Goal: Task Accomplishment & Management: Manage account settings

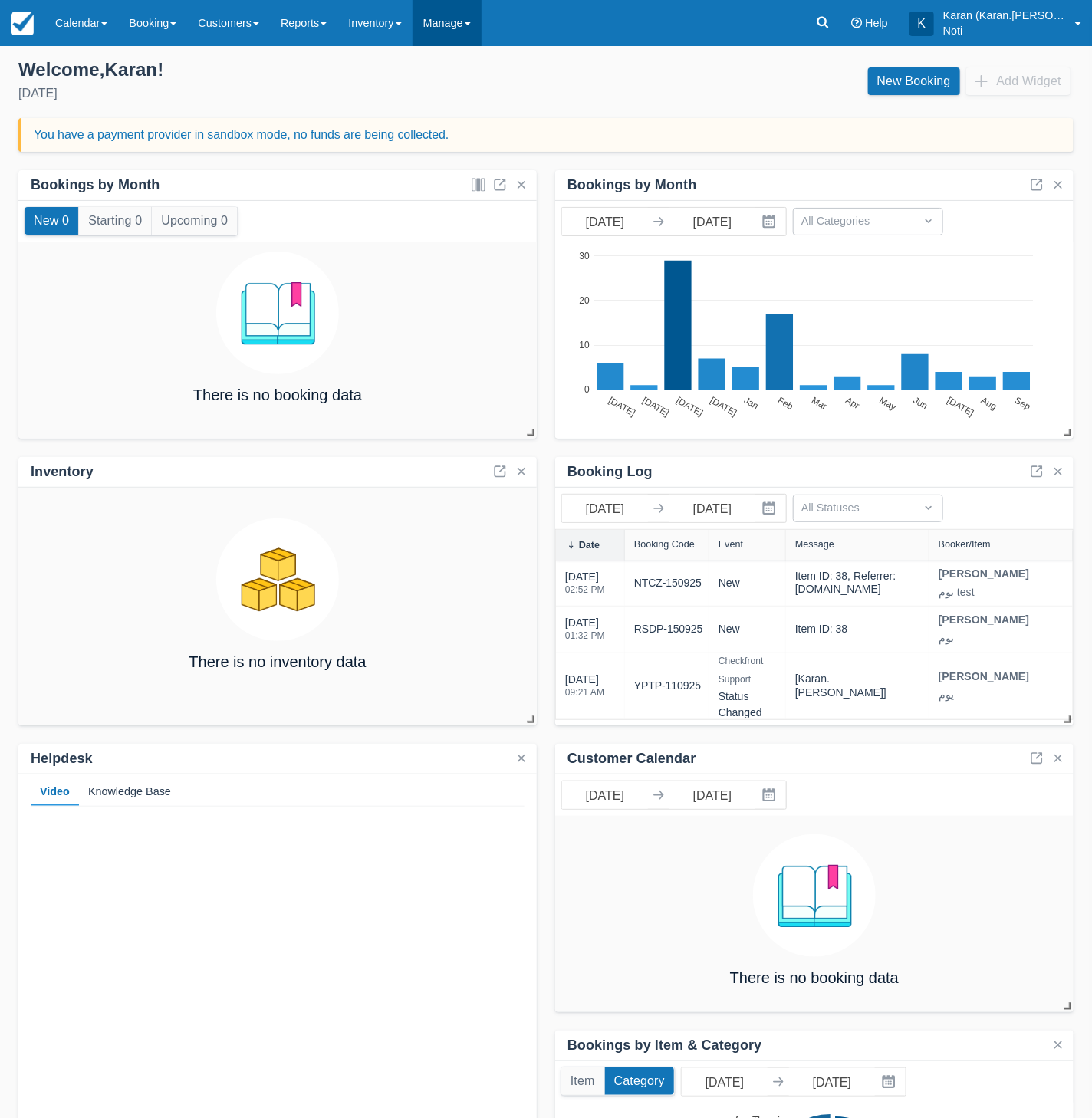
click at [449, 32] on link "Manage" at bounding box center [447, 23] width 69 height 46
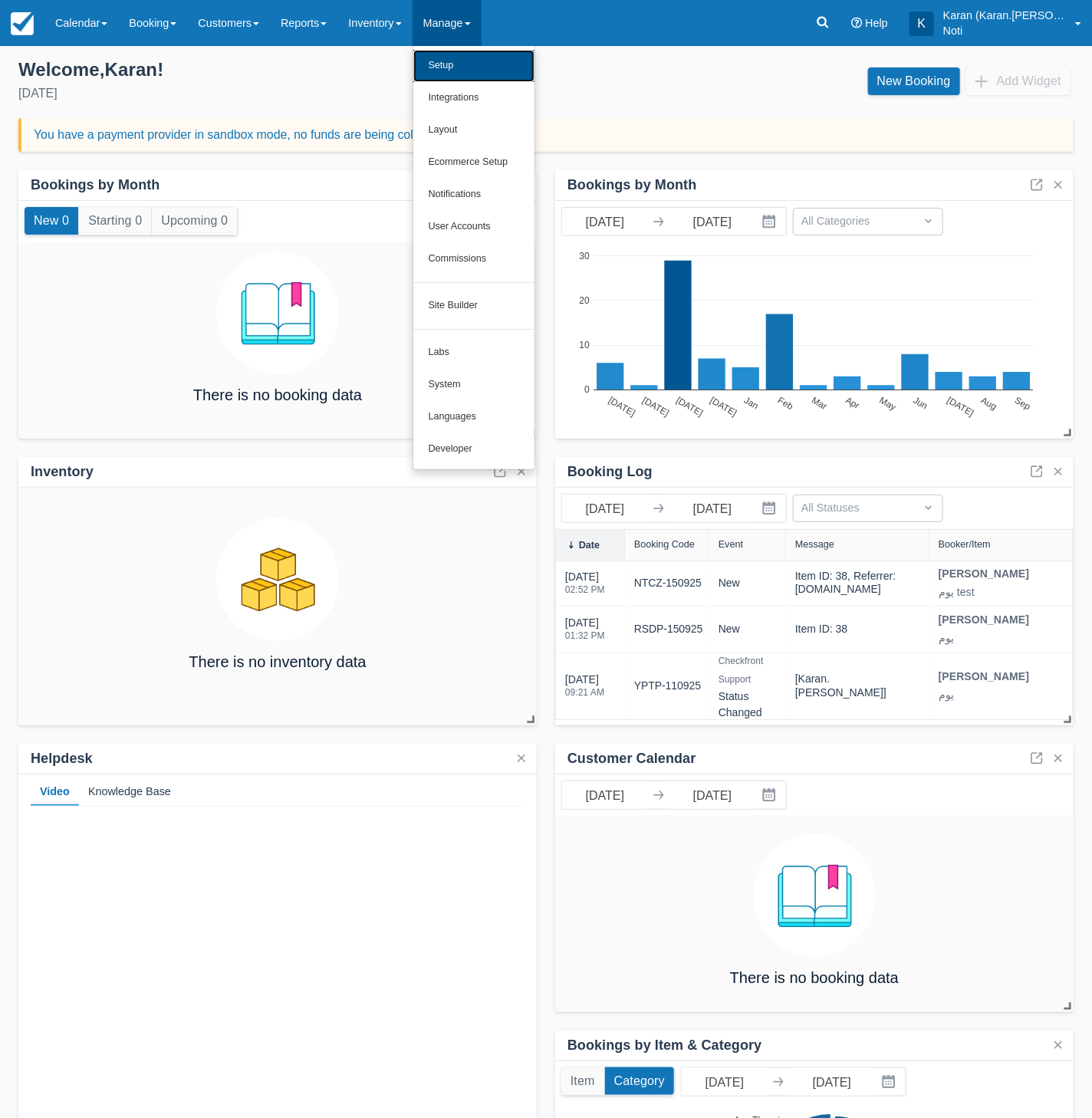
click at [457, 55] on link "Setup" at bounding box center [474, 66] width 121 height 33
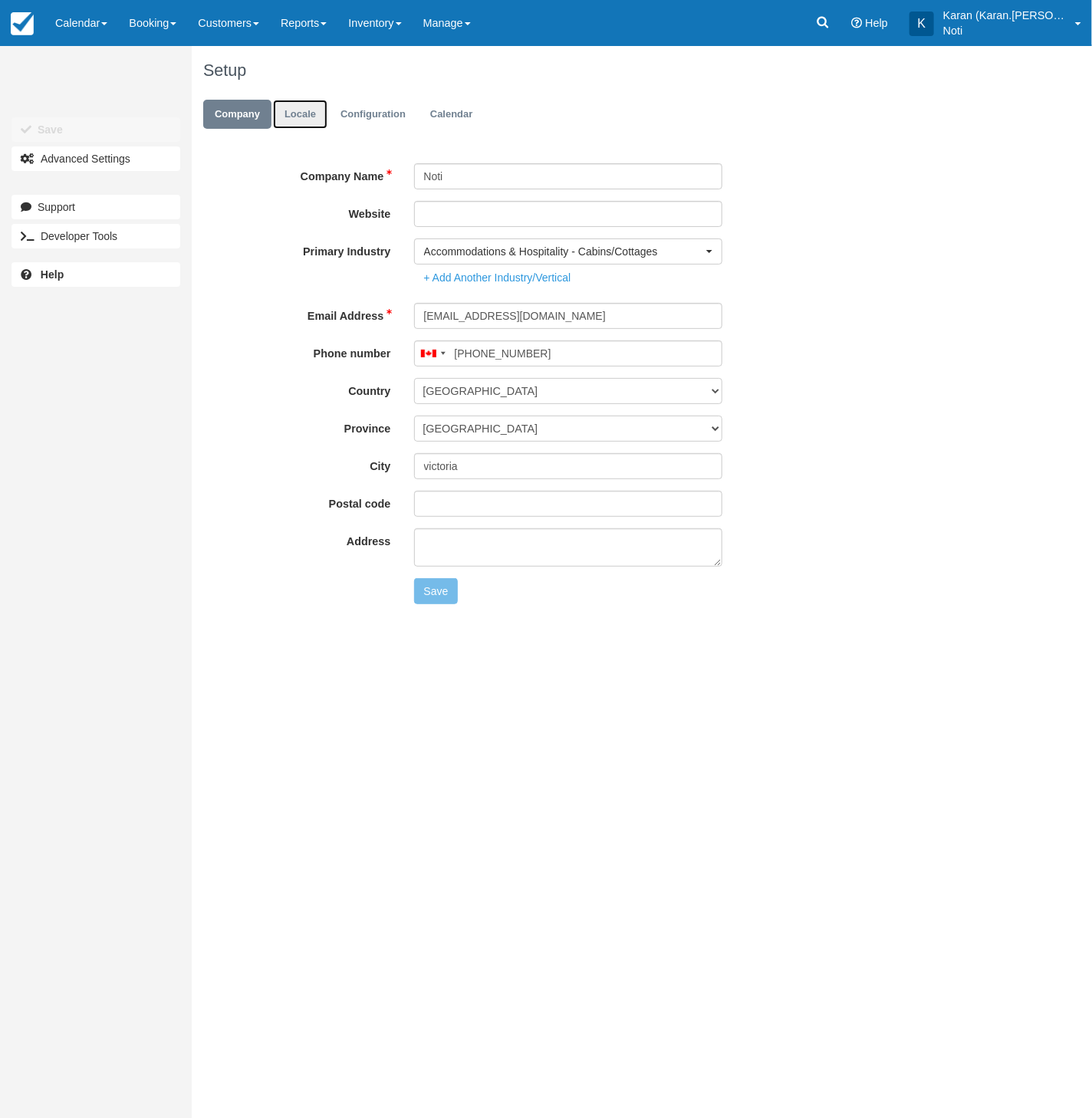
click at [276, 104] on link "Locale" at bounding box center [300, 114] width 54 height 30
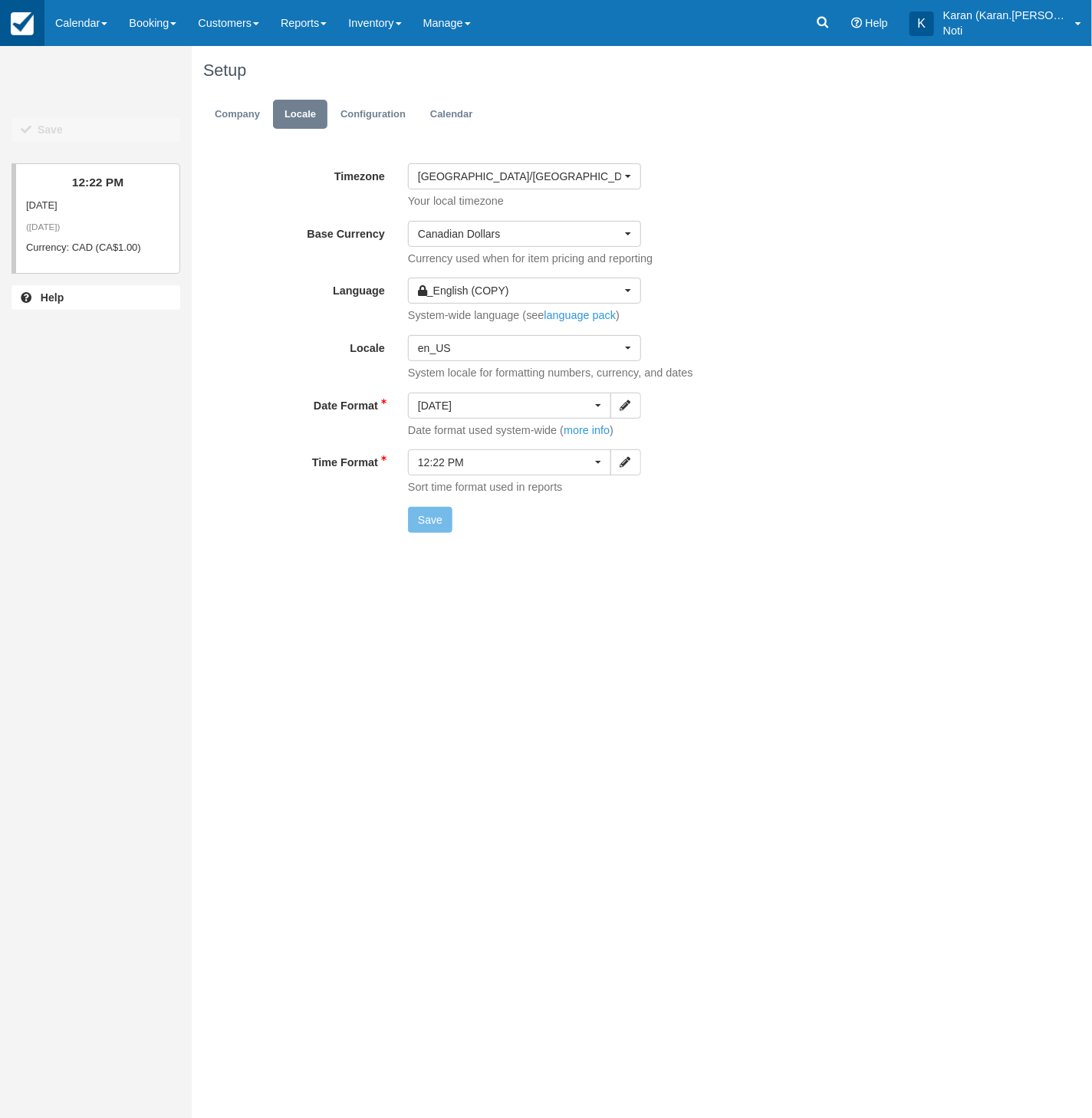
click at [43, 23] on link at bounding box center [22, 23] width 44 height 46
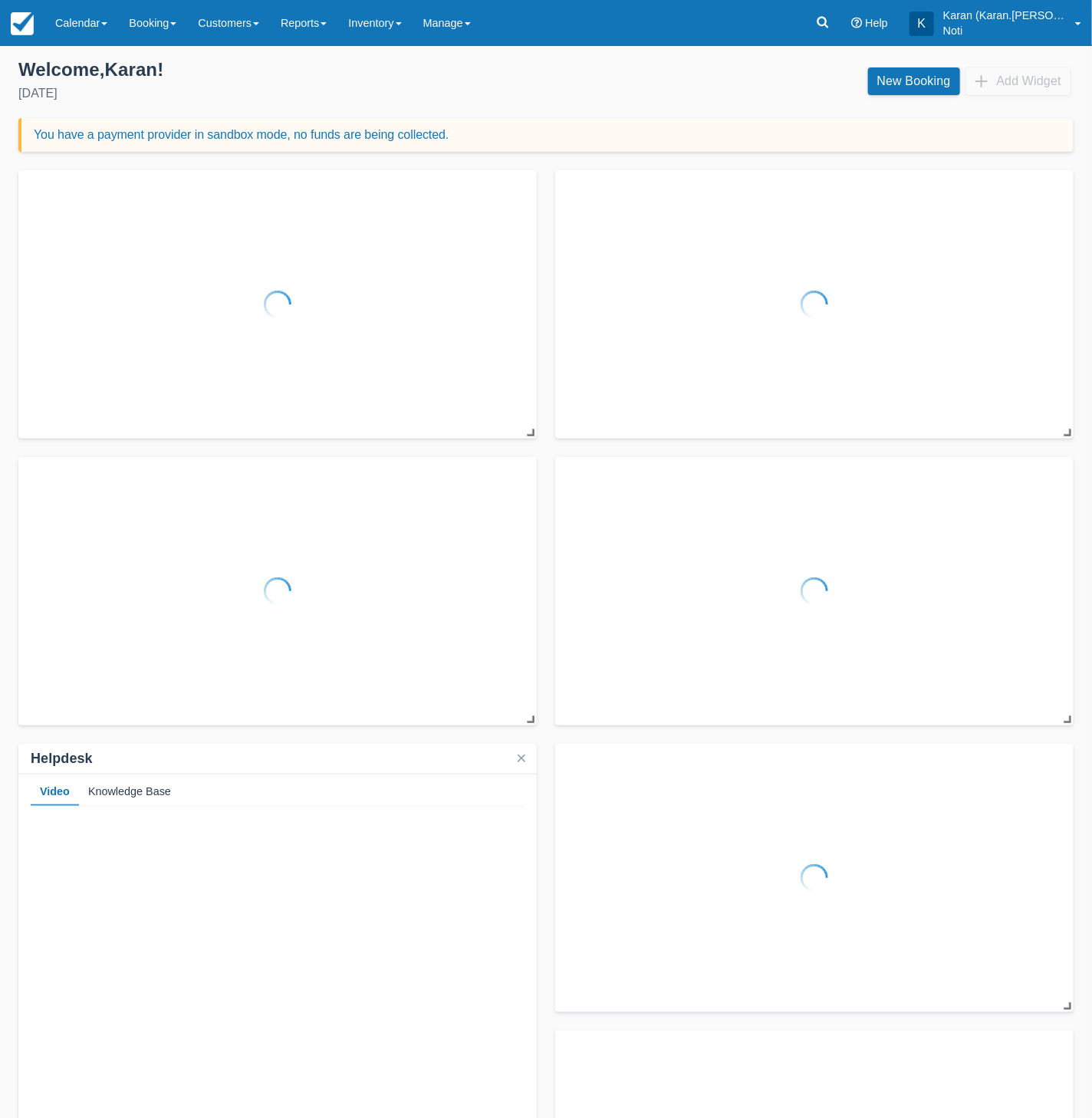
click at [85, 26] on link "Calendar" at bounding box center [81, 23] width 74 height 46
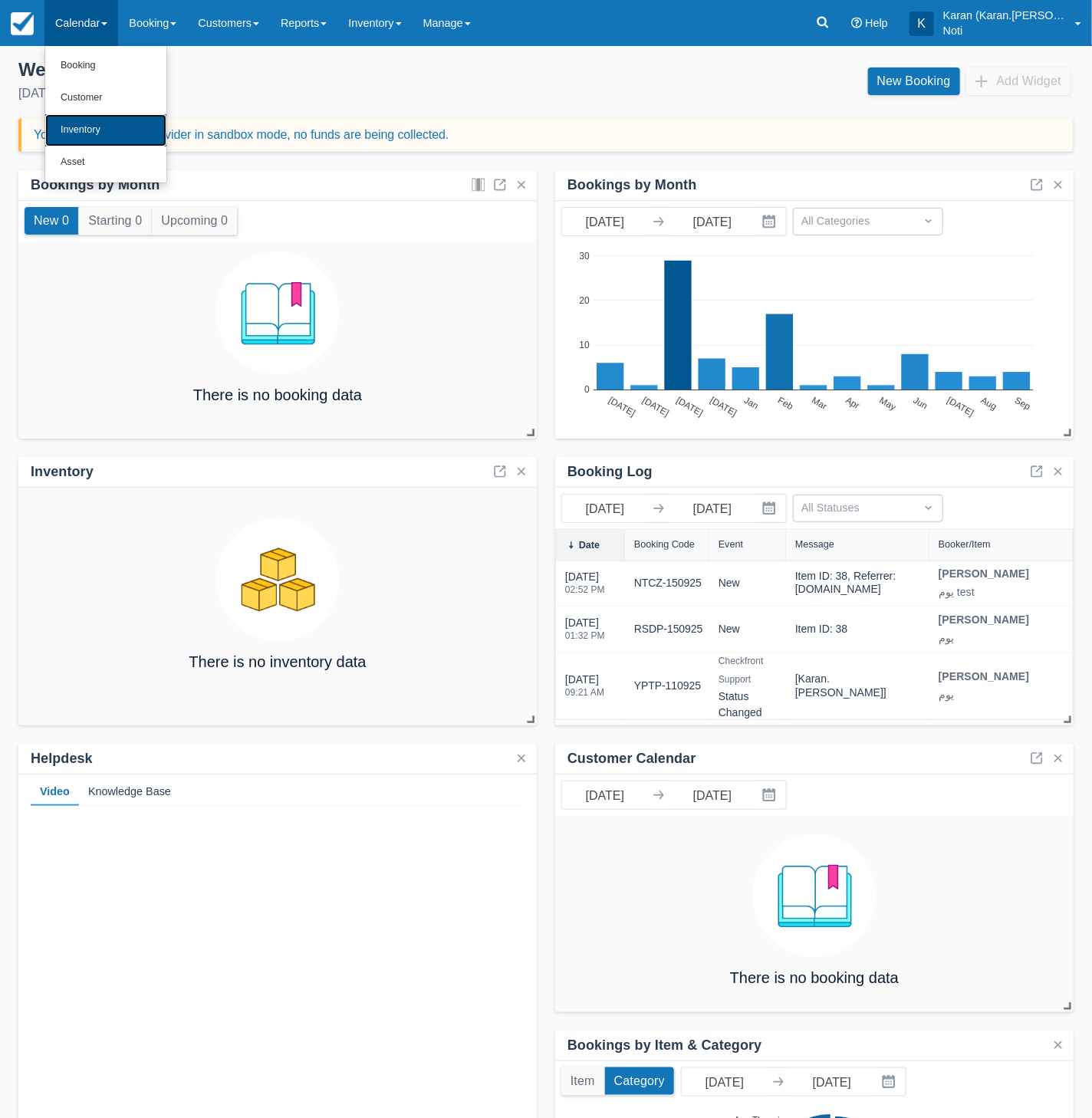
click at [90, 127] on link "Inventory" at bounding box center [106, 131] width 121 height 33
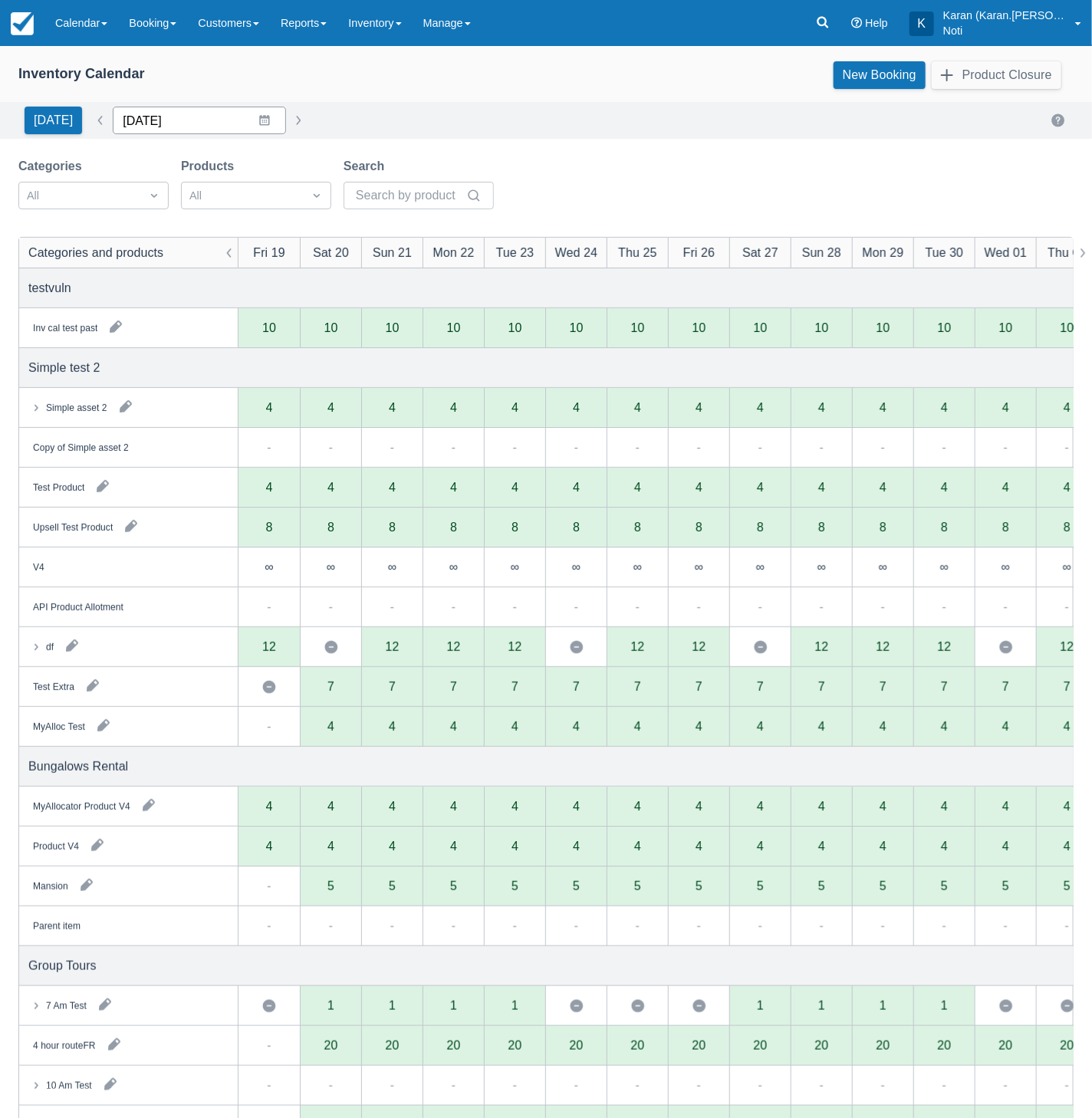
click at [161, 129] on input "19/09/25" at bounding box center [200, 120] width 173 height 28
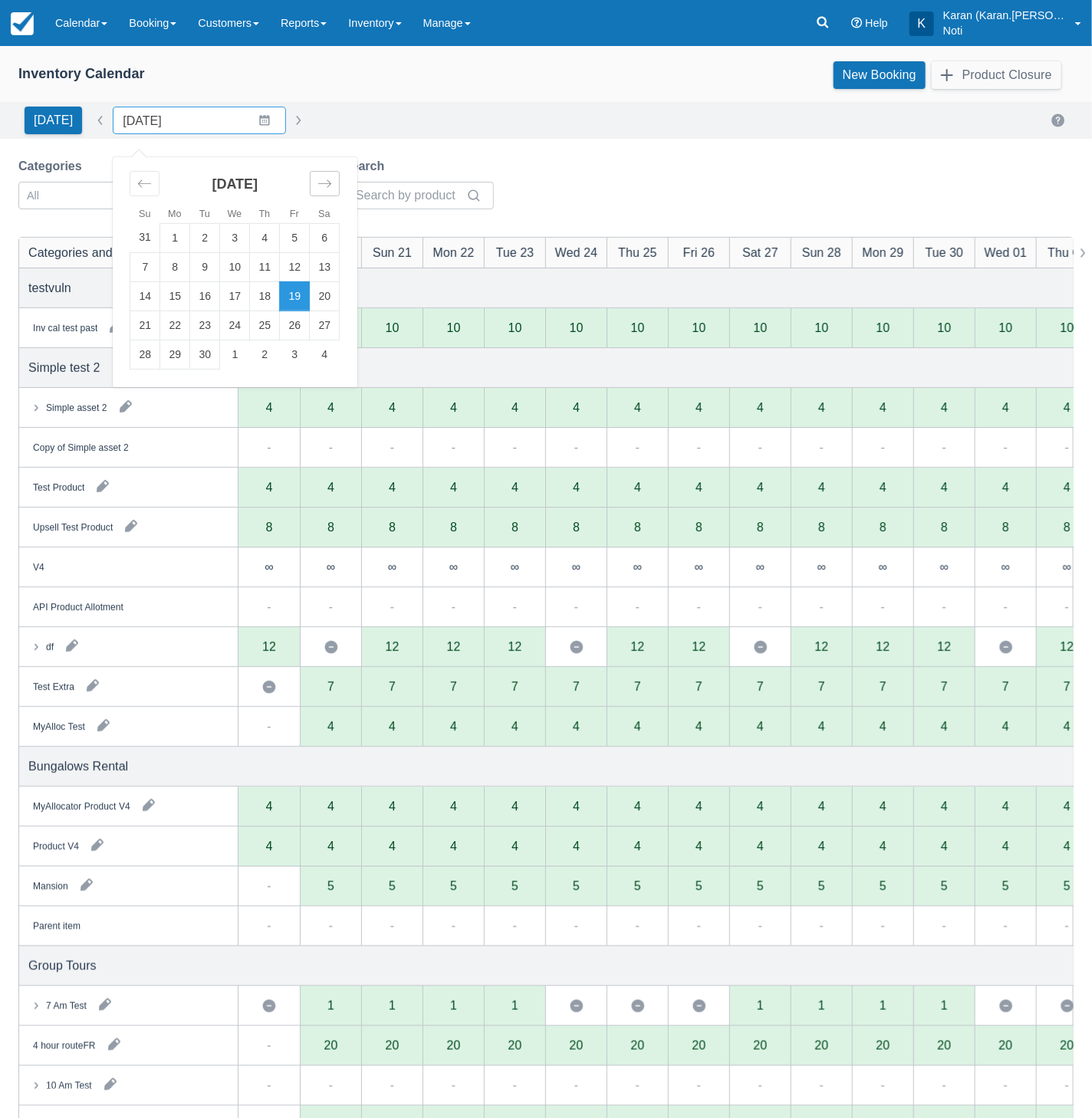
click at [317, 177] on icon "Move forward to switch to the next month." at bounding box center [324, 183] width 14 height 14
click at [258, 348] on td "30" at bounding box center [265, 354] width 30 height 29
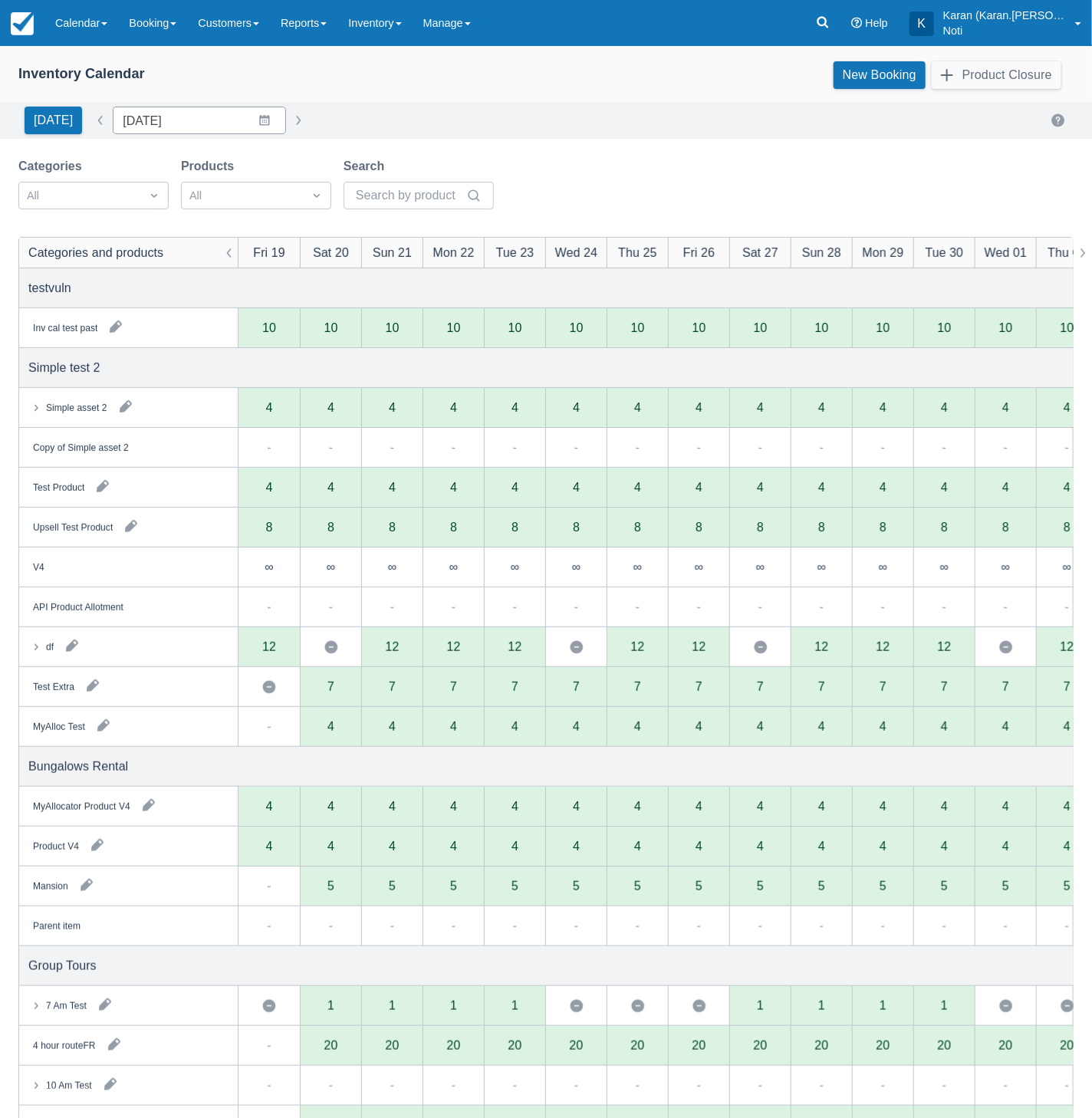
type input "30/10/25"
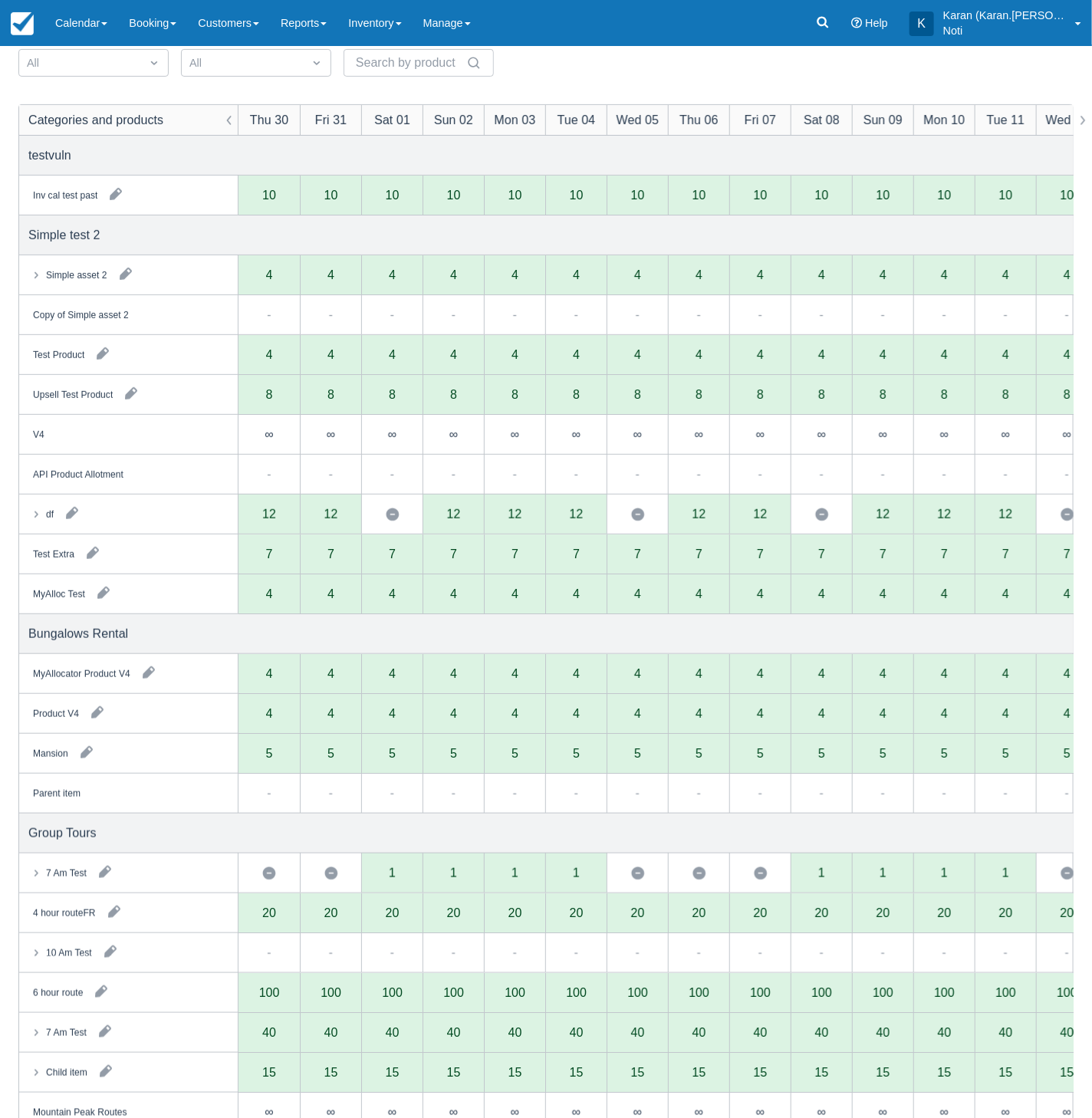
scroll to position [135, 0]
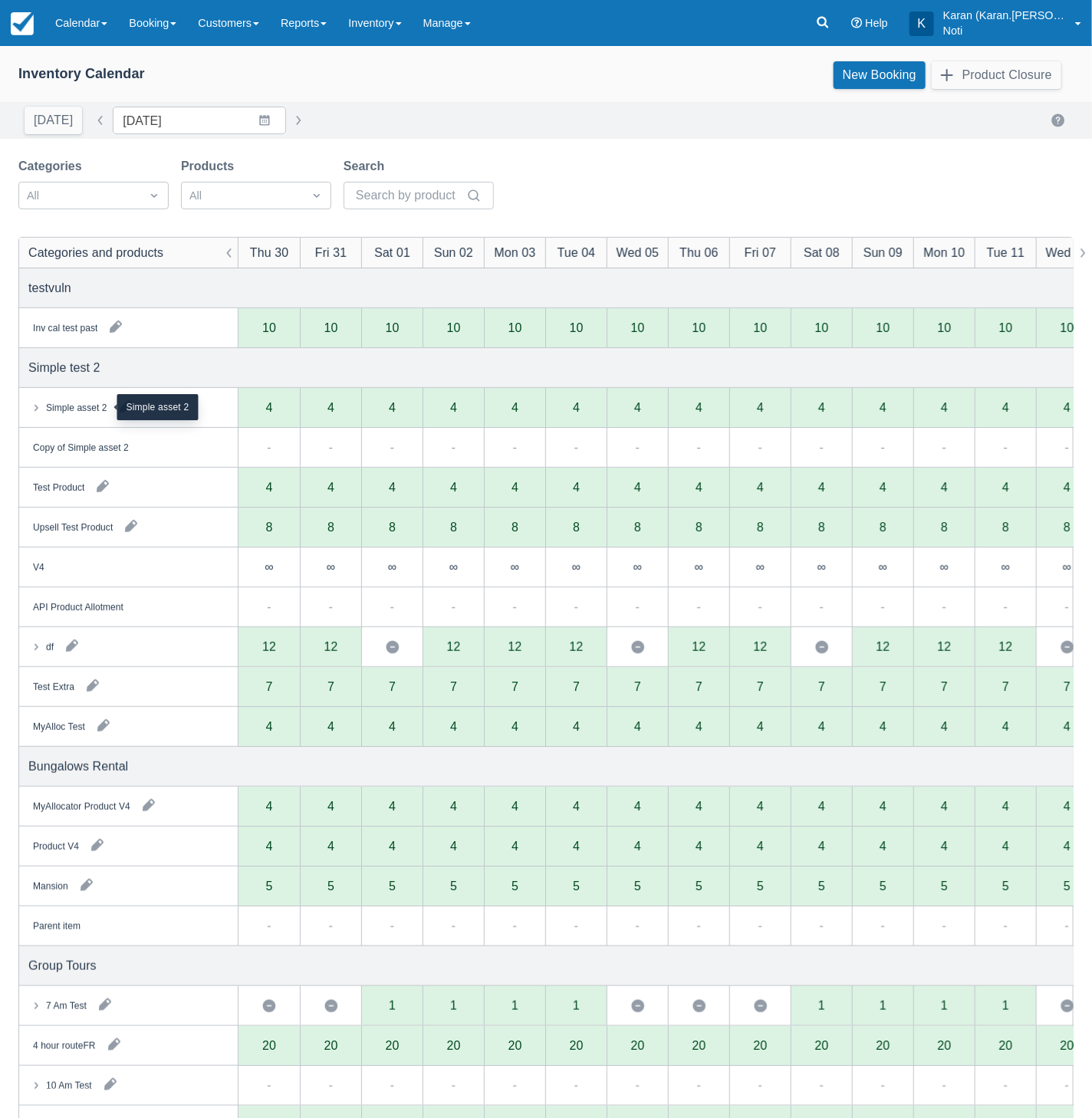
click at [59, 409] on div "Simple asset 2" at bounding box center [77, 407] width 61 height 14
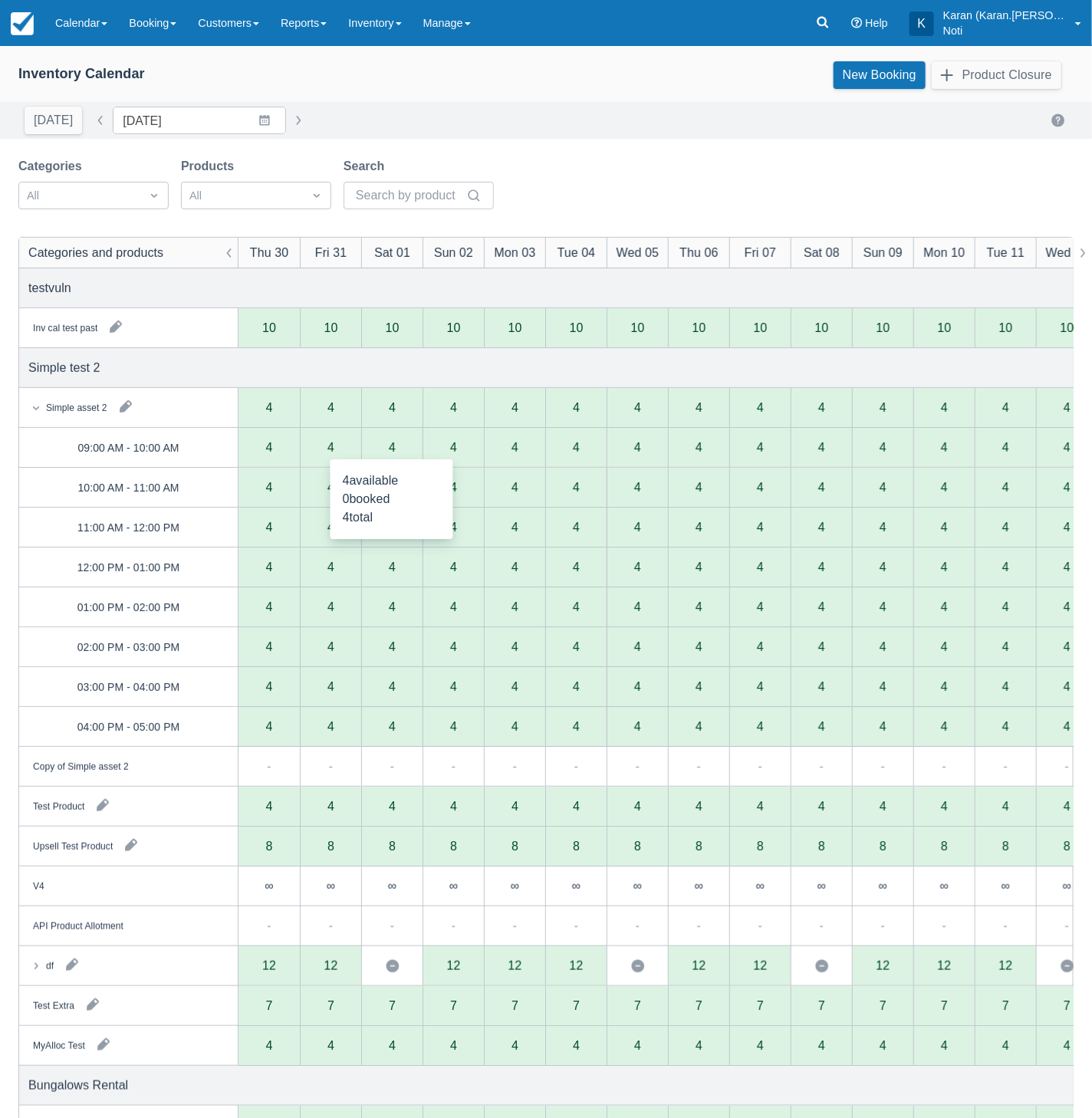
click at [407, 450] on div "4" at bounding box center [392, 448] width 61 height 40
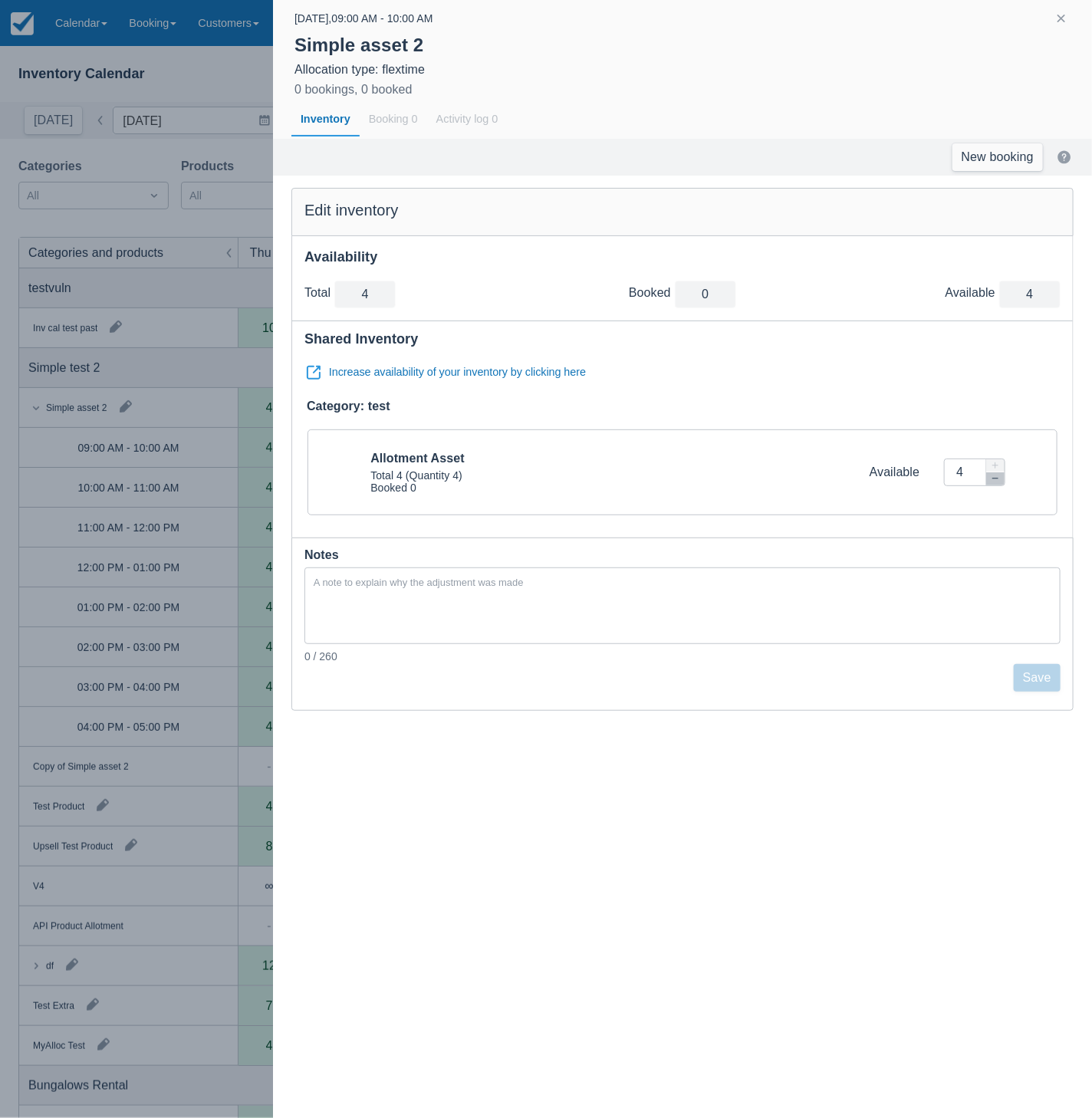
click at [256, 476] on div at bounding box center [546, 559] width 1092 height 1118
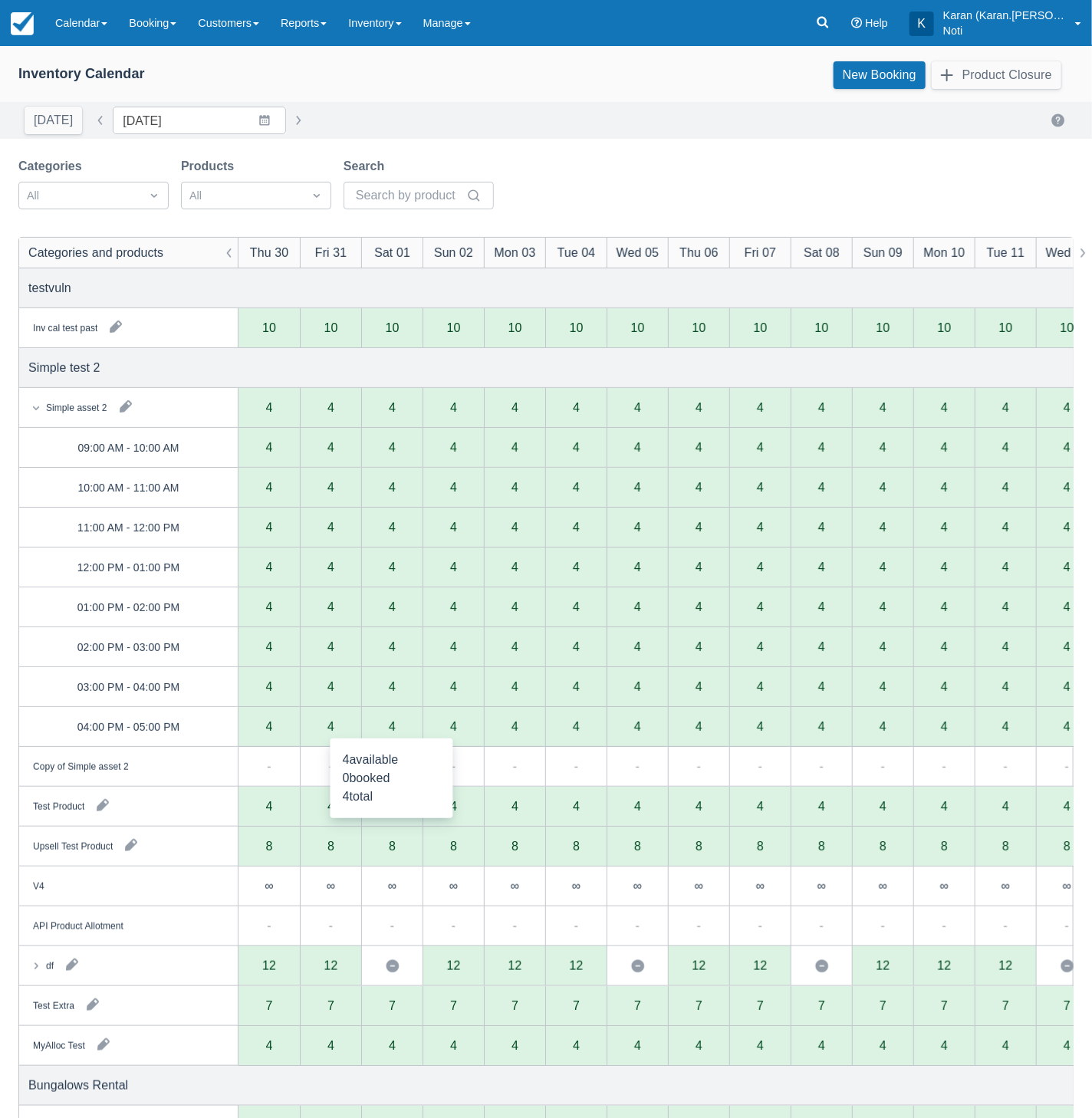
click at [393, 722] on div "4" at bounding box center [392, 727] width 7 height 13
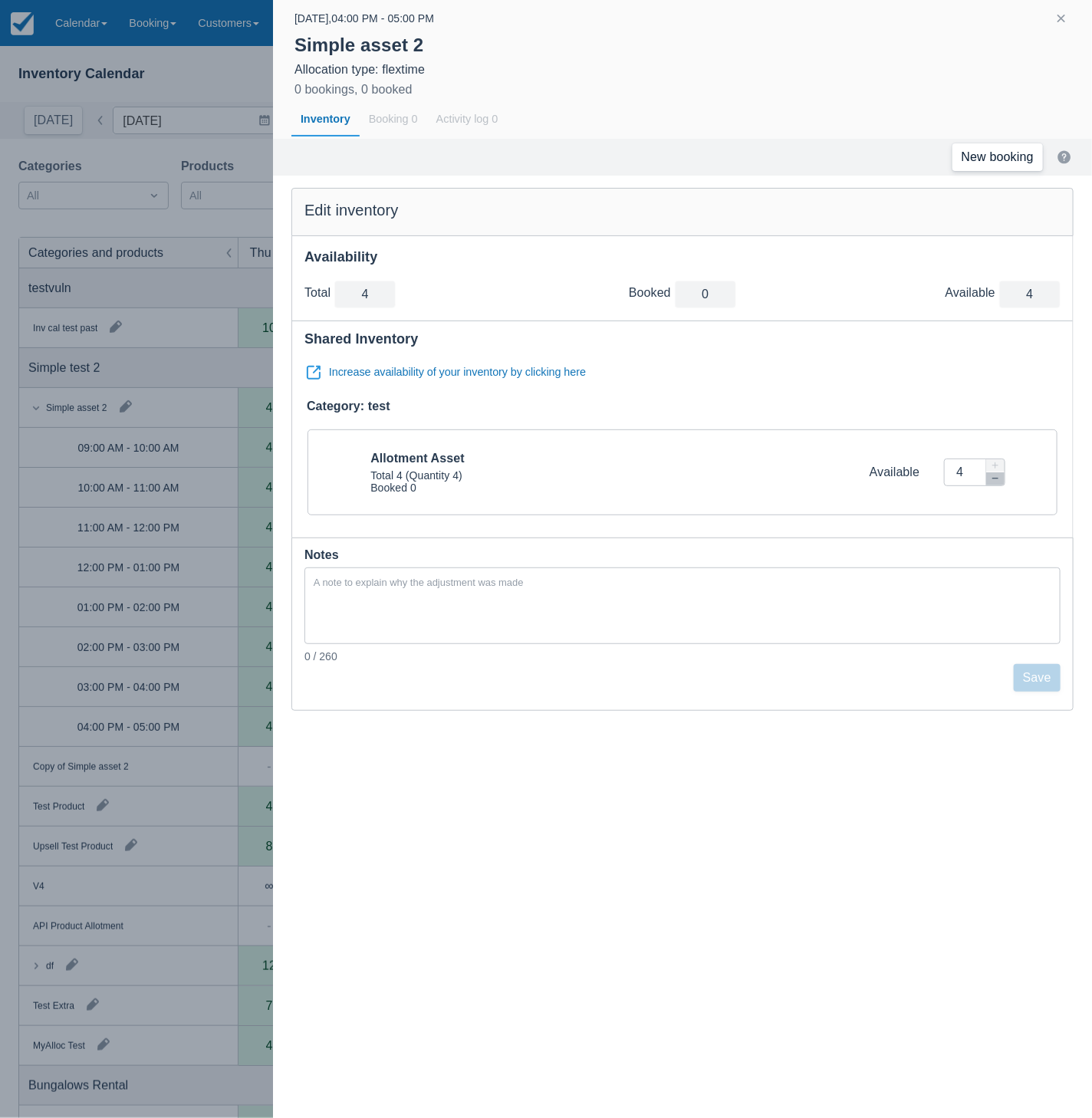
click at [987, 159] on link "New booking" at bounding box center [997, 157] width 90 height 28
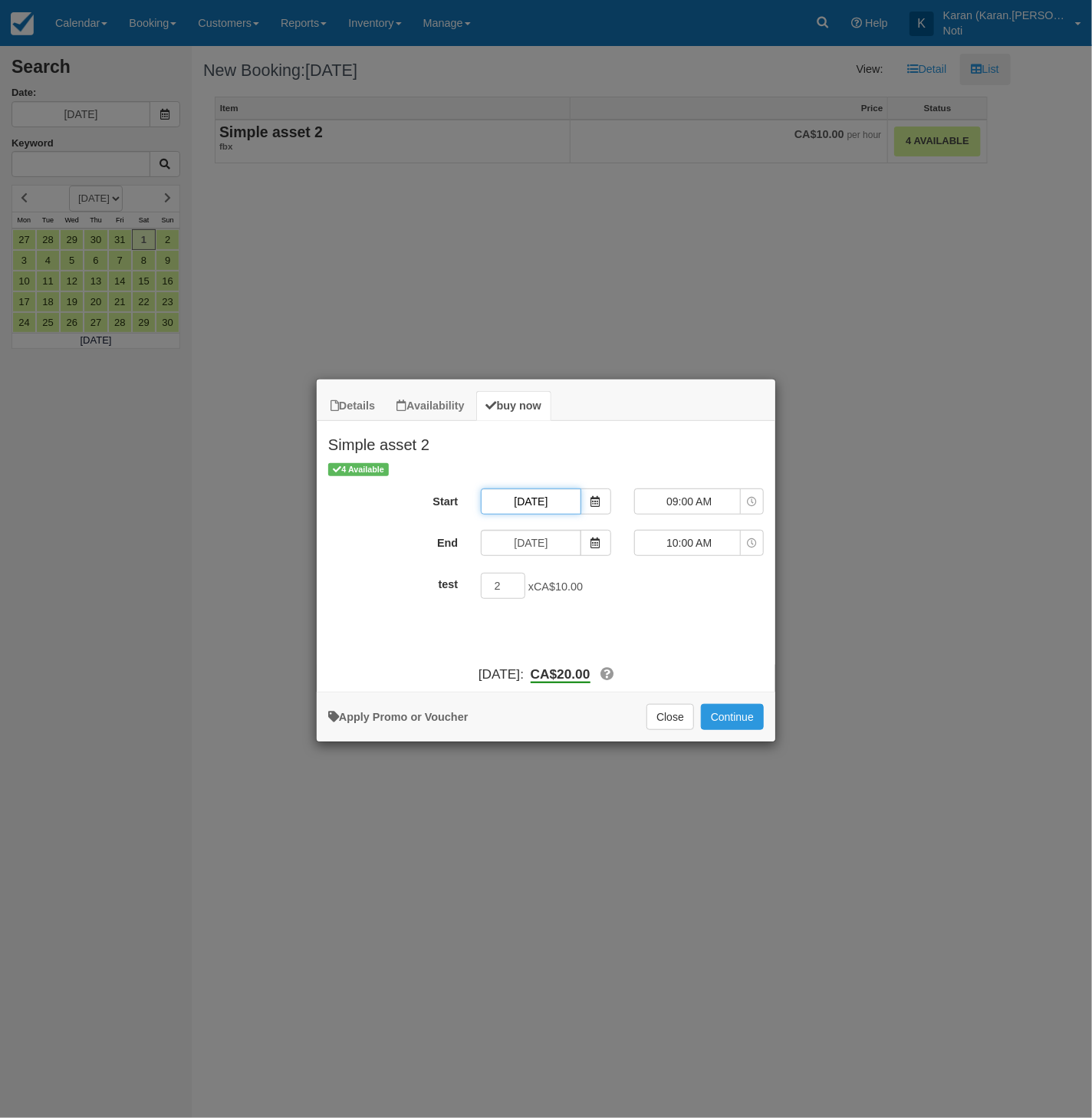
click at [546, 497] on input "[DATE]" at bounding box center [530, 501] width 99 height 26
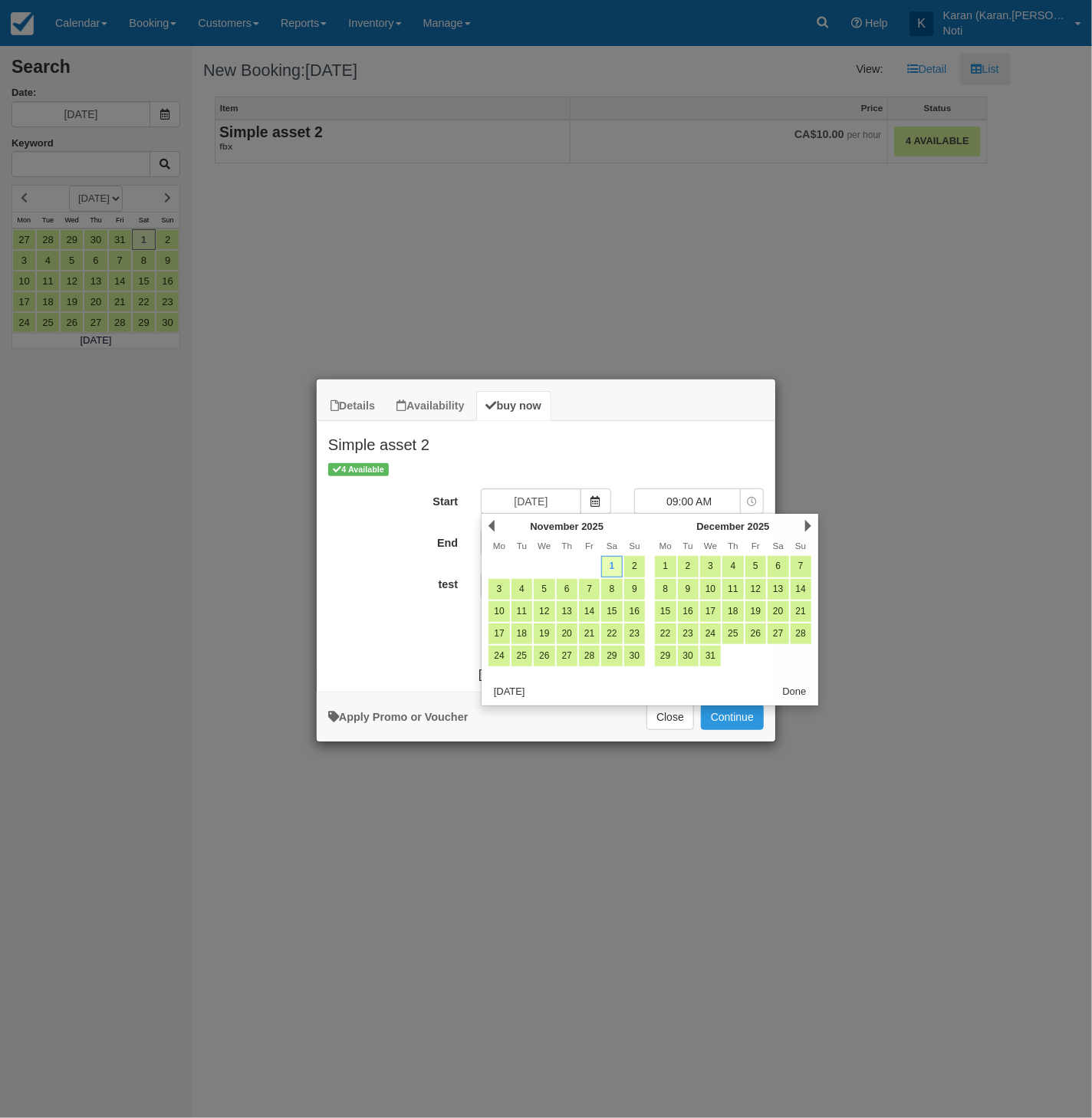
click at [602, 479] on div "4 Available Start [DATE] 09:00 AM 09:00 AM 10:00 AM 11:00 AM 12:00 PM 01:00 PM …" at bounding box center [546, 563] width 459 height 204
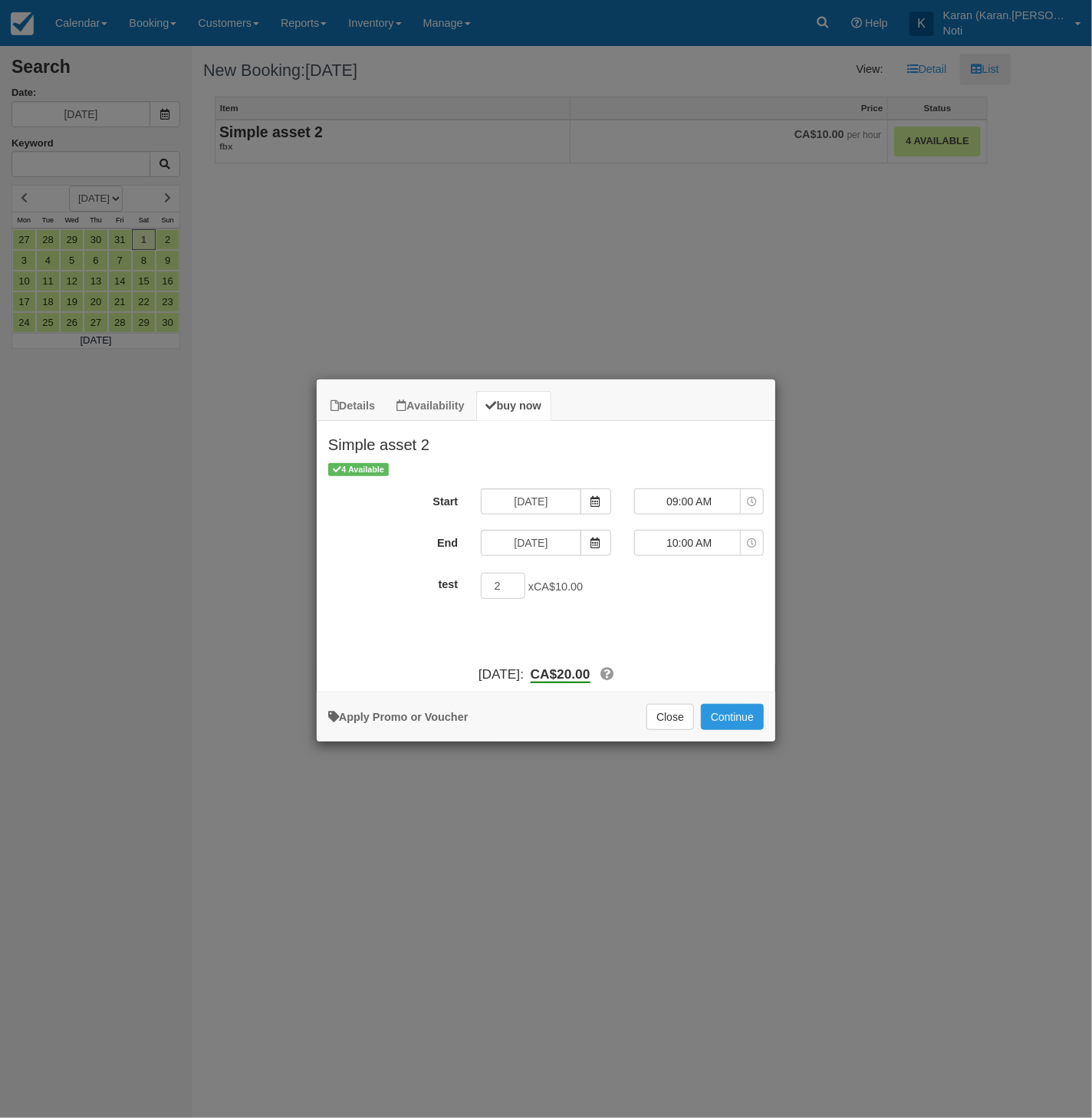
click at [702, 511] on div "09:00 AM 09:00 AM 10:00 AM 11:00 AM 12:00 PM 01:00 PM 02:00 PM 03:00 PM 04:00 P…" at bounding box center [698, 501] width 129 height 26
click at [705, 500] on span "09:00 AM" at bounding box center [689, 501] width 109 height 15
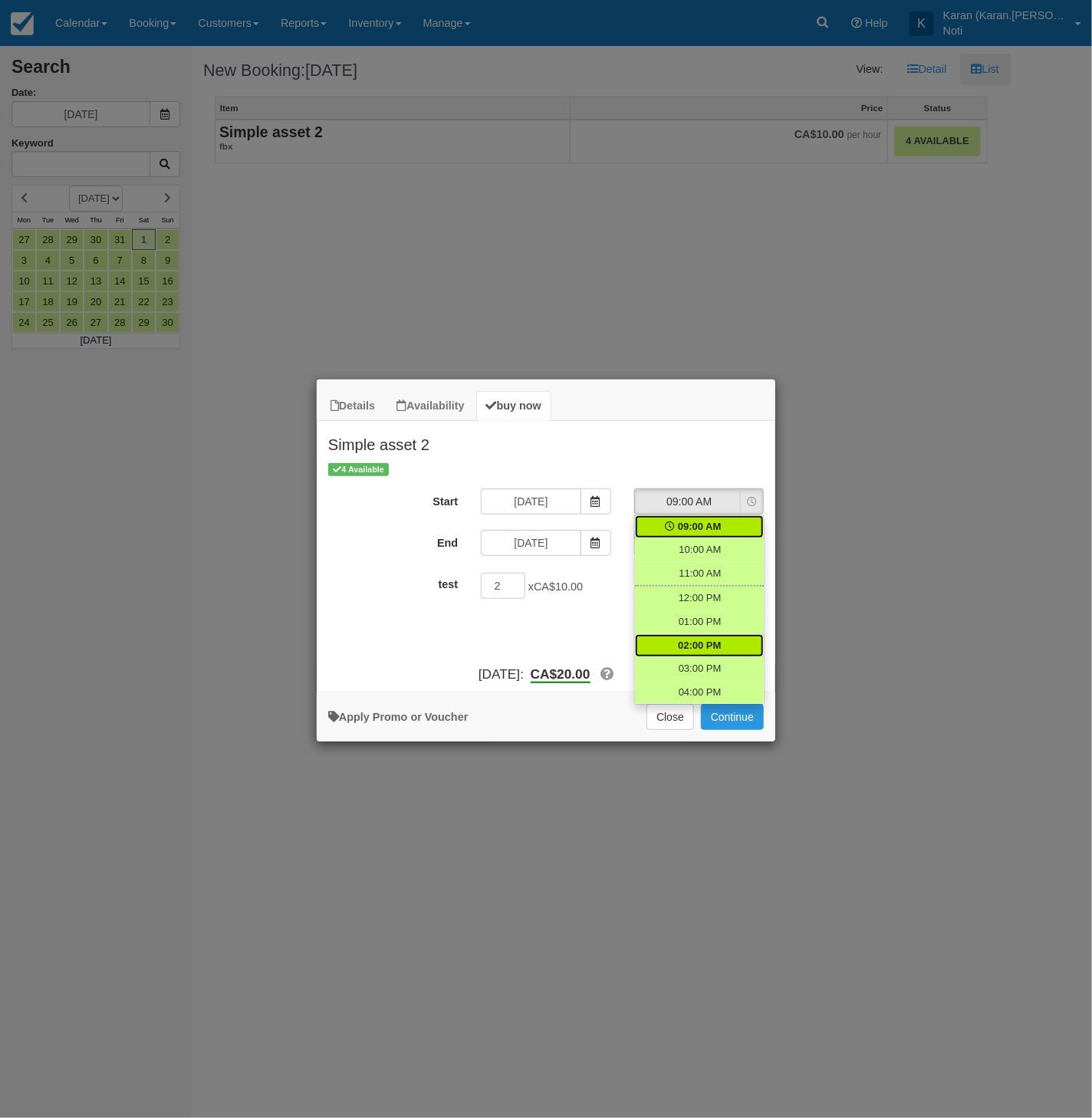
click at [698, 648] on span "02:00 PM" at bounding box center [700, 646] width 43 height 14
select select "14:00"
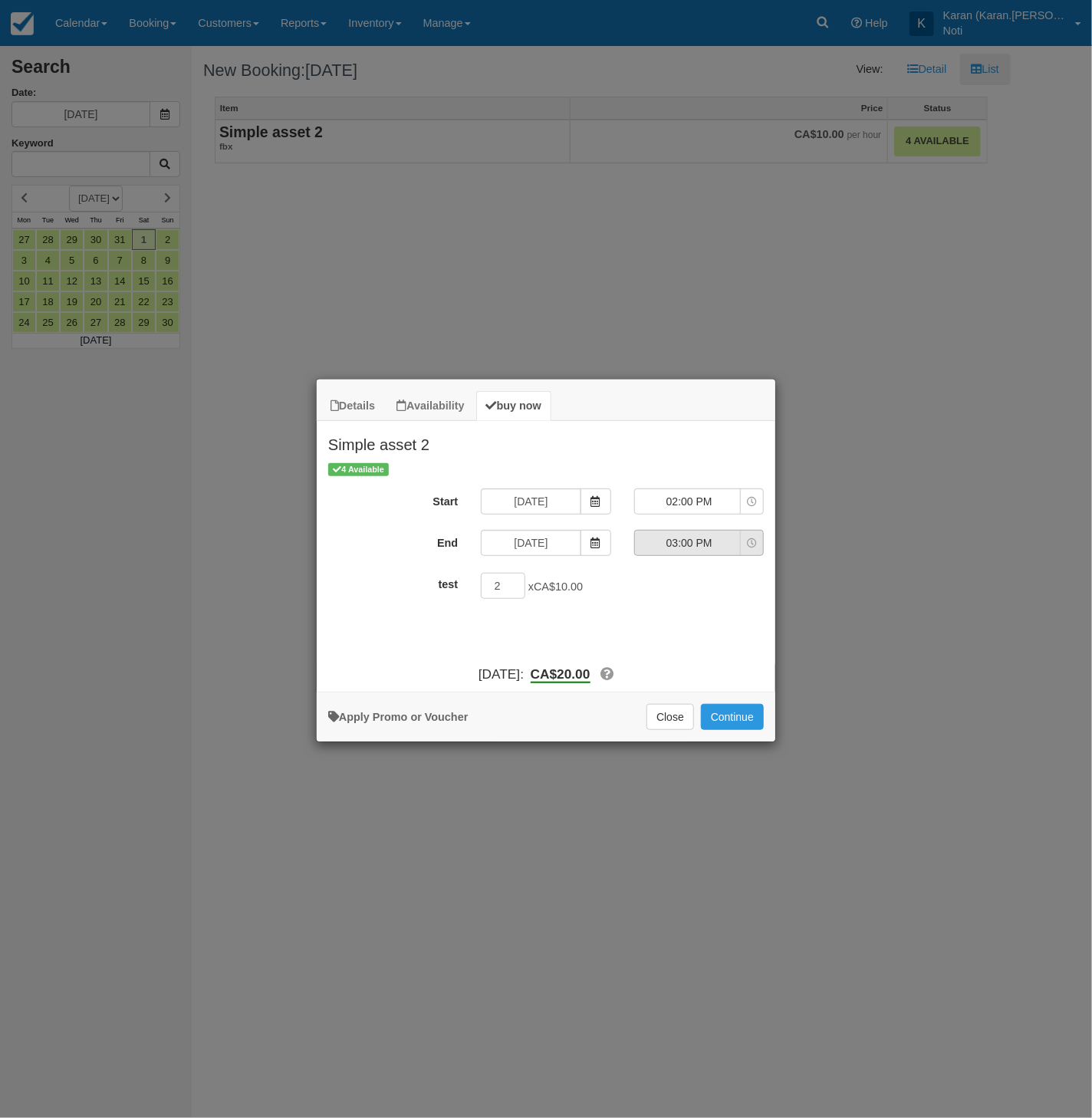
click at [705, 537] on span "03:00 PM" at bounding box center [689, 543] width 109 height 15
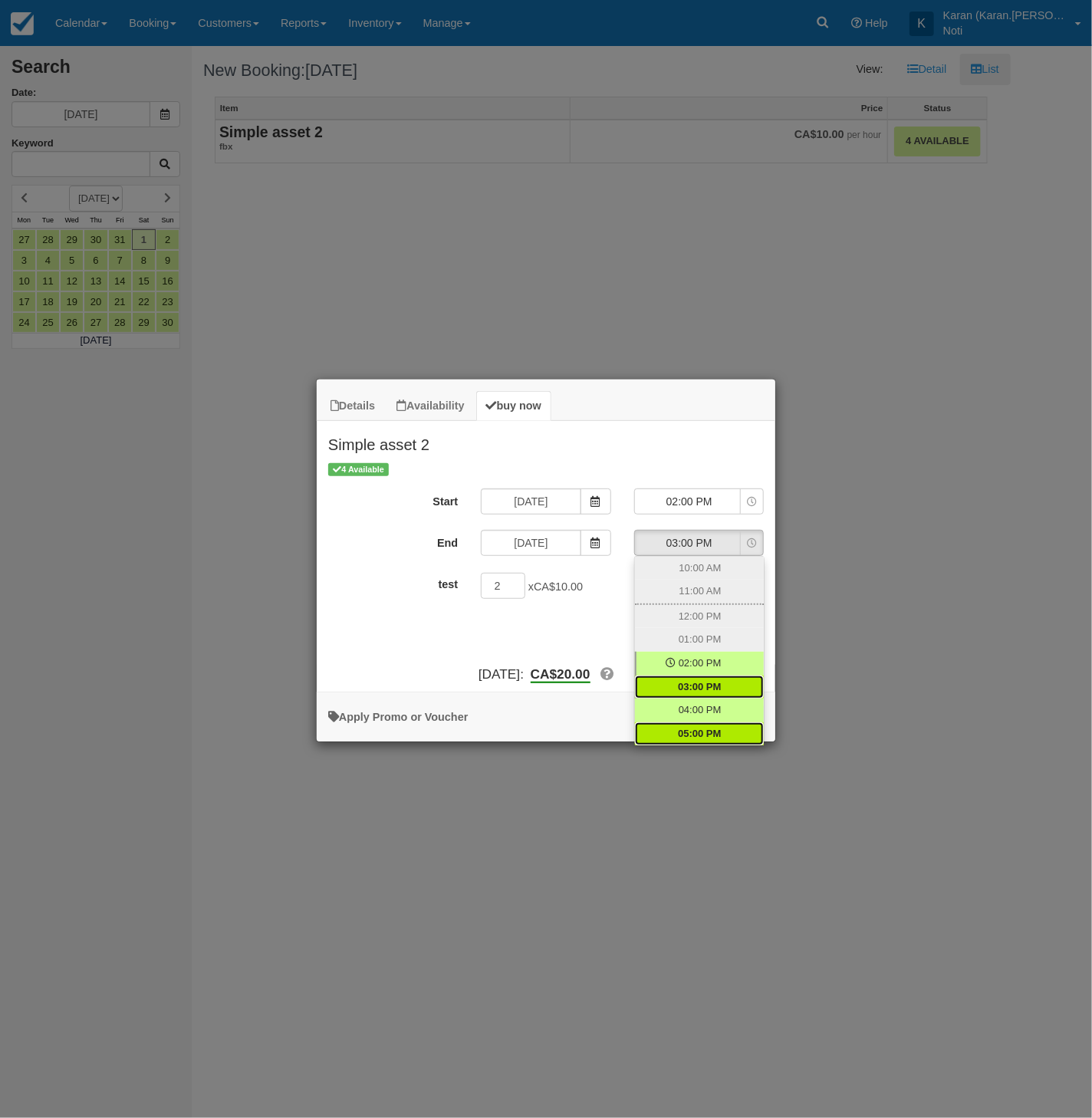
click at [695, 732] on span "05:00 PM" at bounding box center [700, 734] width 43 height 14
select select "17:00"
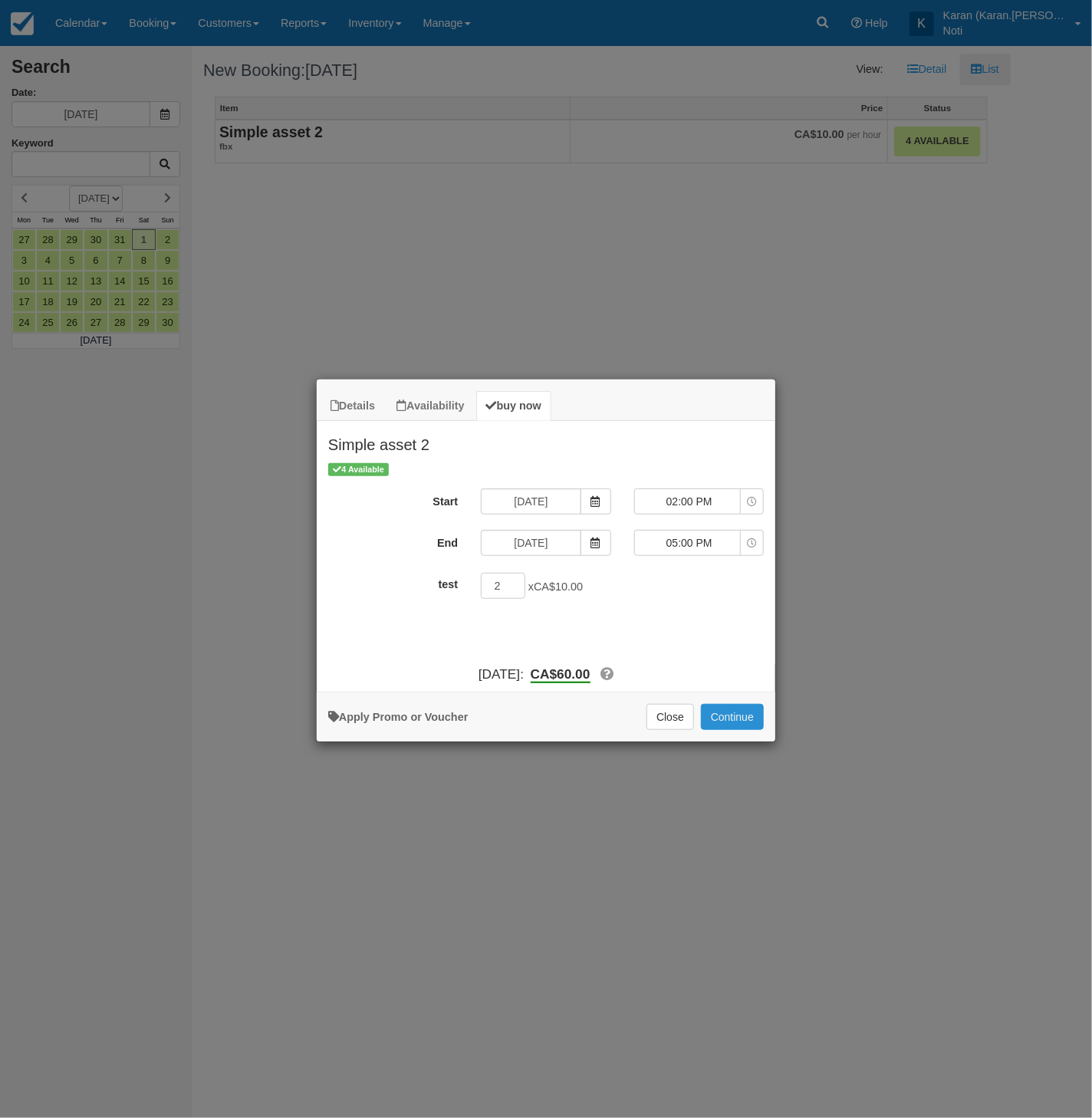
click at [740, 723] on button "Continue" at bounding box center [733, 716] width 63 height 26
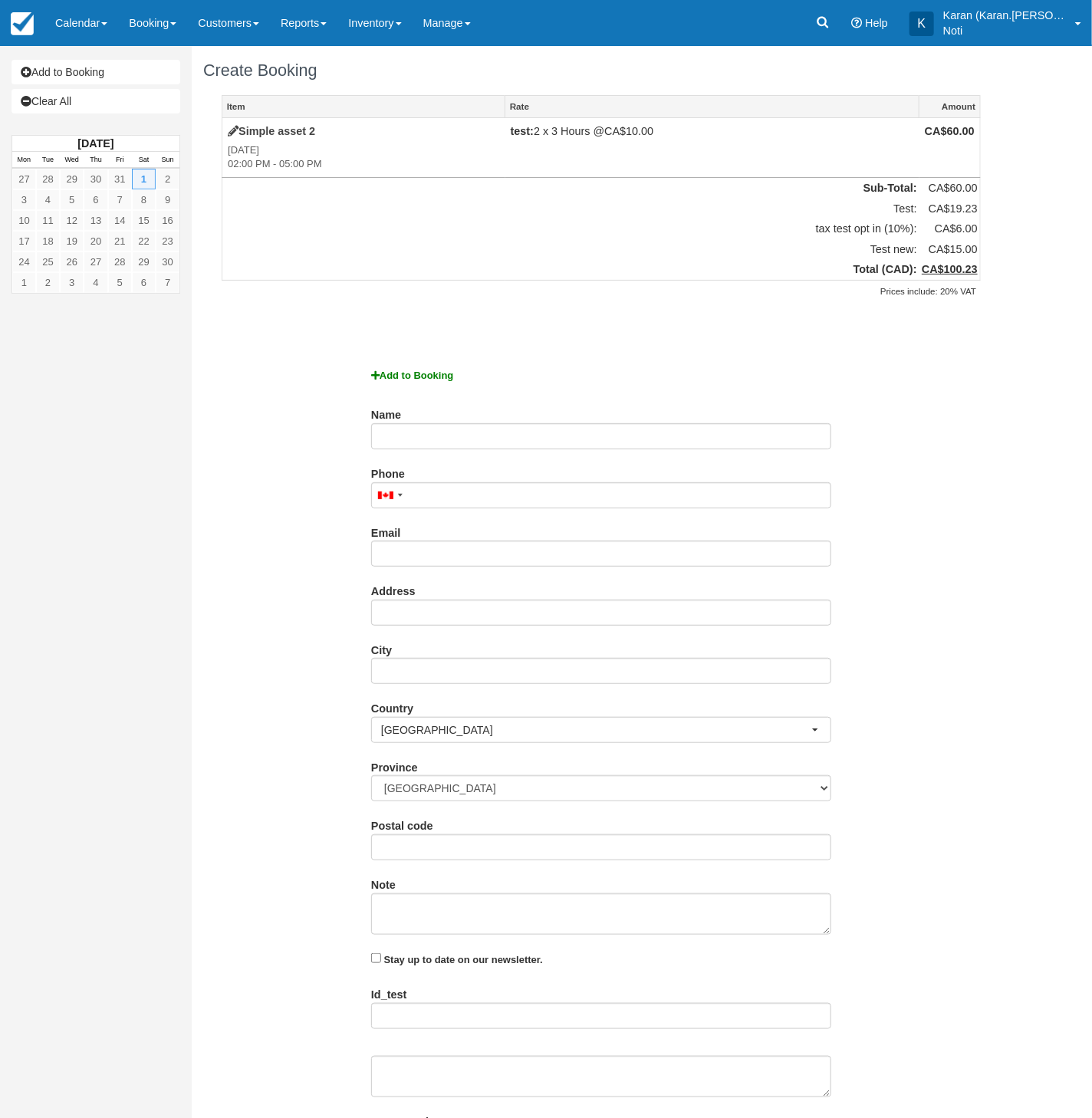
scroll to position [261, 0]
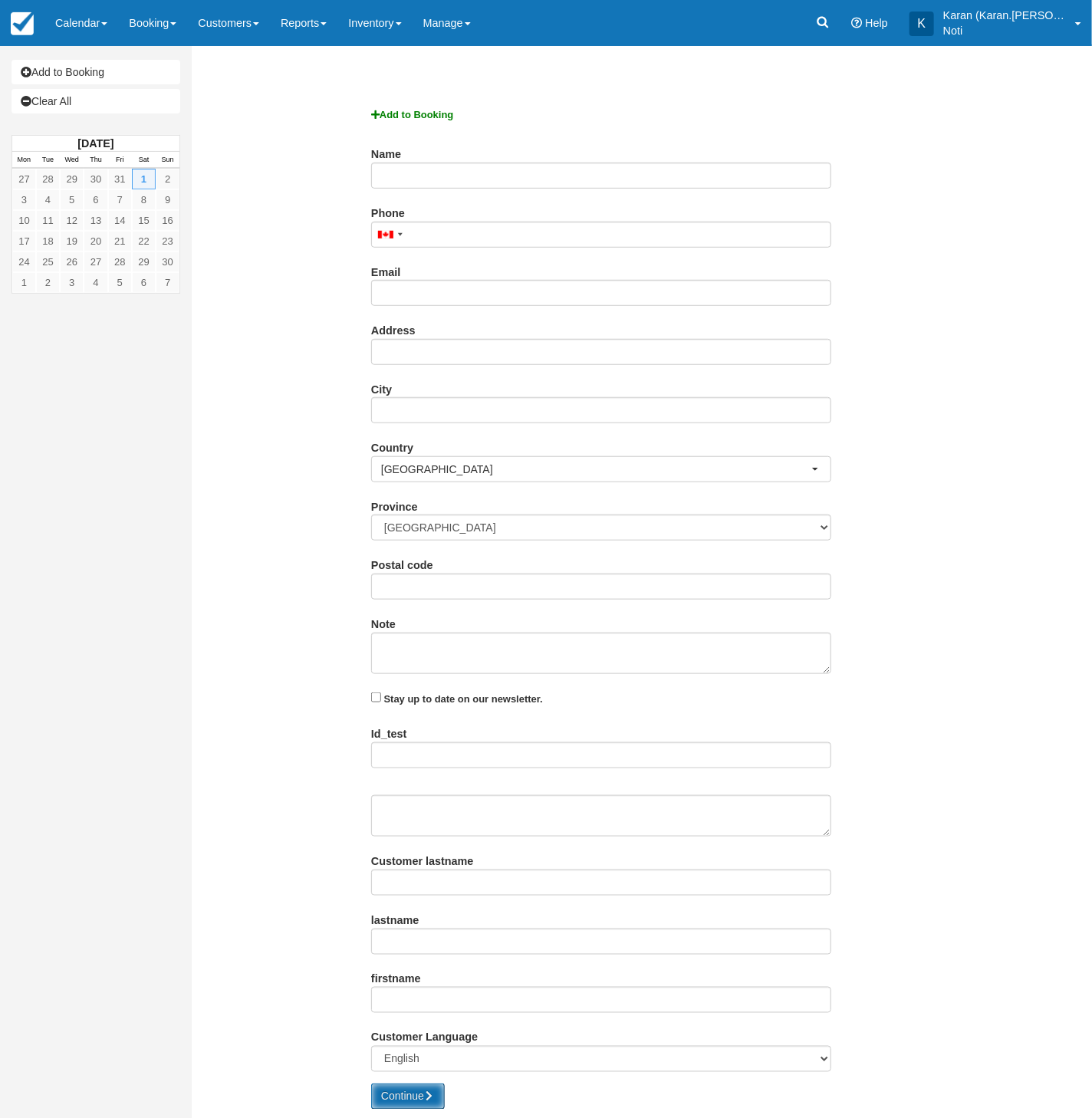
click at [427, 1095] on icon "submit" at bounding box center [430, 1096] width 11 height 11
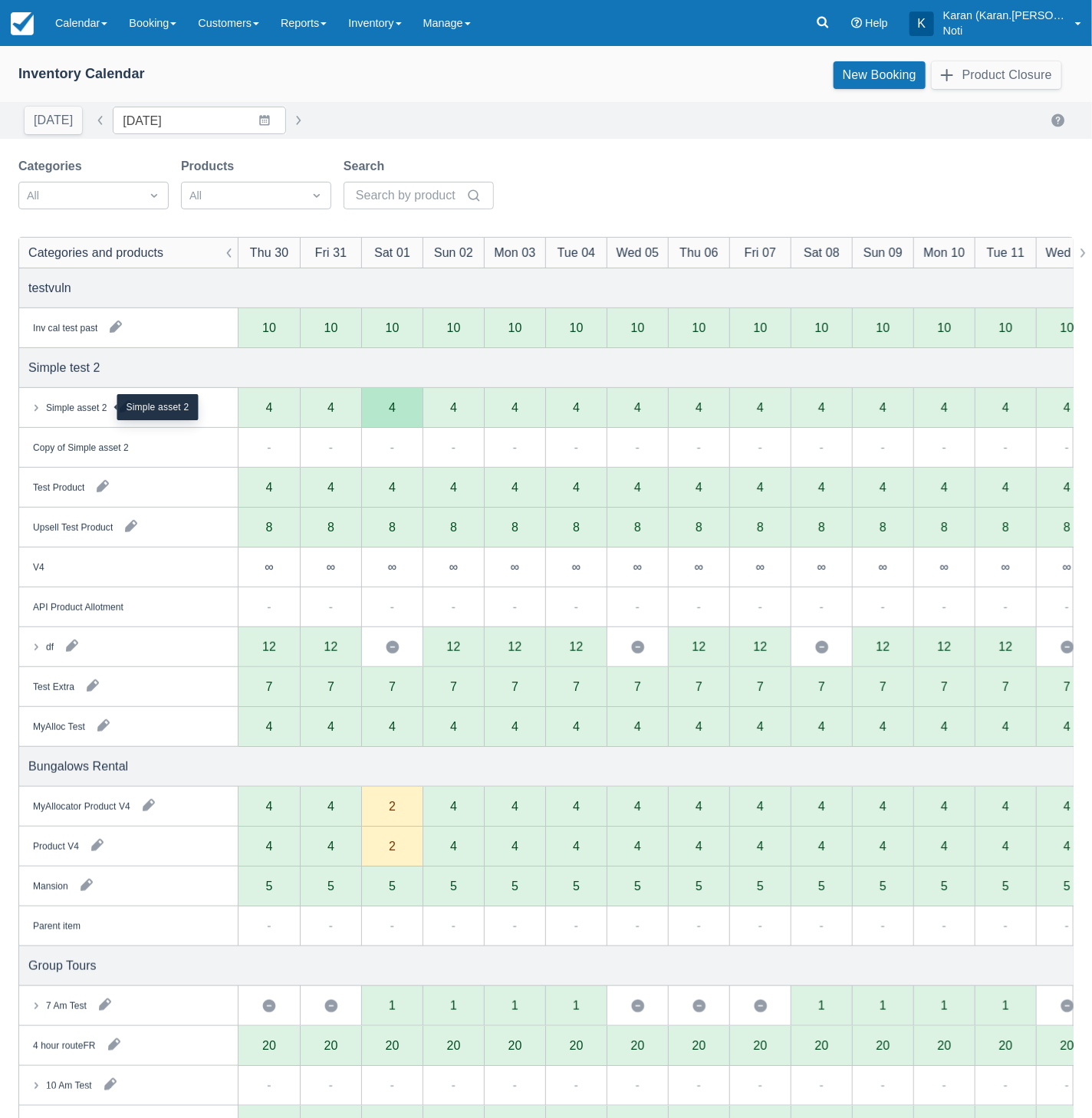
click at [48, 402] on div "Simple asset 2" at bounding box center [77, 407] width 61 height 14
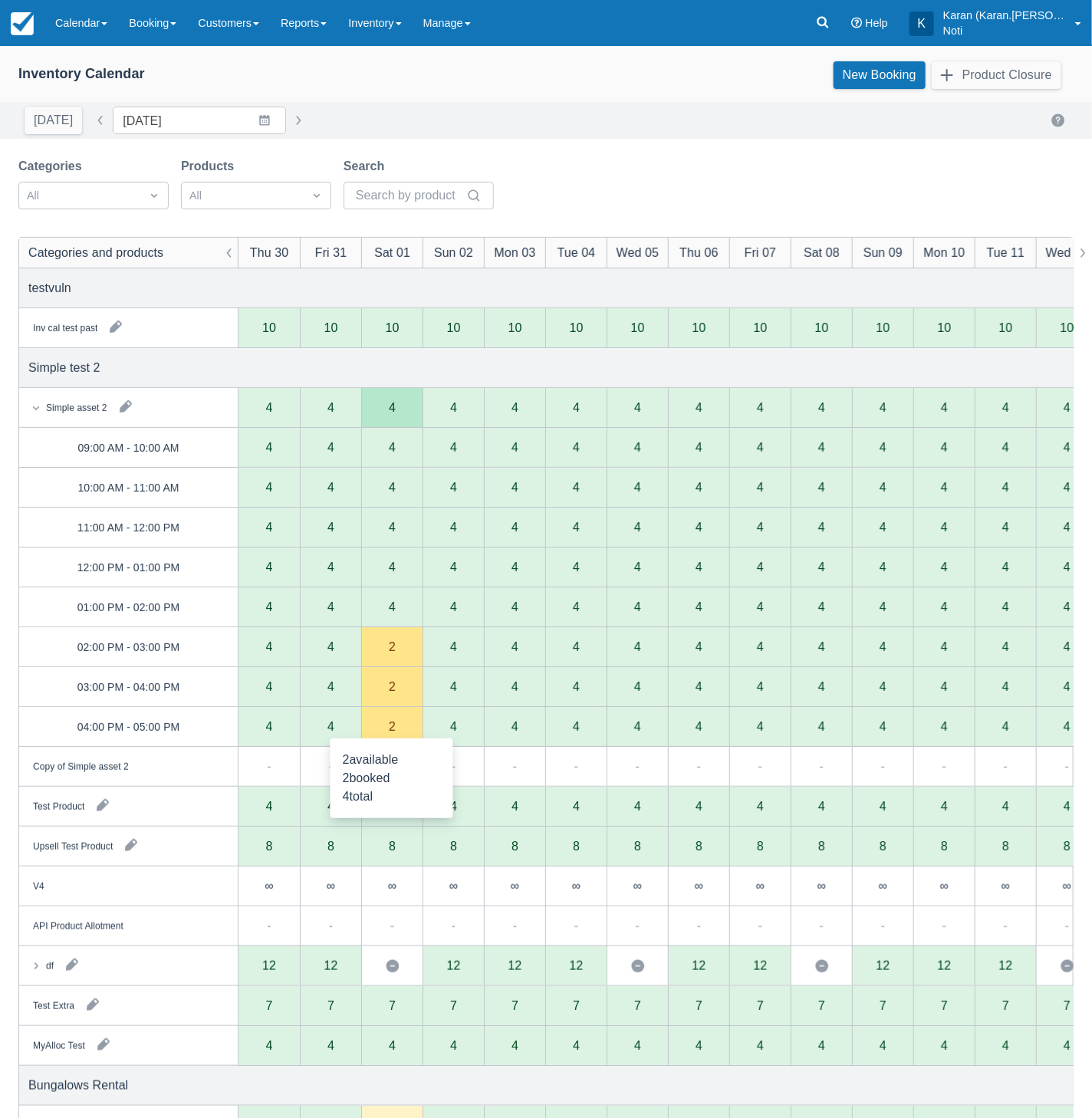
click at [406, 724] on div "2" at bounding box center [392, 727] width 61 height 40
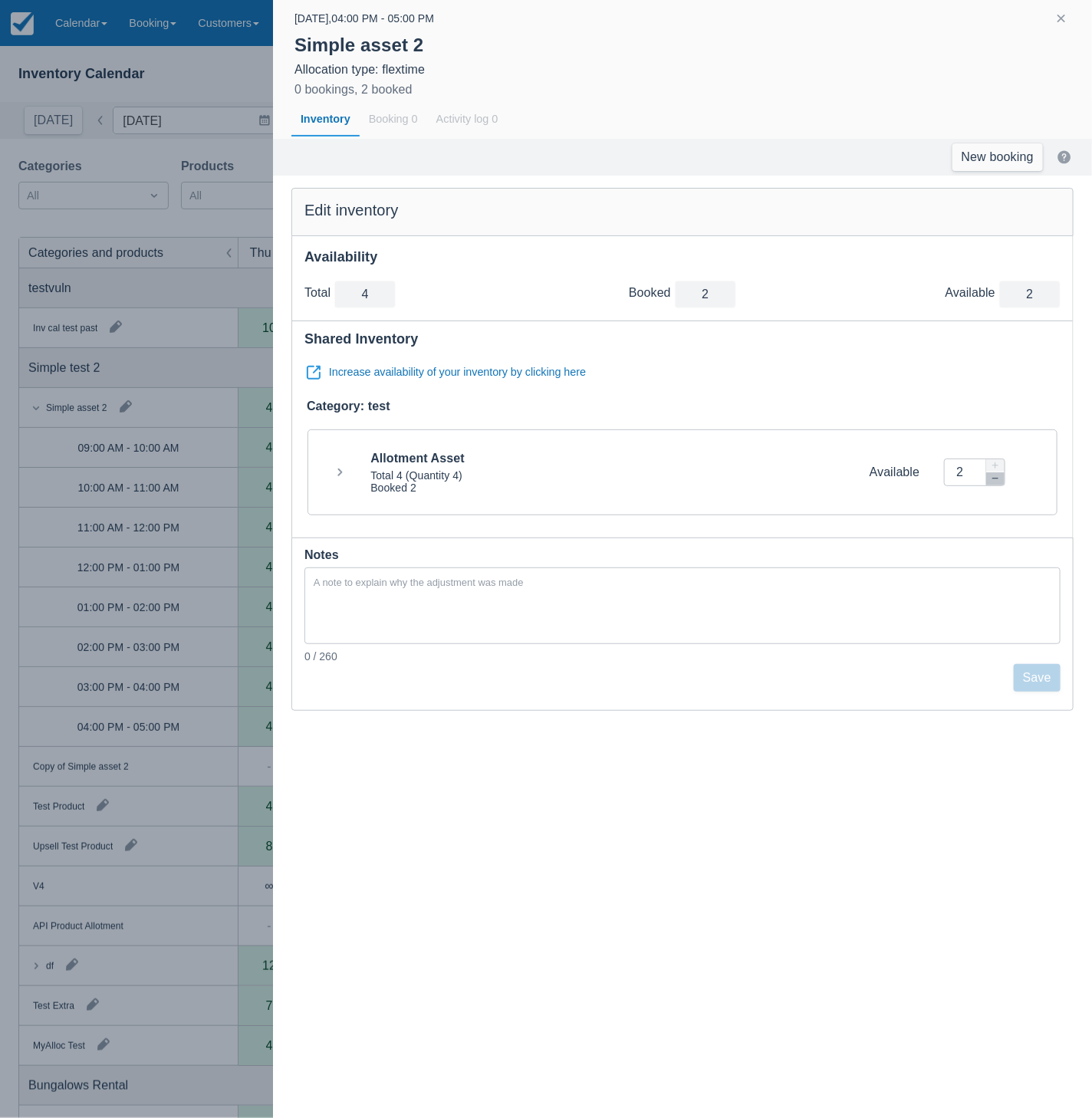
click at [243, 683] on div at bounding box center [546, 559] width 1092 height 1118
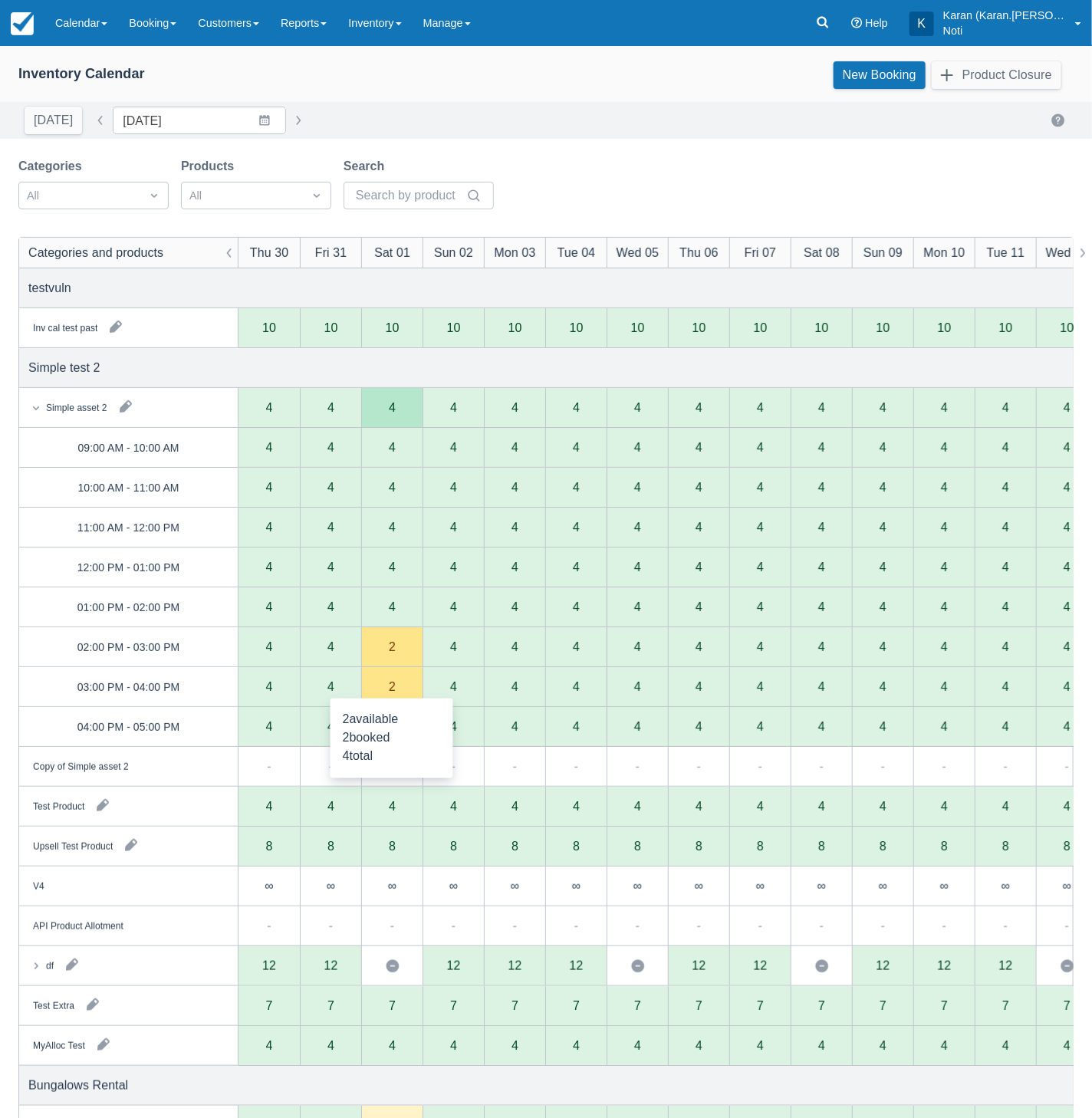
click at [383, 681] on div "2" at bounding box center [392, 687] width 61 height 40
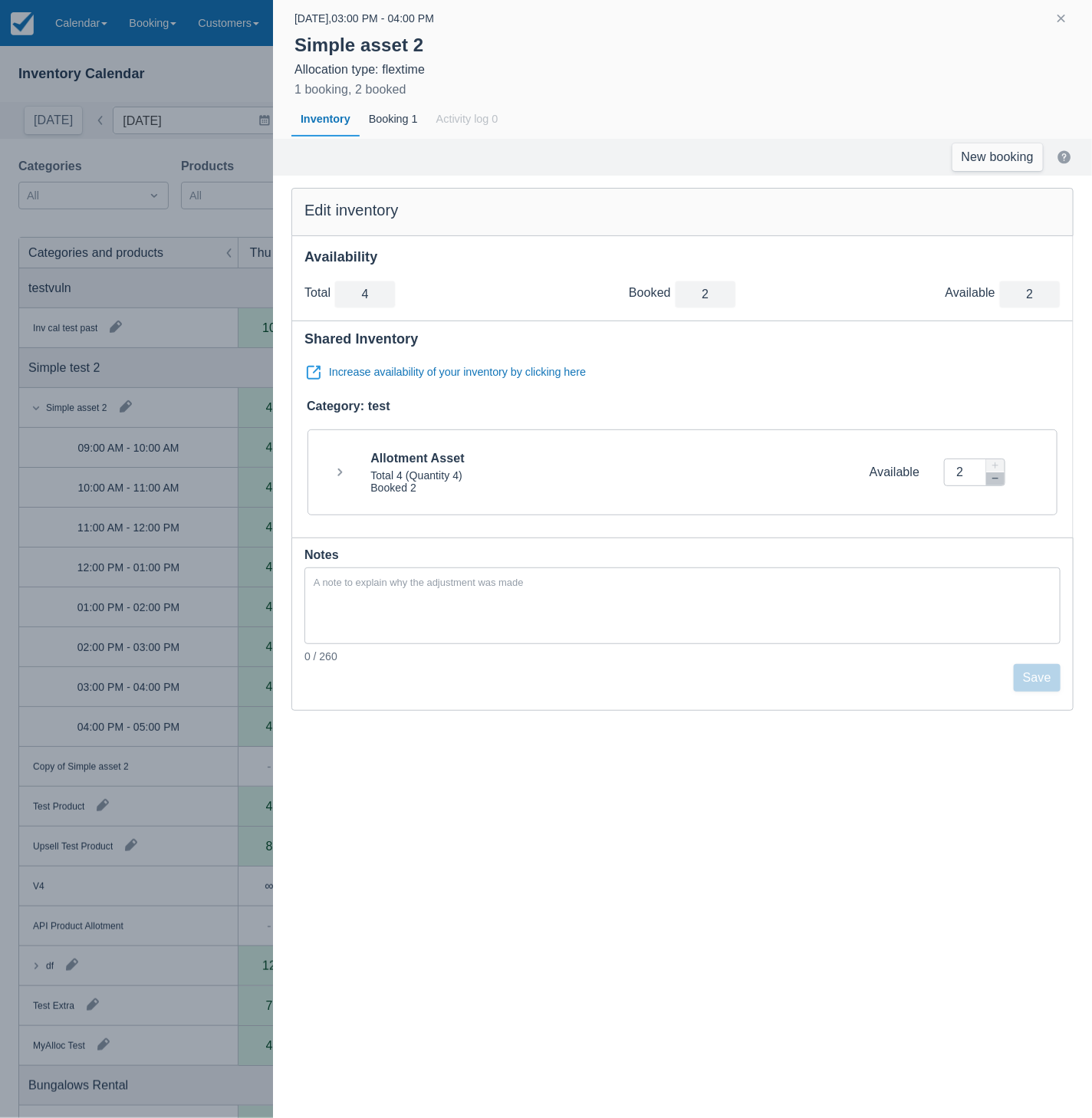
click at [238, 632] on div at bounding box center [546, 559] width 1092 height 1118
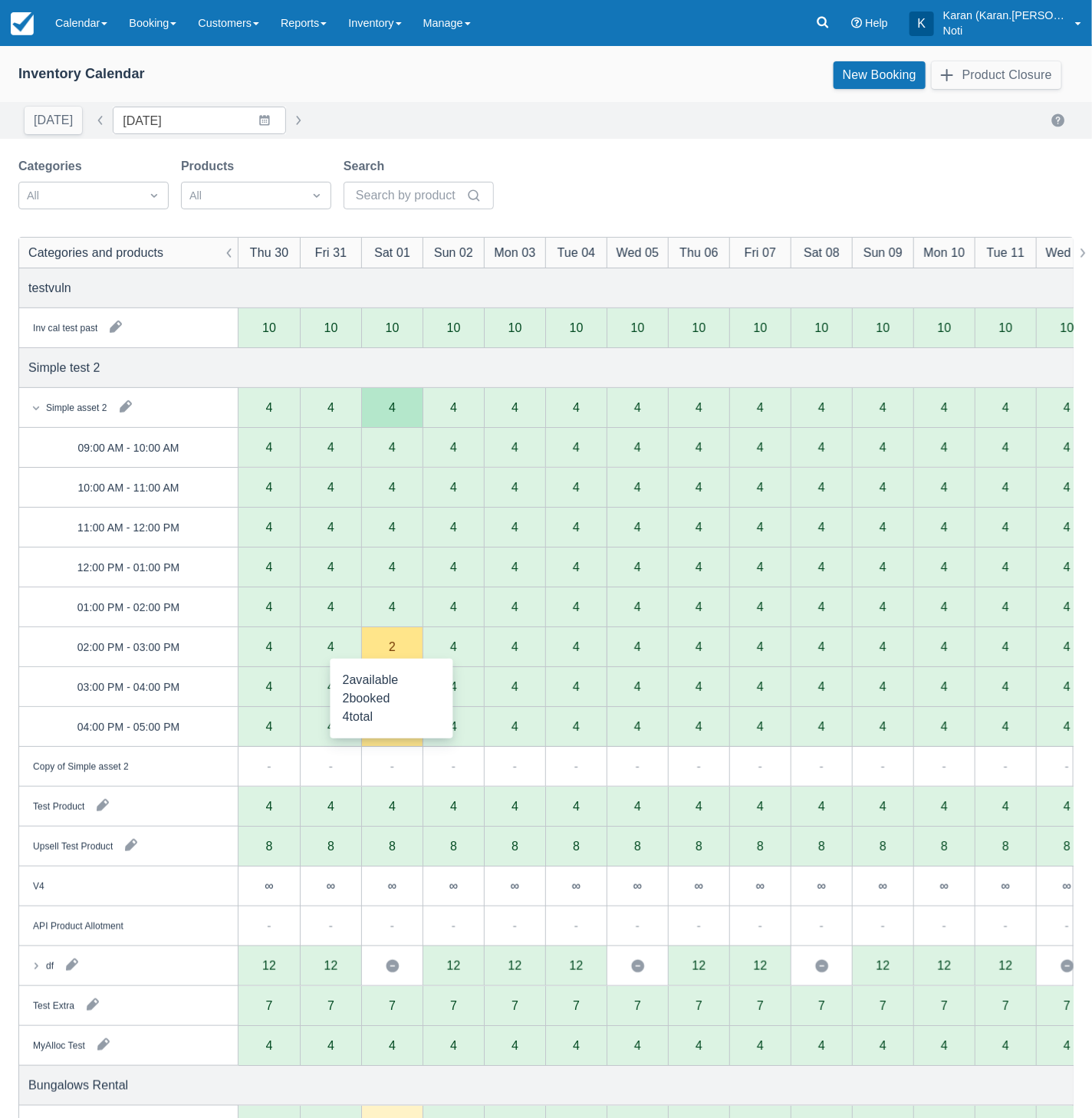
click at [397, 644] on div "2" at bounding box center [392, 648] width 61 height 40
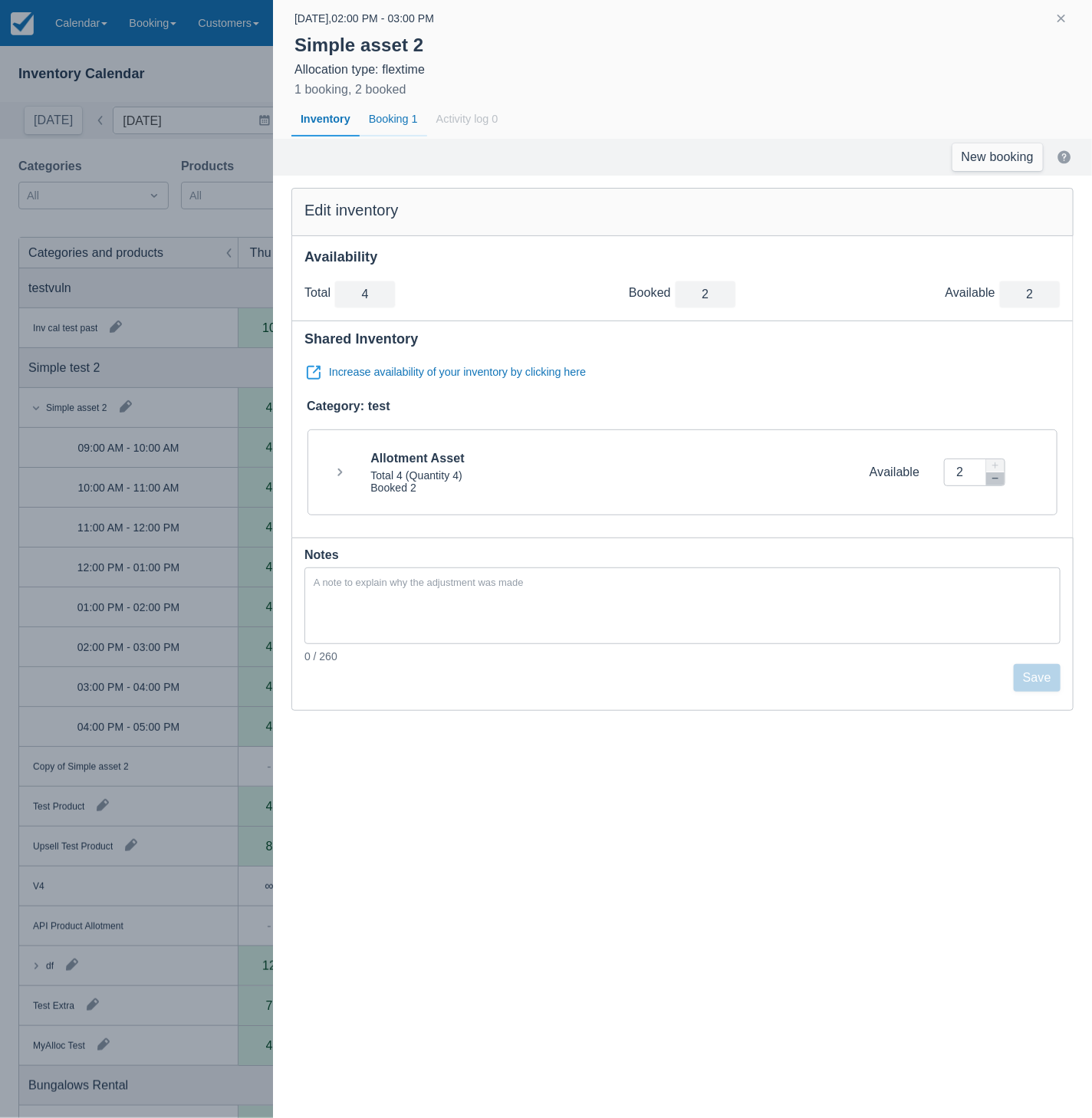
click at [407, 124] on div "Booking 1" at bounding box center [393, 119] width 68 height 35
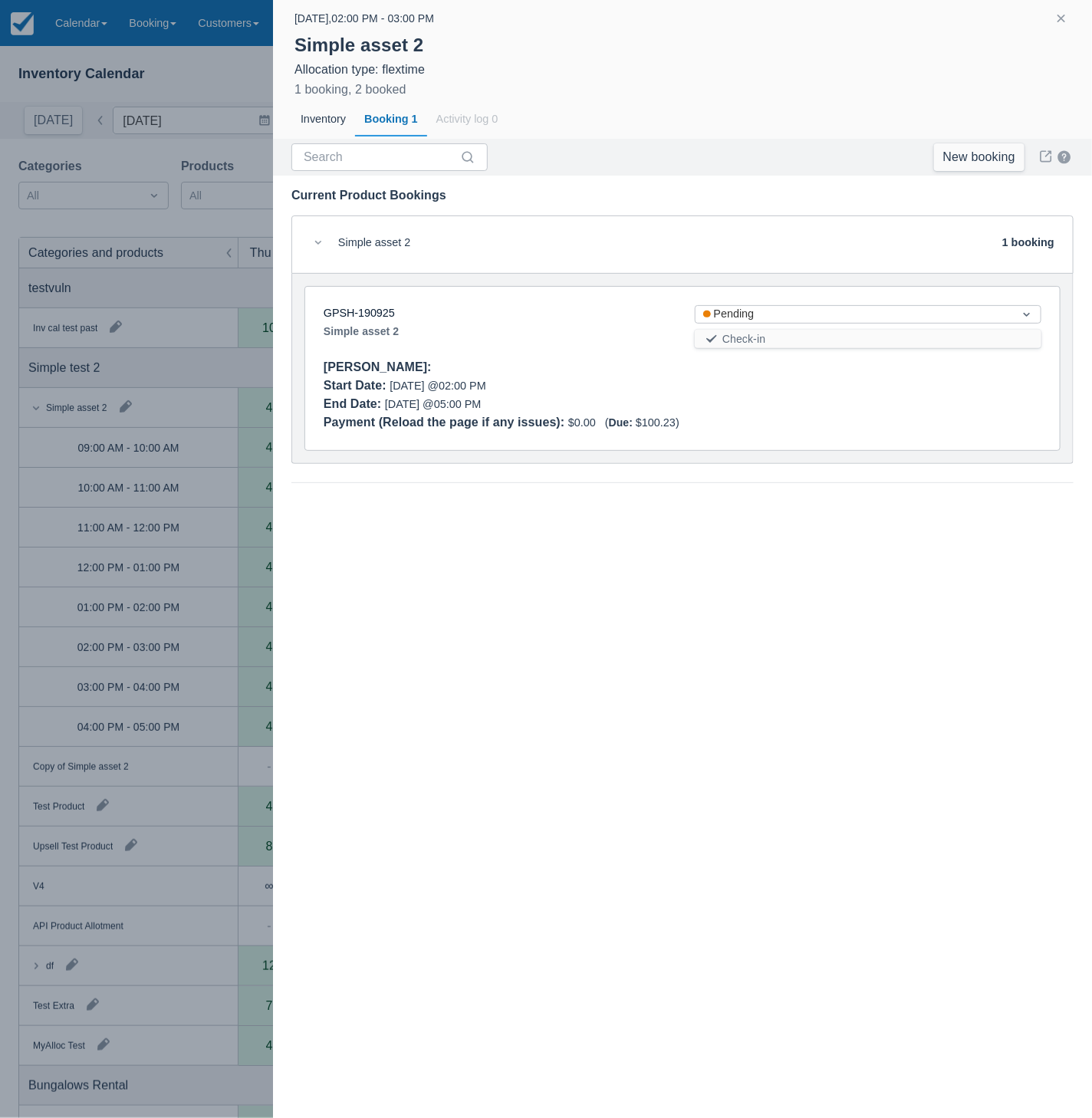
click at [205, 714] on div at bounding box center [546, 559] width 1092 height 1118
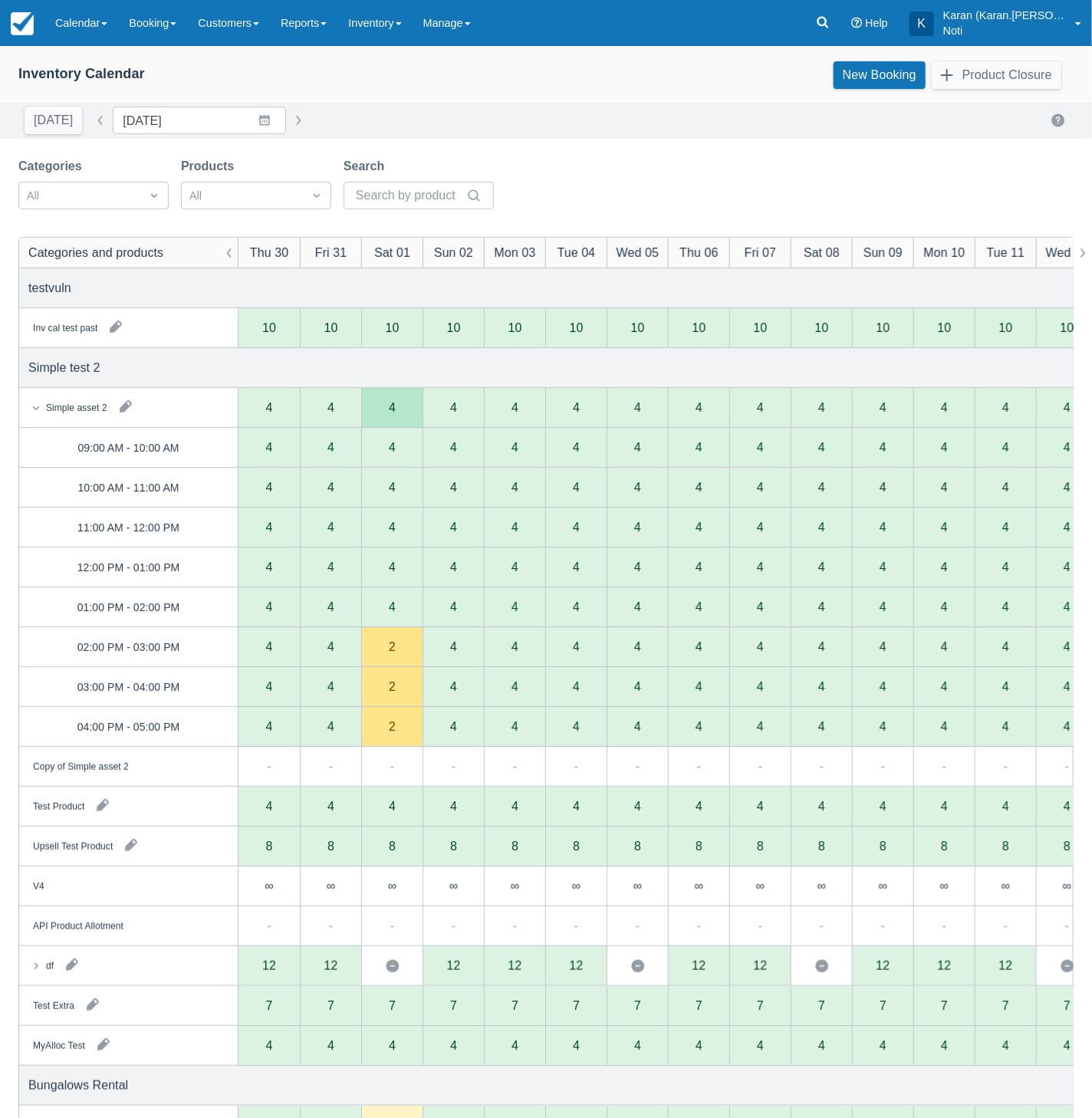
click at [394, 688] on div "2" at bounding box center [392, 687] width 7 height 13
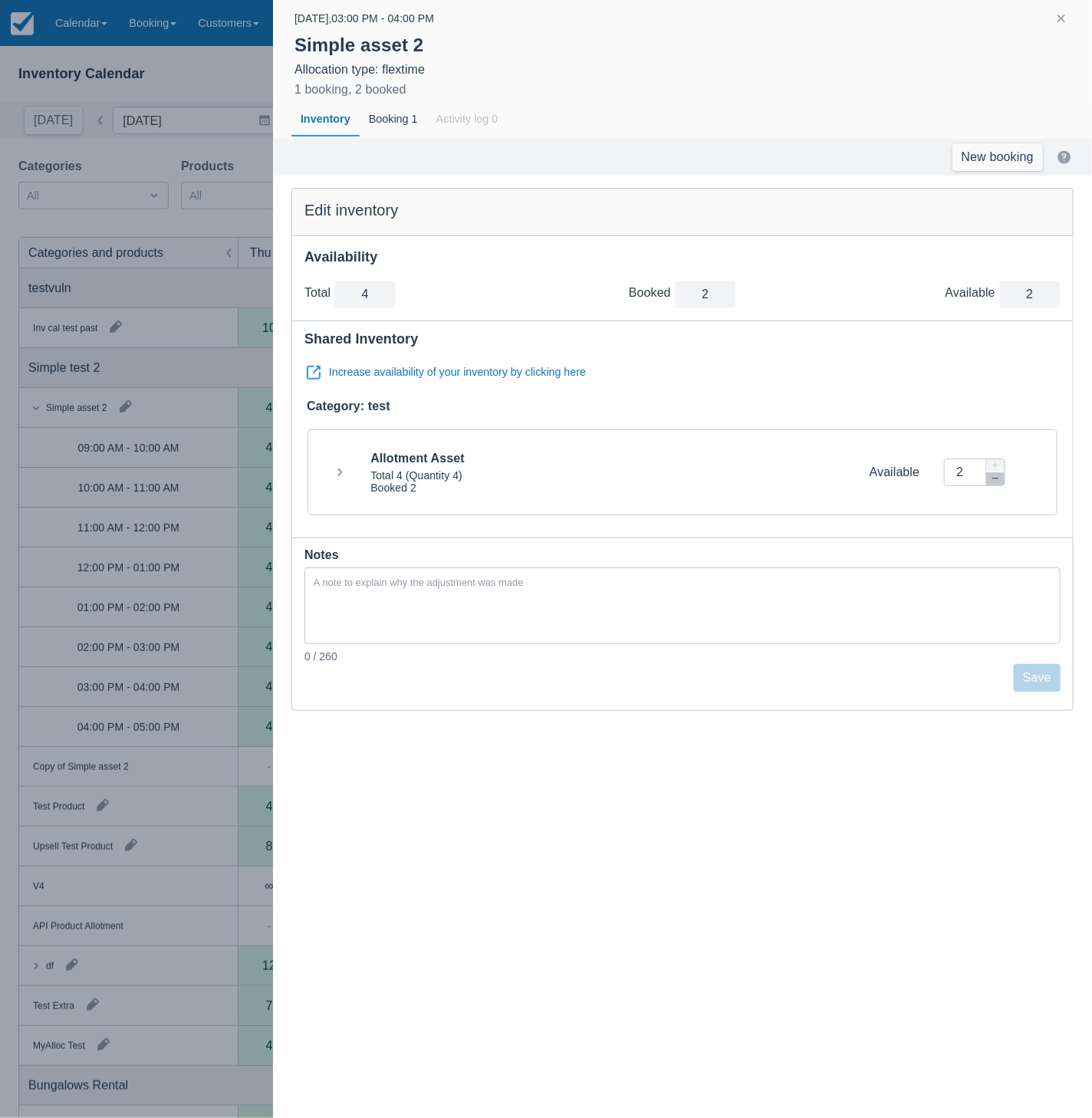
click at [218, 665] on div at bounding box center [546, 559] width 1092 height 1118
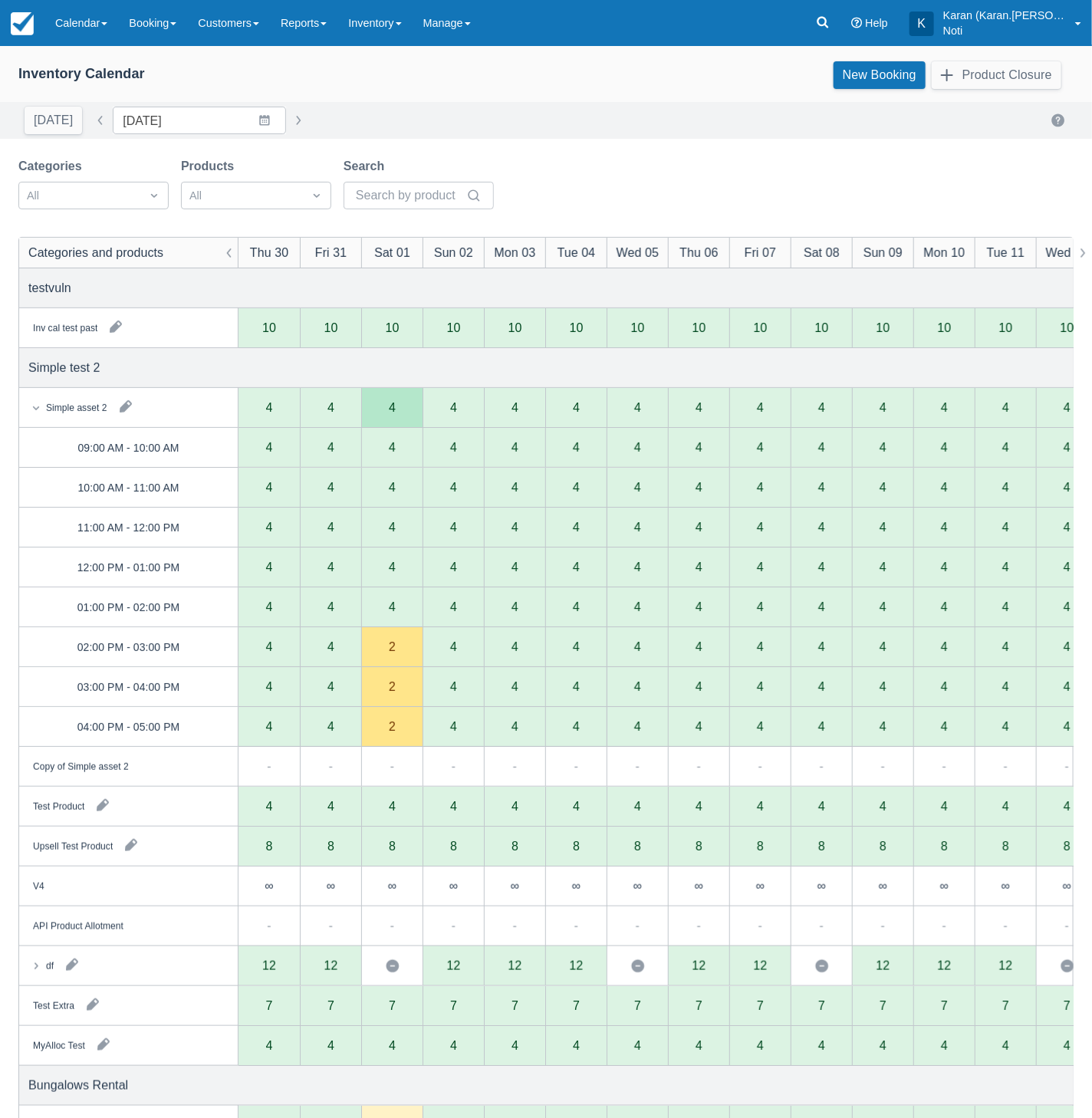
click at [402, 732] on div "2" at bounding box center [392, 727] width 61 height 40
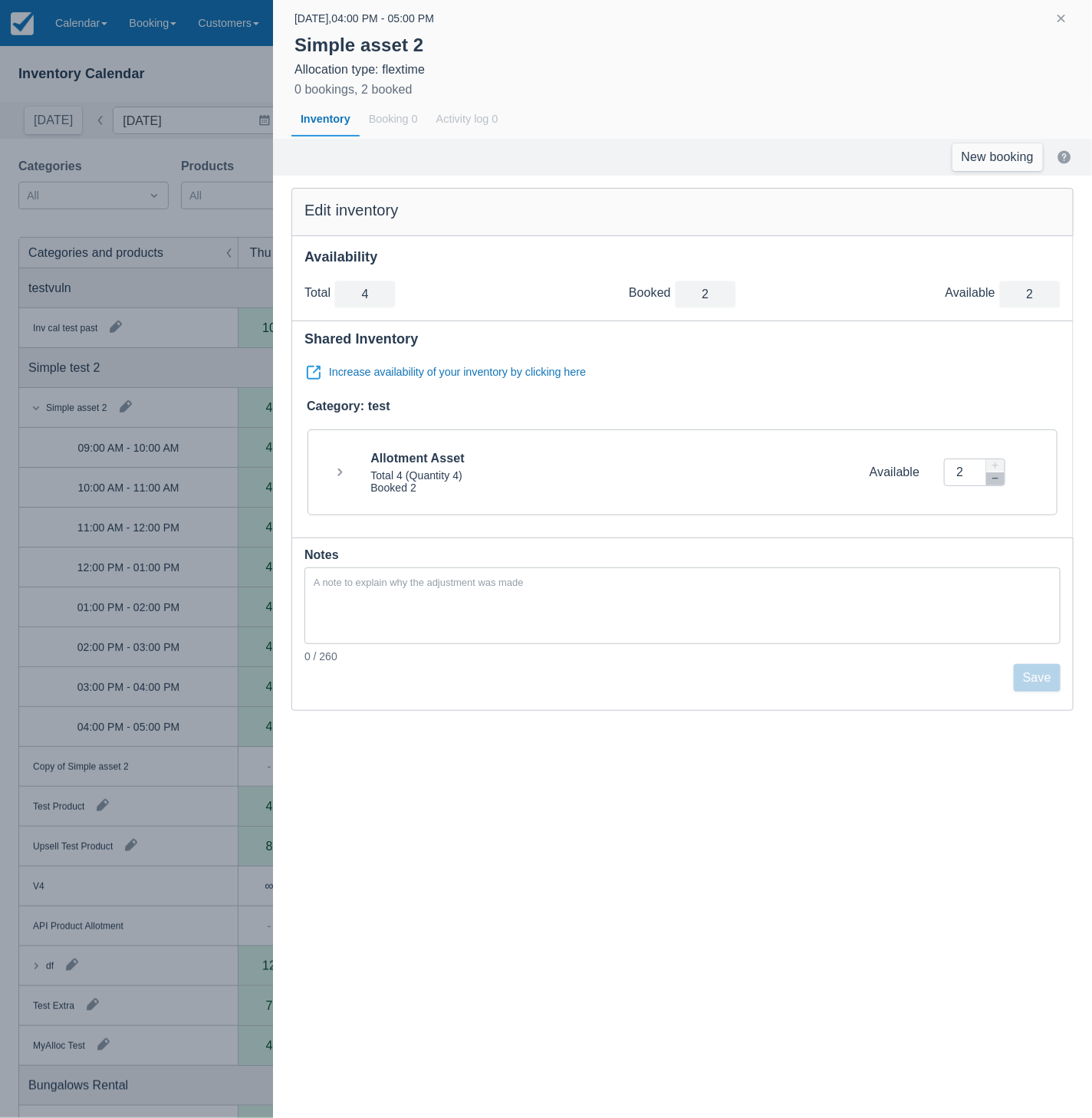
click at [197, 234] on div at bounding box center [546, 559] width 1092 height 1118
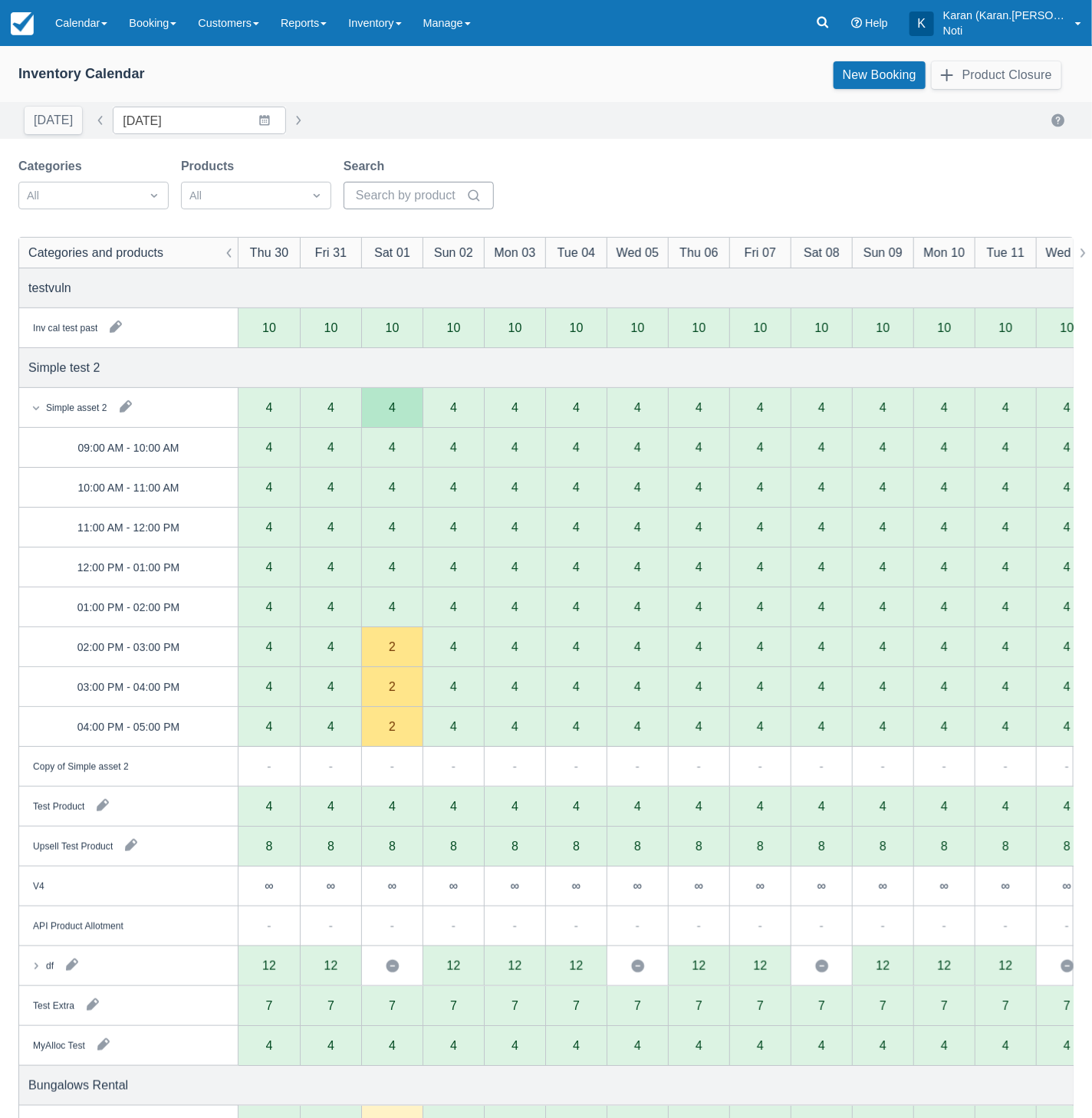
click at [432, 191] on input "Search" at bounding box center [409, 195] width 107 height 28
type input "sim"
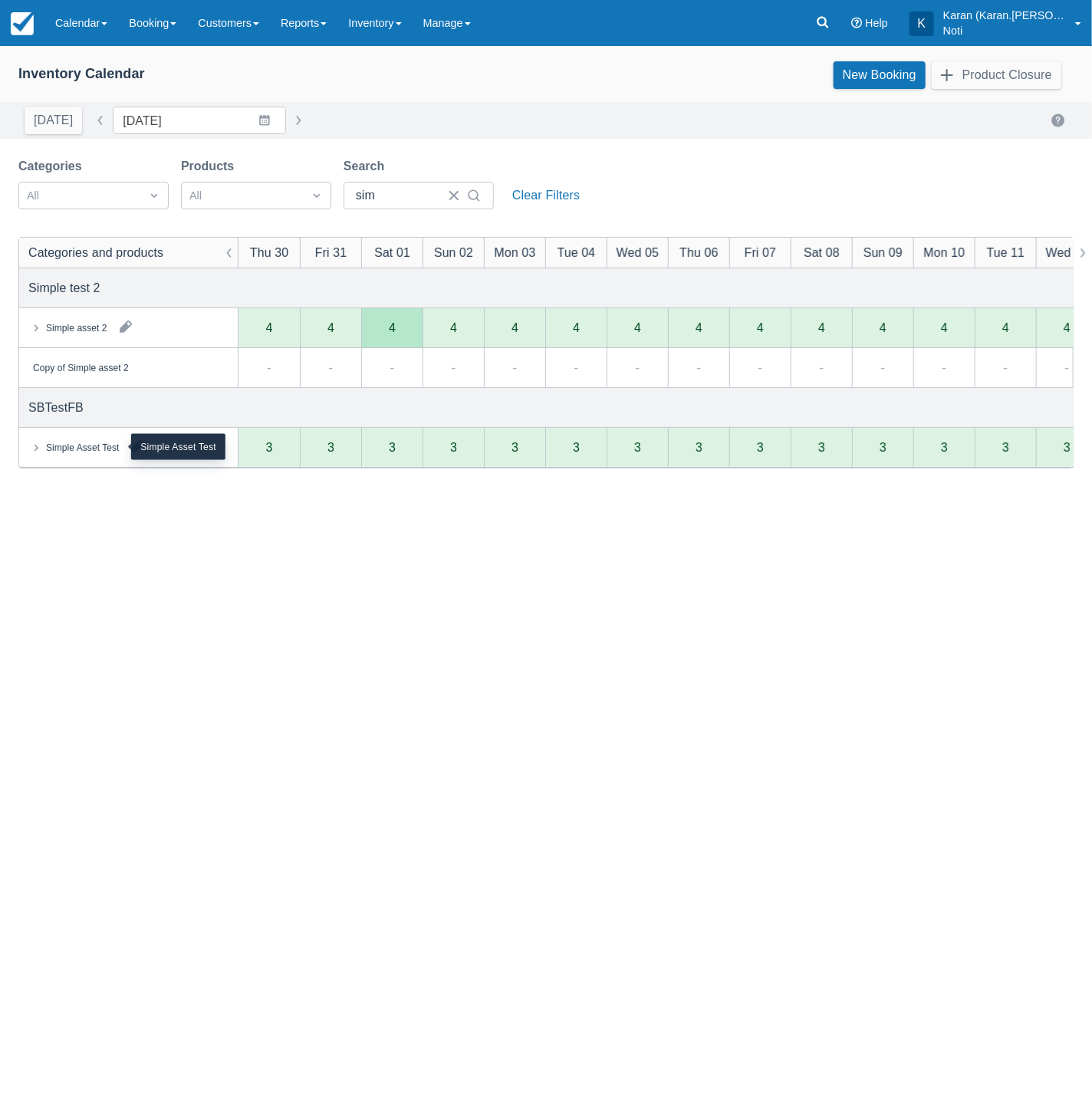
click at [71, 449] on div "Simple Asset Test" at bounding box center [83, 447] width 74 height 14
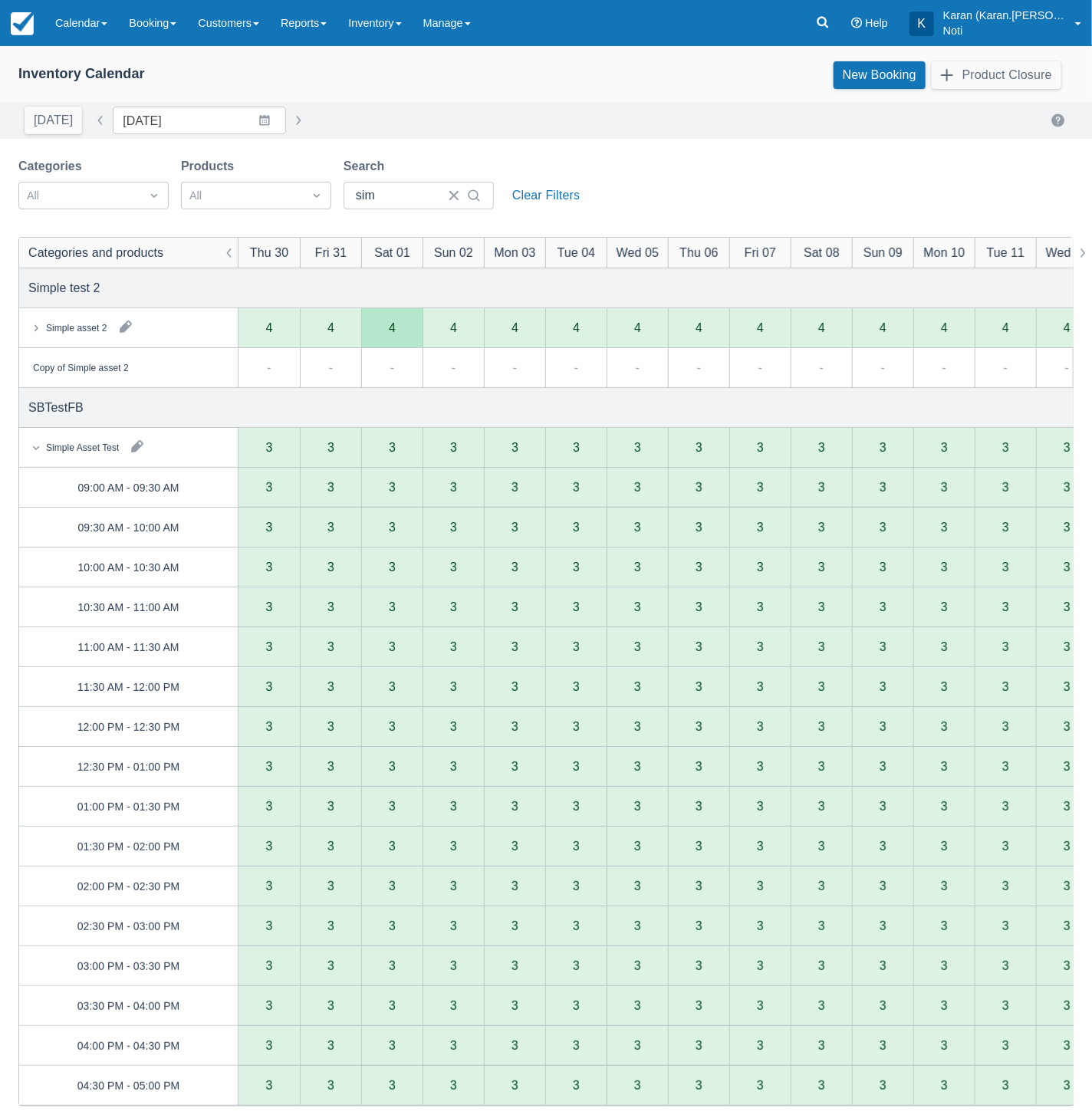
click at [78, 334] on div "Simple asset 2" at bounding box center [67, 328] width 79 height 15
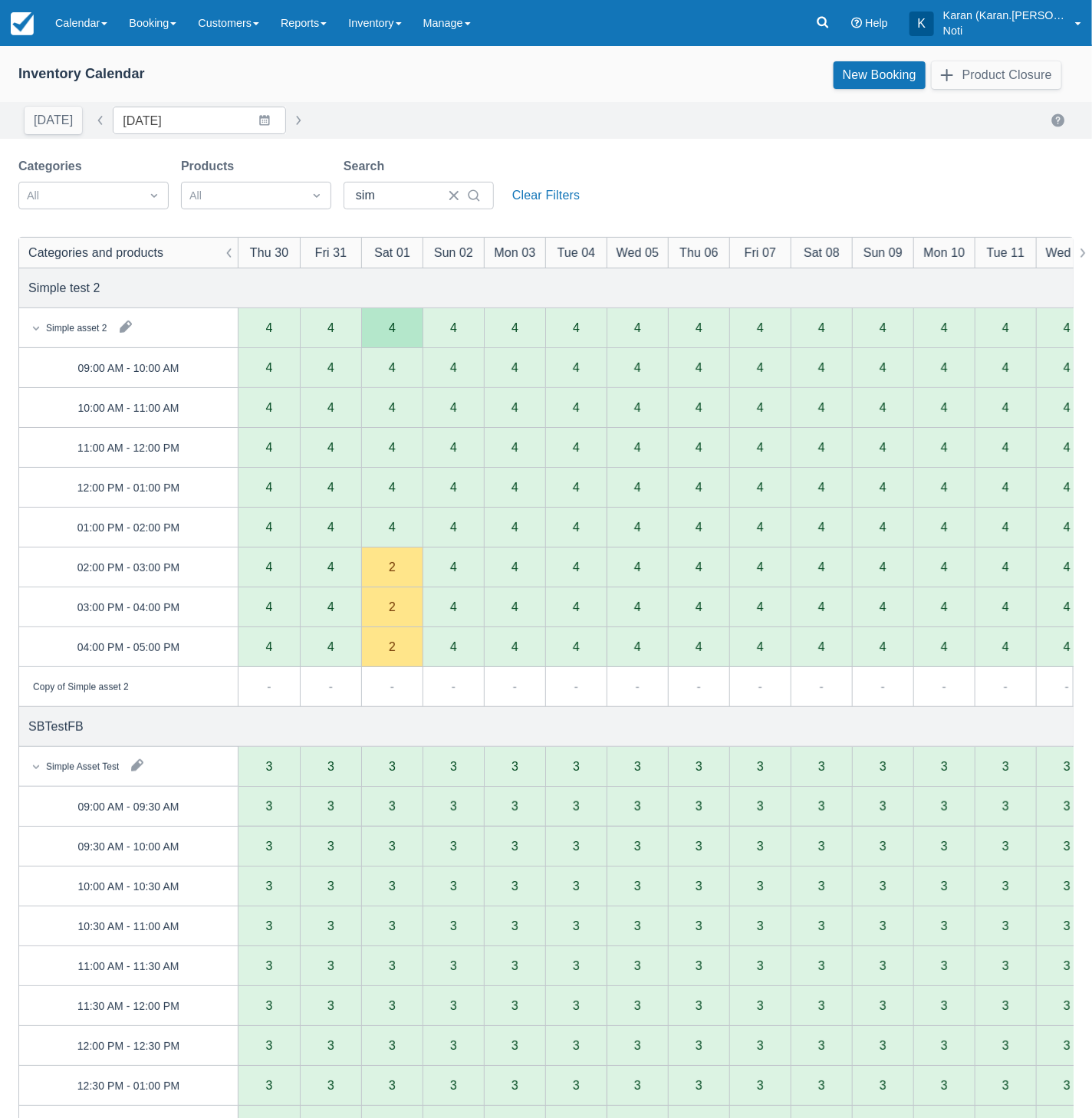
click at [78, 330] on div "Simple asset 2" at bounding box center [77, 328] width 61 height 14
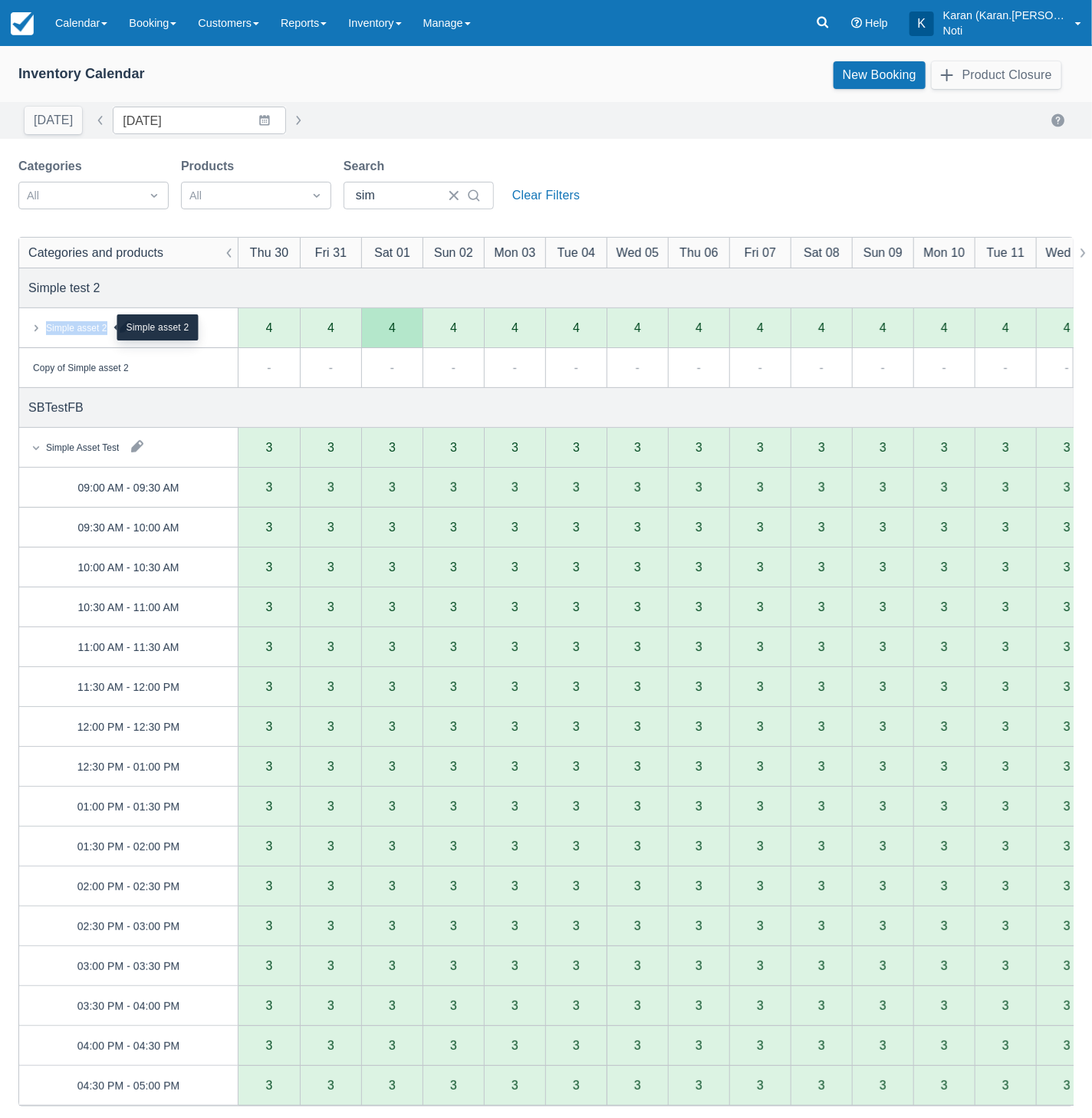
copy div "Simple asset 2 4 4 4 4 4 4 4 4 4 4 4 4 4 4 4 4 4 4 4 4 4 4 4 4 4 4 4 4 09:00 AM…"
click at [366, 27] on link "Inventory" at bounding box center [375, 23] width 74 height 46
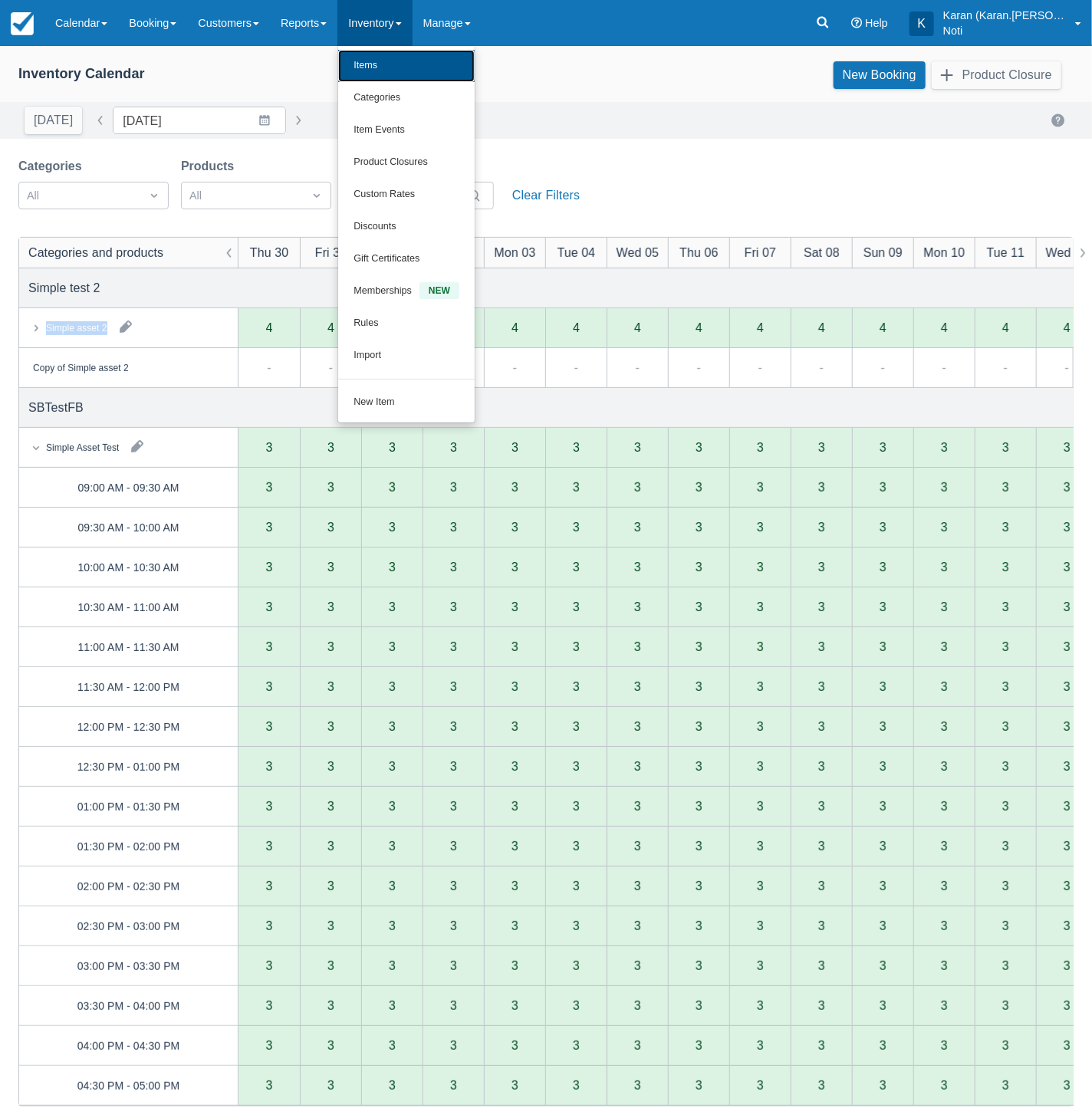
click at [382, 73] on link "Items" at bounding box center [406, 66] width 136 height 33
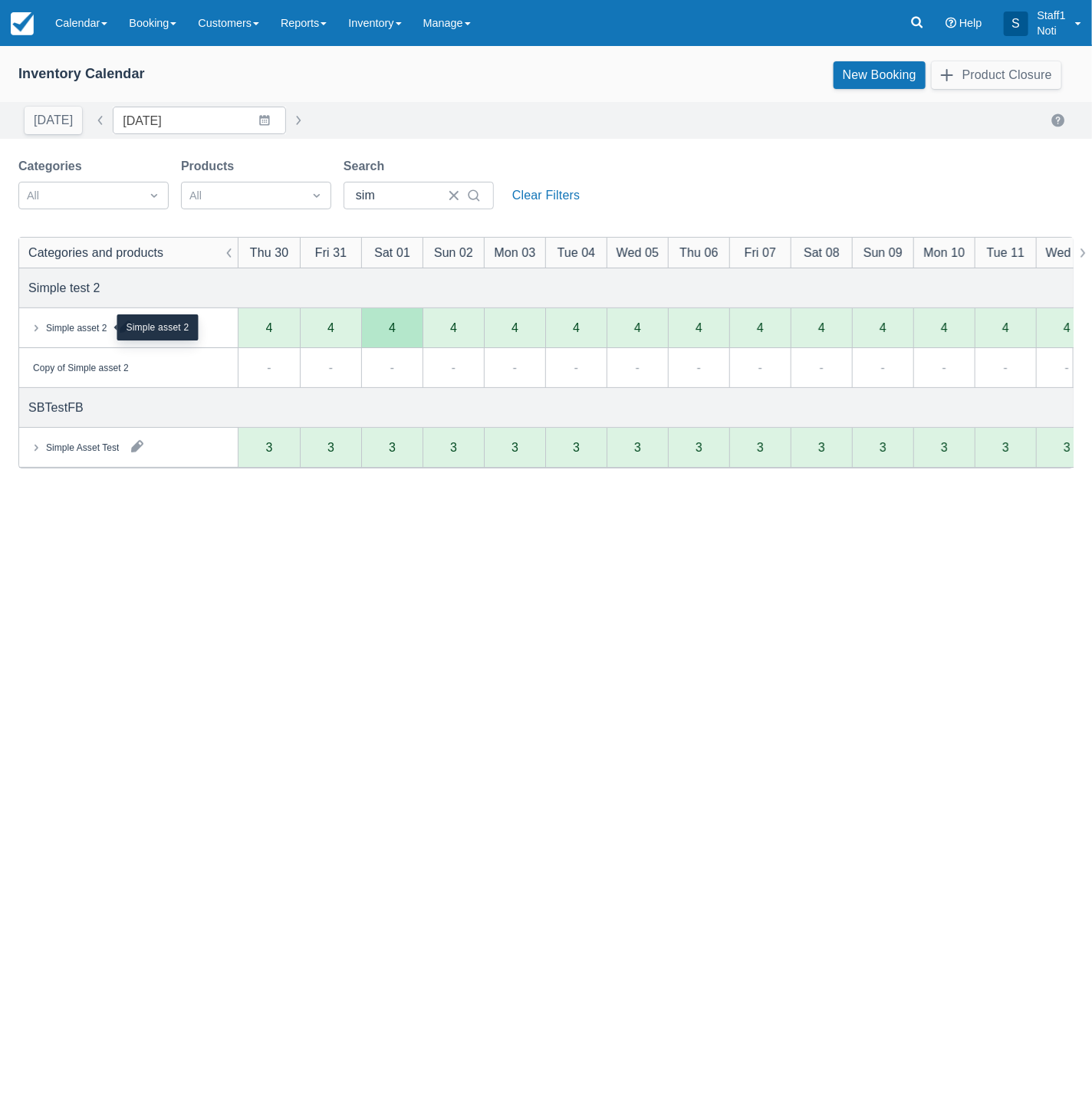
click at [69, 328] on div "Simple asset 2" at bounding box center [77, 328] width 61 height 14
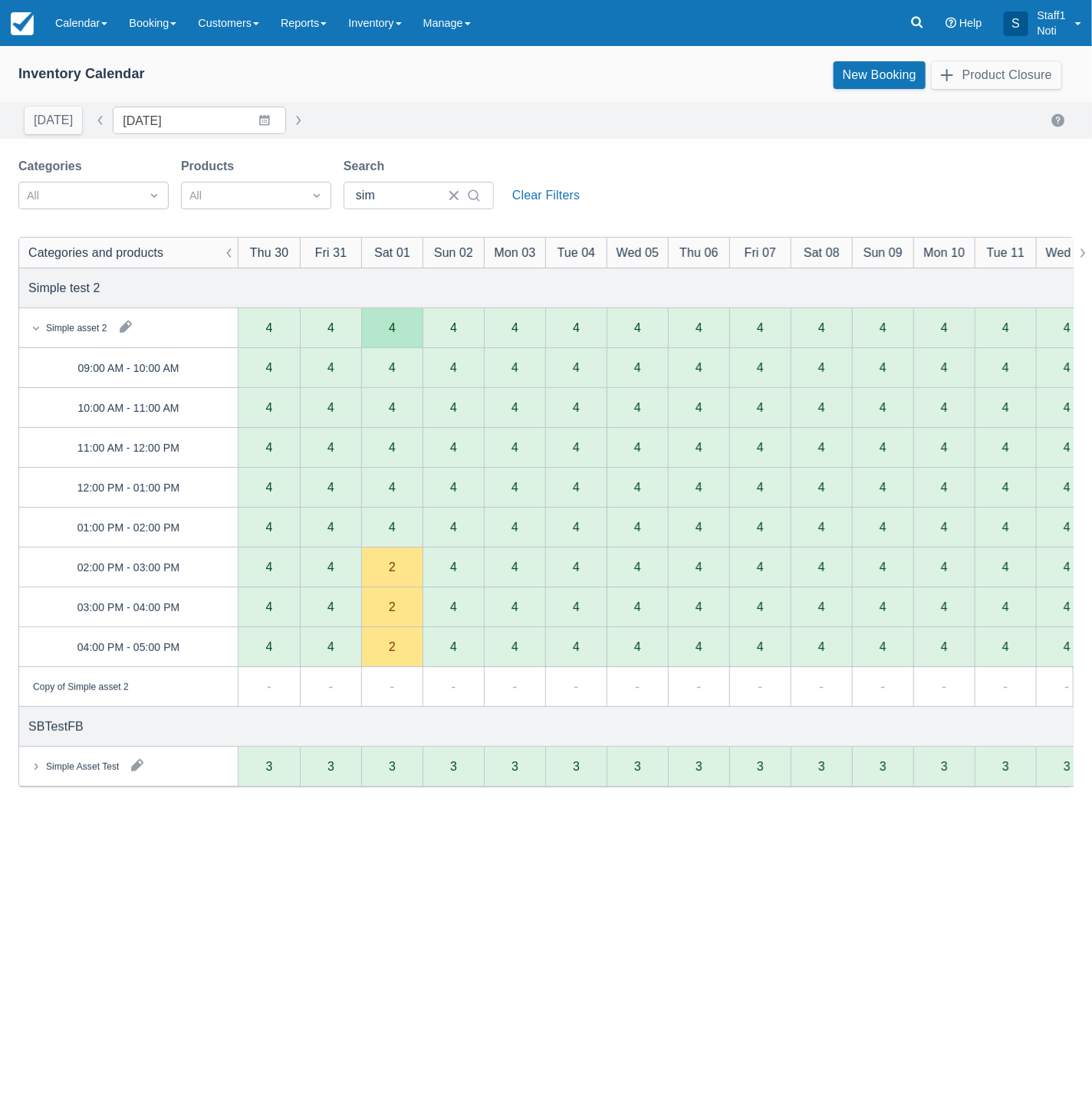
click at [399, 566] on div "2" at bounding box center [392, 567] width 61 height 40
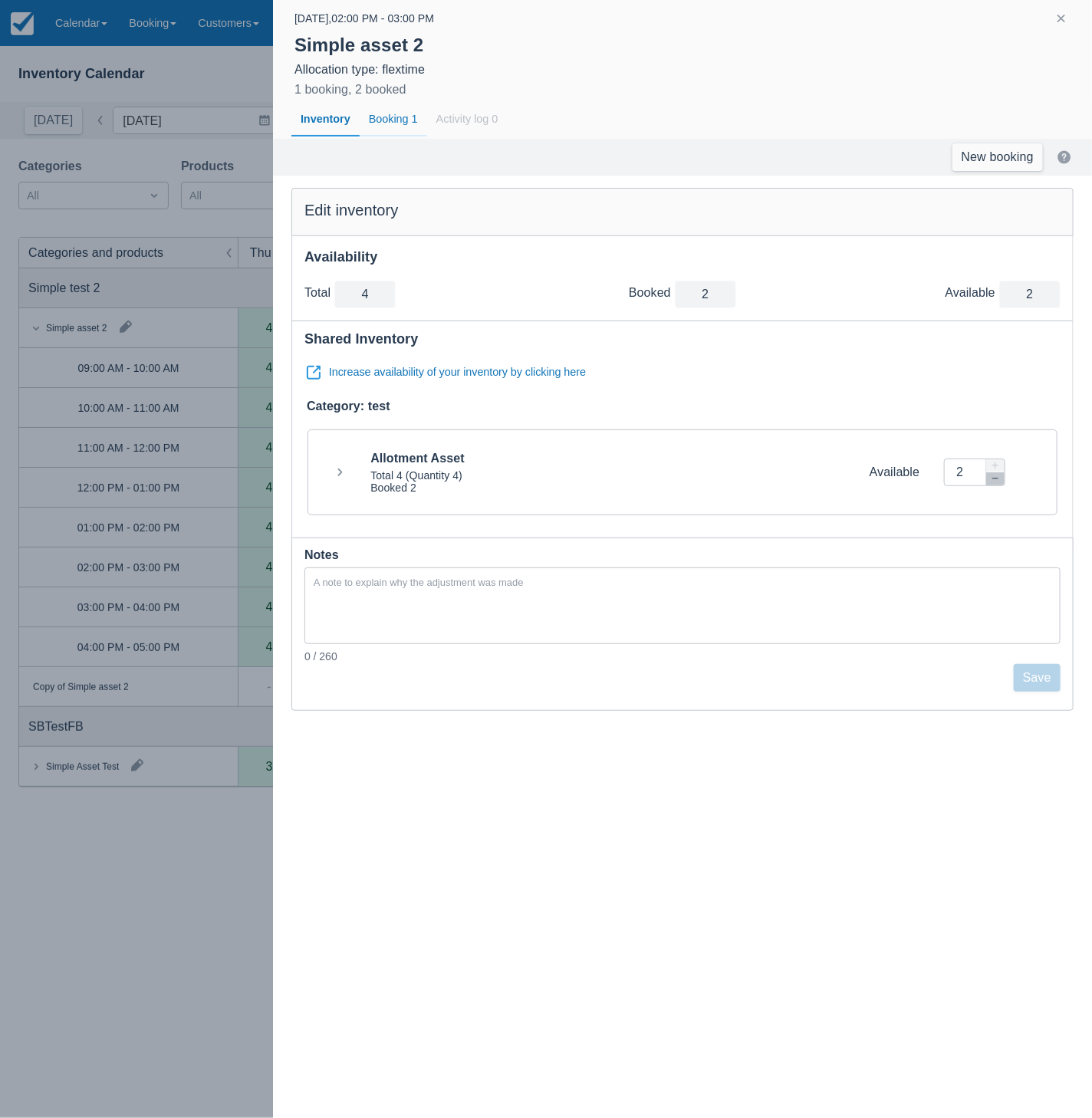
click at [412, 119] on div "Booking 1" at bounding box center [393, 119] width 68 height 35
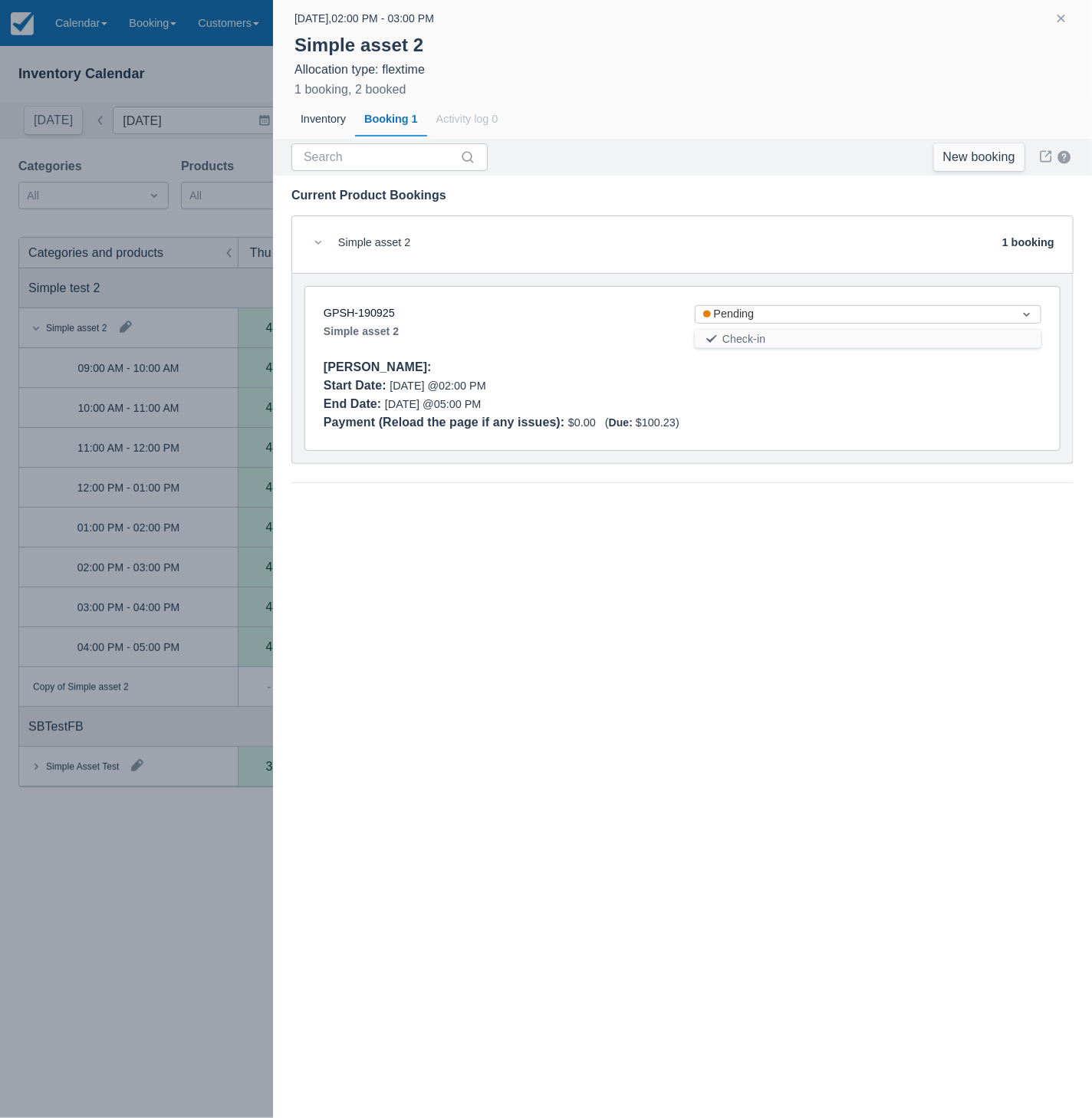
click at [219, 862] on div at bounding box center [546, 559] width 1092 height 1118
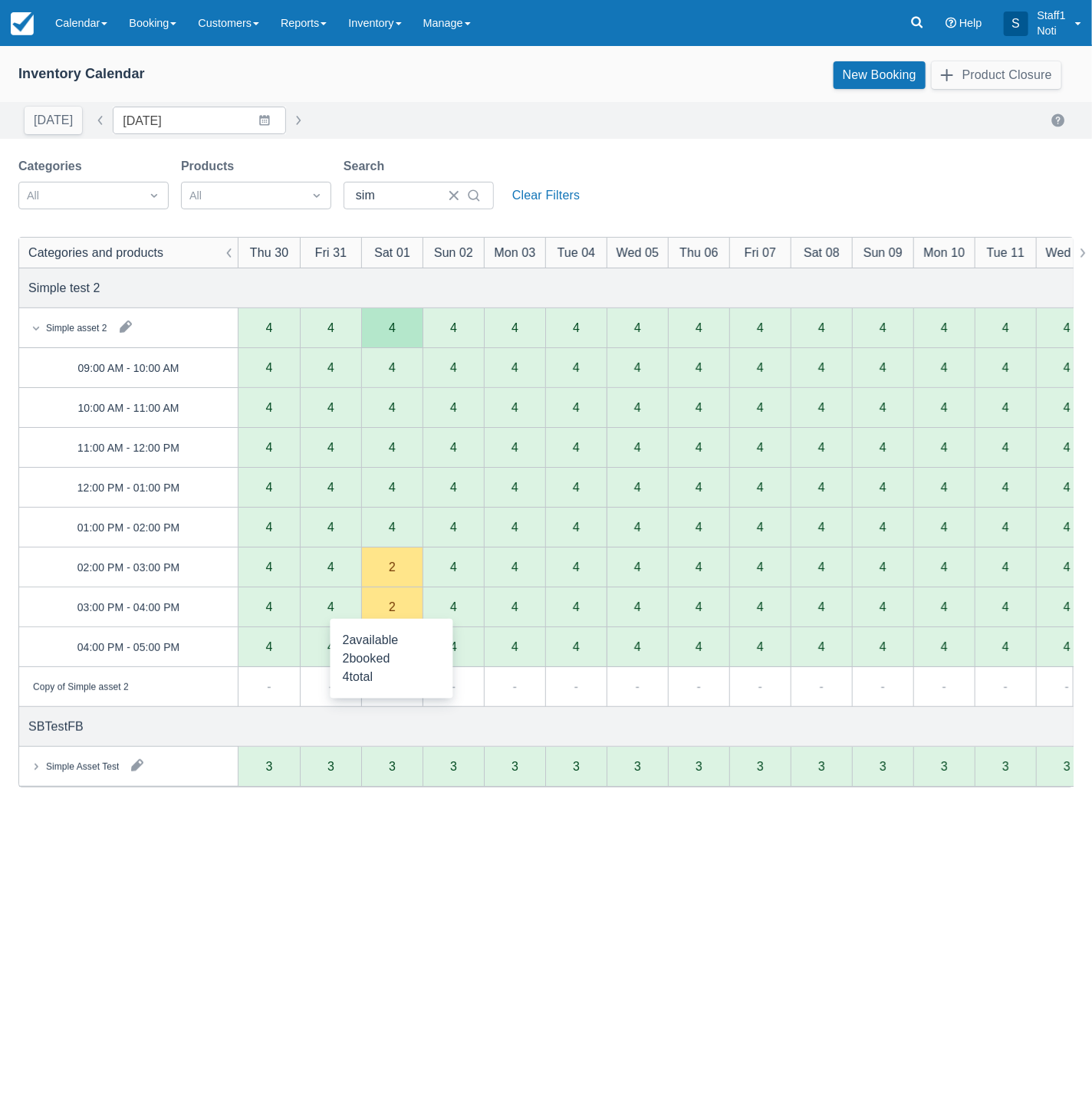
click at [390, 608] on div "2" at bounding box center [392, 608] width 7 height 13
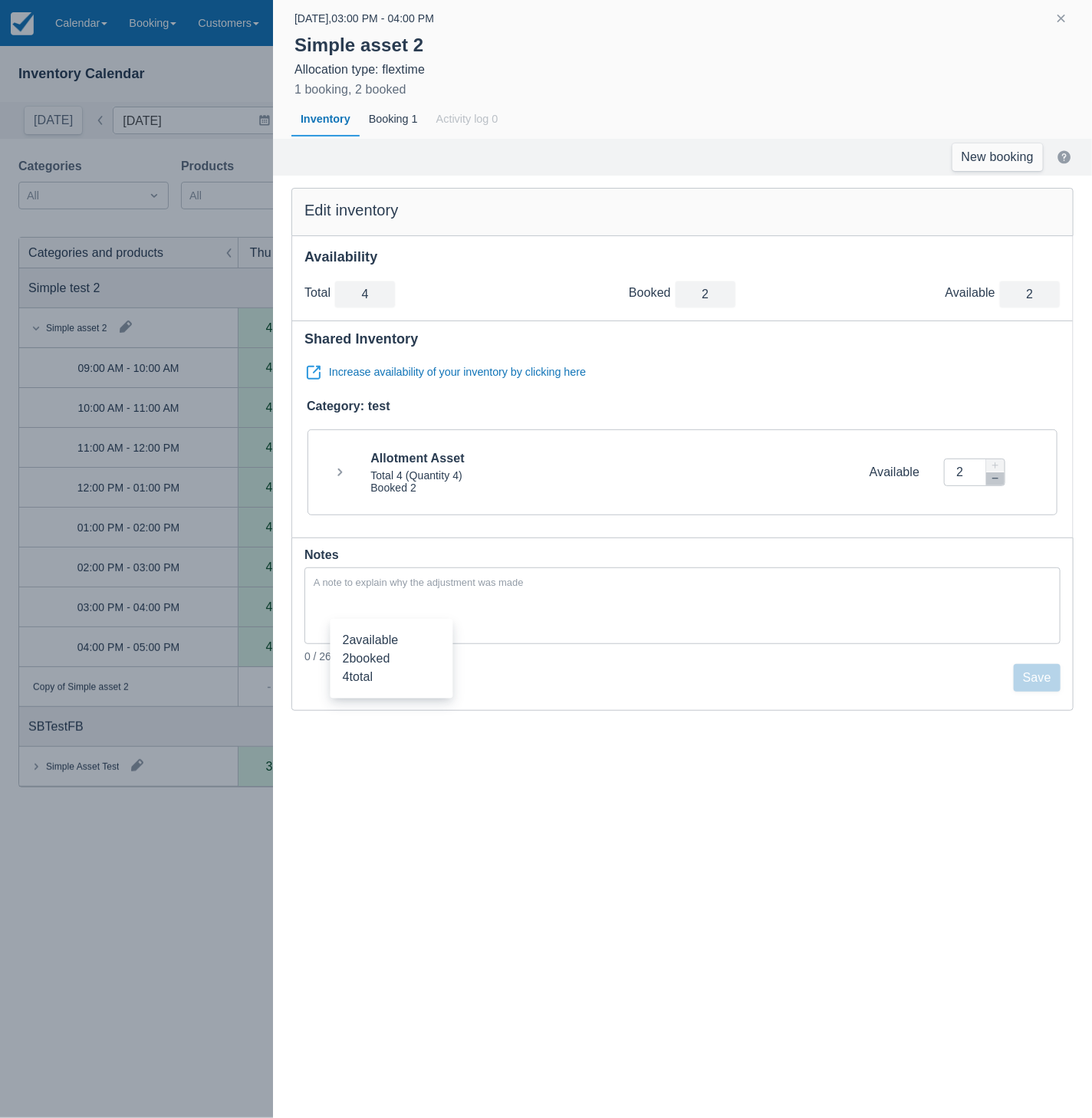
click at [157, 938] on div at bounding box center [546, 559] width 1092 height 1118
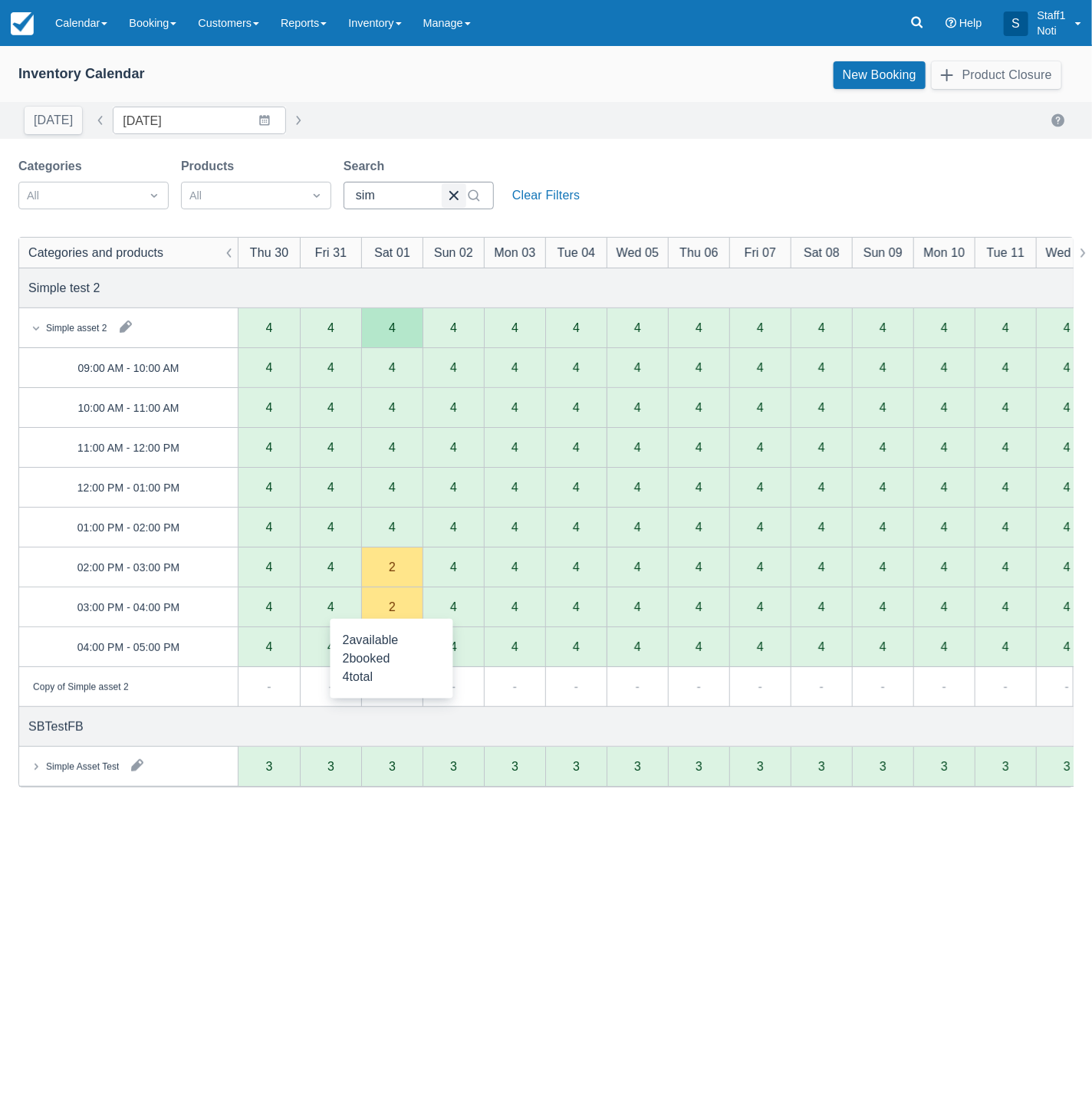
click at [451, 194] on button "button" at bounding box center [453, 195] width 24 height 24
click at [399, 195] on input "Search" at bounding box center [409, 195] width 107 height 28
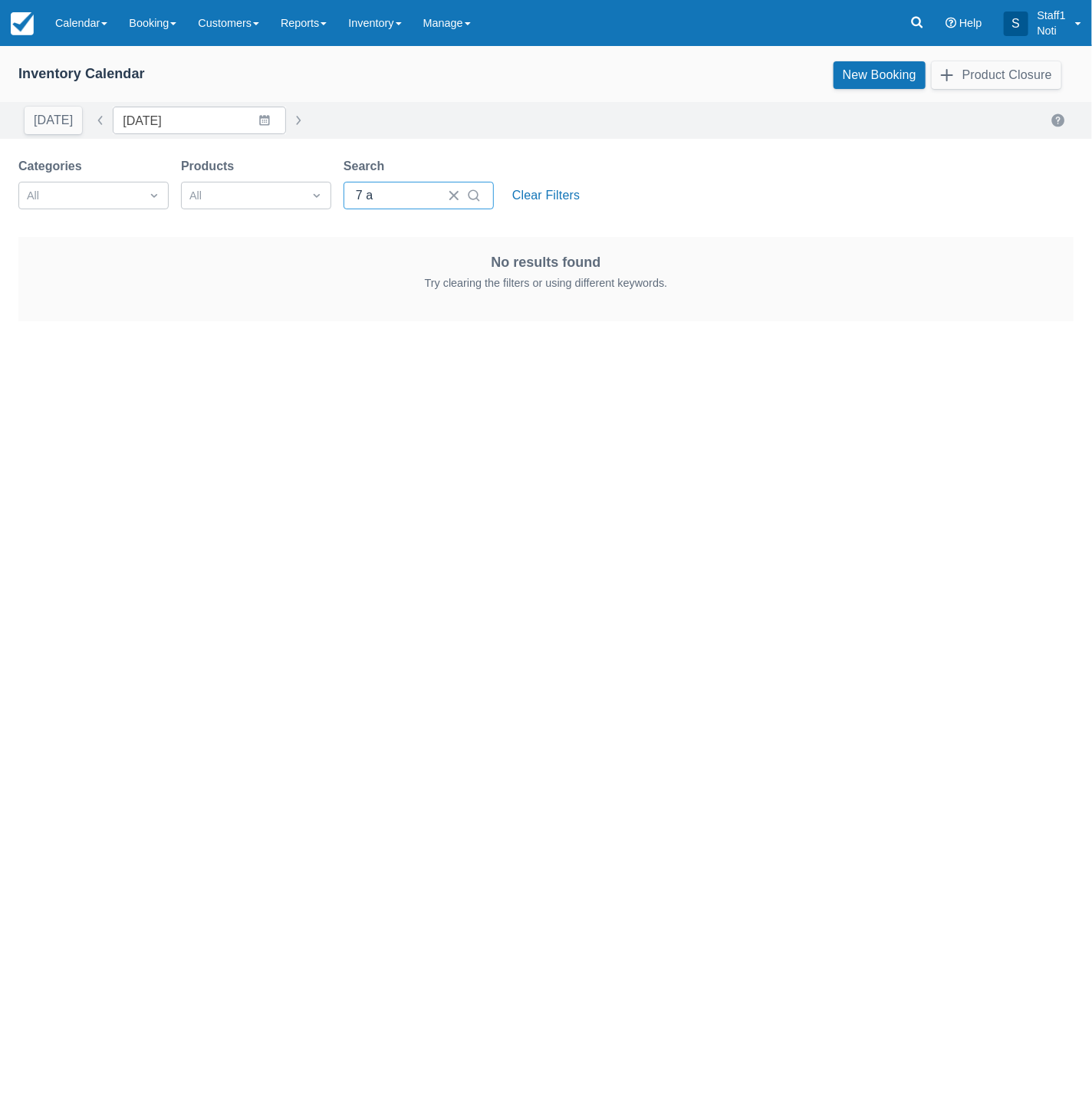
type input "7 am"
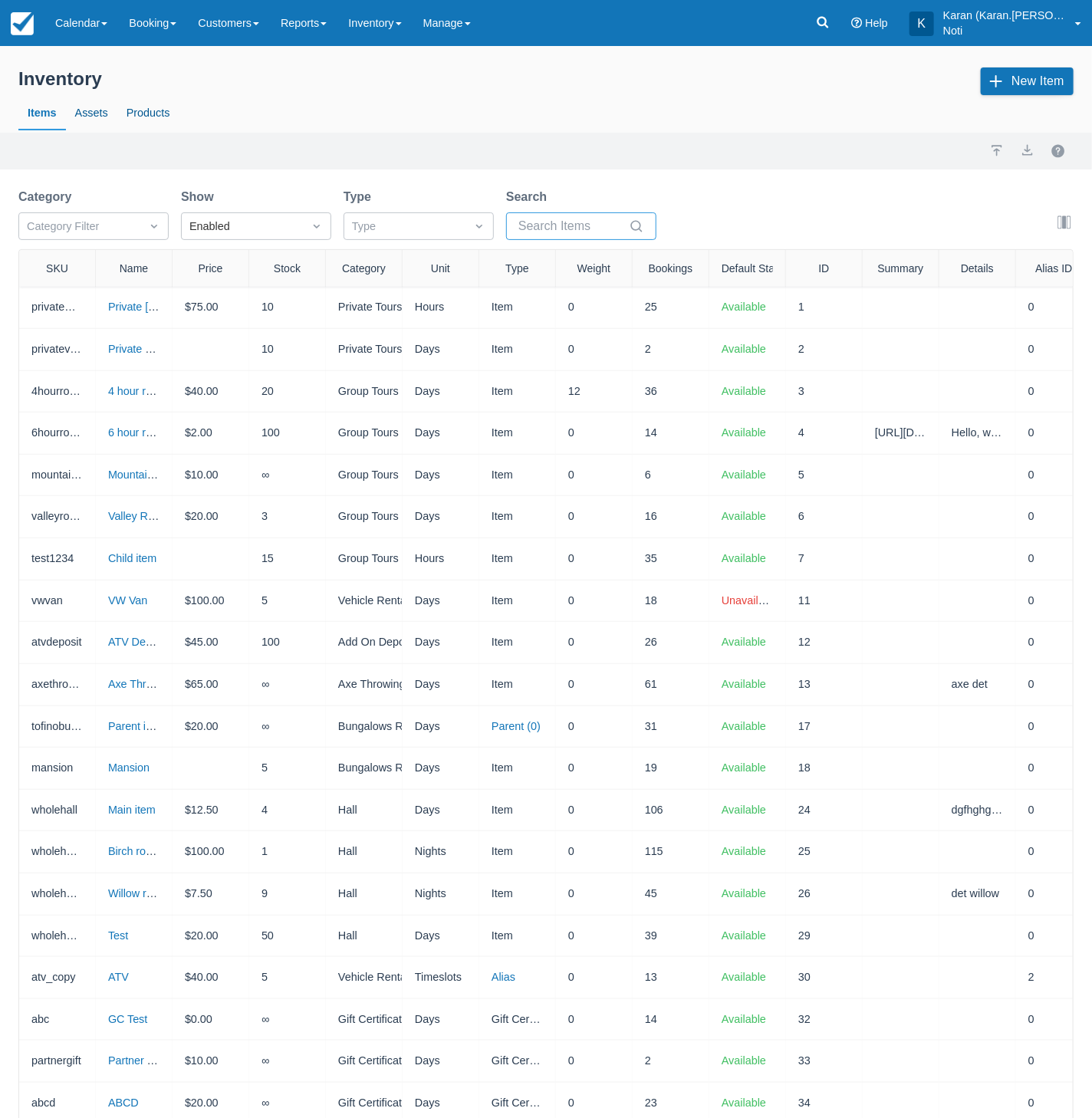
click at [580, 219] on input "Search" at bounding box center [572, 226] width 107 height 28
paste input "Simple asset 2"
type input "Simple asset 2"
click at [566, 167] on div "Import Export" at bounding box center [546, 151] width 1092 height 37
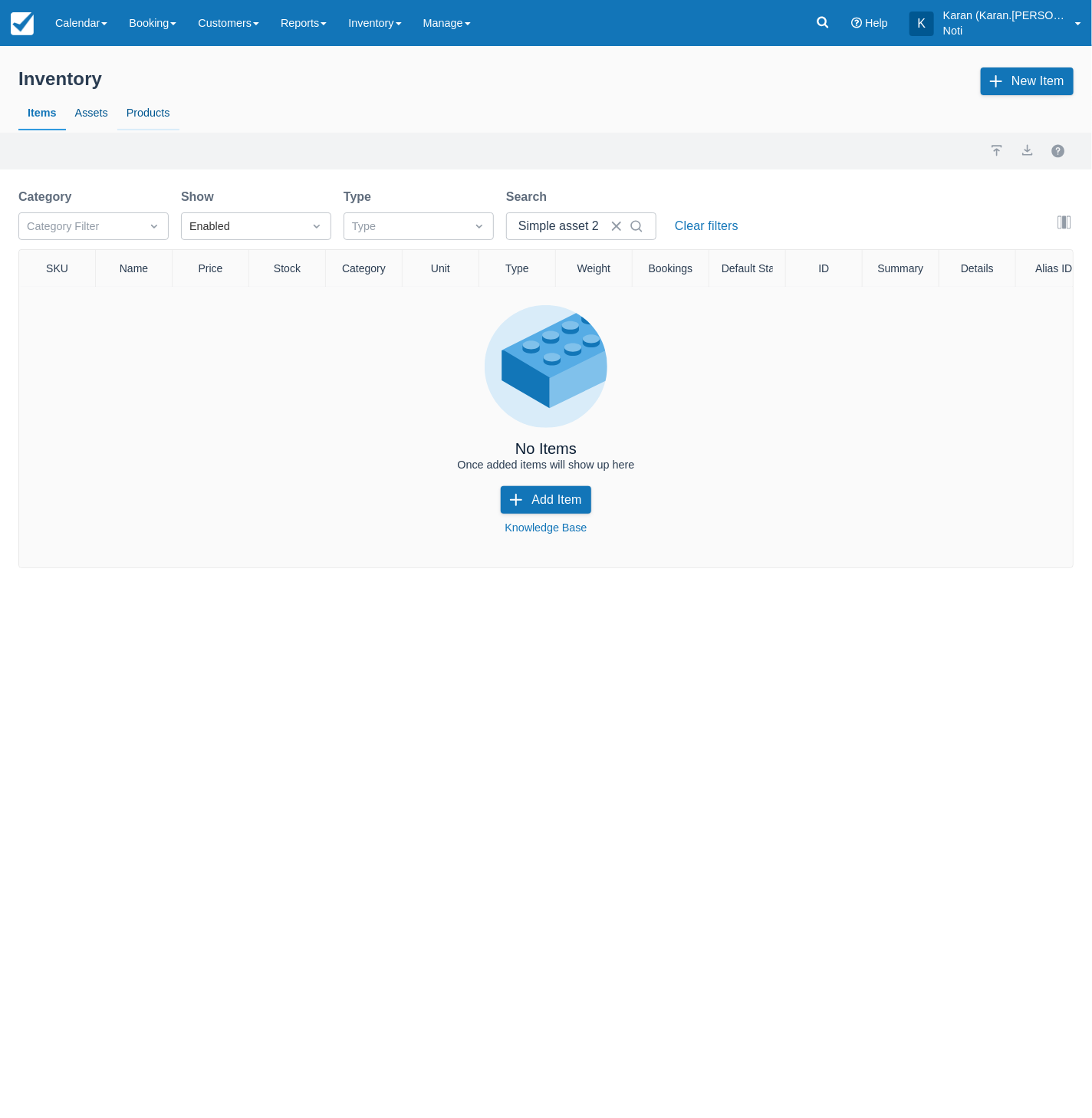
click at [154, 107] on link "Products" at bounding box center [148, 113] width 62 height 35
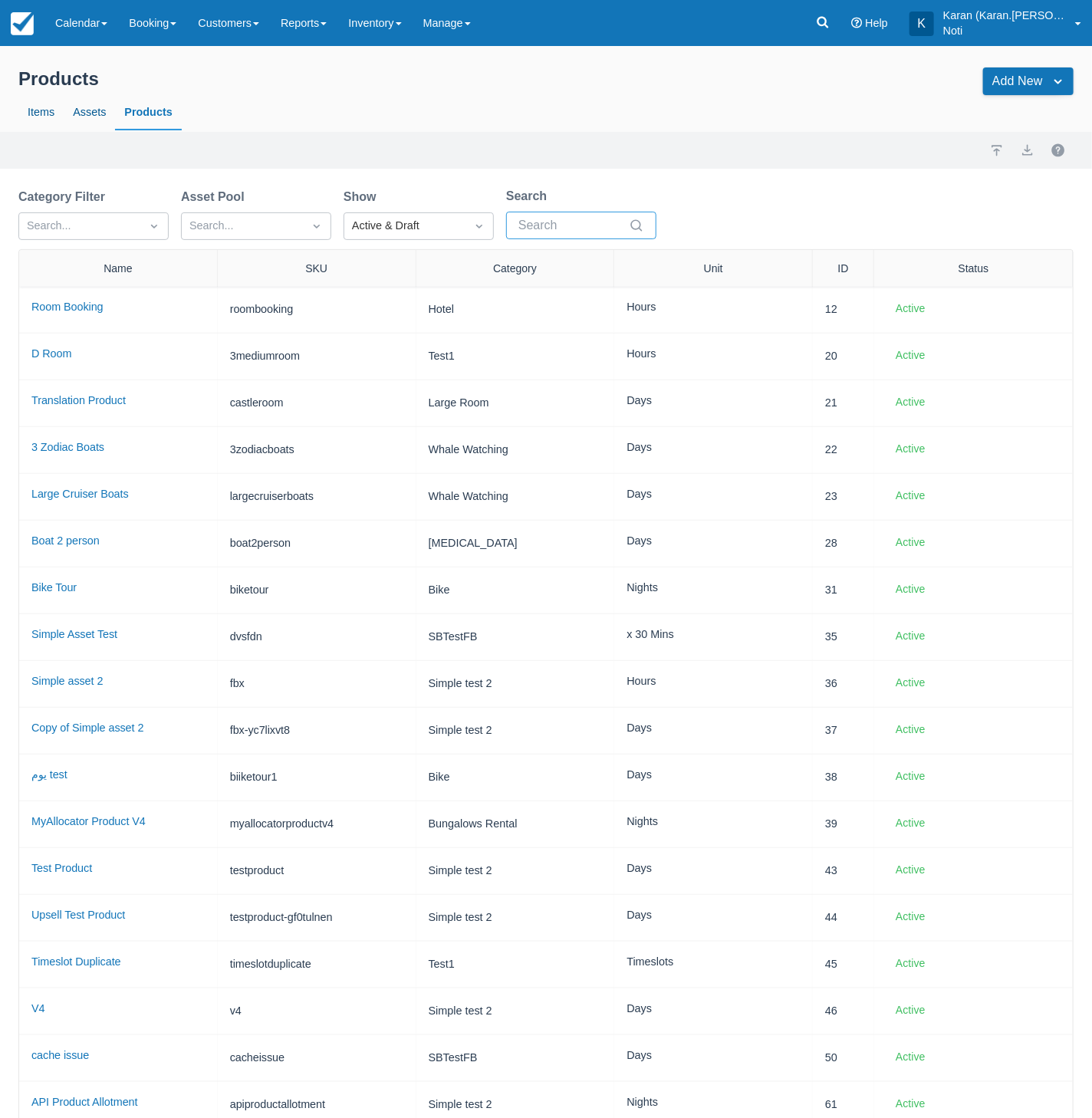
click at [564, 219] on input "Search" at bounding box center [572, 225] width 107 height 28
paste input "Simple asset 2"
type input "Simple asset 2"
click at [593, 170] on div "Products Products are the offers or activities your customers will book. Produc…" at bounding box center [546, 821] width 1092 height 1551
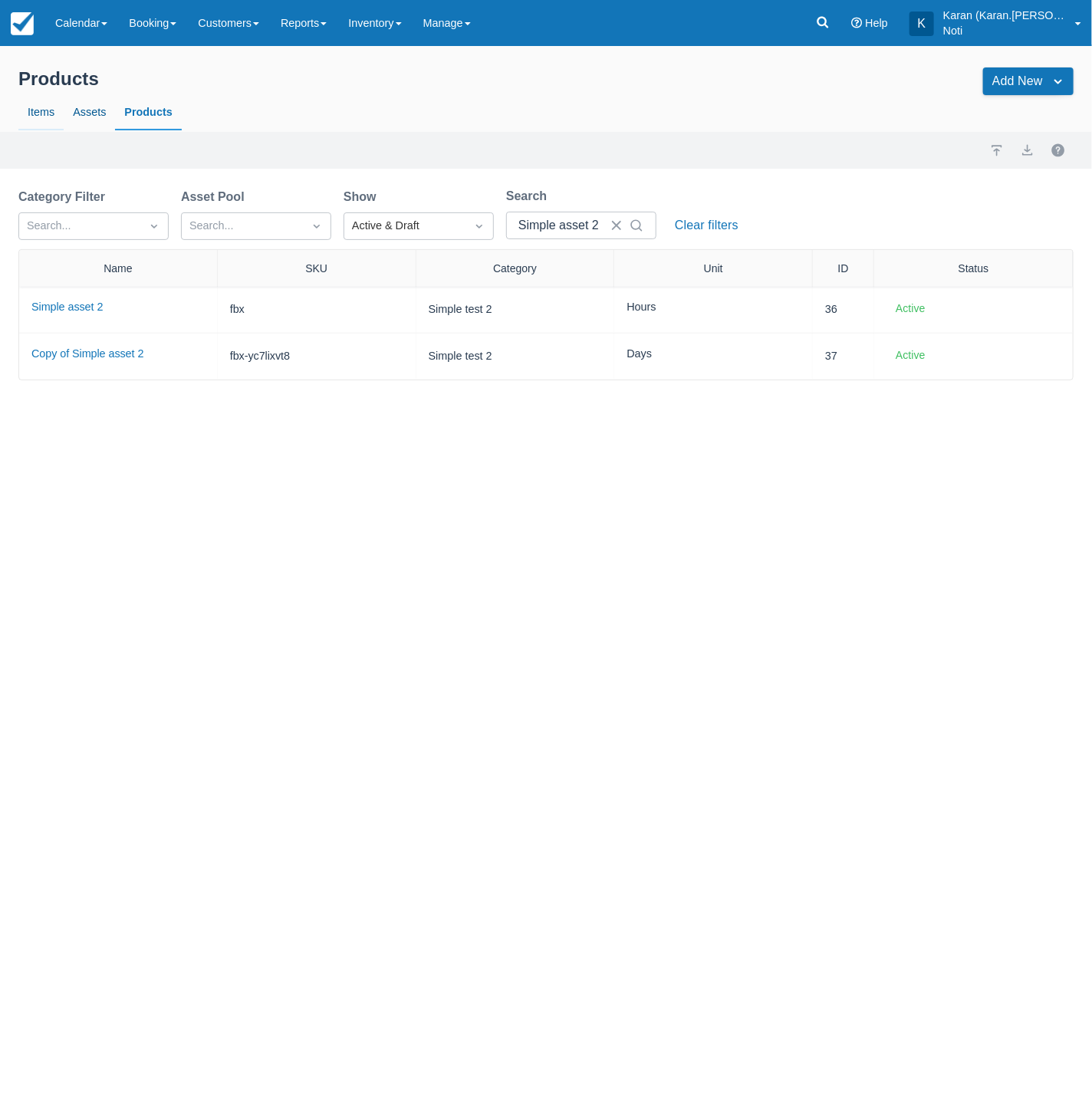
click at [37, 111] on link "Items" at bounding box center [41, 112] width 45 height 35
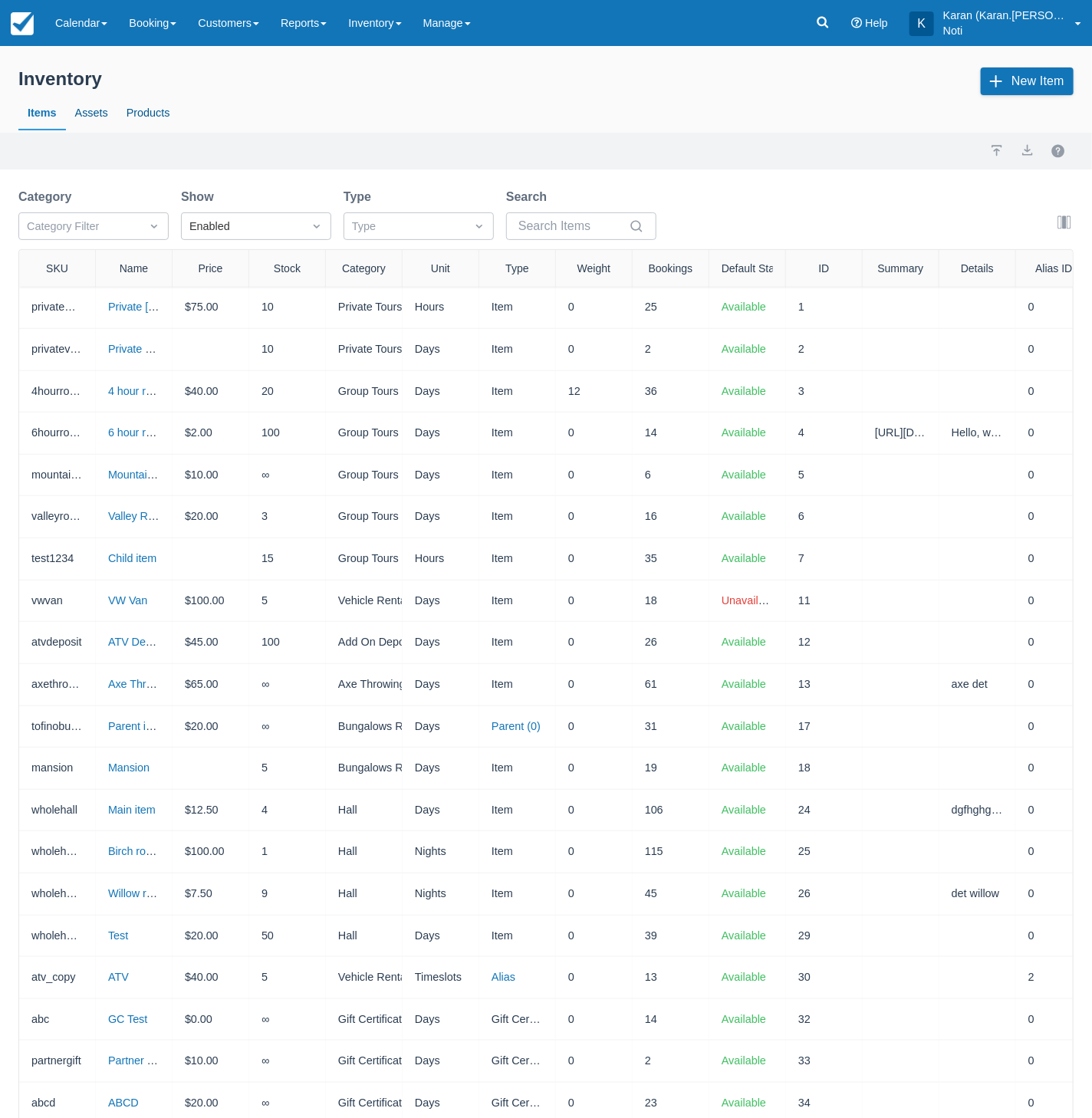
click at [435, 270] on span "Unit" at bounding box center [440, 268] width 19 height 13
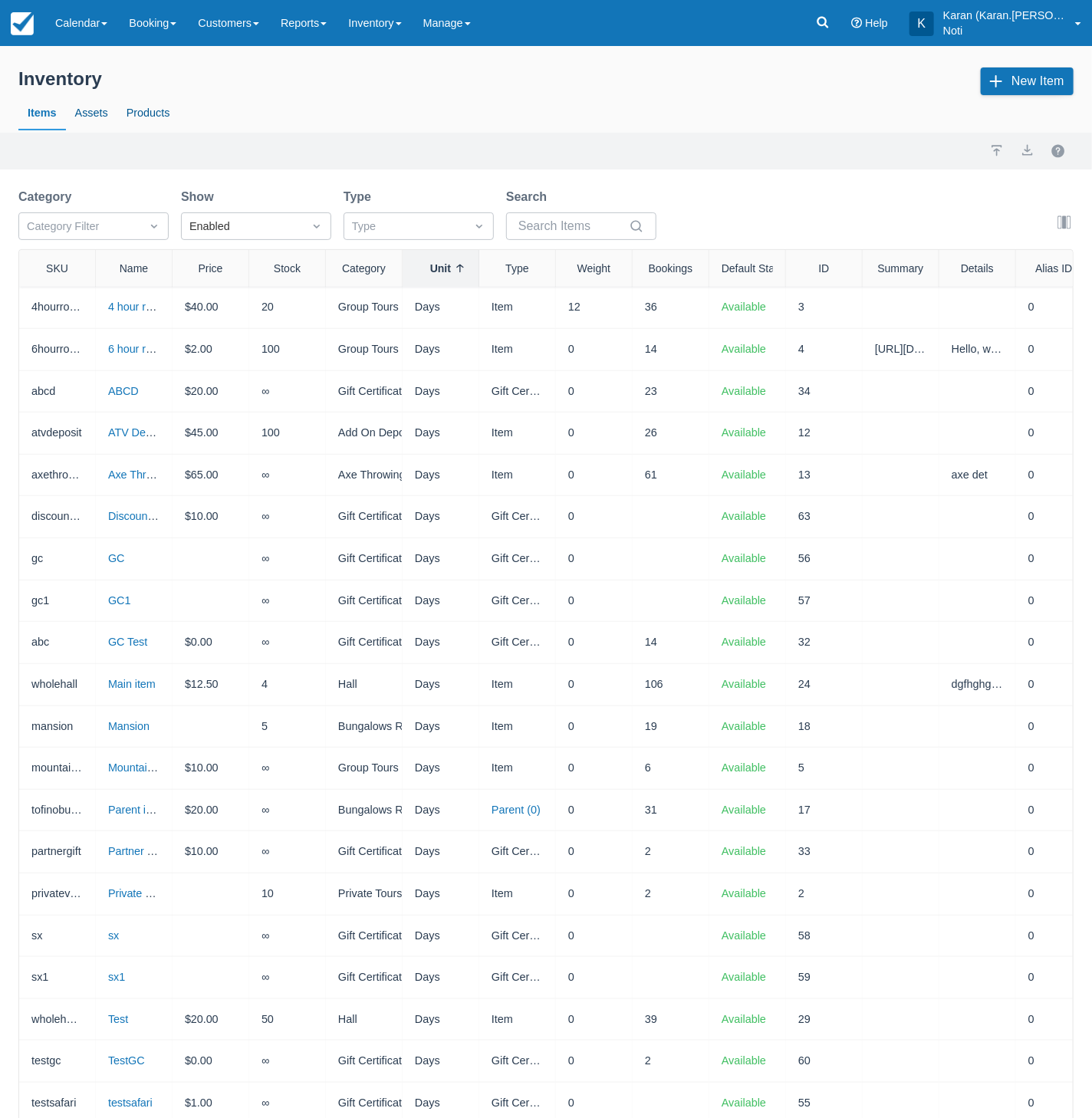
click at [435, 270] on span "Unit" at bounding box center [440, 268] width 21 height 13
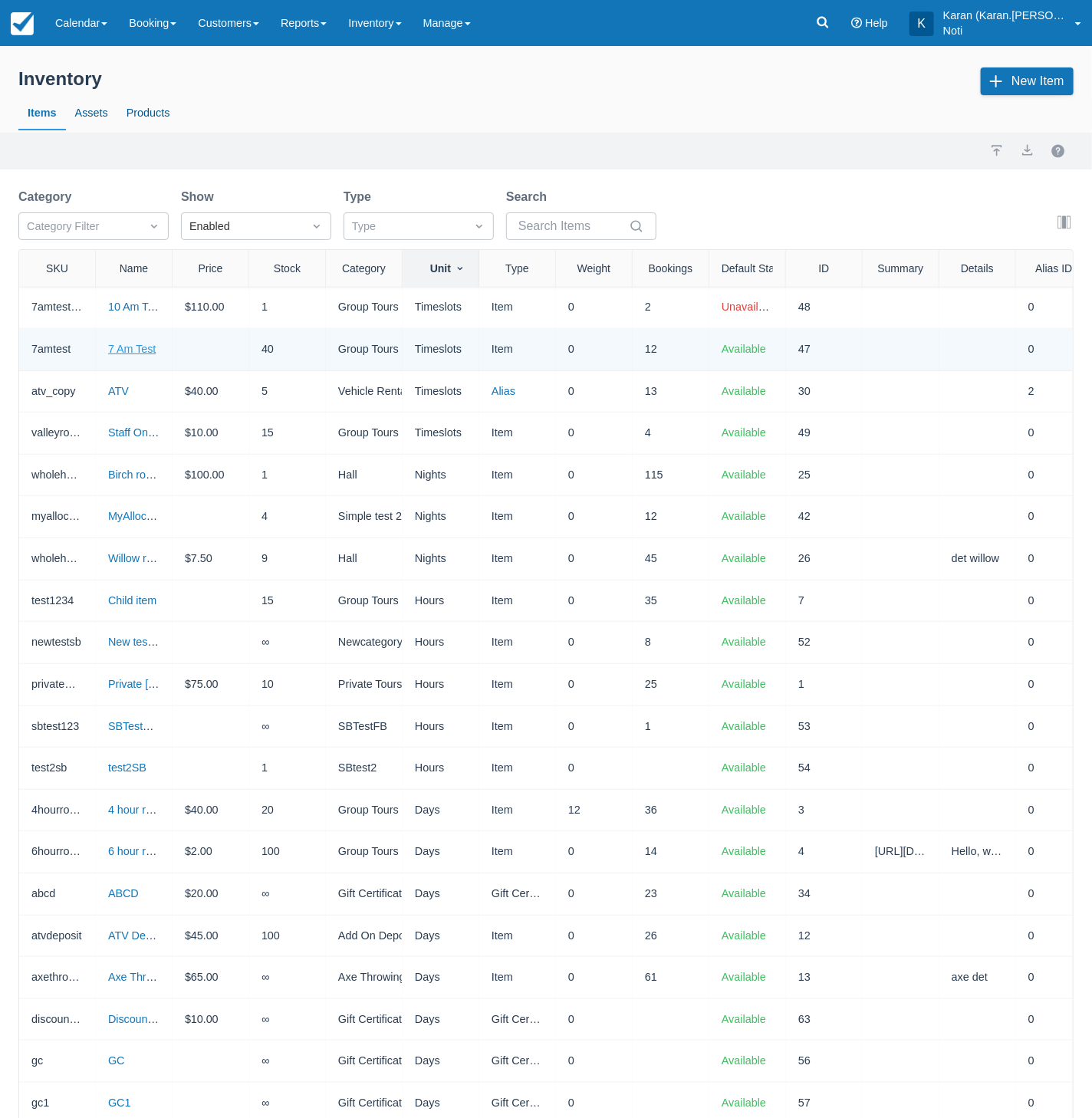
click at [154, 346] on link "7 Am Test" at bounding box center [132, 349] width 48 height 13
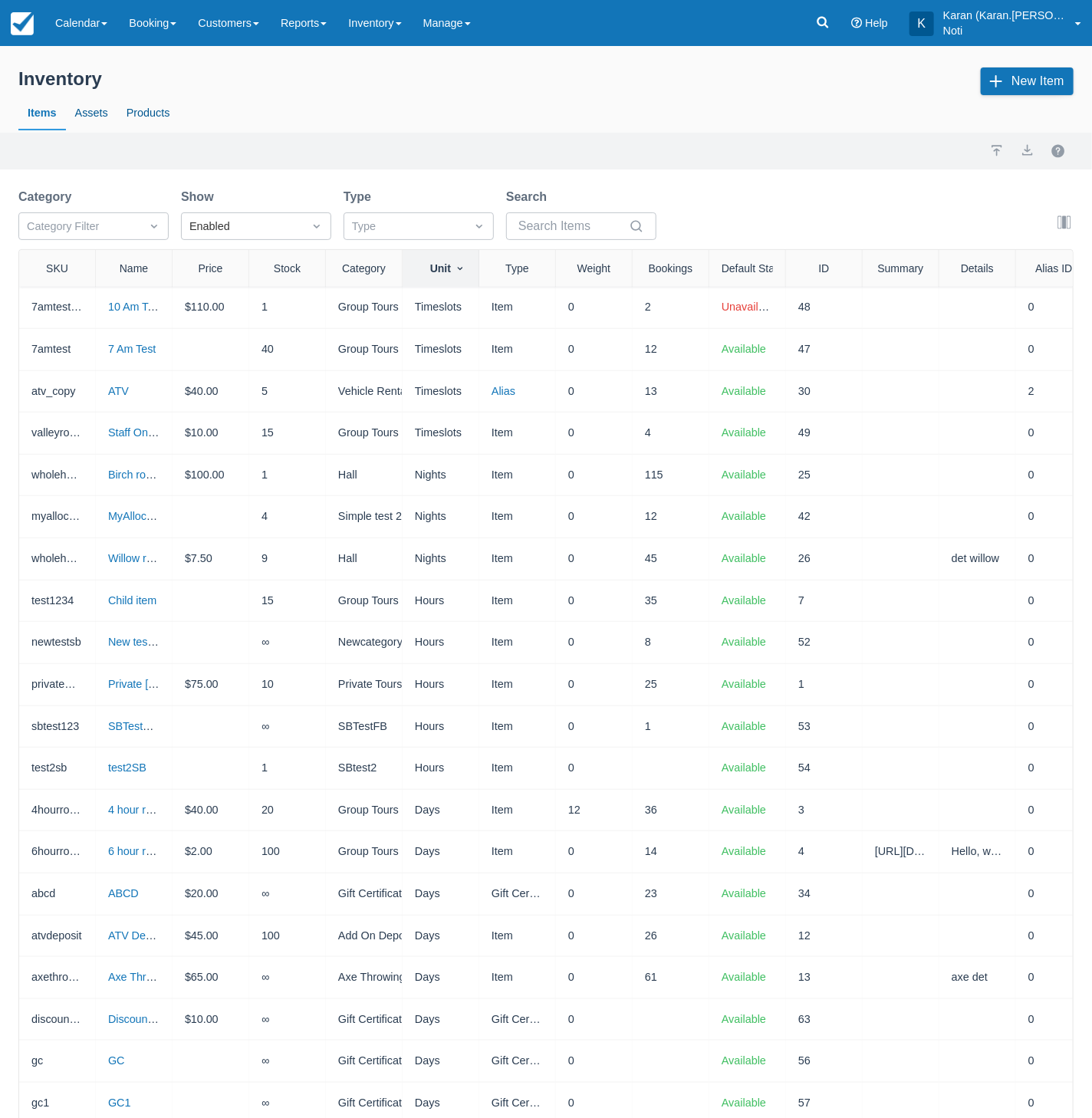
click at [567, 256] on div at bounding box center [555, 268] width 28 height 37
click at [587, 234] on input "Search" at bounding box center [572, 226] width 107 height 28
type input "7 am"
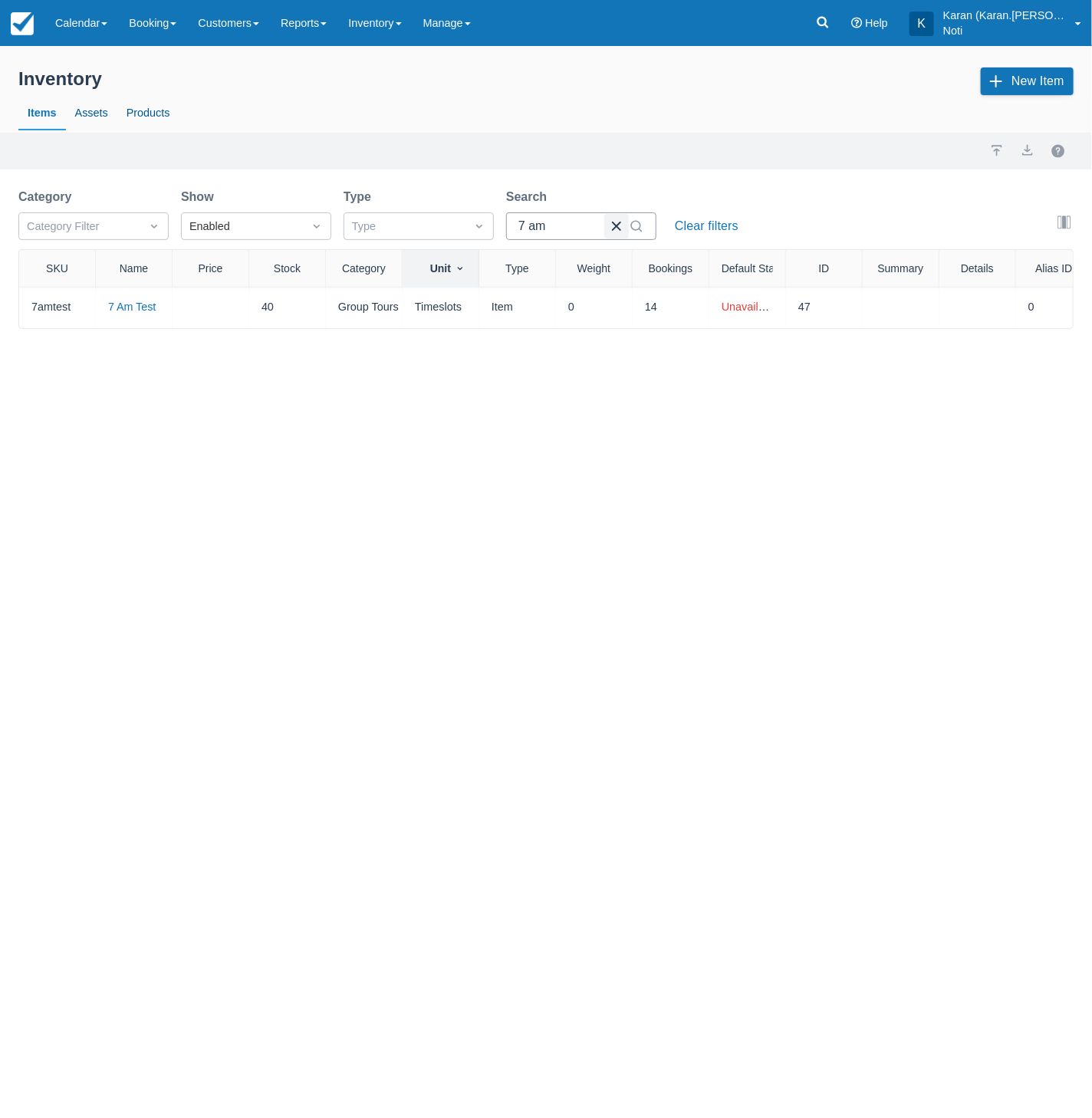
click at [626, 228] on button "button" at bounding box center [616, 226] width 24 height 24
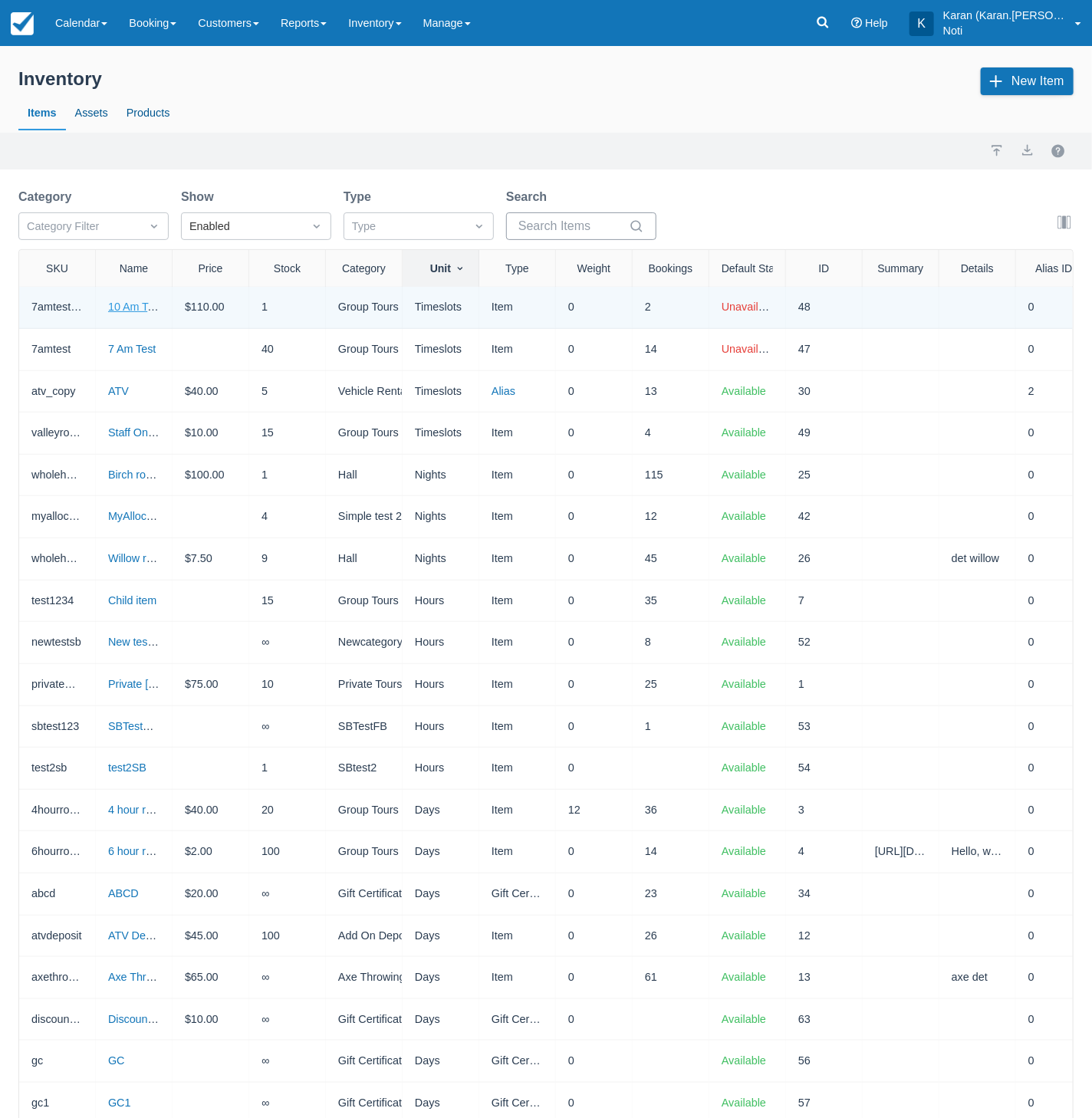
click at [139, 302] on link "10 Am Test" at bounding box center [135, 307] width 53 height 13
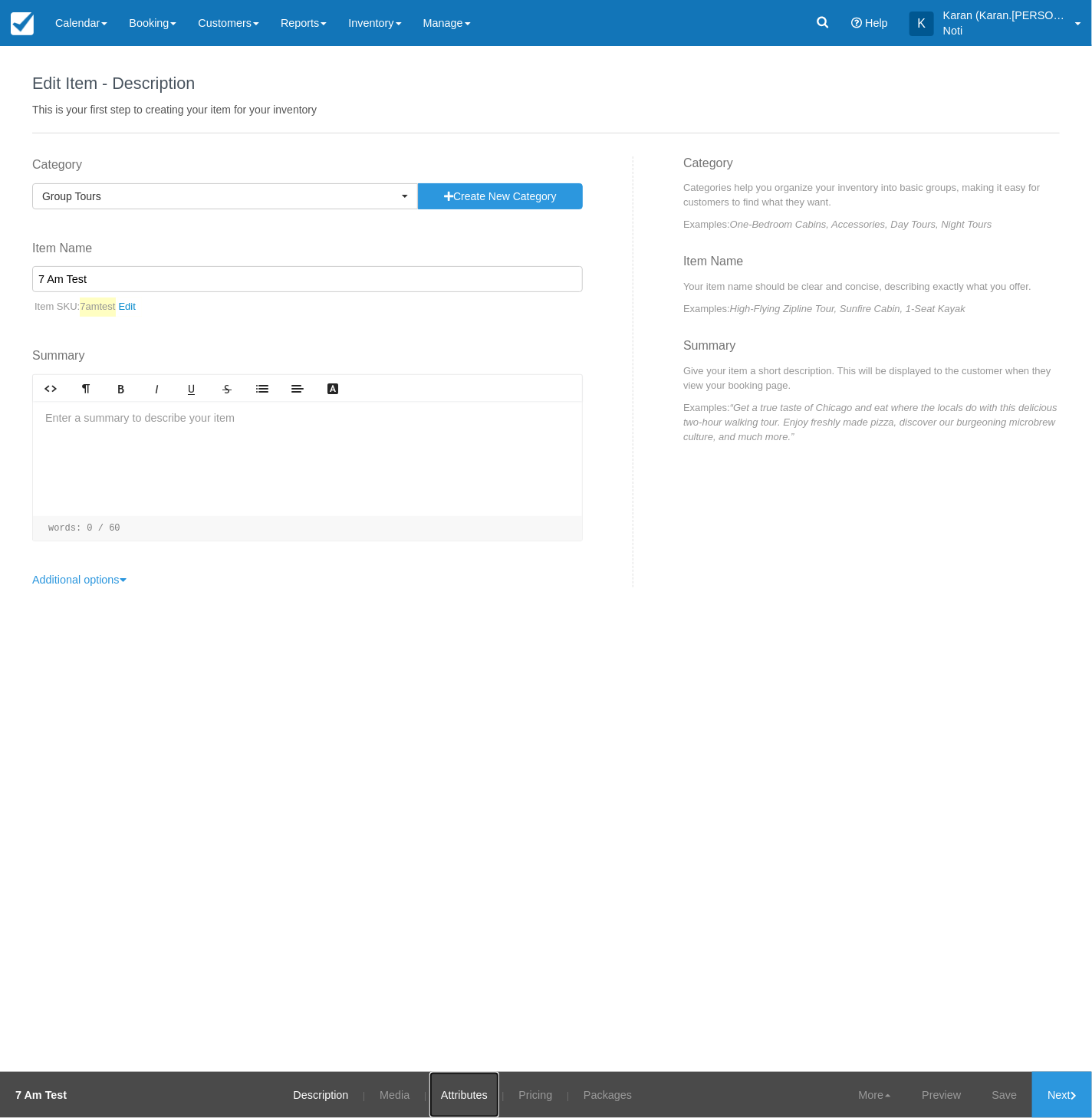
click at [462, 1095] on link "Attributes" at bounding box center [463, 1095] width 70 height 46
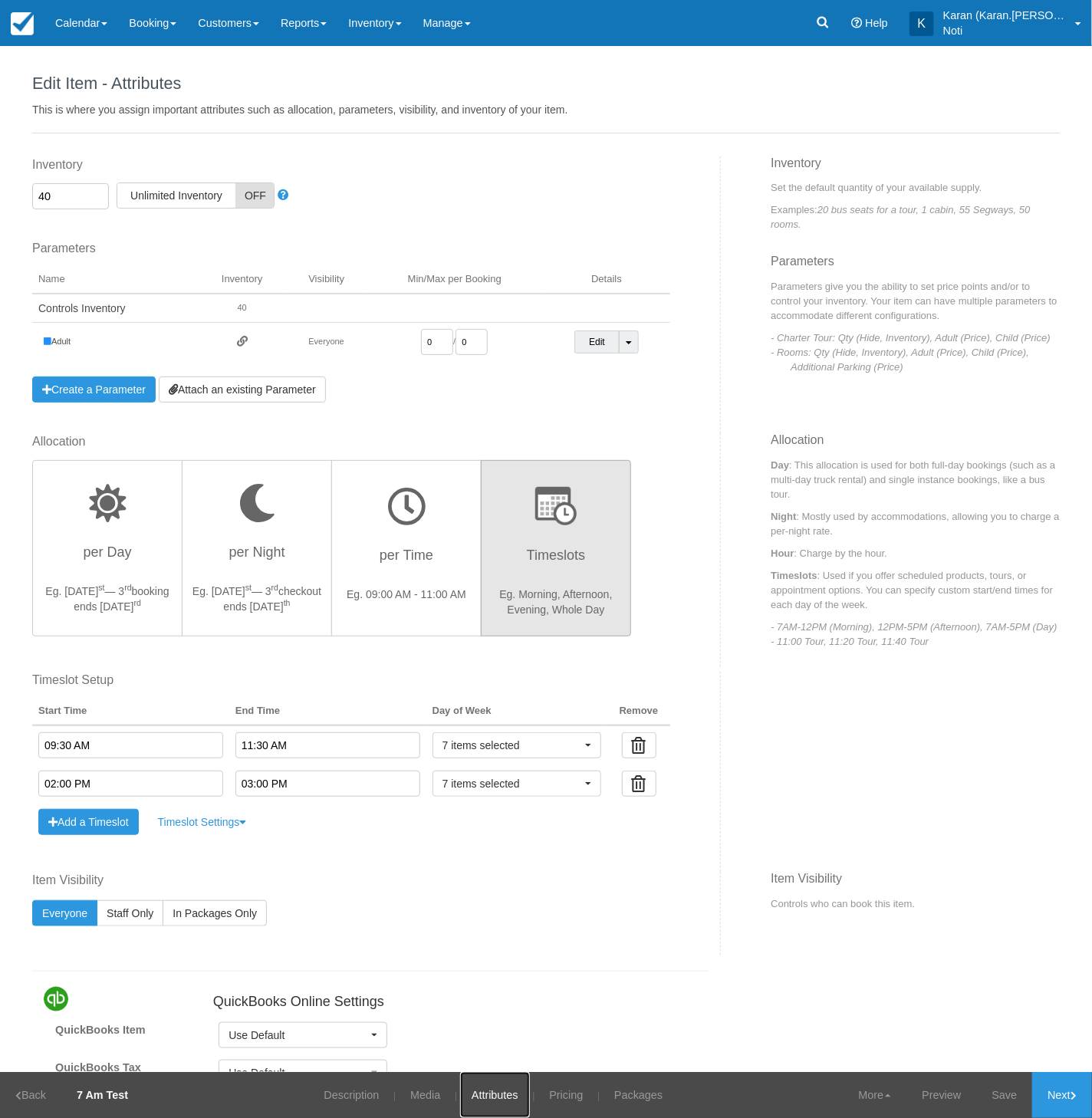
scroll to position [301, 0]
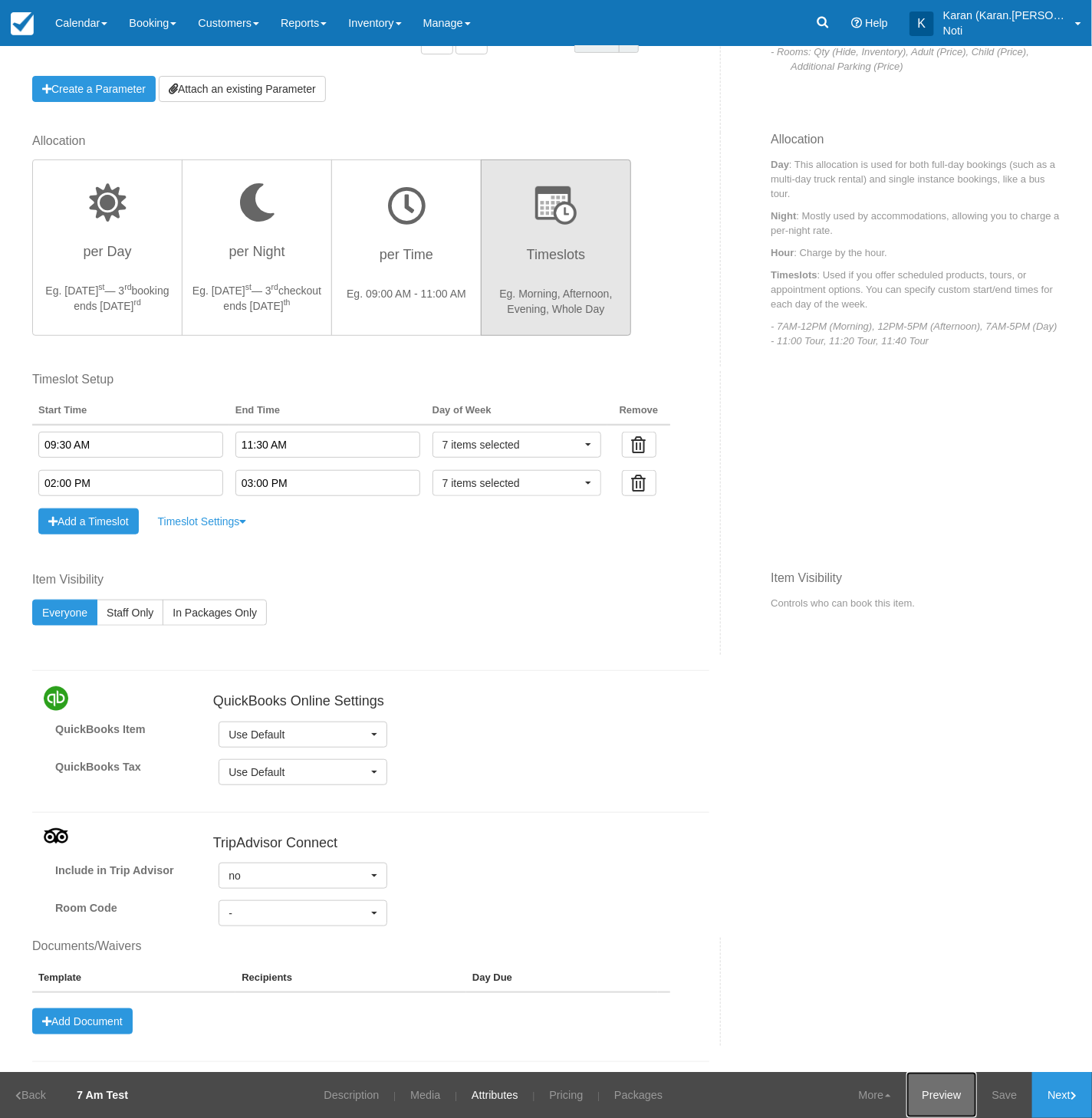
click at [932, 1101] on link "Preview" at bounding box center [941, 1095] width 70 height 46
drag, startPoint x: 398, startPoint y: 34, endPoint x: 395, endPoint y: 50, distance: 16.3
click at [398, 34] on link "Inventory" at bounding box center [375, 23] width 74 height 46
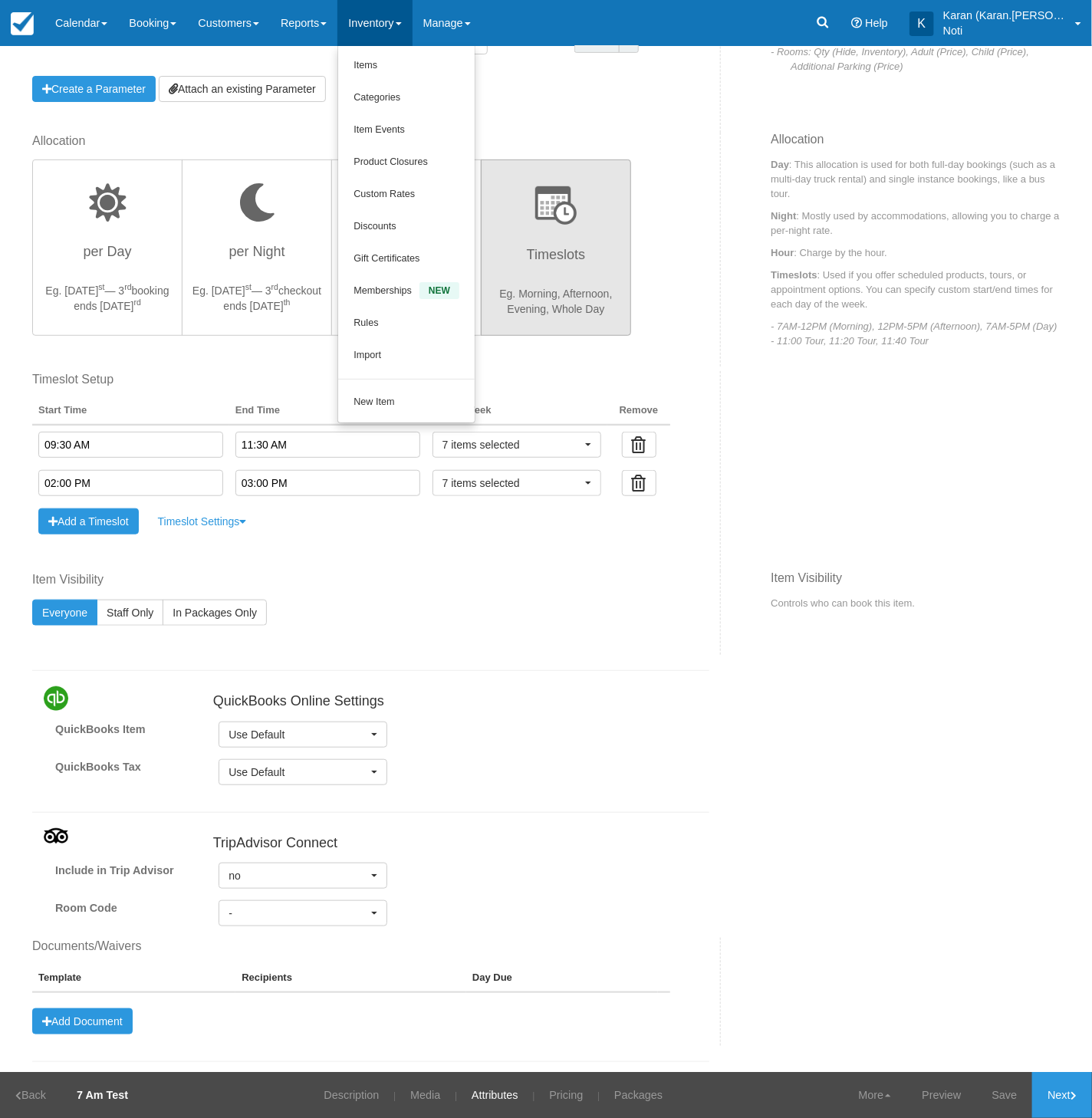
click at [666, 683] on div "QuickBooks Online Settings QuickBooks Item Use Default Use Default Create new C…" at bounding box center [370, 725] width 700 height 142
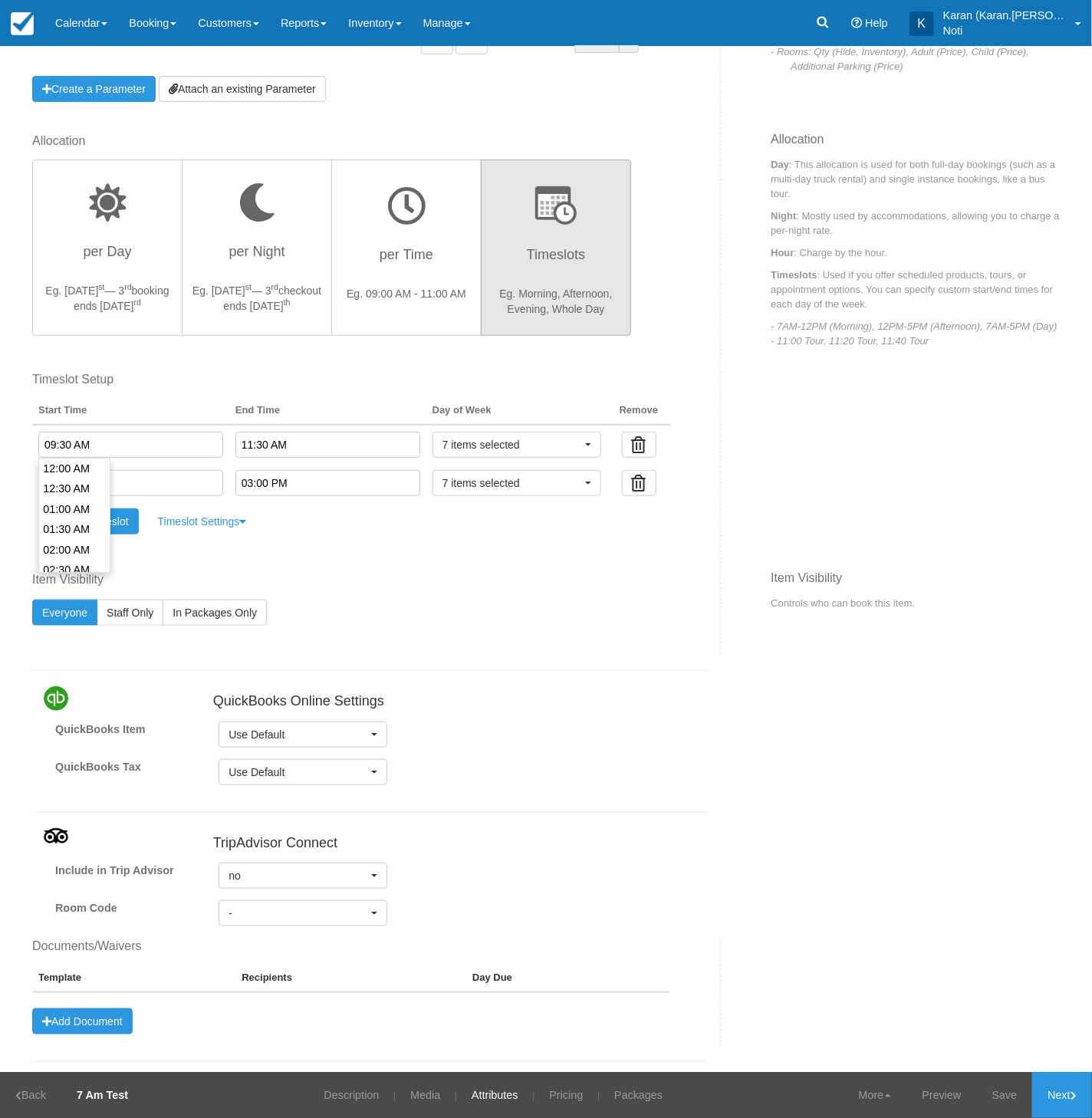
click at [52, 441] on input "09:30 AM" at bounding box center [130, 444] width 185 height 26
type input "10:30 AM"
click at [52, 531] on li "10:30 AM" at bounding box center [74, 530] width 70 height 21
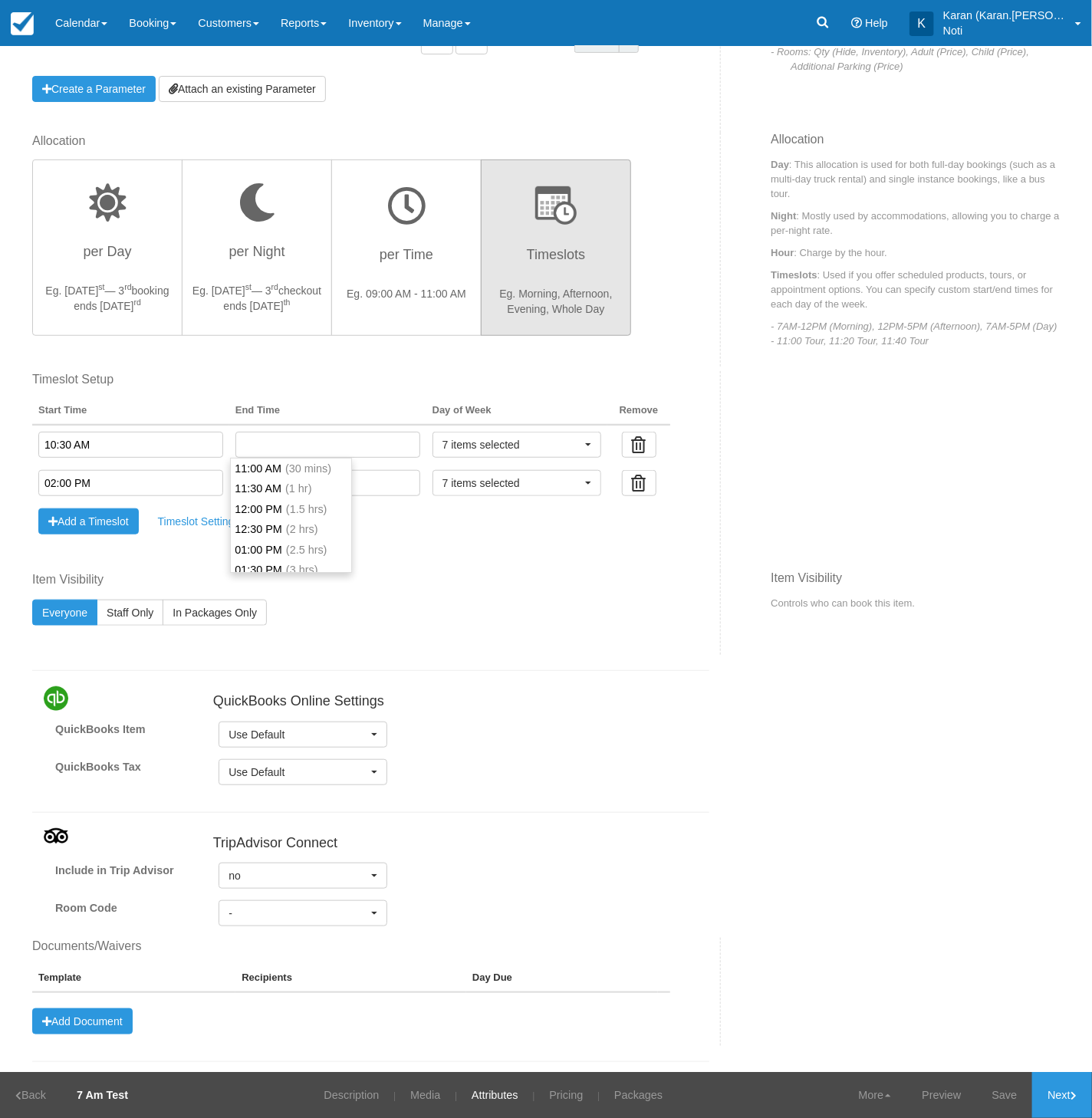
click at [287, 440] on input "text" at bounding box center [328, 444] width 185 height 26
type input "11:15 AM"
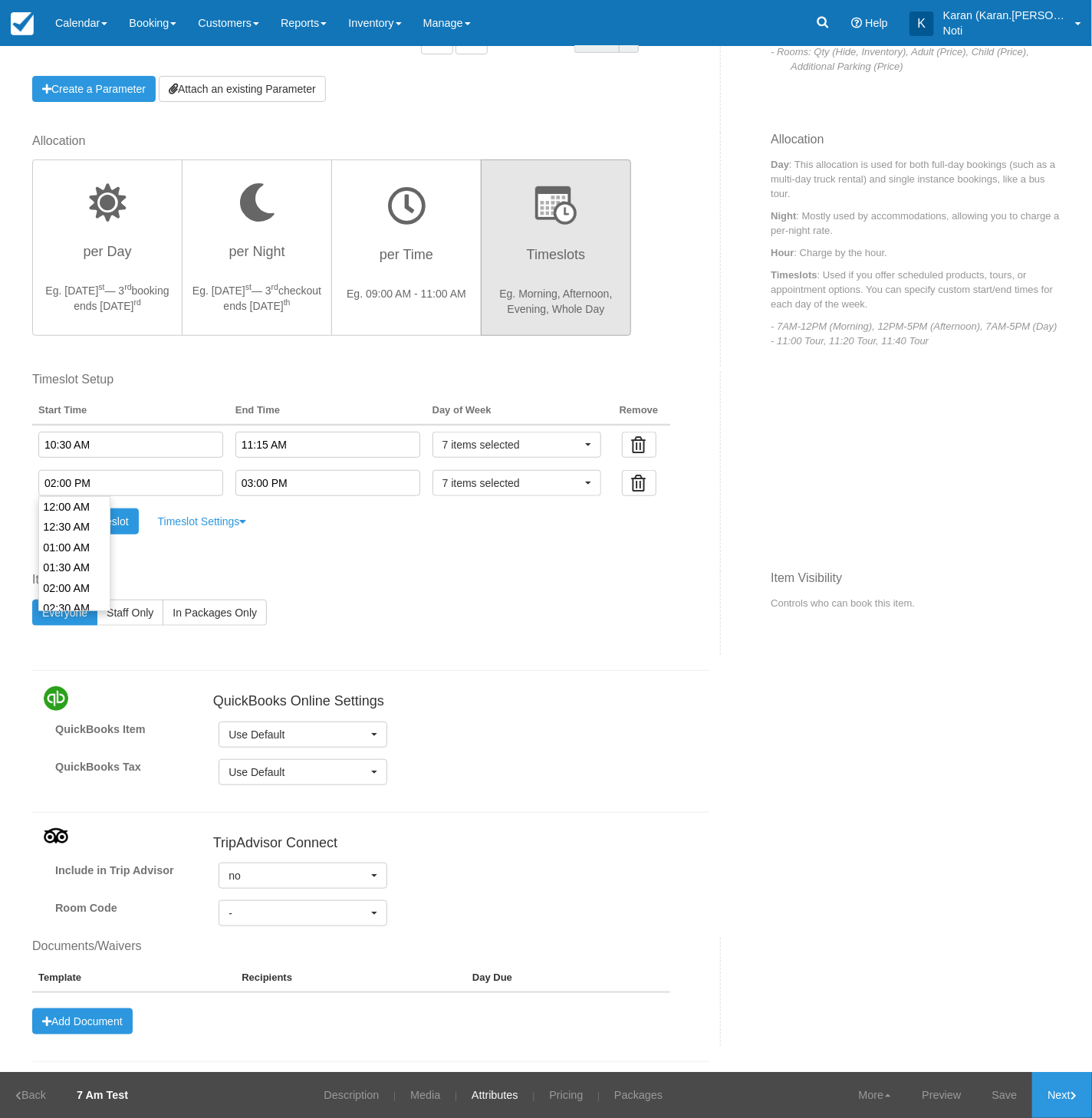
click at [119, 480] on input "02:00 PM" at bounding box center [130, 482] width 185 height 26
type input "01:00 PM"
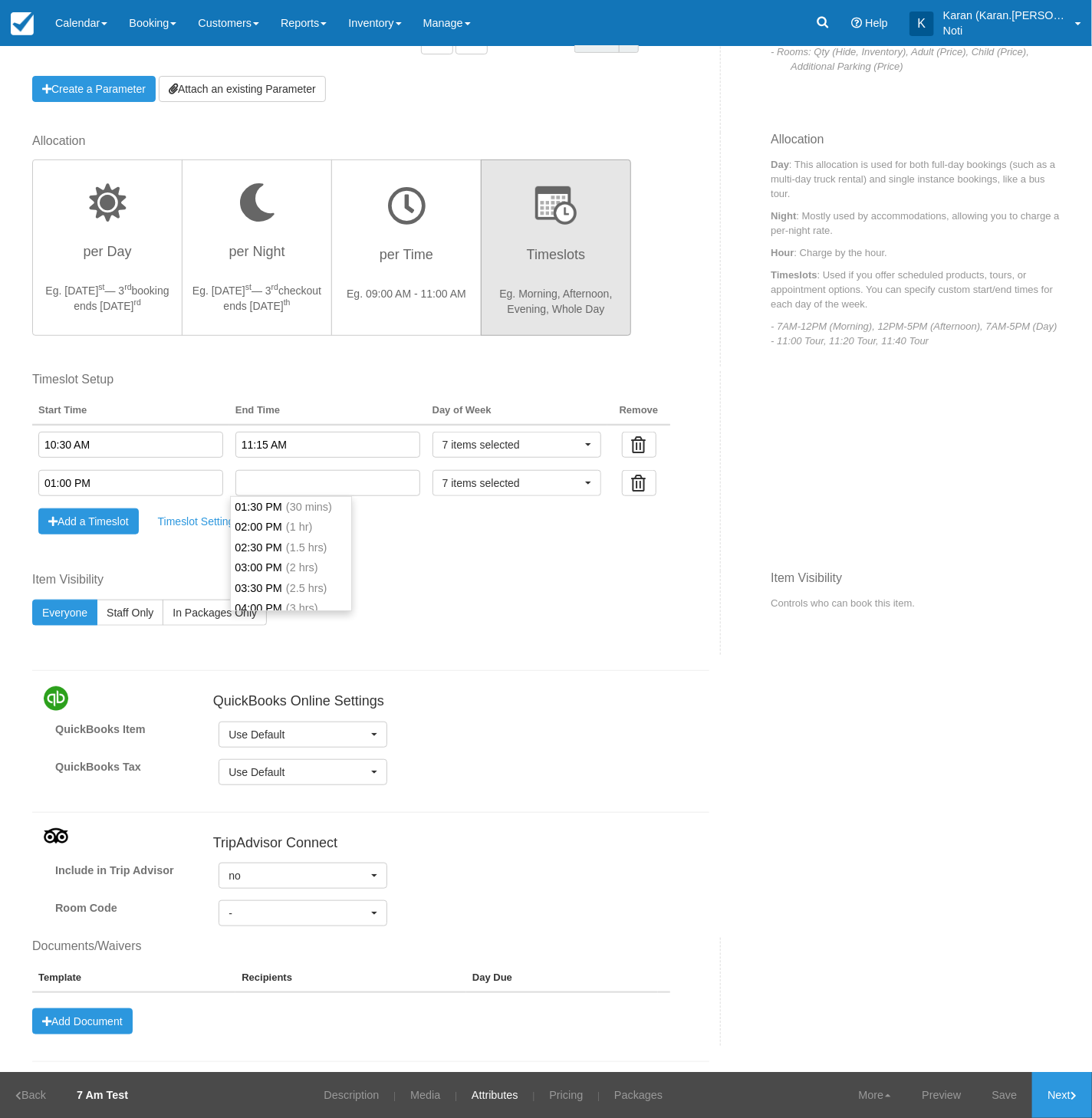
click at [283, 487] on input "text" at bounding box center [328, 482] width 185 height 26
type input "01:45 PM"
click at [79, 518] on button "Add a Timeslot" at bounding box center [88, 521] width 100 height 26
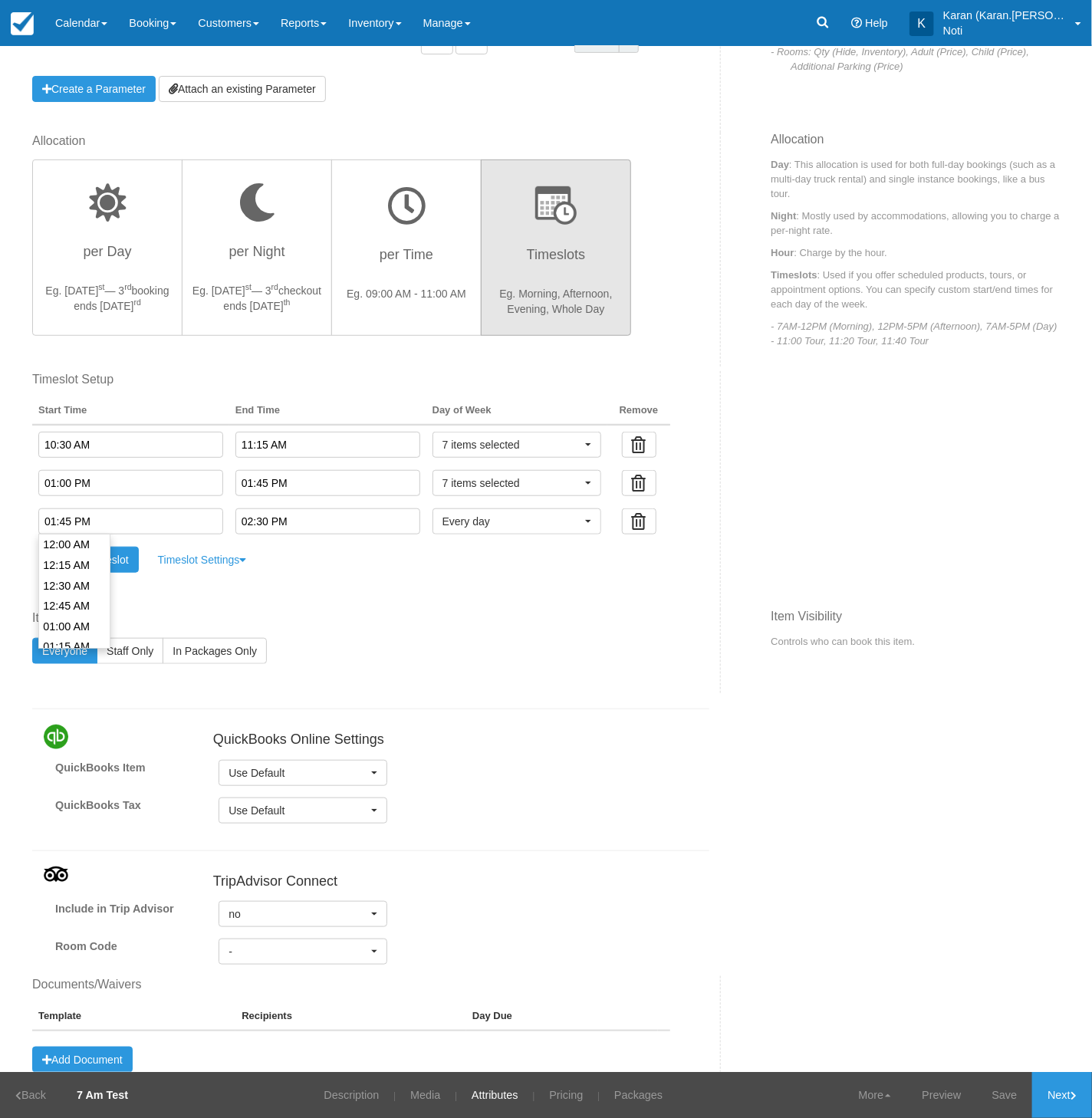
click at [135, 528] on input "01:45 PM" at bounding box center [130, 521] width 185 height 26
type input "0"
type input "03:00 PM"
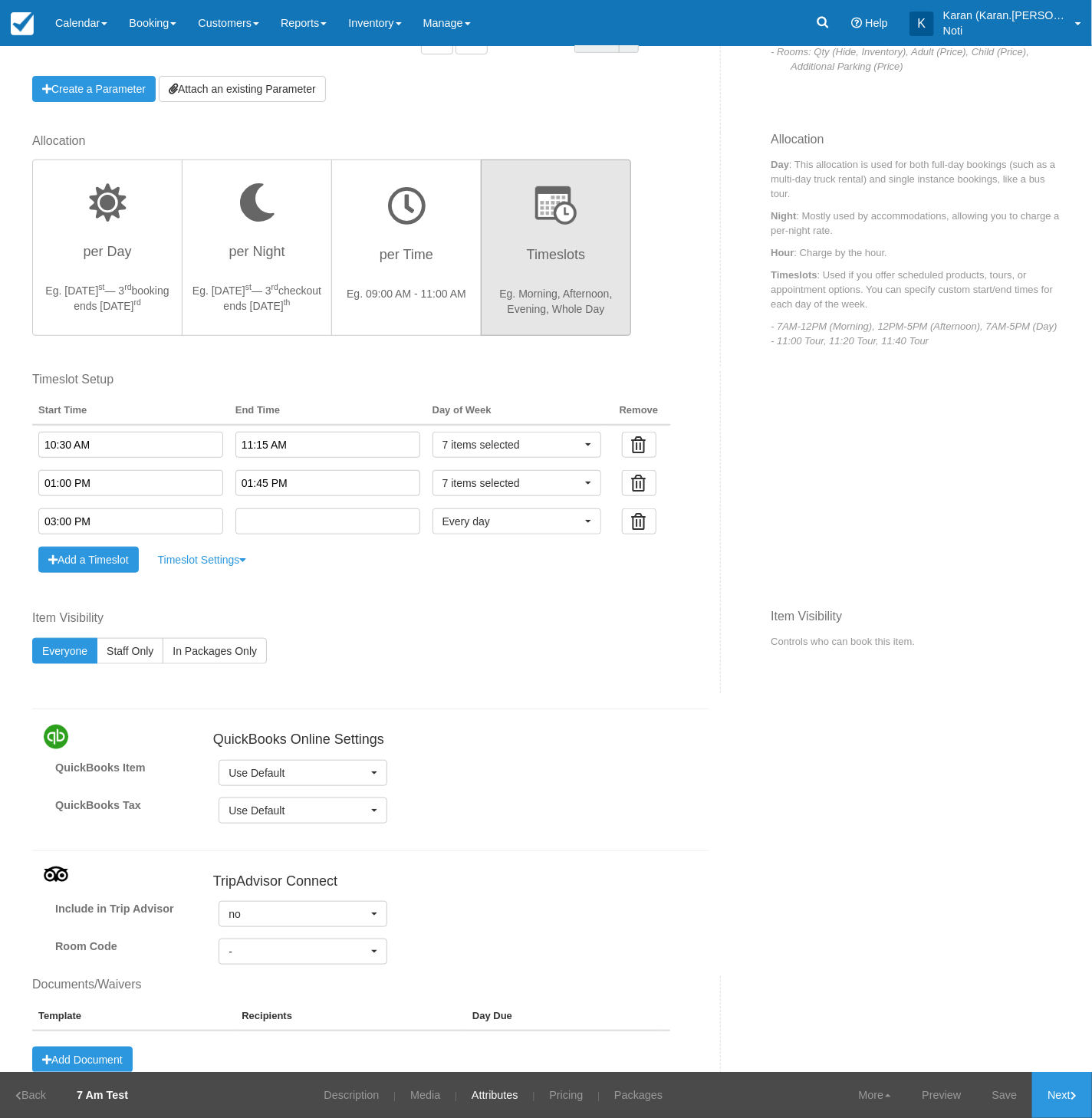
type input "03:00 PM"
type input "03:45 PM"
click at [579, 610] on label "Item Visibility" at bounding box center [351, 619] width 638 height 18
click at [538, 492] on button "7 items selected" at bounding box center [517, 482] width 169 height 26
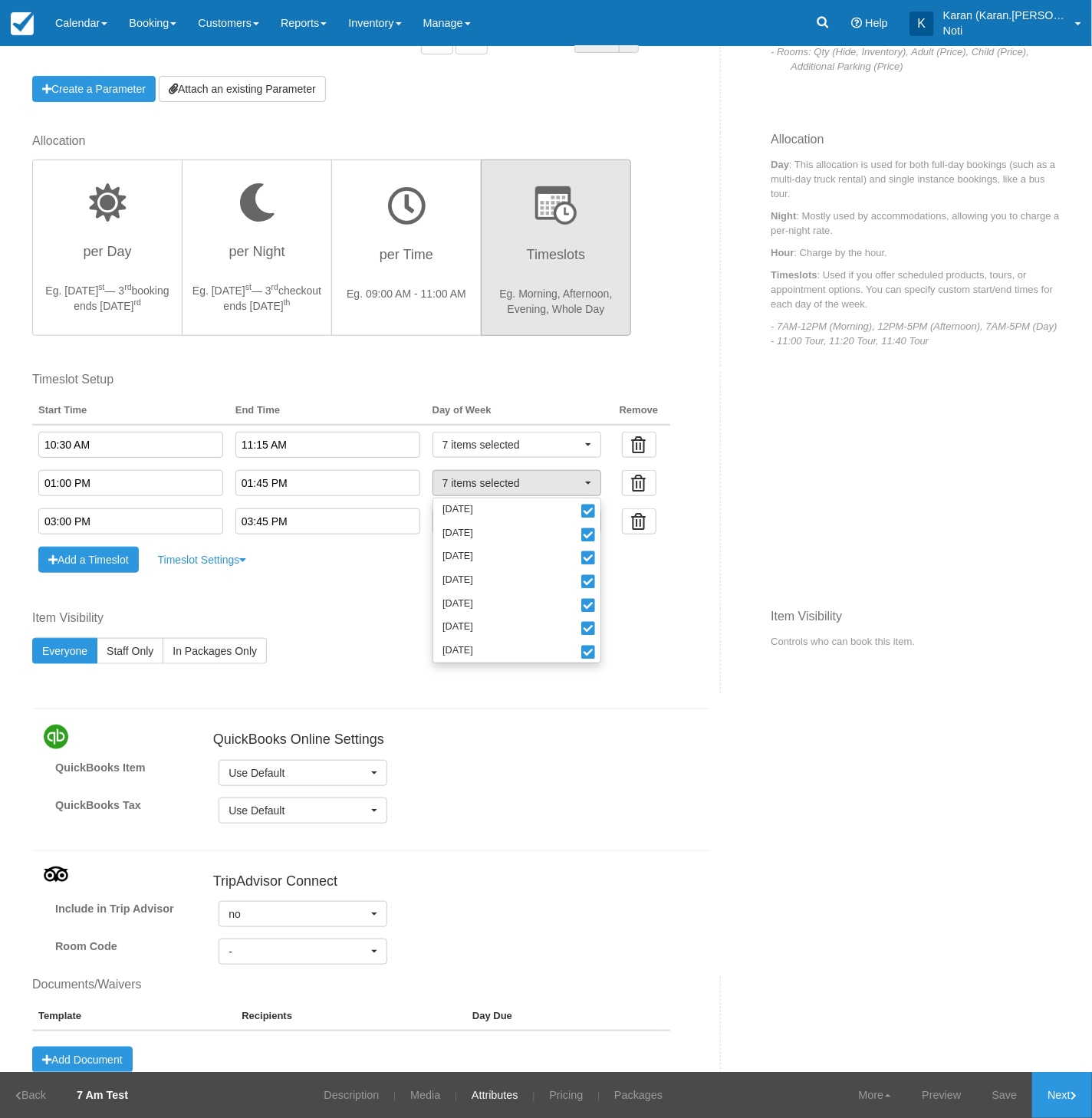
click at [705, 708] on div "QuickBooks Online Settings QuickBooks Item Use Default Use Default Create new C…" at bounding box center [370, 764] width 700 height 142
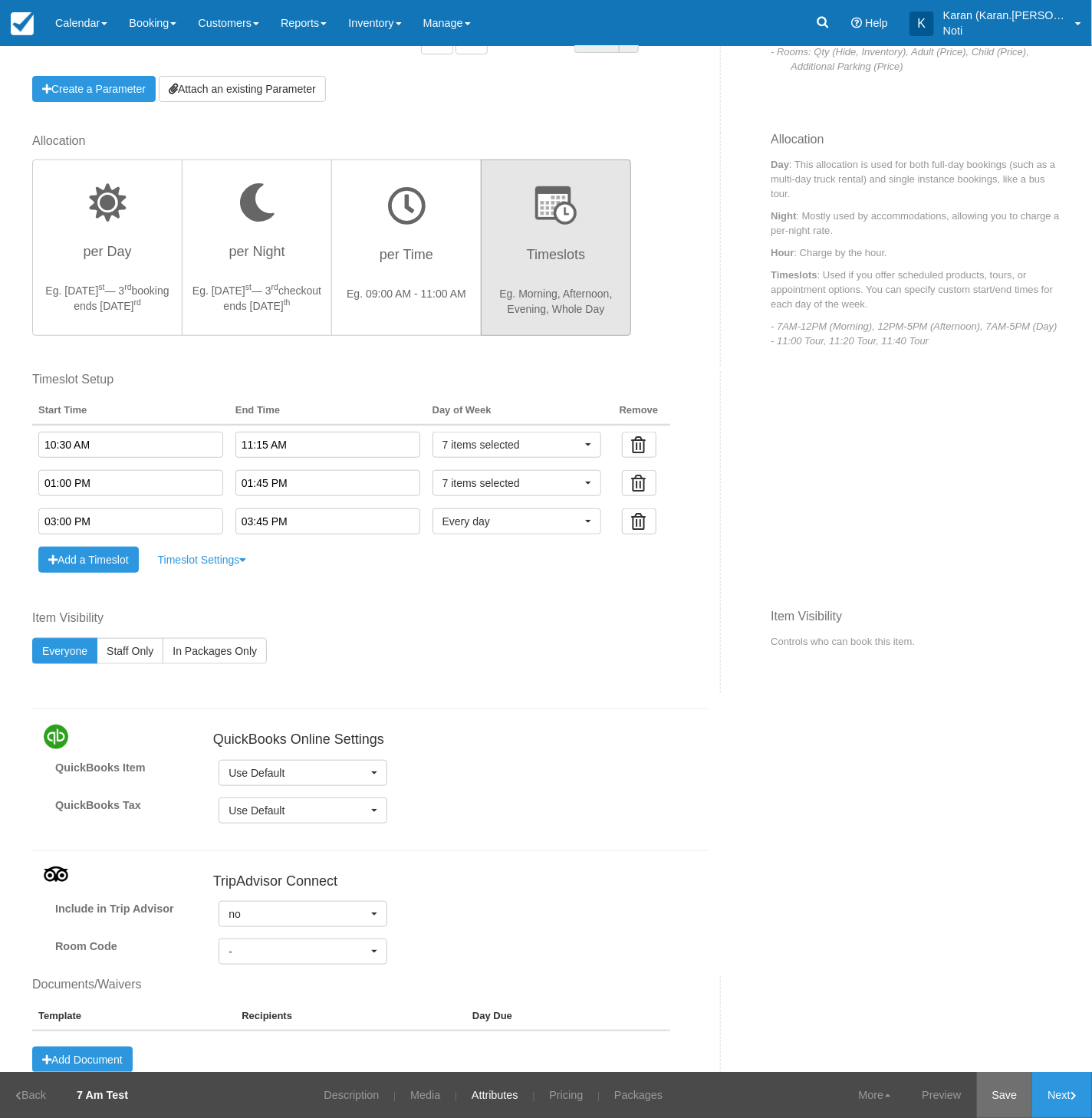
click at [1010, 1095] on link "Save" at bounding box center [1005, 1095] width 56 height 46
click at [671, 764] on div "Use Default Use Default Create new Category Use Default" at bounding box center [452, 772] width 490 height 26
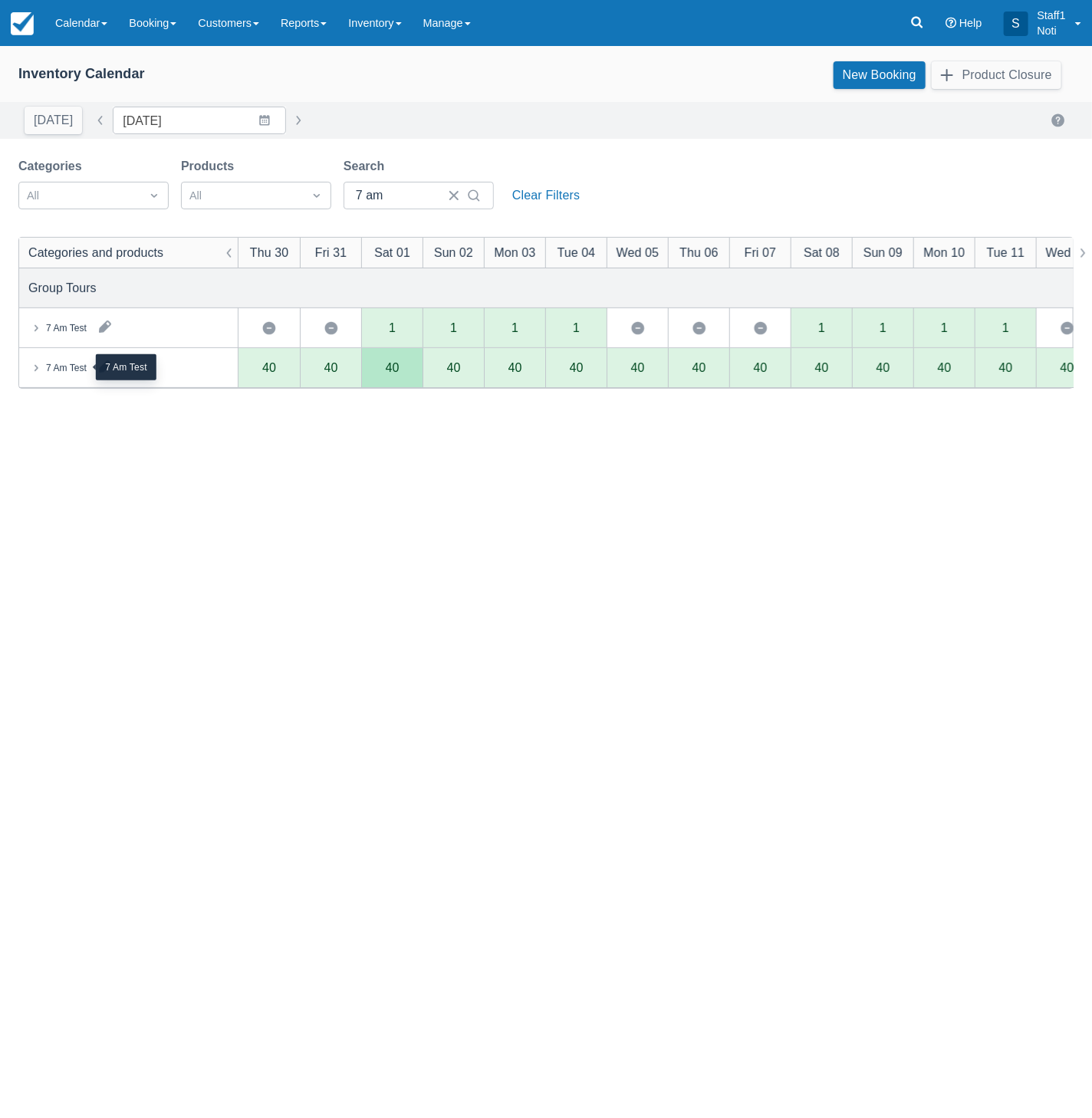
click at [61, 368] on div "7 Am Test" at bounding box center [66, 368] width 41 height 14
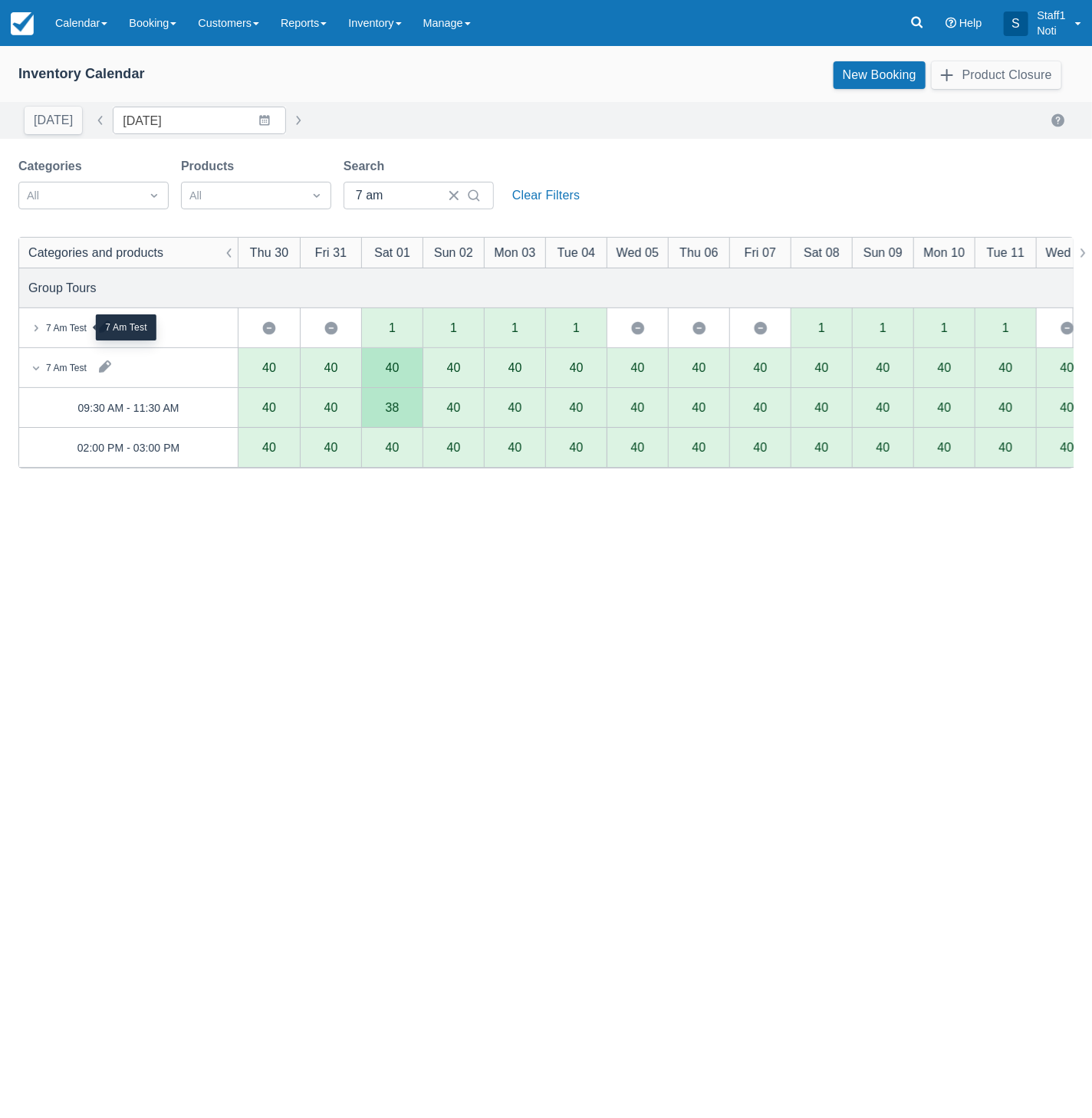
click at [59, 328] on div "7 Am Test" at bounding box center [66, 328] width 41 height 14
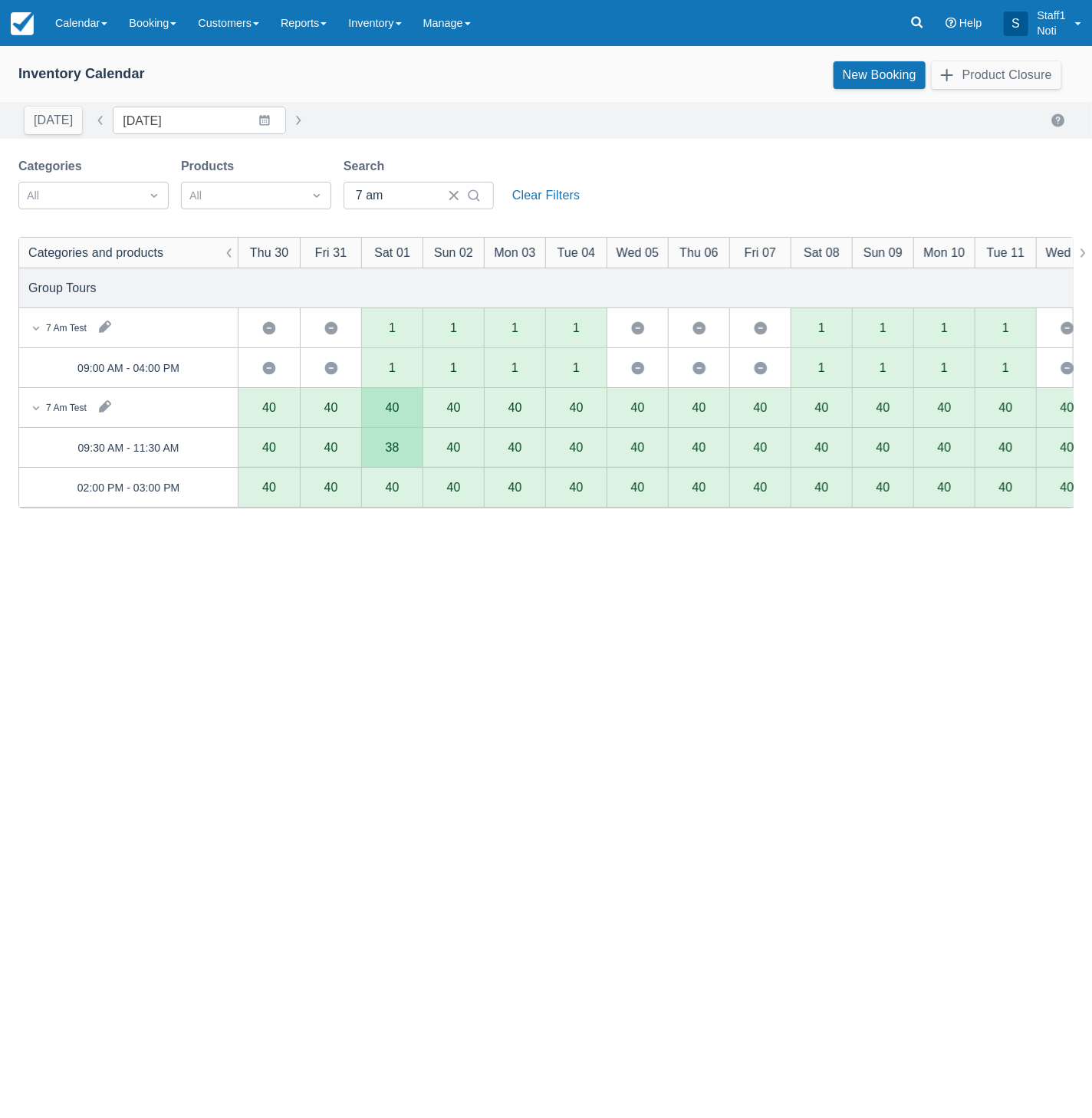
click at [396, 443] on div "38" at bounding box center [392, 448] width 14 height 13
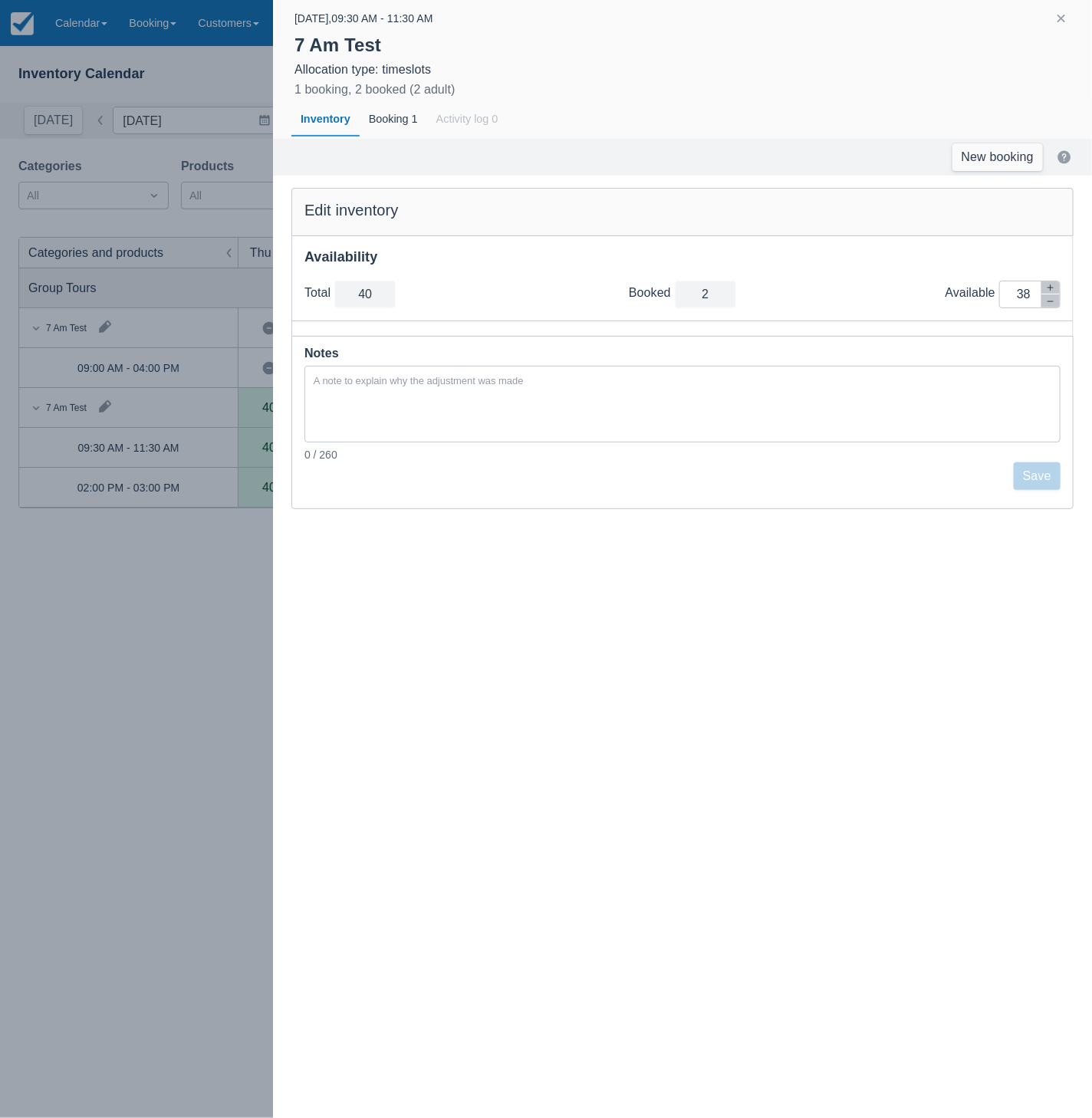
click at [195, 520] on div at bounding box center [546, 559] width 1092 height 1118
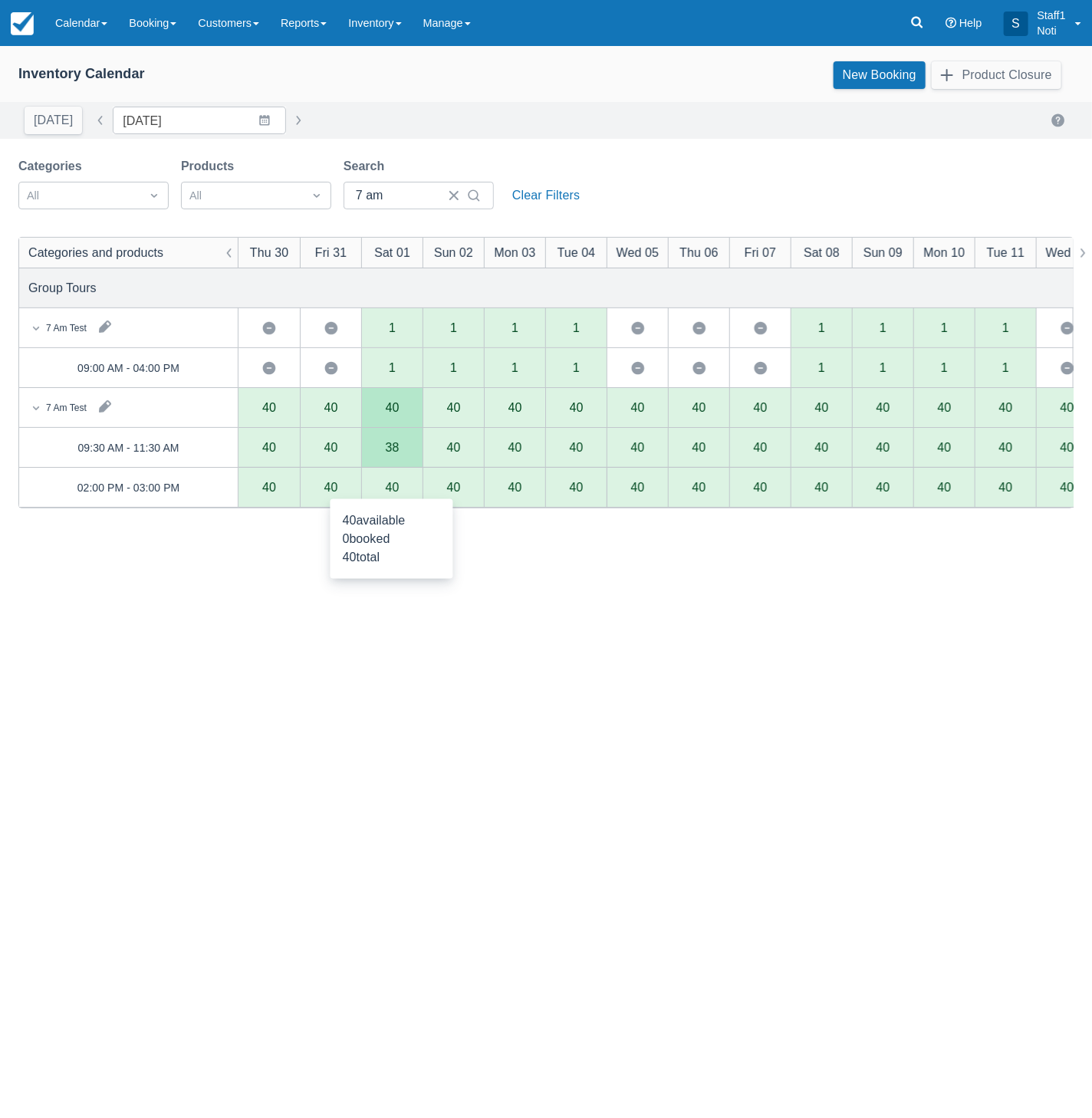
click at [404, 489] on div "40" at bounding box center [392, 488] width 61 height 40
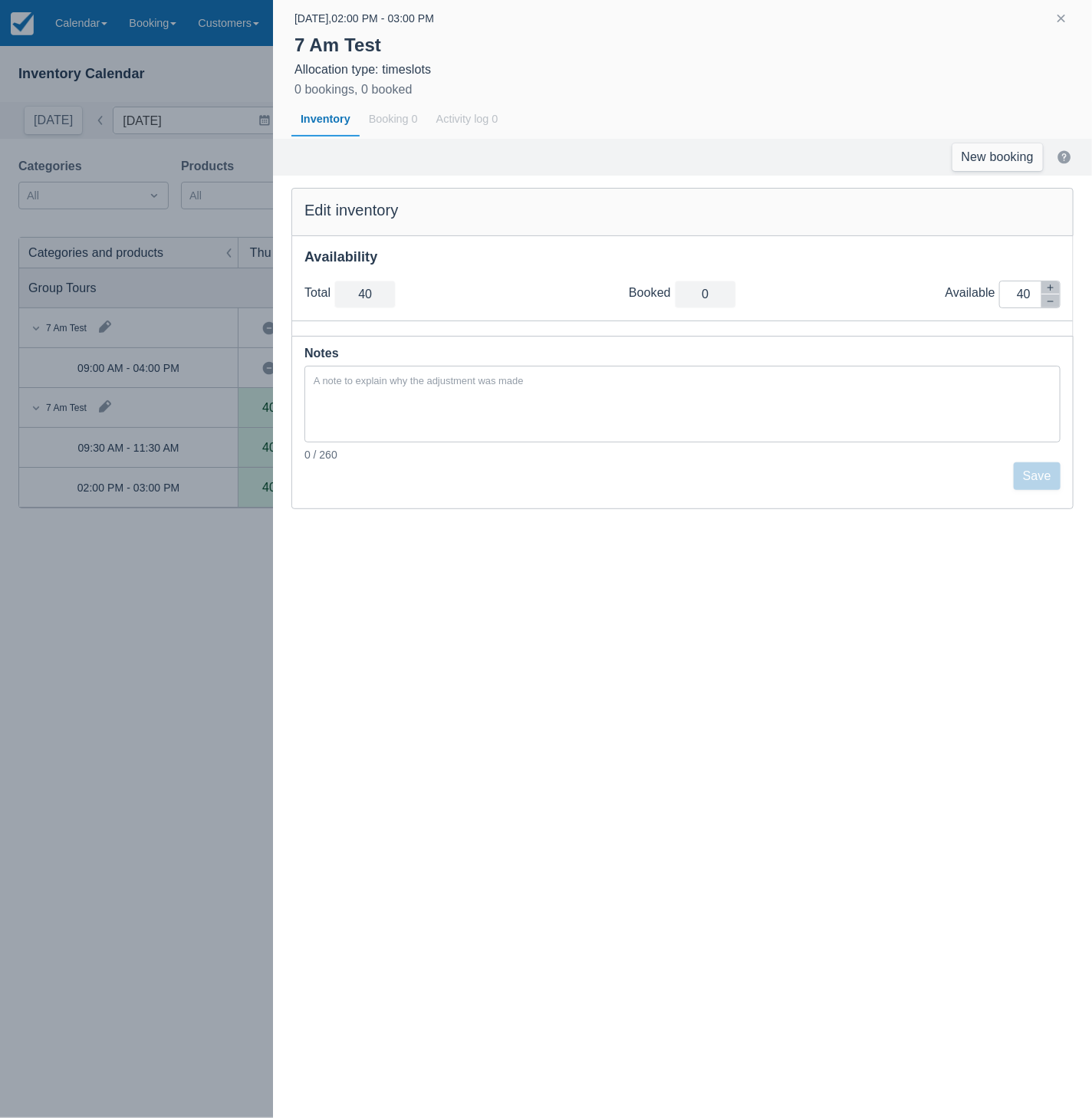
click at [199, 533] on div at bounding box center [546, 559] width 1092 height 1118
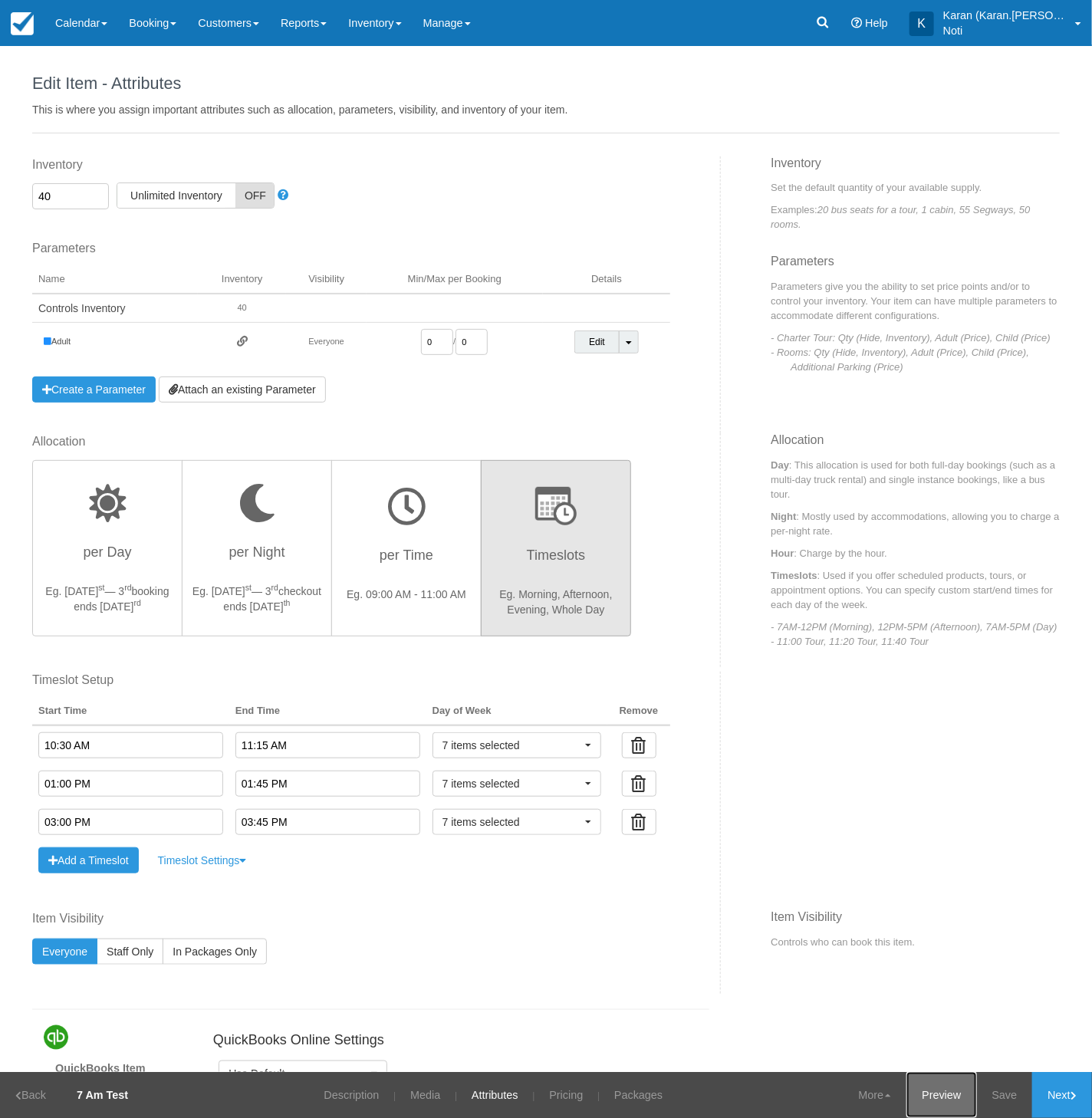
click at [941, 1101] on link "Preview" at bounding box center [941, 1095] width 70 height 46
click at [556, 1100] on link "Pricing" at bounding box center [565, 1095] width 57 height 46
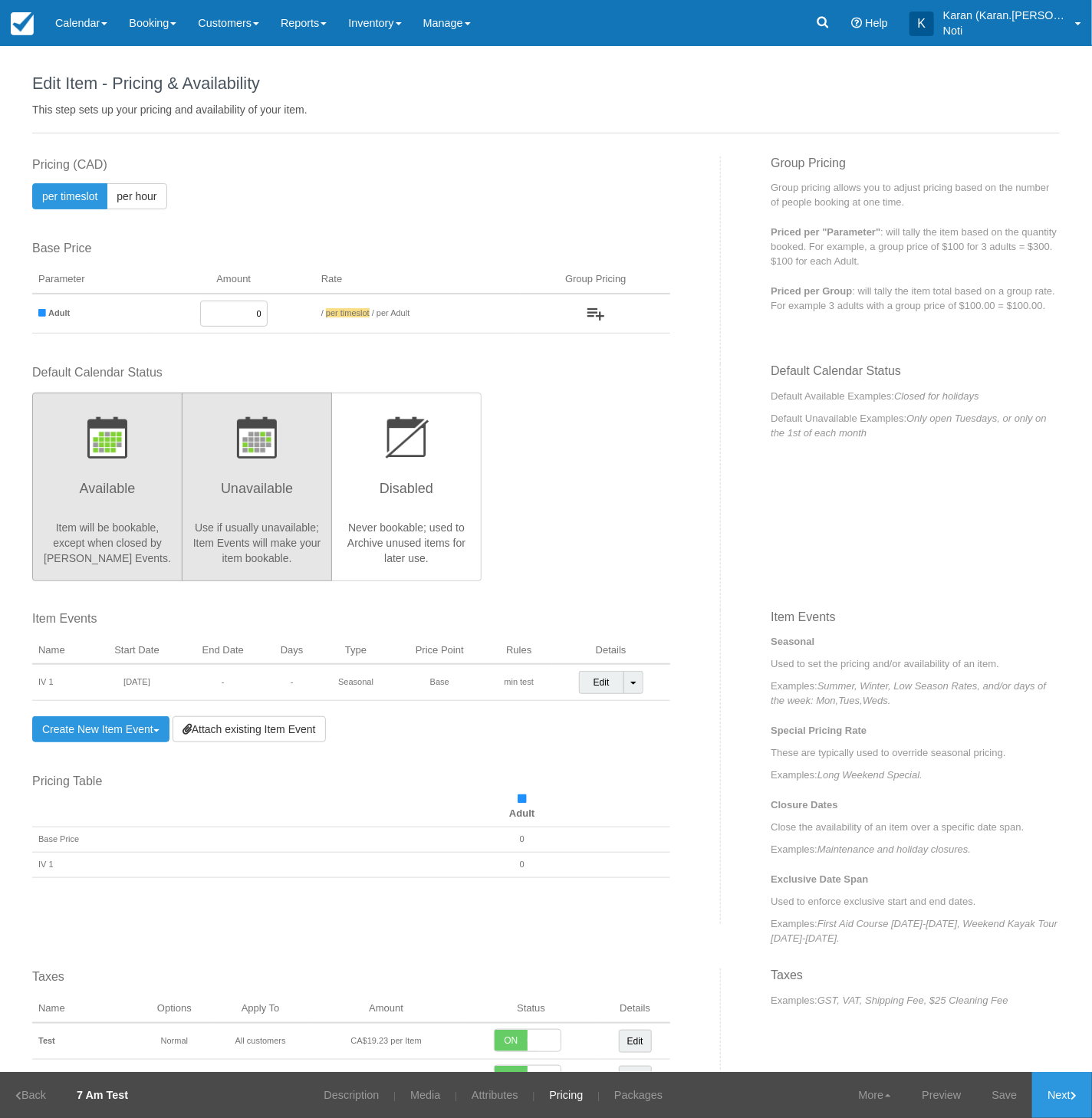
click at [266, 495] on h3 "Unavailable" at bounding box center [257, 493] width 130 height 38
radio input "true"
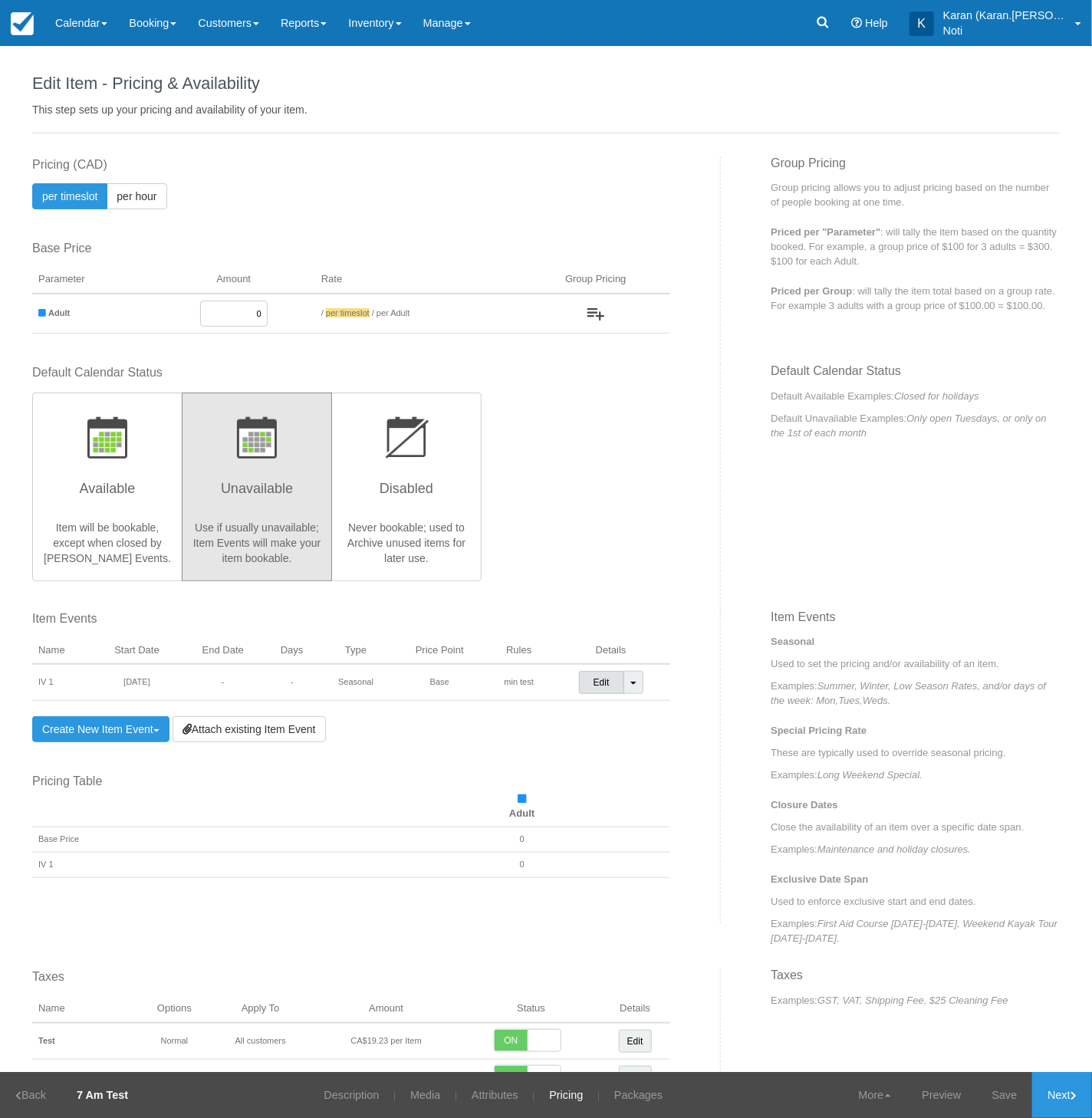
click at [592, 675] on link "Edit" at bounding box center [602, 682] width 45 height 23
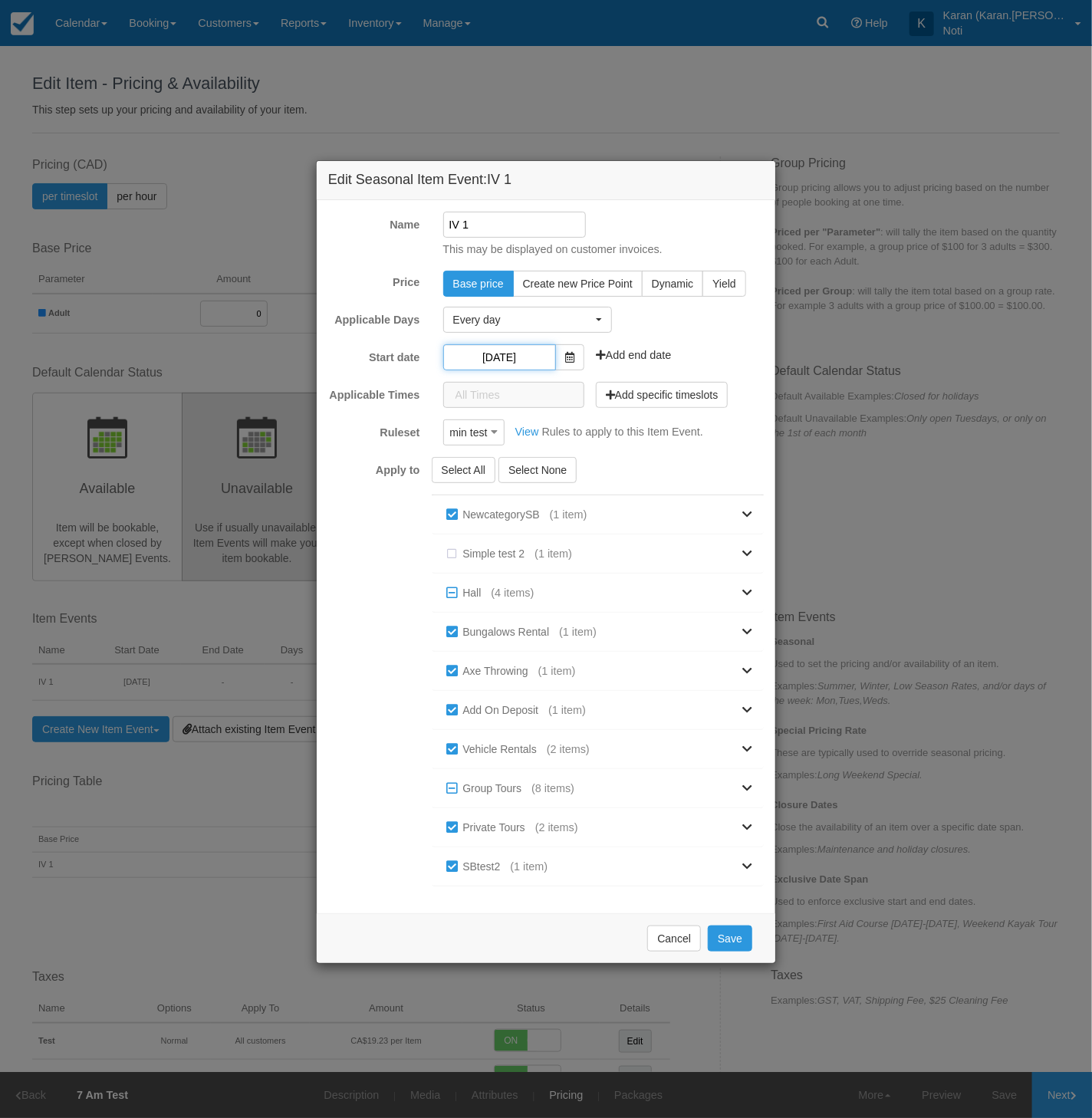
click at [537, 359] on input "03/11/22" at bounding box center [499, 357] width 113 height 26
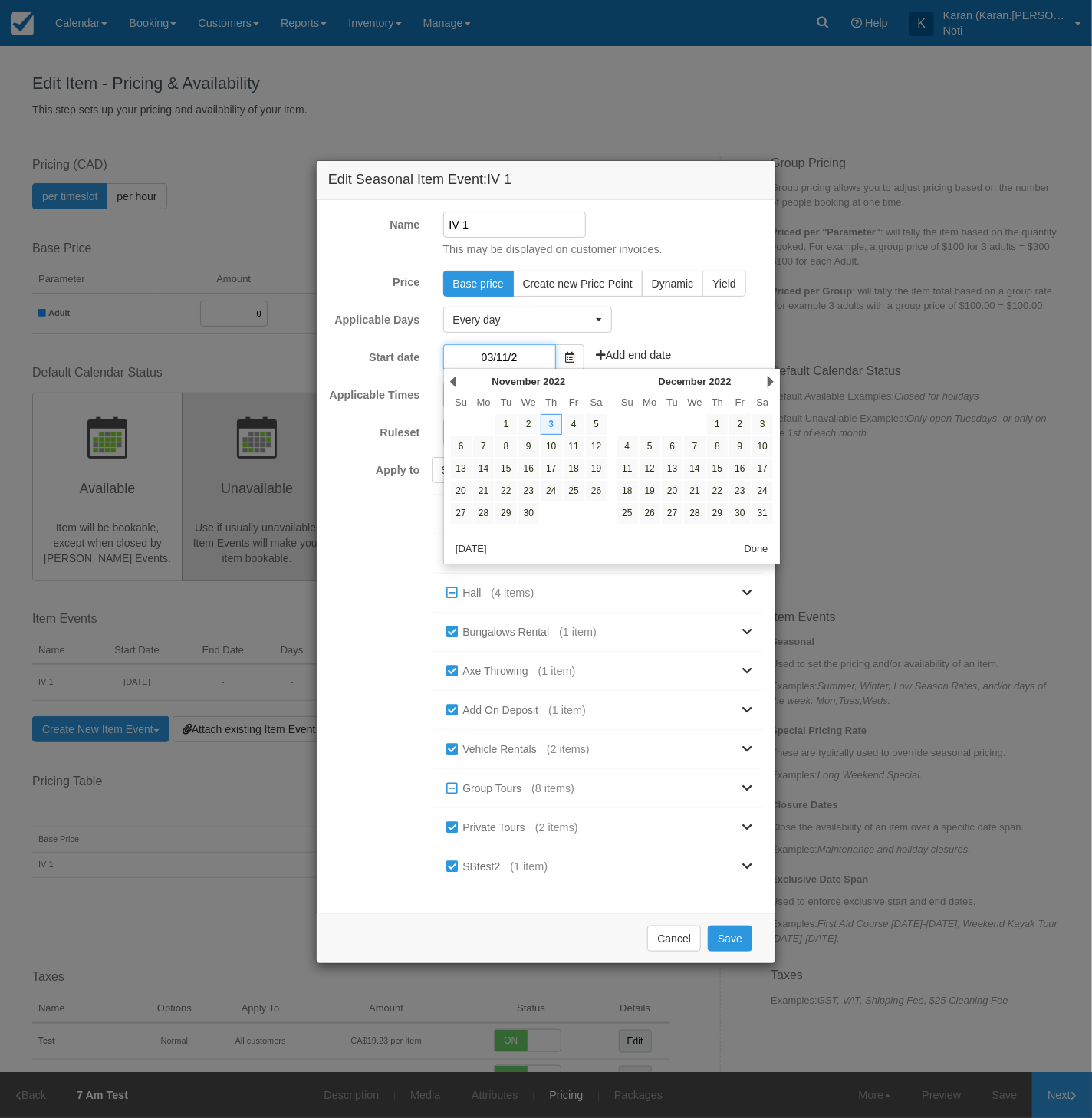
type input "03/11/25"
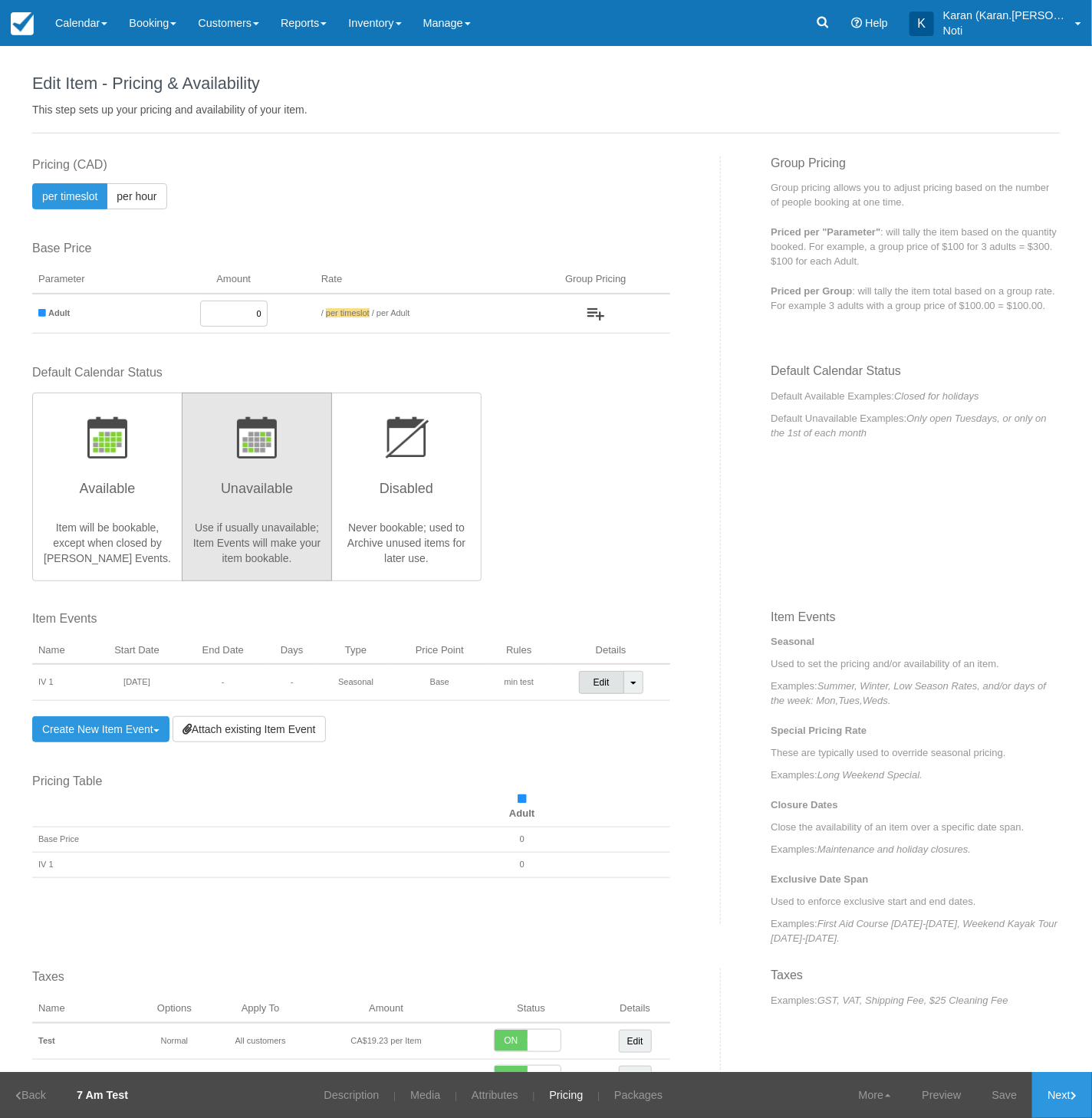
click at [593, 678] on link "Edit" at bounding box center [602, 682] width 45 height 23
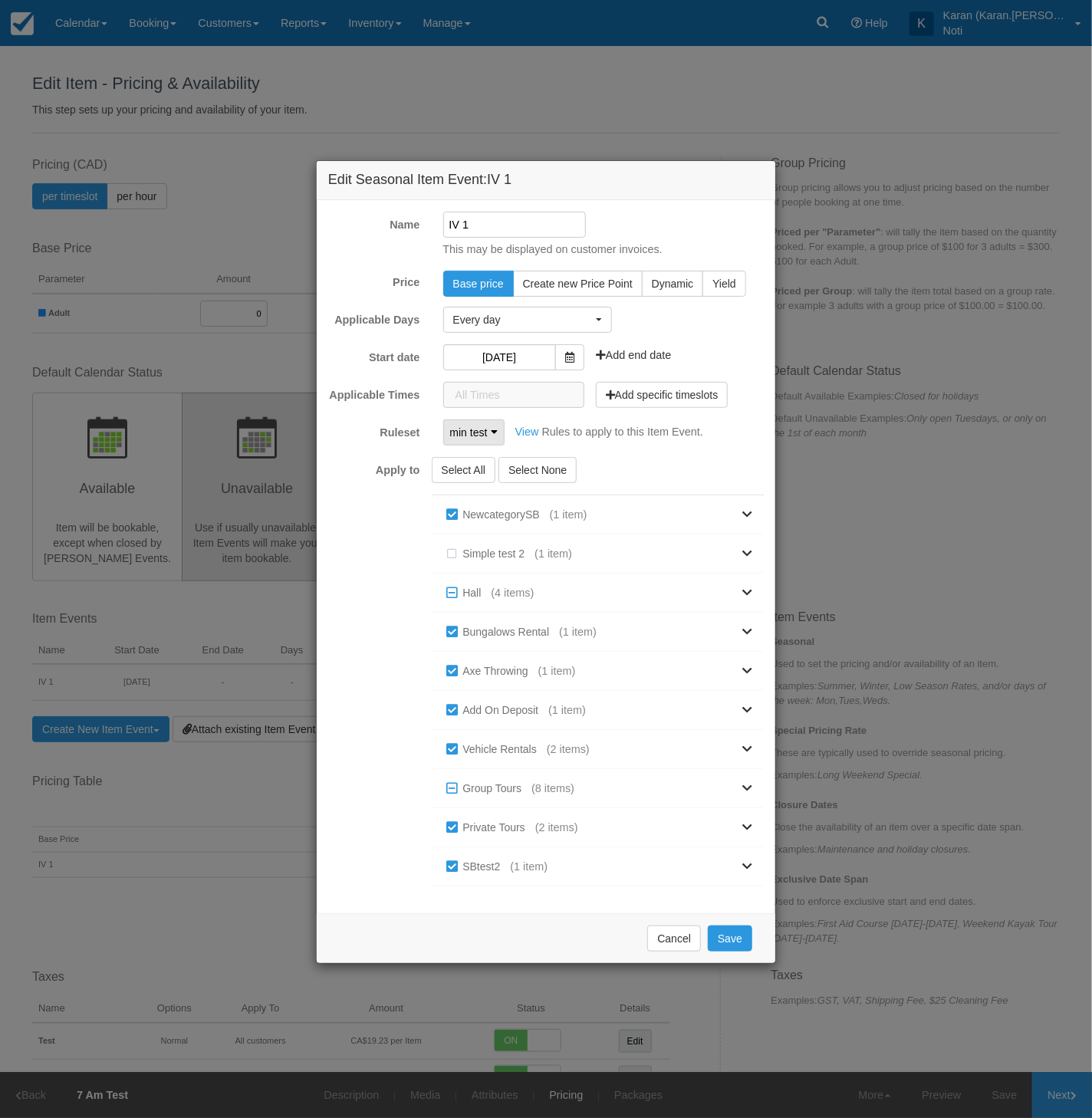
click at [478, 428] on span "min test" at bounding box center [469, 432] width 38 height 15
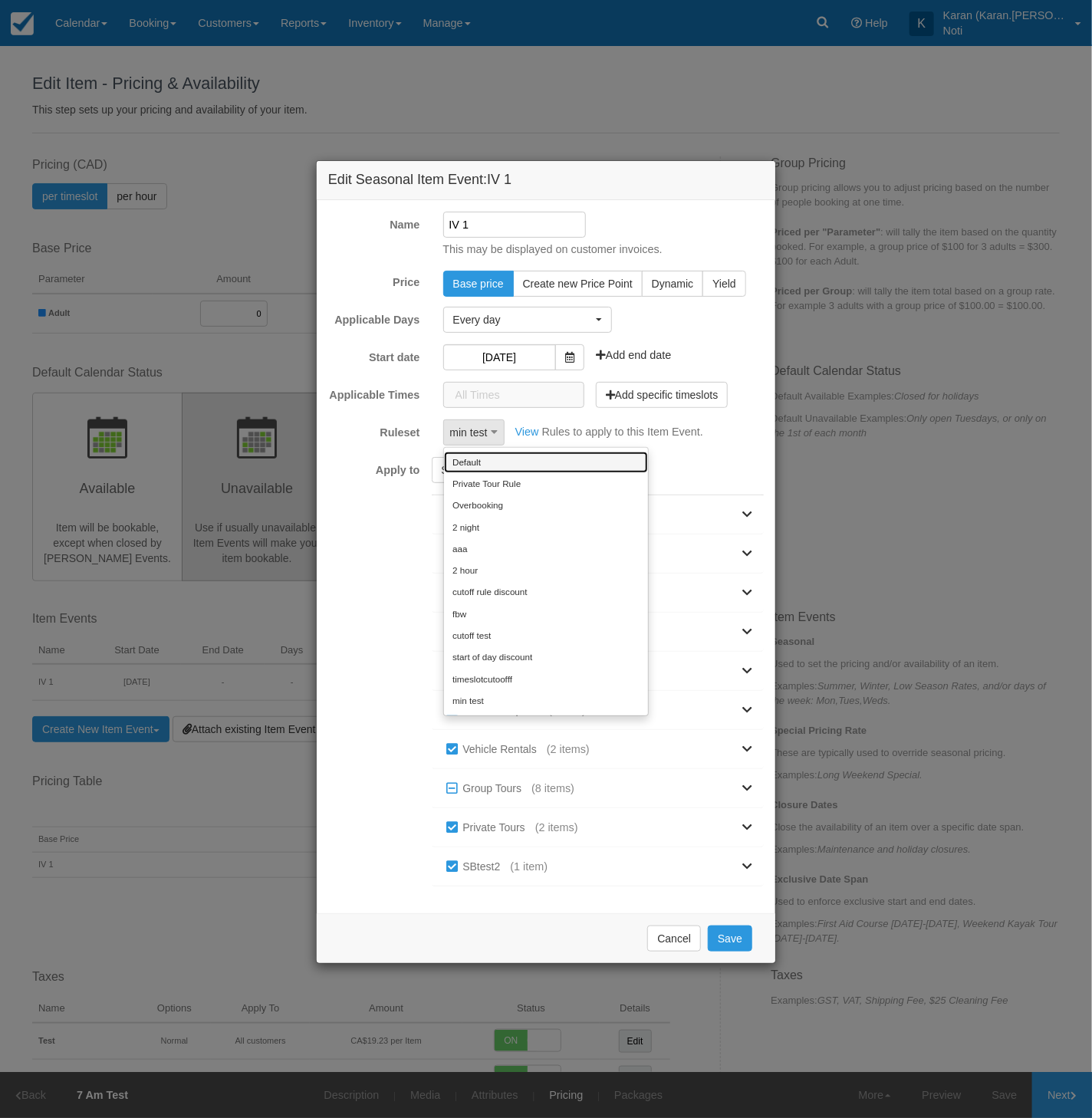
click at [475, 461] on link "Default" at bounding box center [546, 462] width 204 height 22
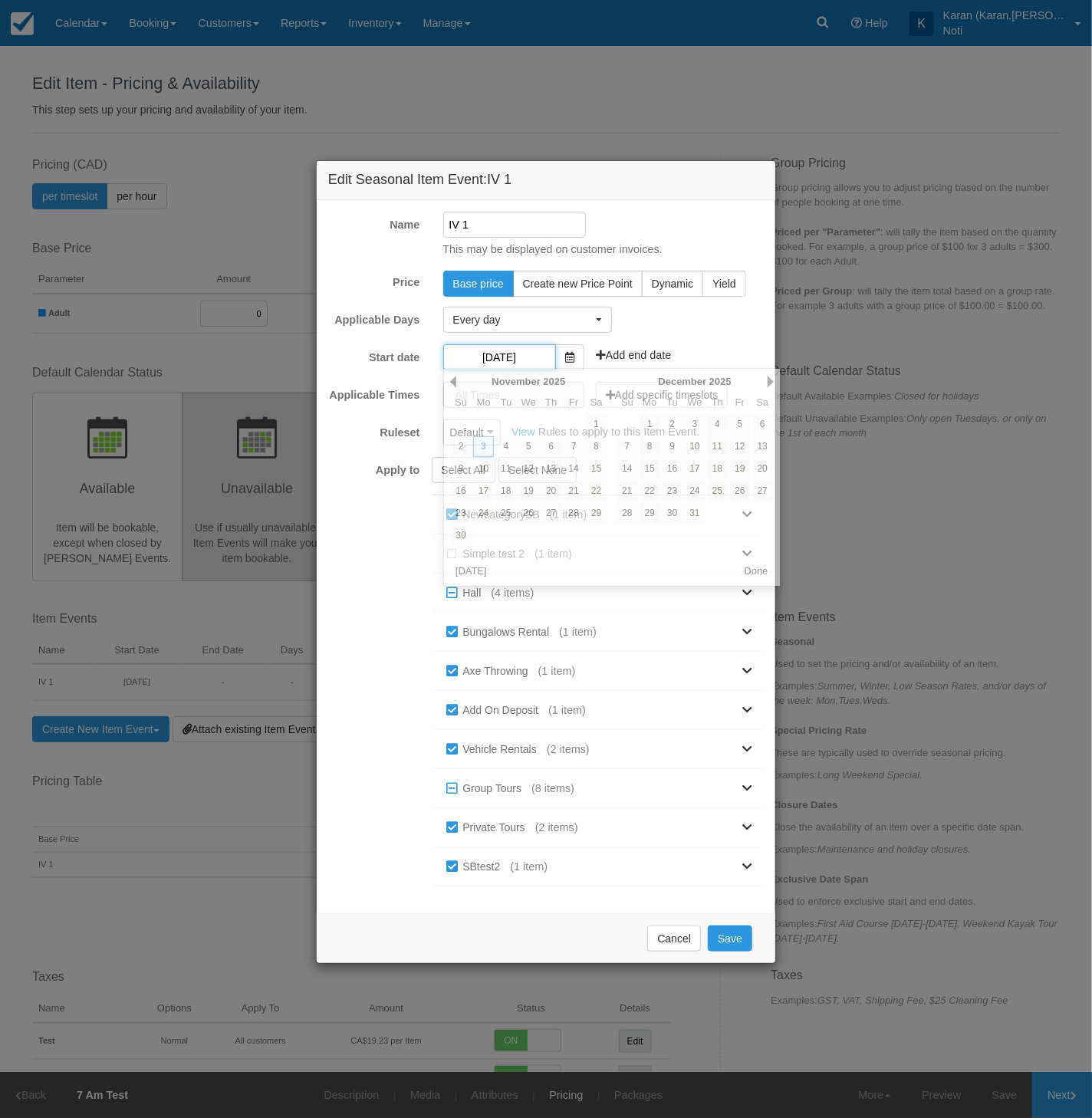
click at [494, 352] on input "03/11/25" at bounding box center [499, 357] width 113 height 26
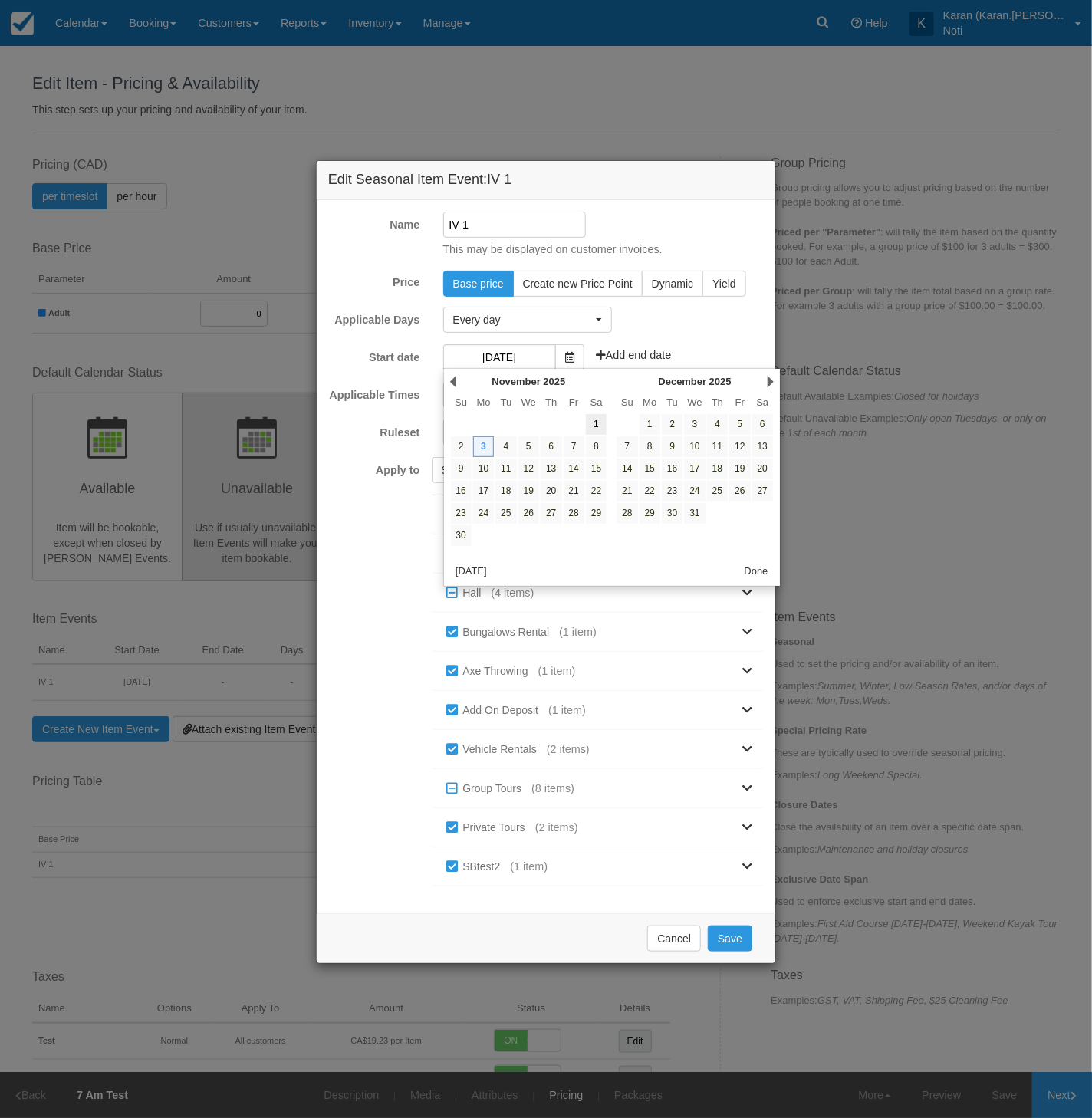
click at [593, 429] on link "1" at bounding box center [596, 424] width 21 height 21
type input "[DATE]"
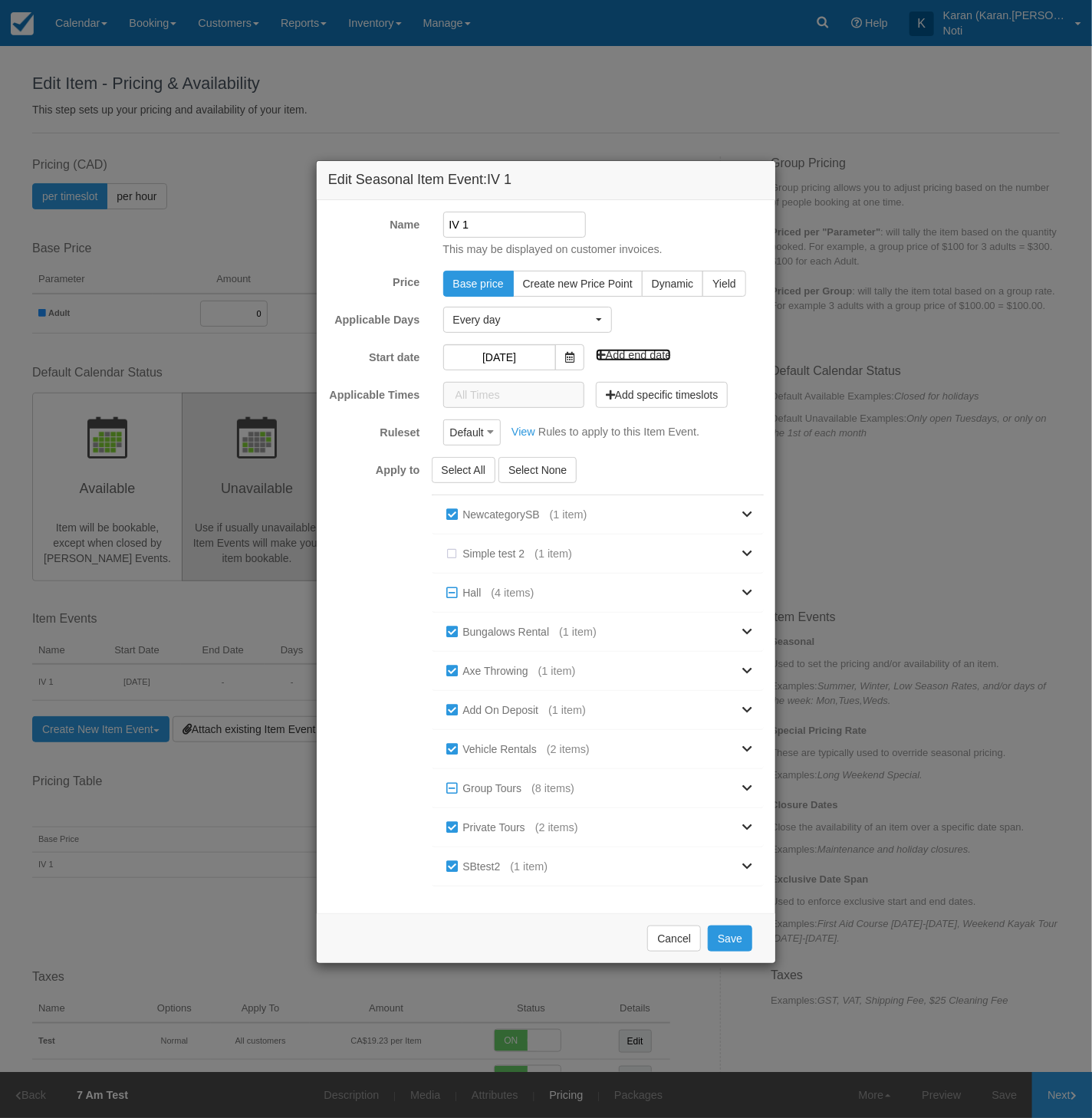
click at [617, 354] on link "Add end date" at bounding box center [634, 355] width 76 height 13
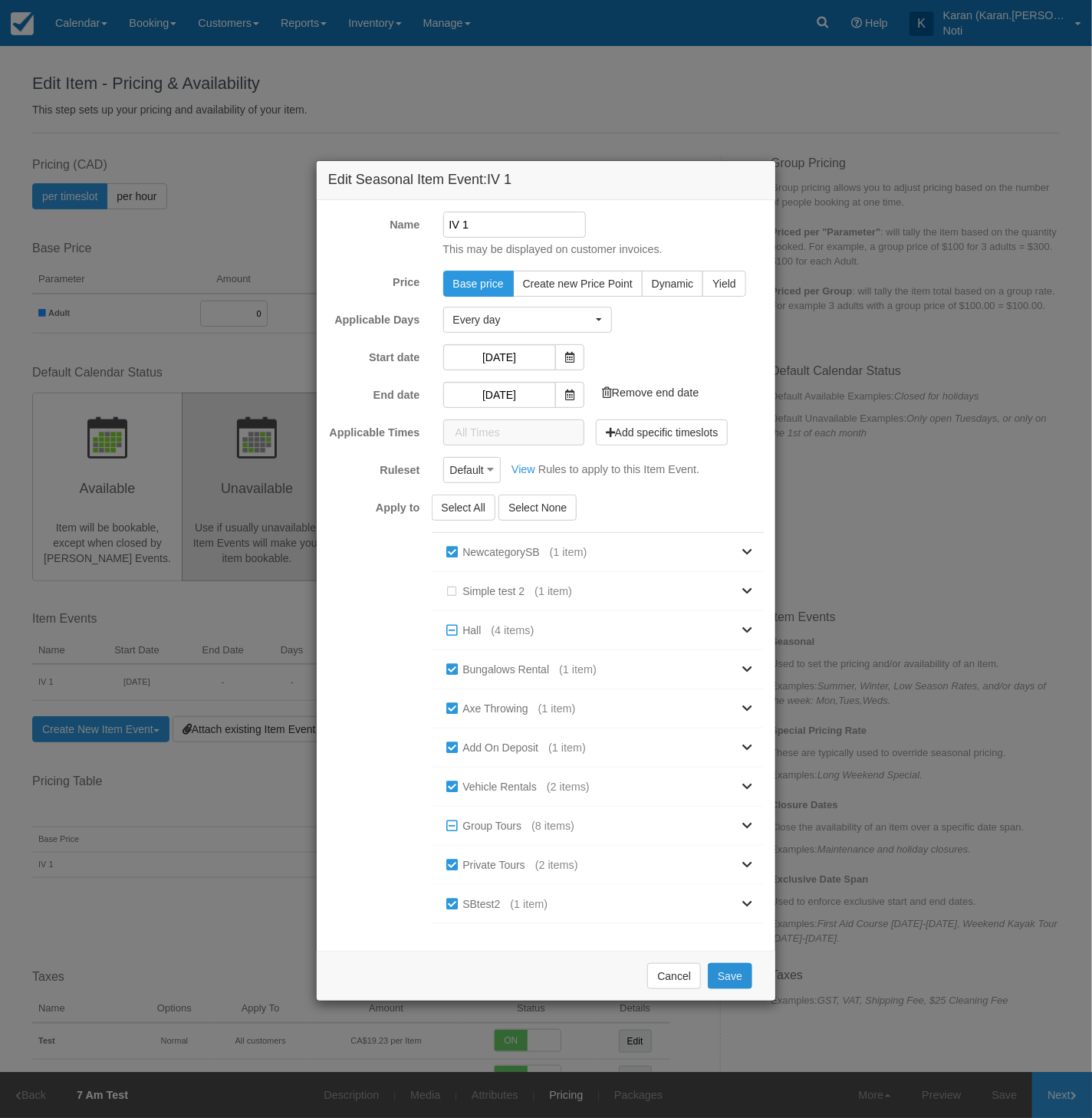
click at [728, 966] on button "Save" at bounding box center [730, 975] width 44 height 26
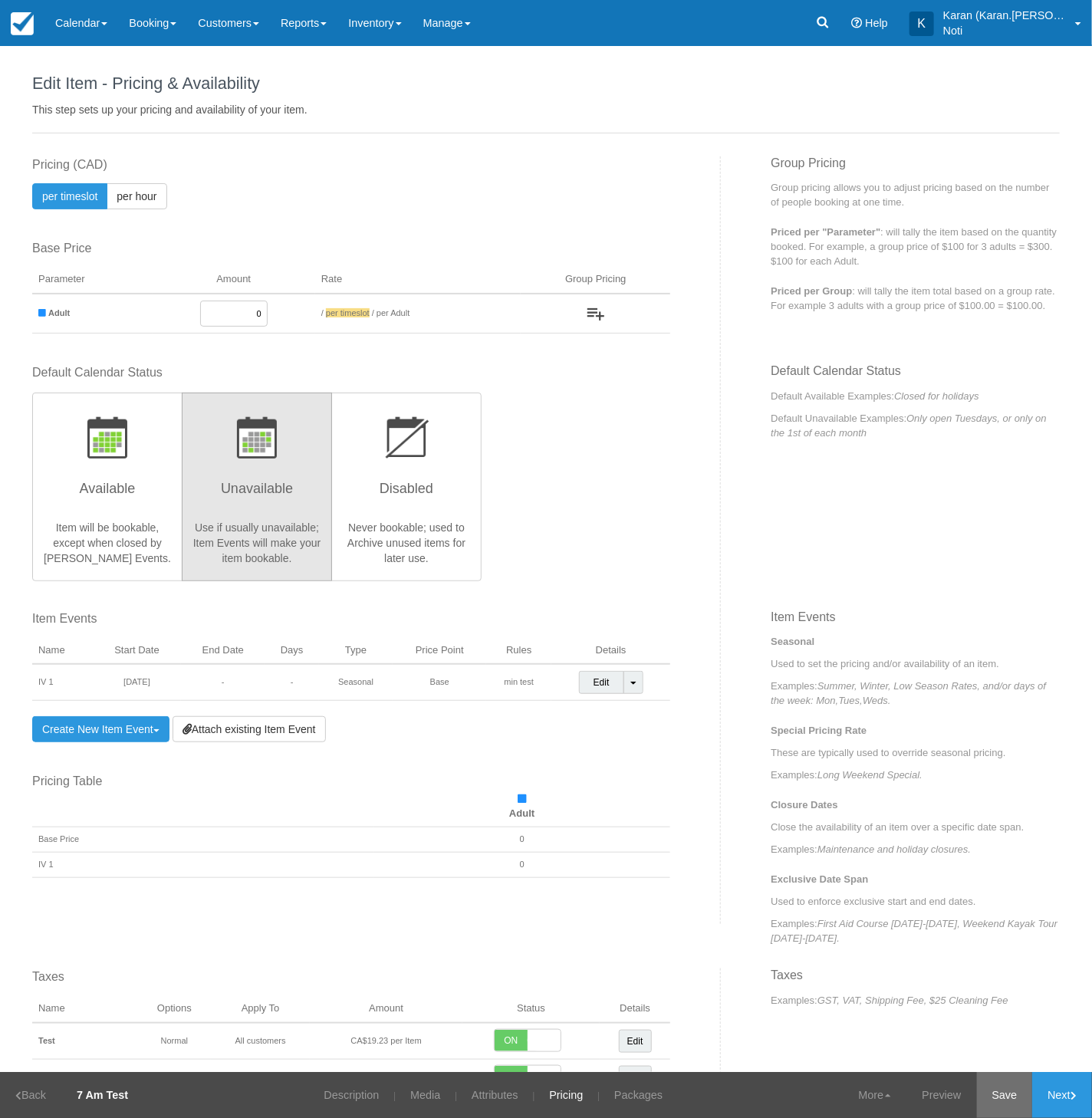
click at [994, 1085] on link "Save" at bounding box center [1005, 1095] width 56 height 46
click at [868, 635] on p "Seasonal" at bounding box center [915, 641] width 289 height 14
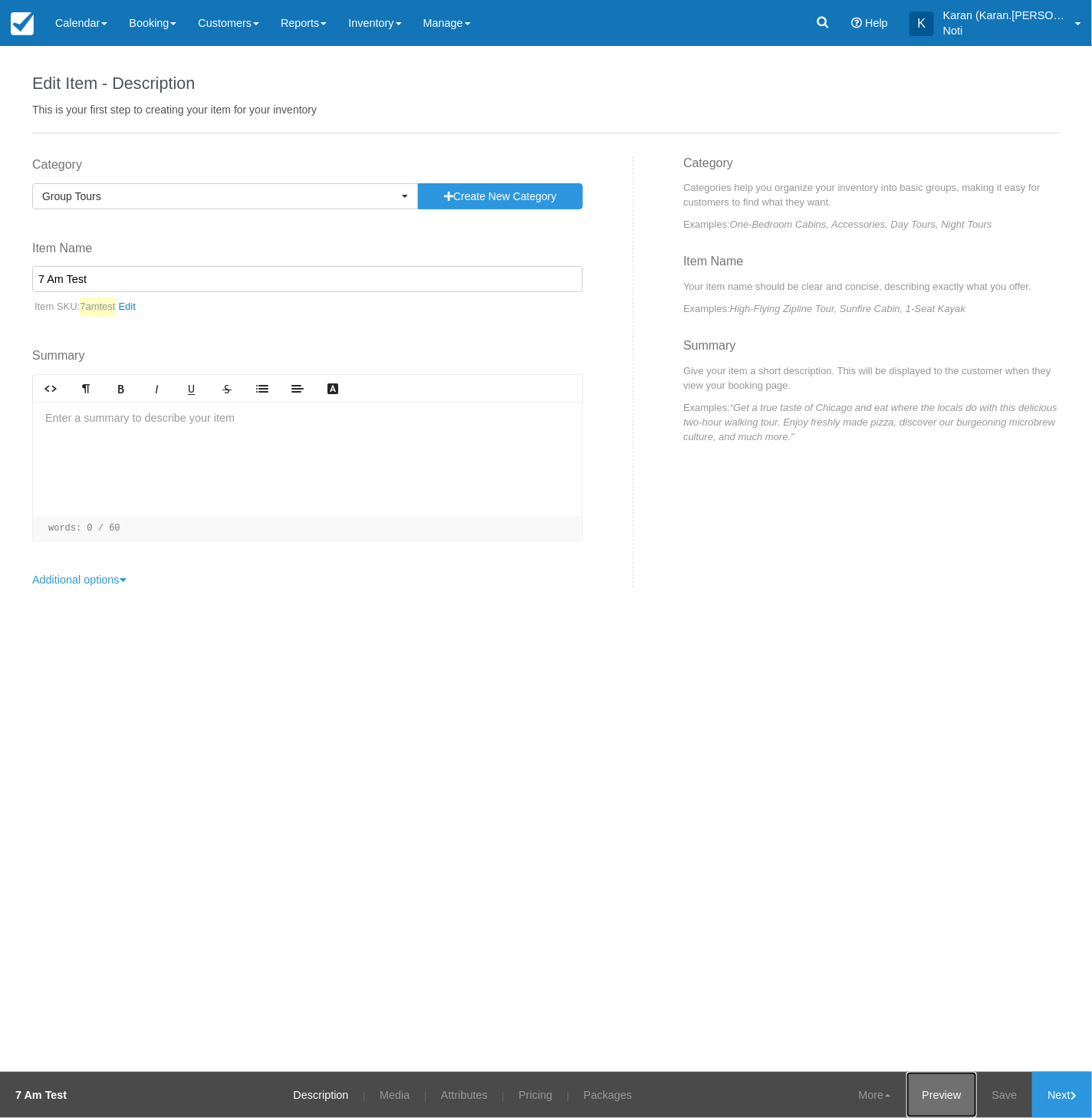
click at [930, 1104] on link "Preview" at bounding box center [941, 1095] width 70 height 46
click at [464, 1100] on link "Attributes" at bounding box center [463, 1095] width 70 height 46
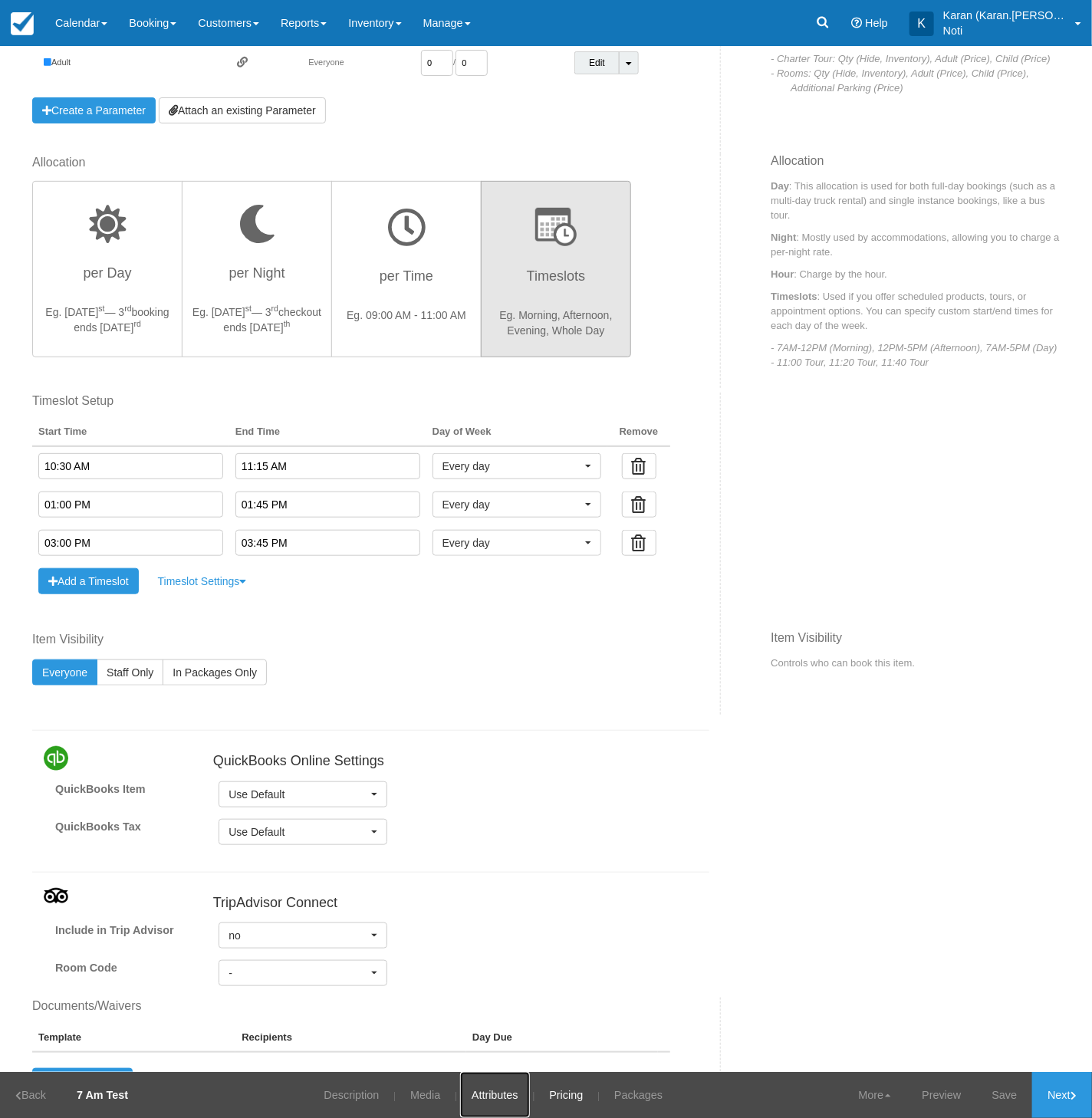
scroll to position [281, 0]
click at [574, 1101] on link "Pricing" at bounding box center [565, 1095] width 57 height 46
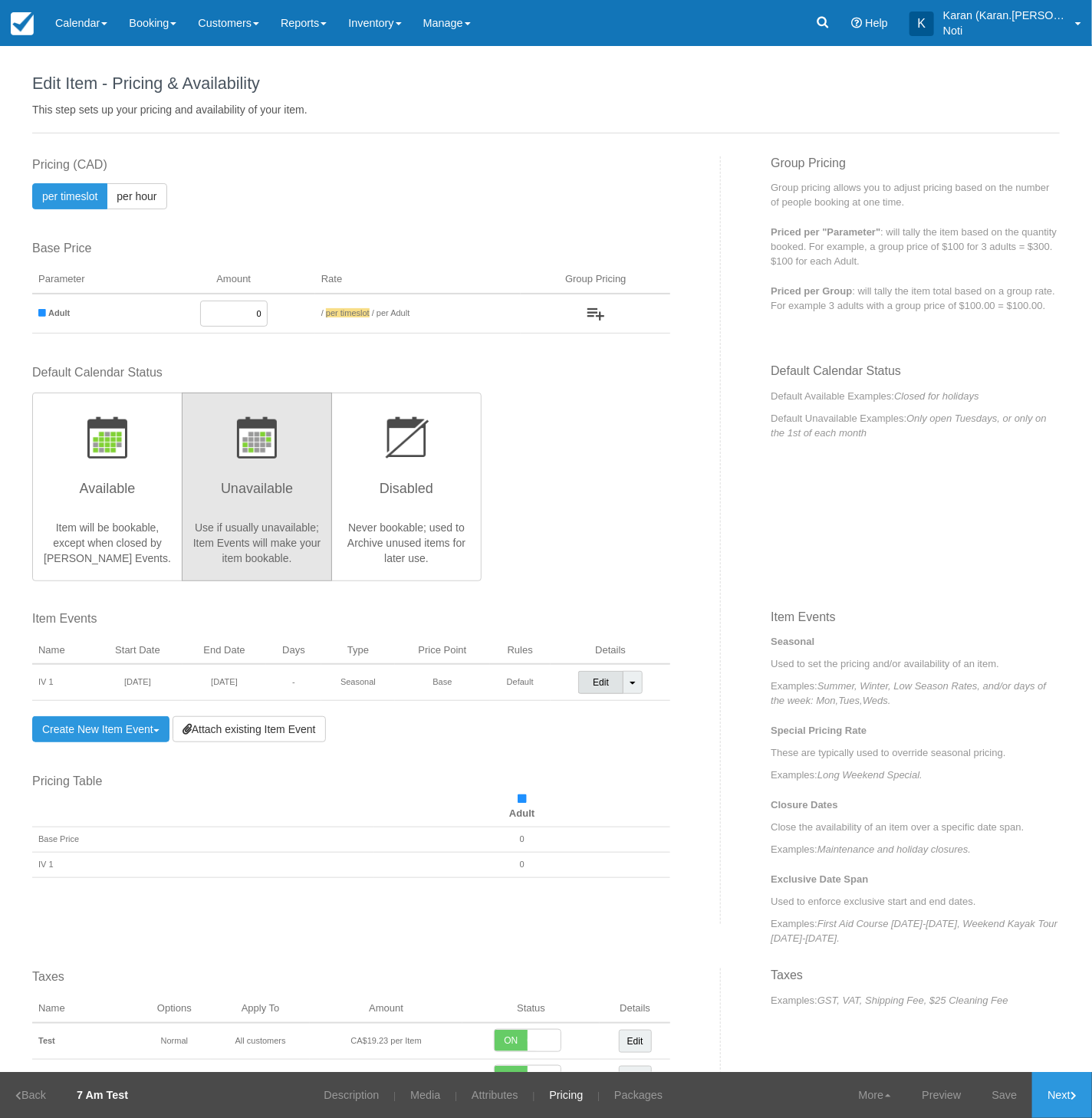
click at [605, 681] on link "Edit" at bounding box center [601, 682] width 45 height 23
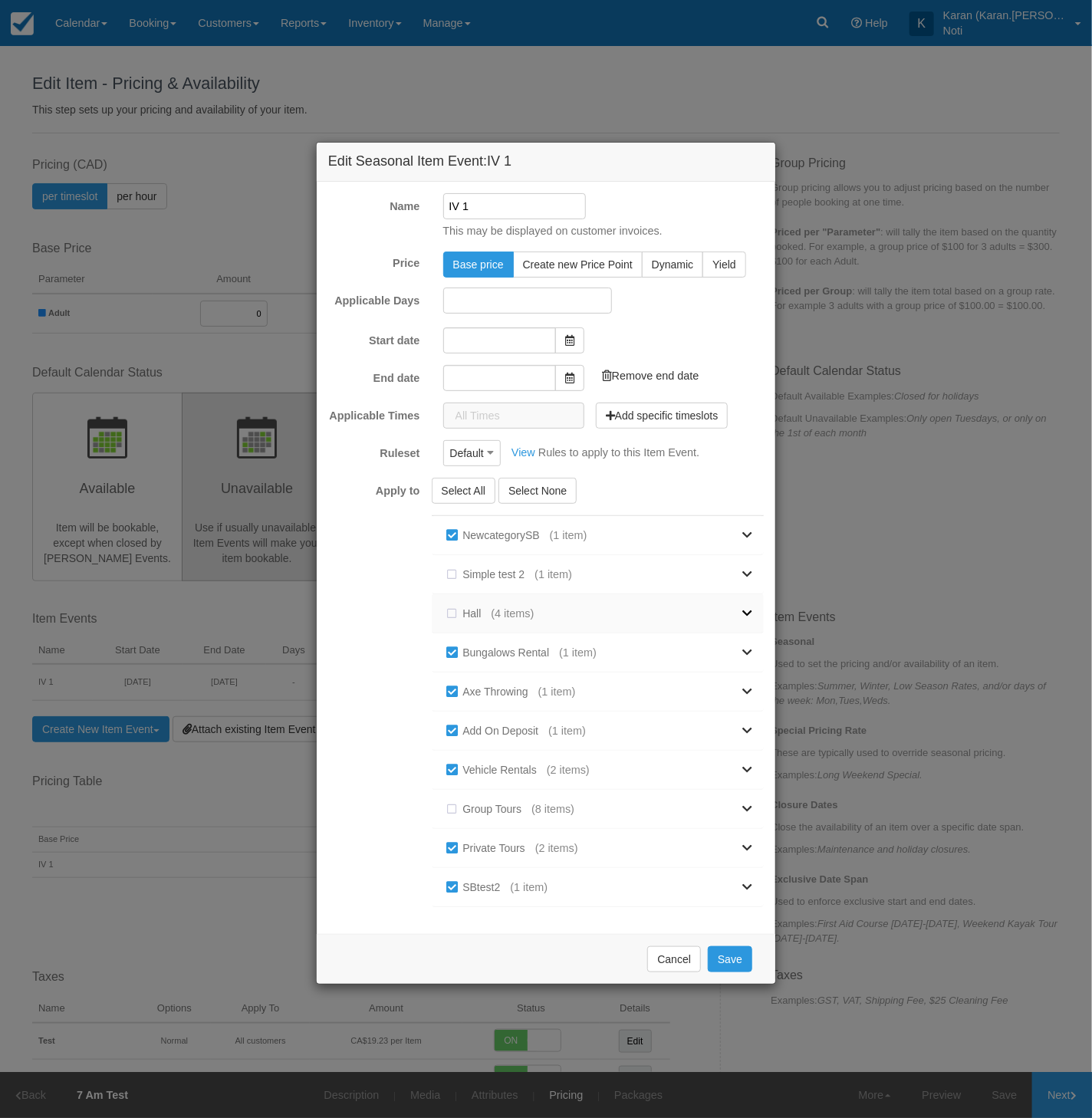
type input "[DATE]"
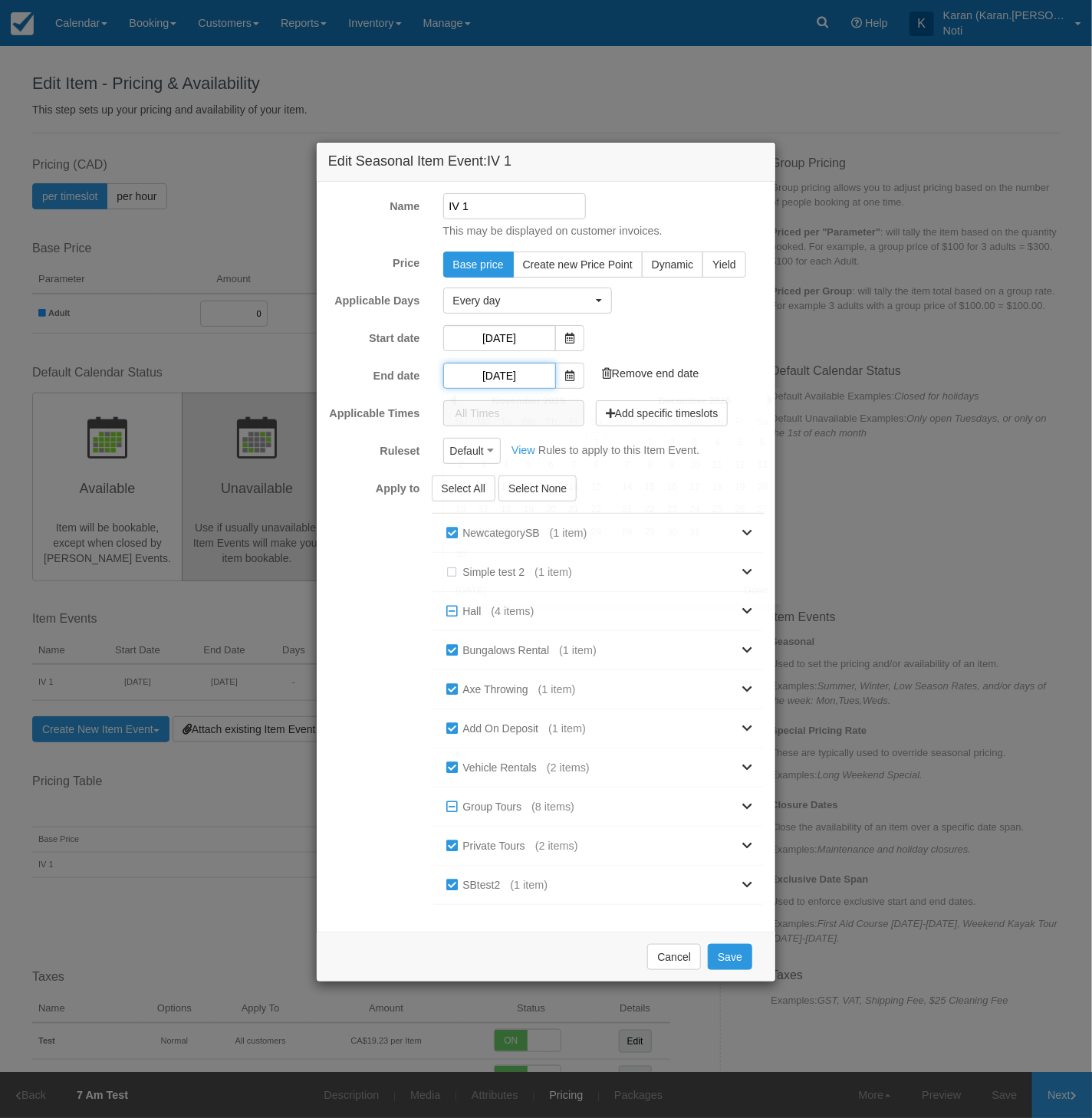
click at [506, 373] on input "[DATE]" at bounding box center [499, 376] width 113 height 26
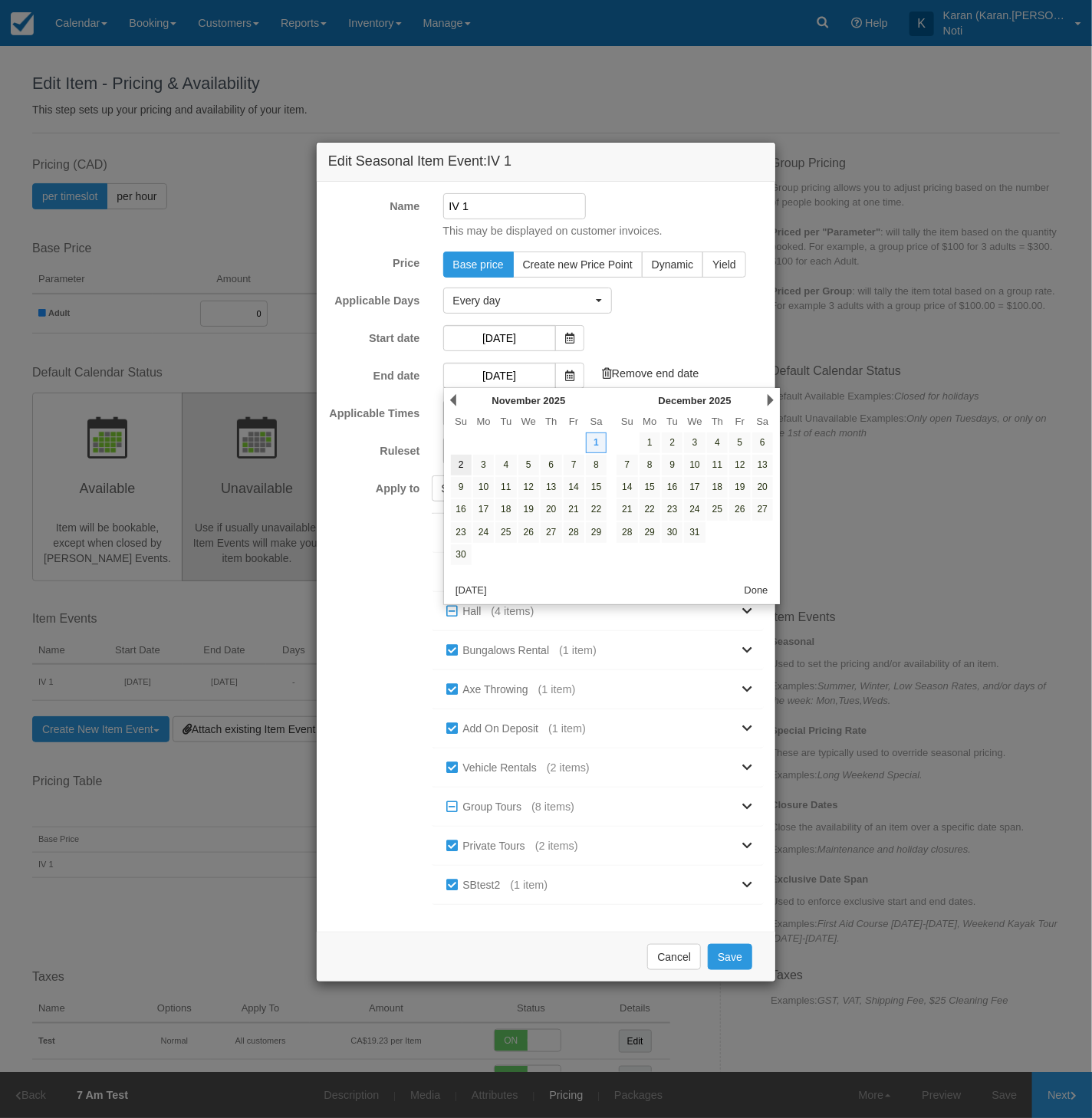
click at [462, 464] on link "2" at bounding box center [461, 464] width 21 height 21
type input "02/11/25"
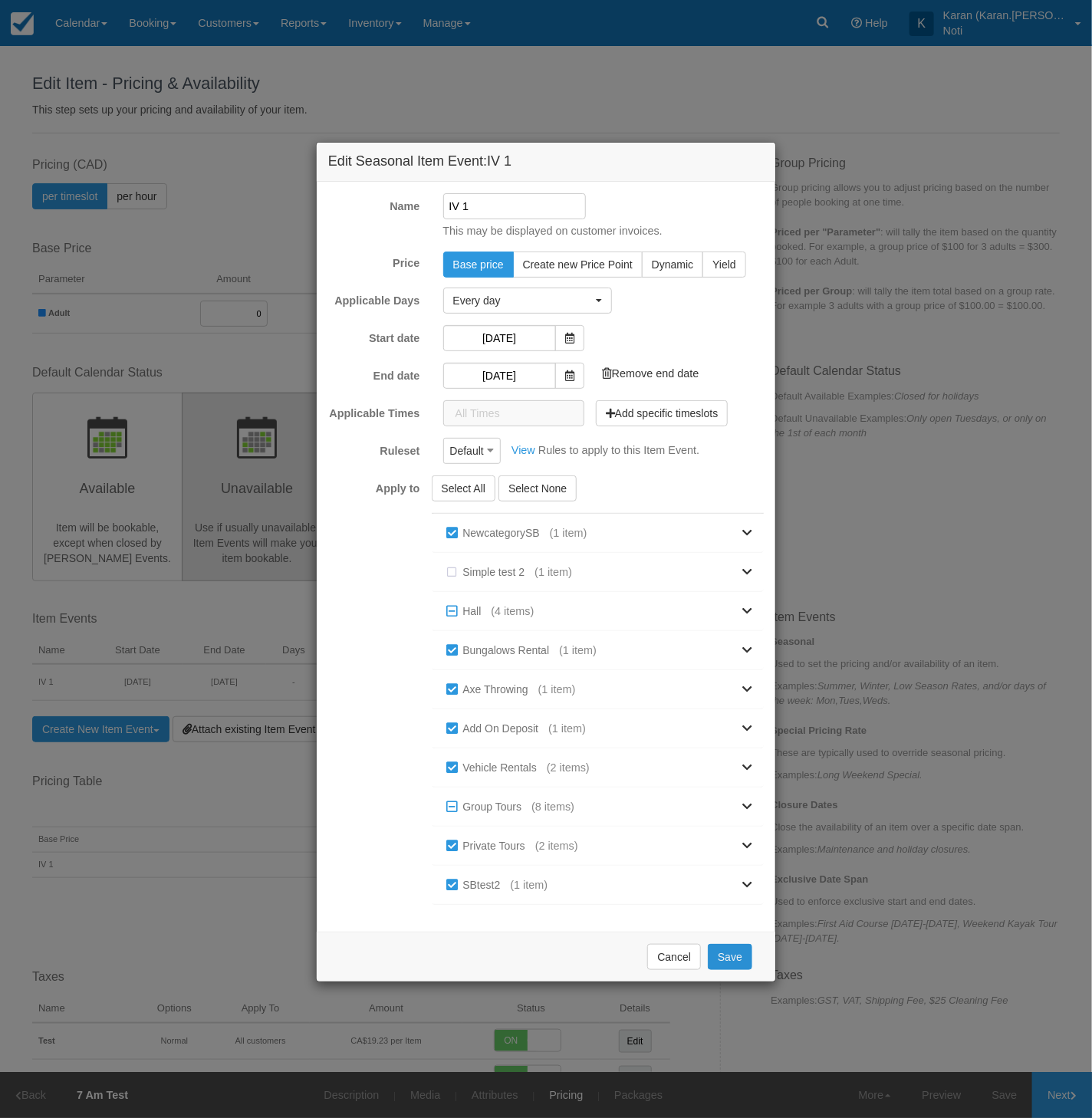
click at [723, 951] on button "Save" at bounding box center [730, 956] width 44 height 26
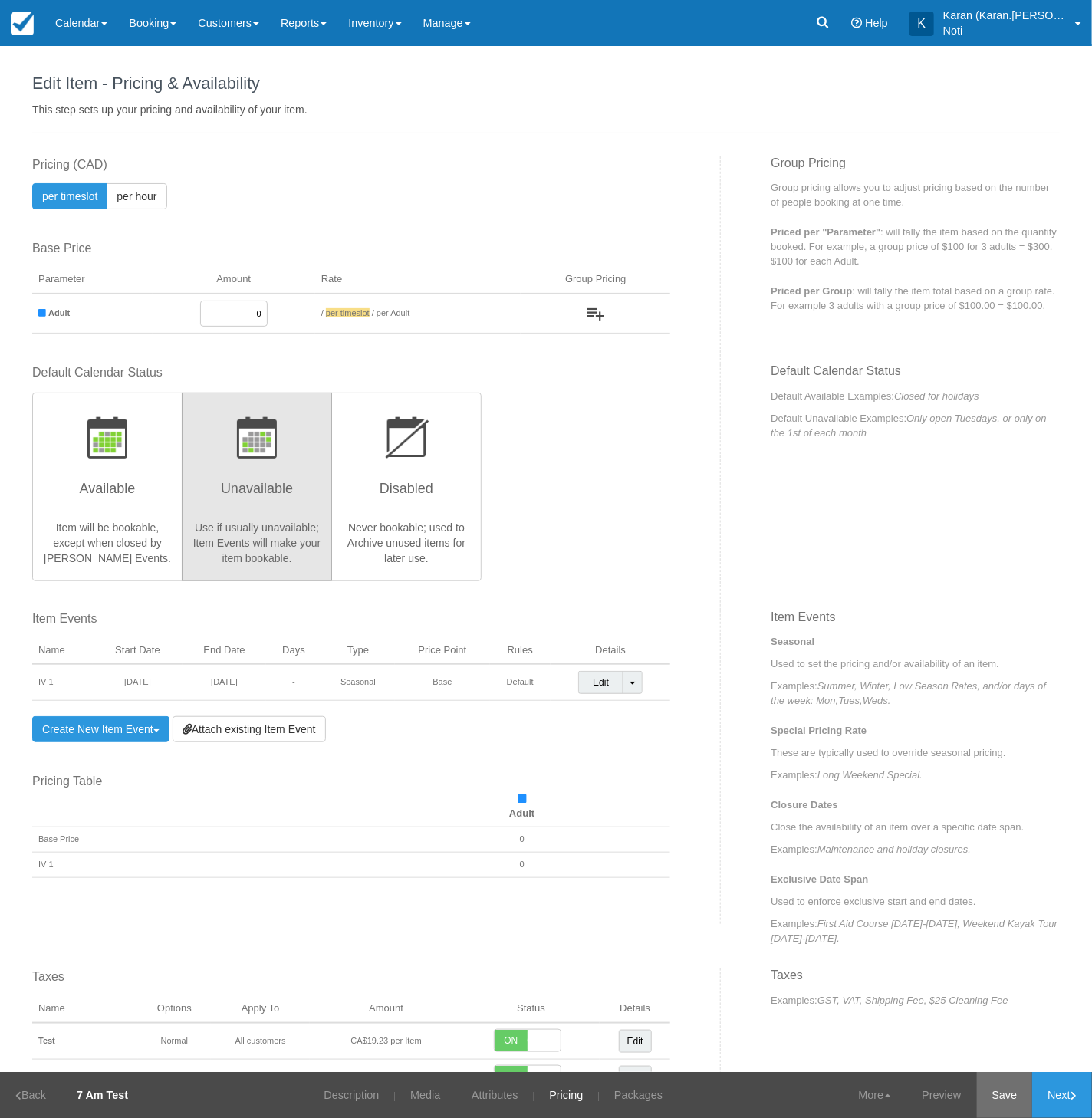
click at [983, 1089] on link "Save" at bounding box center [1005, 1095] width 56 height 46
click at [599, 675] on link "Edit" at bounding box center [601, 682] width 45 height 23
click at [599, 678] on body "Menu Calendar Booking Customer Inventory Asset Booking Daily Manifest Daily Lis…" at bounding box center [546, 559] width 1092 height 1118
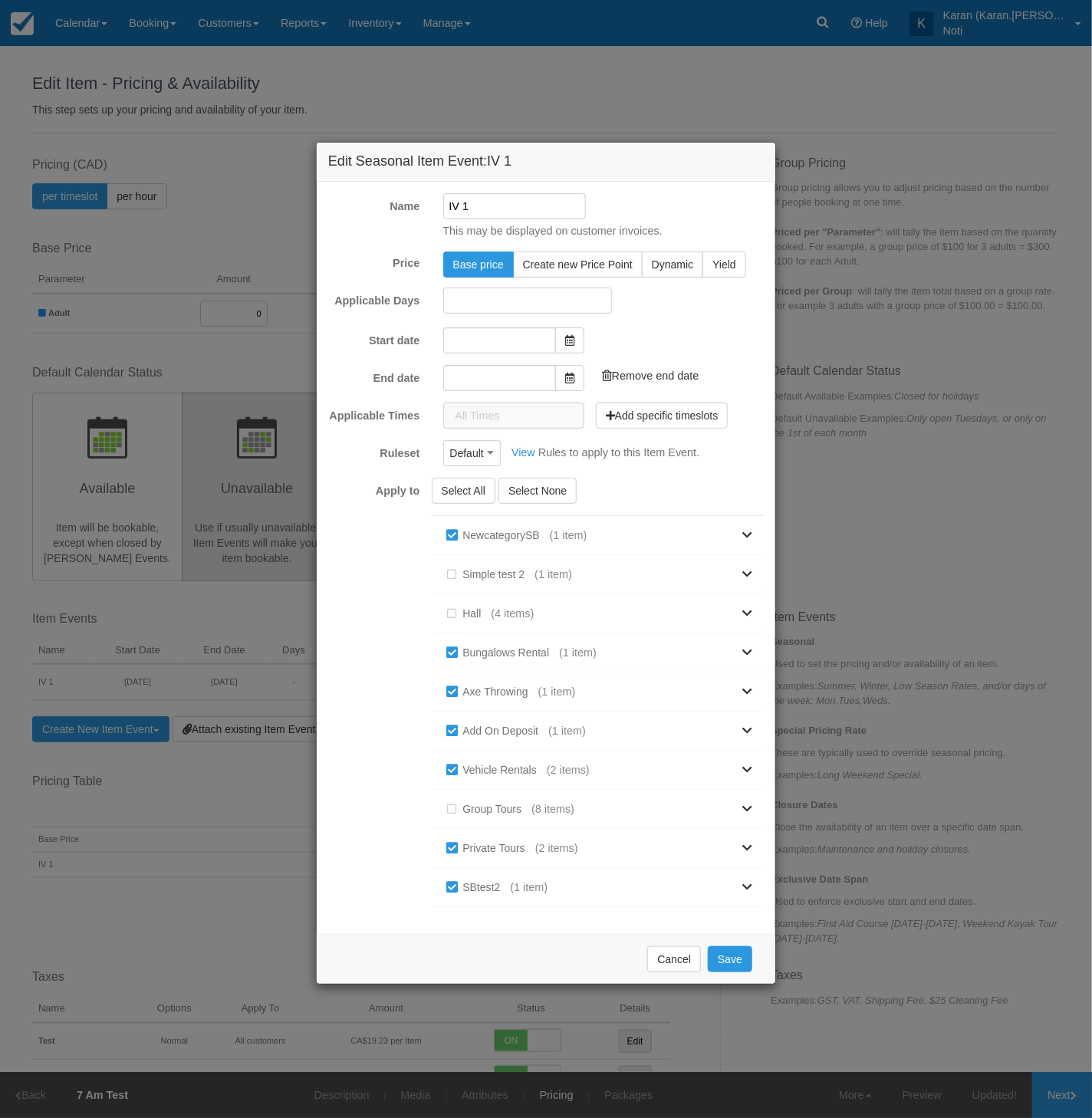
type input "01/11/25"
type input "02/11/25"
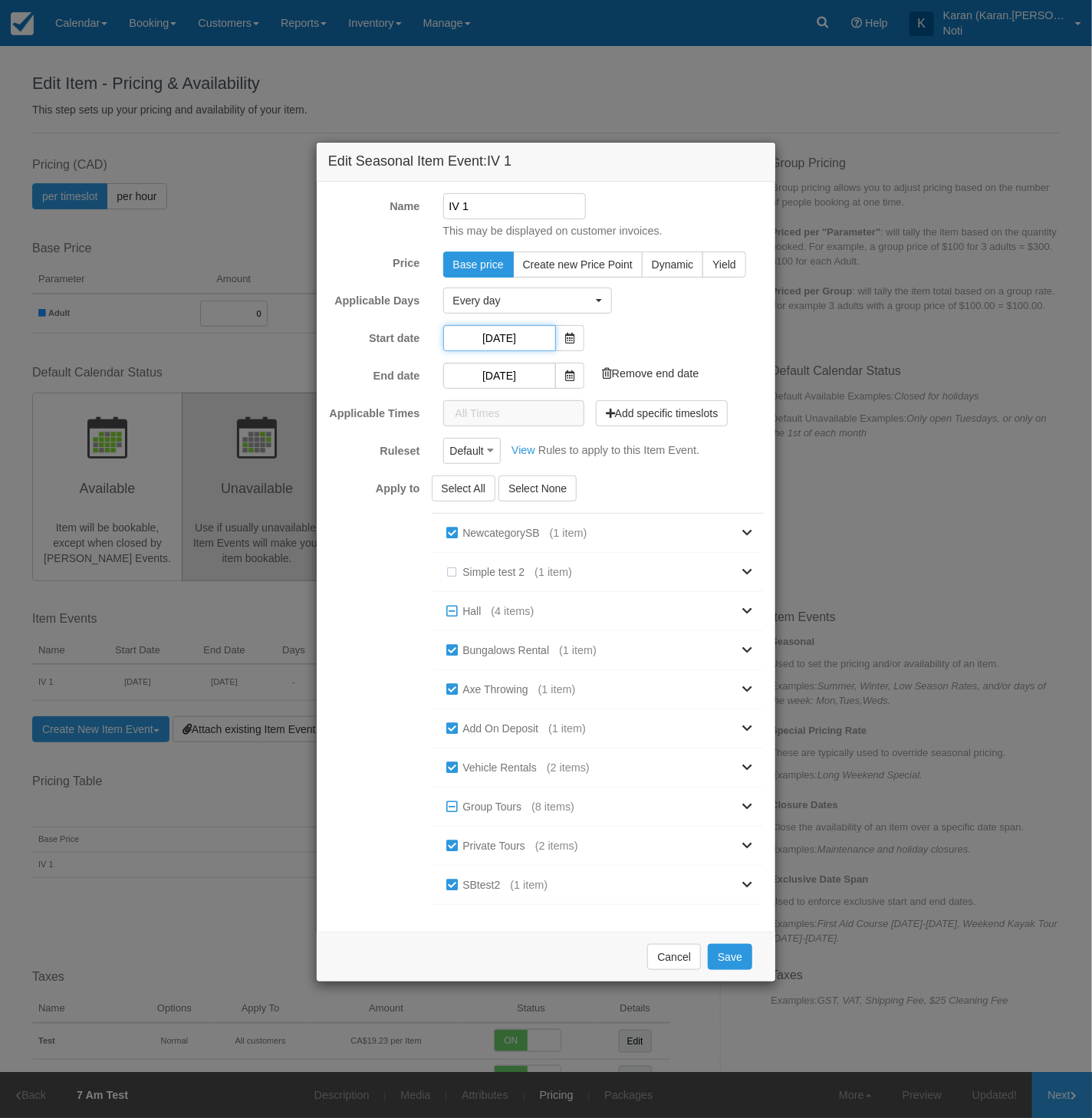
click at [518, 341] on input "[DATE]" at bounding box center [499, 338] width 113 height 26
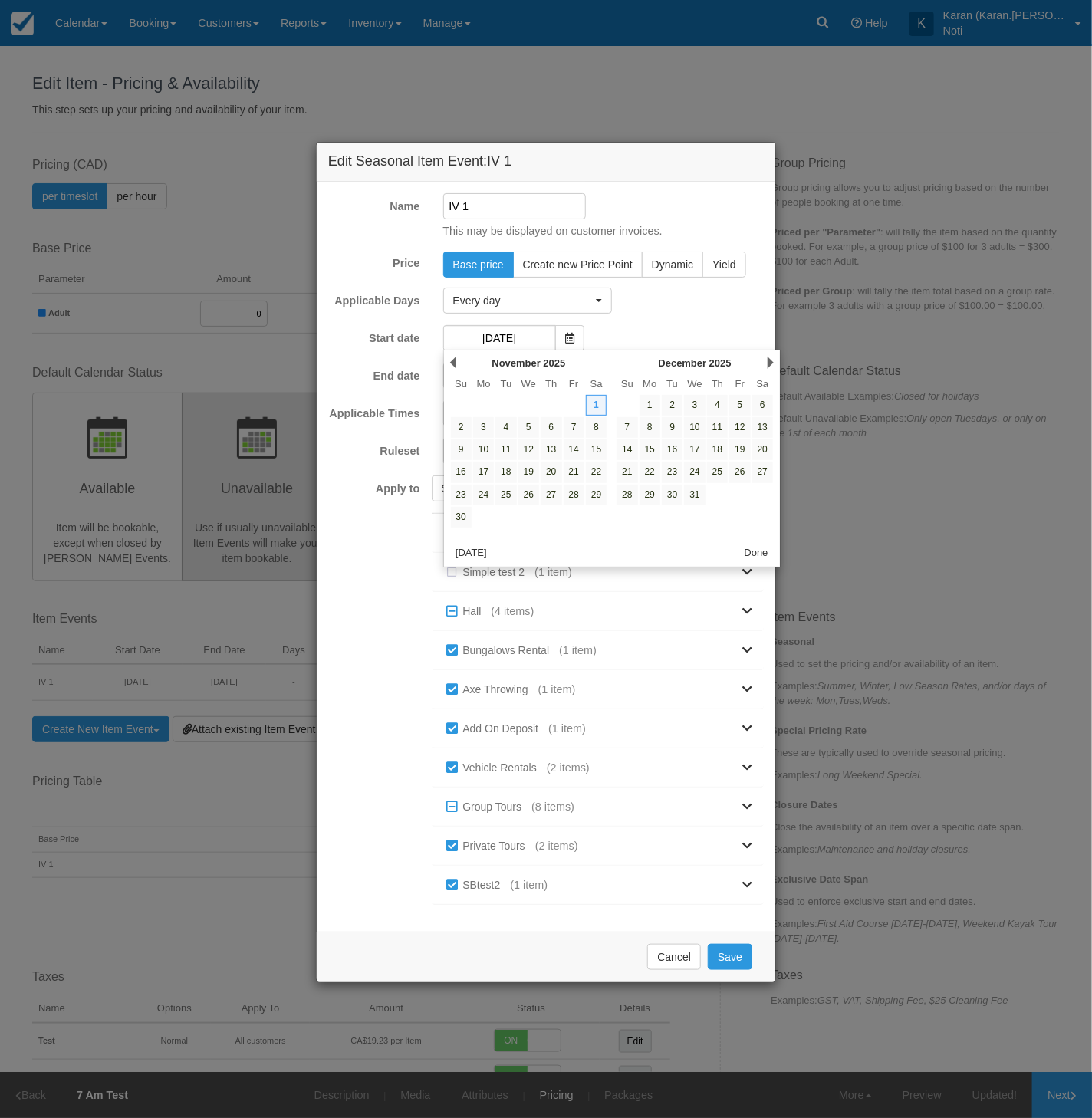
click at [447, 359] on div "Prev November 2025" at bounding box center [528, 363] width 166 height 22
click at [453, 362] on link "Prev" at bounding box center [453, 363] width 6 height 13
click at [573, 469] on link "24" at bounding box center [574, 471] width 21 height 21
type input "24/10/25"
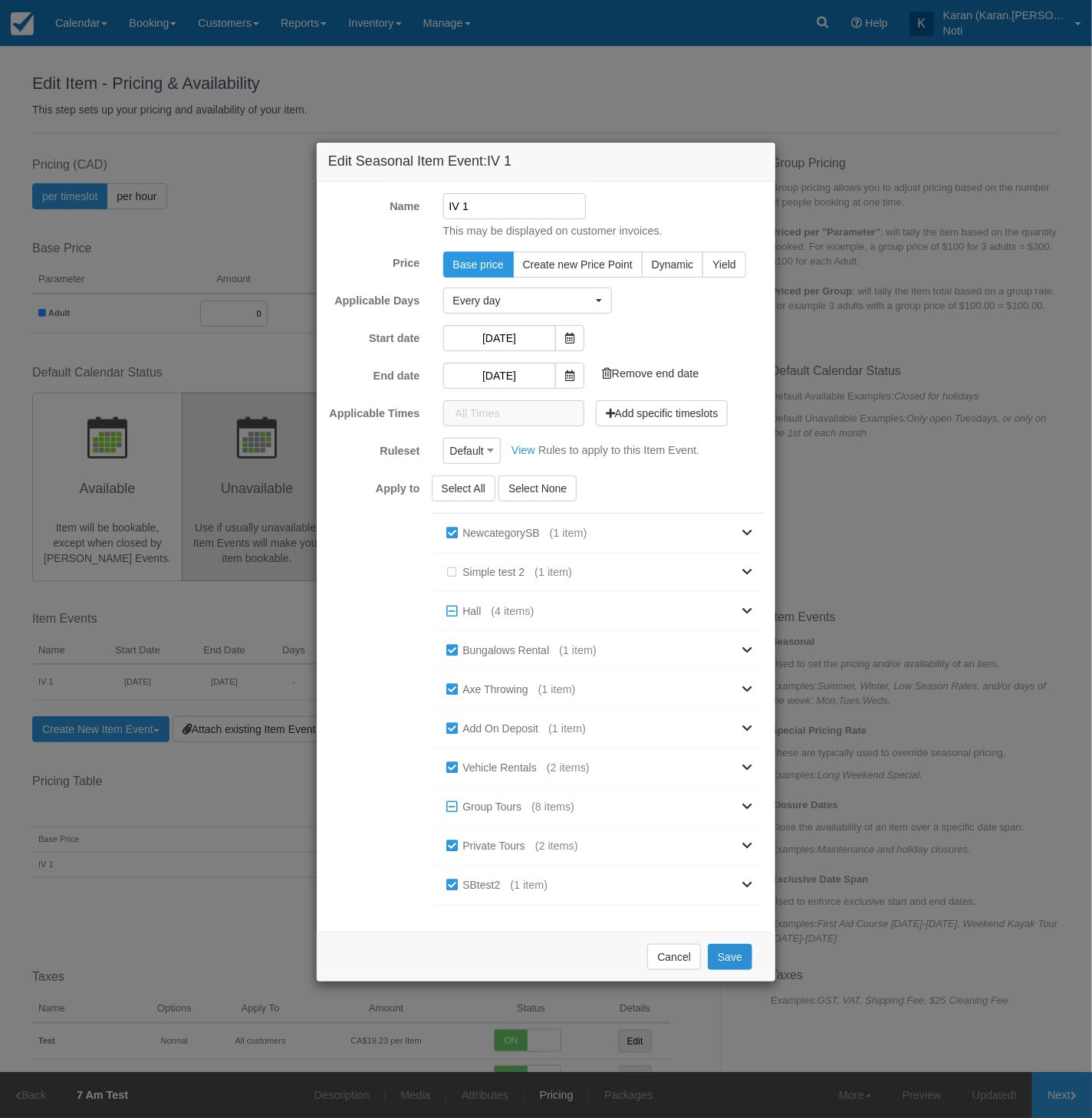
click at [732, 949] on button "Save" at bounding box center [730, 956] width 44 height 26
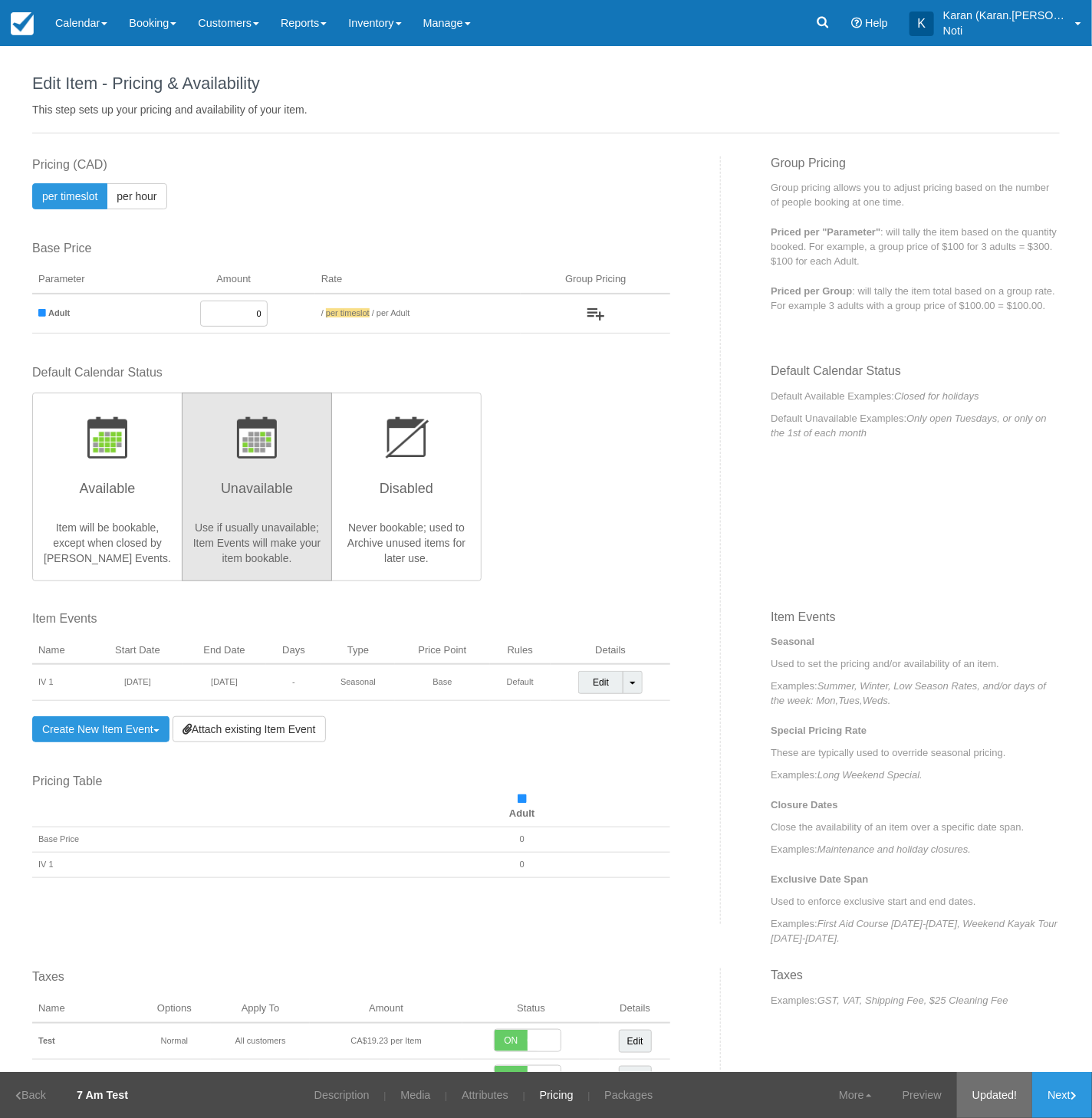
click at [997, 1098] on link "Updated!" at bounding box center [994, 1095] width 75 height 46
click at [777, 784] on div "Item Events Seasonal Used to set the pricing and/or availability of an item. Ex…" at bounding box center [915, 778] width 289 height 336
click at [917, 1100] on link "Preview" at bounding box center [921, 1095] width 70 height 46
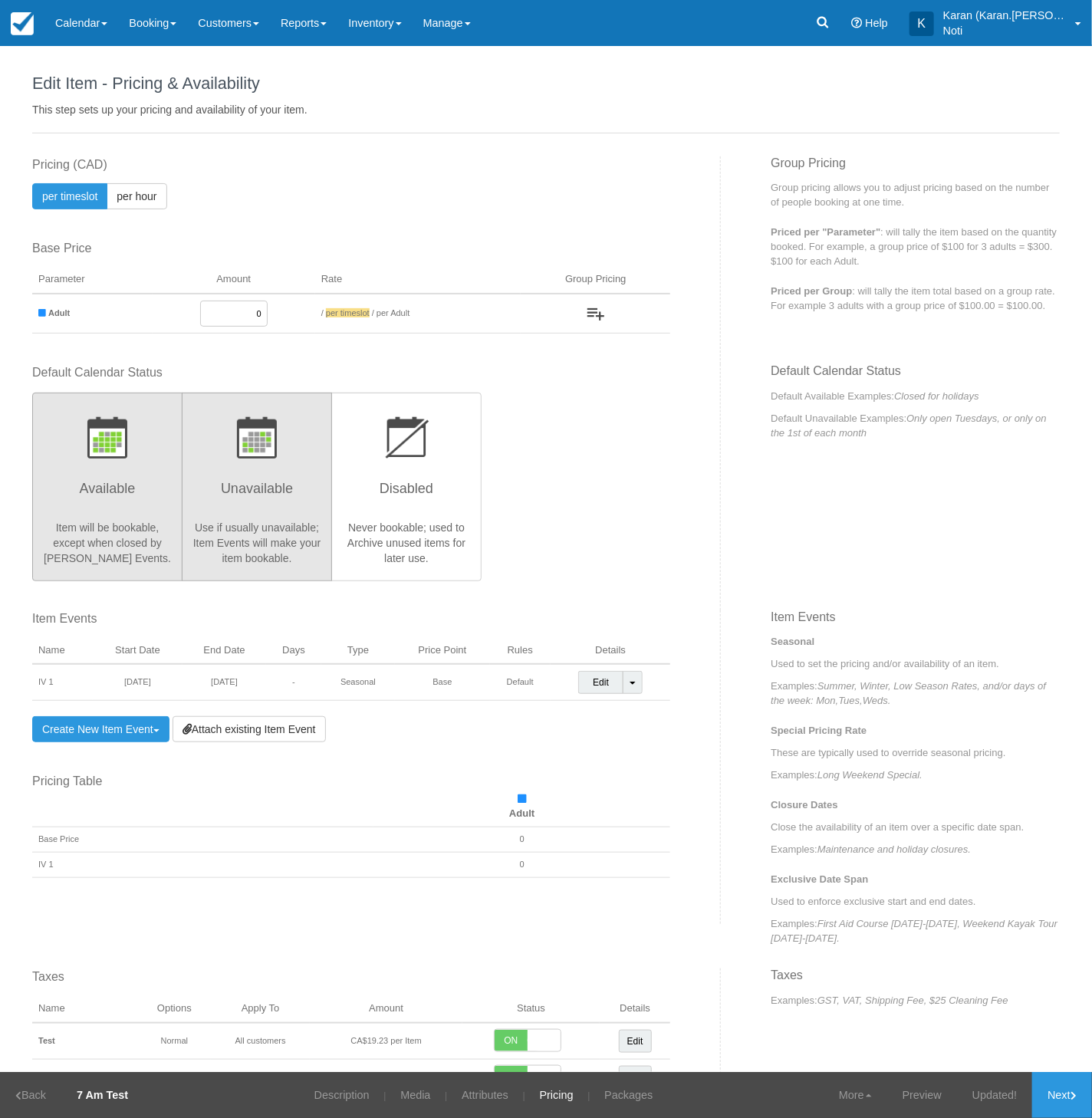
click at [160, 470] on button "Available Item will be bookable, except when closed by Closure Item Events." at bounding box center [107, 487] width 150 height 189
radio input "true"
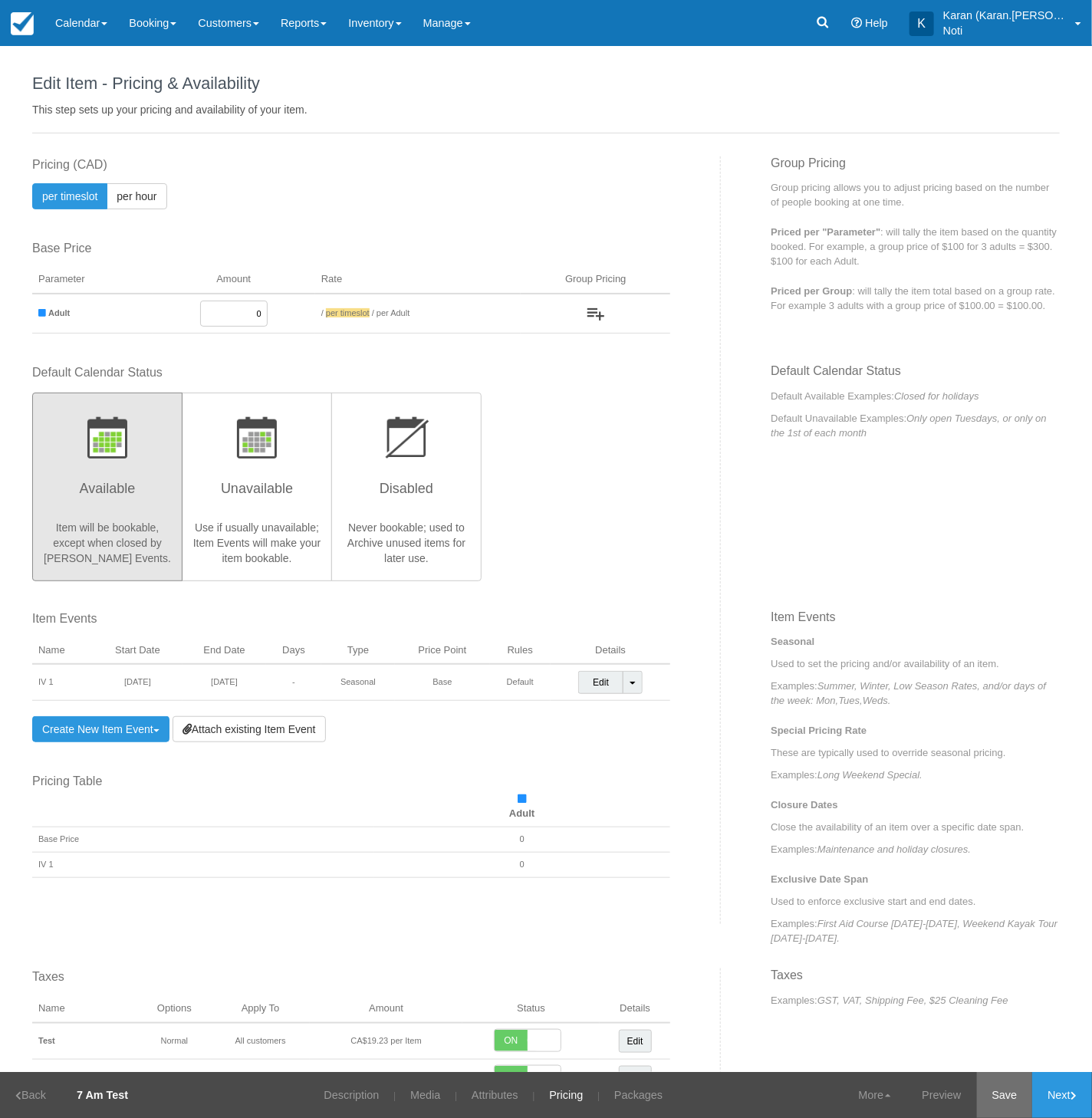
click at [1014, 1103] on link "Save" at bounding box center [1005, 1095] width 56 height 46
click at [823, 695] on em "Summer, Winter, Low Season Rates, and/or days of the week: Mon,Tues,Weds." at bounding box center [908, 693] width 275 height 26
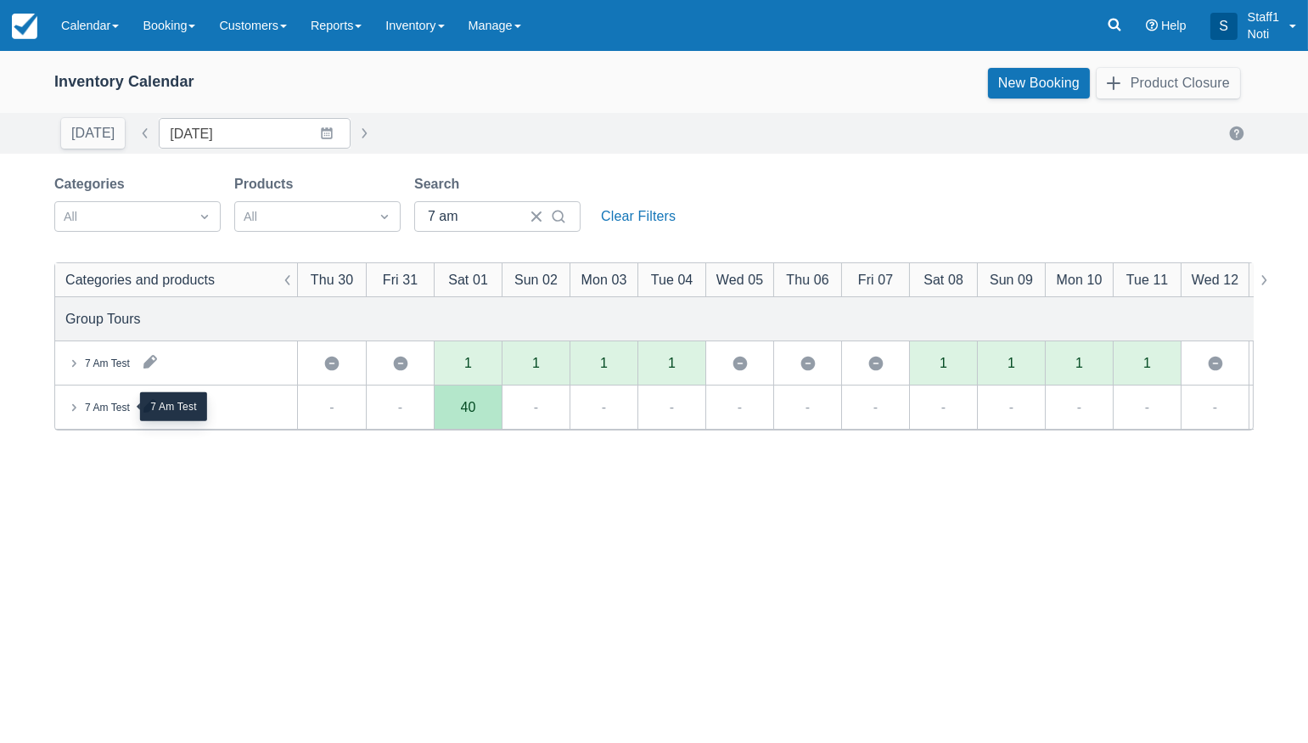
click at [85, 400] on div "7 Am Test" at bounding box center [107, 407] width 45 height 15
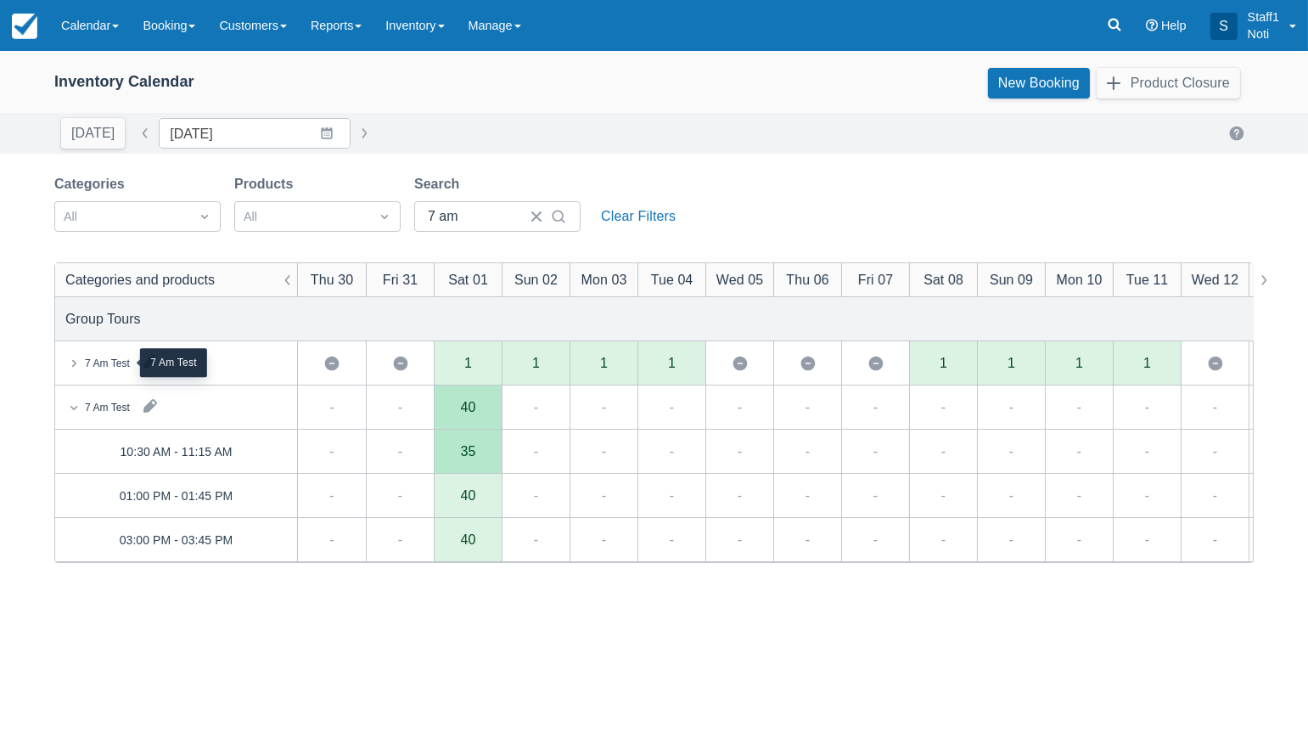
click at [95, 357] on div "7 Am Test" at bounding box center [107, 363] width 45 height 15
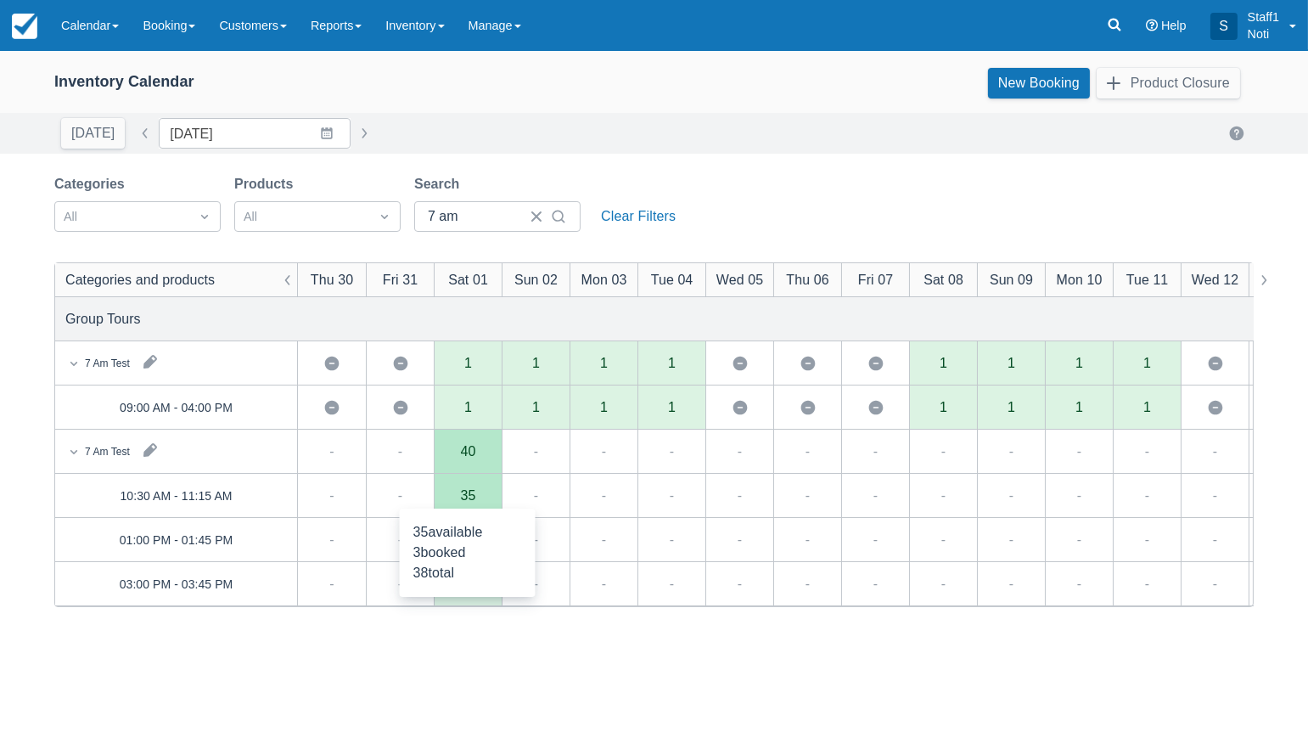
click at [472, 501] on div "35" at bounding box center [468, 496] width 15 height 14
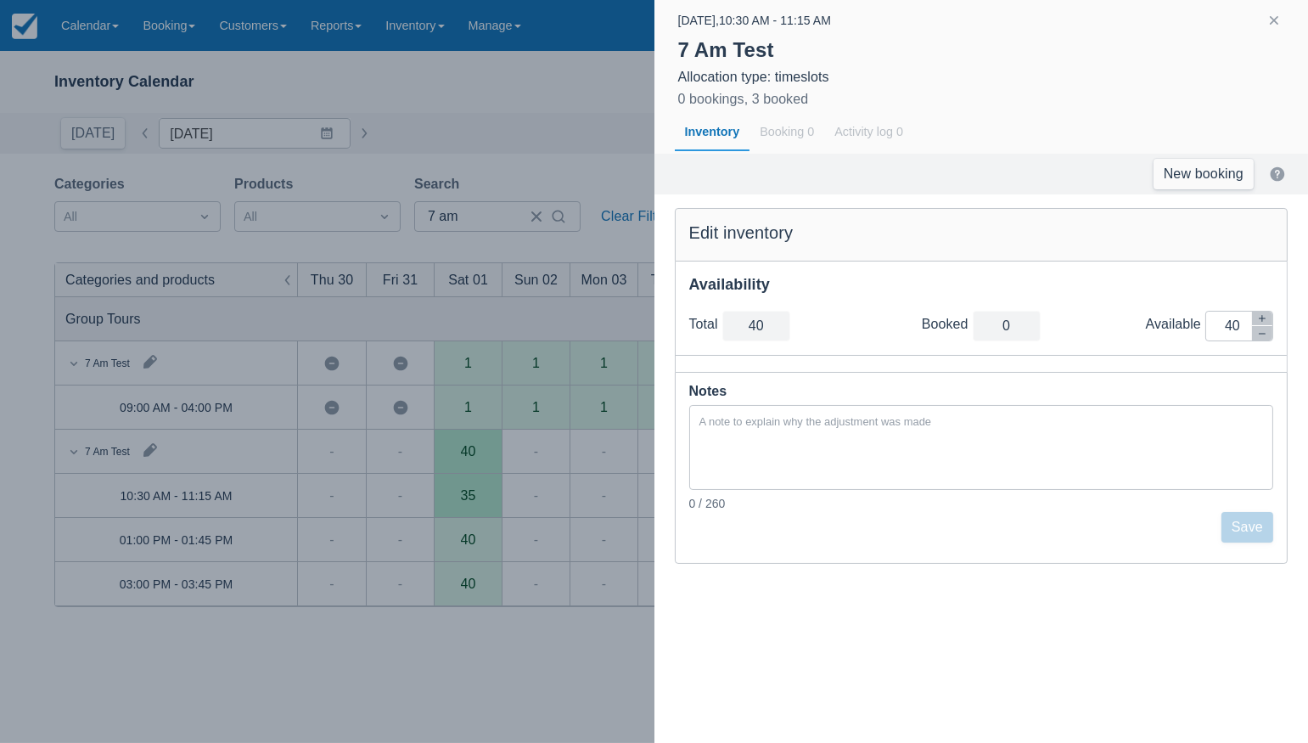
click at [453, 644] on div at bounding box center [654, 371] width 1308 height 743
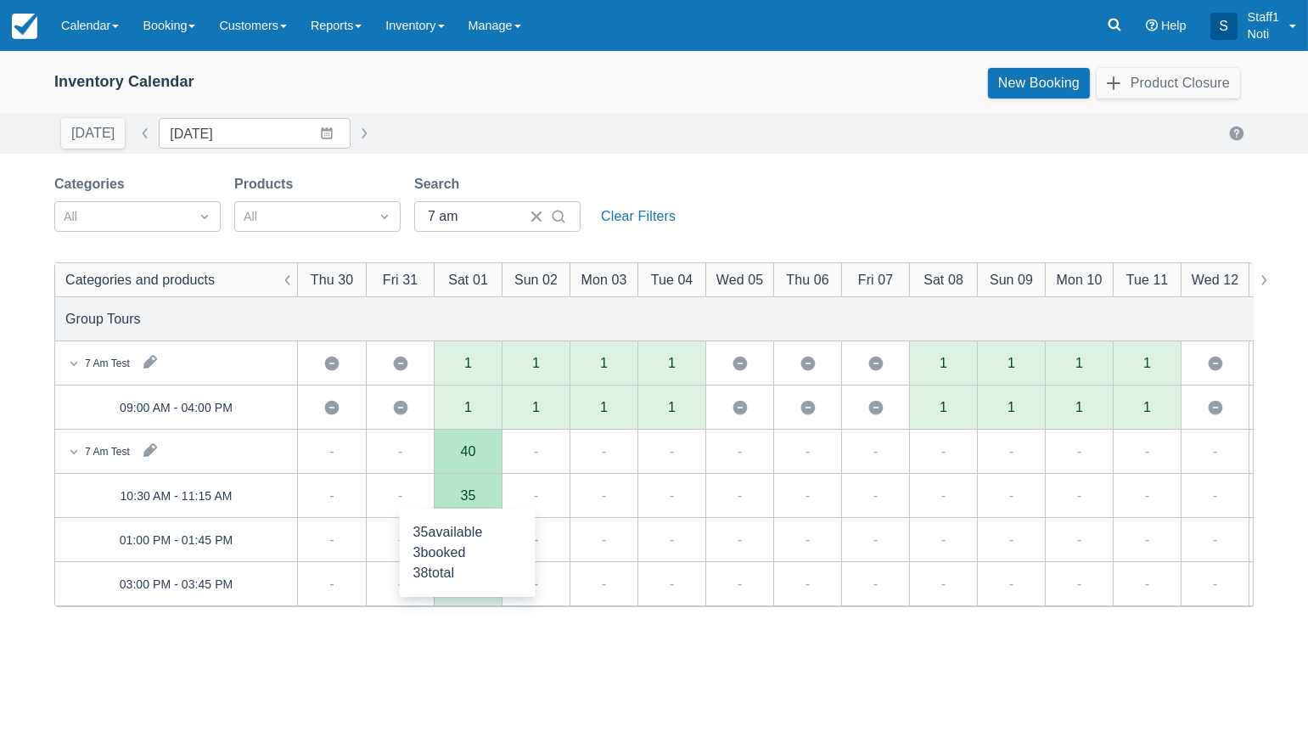
click at [473, 493] on div "35" at bounding box center [468, 496] width 15 height 14
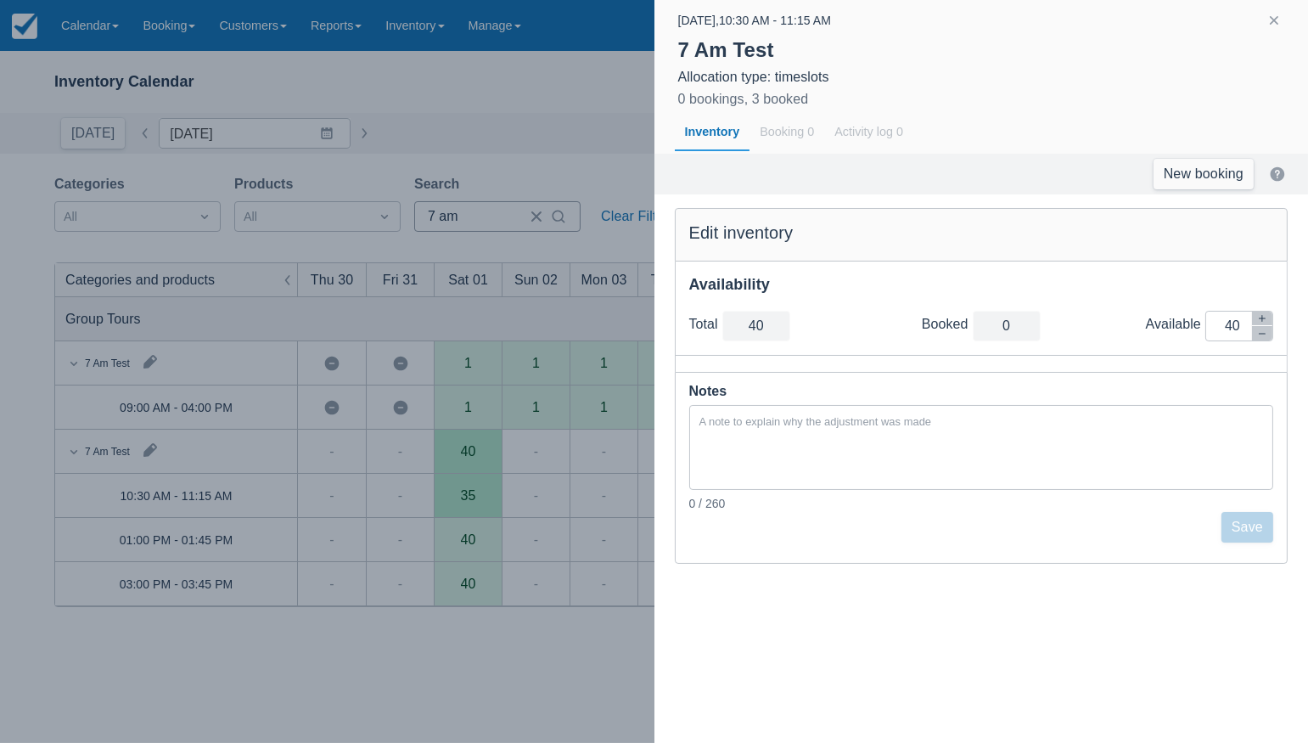
click at [437, 214] on div at bounding box center [654, 371] width 1308 height 743
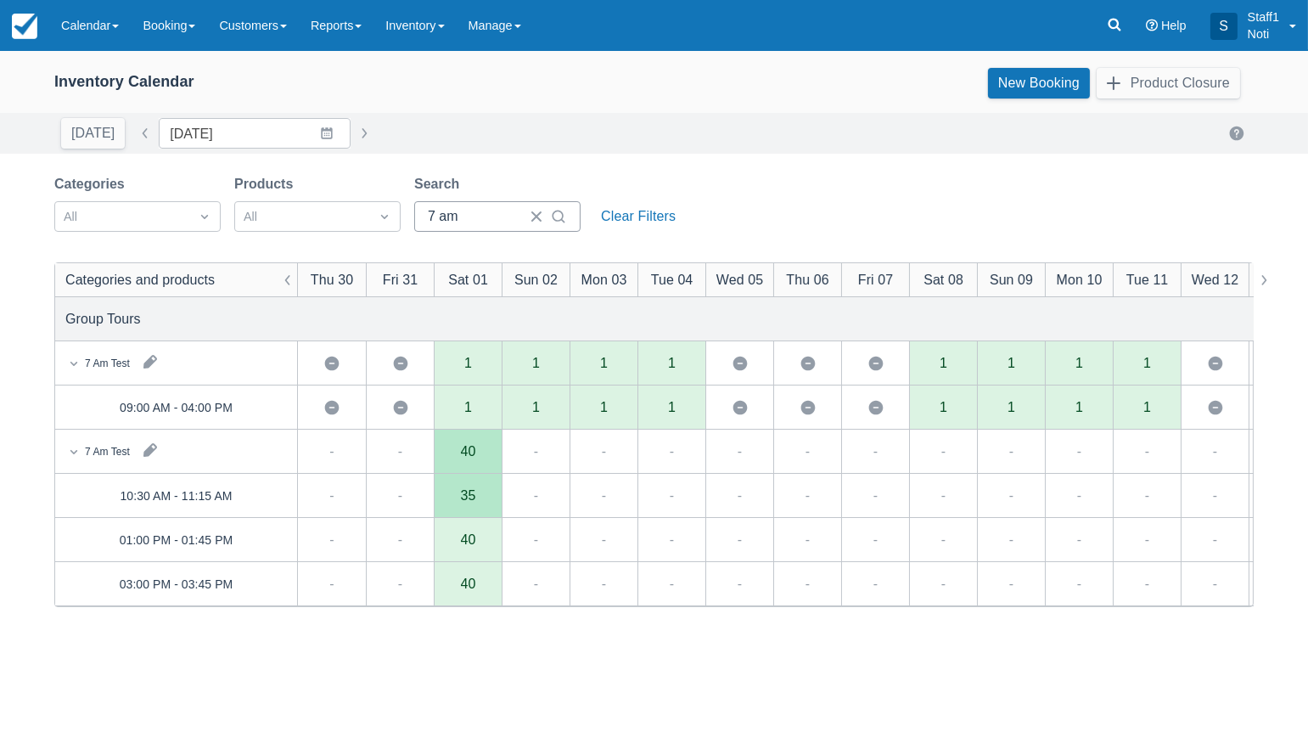
click at [436, 220] on input "7 am" at bounding box center [474, 216] width 92 height 31
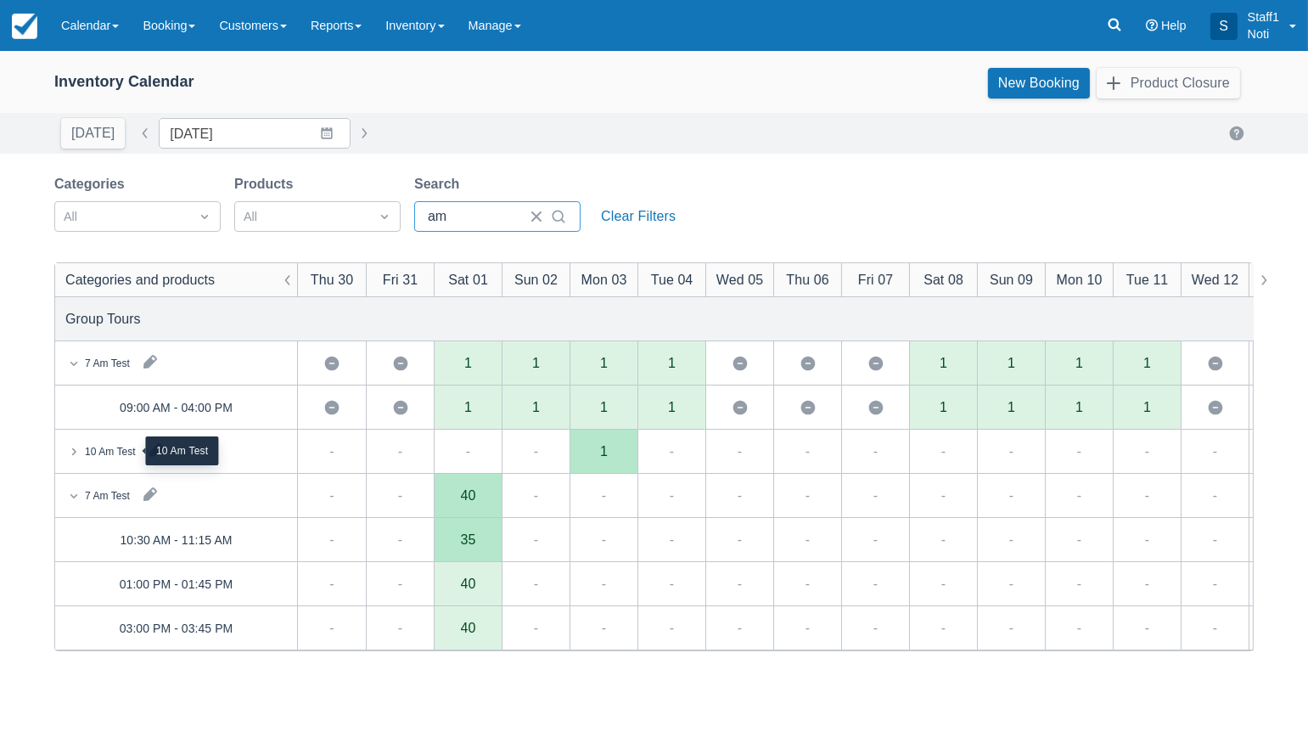
type input "am"
click at [104, 446] on div "10 Am Test" at bounding box center [110, 451] width 51 height 15
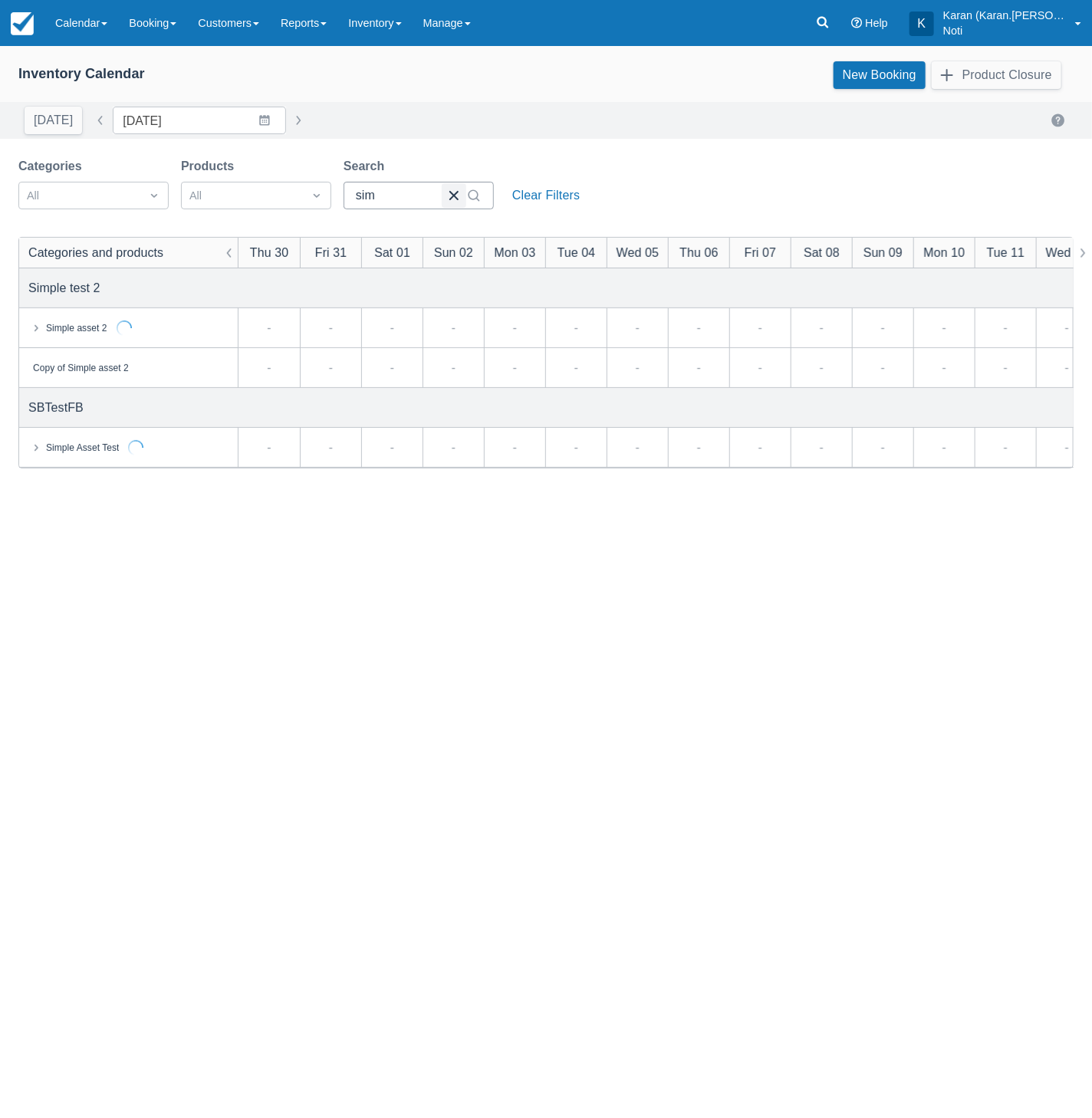
click at [452, 194] on button "button" at bounding box center [453, 195] width 24 height 24
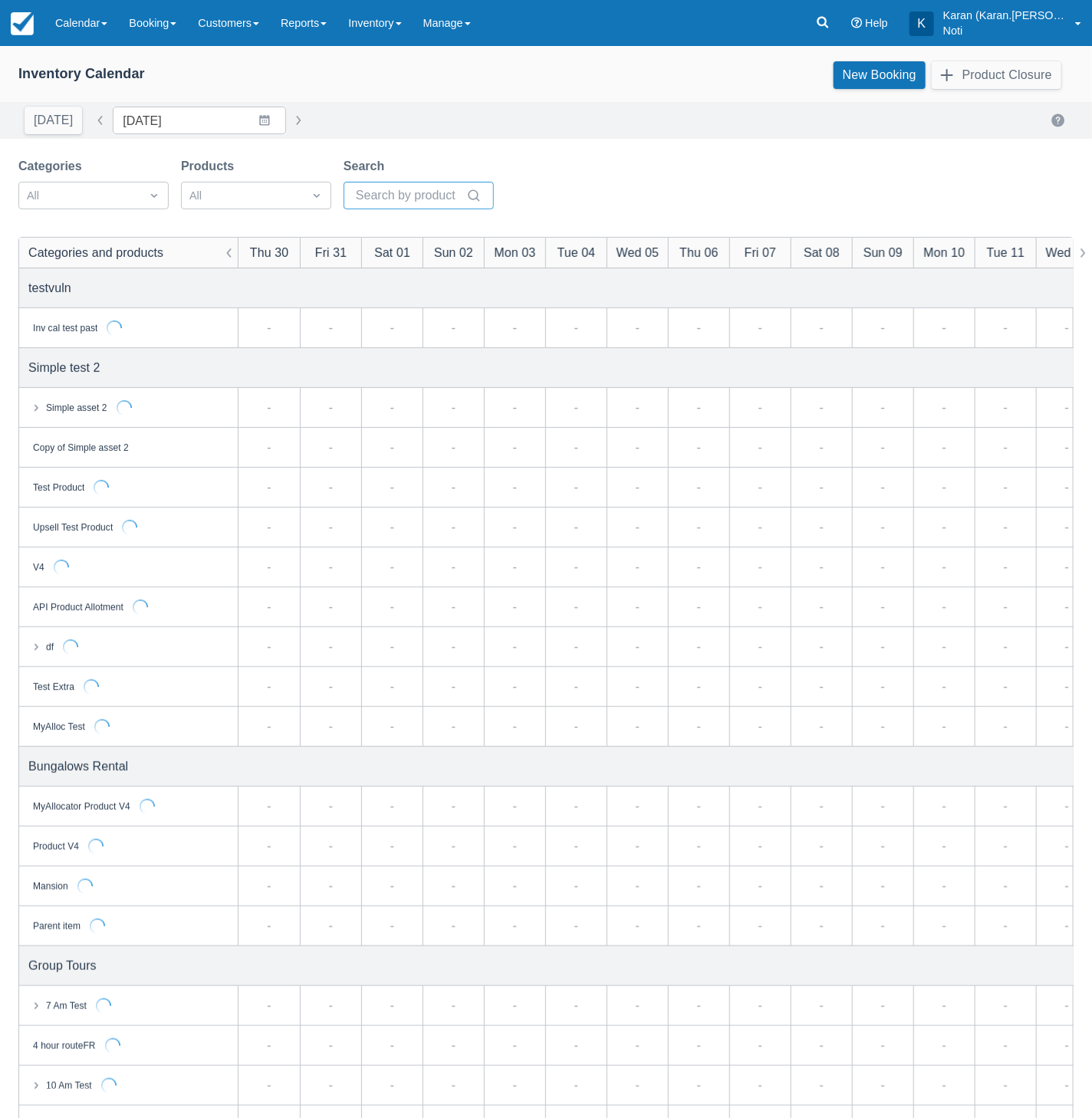
click at [403, 192] on input "Search" at bounding box center [409, 195] width 107 height 28
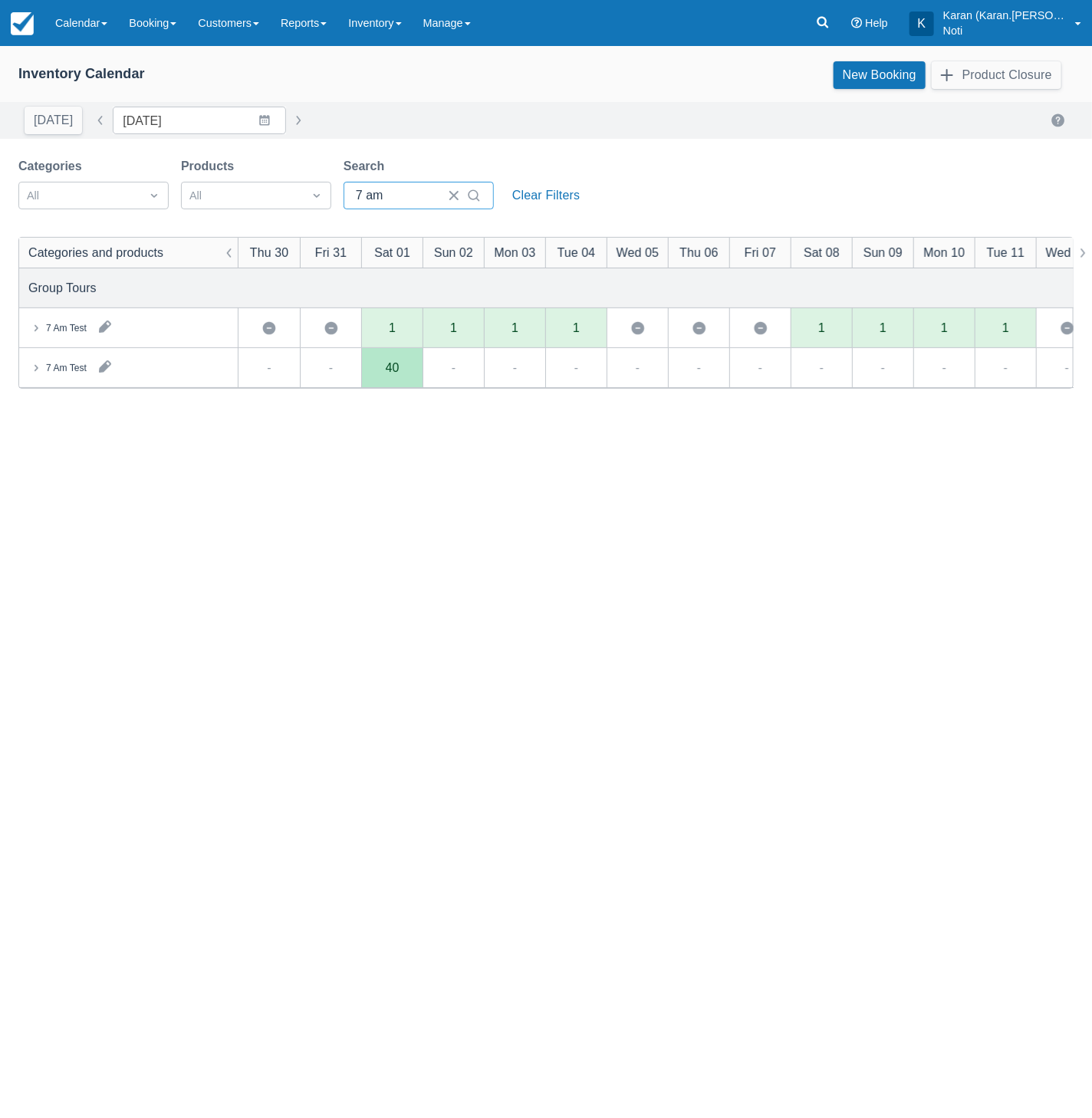
type input "7 am"
click at [28, 373] on icon at bounding box center [35, 368] width 15 height 15
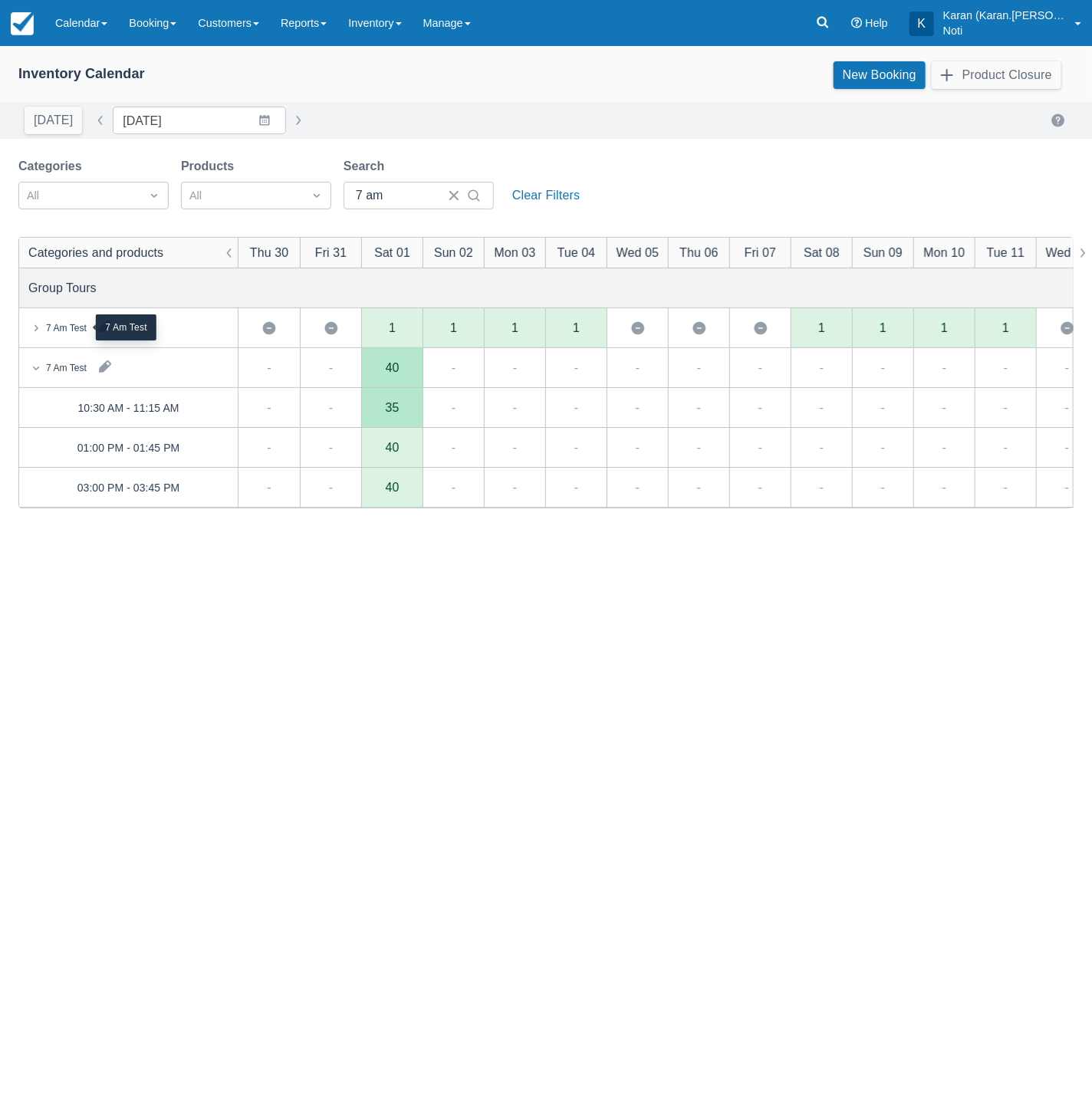
click at [59, 325] on div "7 Am Test" at bounding box center [66, 328] width 41 height 14
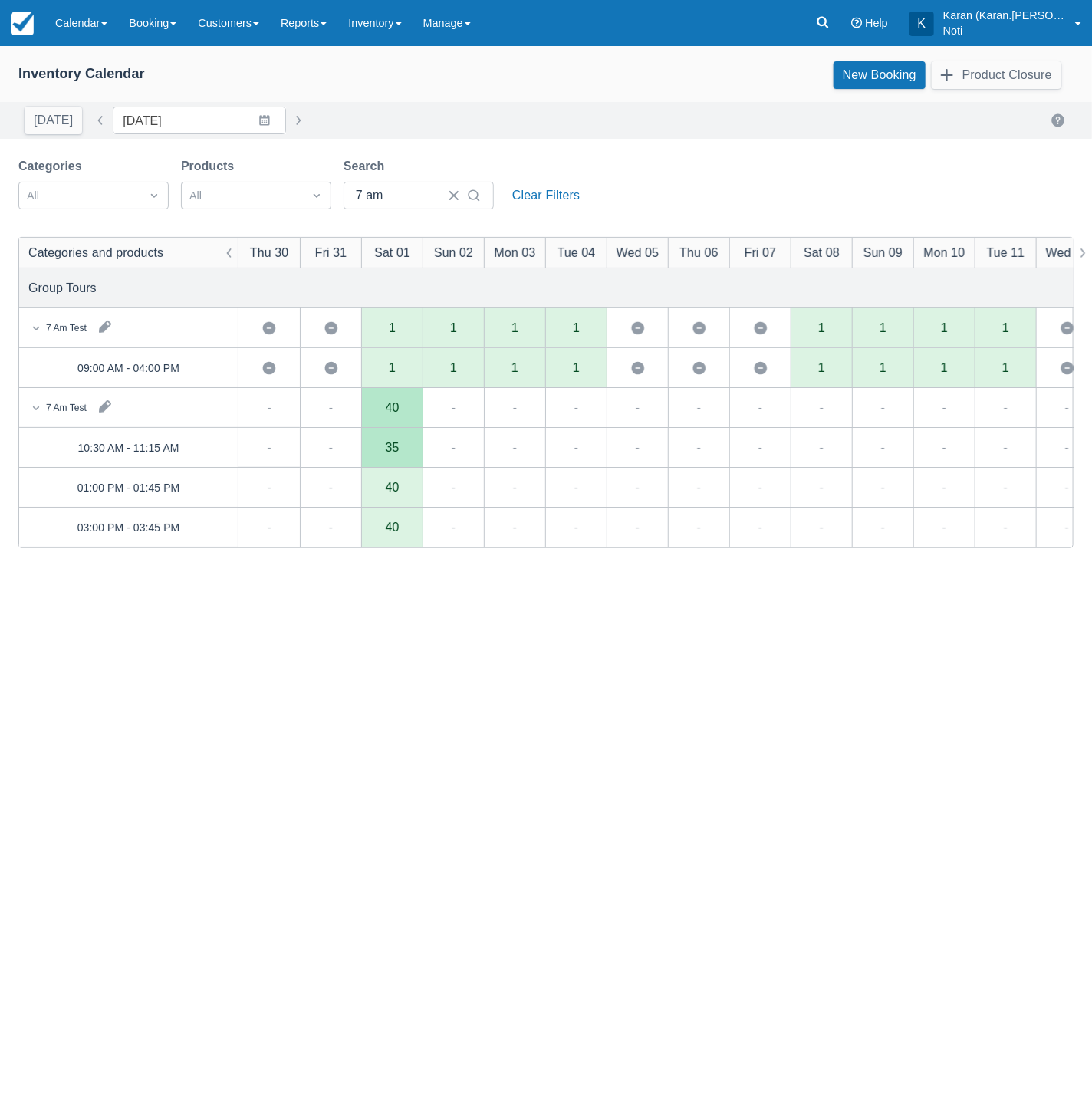
click at [398, 452] on div "35" at bounding box center [392, 448] width 14 height 13
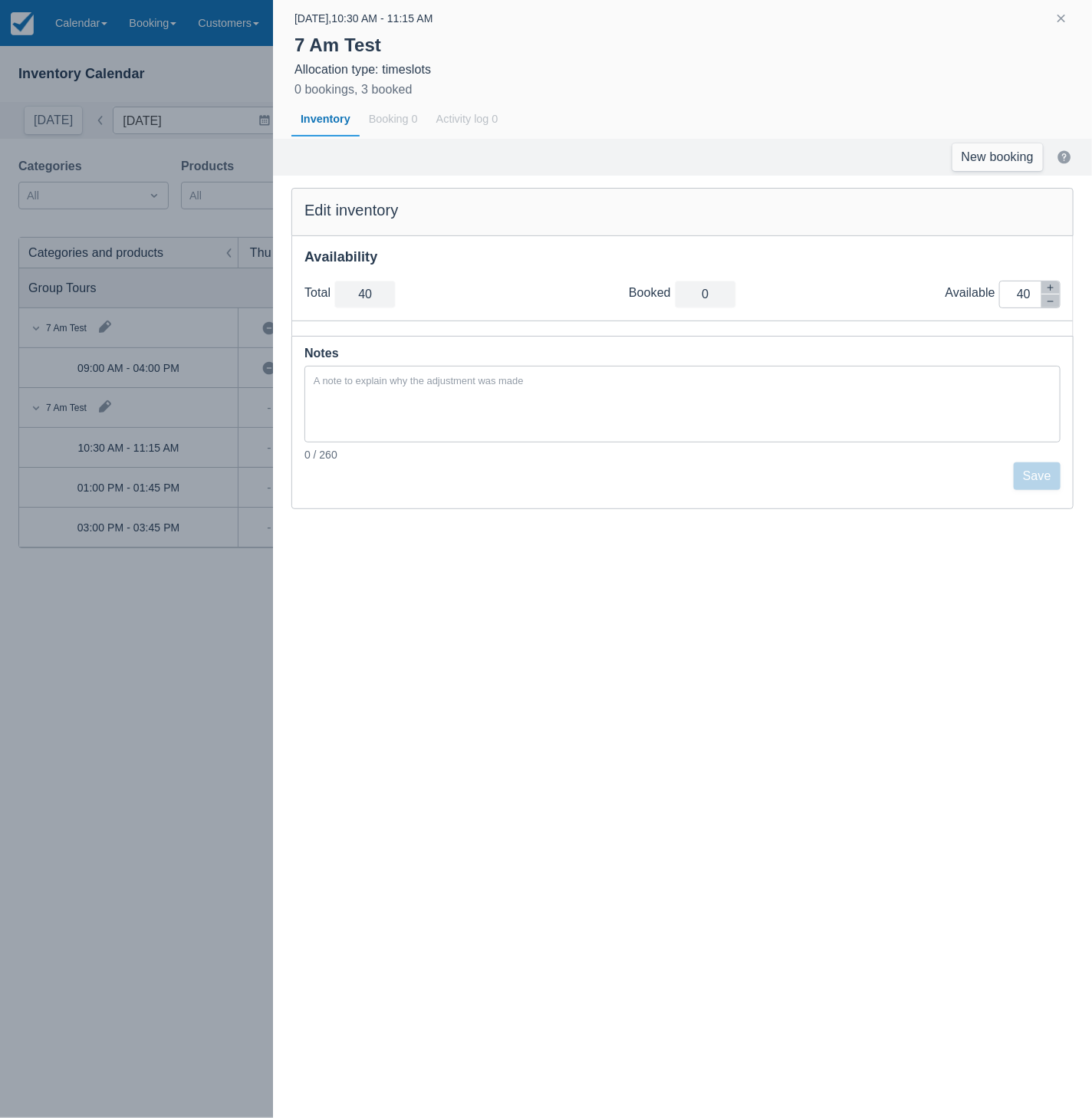
click at [214, 731] on div at bounding box center [546, 559] width 1092 height 1118
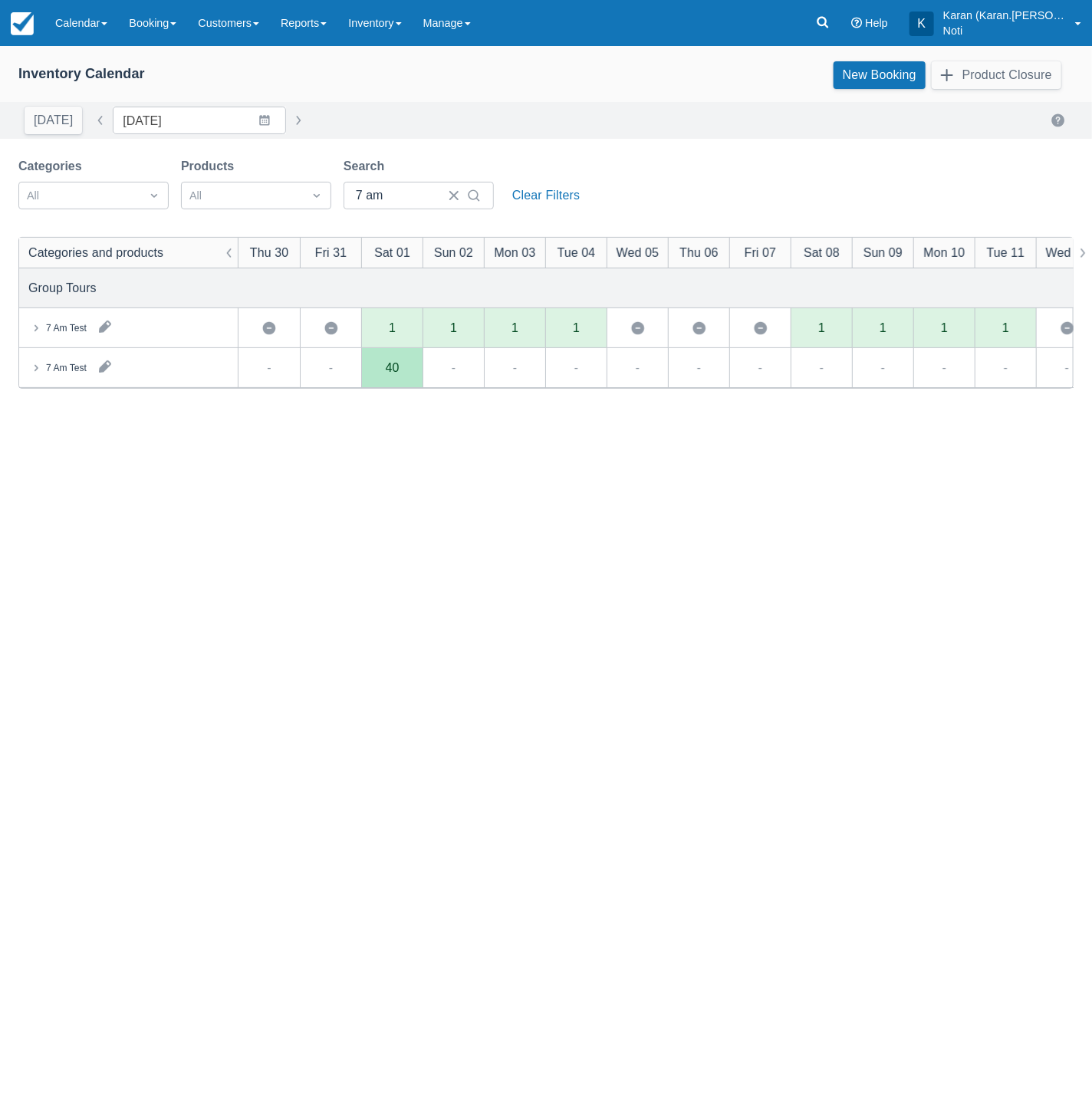
click at [61, 349] on div "7 Am Test" at bounding box center [128, 367] width 219 height 39
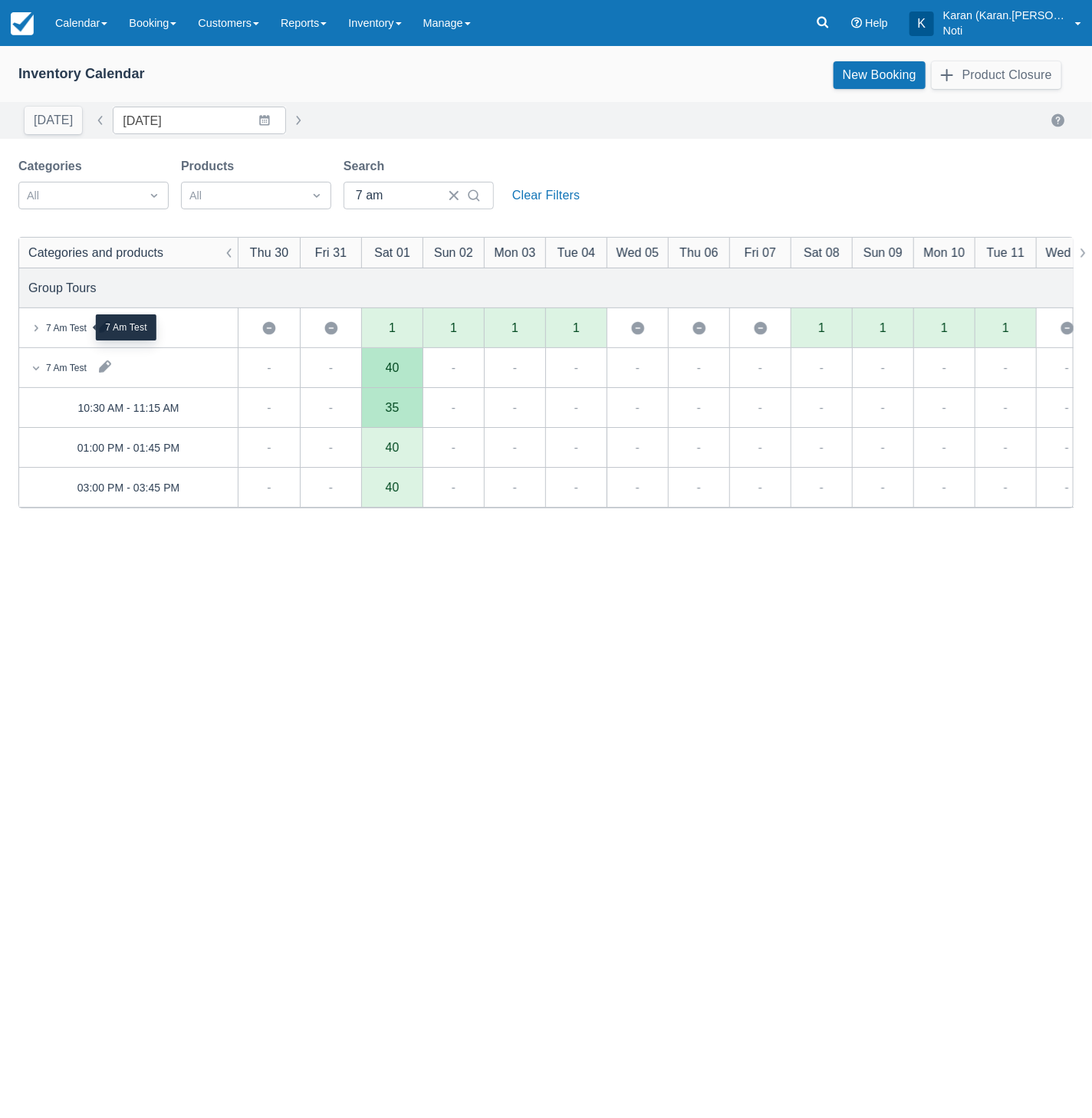
click at [50, 331] on div "7 Am Test" at bounding box center [66, 328] width 41 height 14
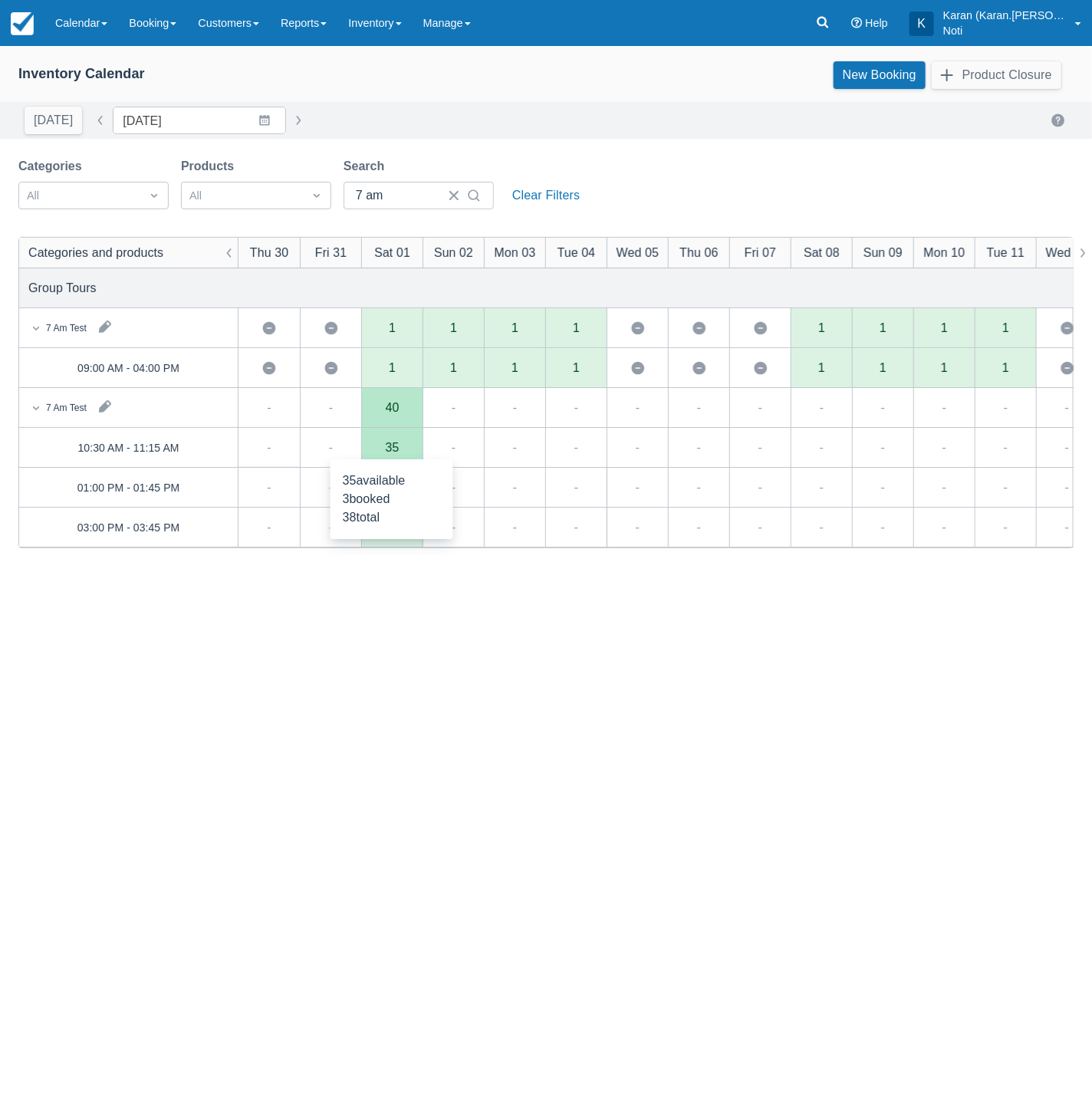
click at [385, 454] on div "35" at bounding box center [392, 448] width 61 height 40
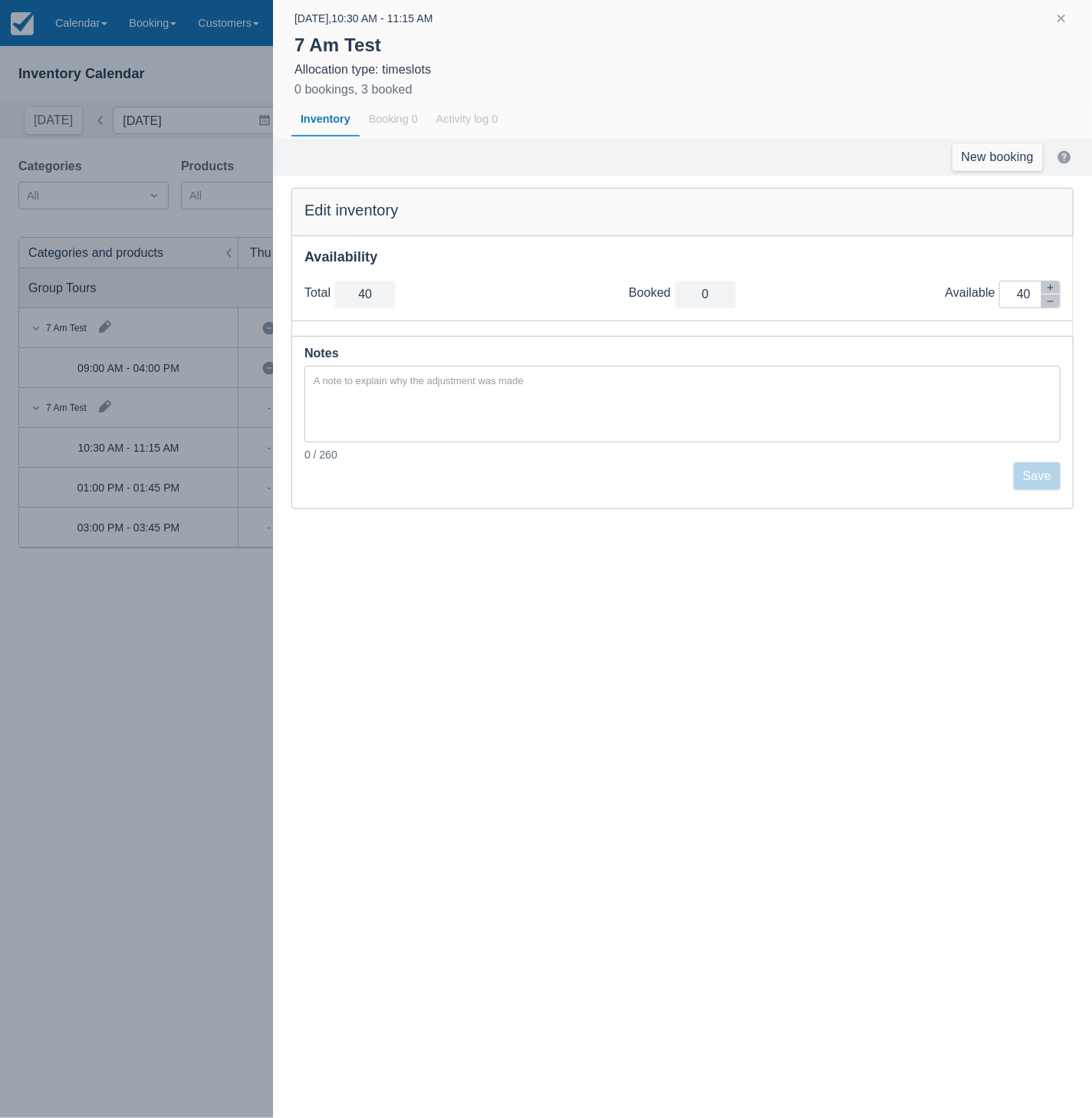
click at [241, 645] on div at bounding box center [546, 559] width 1092 height 1118
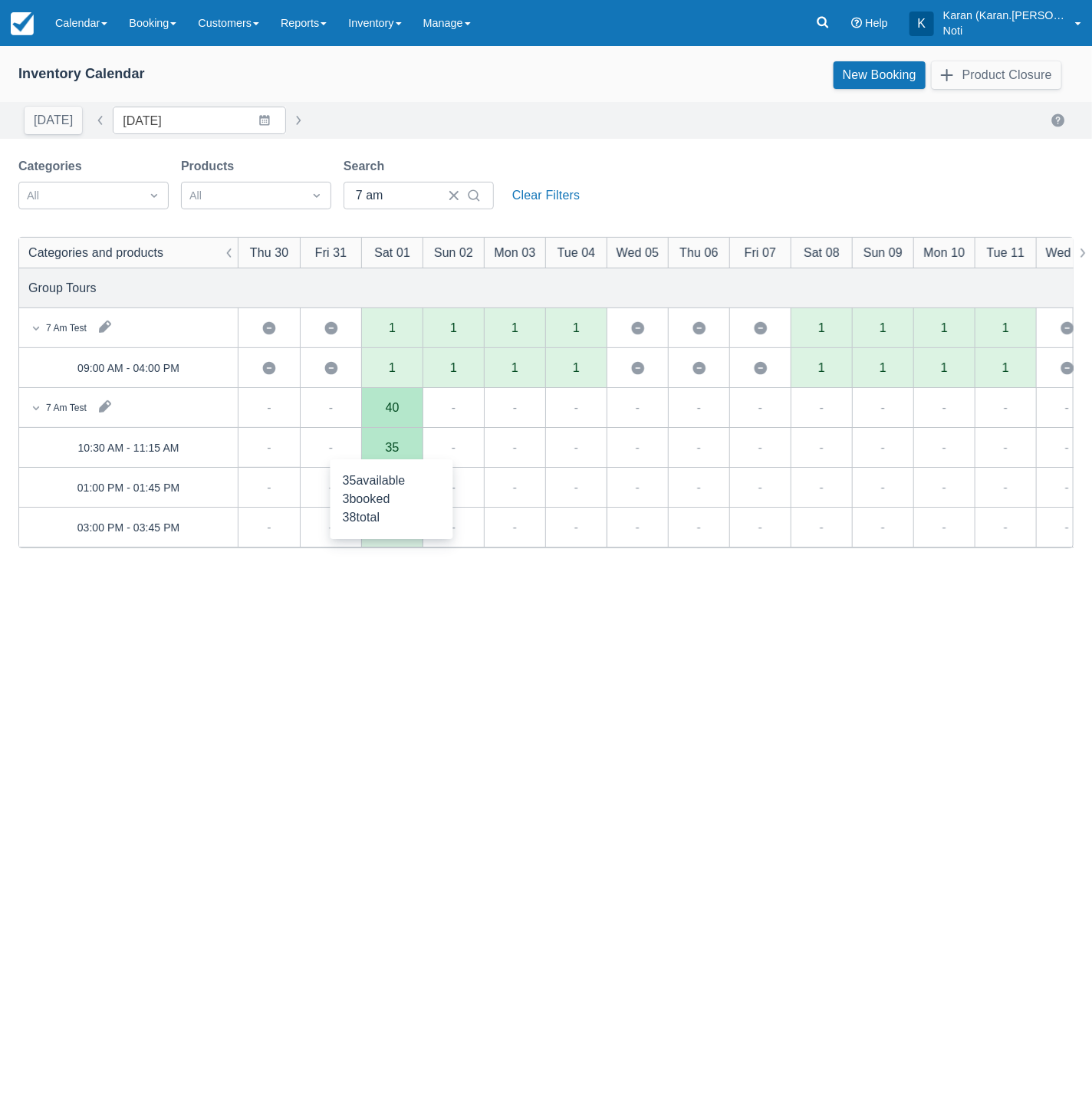
click at [394, 443] on div "35" at bounding box center [392, 448] width 14 height 13
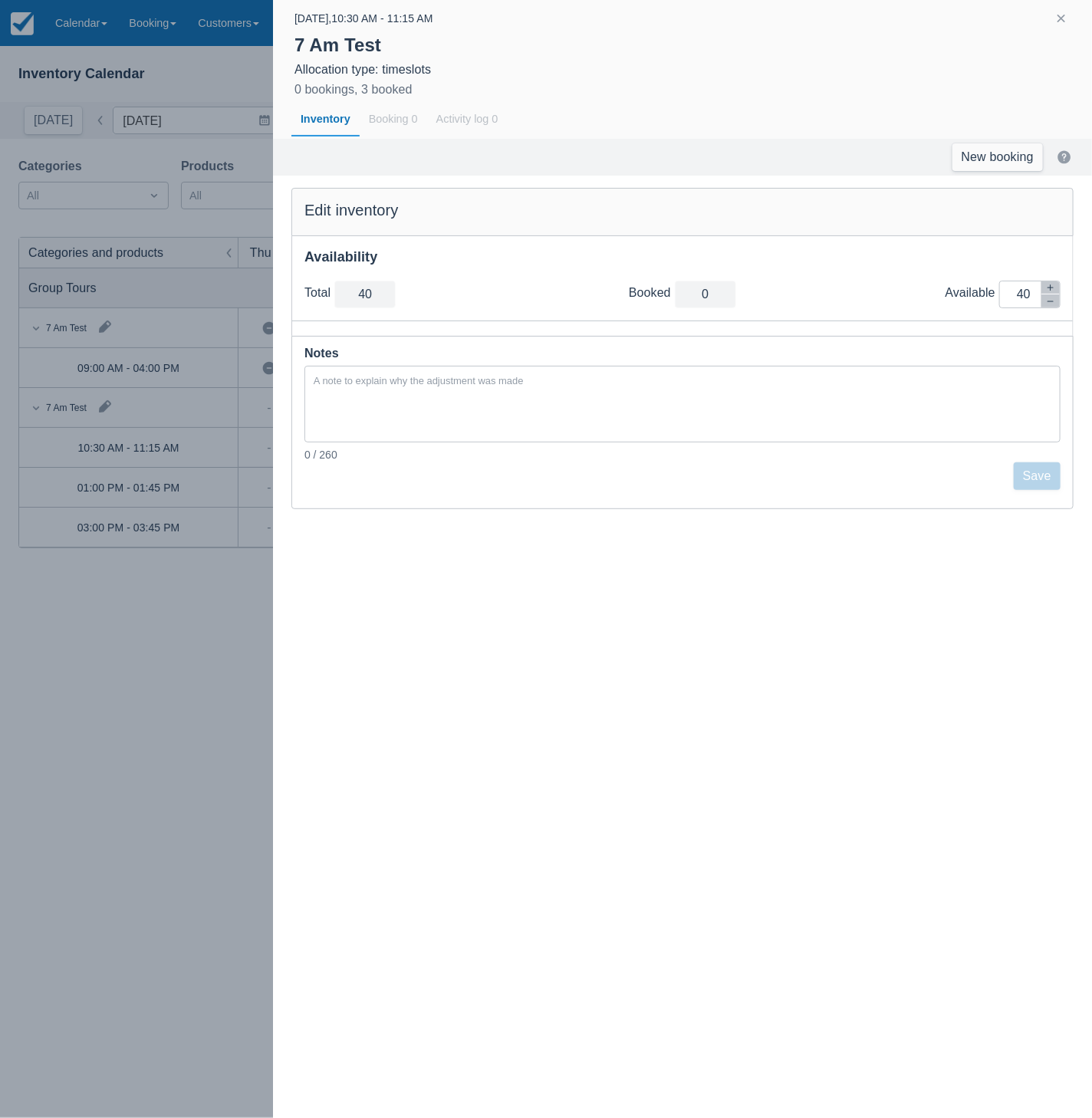
click at [154, 673] on div at bounding box center [546, 559] width 1092 height 1118
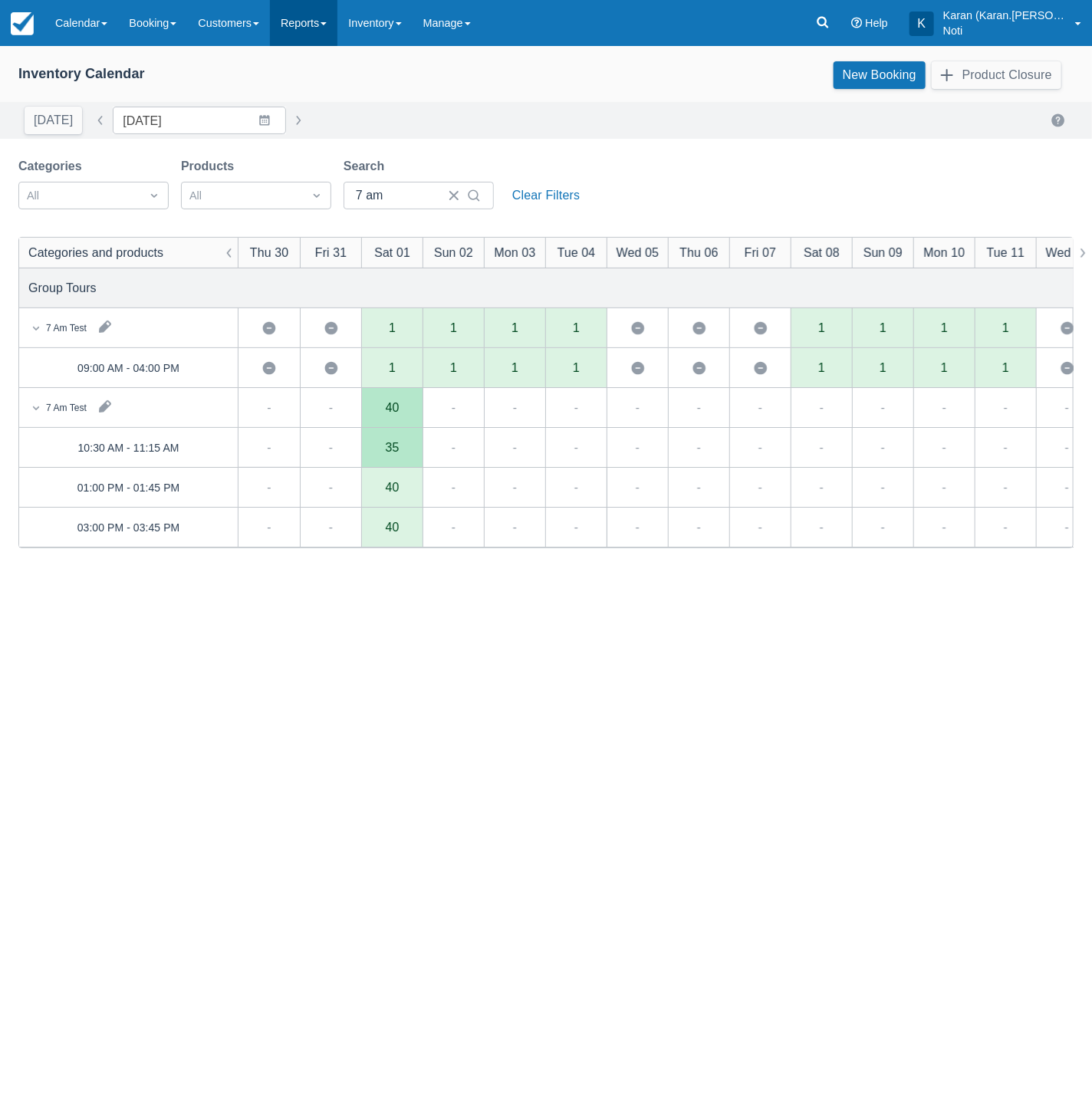
click at [313, 34] on link "Reports" at bounding box center [303, 23] width 68 height 46
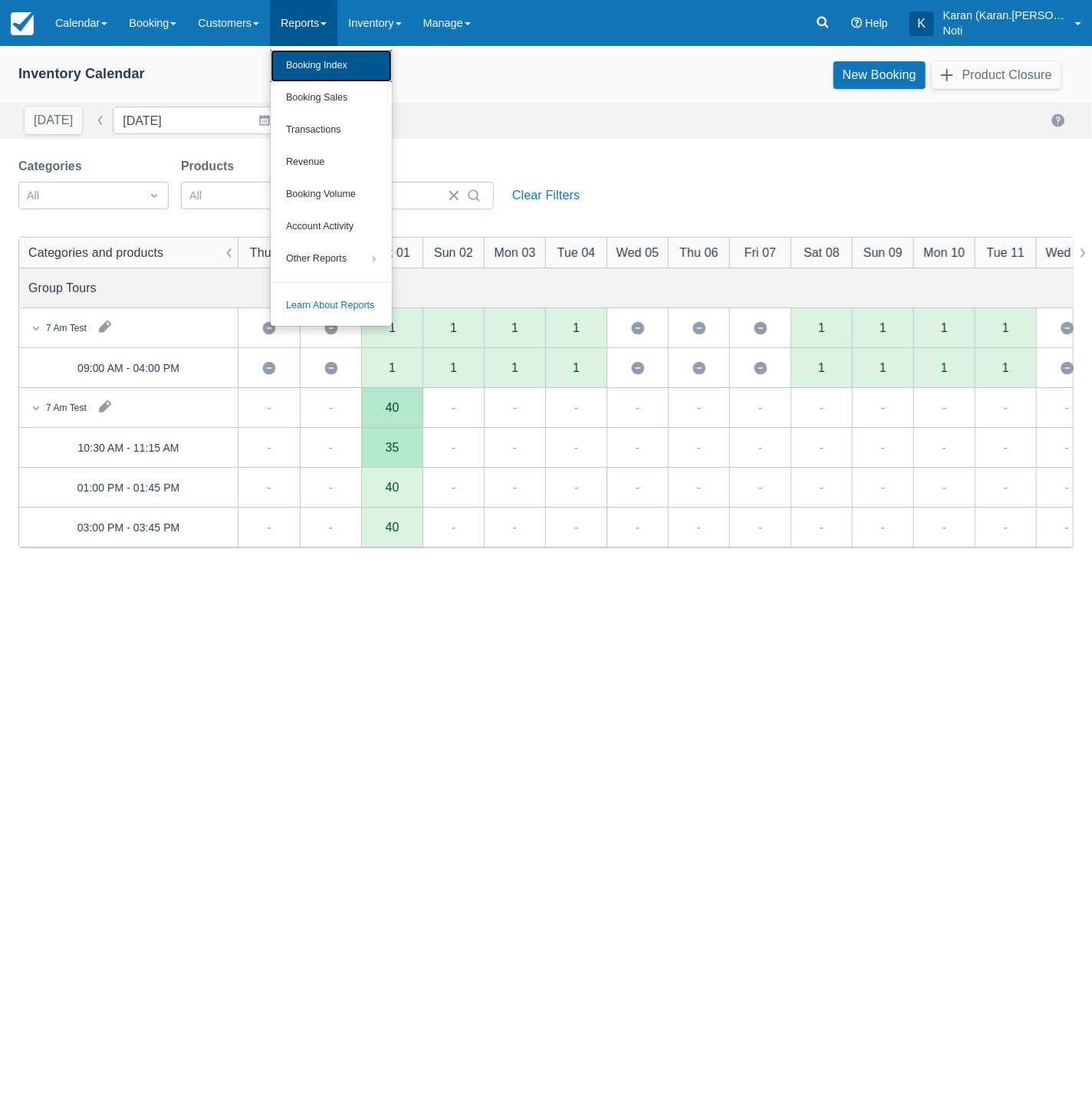
click at [317, 58] on link "Booking Index" at bounding box center [331, 66] width 121 height 33
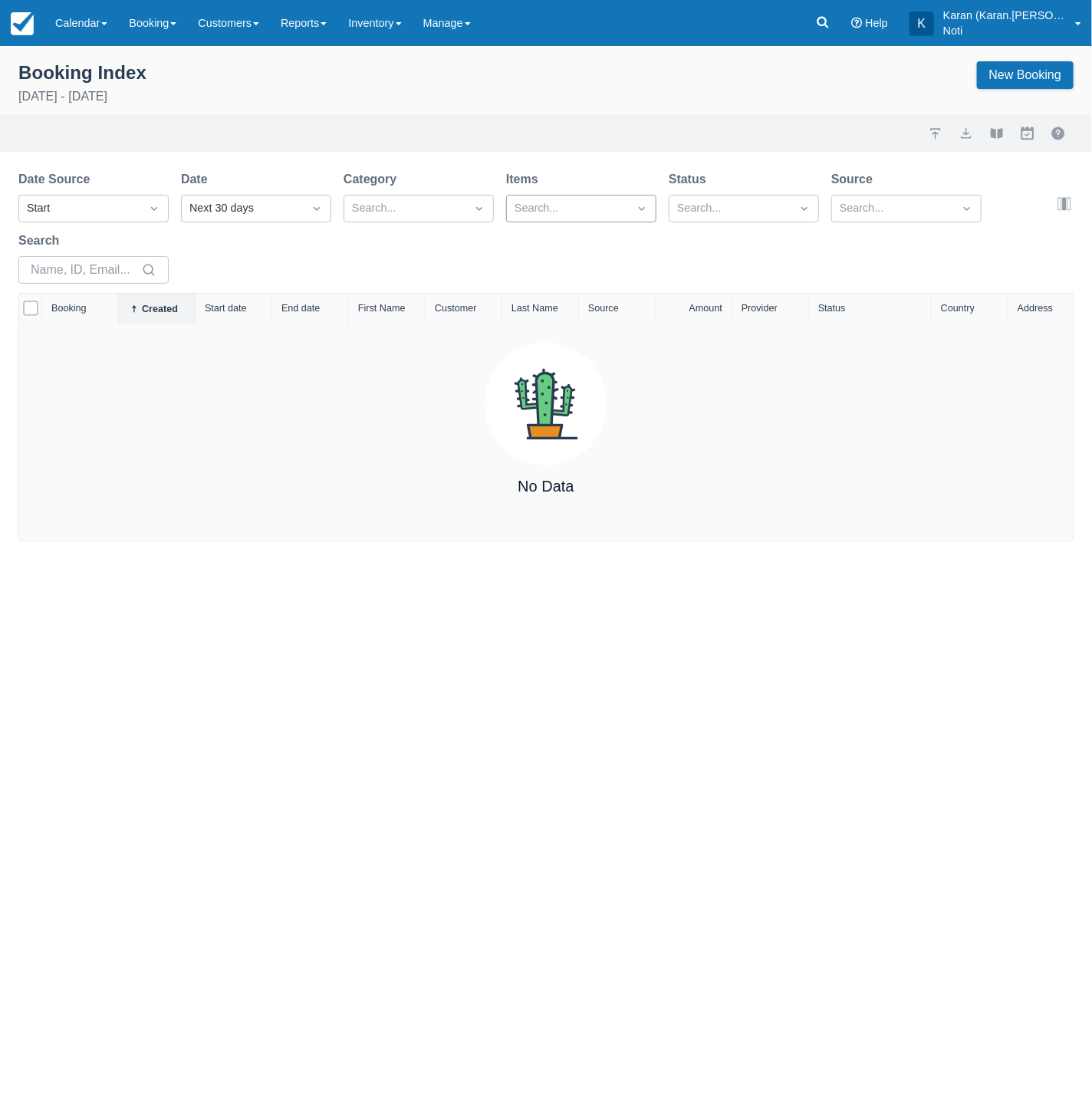
click at [611, 204] on div at bounding box center [567, 209] width 106 height 20
type input "7 am"
click at [580, 268] on div "7 Am Test" at bounding box center [581, 282] width 150 height 33
type input "7 am"
click at [561, 241] on div at bounding box center [582, 247] width 132 height 21
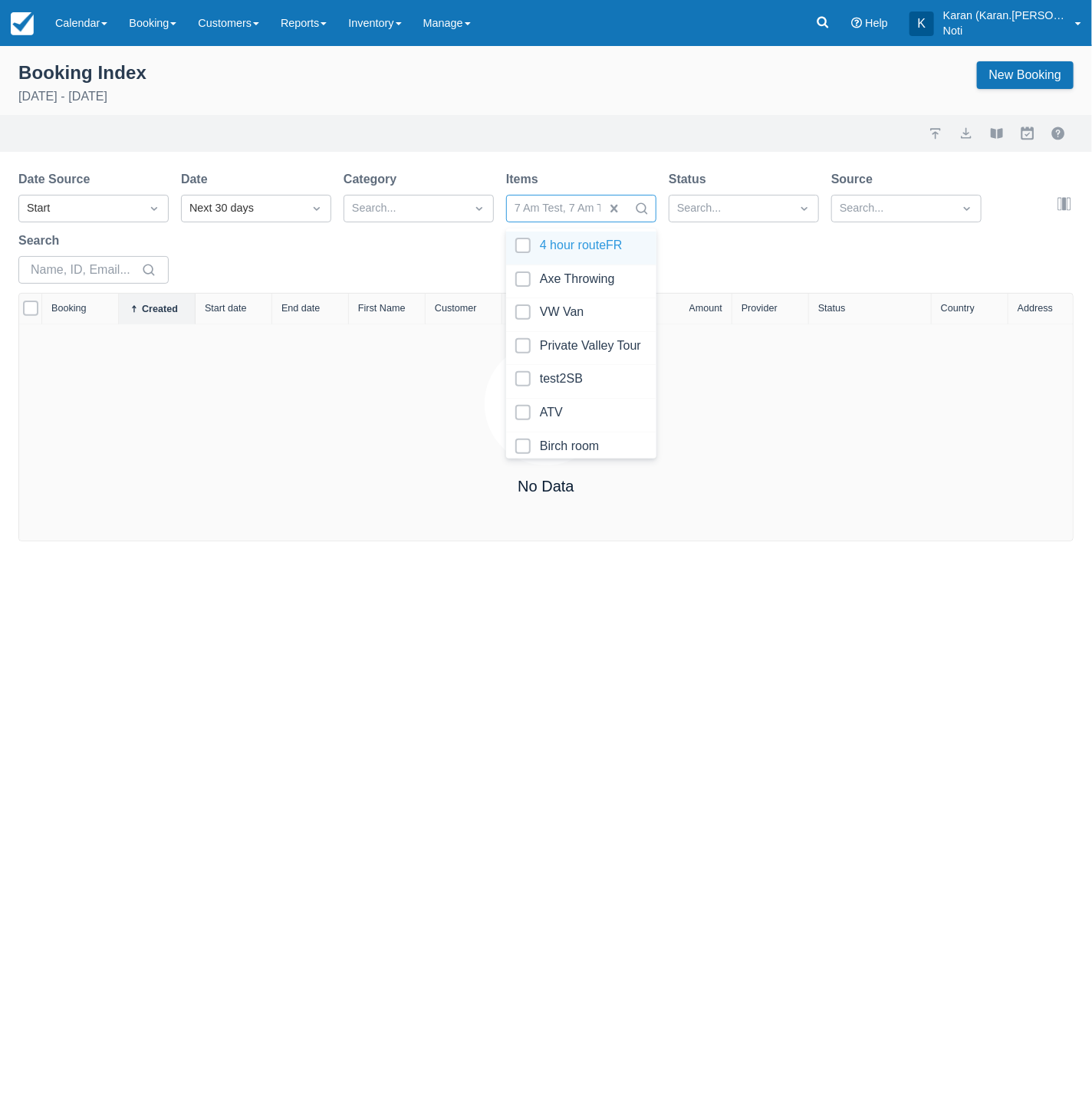
click at [434, 165] on div "Booking Index [DATE] - [DATE] New Booking Import Export View booklet Myallocato…" at bounding box center [546, 293] width 1092 height 495
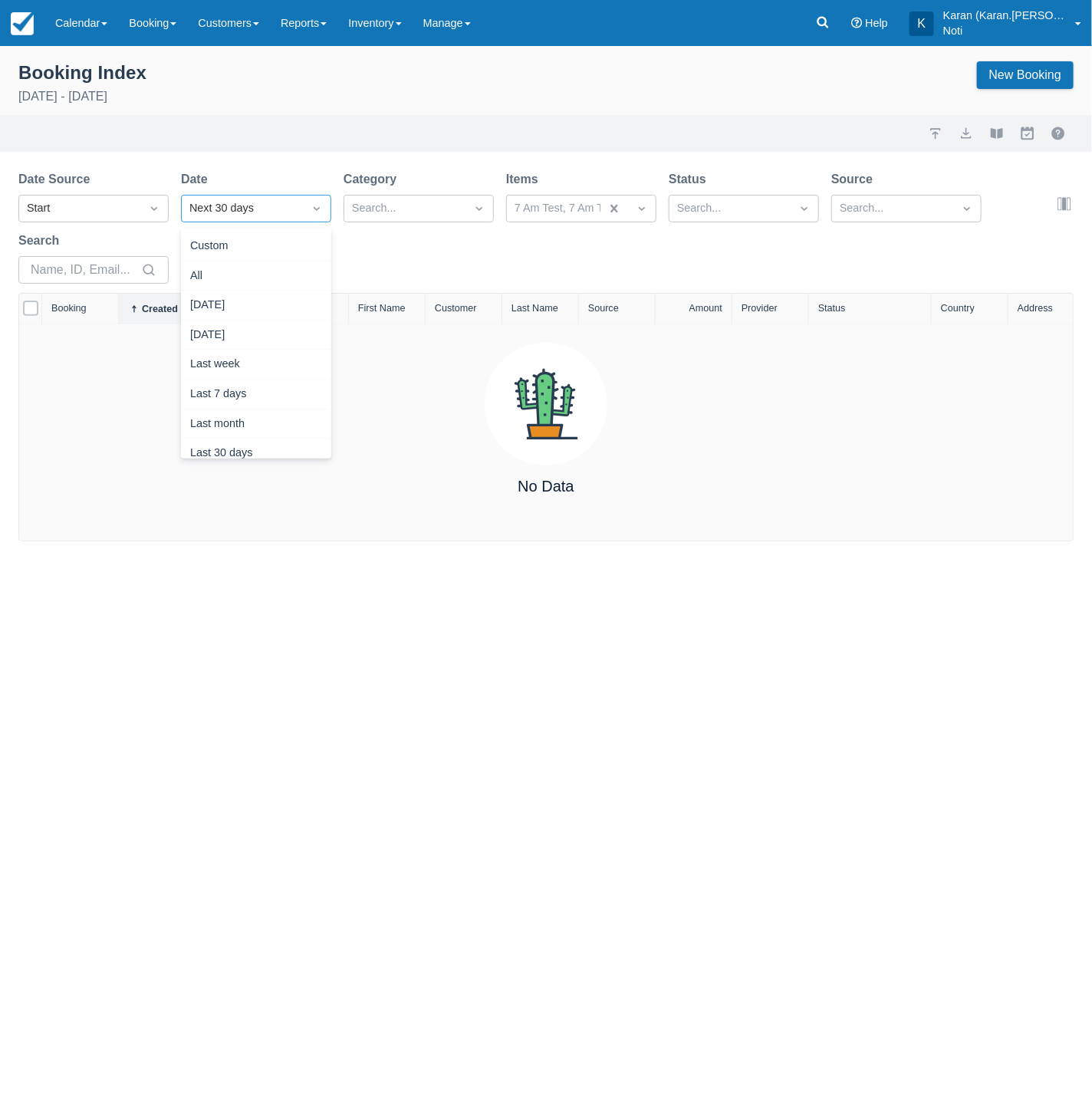
click at [241, 210] on div "Next 30 days" at bounding box center [242, 209] width 106 height 17
click at [264, 252] on div "Custom" at bounding box center [256, 246] width 150 height 30
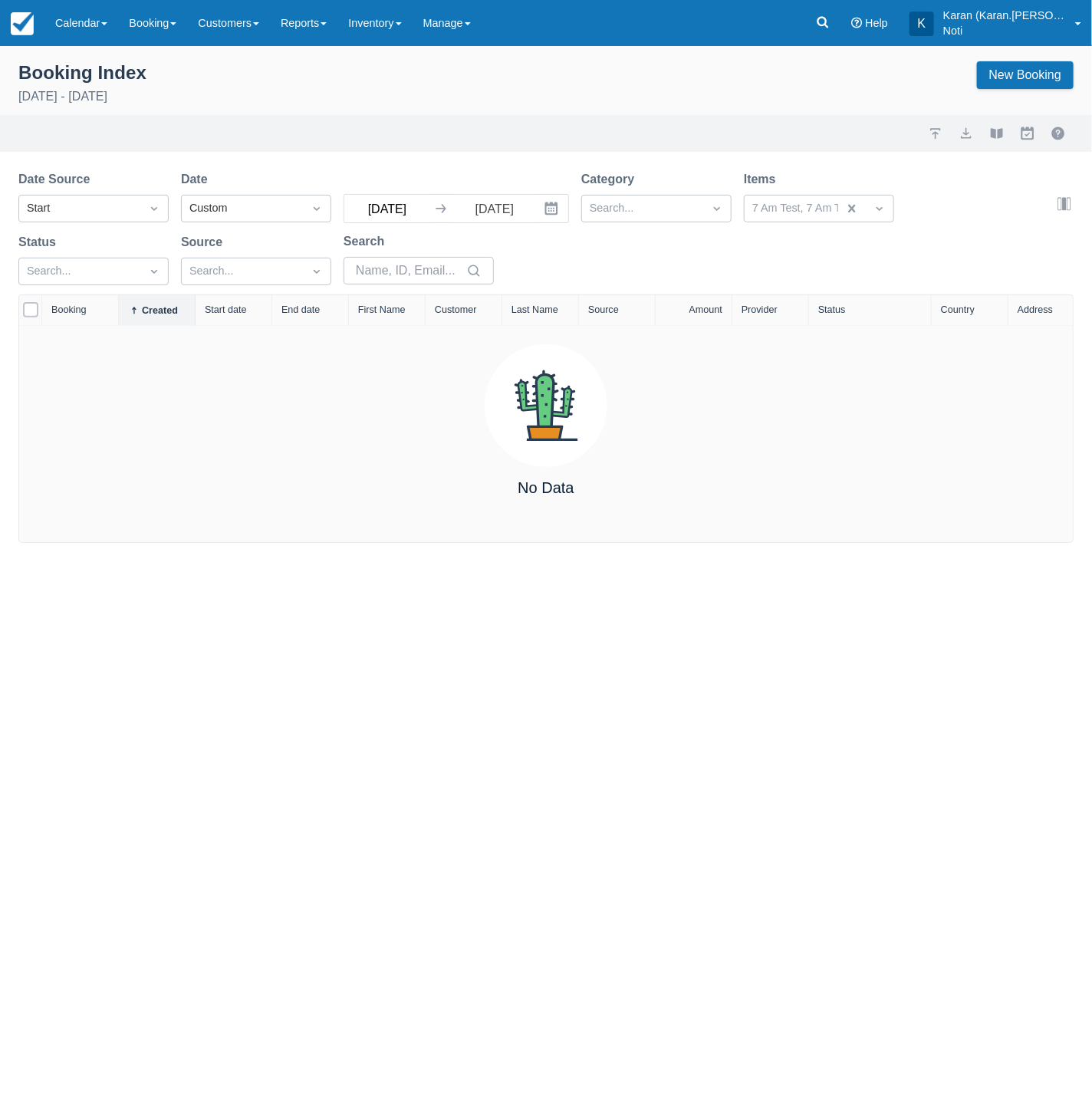
click at [369, 216] on input "[DATE]" at bounding box center [387, 209] width 86 height 28
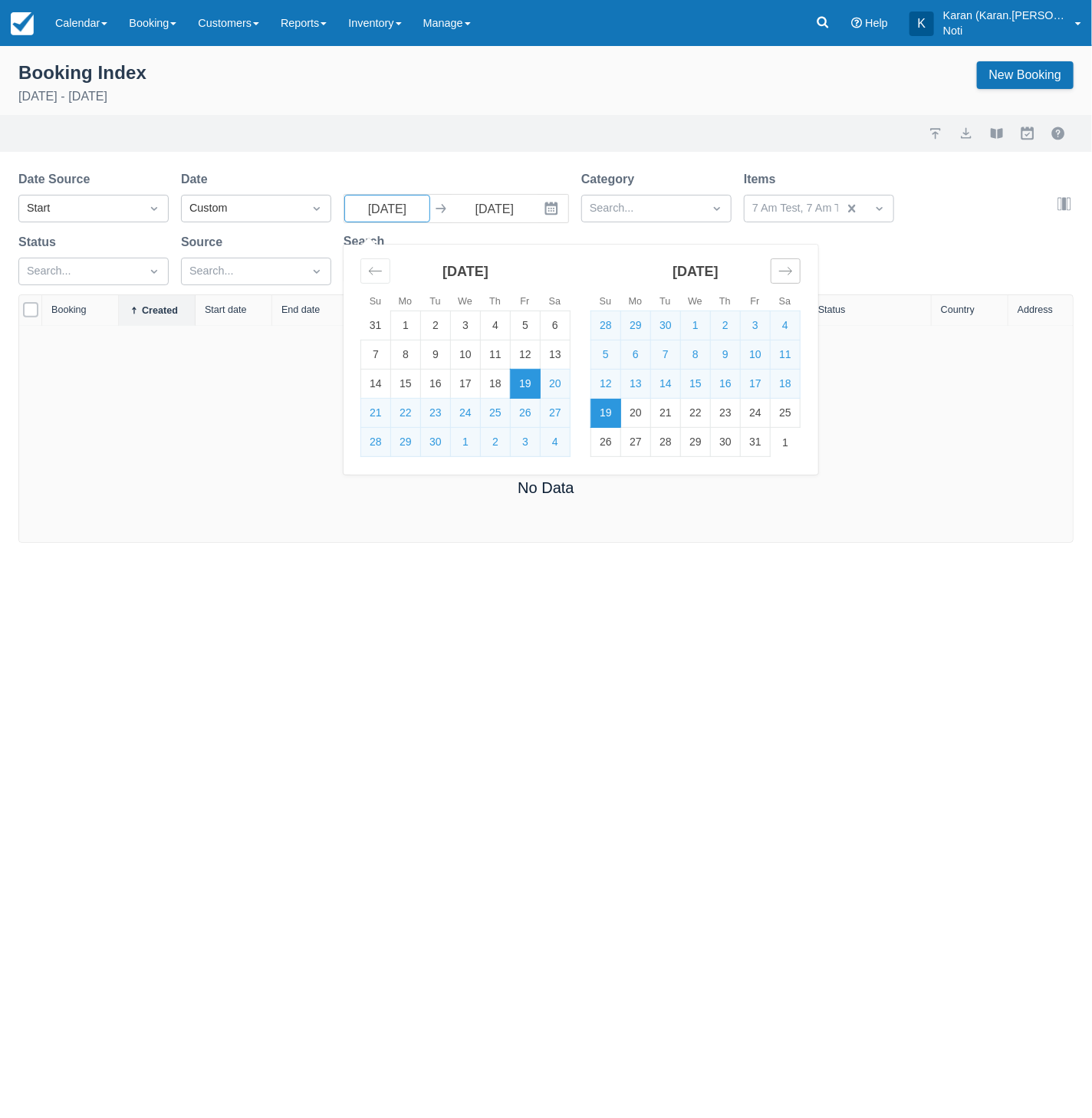
click at [788, 266] on icon "Move forward to switch to the next month." at bounding box center [786, 271] width 14 height 14
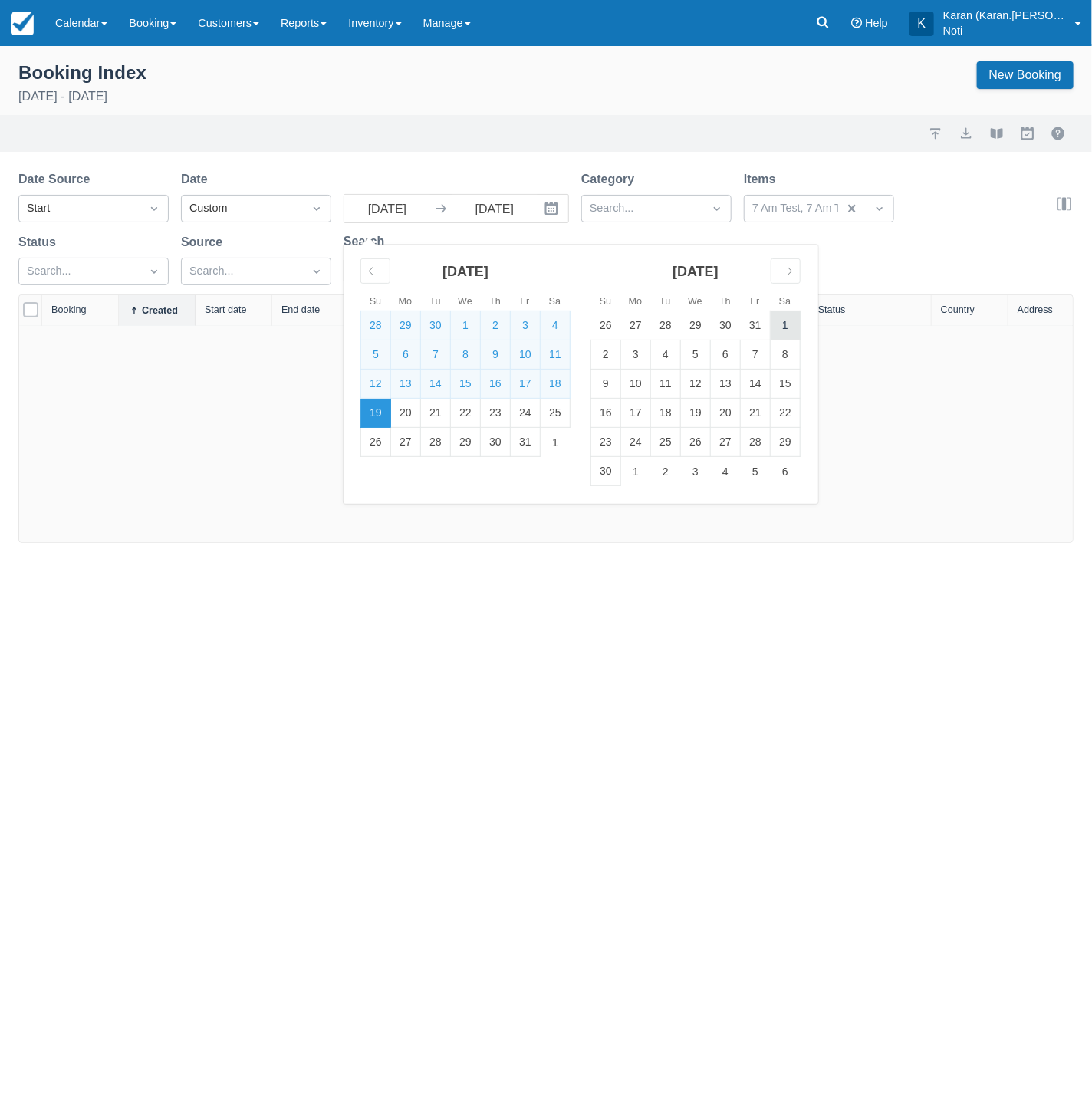
click at [776, 328] on td "1" at bounding box center [785, 326] width 30 height 29
type input "[DATE]"
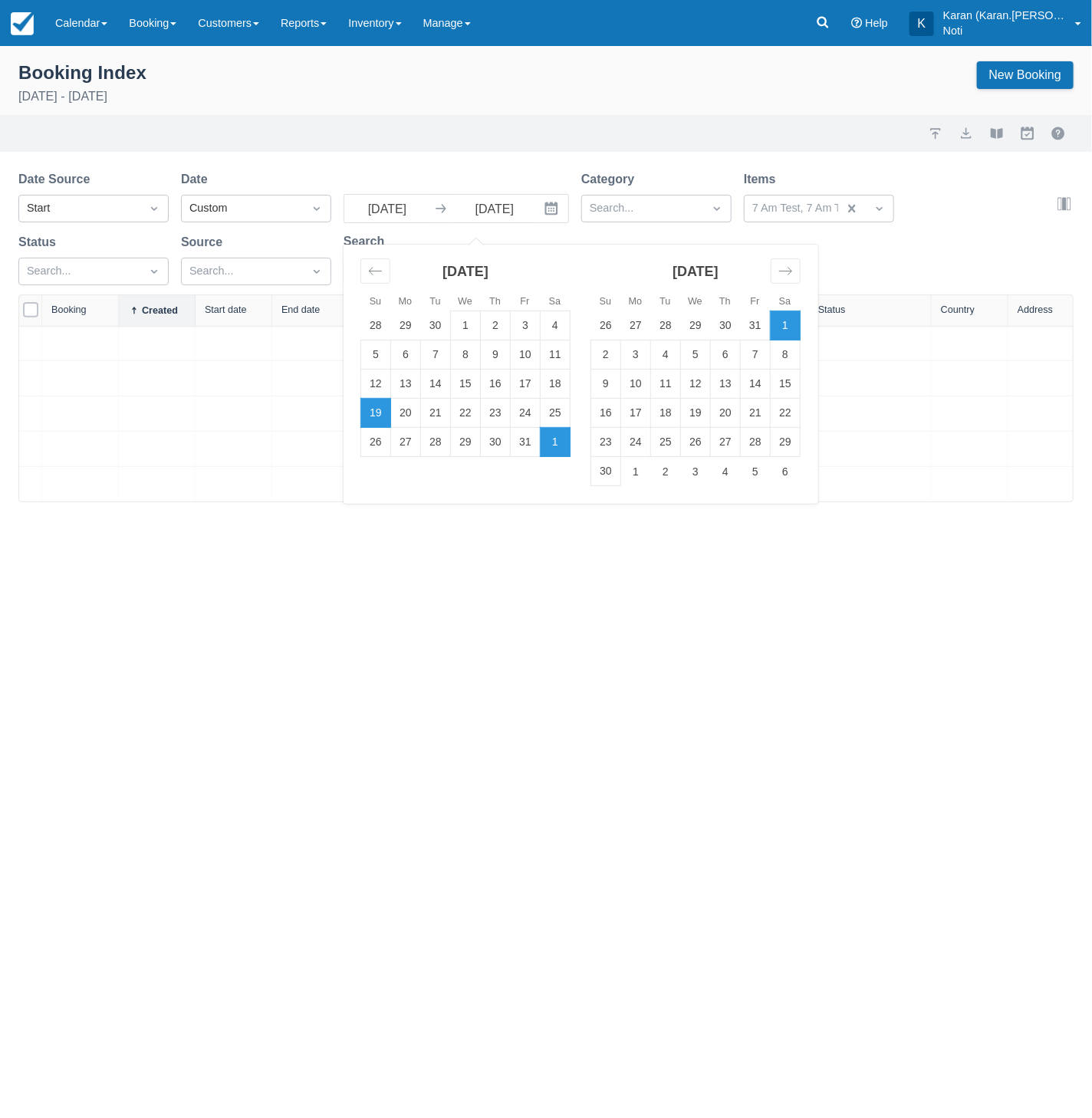
click at [776, 328] on td "1" at bounding box center [785, 326] width 30 height 29
type input "[DATE]"
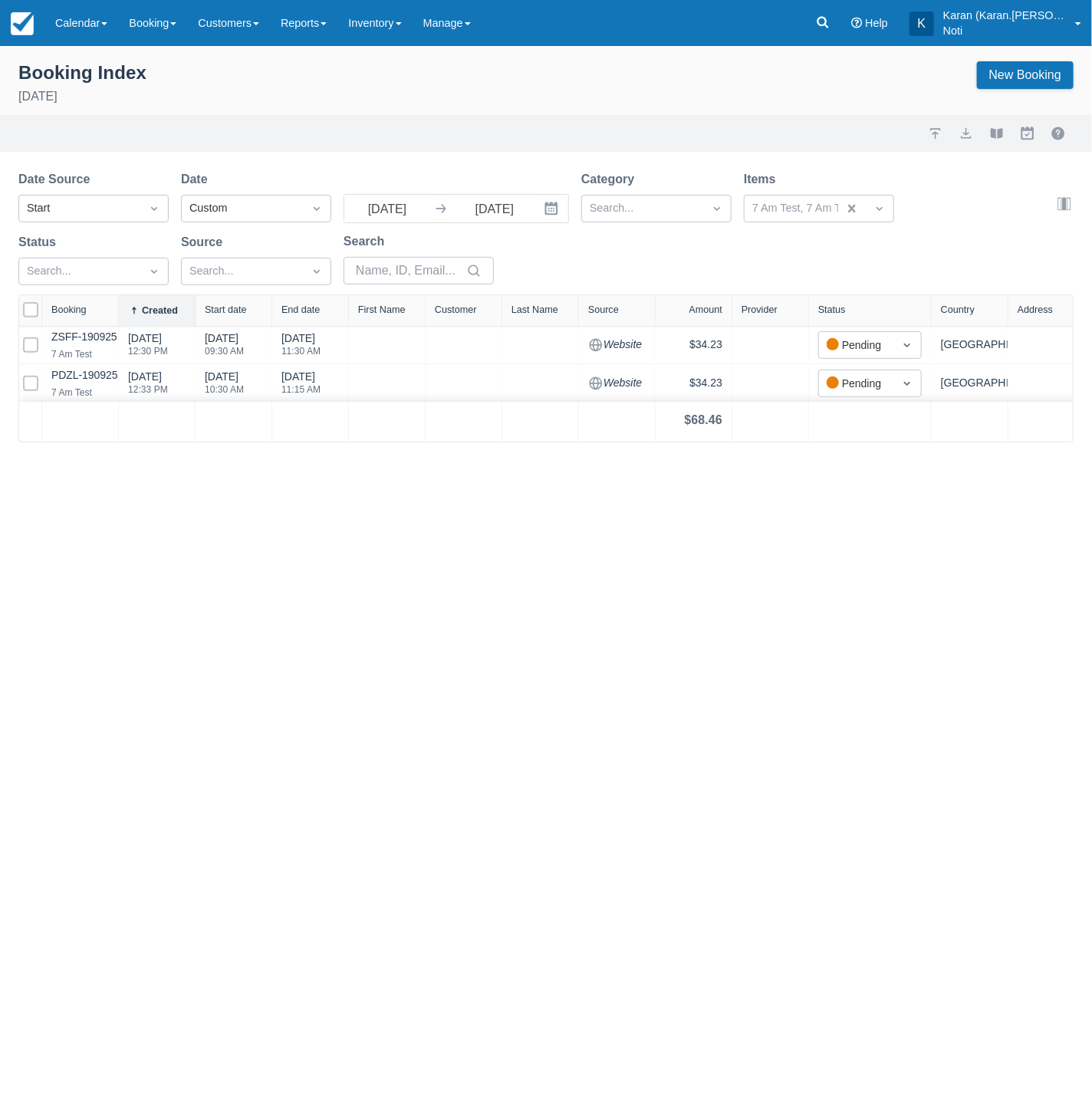
click at [529, 129] on div "Import Export View booklet Myallocator External Bookings" at bounding box center [546, 134] width 1055 height 18
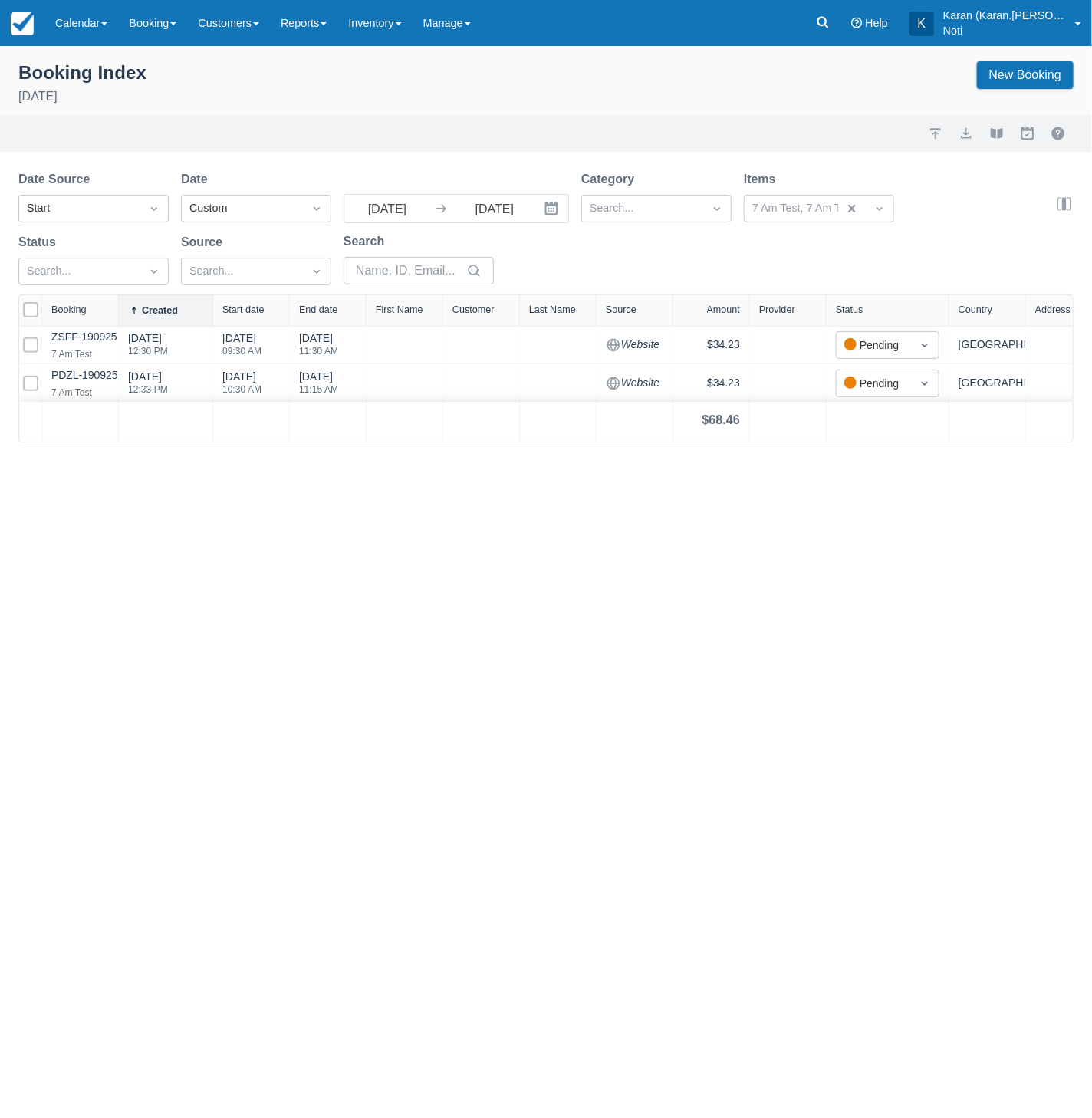
drag, startPoint x: 201, startPoint y: 313, endPoint x: 225, endPoint y: 314, distance: 24.0
click at [225, 314] on div at bounding box center [212, 311] width 28 height 31
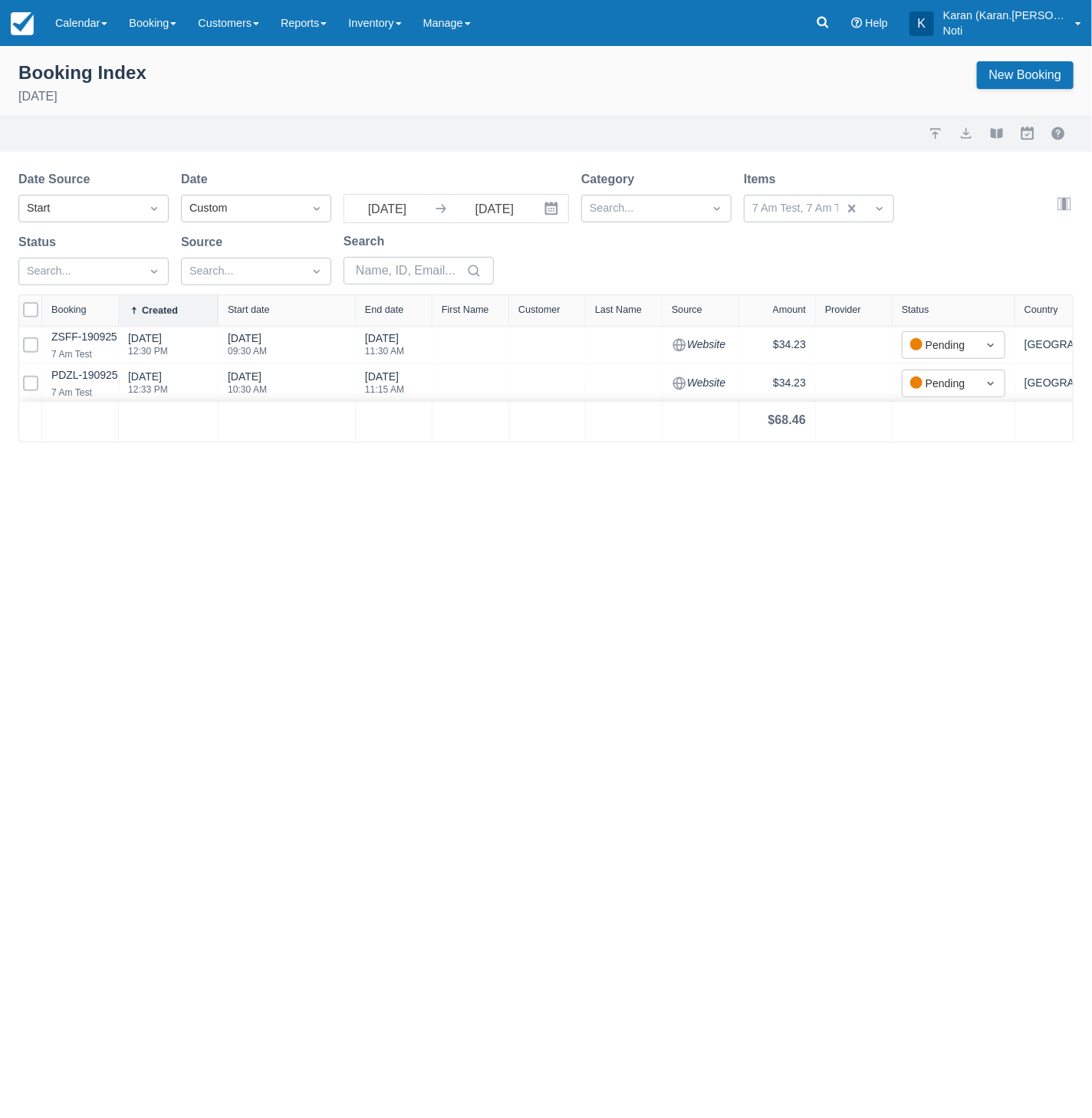
drag, startPoint x: 299, startPoint y: 312, endPoint x: 360, endPoint y: 317, distance: 61.2
click at [360, 317] on div at bounding box center [355, 311] width 28 height 31
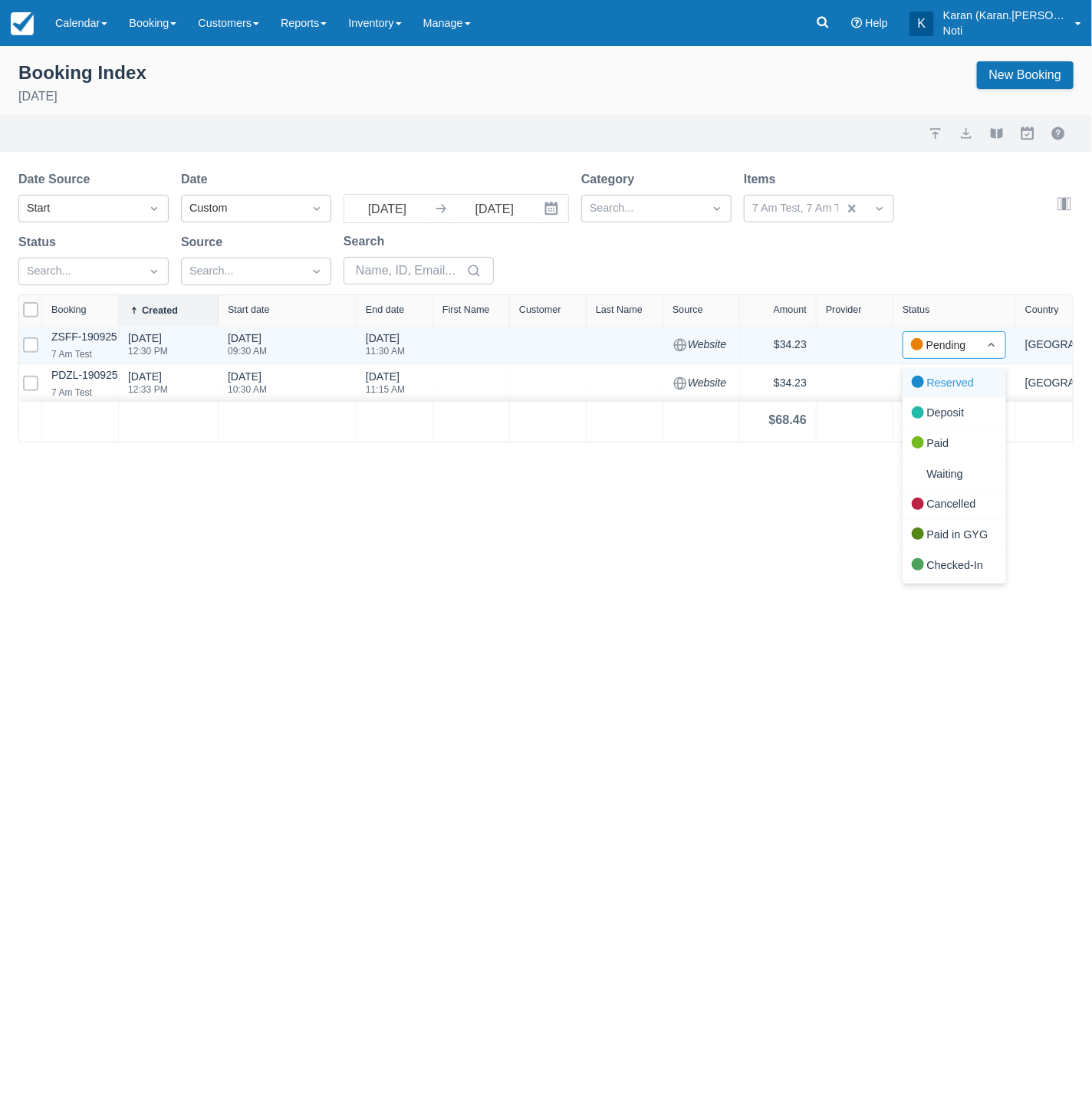
click at [940, 342] on div "Pending" at bounding box center [940, 345] width 59 height 17
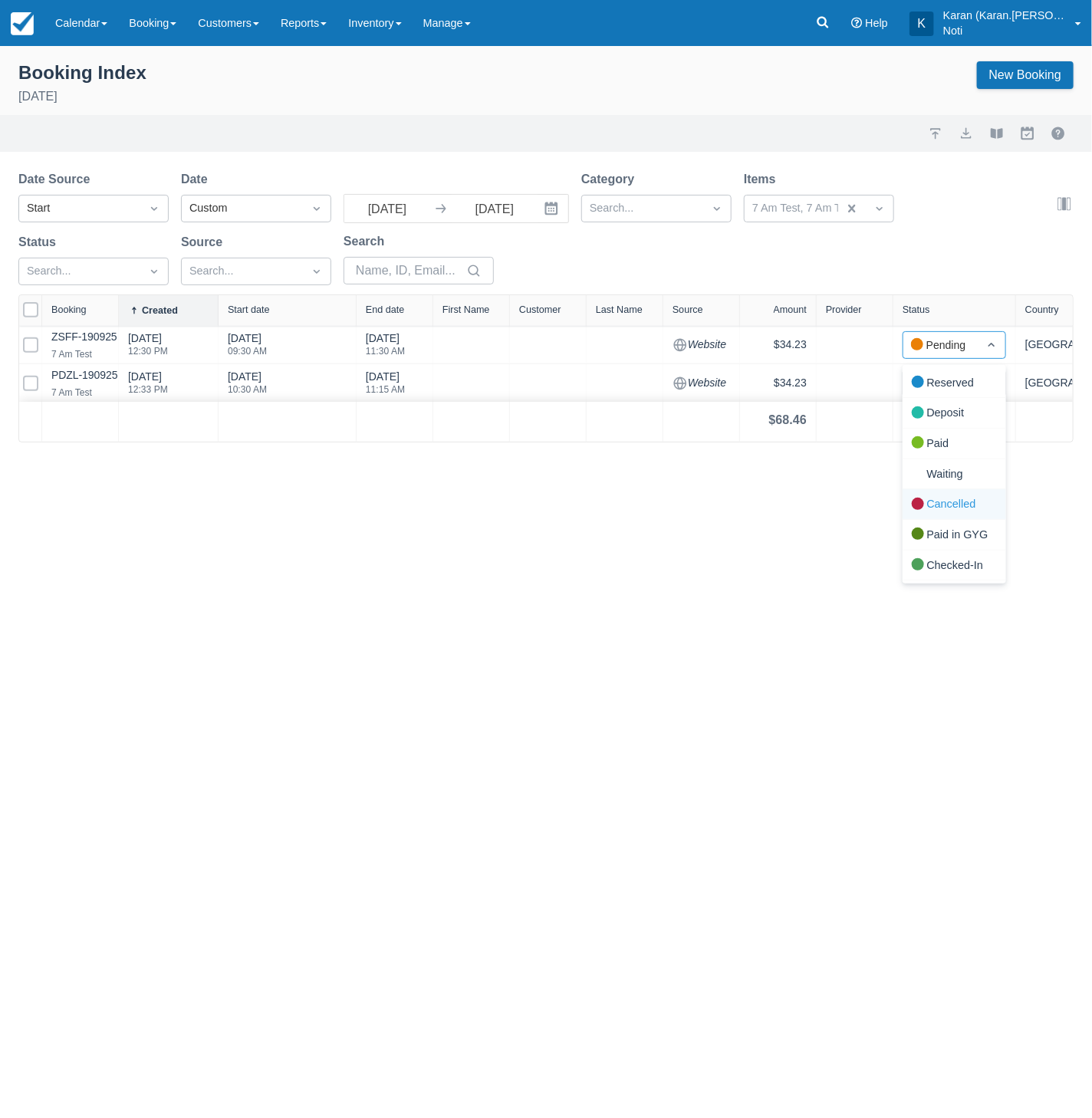
click at [940, 496] on div "Cancelled" at bounding box center [954, 505] width 104 height 31
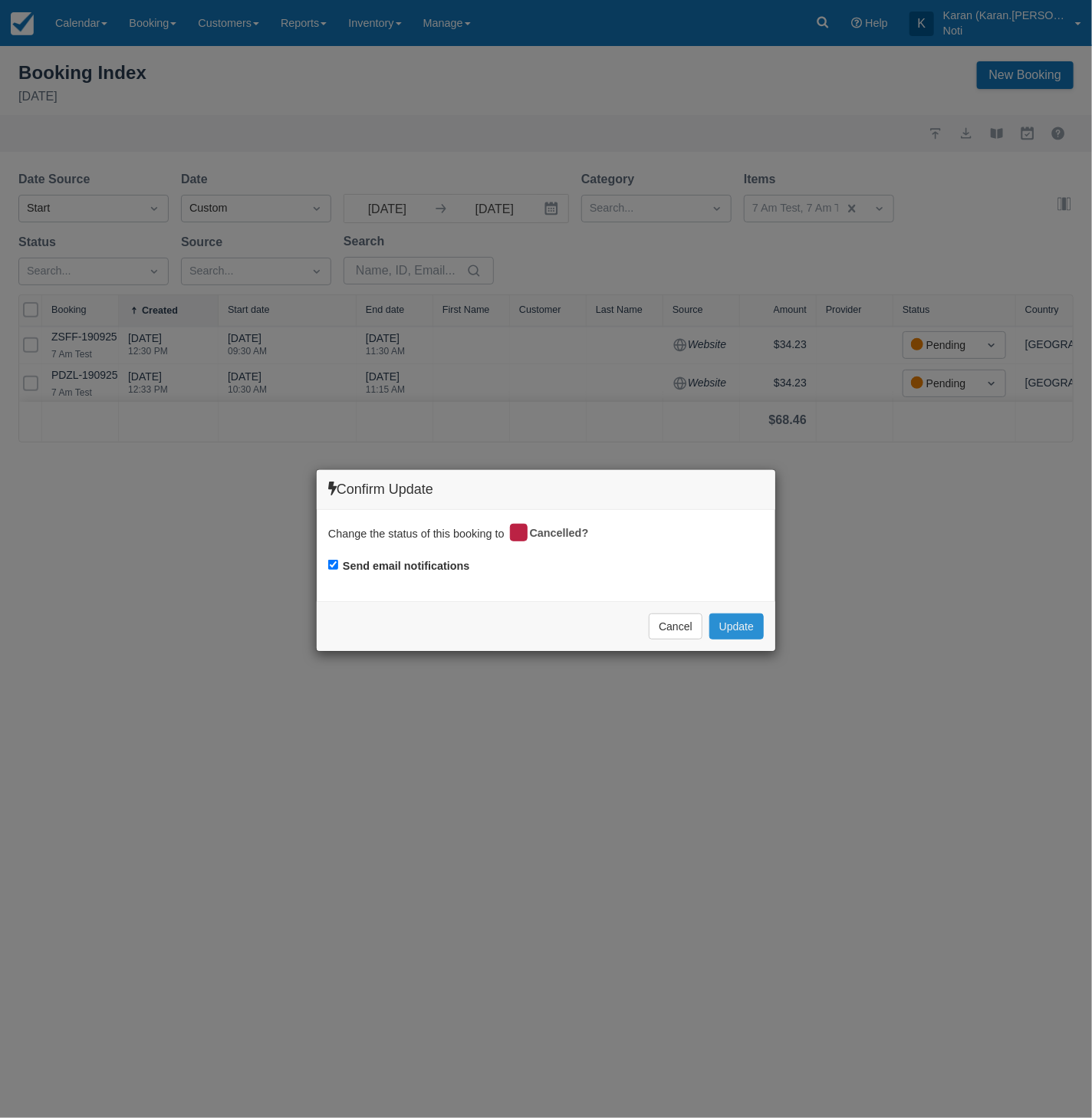
click at [748, 628] on button "Update" at bounding box center [736, 626] width 54 height 26
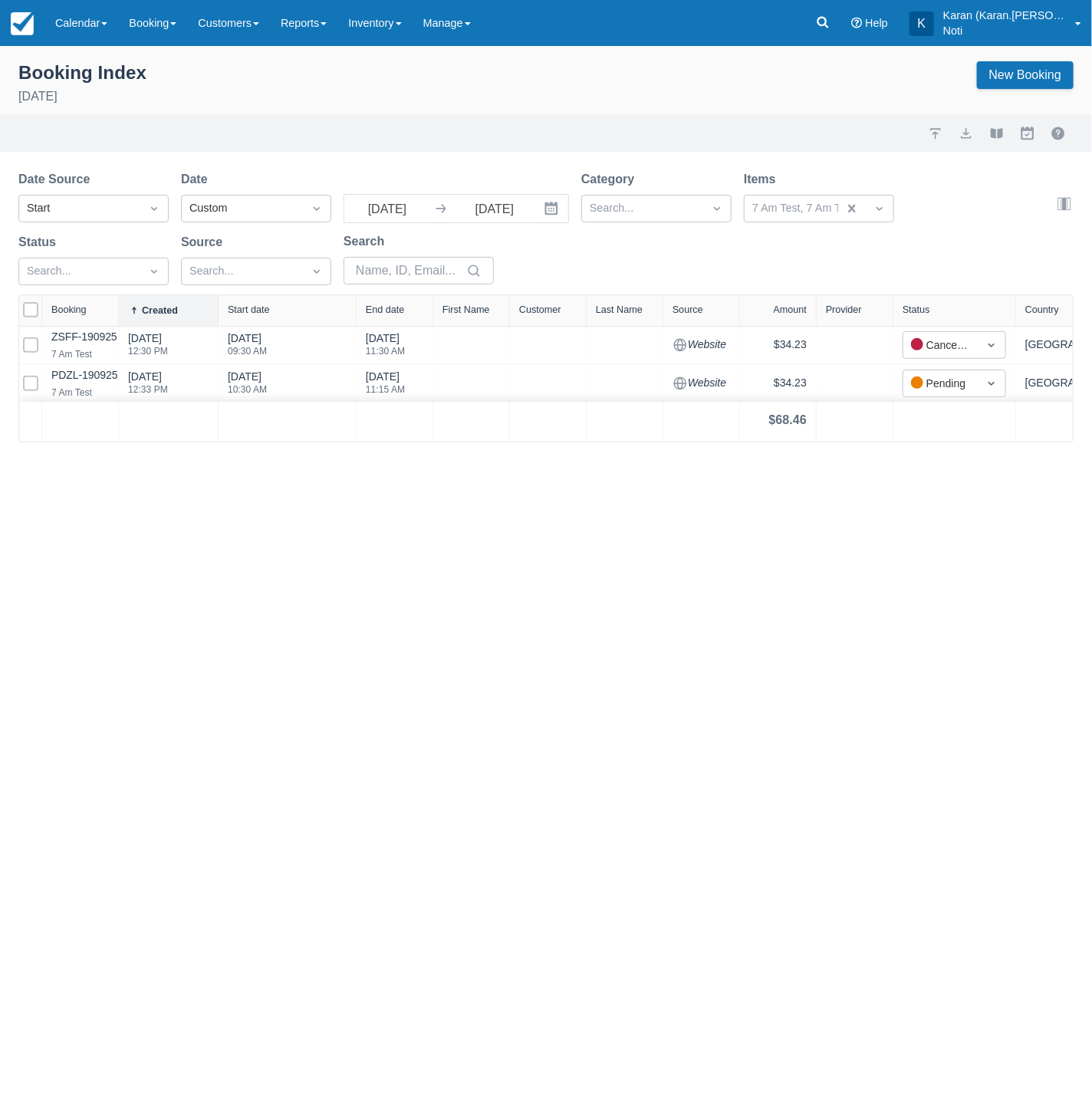
click at [639, 600] on div "Booking Index [DATE] New Booking Import Export View booklet Myallocator Externa…" at bounding box center [546, 582] width 1092 height 1072
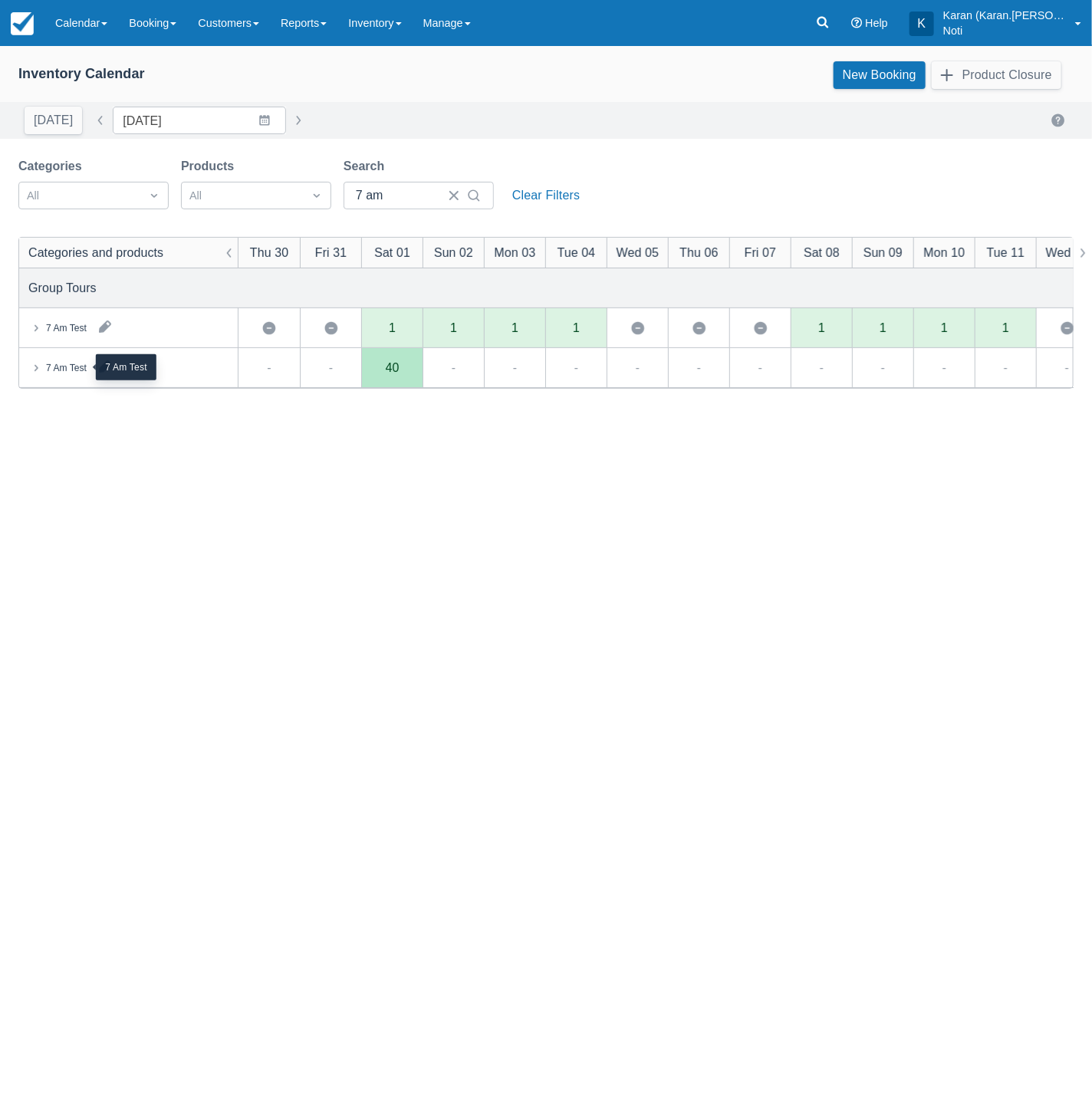
click at [62, 367] on div "7 Am Test" at bounding box center [66, 368] width 41 height 14
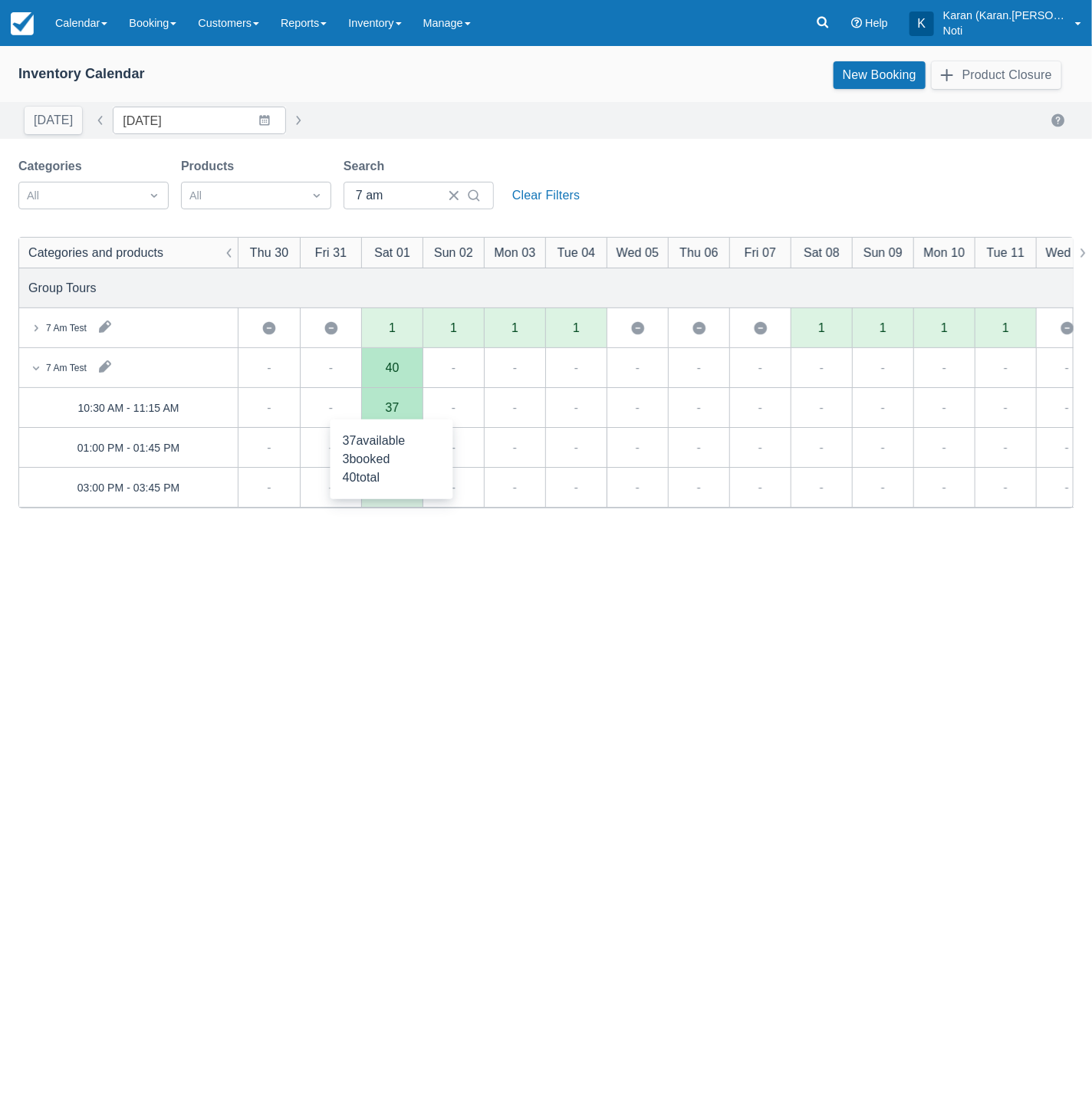
click at [397, 417] on div "37" at bounding box center [392, 408] width 61 height 40
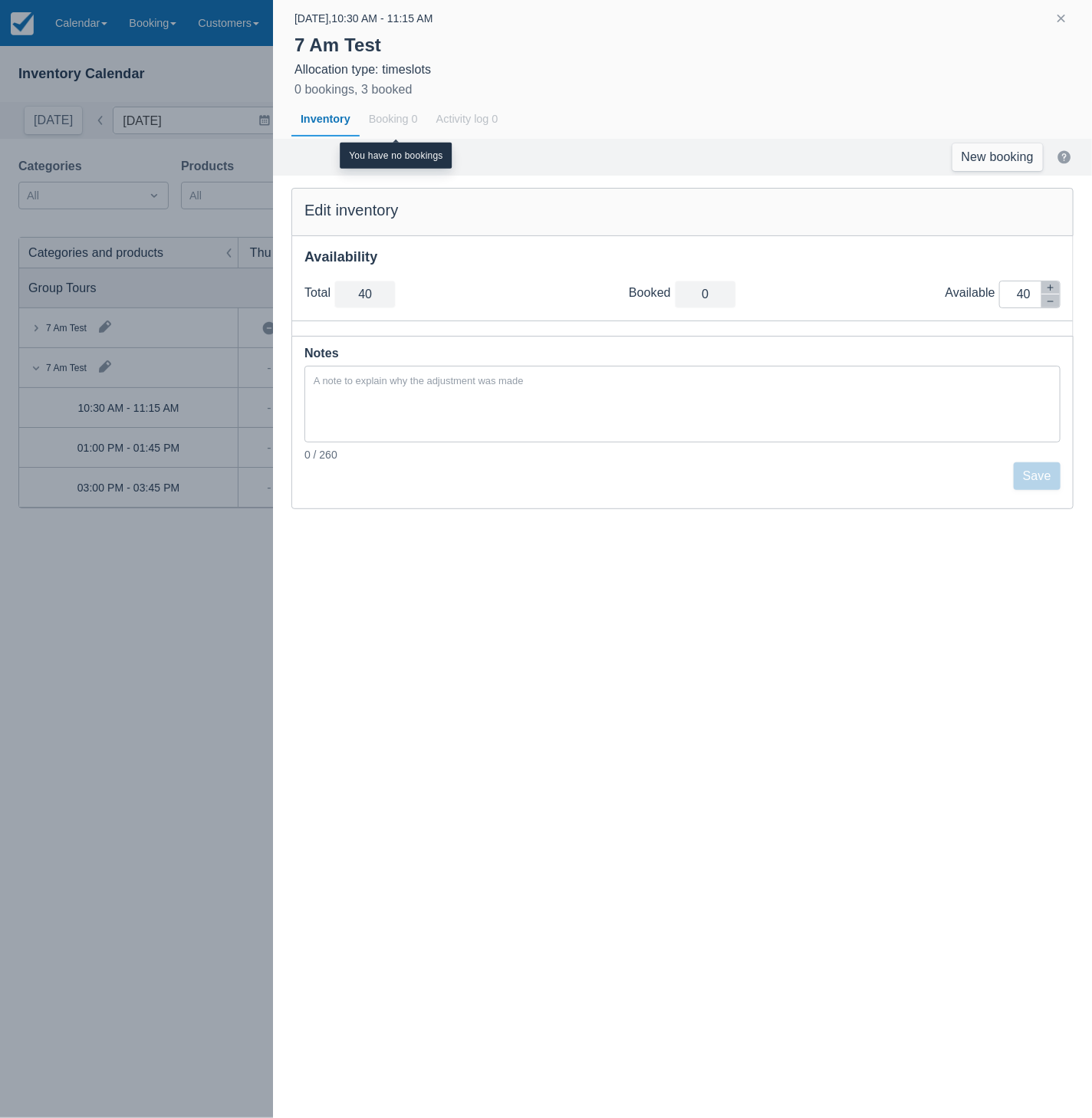
click at [389, 116] on div "Booking 0" at bounding box center [393, 119] width 68 height 35
click at [332, 122] on div "Inventory" at bounding box center [326, 119] width 69 height 35
drag, startPoint x: 196, startPoint y: 665, endPoint x: 321, endPoint y: 544, distance: 174.0
click at [200, 661] on div at bounding box center [546, 559] width 1092 height 1118
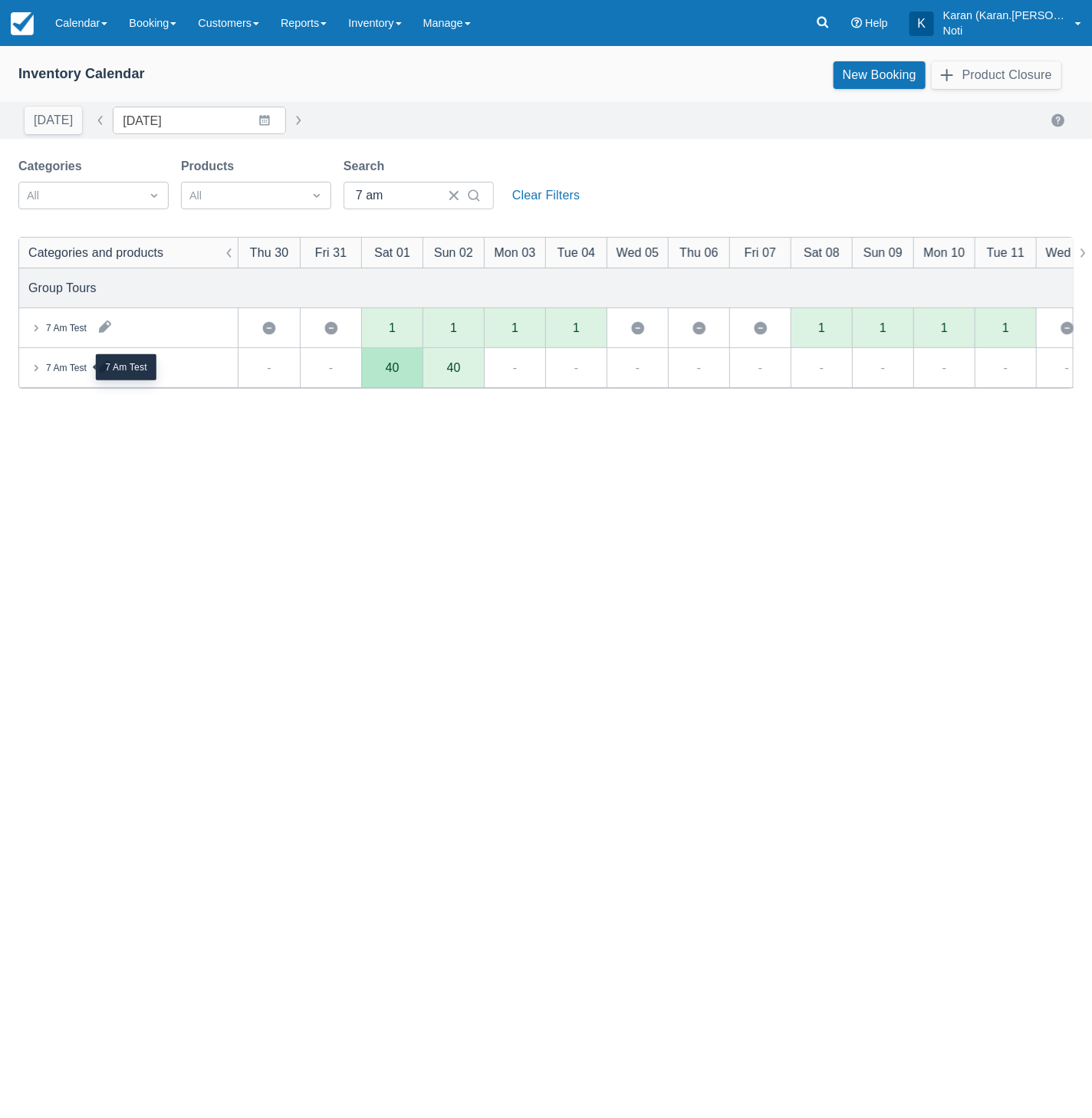
click at [61, 372] on div "7 Am Test" at bounding box center [66, 368] width 41 height 14
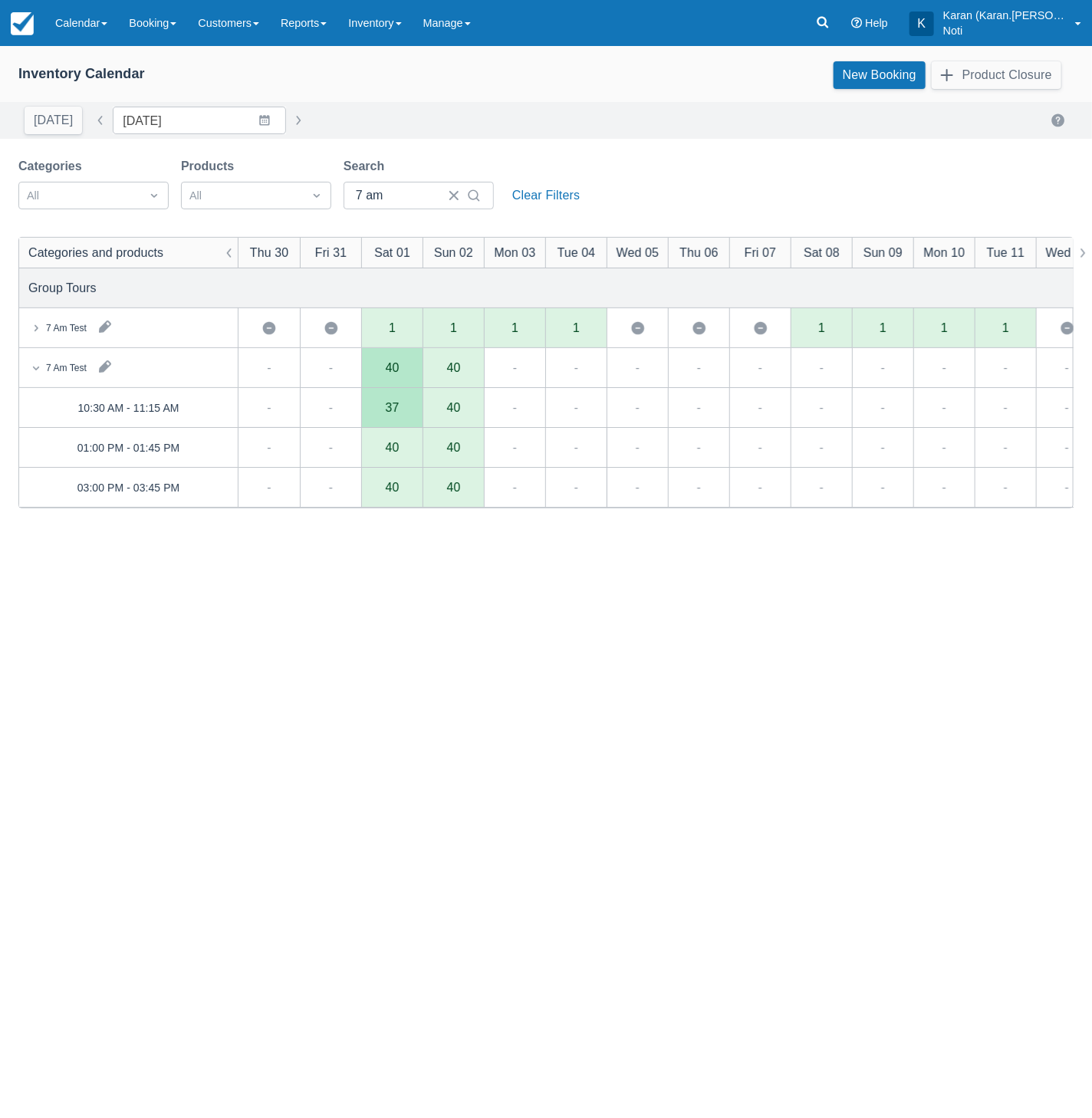
click at [388, 422] on div "7 Am Test 7 Am Test Maximum available for the day Maximum available for the day…" at bounding box center [546, 582] width 1092 height 1072
click at [394, 411] on div "37" at bounding box center [392, 408] width 14 height 13
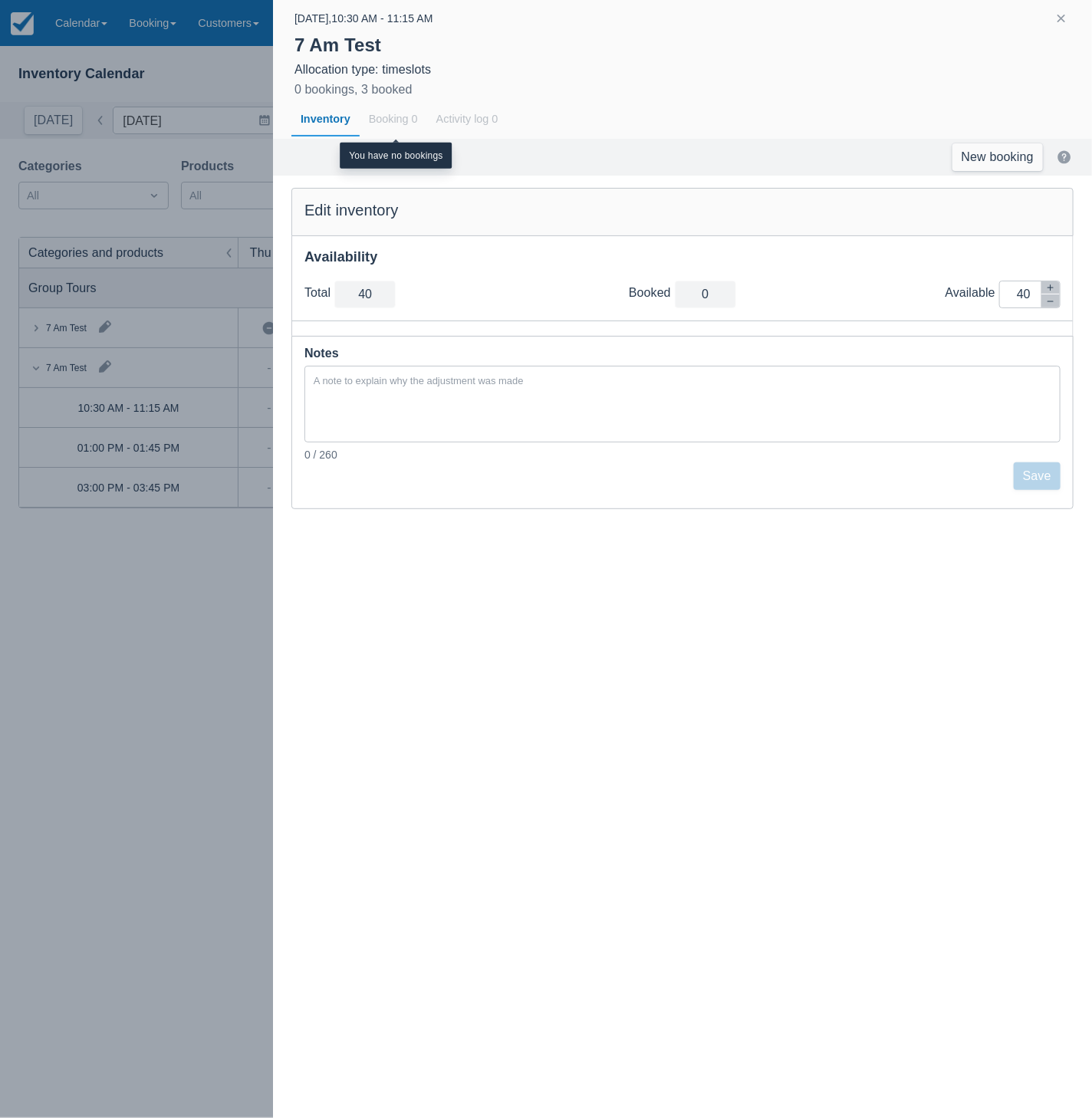
click at [391, 125] on div "Booking 0" at bounding box center [393, 119] width 68 height 35
click at [118, 746] on div at bounding box center [546, 559] width 1092 height 1118
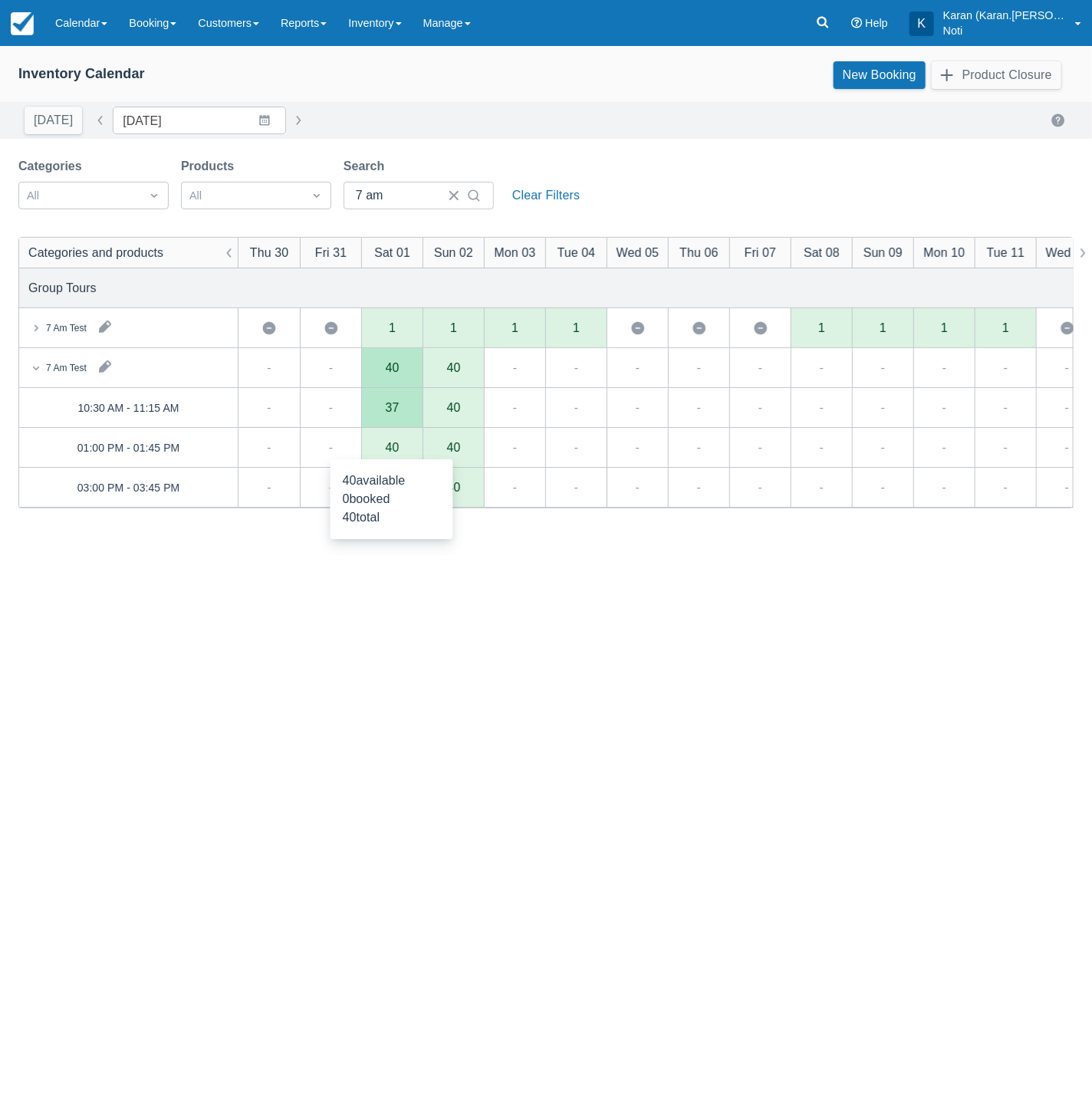
click at [405, 449] on div "40" at bounding box center [392, 448] width 61 height 40
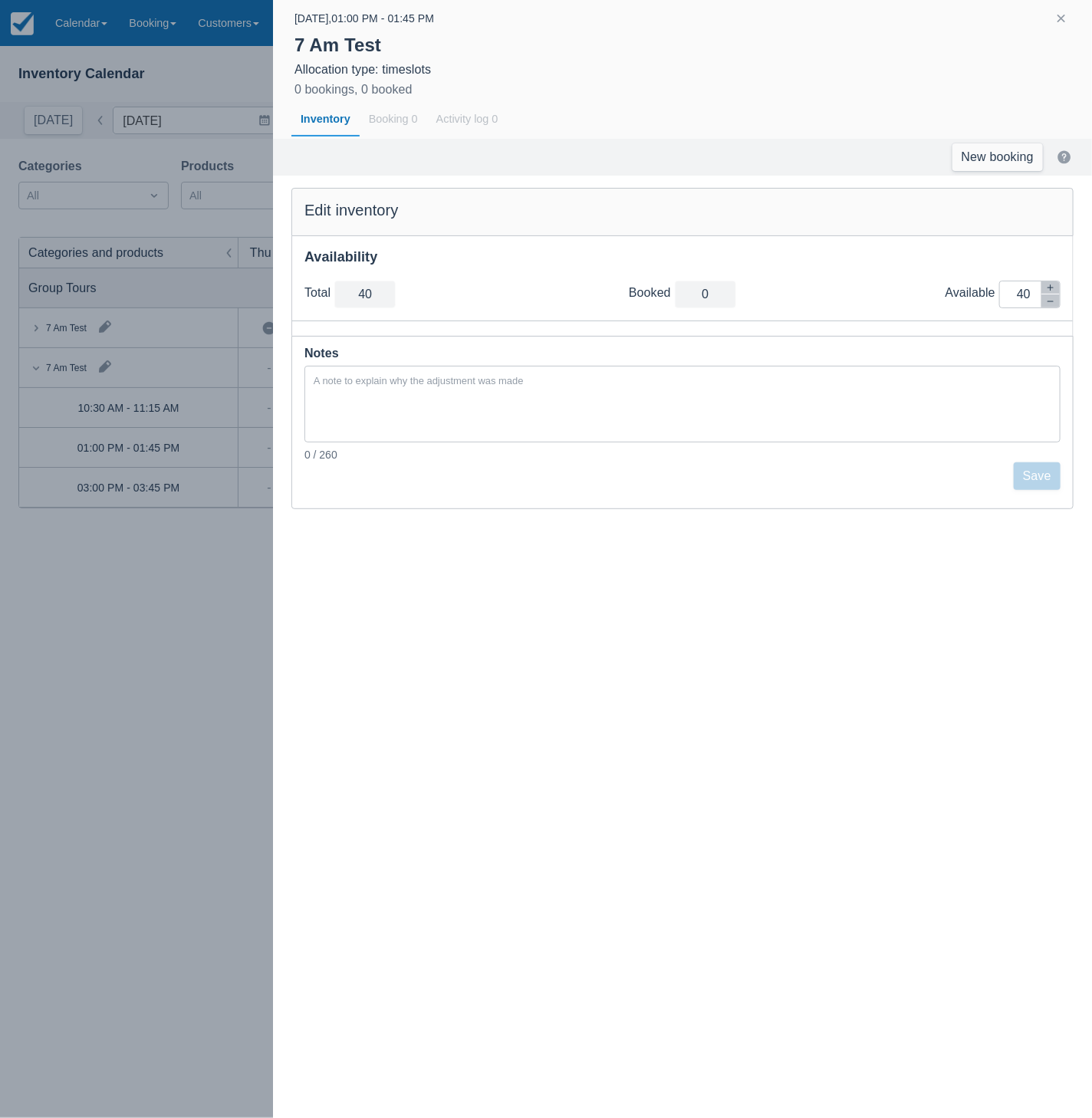
click at [194, 613] on div at bounding box center [546, 559] width 1092 height 1118
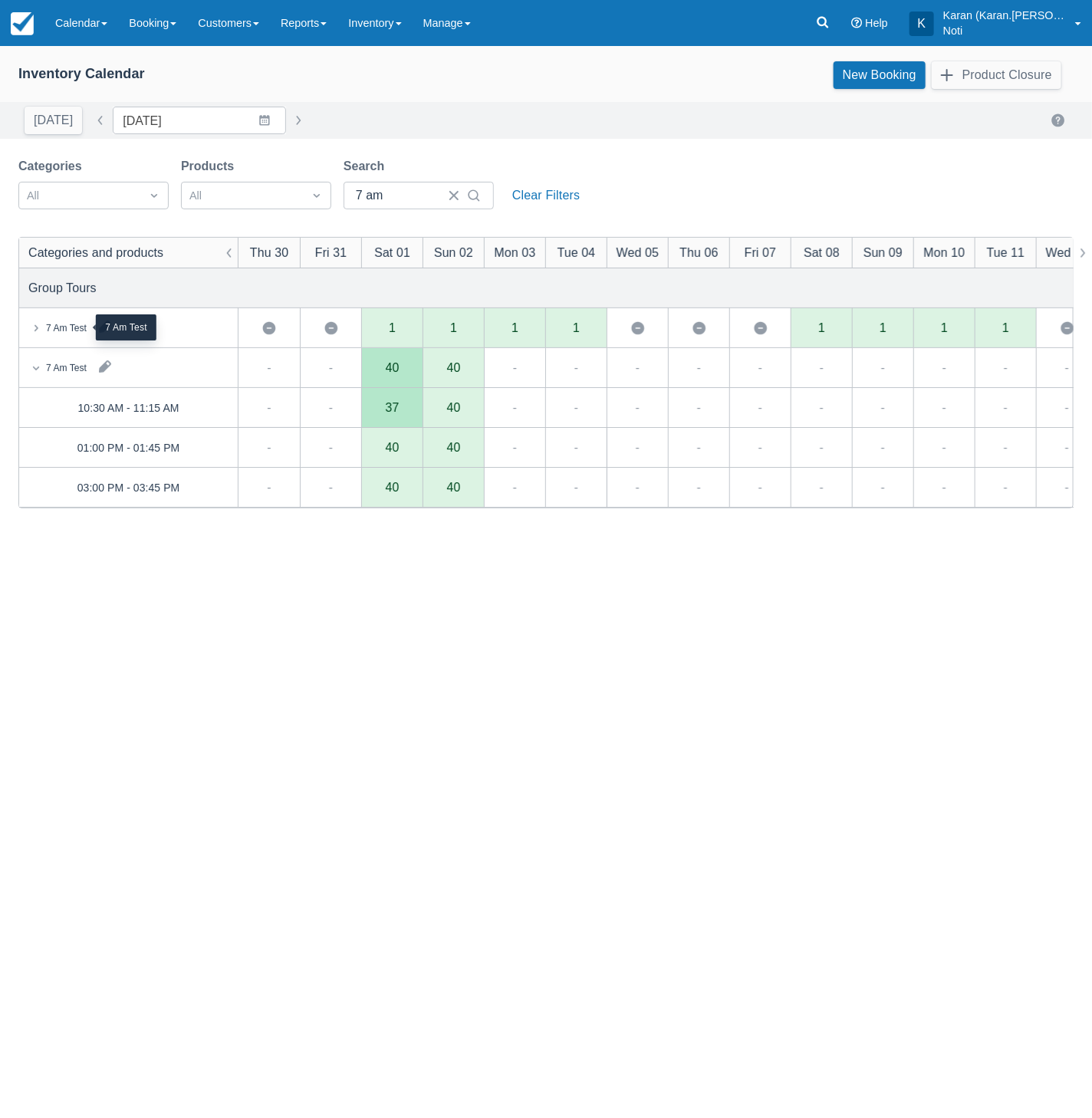
click at [60, 332] on div "7 Am Test" at bounding box center [66, 328] width 41 height 14
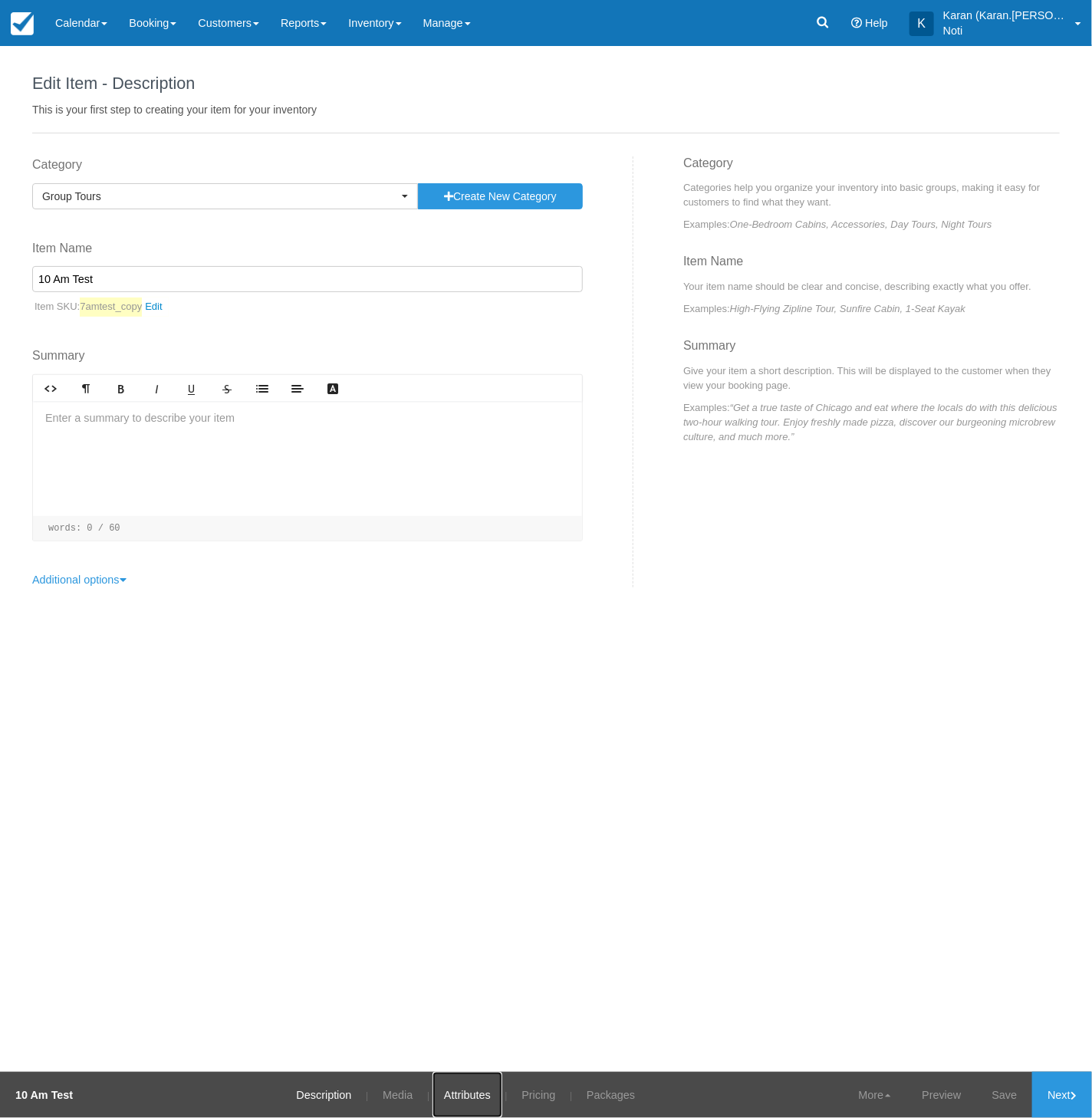
click at [475, 1101] on link "Attributes" at bounding box center [467, 1095] width 70 height 46
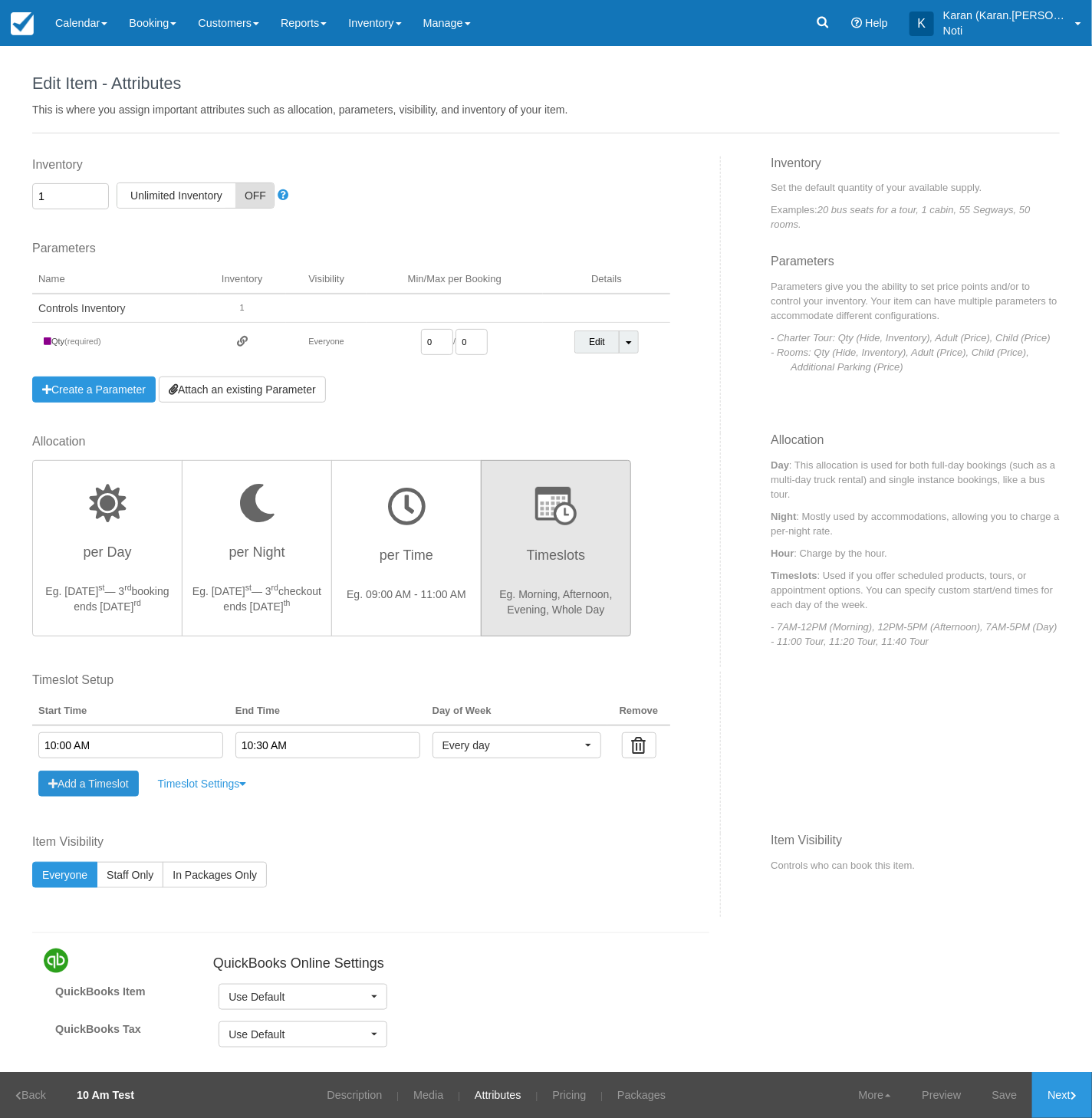
click at [113, 786] on button "Add a Timeslot" at bounding box center [88, 783] width 100 height 26
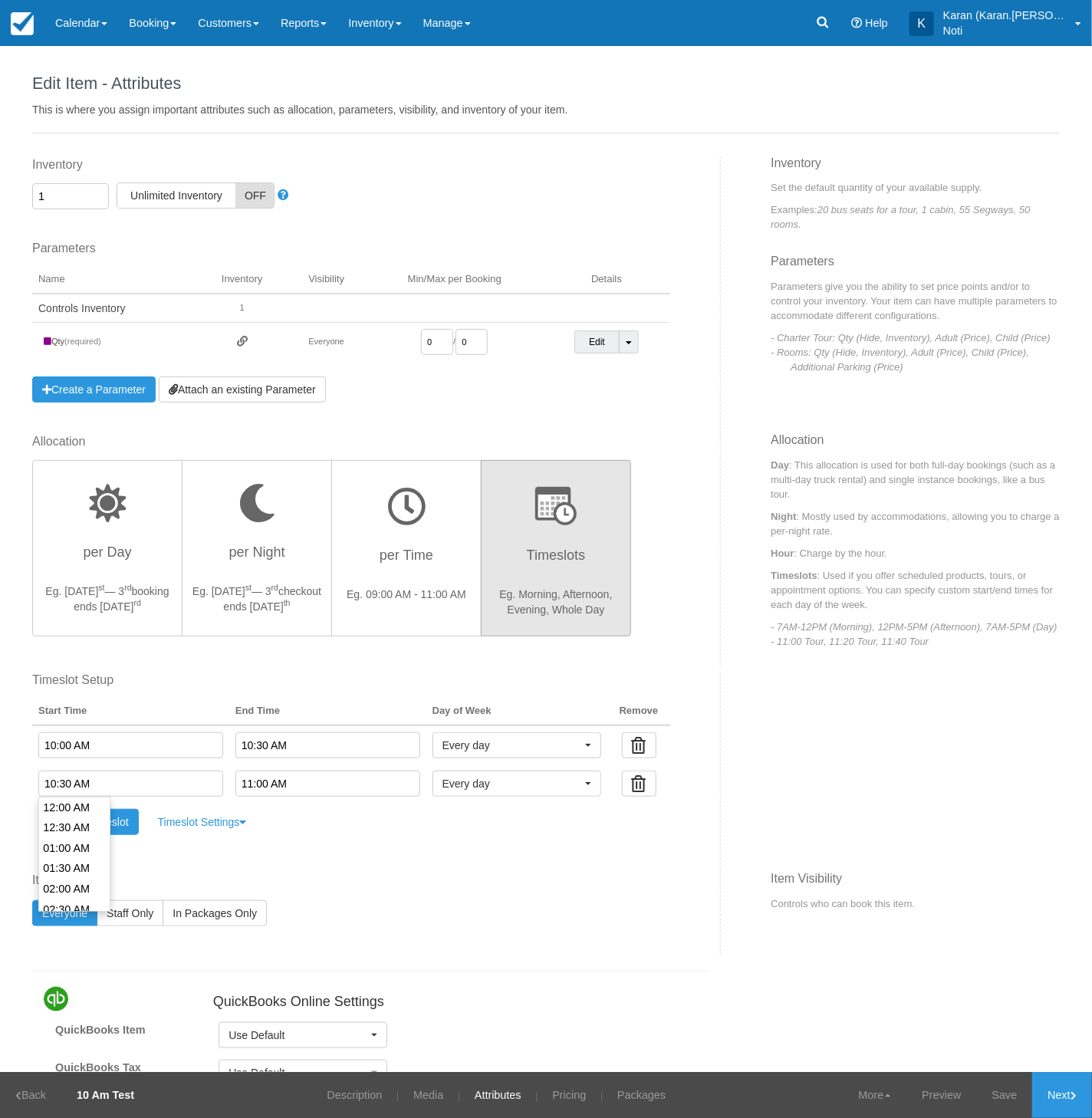
click at [73, 784] on input "10:30 AM" at bounding box center [130, 783] width 185 height 26
drag, startPoint x: 271, startPoint y: 761, endPoint x: 275, endPoint y: 746, distance: 15.5
click at [273, 754] on td "10:30 AM" at bounding box center [328, 744] width 197 height 39
click at [275, 746] on input "10:30 AM" at bounding box center [328, 745] width 185 height 26
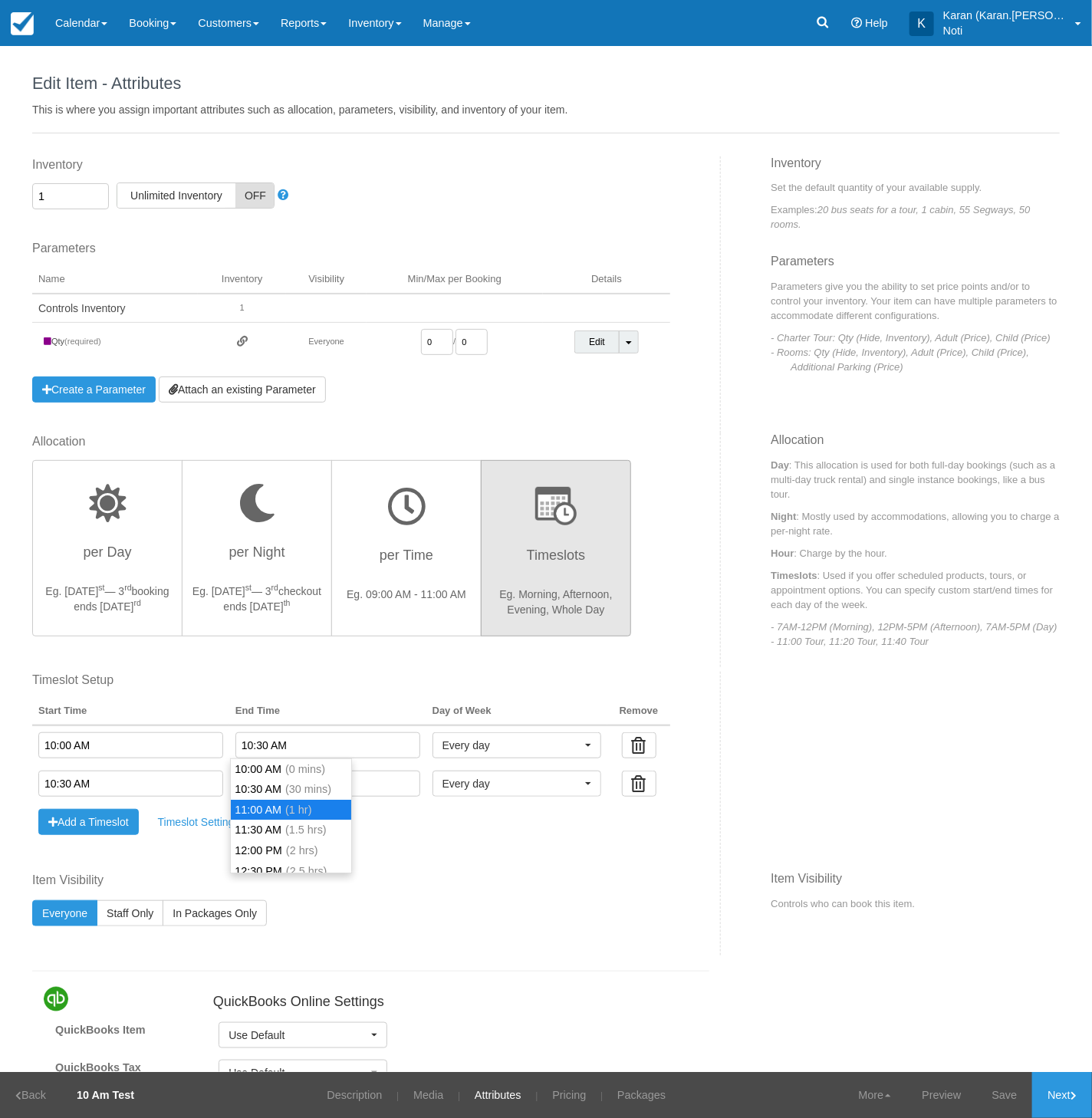
type input "11:00 AM"
click at [264, 813] on li "11:00 AM (1 hr)" at bounding box center [291, 810] width 119 height 21
click at [92, 782] on input "10:30 AM" at bounding box center [130, 783] width 185 height 26
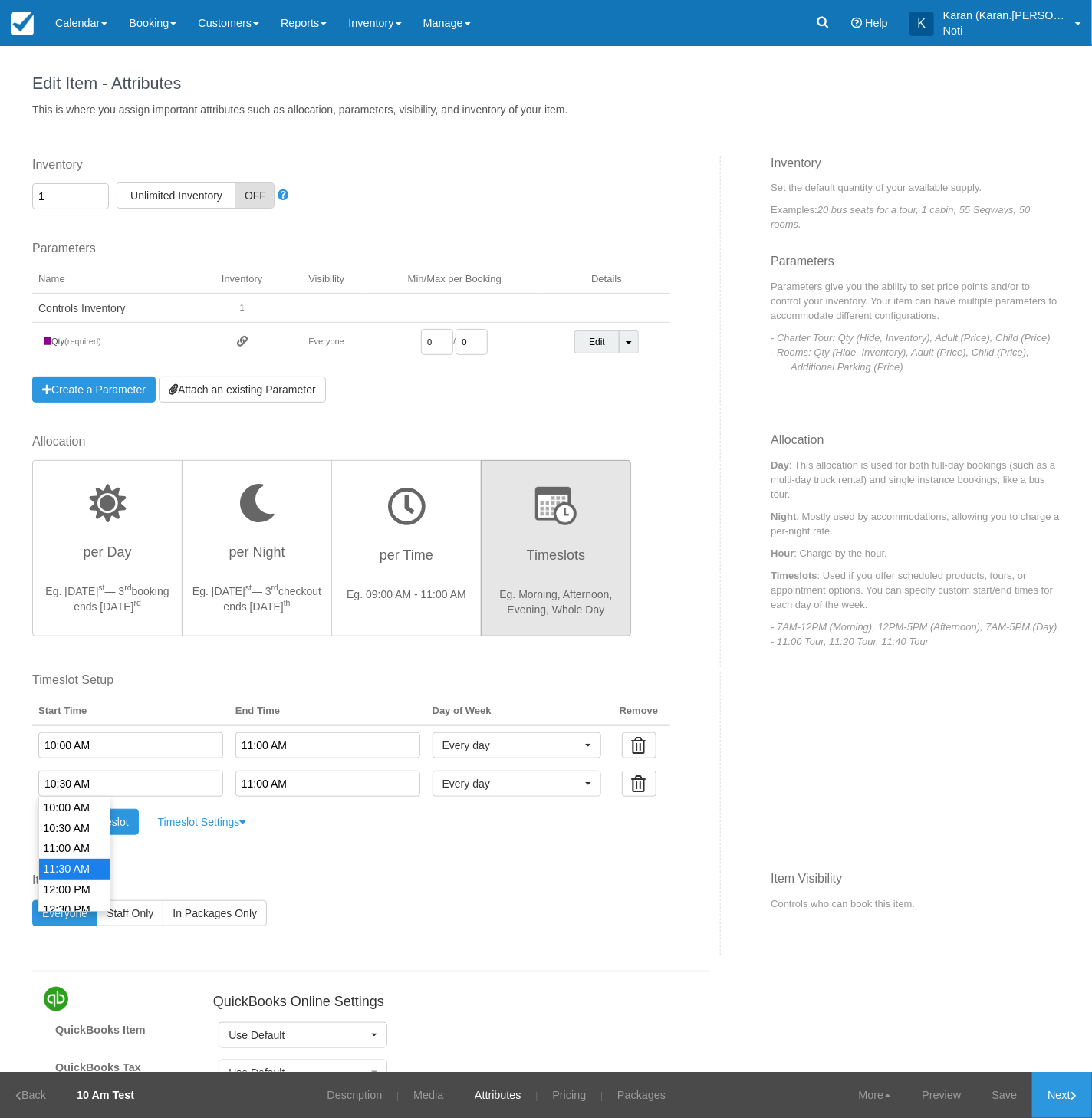
scroll to position [415, 0]
type input "12:00 PM"
click at [73, 876] on li "12:00 PM" at bounding box center [74, 880] width 70 height 21
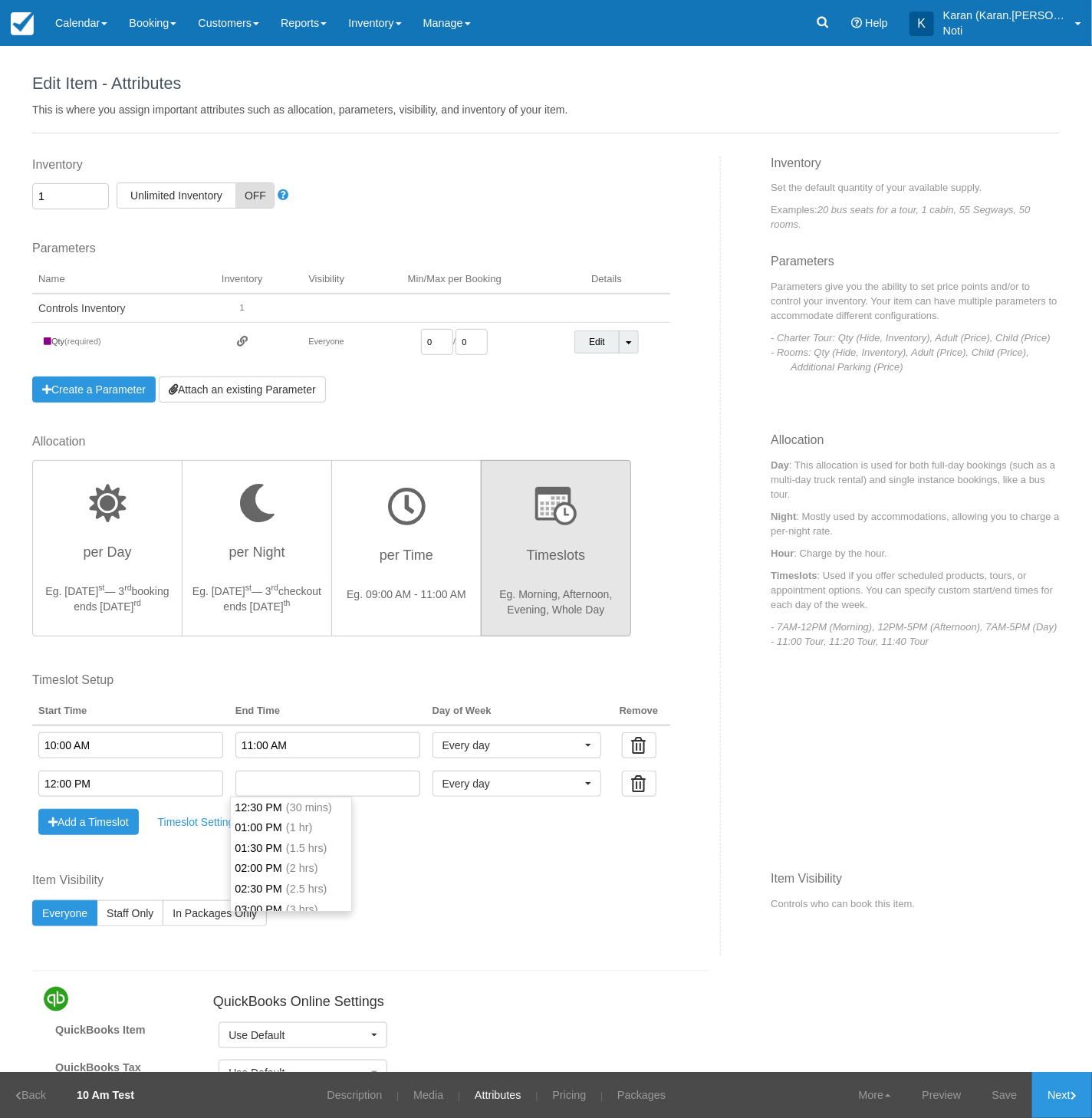
click at [237, 788] on input "text" at bounding box center [328, 783] width 185 height 26
type input "01:00 PM"
click at [281, 835] on li "01:00 PM (1 hr)" at bounding box center [291, 827] width 119 height 21
click at [993, 1100] on link "Save" at bounding box center [1005, 1095] width 56 height 46
click at [573, 1095] on link "Pricing" at bounding box center [559, 1095] width 57 height 46
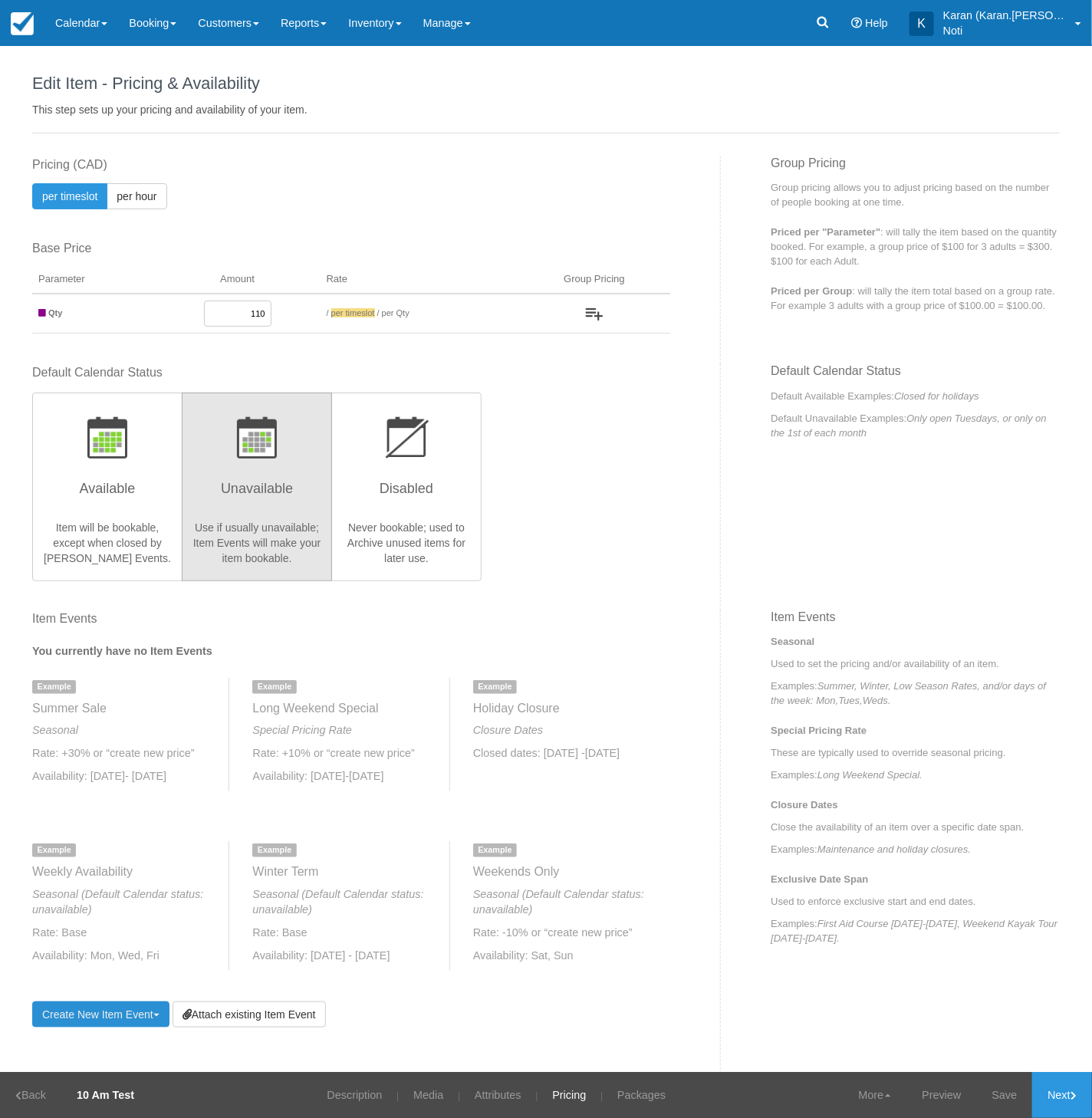
click at [145, 1017] on link "Create New Item Event Toggle Dropdown" at bounding box center [101, 1014] width 137 height 26
click at [122, 1044] on link "Seasonal Item Event" at bounding box center [121, 1048] width 175 height 37
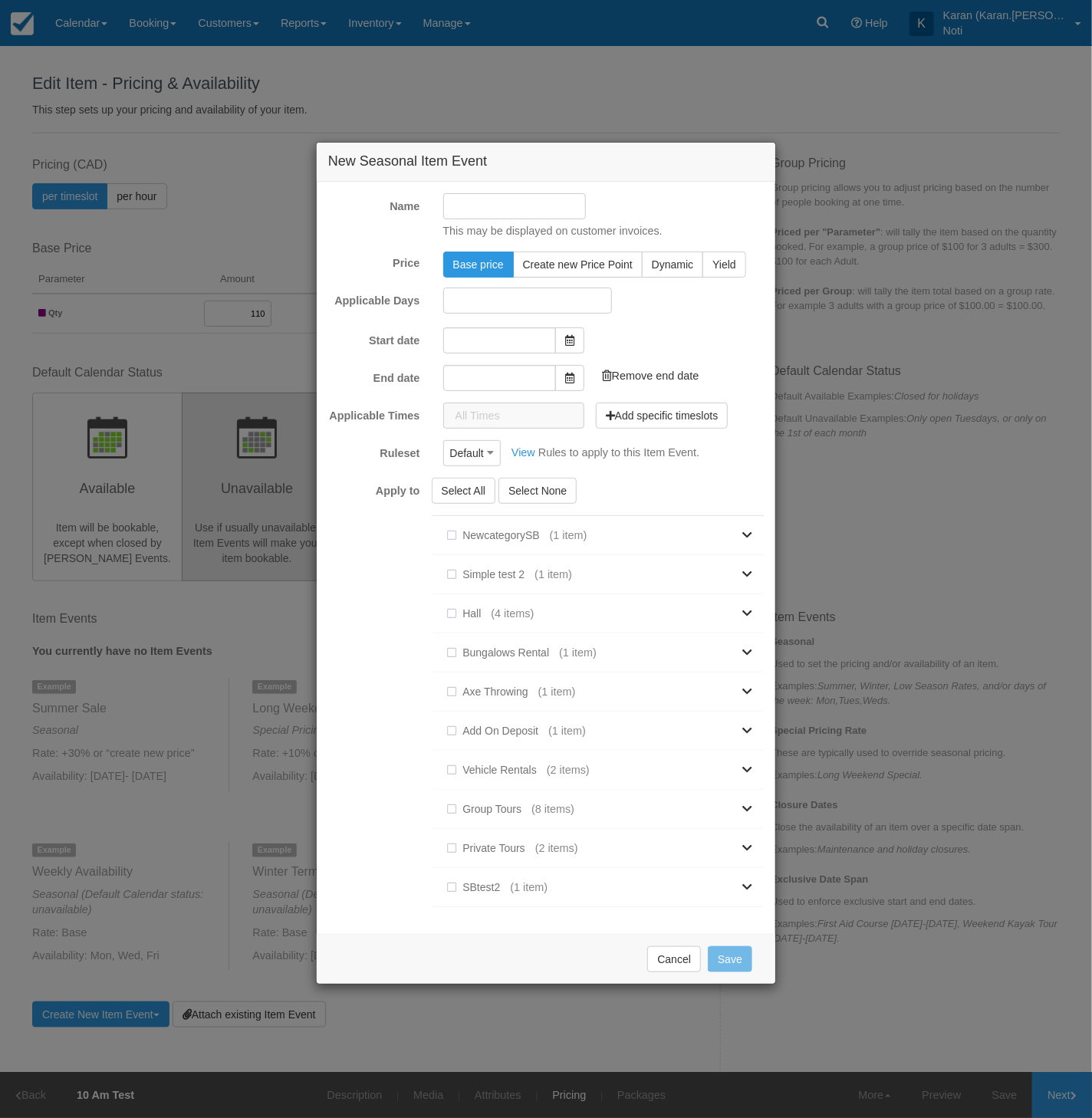
type input "[DATE]"
click at [495, 343] on input "[DATE]" at bounding box center [499, 338] width 113 height 26
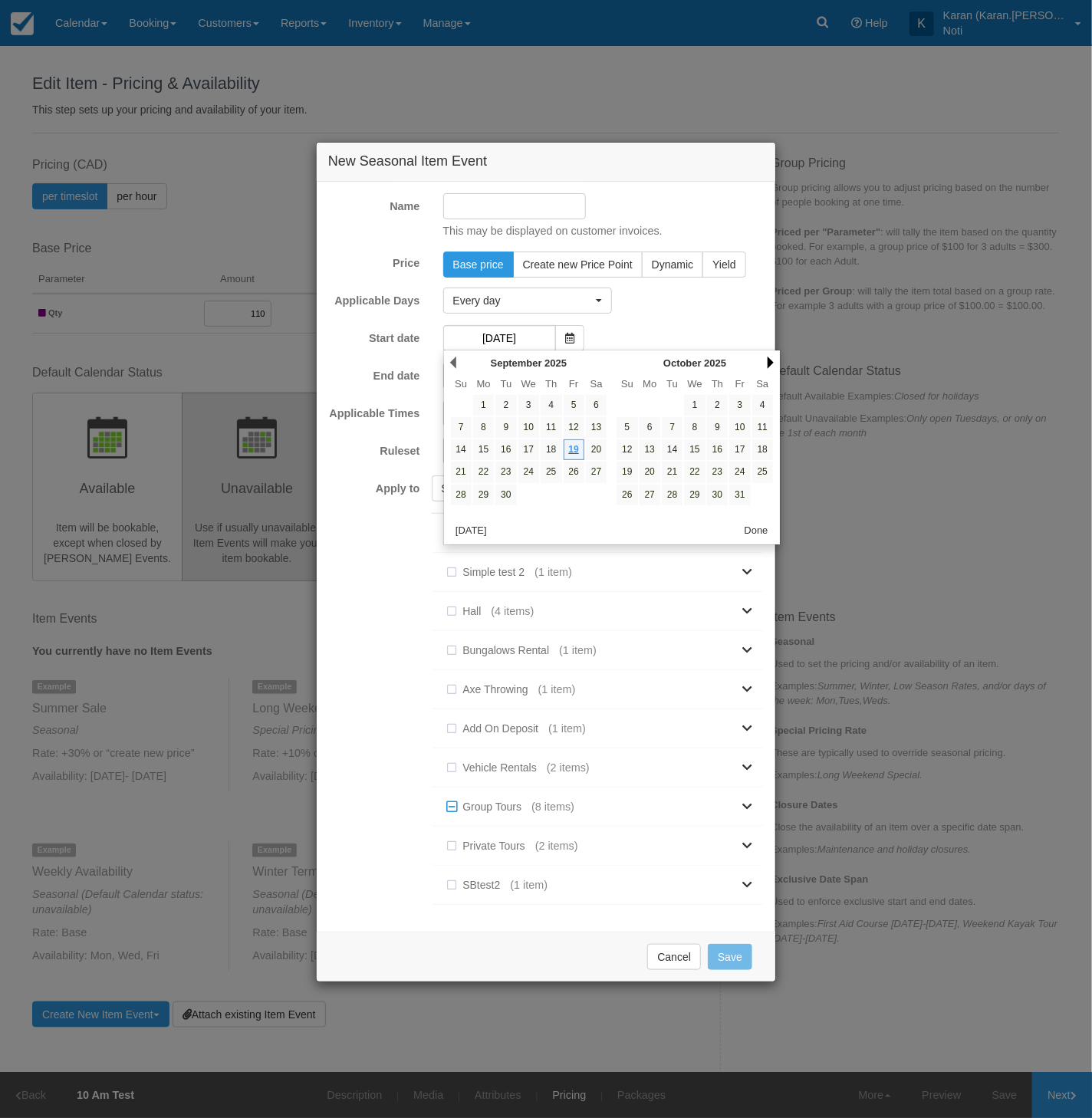
click at [768, 359] on link "Next" at bounding box center [770, 363] width 6 height 13
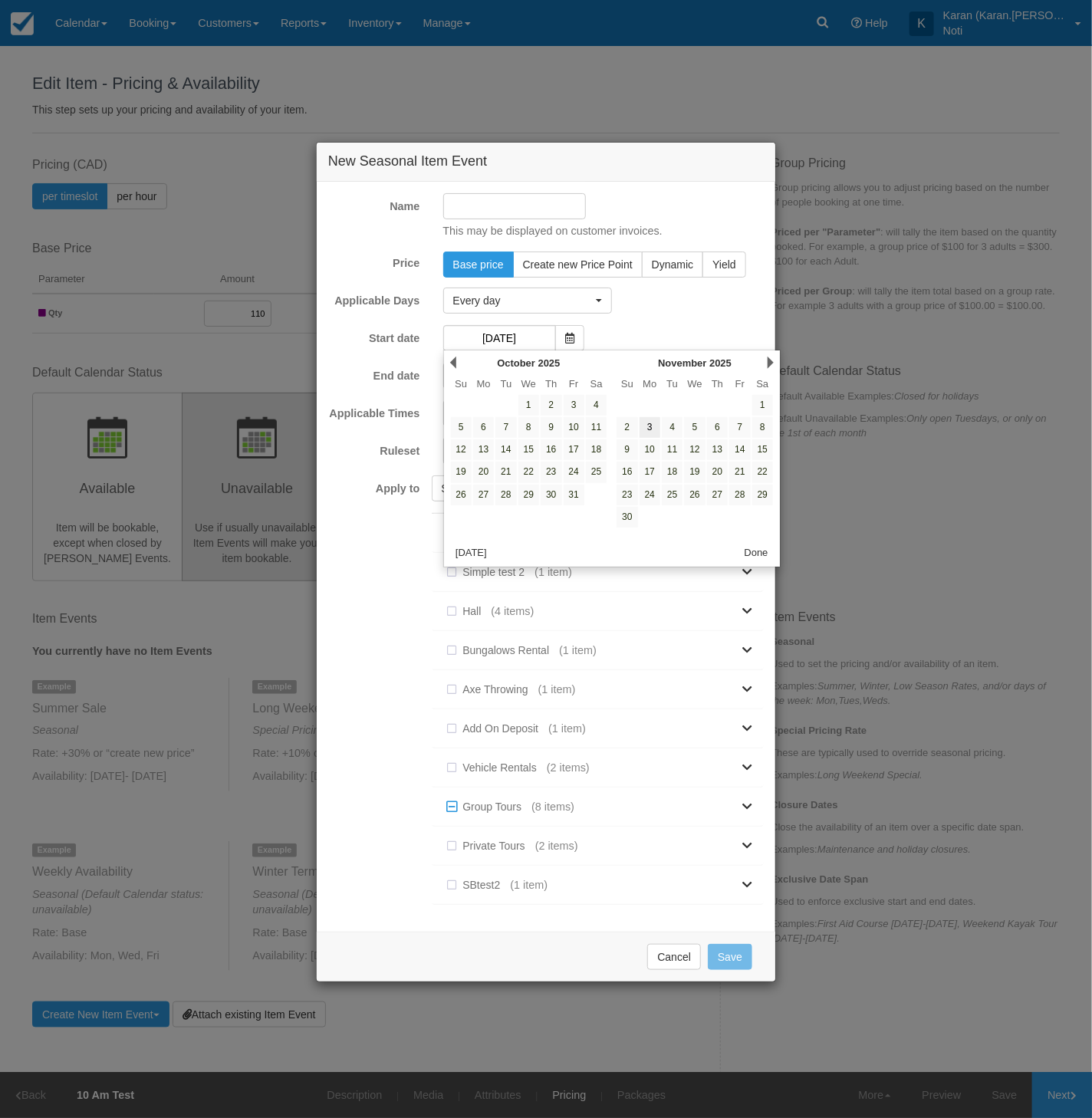
click at [645, 427] on link "3" at bounding box center [649, 427] width 21 height 21
type input "[DATE]"
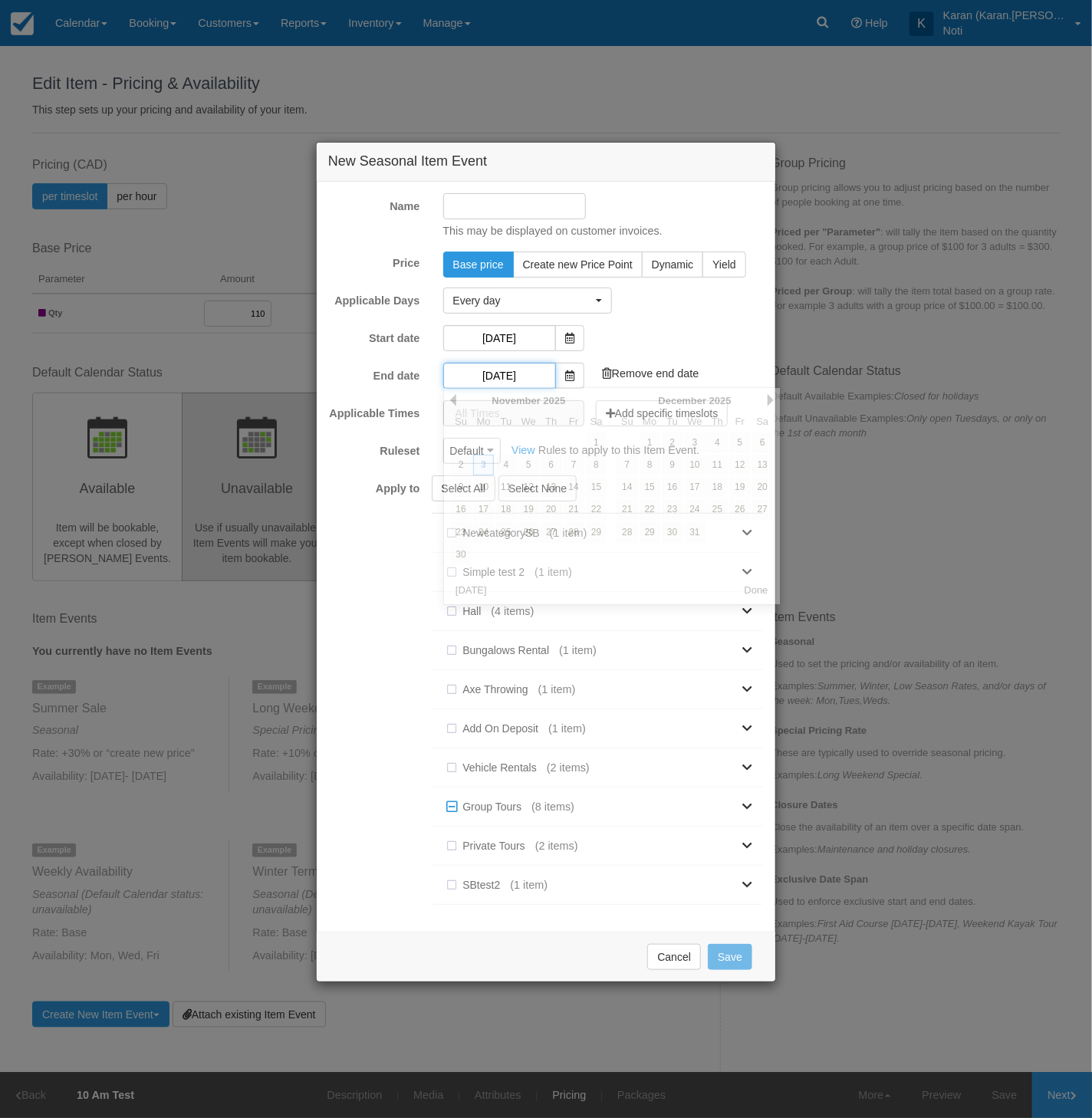
click at [506, 372] on input "[DATE]" at bounding box center [499, 376] width 113 height 26
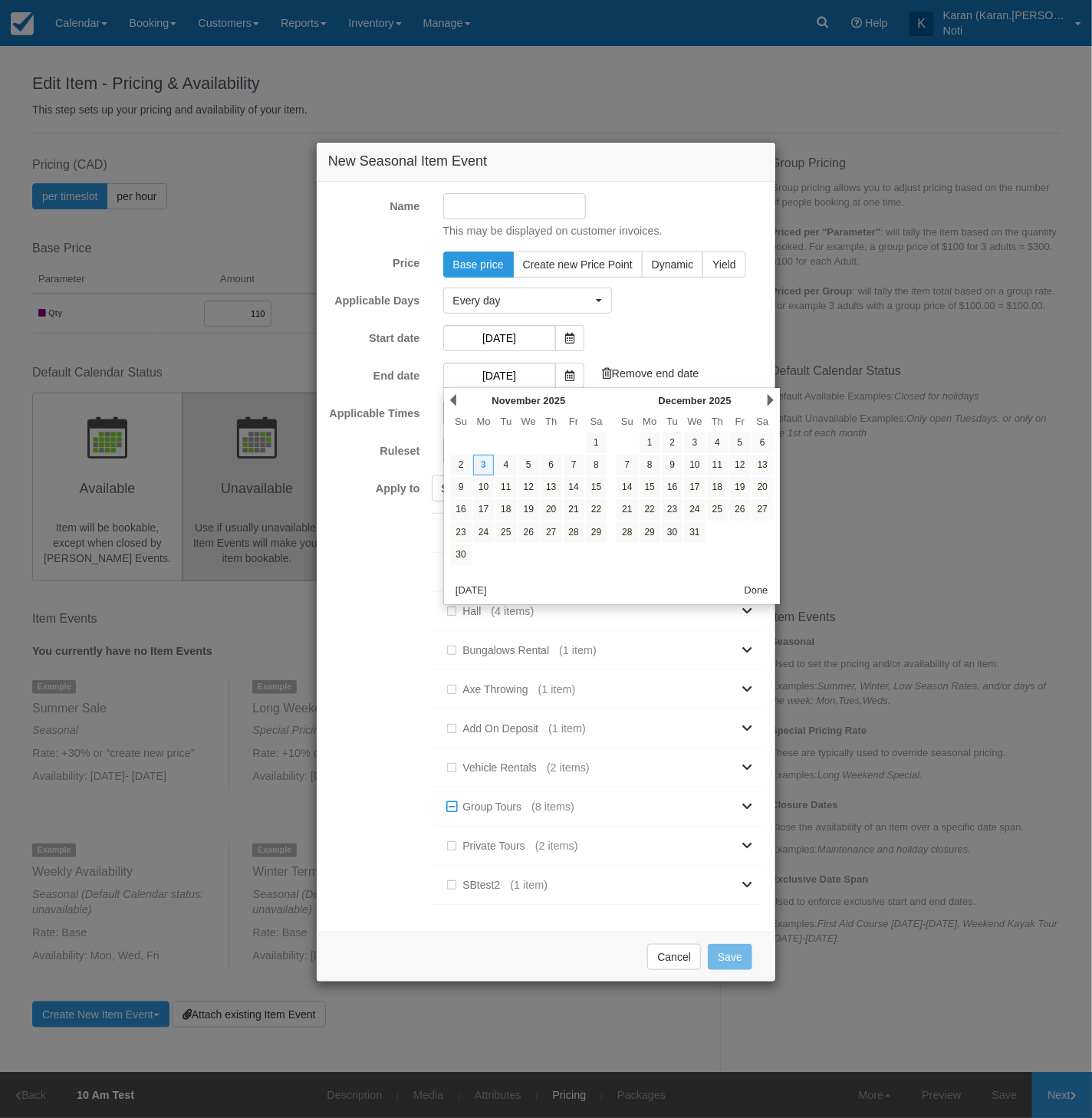
click at [350, 725] on div "Apply to Select All Select None NewcategorySB (1 item) New test SB Simple test …" at bounding box center [546, 697] width 459 height 444
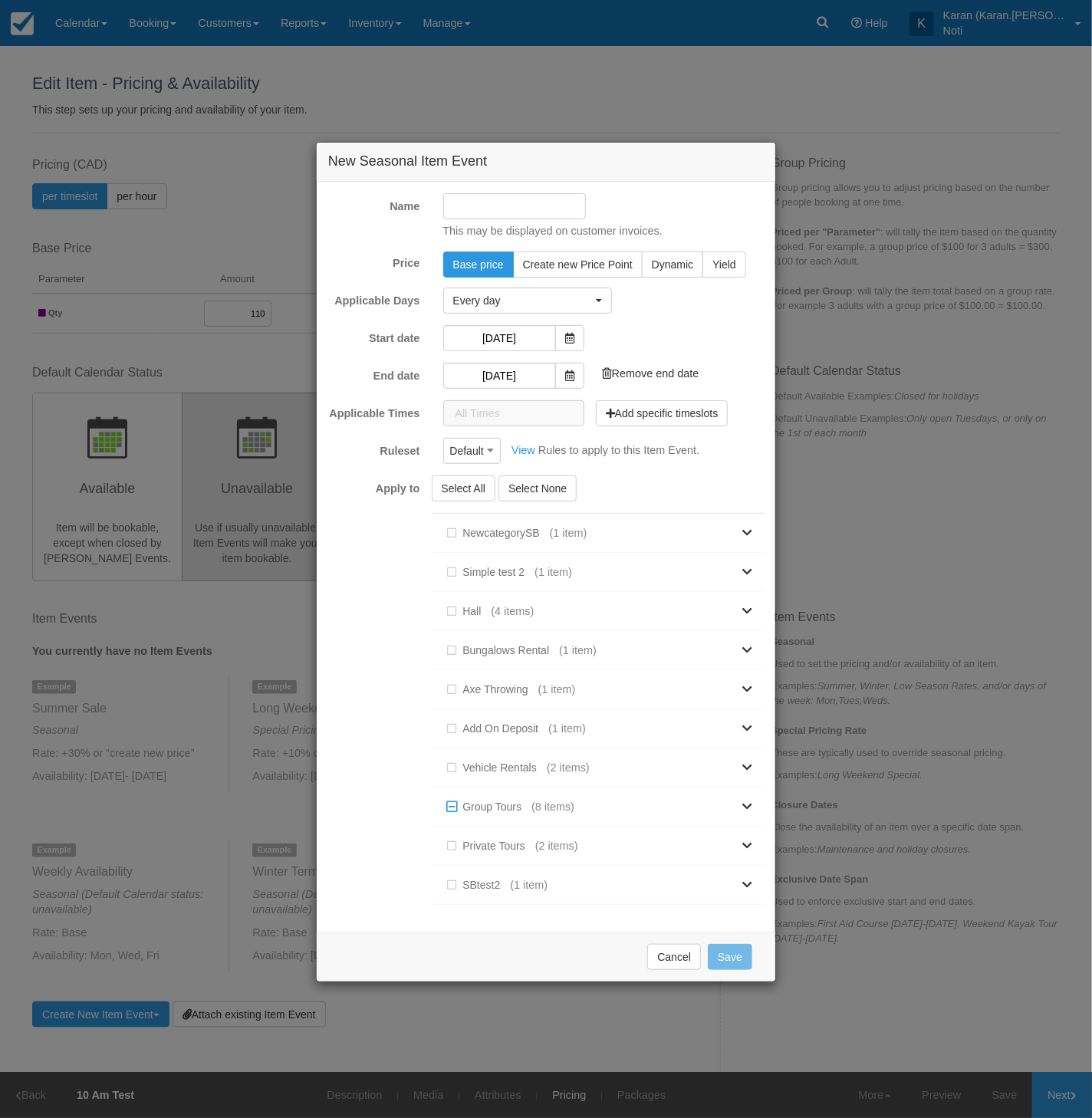
click at [500, 197] on input "Name" at bounding box center [515, 206] width 144 height 26
type input "fvbd"
click at [740, 946] on button "Save" at bounding box center [730, 956] width 44 height 26
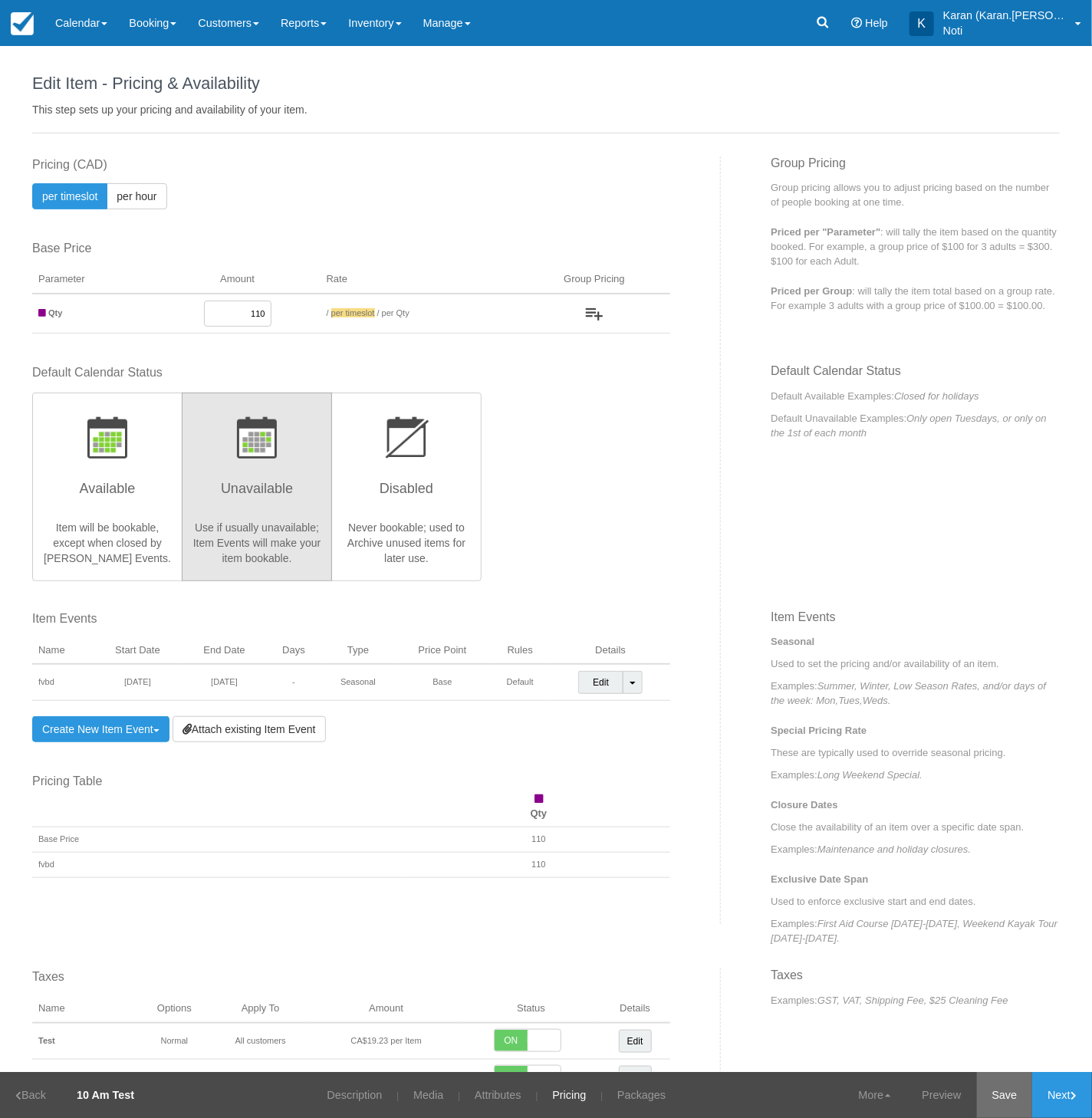
click at [1011, 1109] on link "Save" at bounding box center [1005, 1095] width 56 height 46
click at [925, 1089] on link "Preview" at bounding box center [921, 1095] width 70 height 46
click at [481, 1090] on link "Attributes" at bounding box center [488, 1095] width 70 height 46
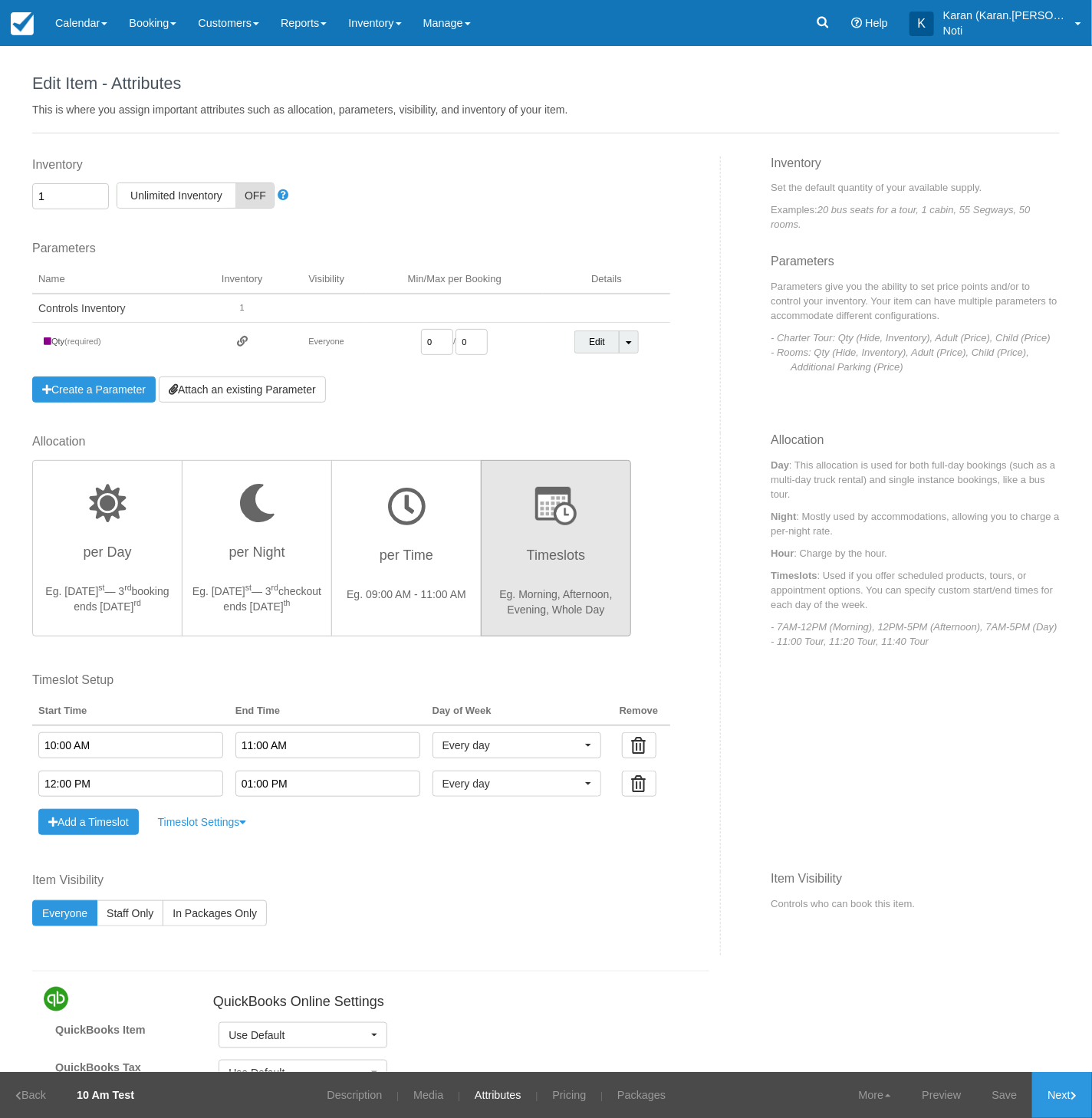
click at [96, 200] on input "1" at bounding box center [70, 196] width 77 height 26
type input "10"
click at [991, 1095] on link "Save" at bounding box center [1005, 1095] width 56 height 46
drag, startPoint x: 784, startPoint y: 860, endPoint x: 739, endPoint y: 842, distance: 48.5
click at [784, 857] on div "Inventory 10 Unlimited ON Unlimited Inventory OFF This item is a Product Groupi…" at bounding box center [546, 807] width 1050 height 1303
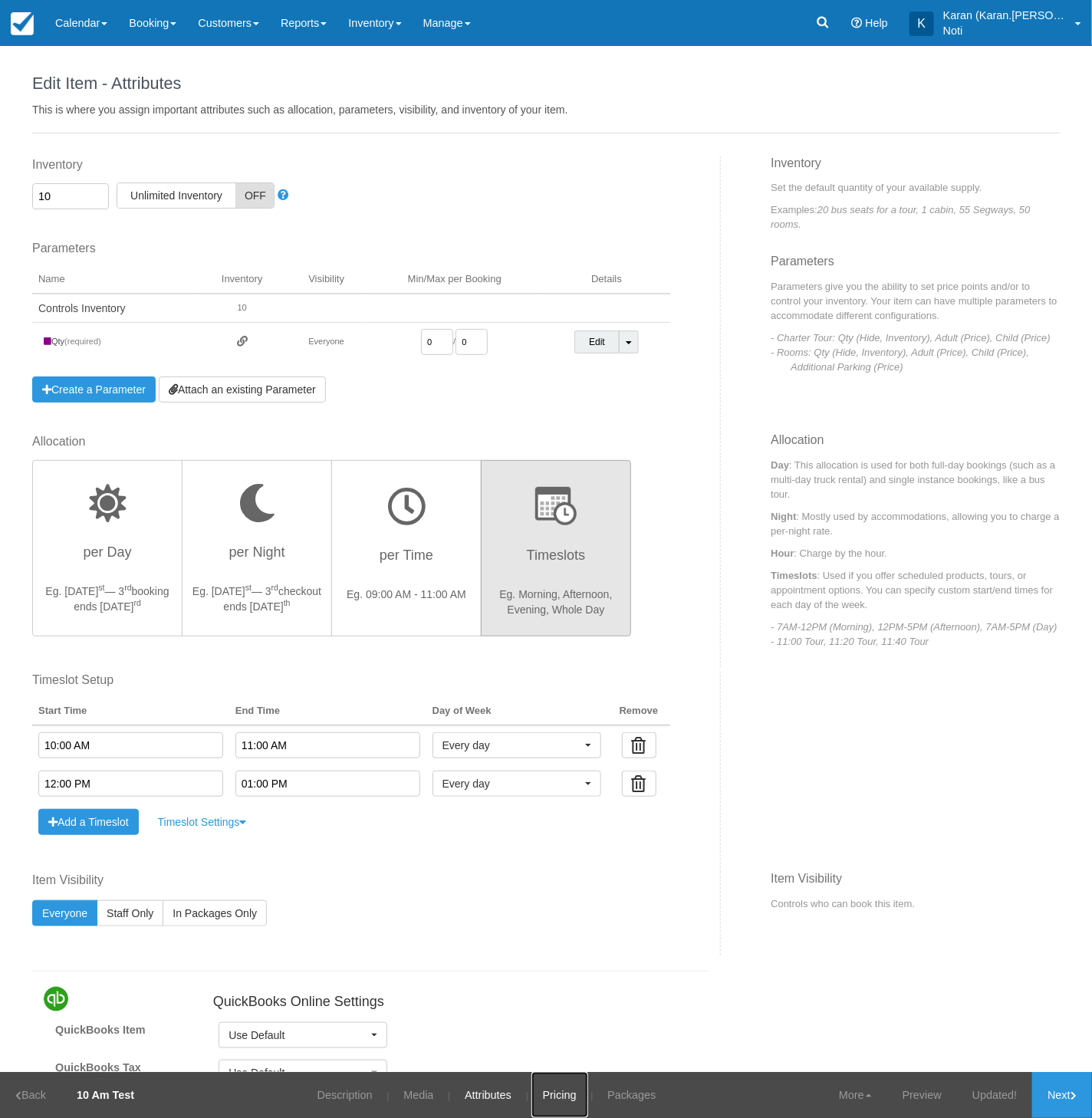
click at [568, 1106] on link "Pricing" at bounding box center [559, 1095] width 57 height 46
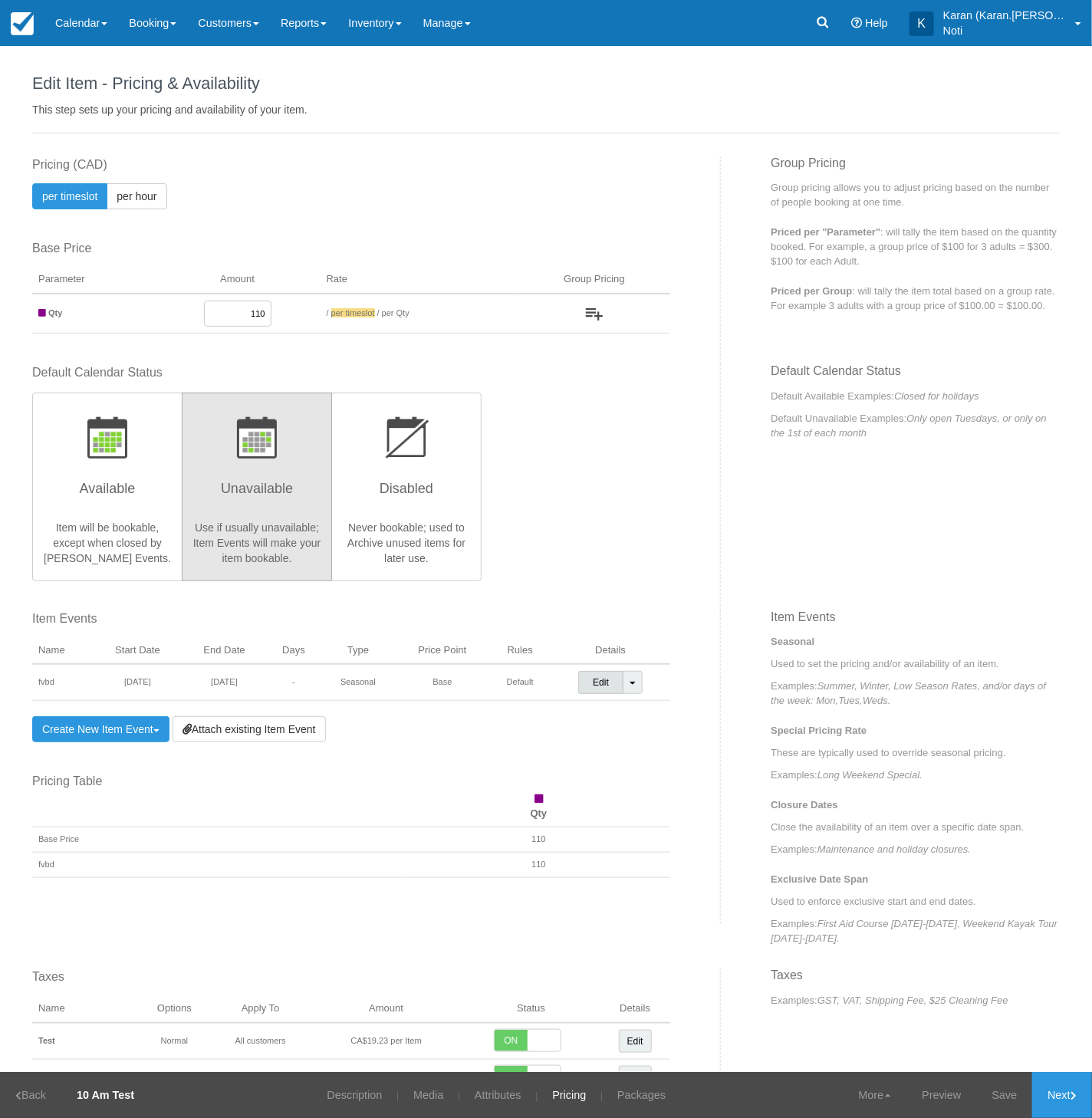
click at [596, 677] on link "Edit" at bounding box center [601, 682] width 45 height 23
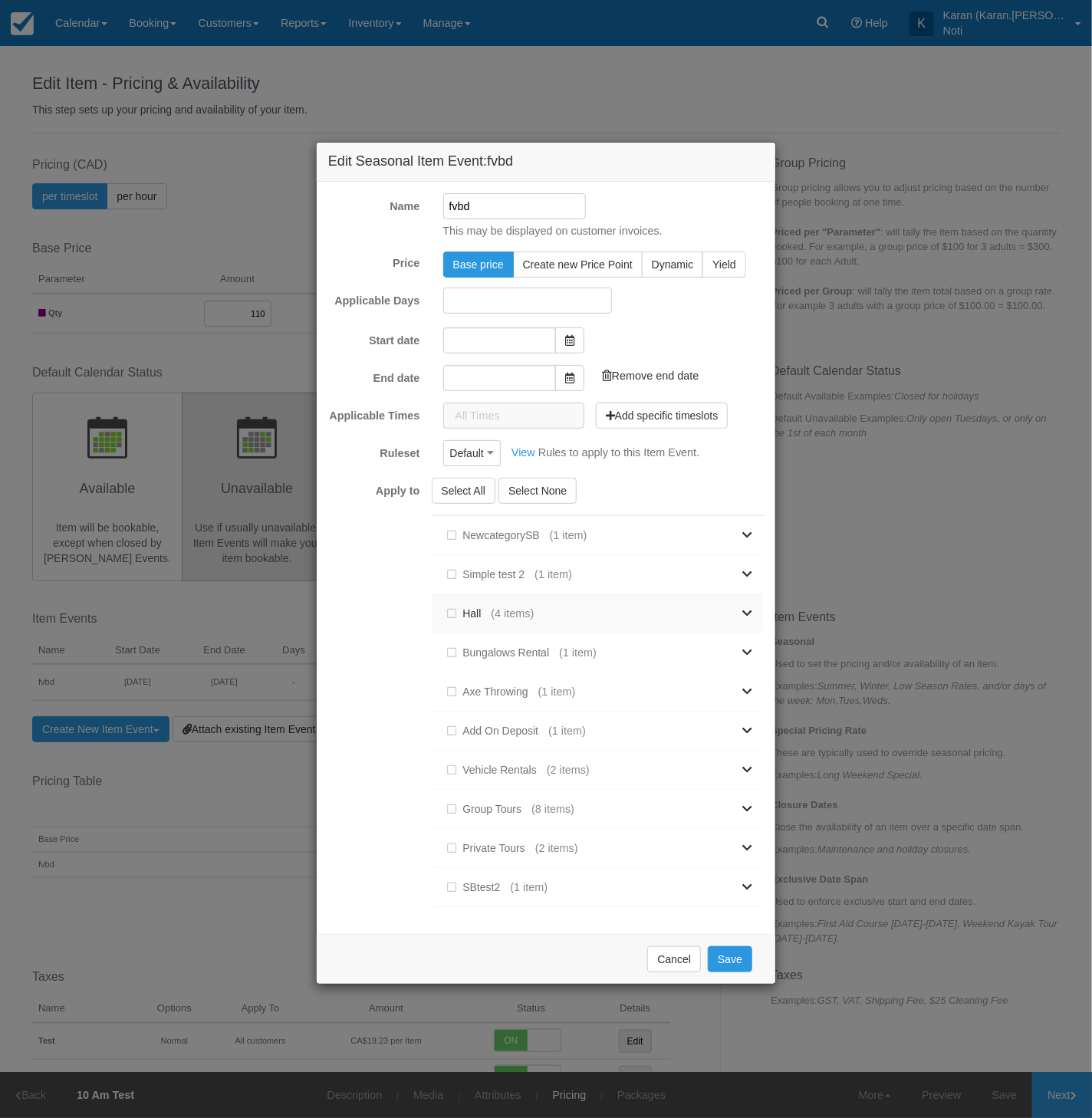
type input "[DATE]"
click at [523, 344] on input "[DATE]" at bounding box center [499, 338] width 113 height 26
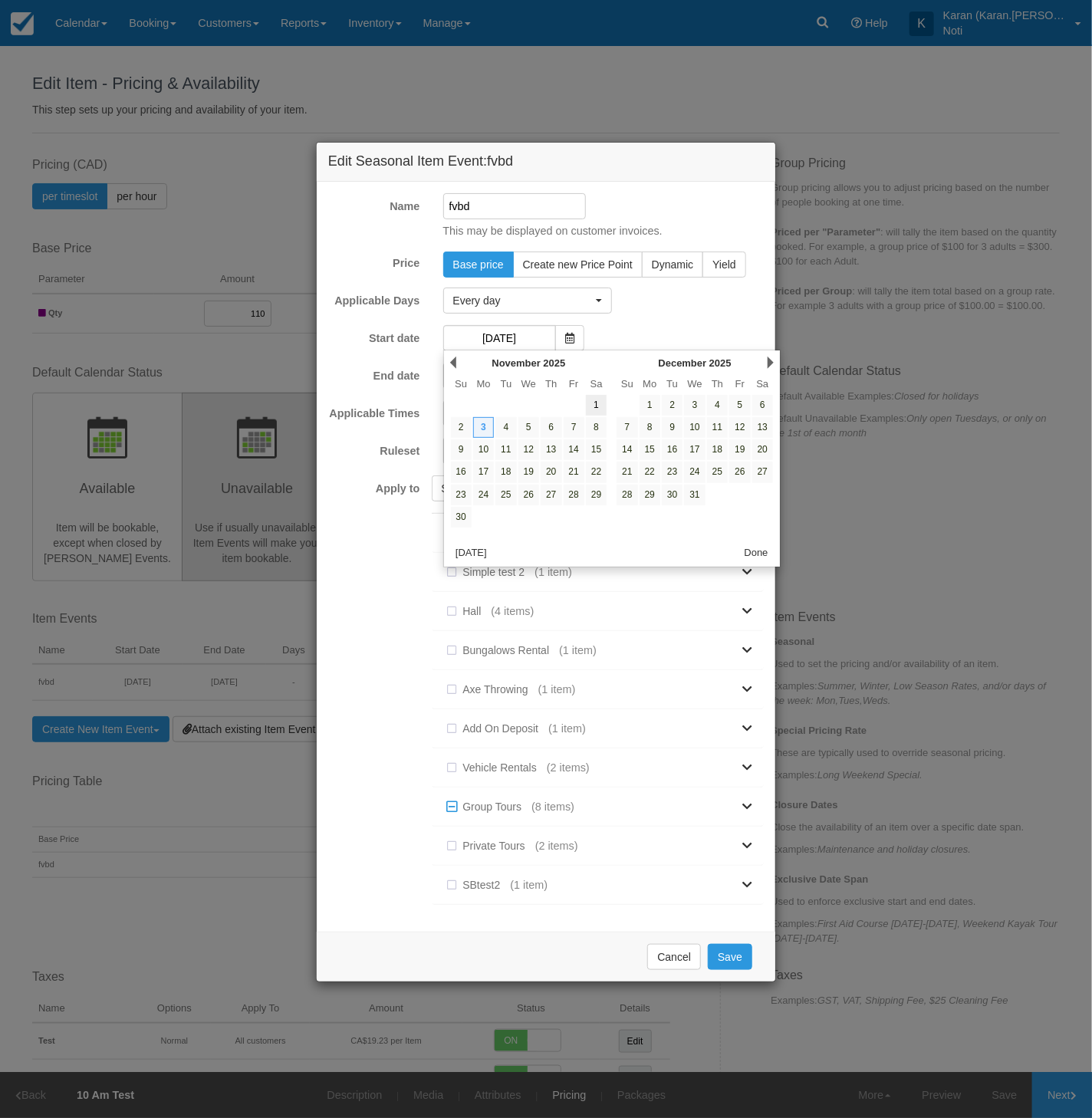
click at [597, 401] on link "1" at bounding box center [596, 405] width 21 height 21
type input "01/11/25"
click at [597, 401] on link "1" at bounding box center [596, 405] width 21 height 21
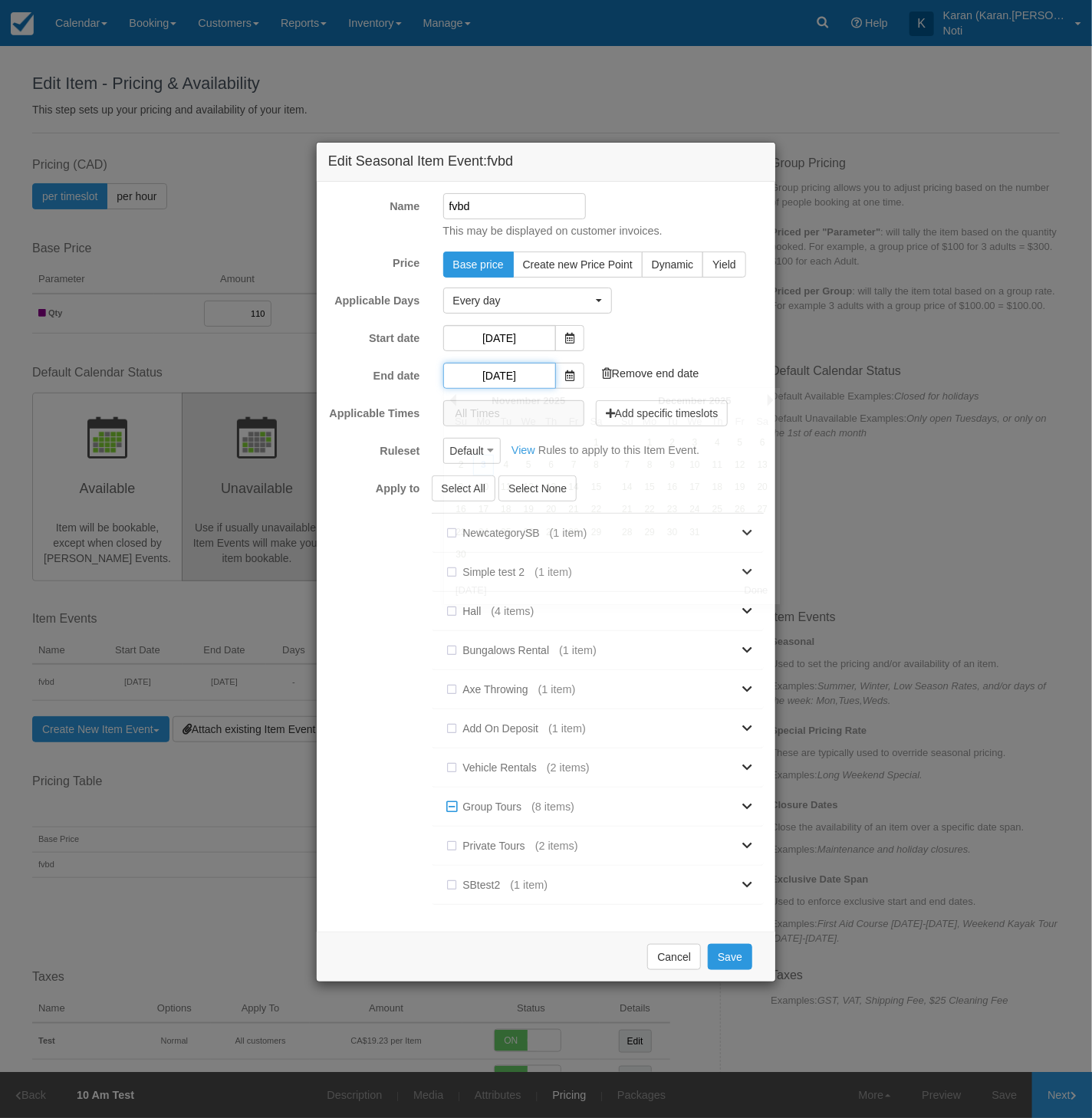
click at [499, 368] on input "[DATE]" at bounding box center [499, 376] width 113 height 26
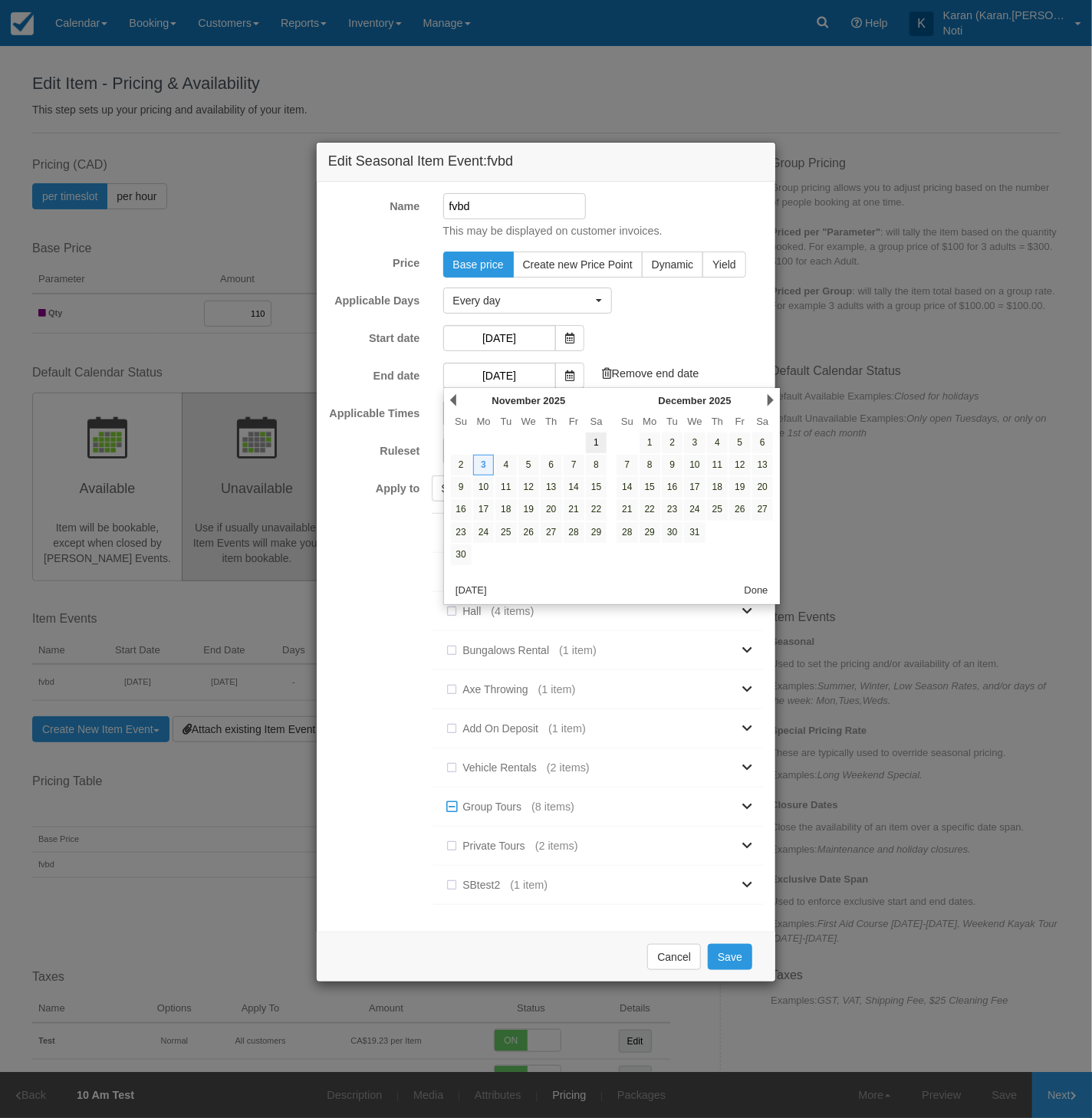
click at [604, 438] on link "1" at bounding box center [596, 443] width 21 height 21
type input "01/11/25"
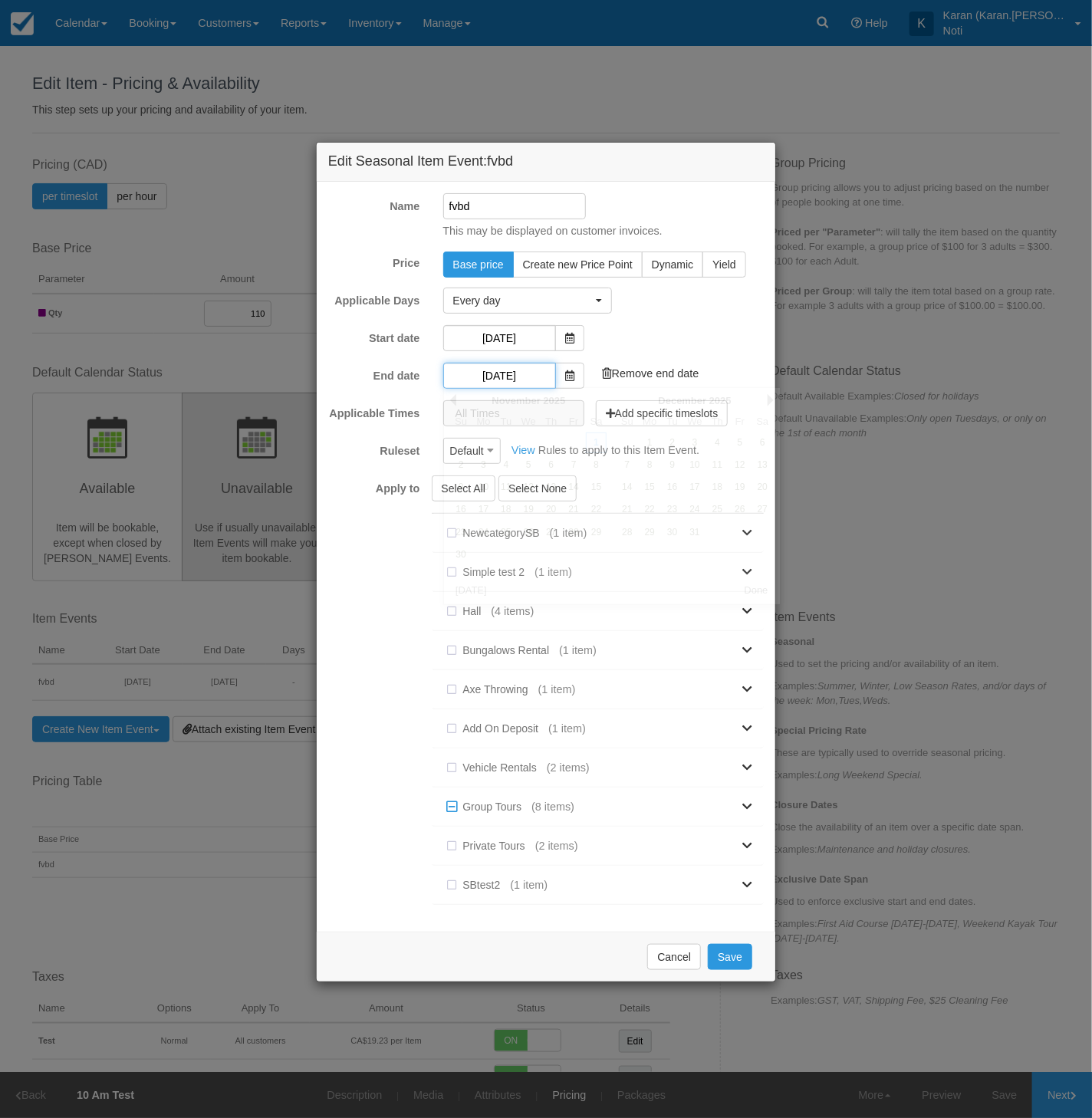
click at [476, 374] on input "01/11/25" at bounding box center [499, 376] width 113 height 26
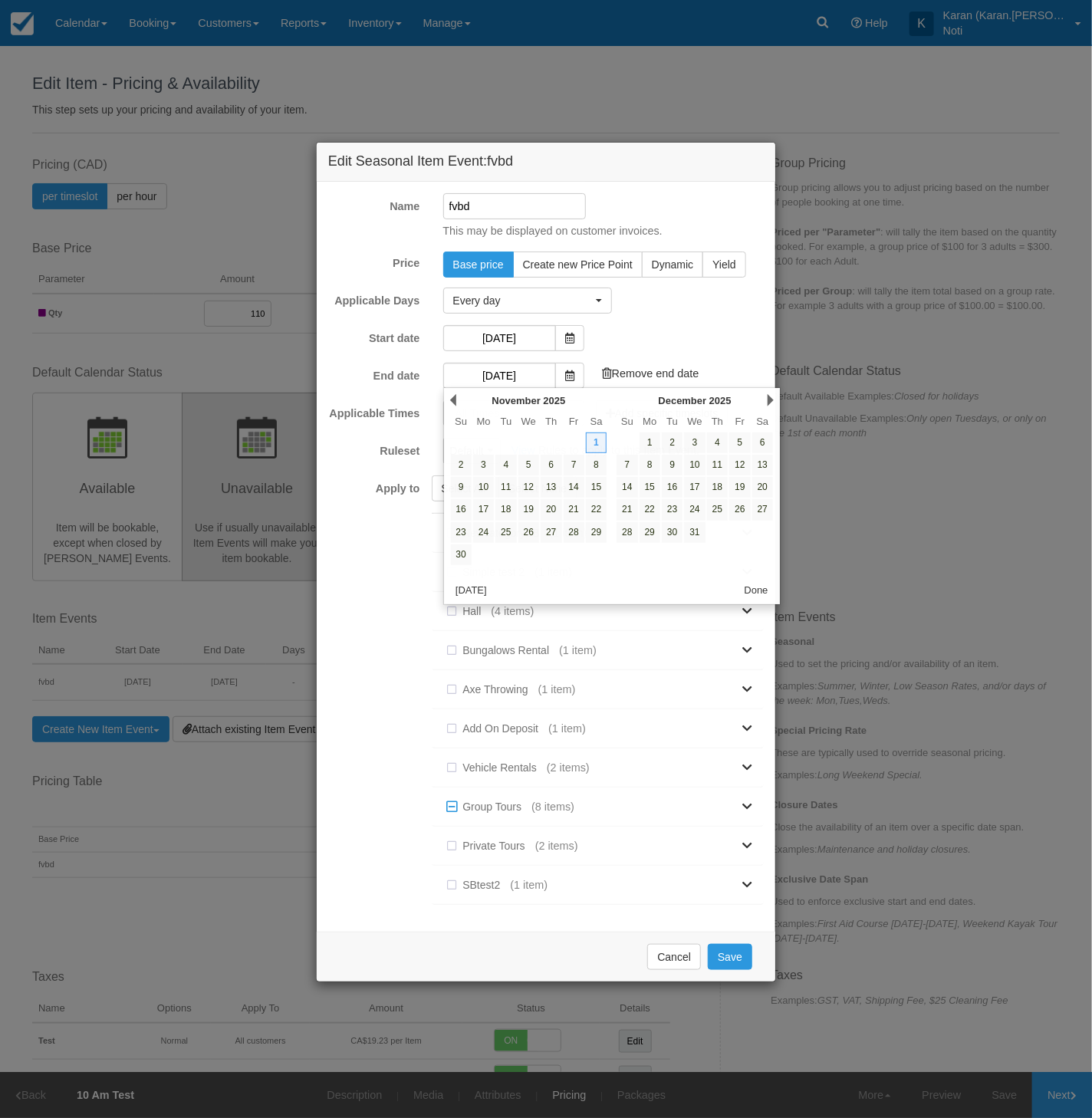
click at [363, 674] on div "Apply to Select All Select None NewcategorySB (1 item) New test SB Simple test …" at bounding box center [546, 697] width 459 height 444
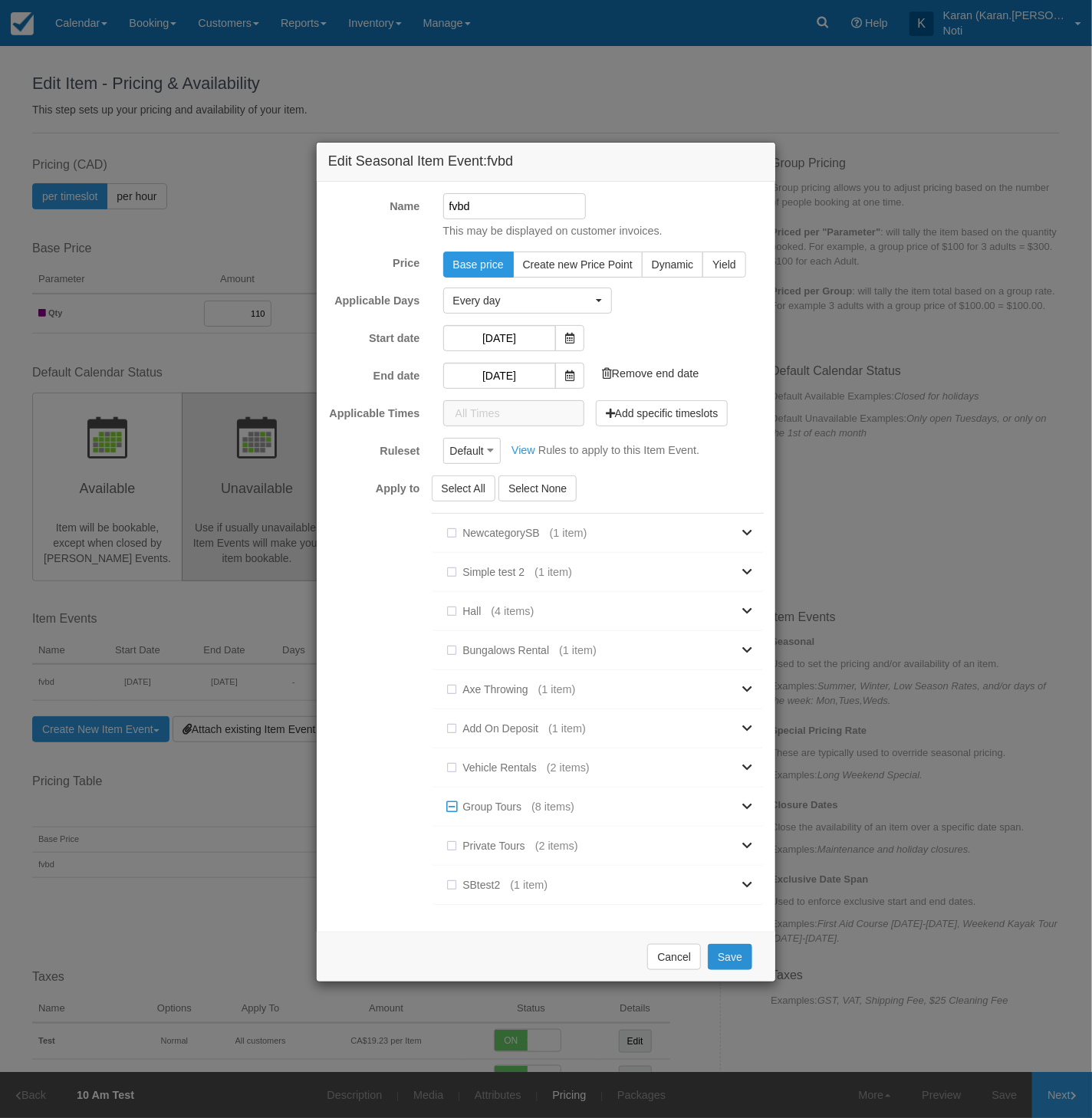
click at [739, 955] on button "Save" at bounding box center [730, 956] width 44 height 26
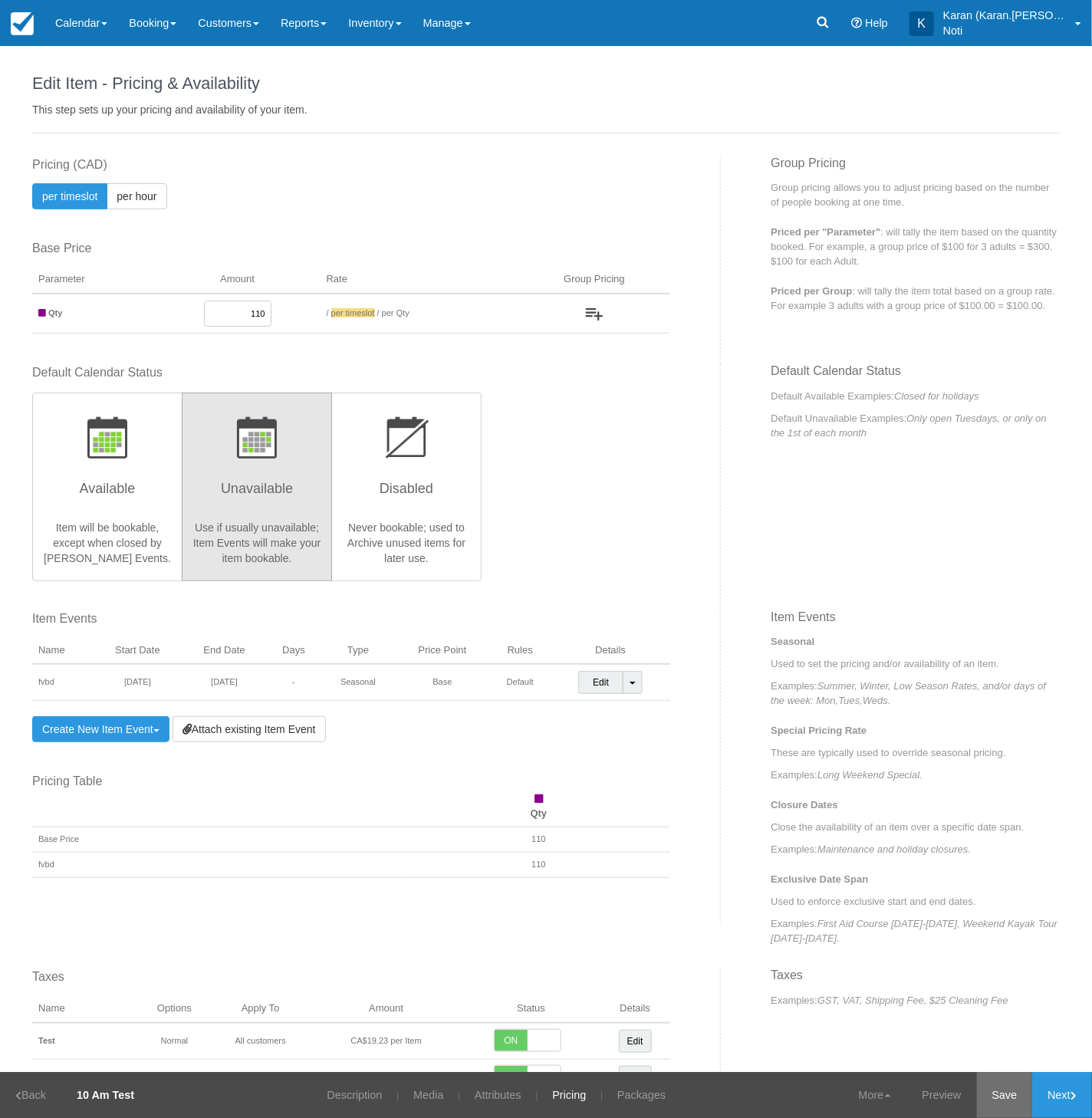
click at [1008, 1096] on link "Save" at bounding box center [1005, 1095] width 56 height 46
click at [911, 1090] on link "Preview" at bounding box center [921, 1095] width 70 height 46
click at [837, 602] on div "This item is a Product Grouping Parent, which are priced based on their child i…" at bounding box center [546, 766] width 1050 height 1219
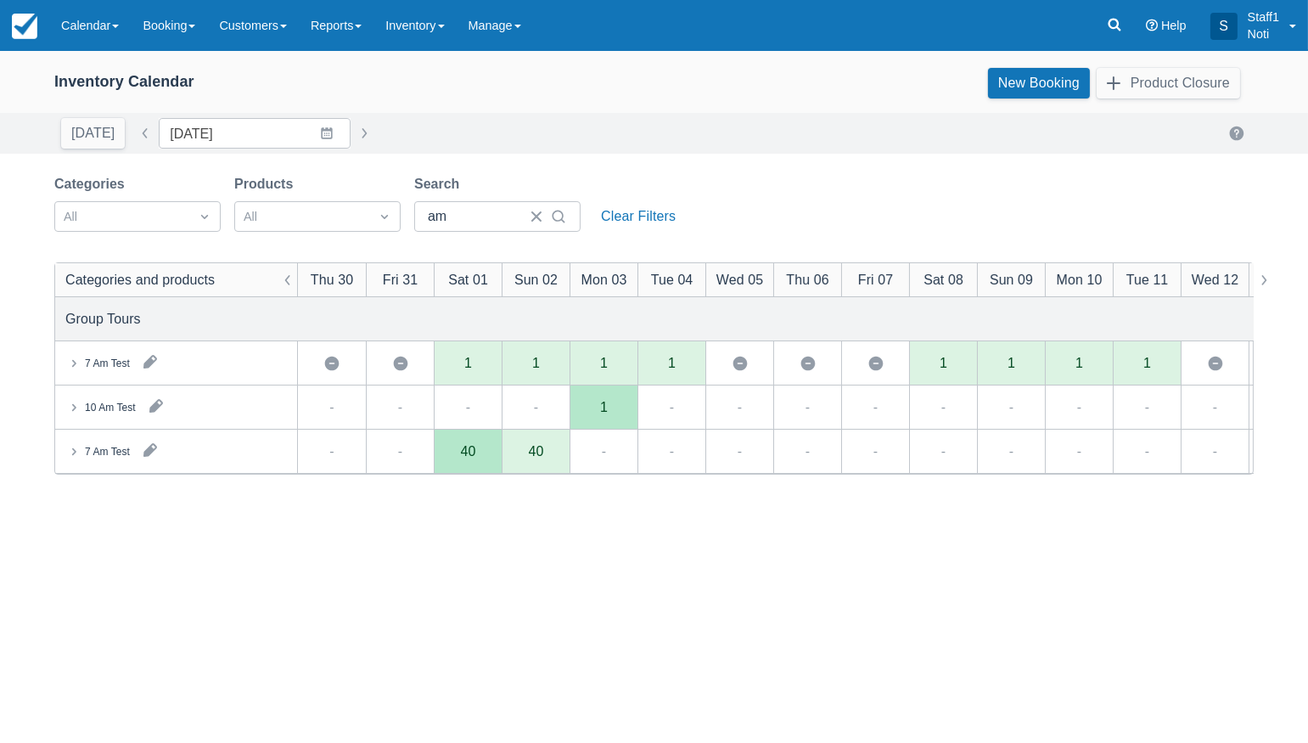
click at [104, 414] on div "10 Am Test" at bounding box center [100, 407] width 70 height 17
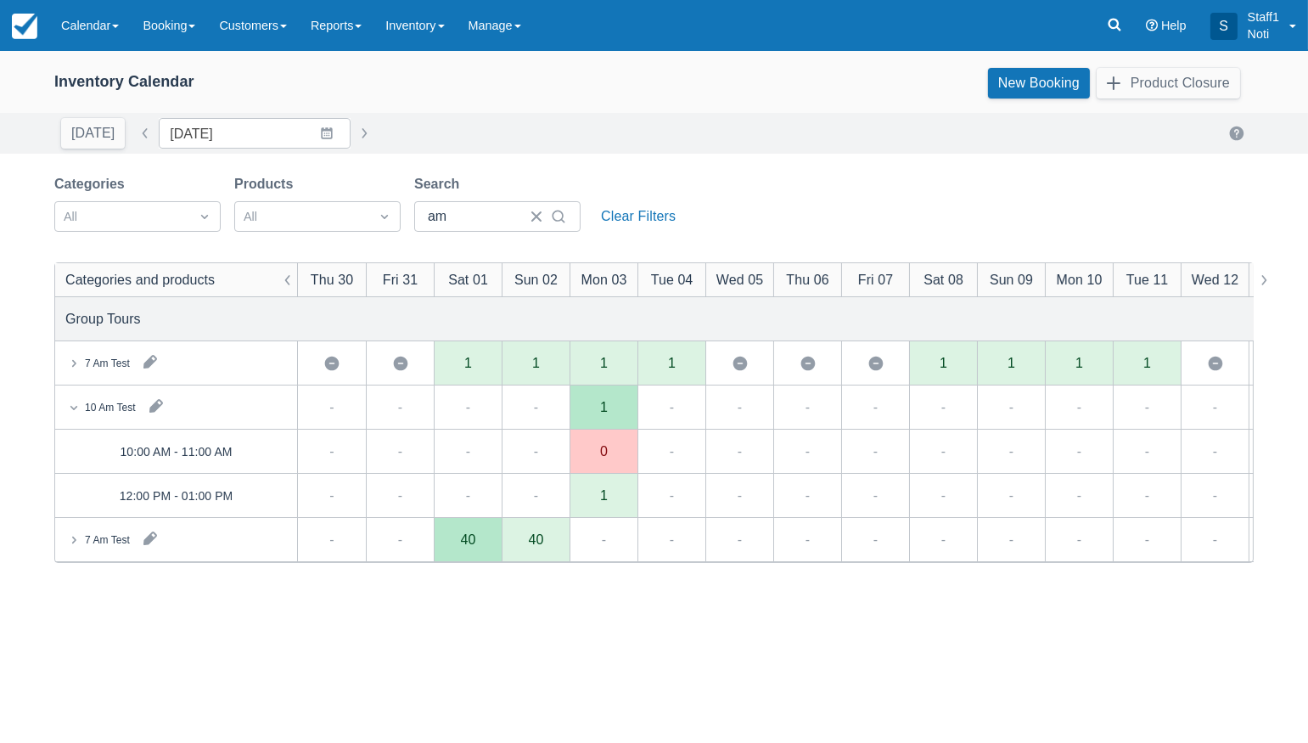
click at [604, 453] on div "0" at bounding box center [604, 452] width 8 height 14
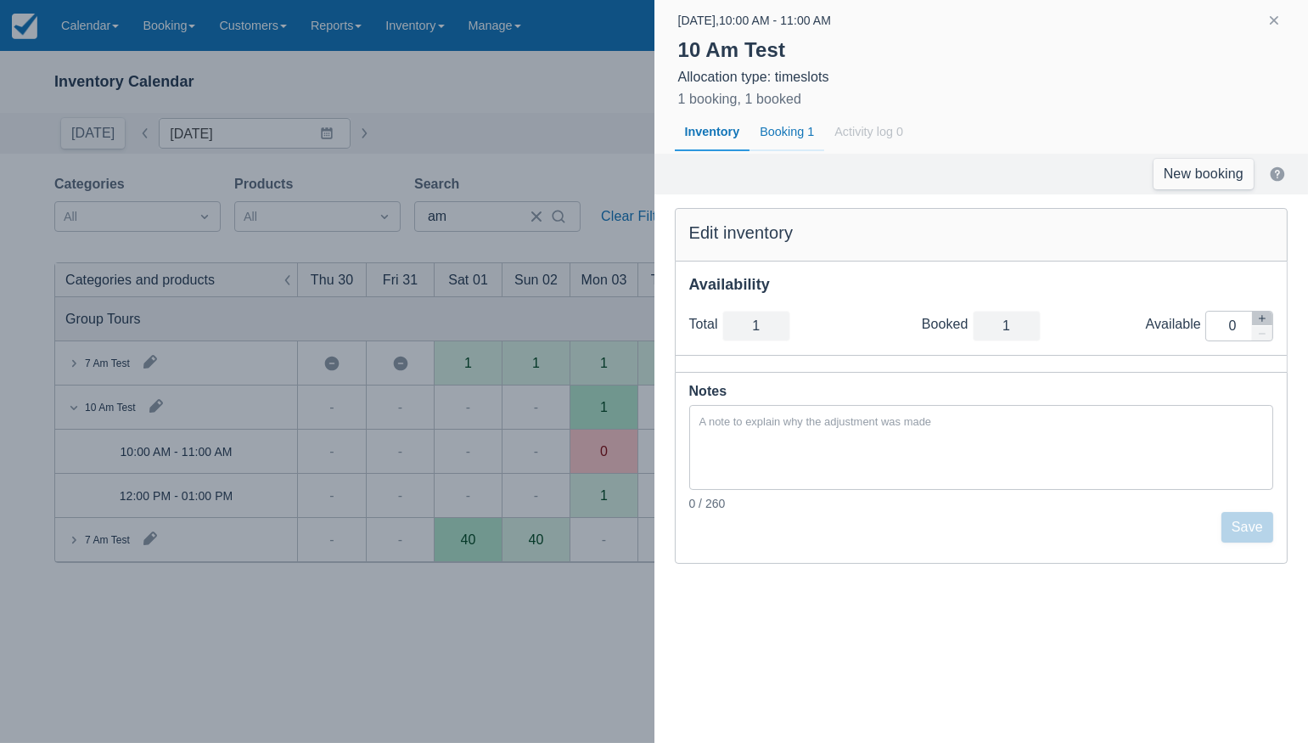
click at [779, 136] on div "Booking 1" at bounding box center [787, 132] width 75 height 39
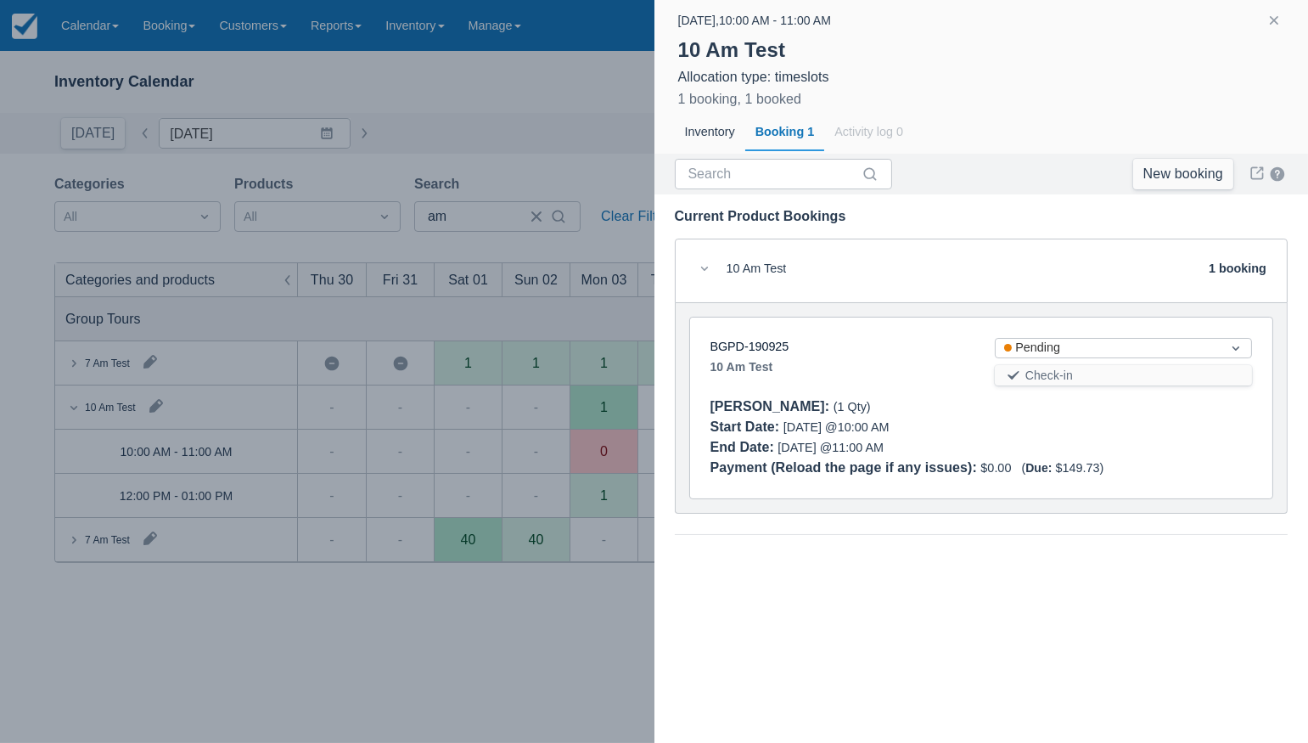
click at [571, 588] on div at bounding box center [654, 371] width 1308 height 743
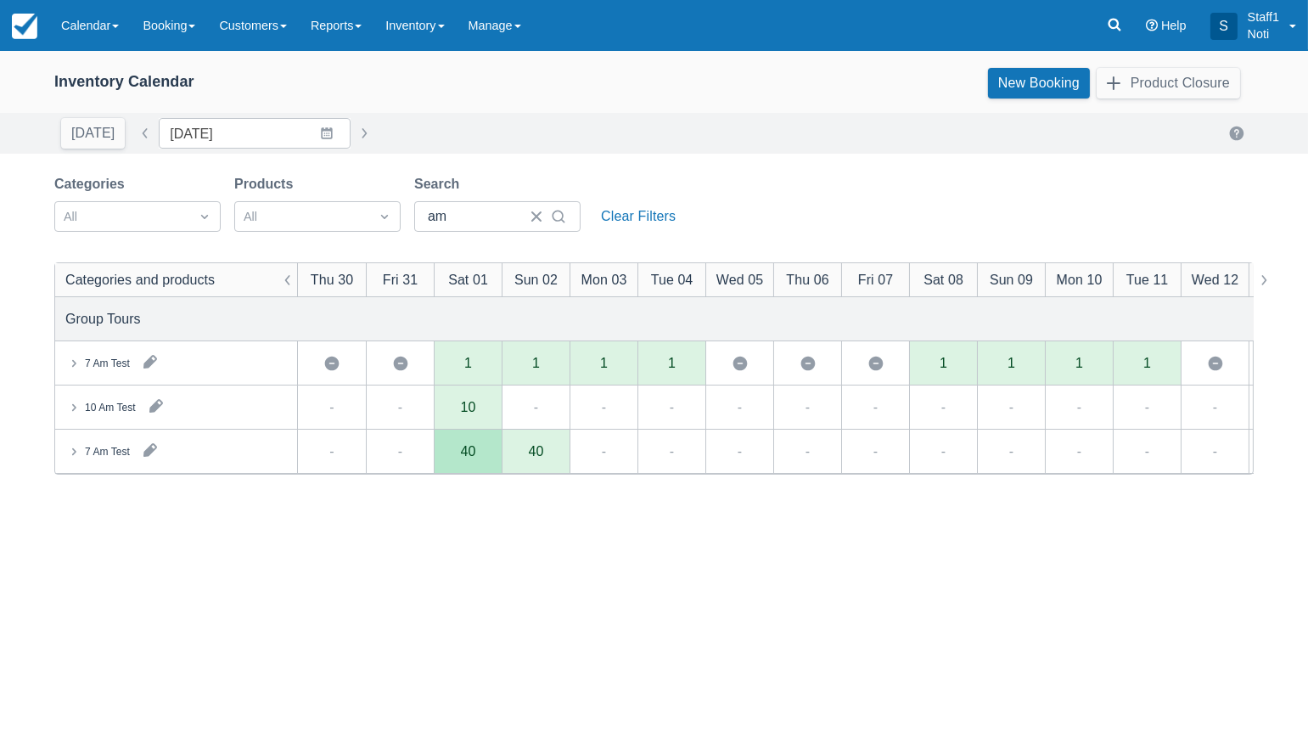
click at [114, 410] on div "10 Am Test" at bounding box center [110, 407] width 51 height 15
click at [67, 412] on icon at bounding box center [73, 407] width 17 height 17
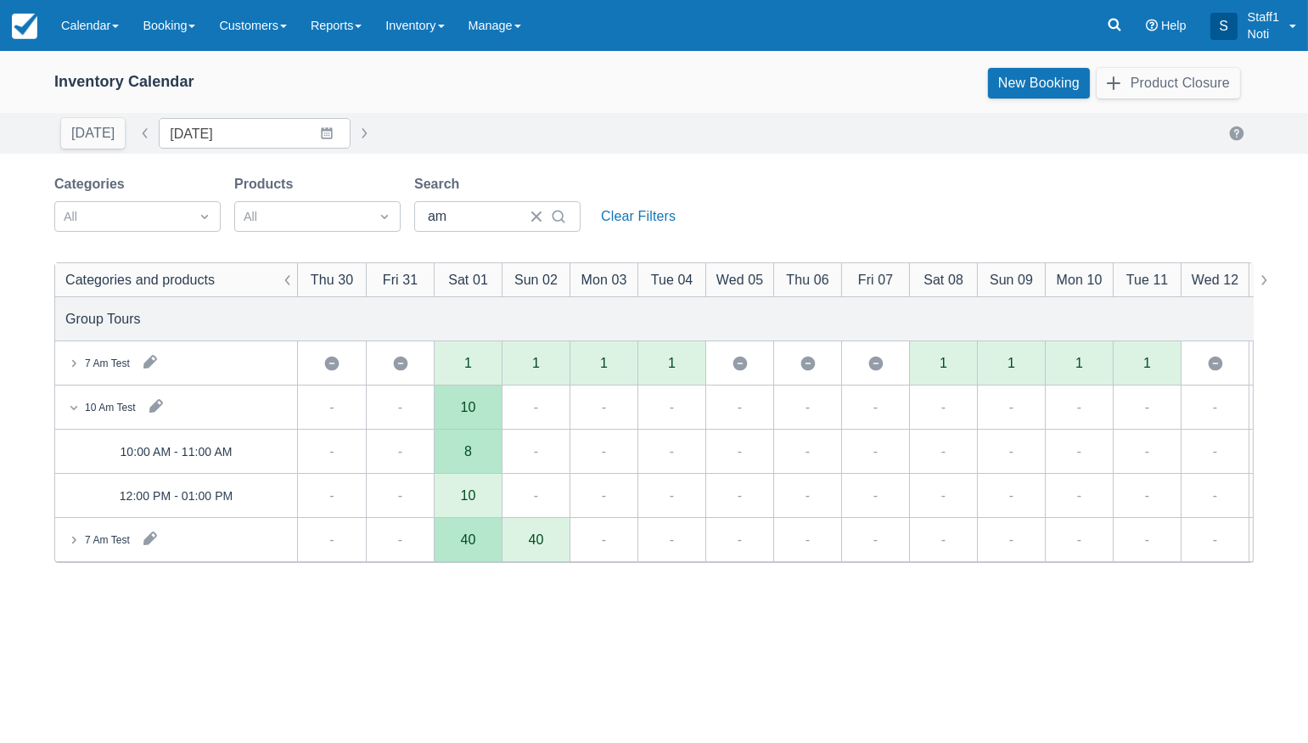
click at [482, 459] on div "8" at bounding box center [468, 452] width 68 height 44
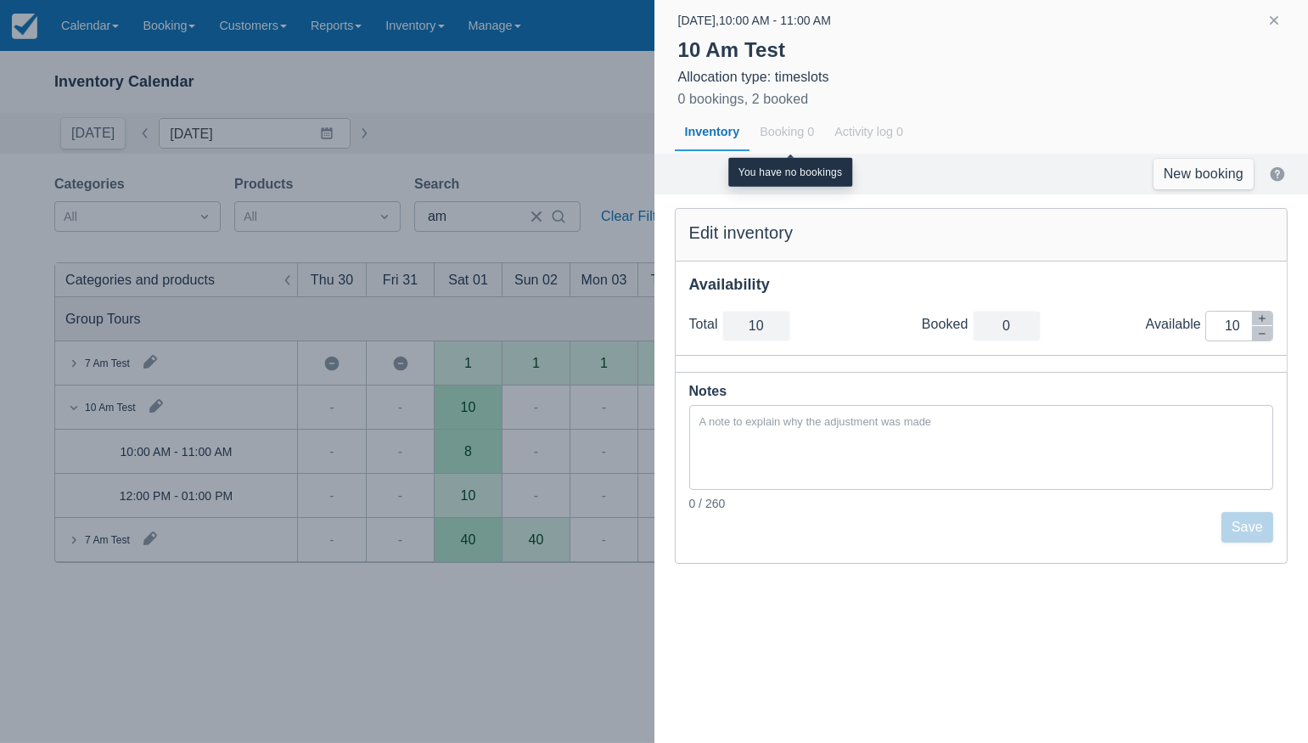
click at [809, 136] on div "Booking 0" at bounding box center [787, 132] width 75 height 39
click at [503, 576] on div at bounding box center [654, 371] width 1308 height 743
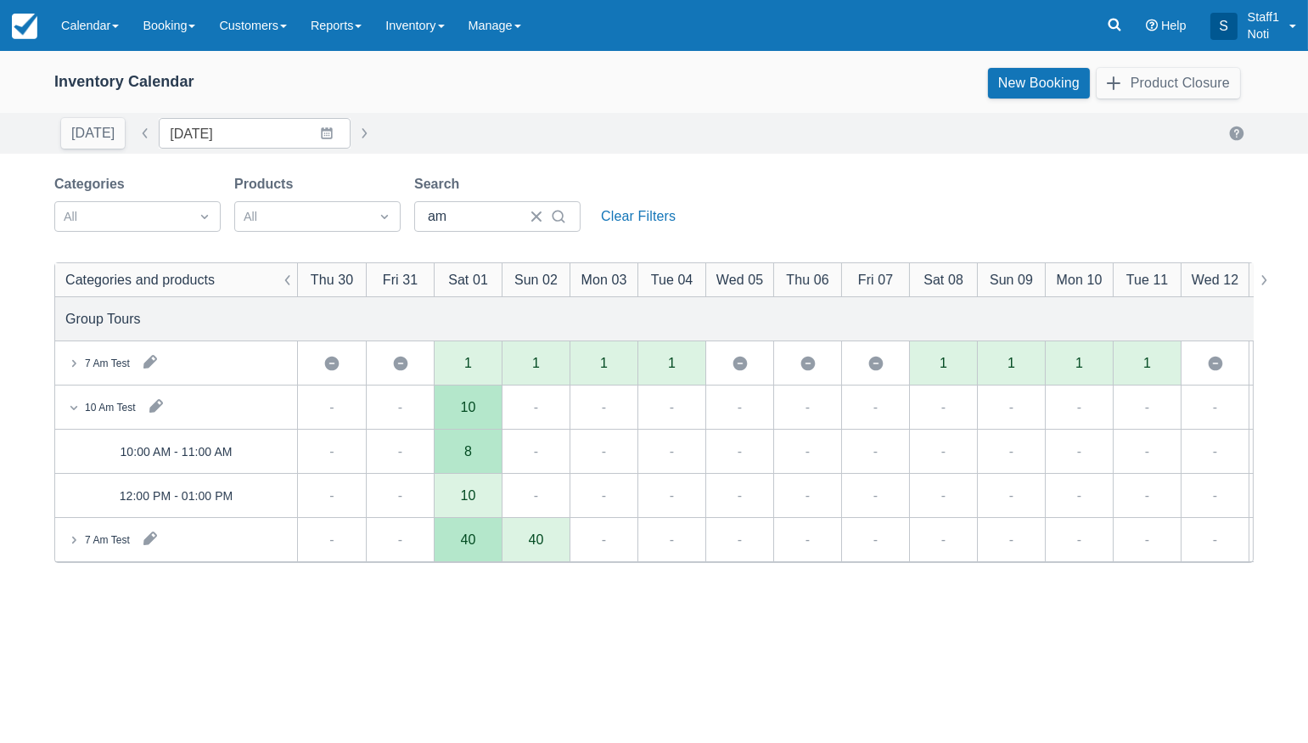
click at [479, 465] on div "7 Am Test 10 Am Test 7 Am Test Maximum available for the day Maximum available …" at bounding box center [654, 397] width 1308 height 692
click at [0, 0] on div "8 available 2 booked 10 total" at bounding box center [0, 0] width 0 height 0
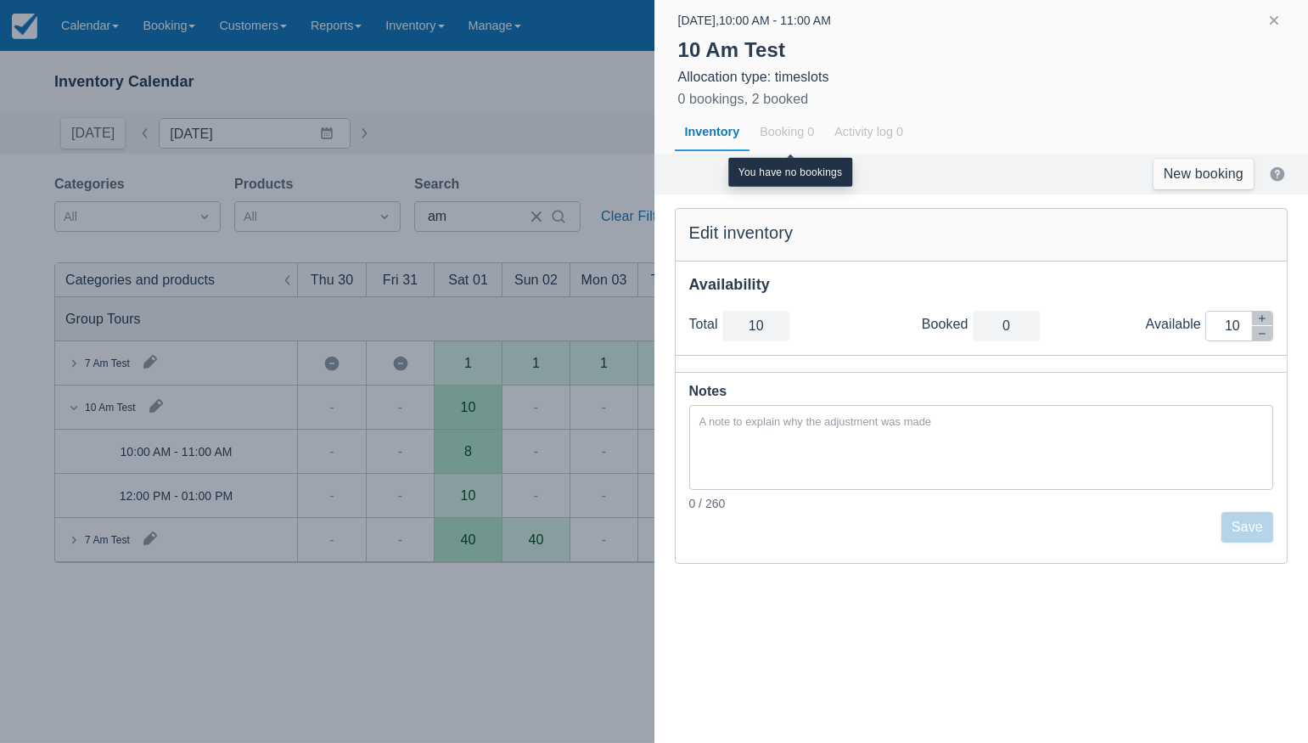
click at [795, 127] on div "Booking 0" at bounding box center [787, 132] width 75 height 39
click at [473, 664] on div at bounding box center [654, 371] width 1308 height 743
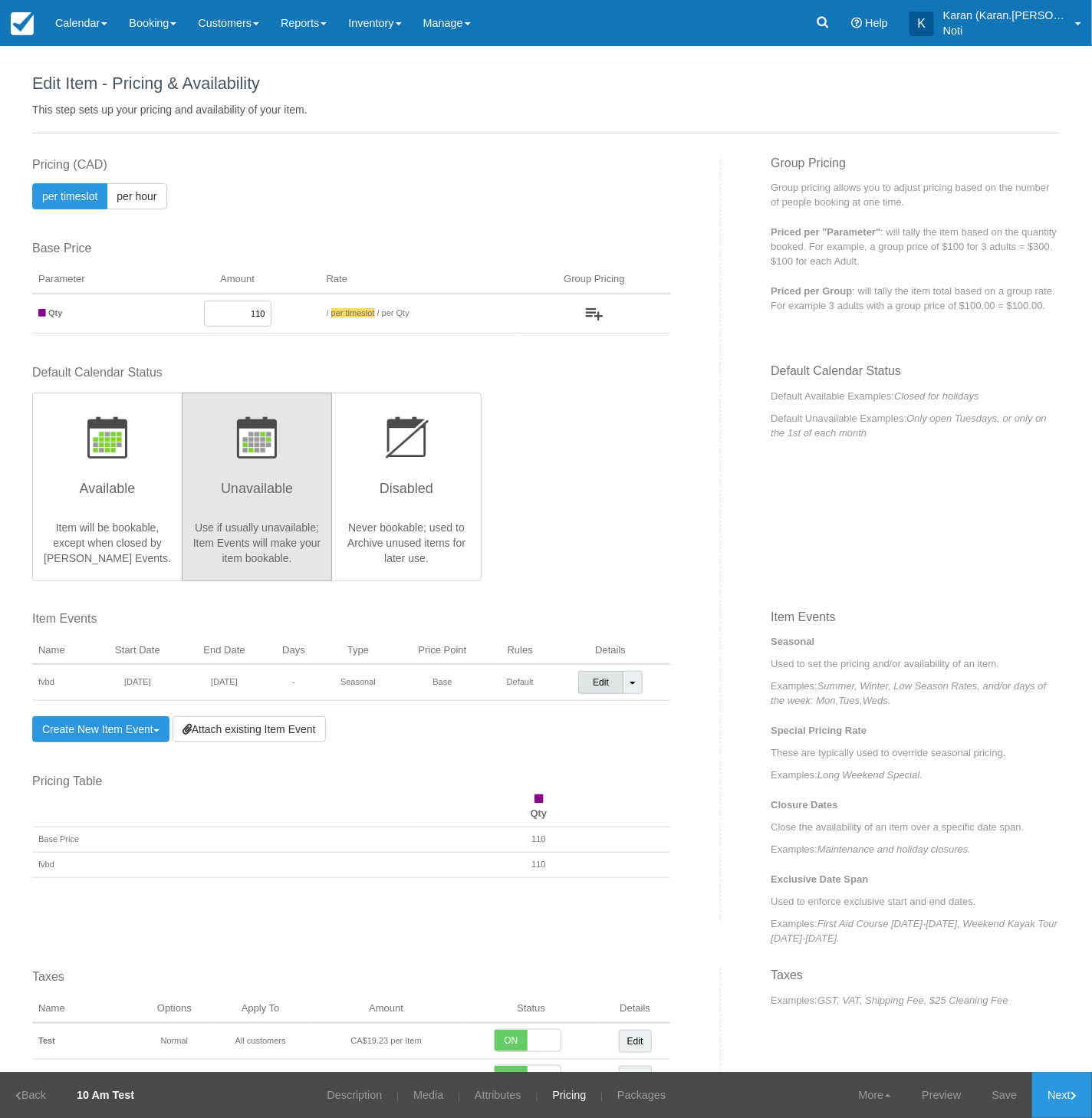
click at [604, 683] on link "Edit" at bounding box center [601, 682] width 45 height 23
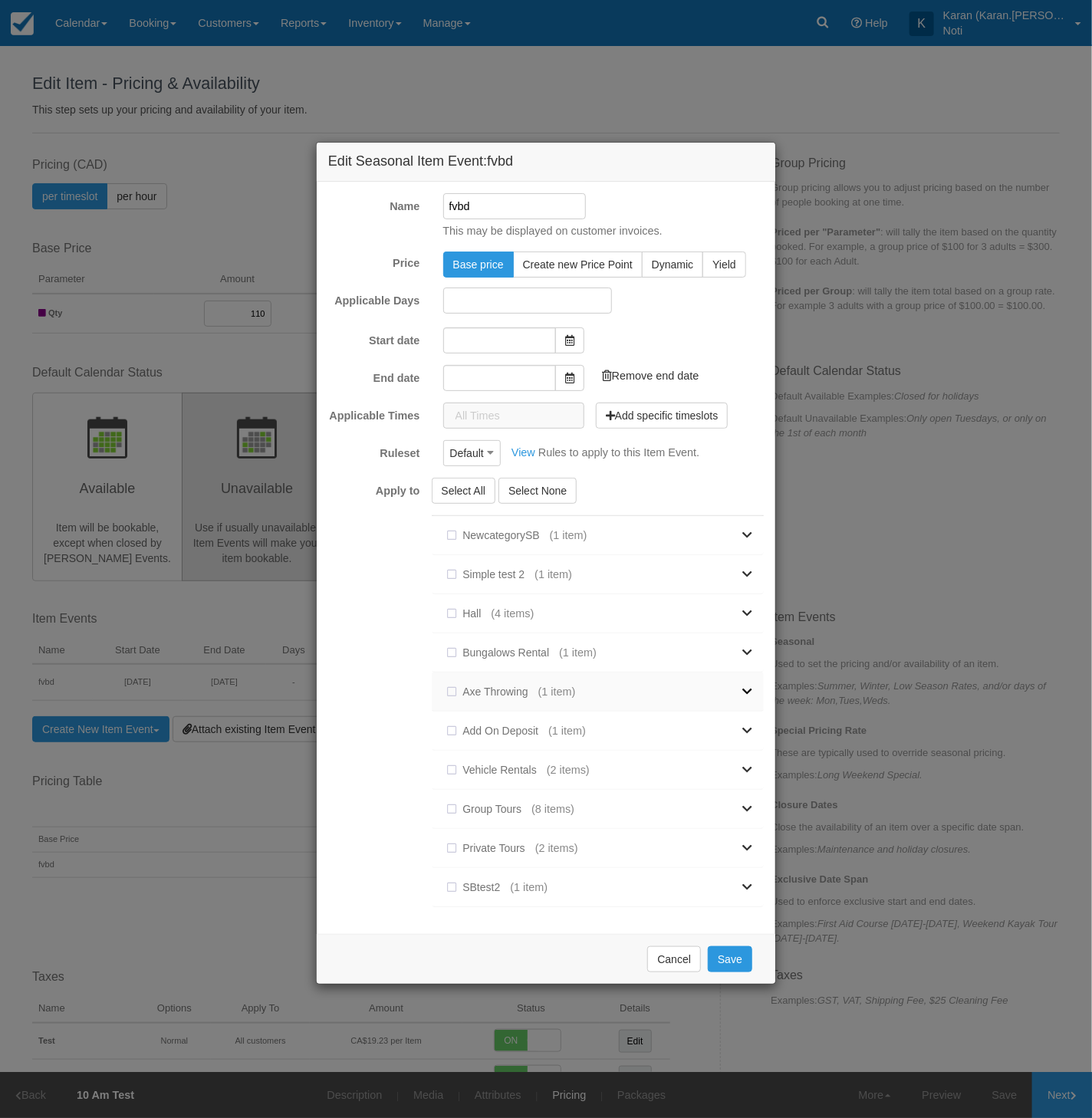
type input "[DATE]"
click at [512, 368] on input "[DATE]" at bounding box center [499, 376] width 113 height 26
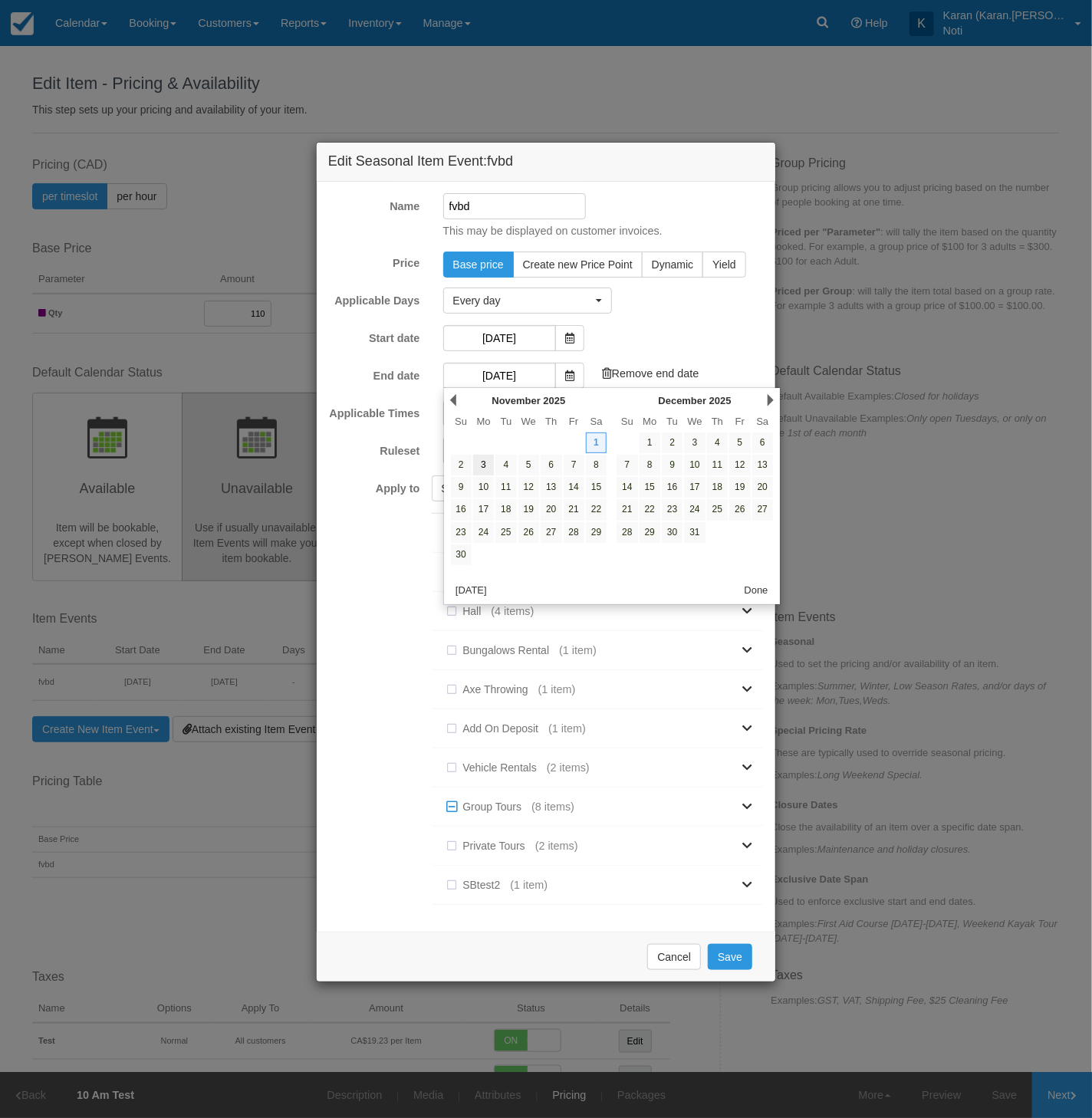
click at [485, 461] on link "3" at bounding box center [483, 464] width 21 height 21
type input "[DATE]"
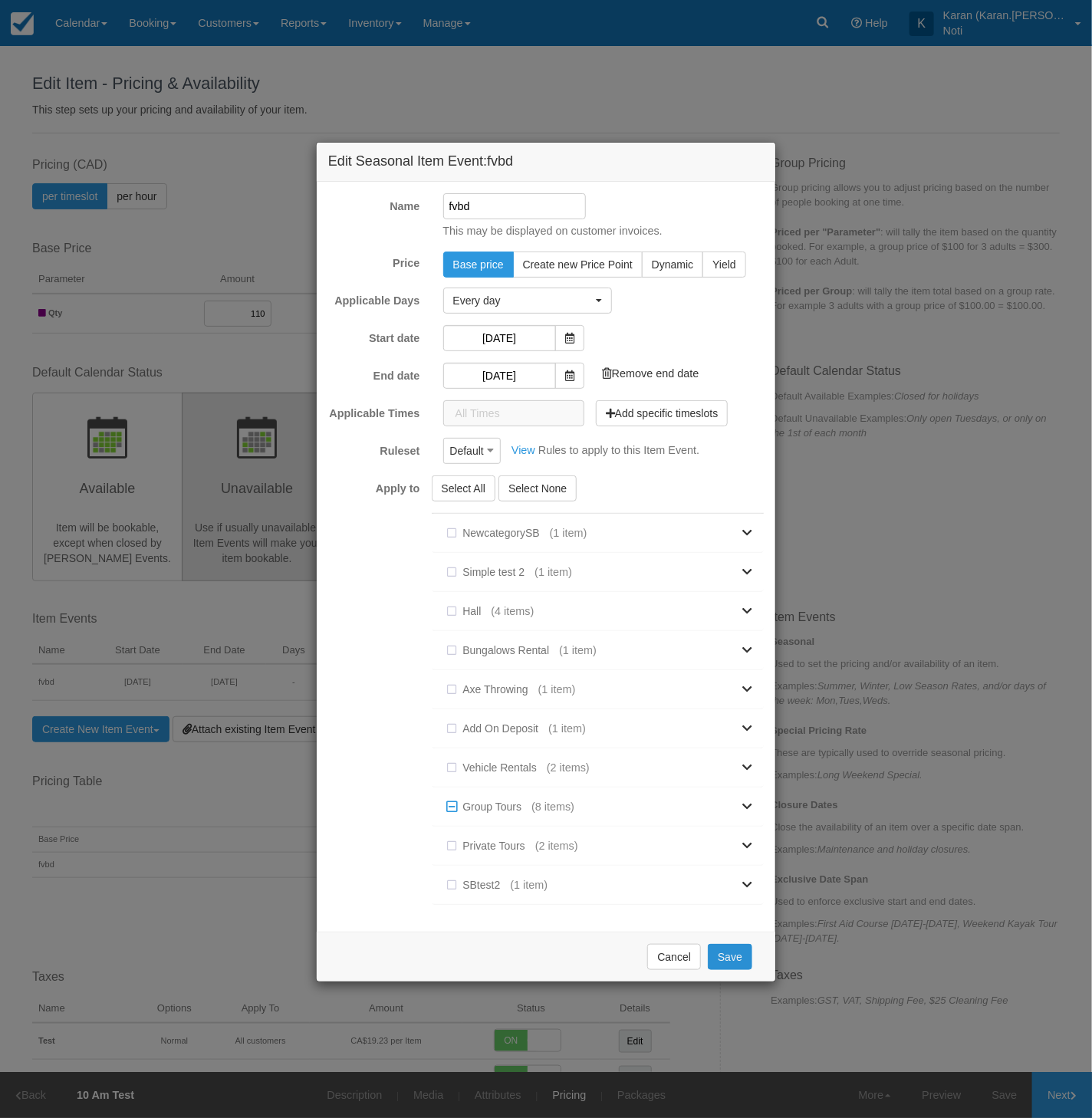
click at [732, 947] on button "Save" at bounding box center [730, 956] width 44 height 26
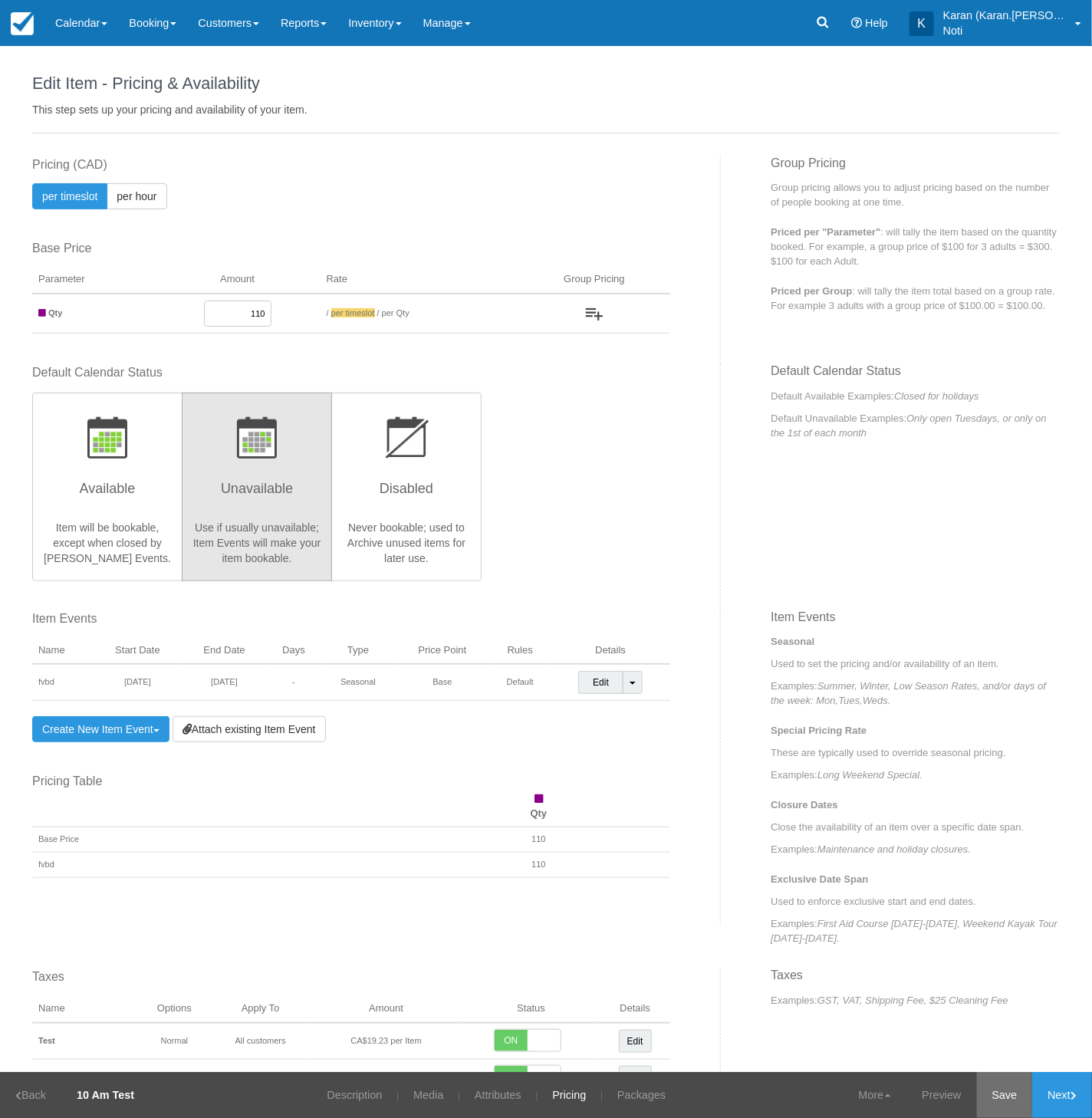
click at [991, 1085] on link "Save" at bounding box center [1005, 1095] width 56 height 46
click at [924, 698] on p "Examples: Summer, Winter, Low Season Rates, and/or days of the week: Mon,Tues,W…" at bounding box center [915, 693] width 289 height 29
click at [593, 685] on link "Edit" at bounding box center [601, 682] width 45 height 23
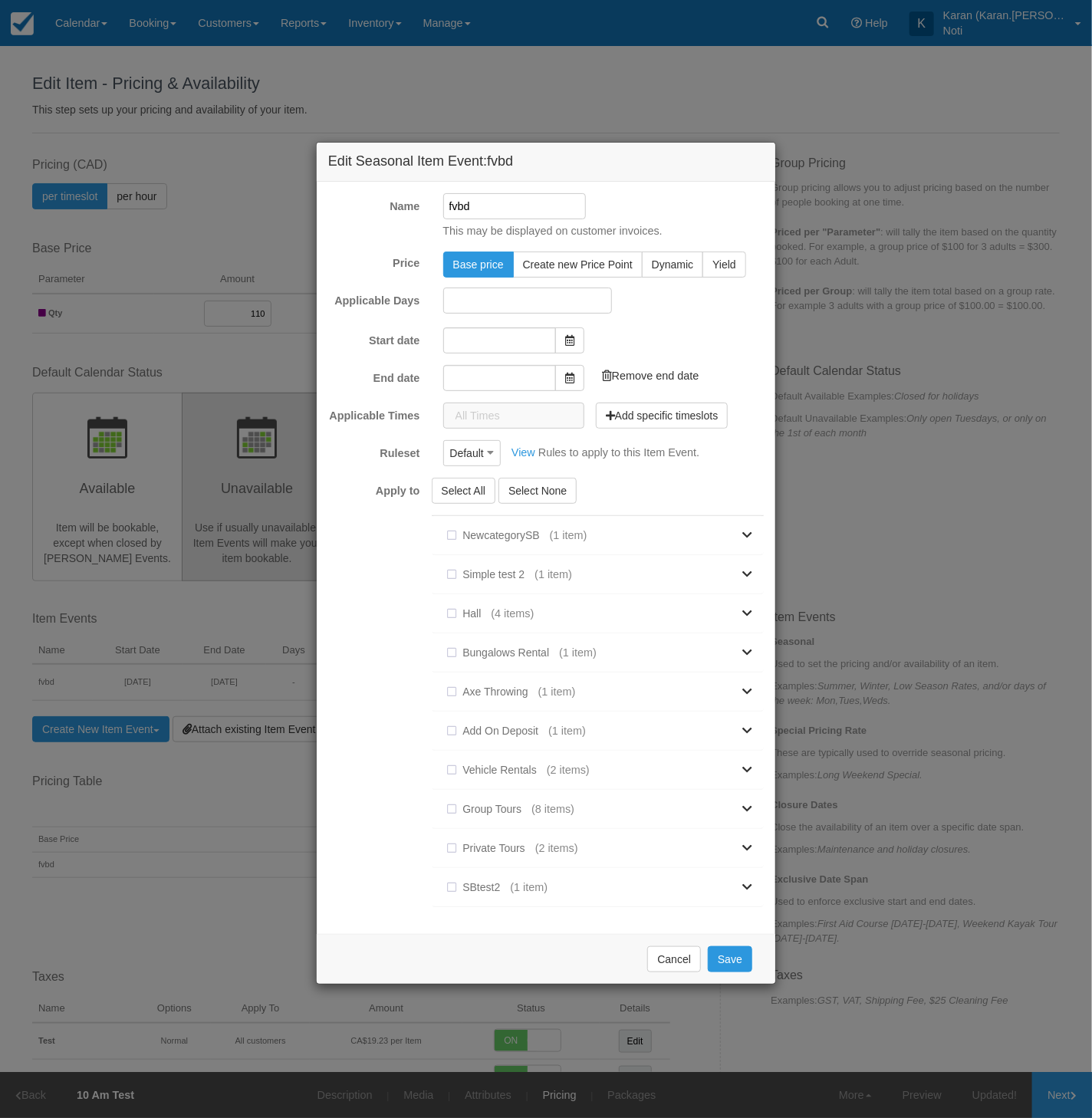
type input "01/11/25"
type input "03/11/25"
click at [495, 344] on input "01/11/25" at bounding box center [499, 338] width 113 height 26
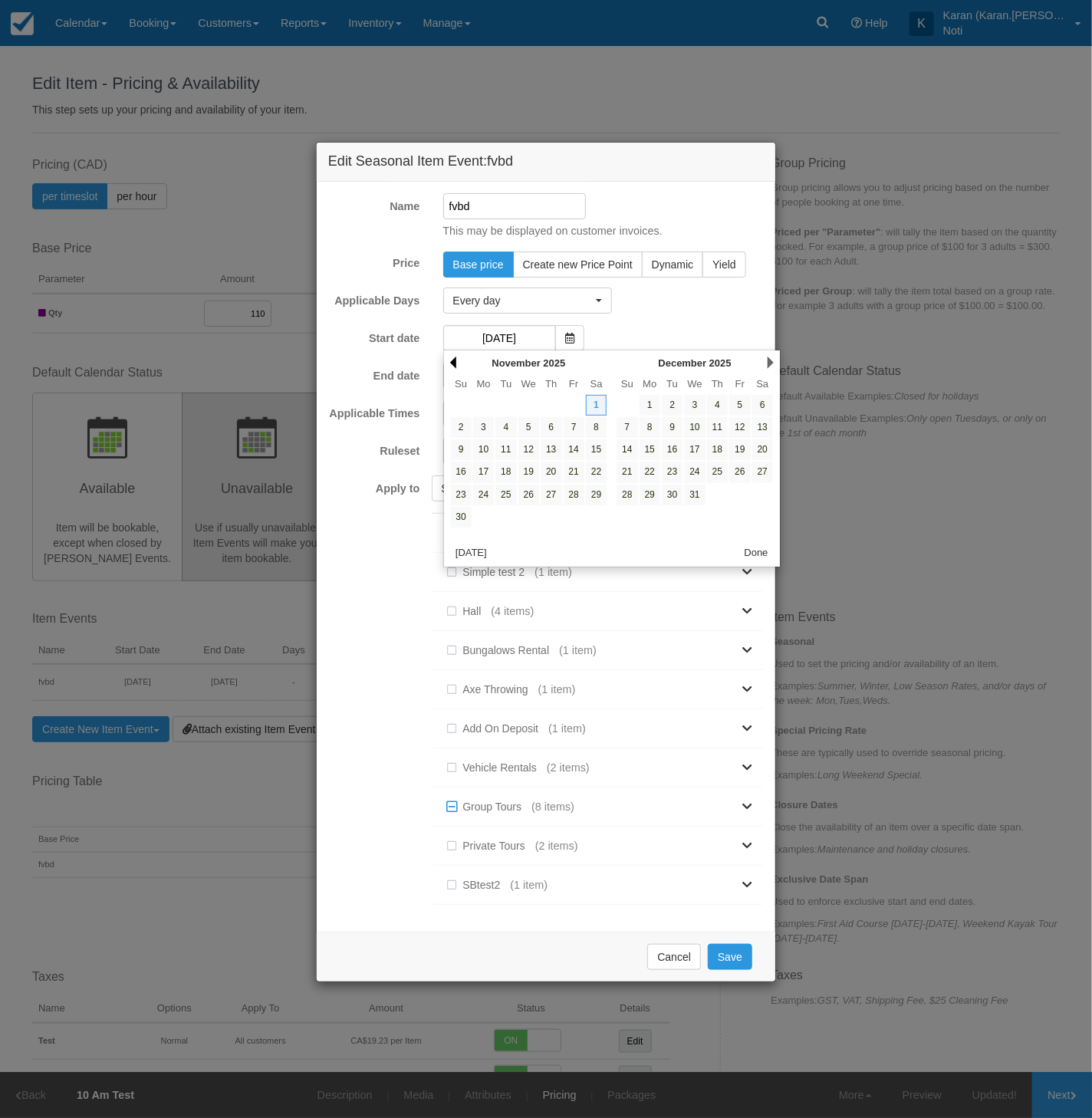
click at [454, 363] on link "Prev" at bounding box center [453, 363] width 6 height 13
click at [573, 489] on link "31" at bounding box center [574, 495] width 21 height 21
type input "[DATE]"
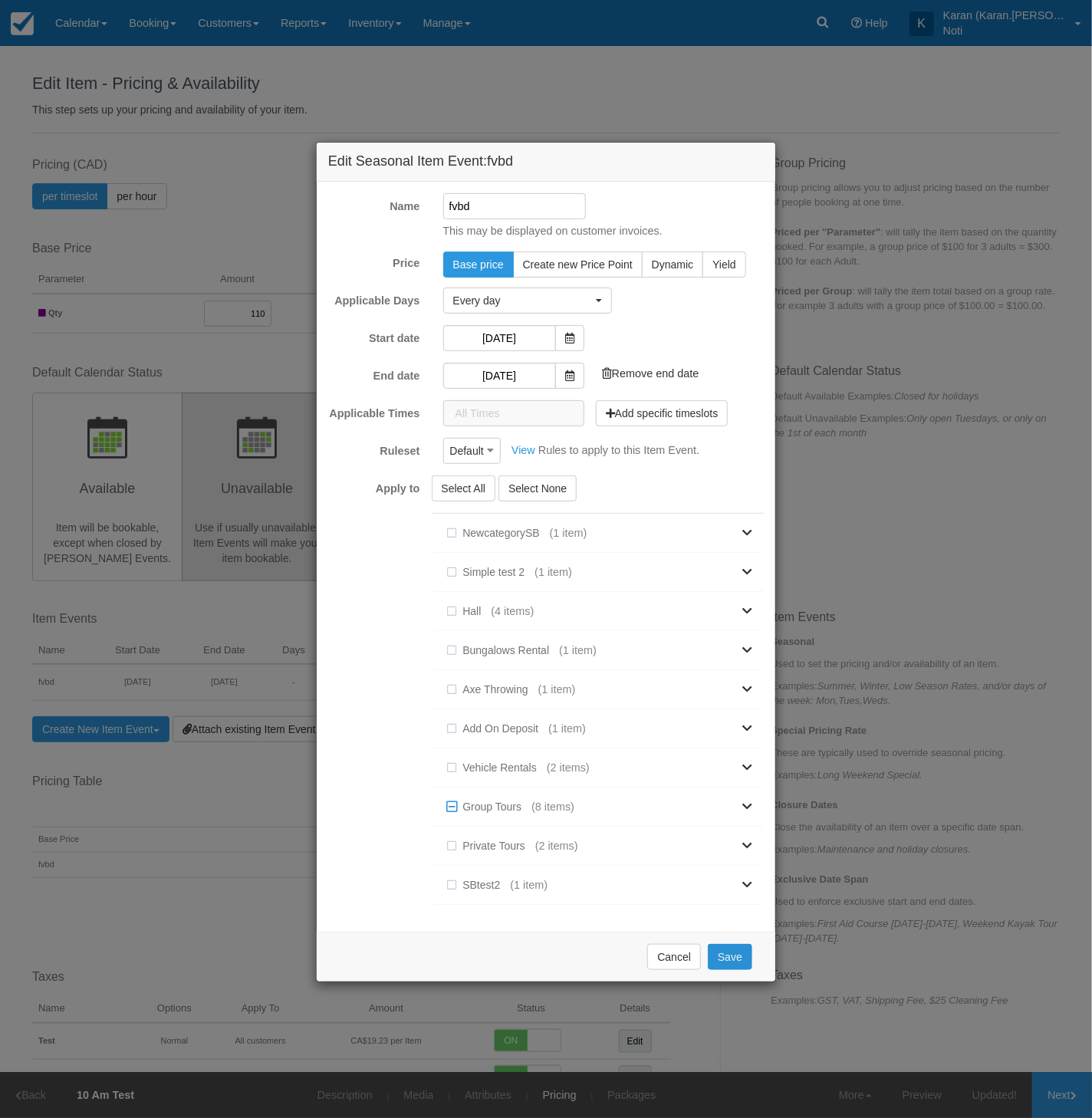
click at [730, 948] on button "Save" at bounding box center [730, 956] width 44 height 26
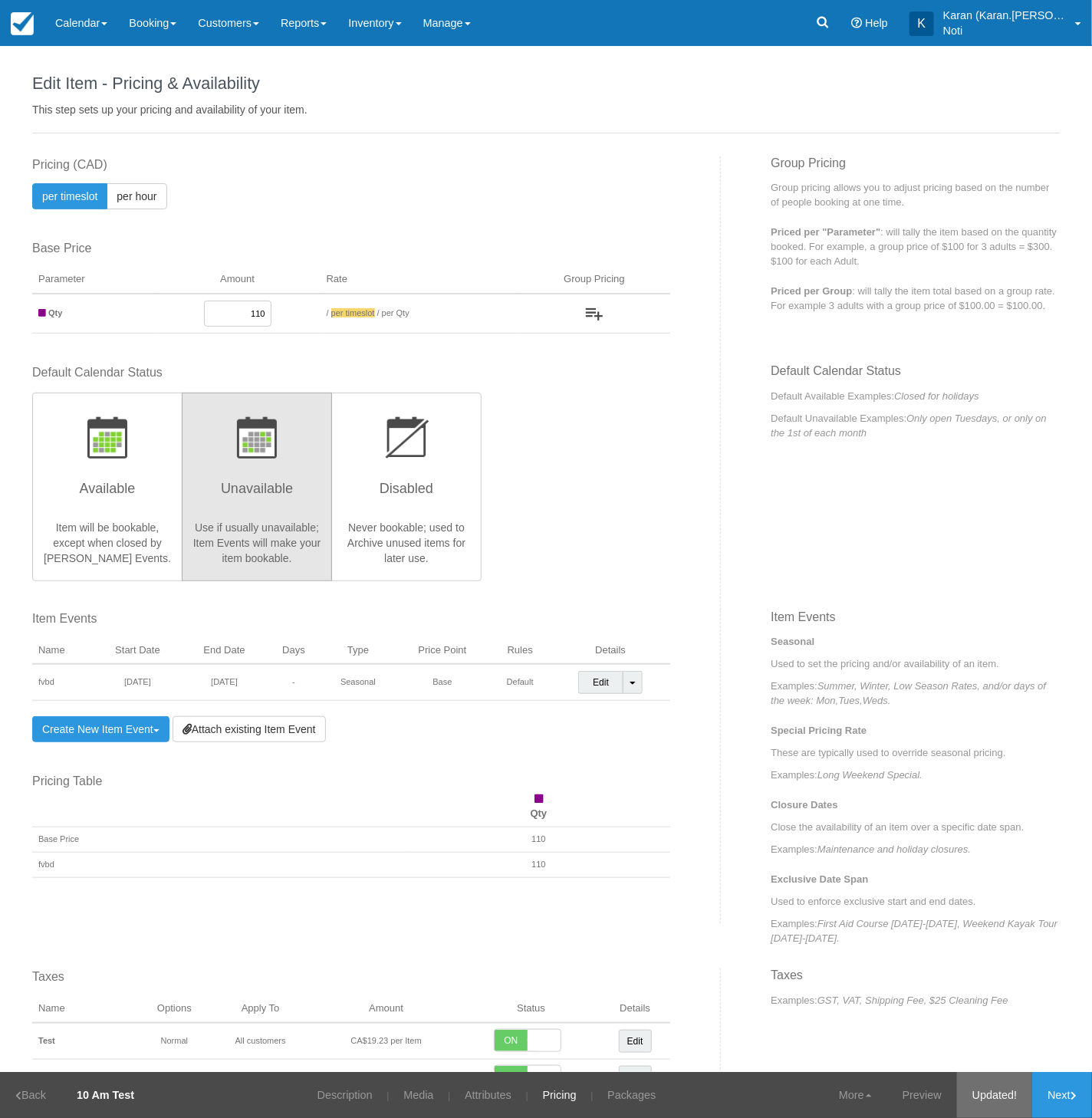
click at [985, 1091] on link "Updated!" at bounding box center [994, 1095] width 75 height 46
drag, startPoint x: 893, startPoint y: 810, endPoint x: 855, endPoint y: 681, distance: 134.5
click at [893, 810] on p "Closure Dates" at bounding box center [915, 805] width 289 height 14
click at [917, 1093] on link "Preview" at bounding box center [921, 1095] width 70 height 46
click at [617, 678] on link "Edit" at bounding box center [601, 682] width 45 height 23
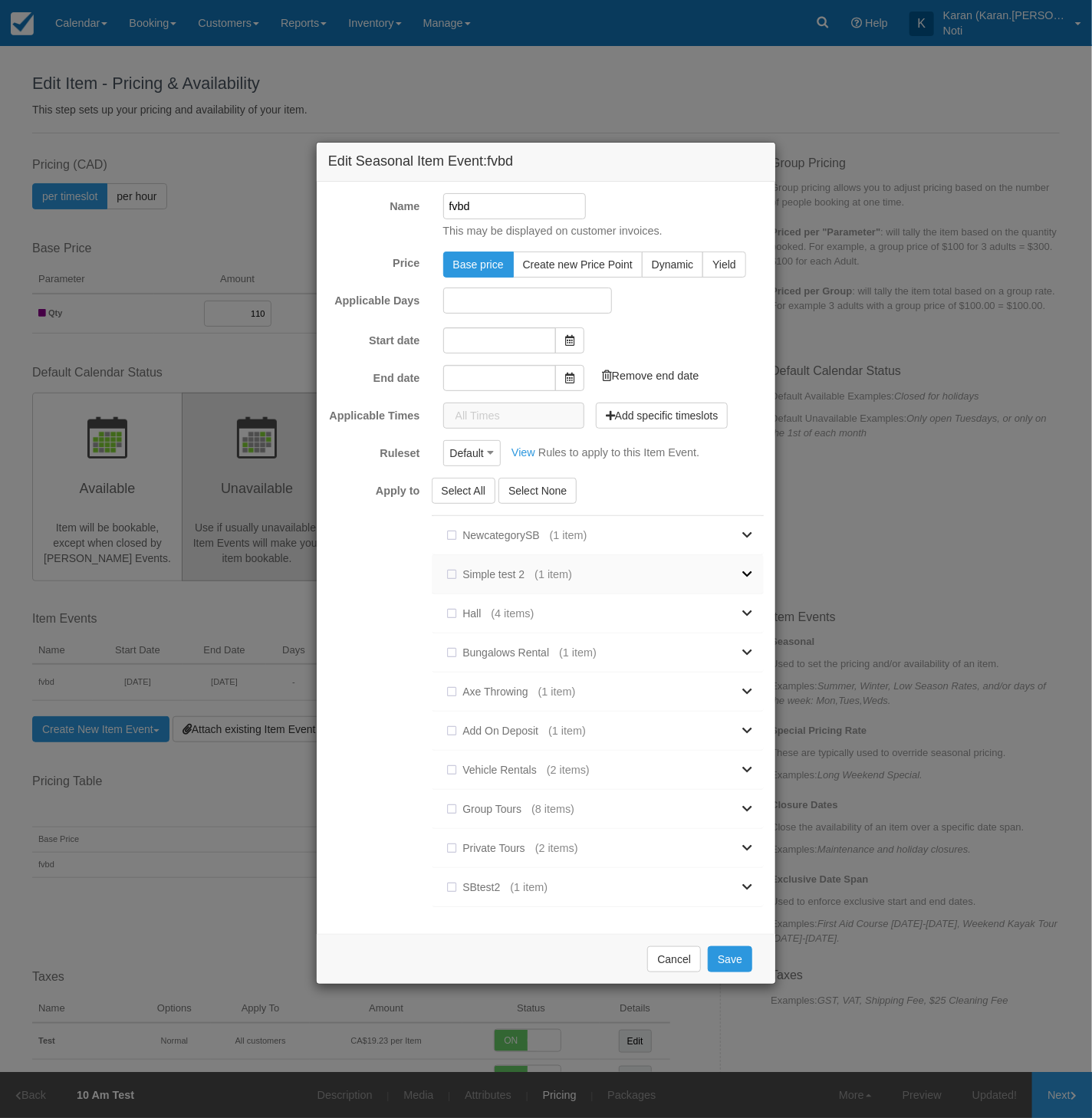
type input "[DATE]"
click at [511, 331] on input "[DATE]" at bounding box center [499, 338] width 113 height 26
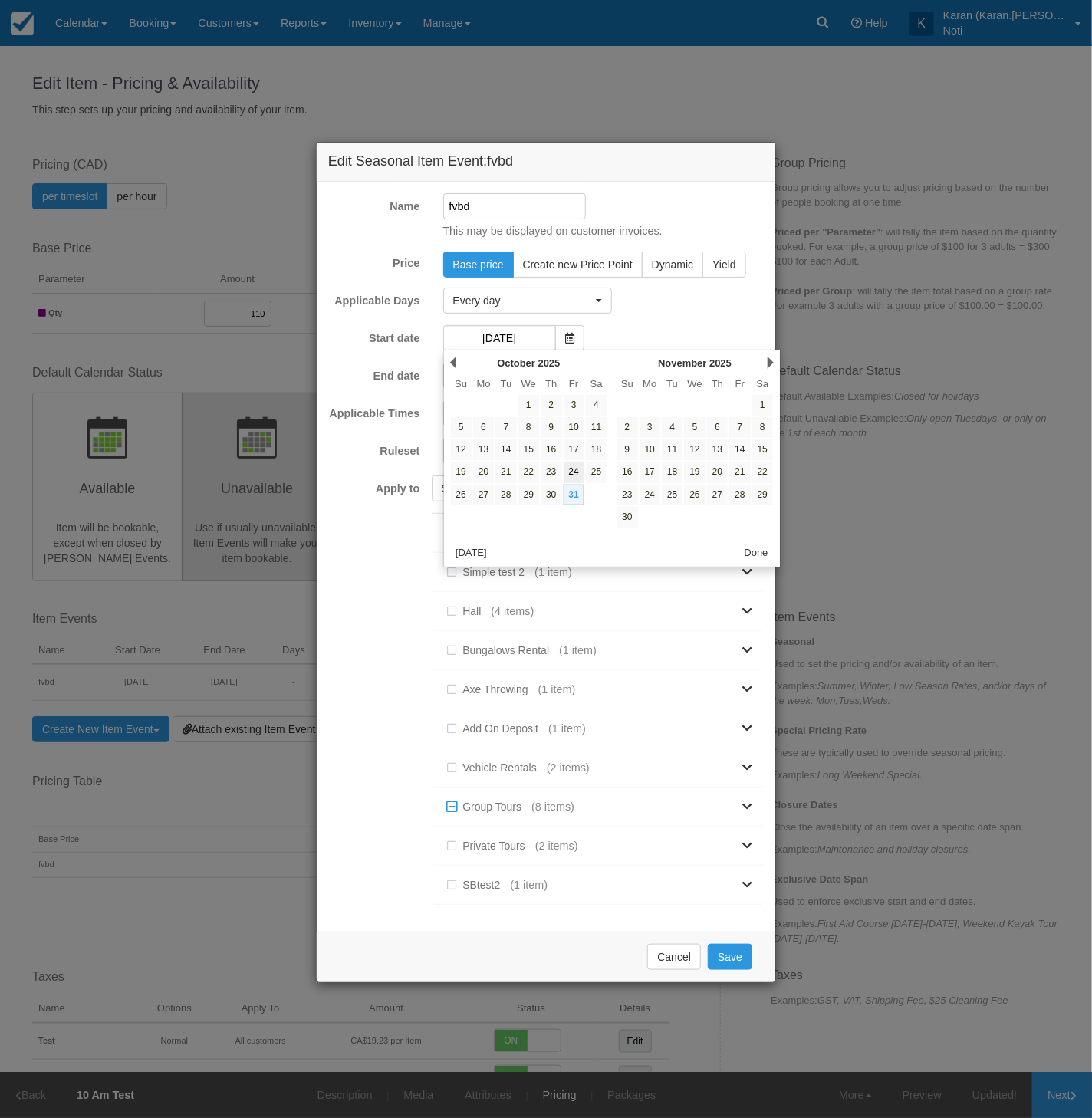
click at [582, 470] on link "24" at bounding box center [574, 471] width 21 height 21
type input "24/10/25"
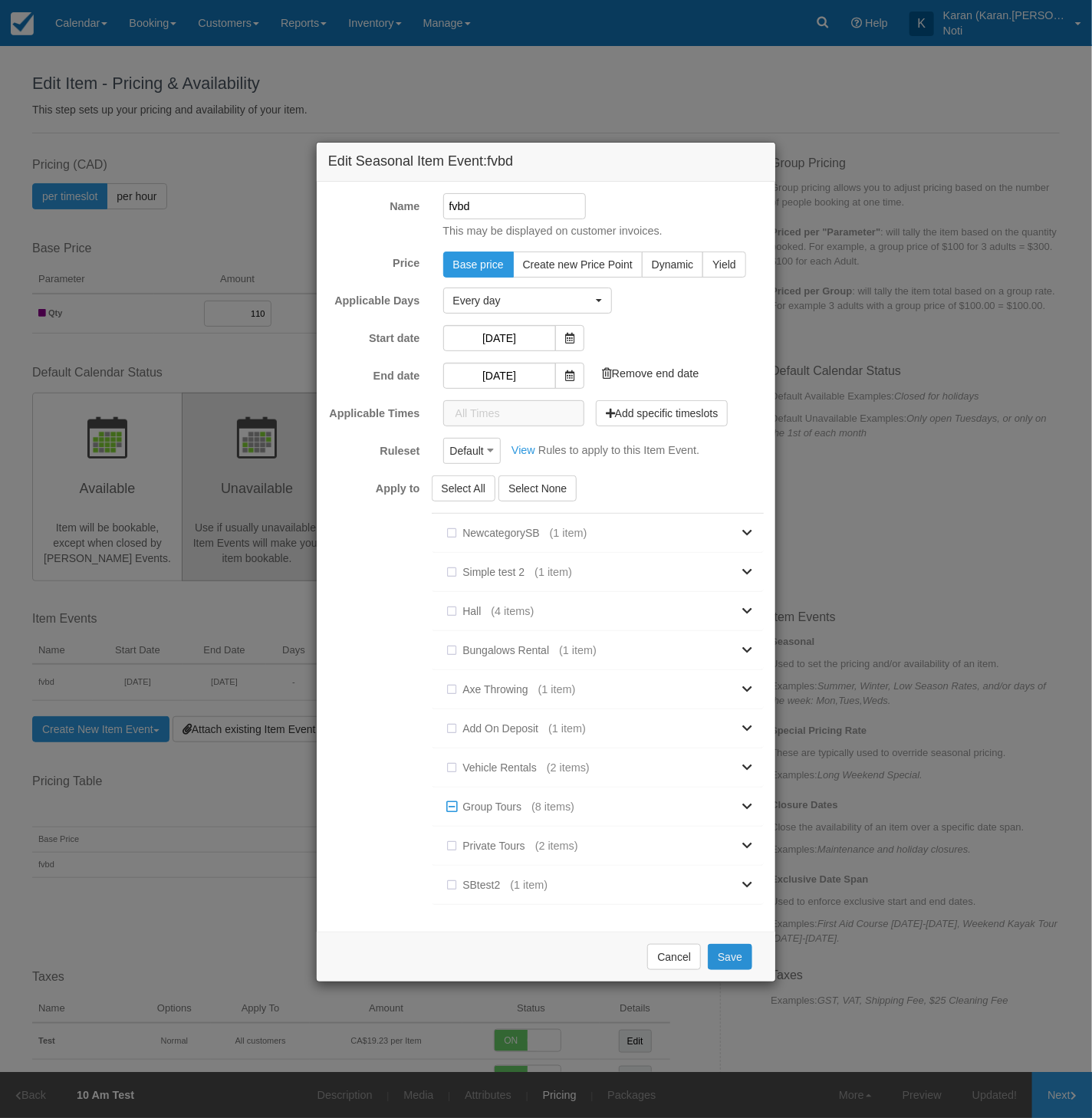
click at [729, 956] on button "Save" at bounding box center [730, 956] width 44 height 26
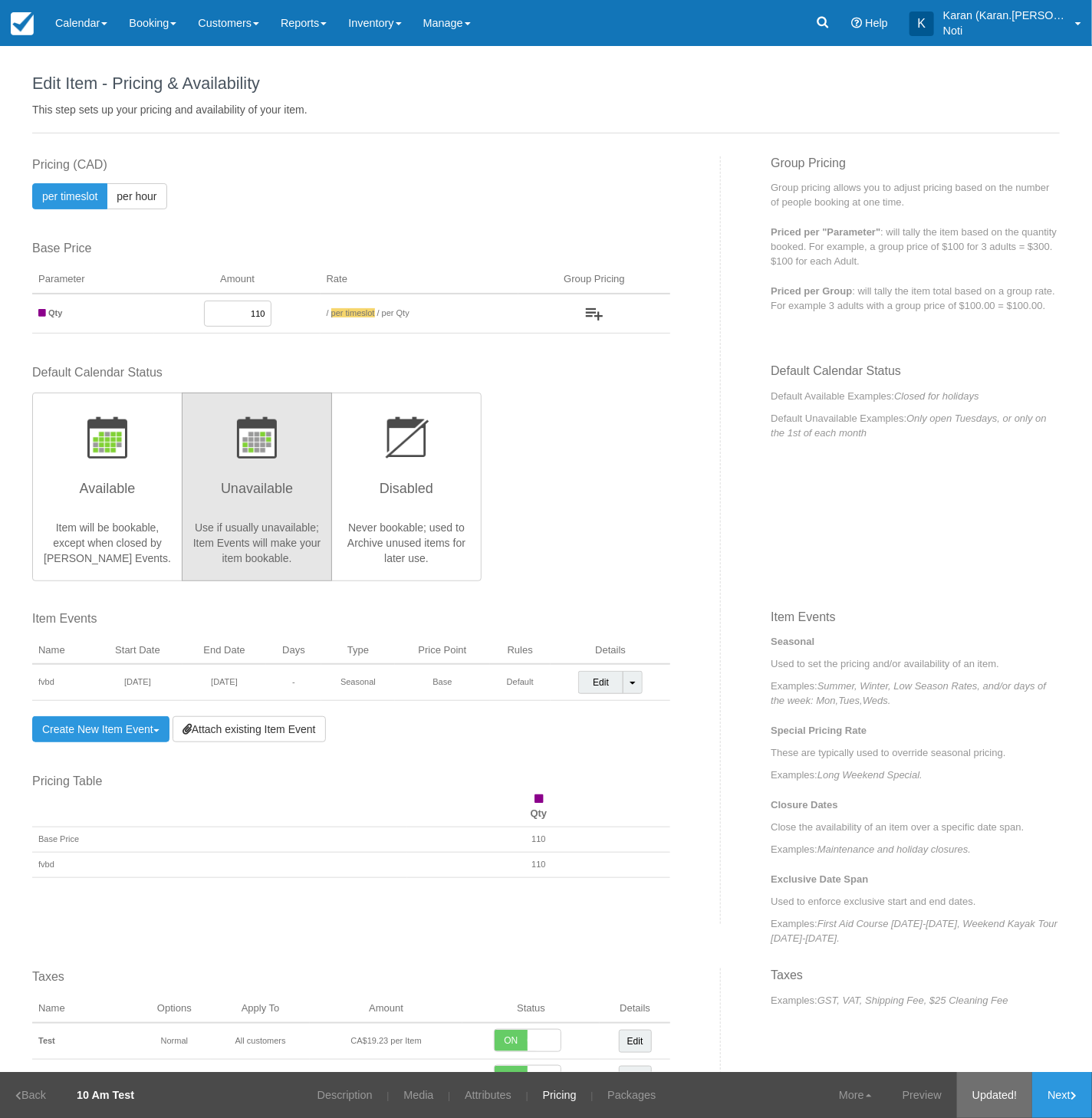
click at [1007, 1104] on link "Updated!" at bounding box center [994, 1095] width 75 height 46
click at [916, 1073] on link "Preview" at bounding box center [921, 1095] width 70 height 46
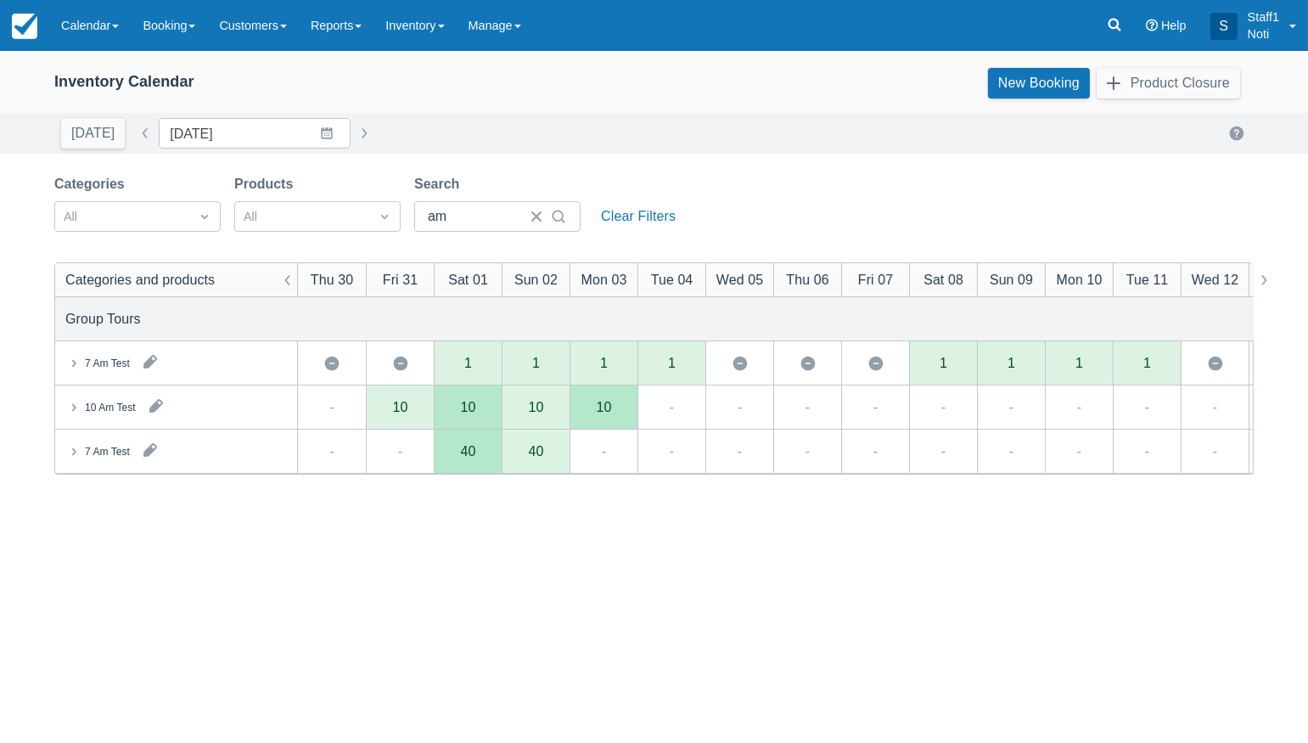
click at [66, 406] on icon at bounding box center [73, 407] width 17 height 17
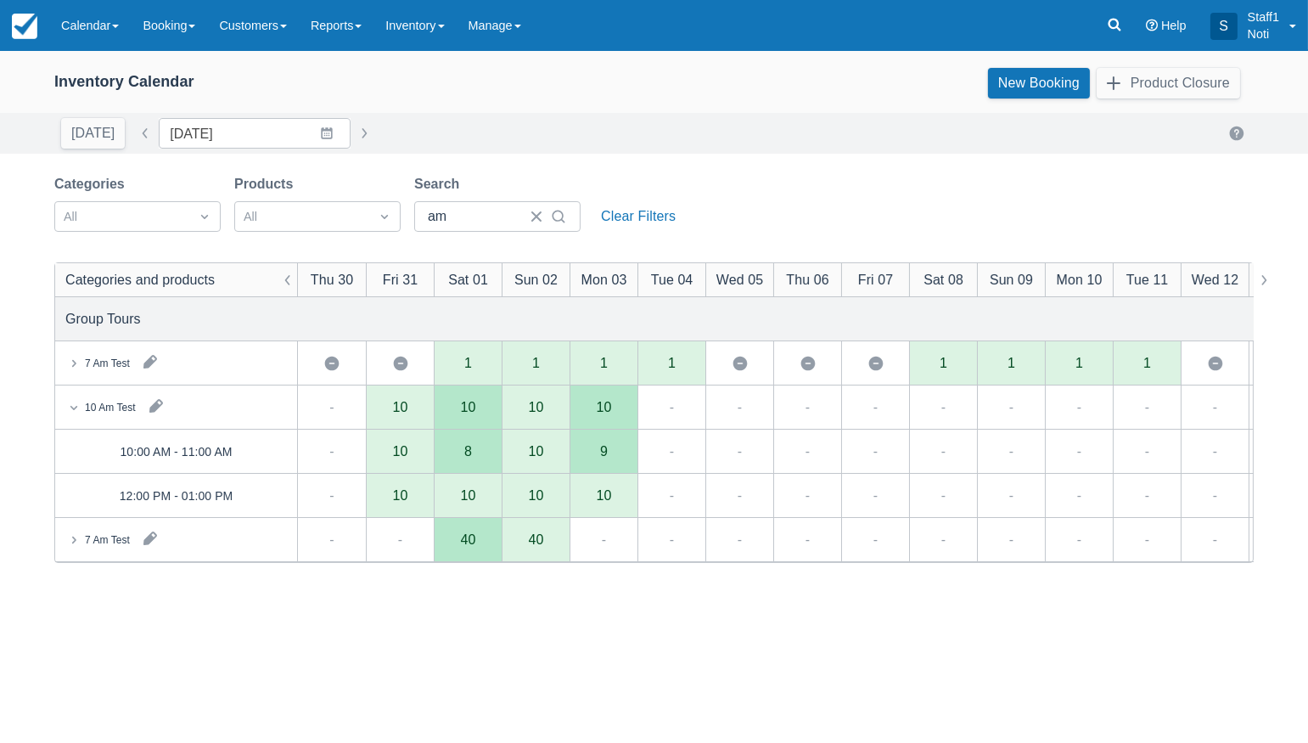
click at [625, 448] on div "9" at bounding box center [604, 452] width 68 height 44
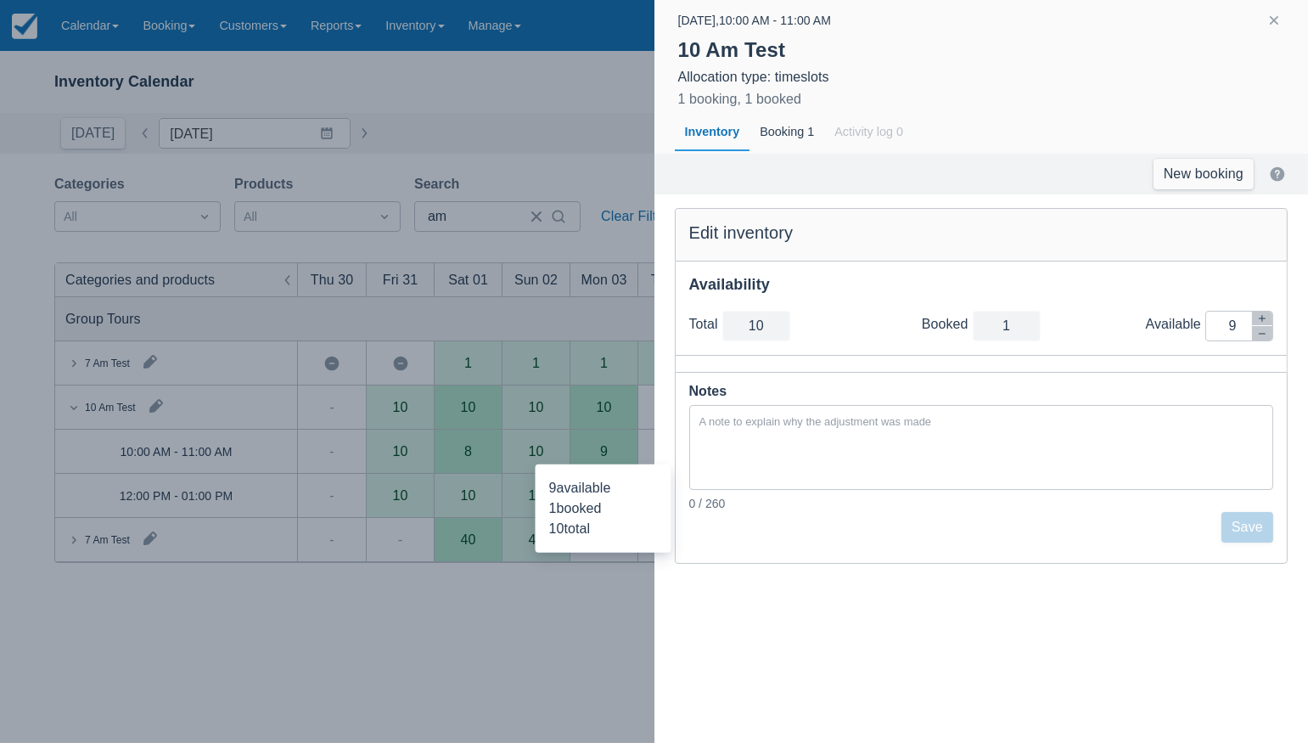
click at [486, 640] on div at bounding box center [654, 371] width 1308 height 743
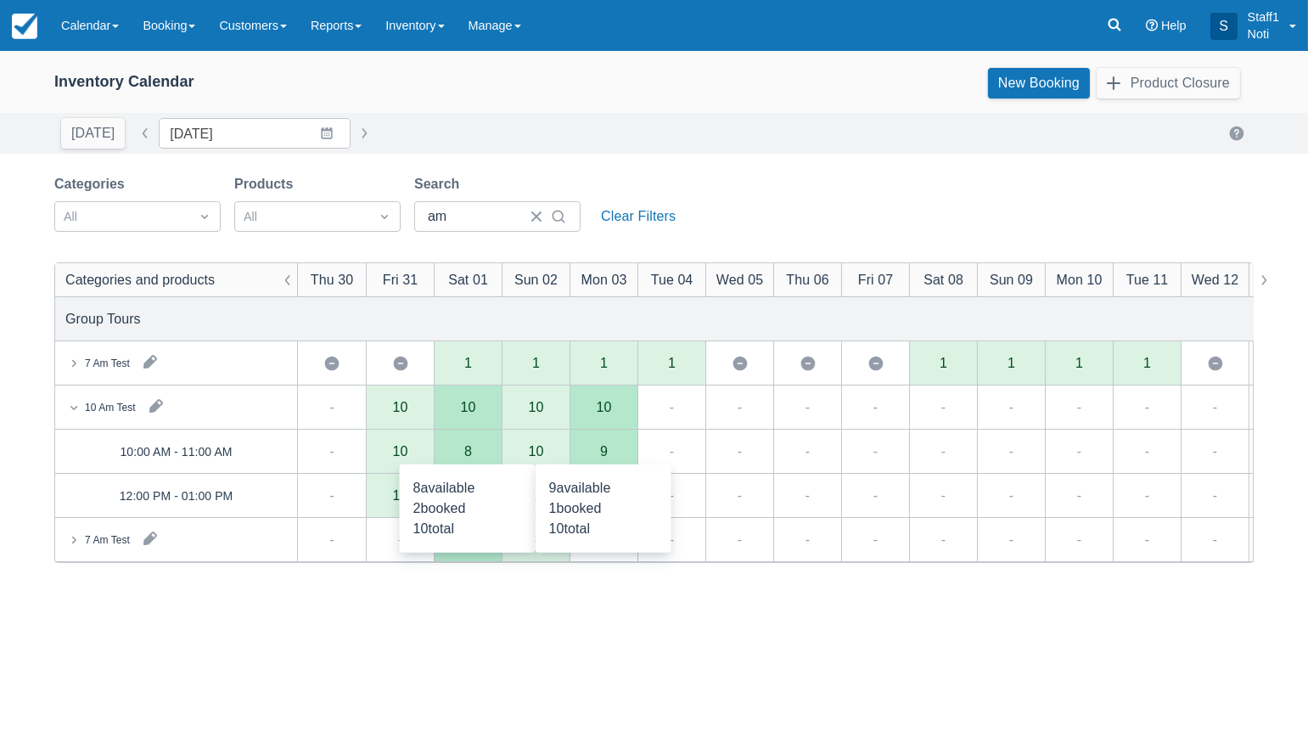
click at [476, 455] on div "8" at bounding box center [468, 452] width 68 height 44
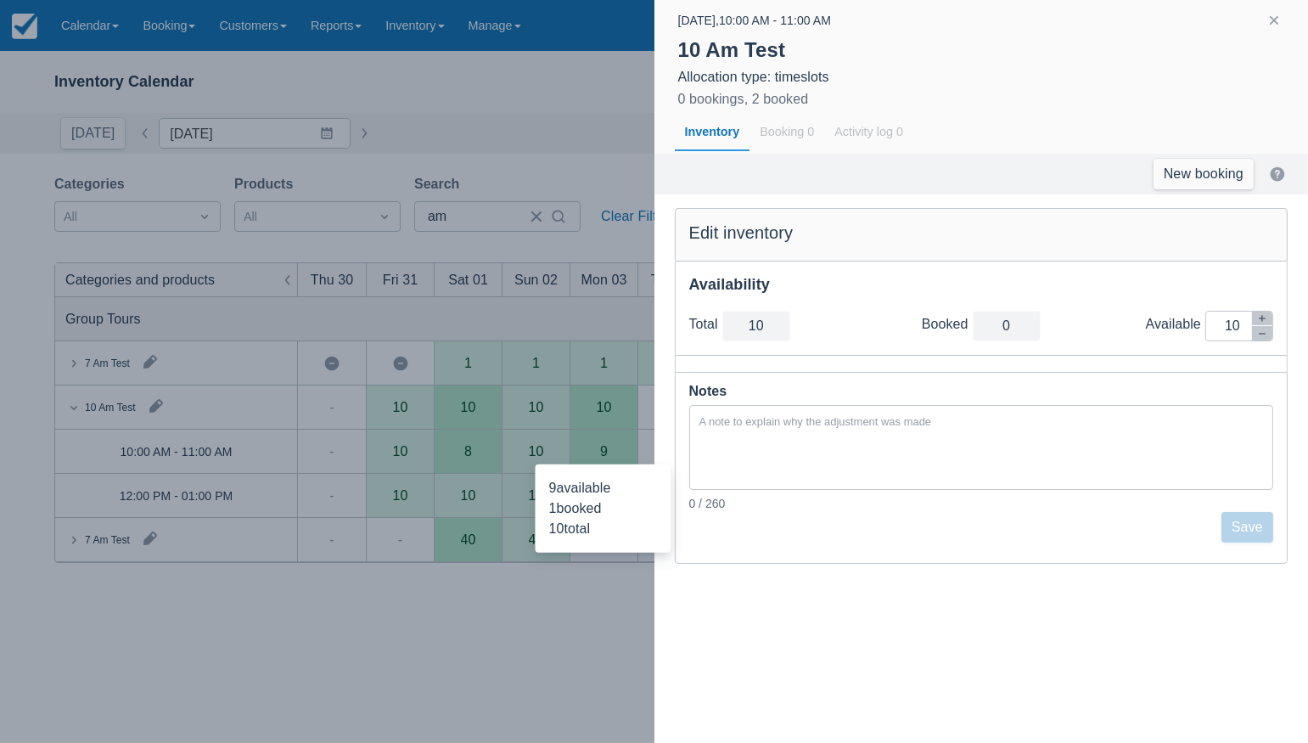
click at [377, 653] on div at bounding box center [654, 371] width 1308 height 743
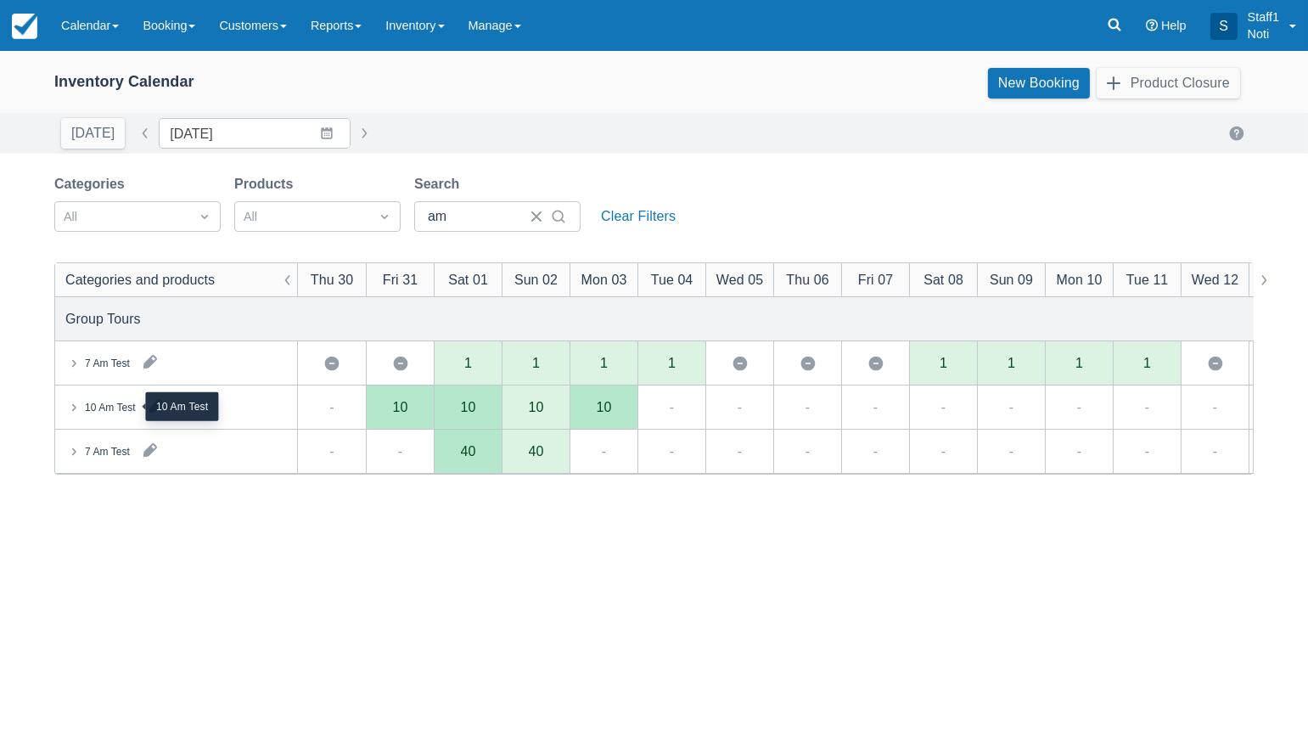
click at [104, 403] on div "10 Am Test" at bounding box center [110, 407] width 51 height 15
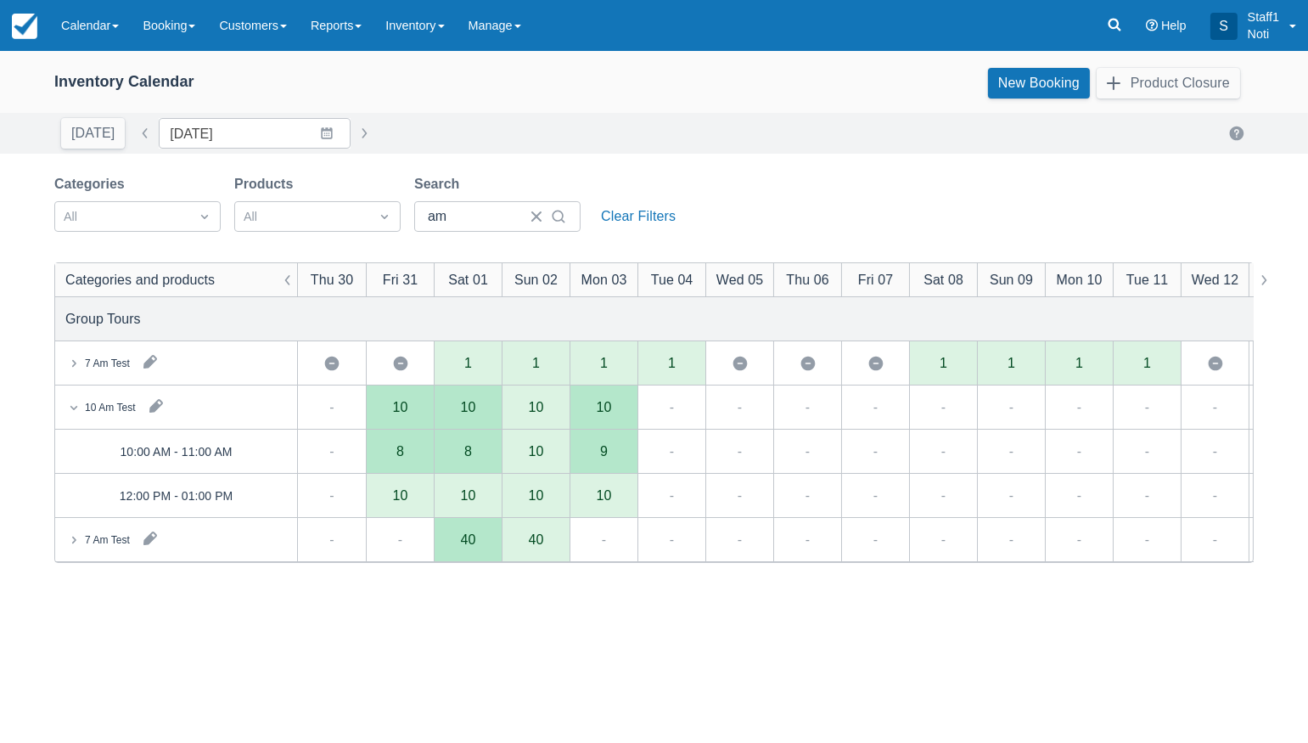
click at [399, 457] on div "8" at bounding box center [400, 452] width 8 height 14
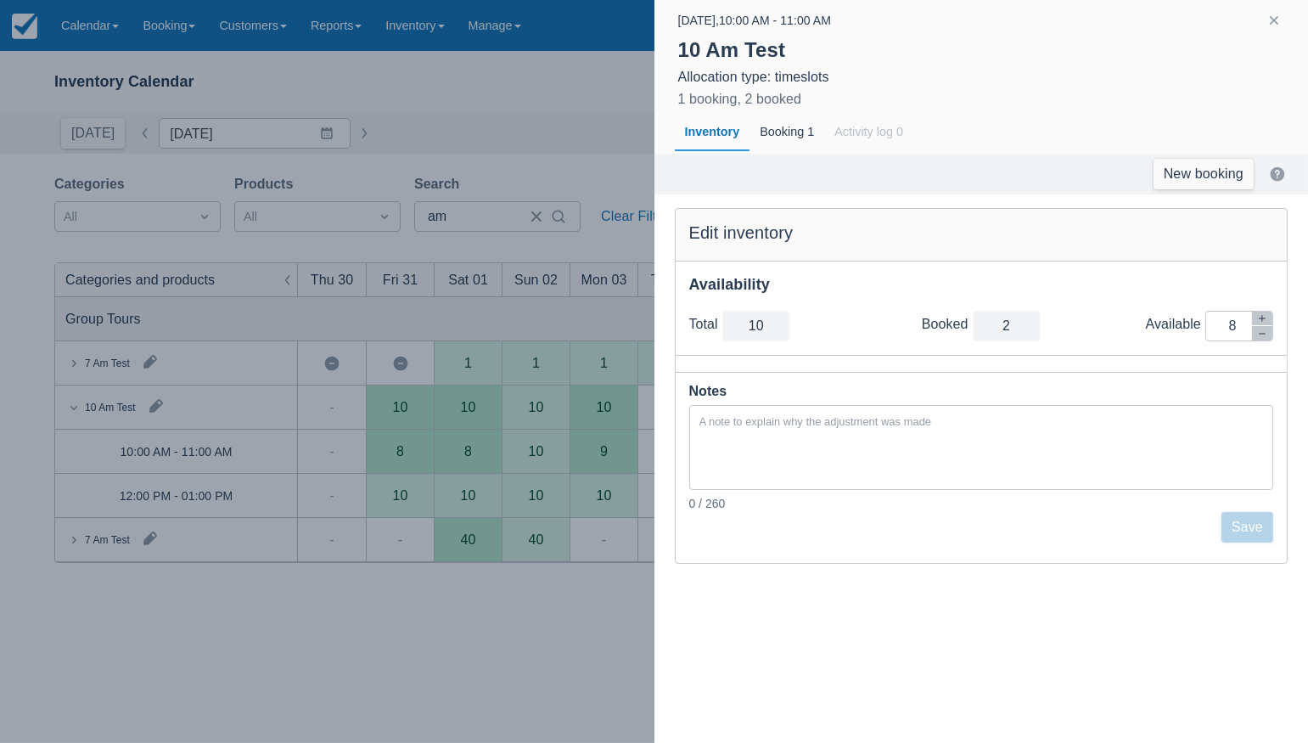
click at [388, 578] on div at bounding box center [654, 371] width 1308 height 743
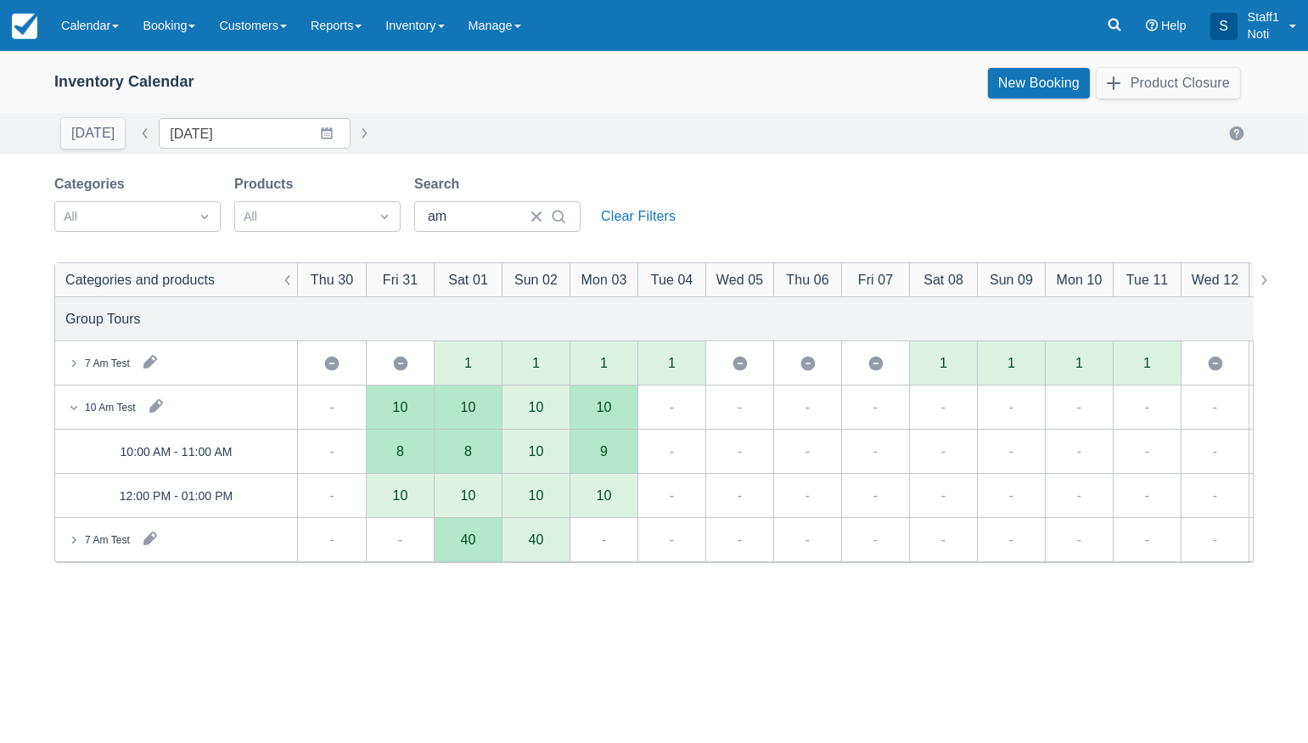
click at [458, 663] on div "Categories and products Thu 30 Fri 31 Sat 01 Sun 02 Mon 03 Tue 04 Wed 05 Thu 06…" at bounding box center [654, 634] width 1199 height 743
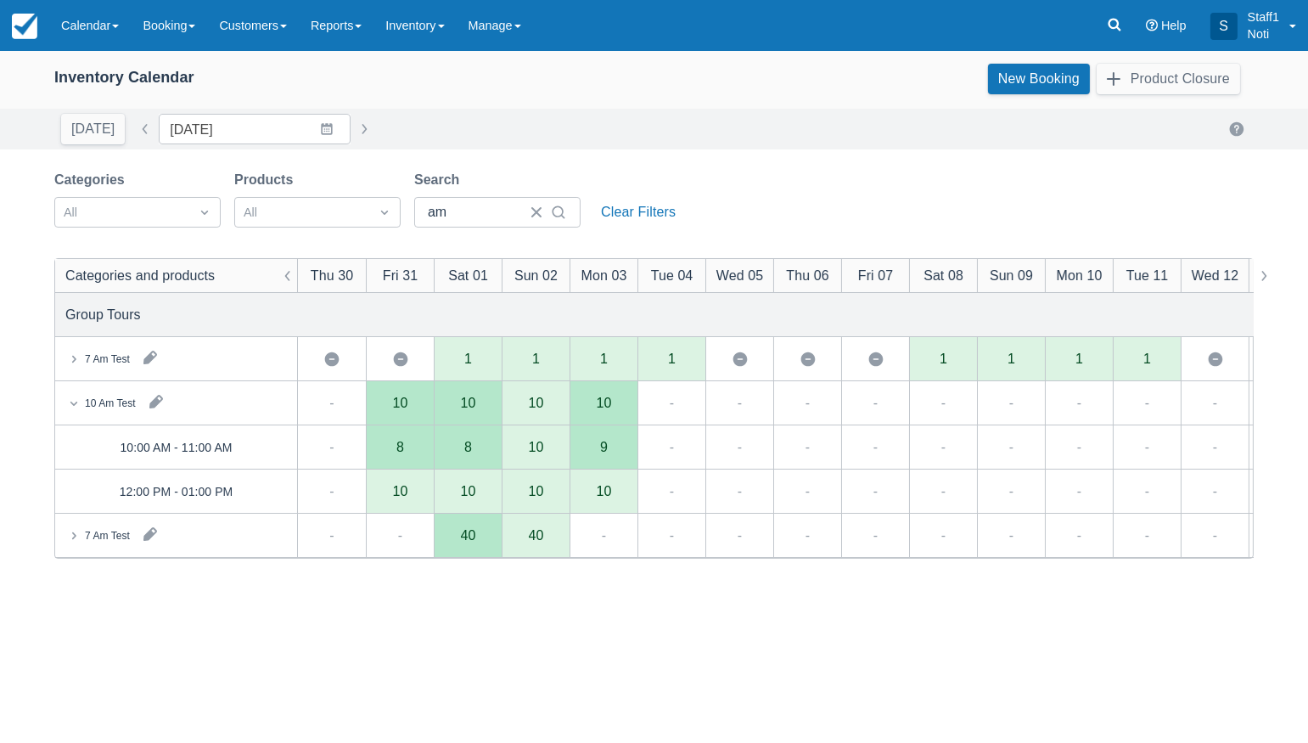
scroll to position [5, 0]
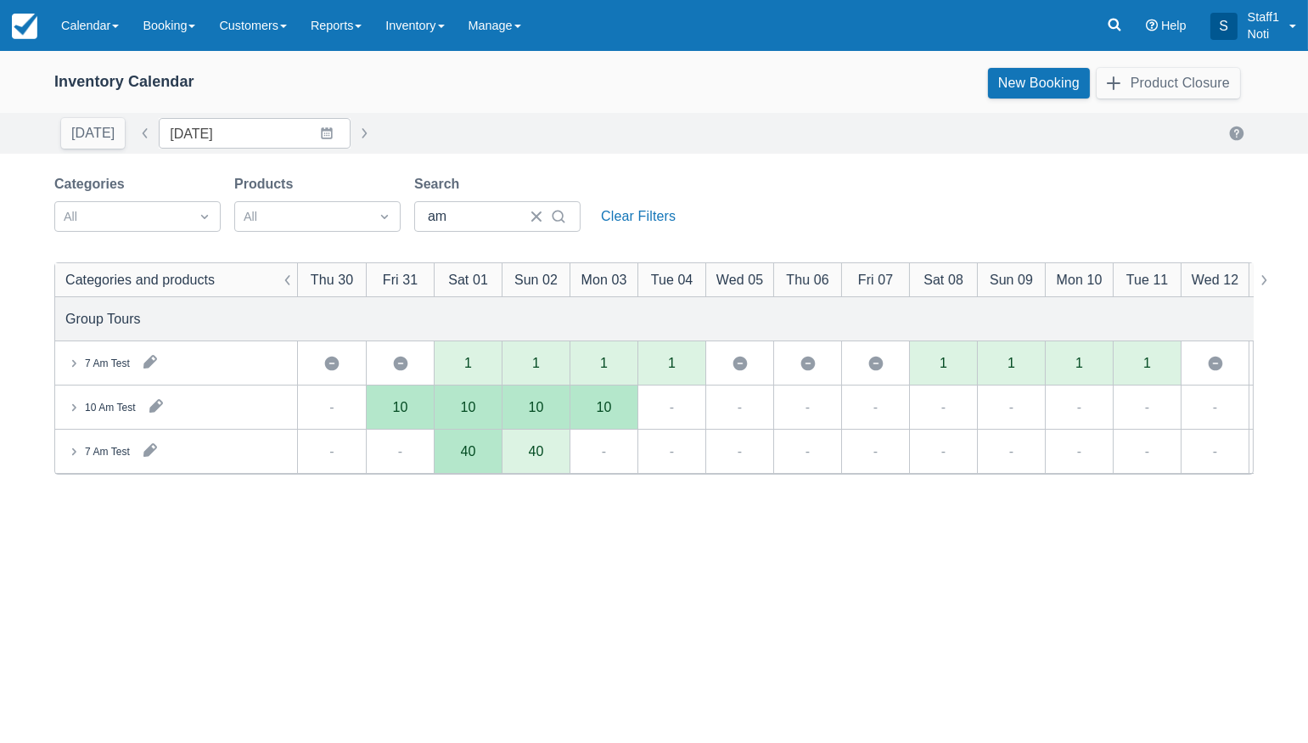
click at [81, 408] on icon at bounding box center [73, 407] width 17 height 17
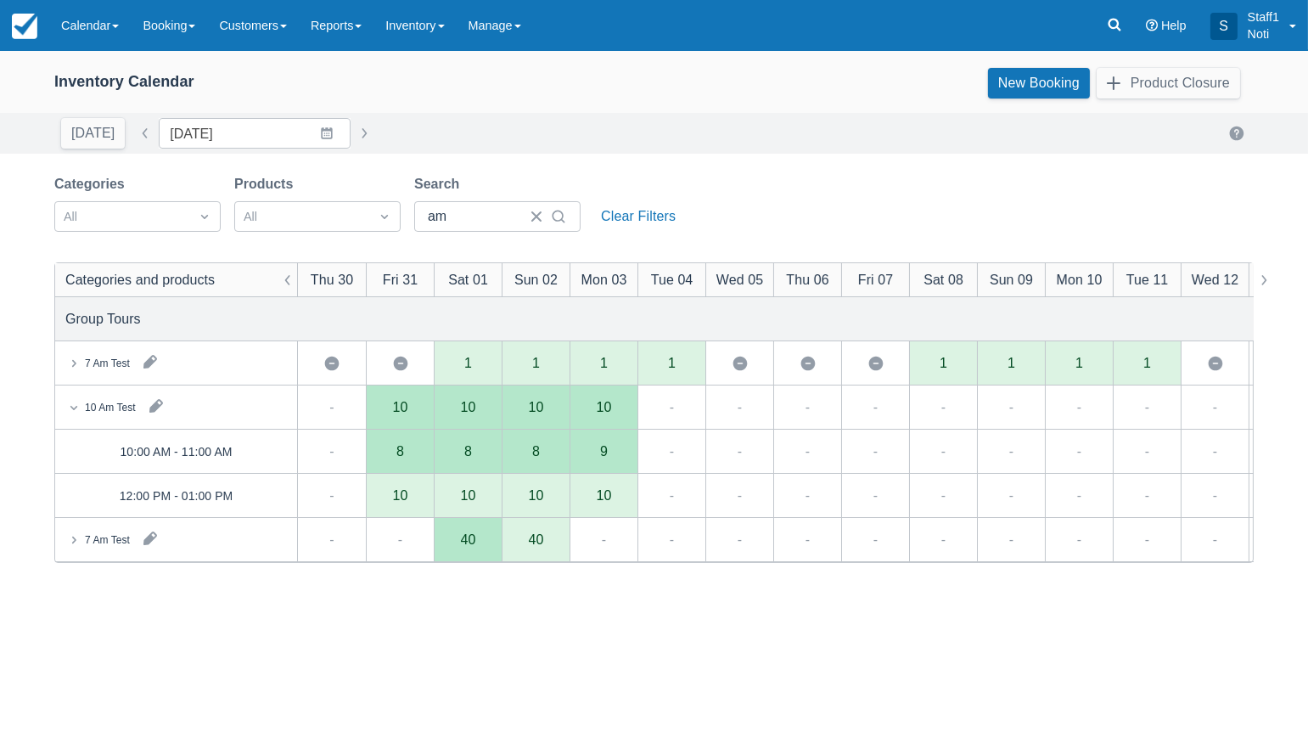
click at [546, 456] on div "8" at bounding box center [536, 452] width 68 height 44
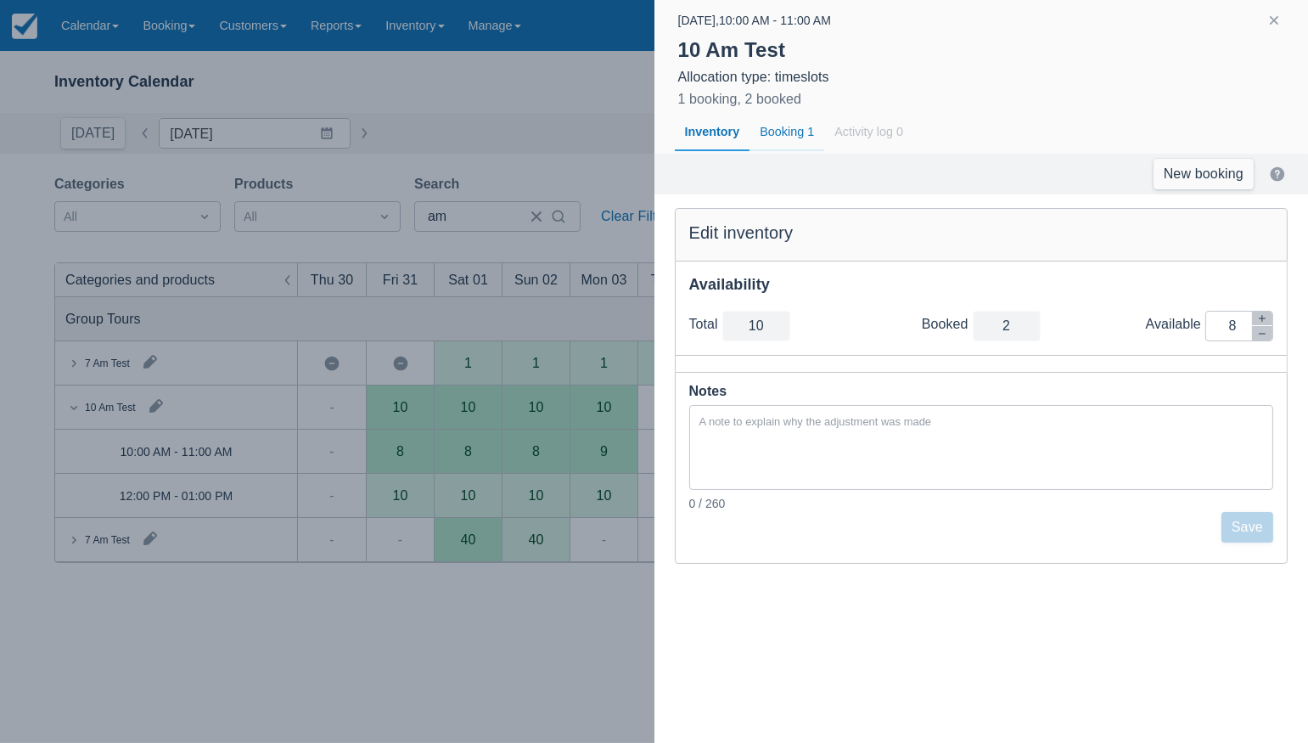
click at [799, 138] on div "Booking 1" at bounding box center [787, 132] width 75 height 39
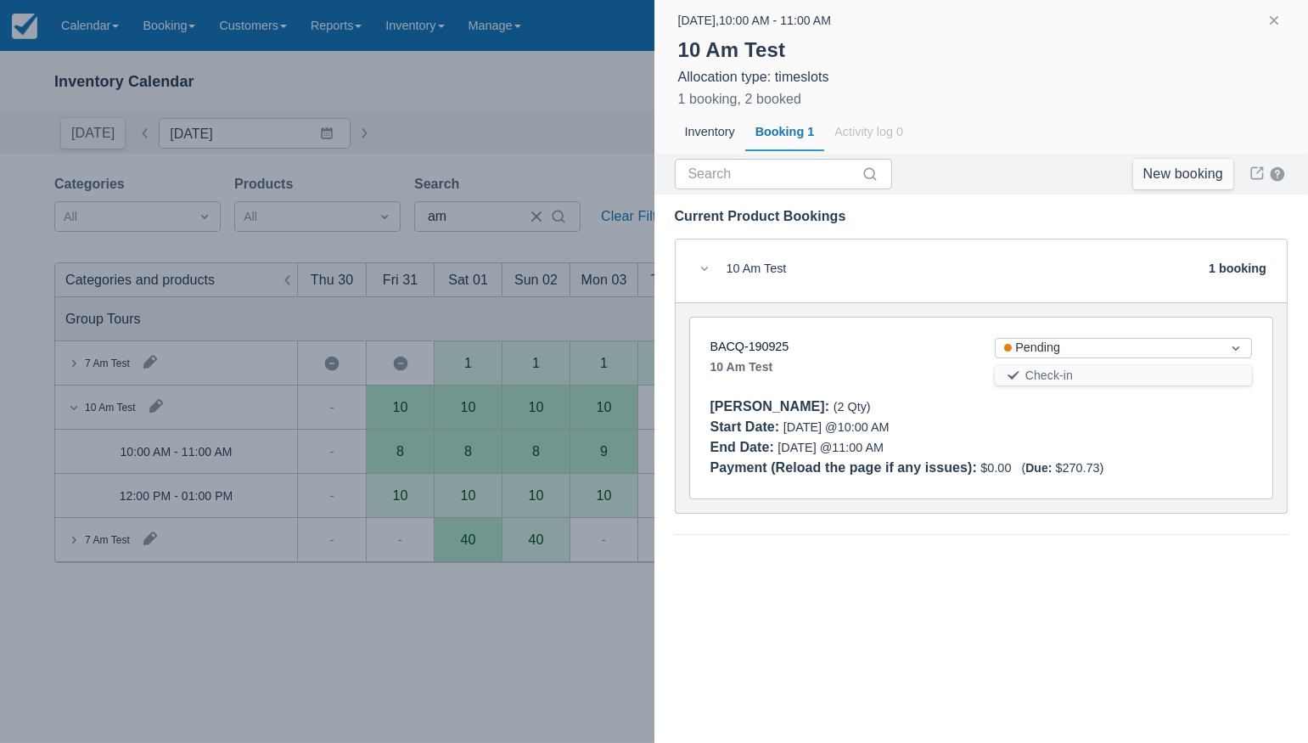
click at [586, 624] on div at bounding box center [654, 371] width 1308 height 743
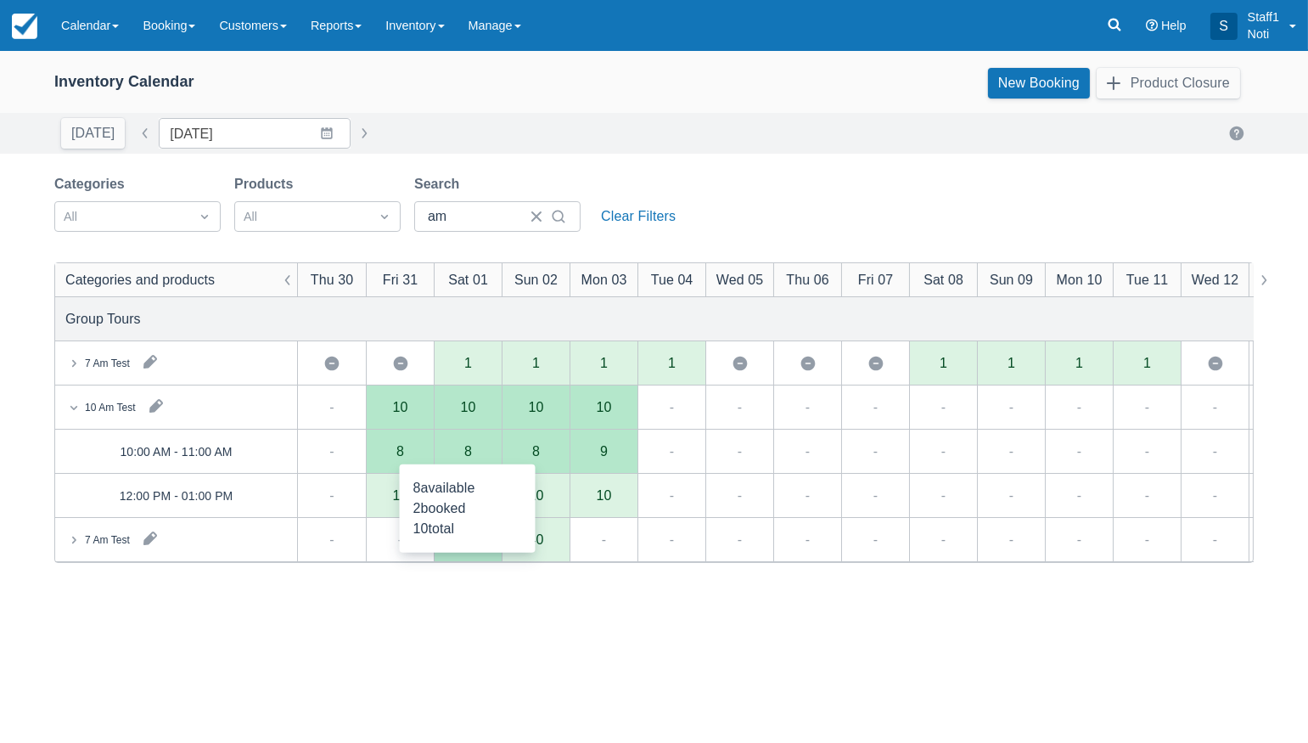
click at [457, 458] on div "8" at bounding box center [468, 452] width 68 height 44
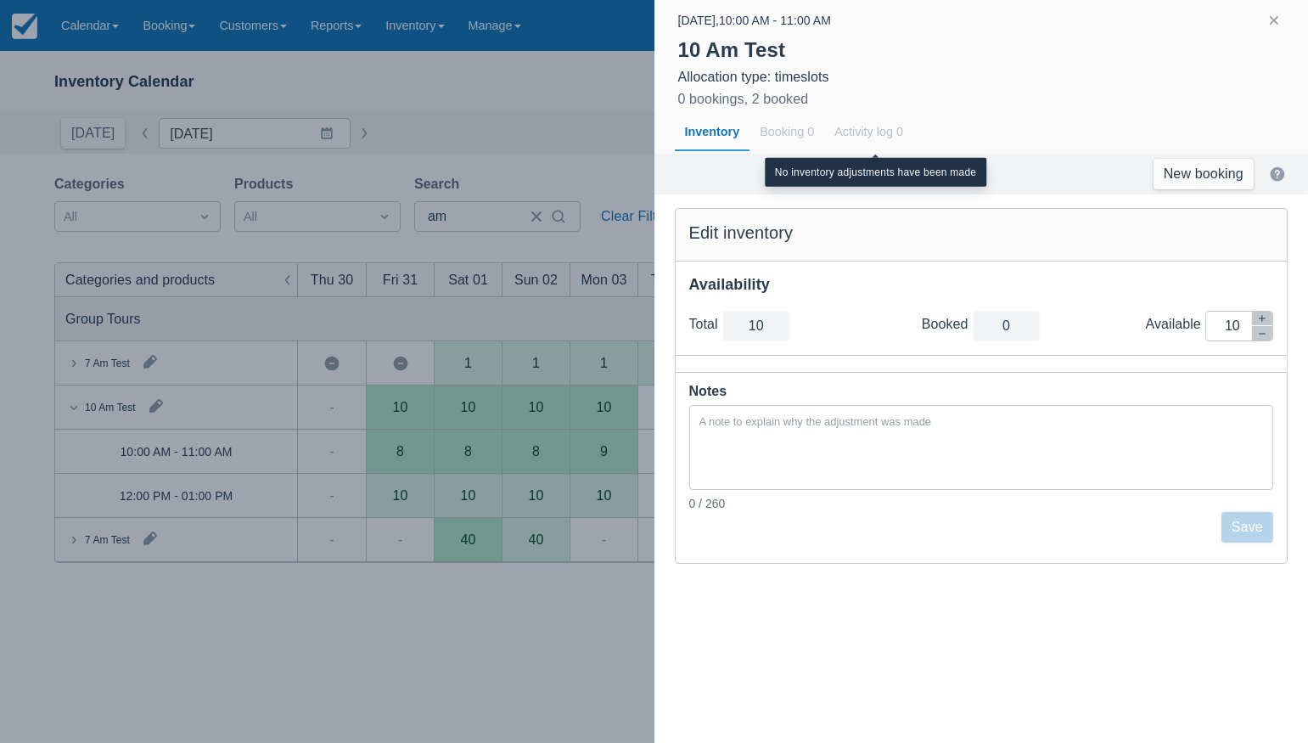
click at [831, 130] on div "Activity log 0" at bounding box center [868, 132] width 89 height 39
click at [784, 131] on div "Booking 0" at bounding box center [787, 132] width 75 height 39
click at [705, 131] on div "Inventory" at bounding box center [713, 132] width 76 height 39
click at [470, 646] on div at bounding box center [654, 371] width 1308 height 743
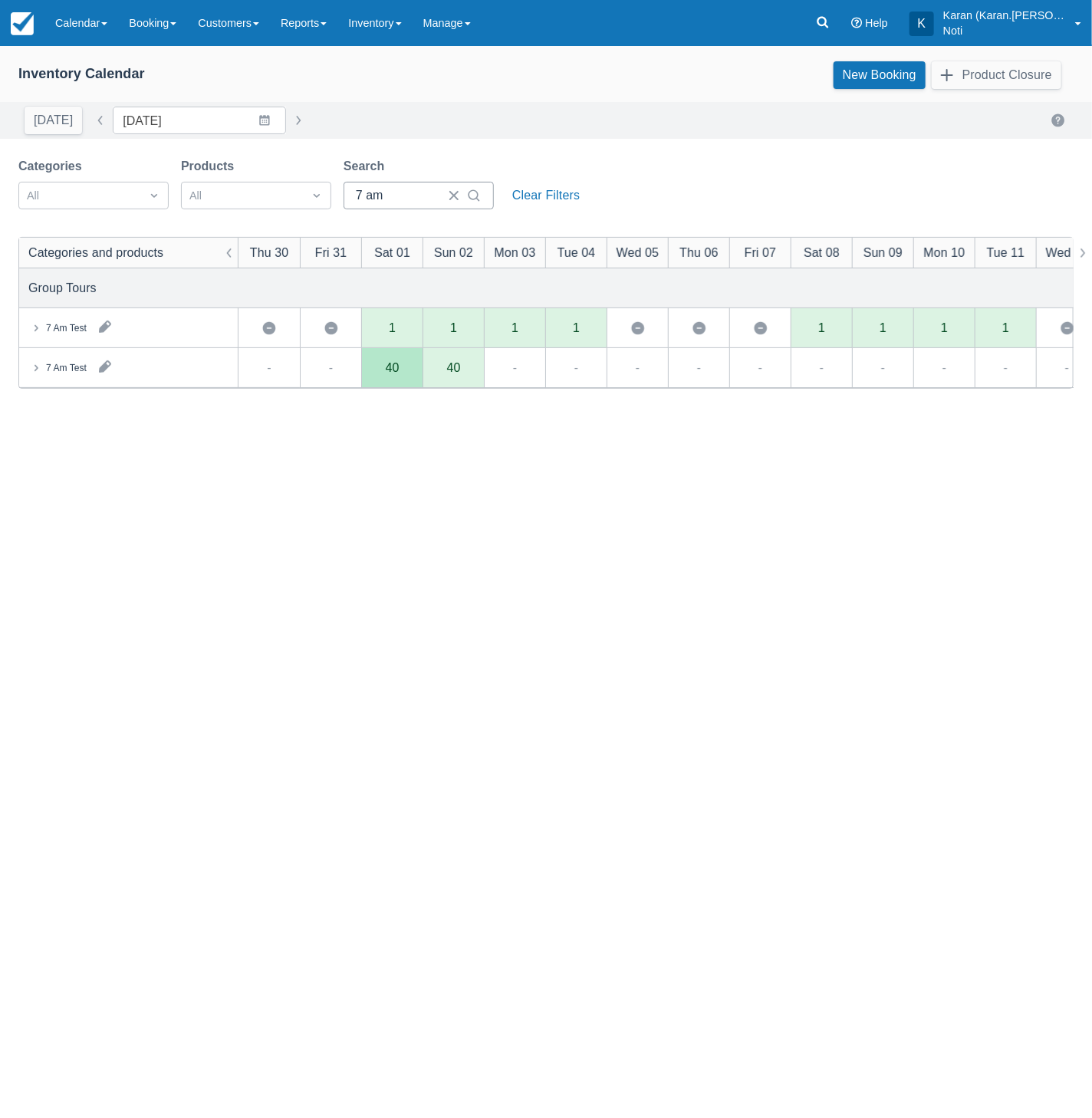
click at [363, 196] on input "7 am" at bounding box center [397, 195] width 83 height 28
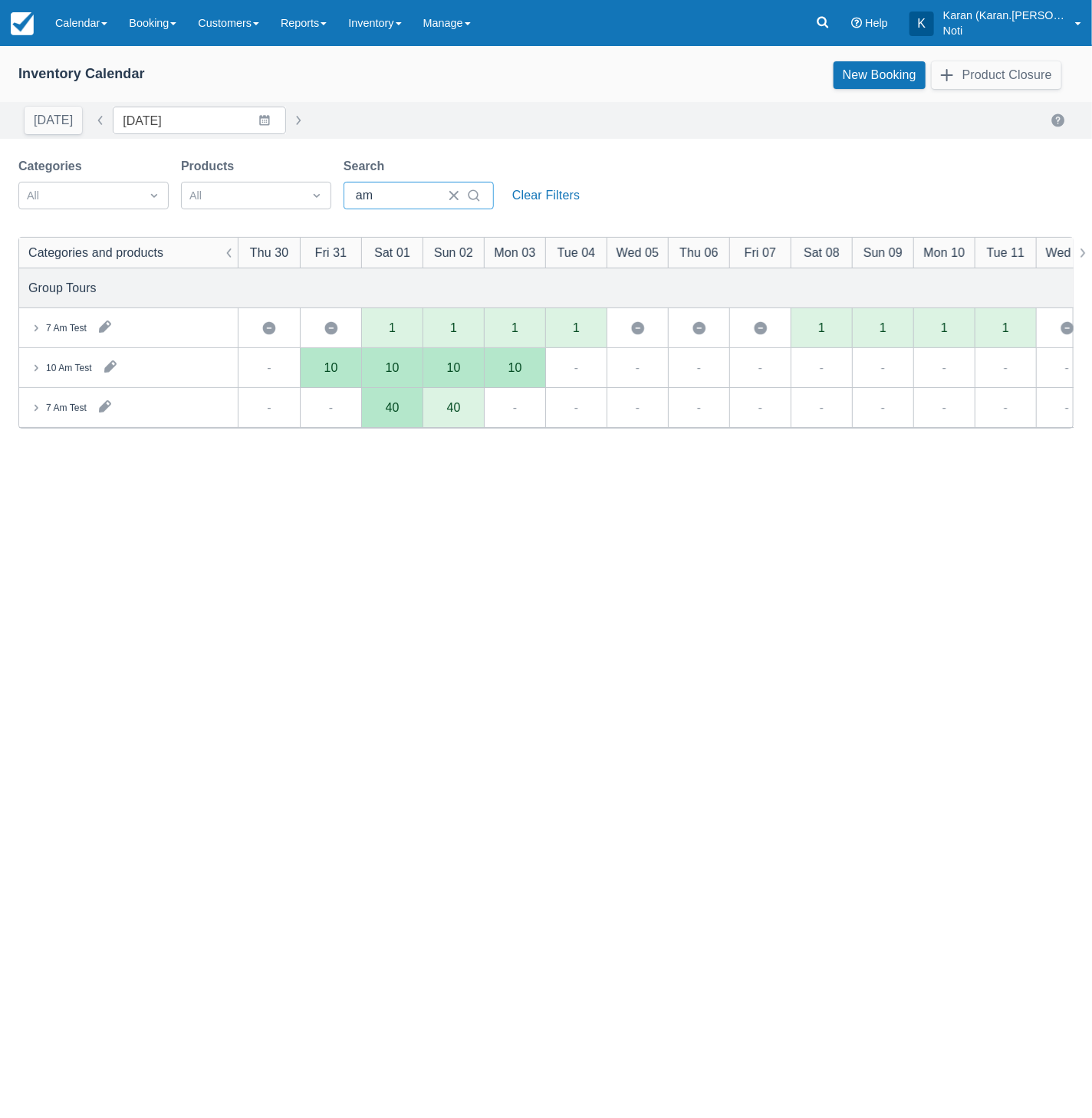
type input "am"
click at [32, 368] on icon at bounding box center [35, 368] width 15 height 15
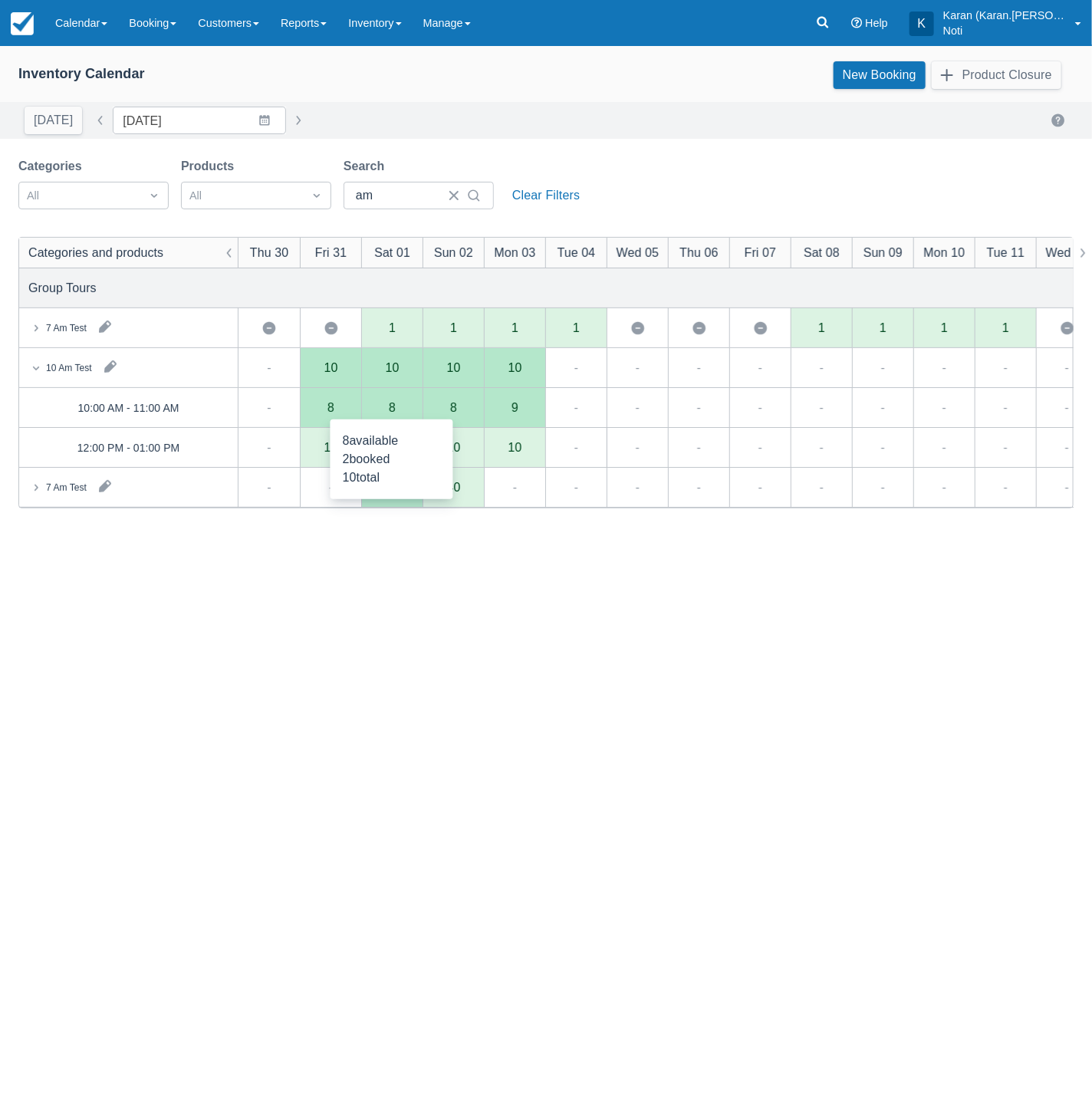
click at [410, 410] on div "8" at bounding box center [392, 408] width 61 height 40
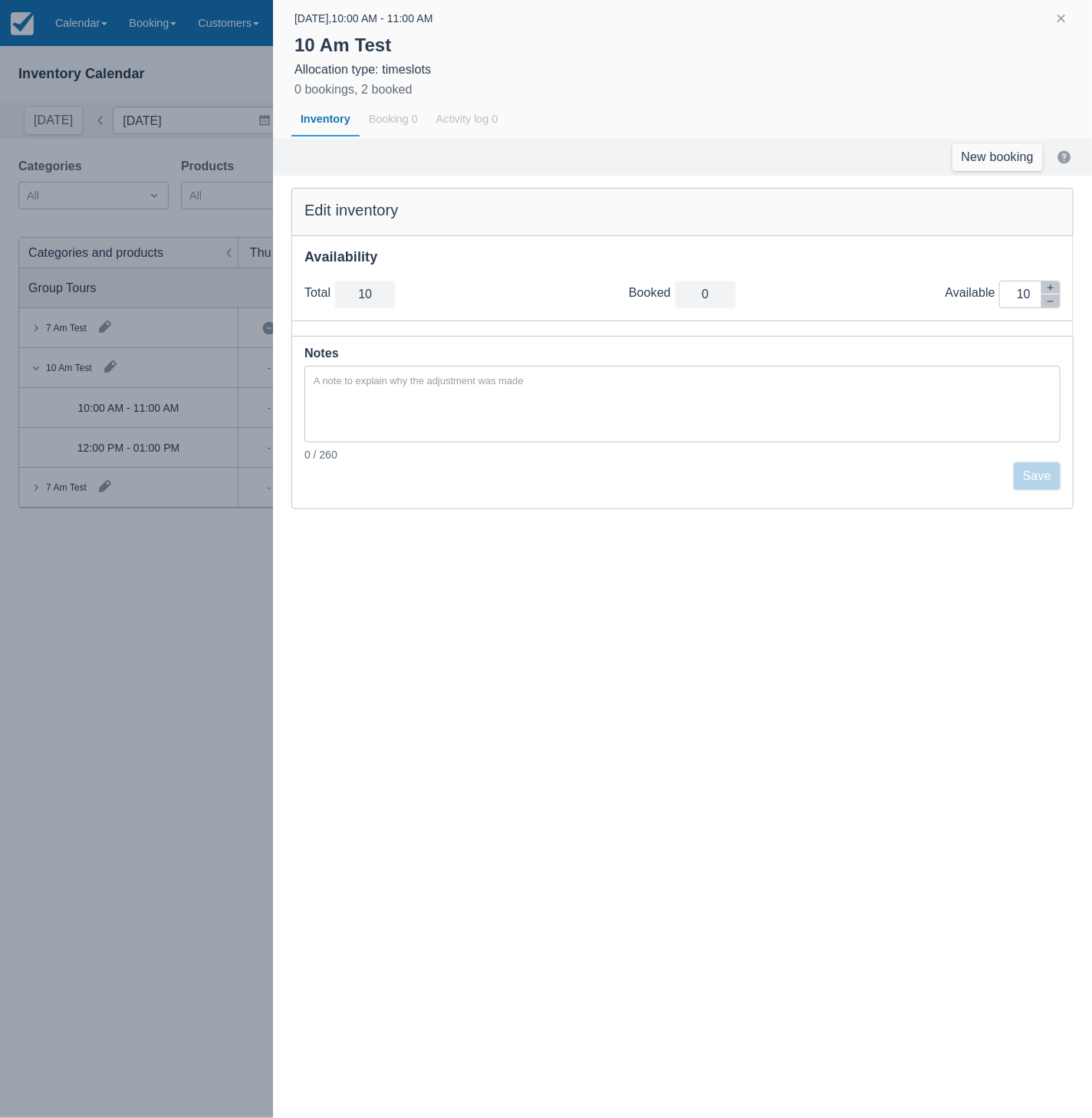
click at [202, 601] on div at bounding box center [546, 559] width 1092 height 1118
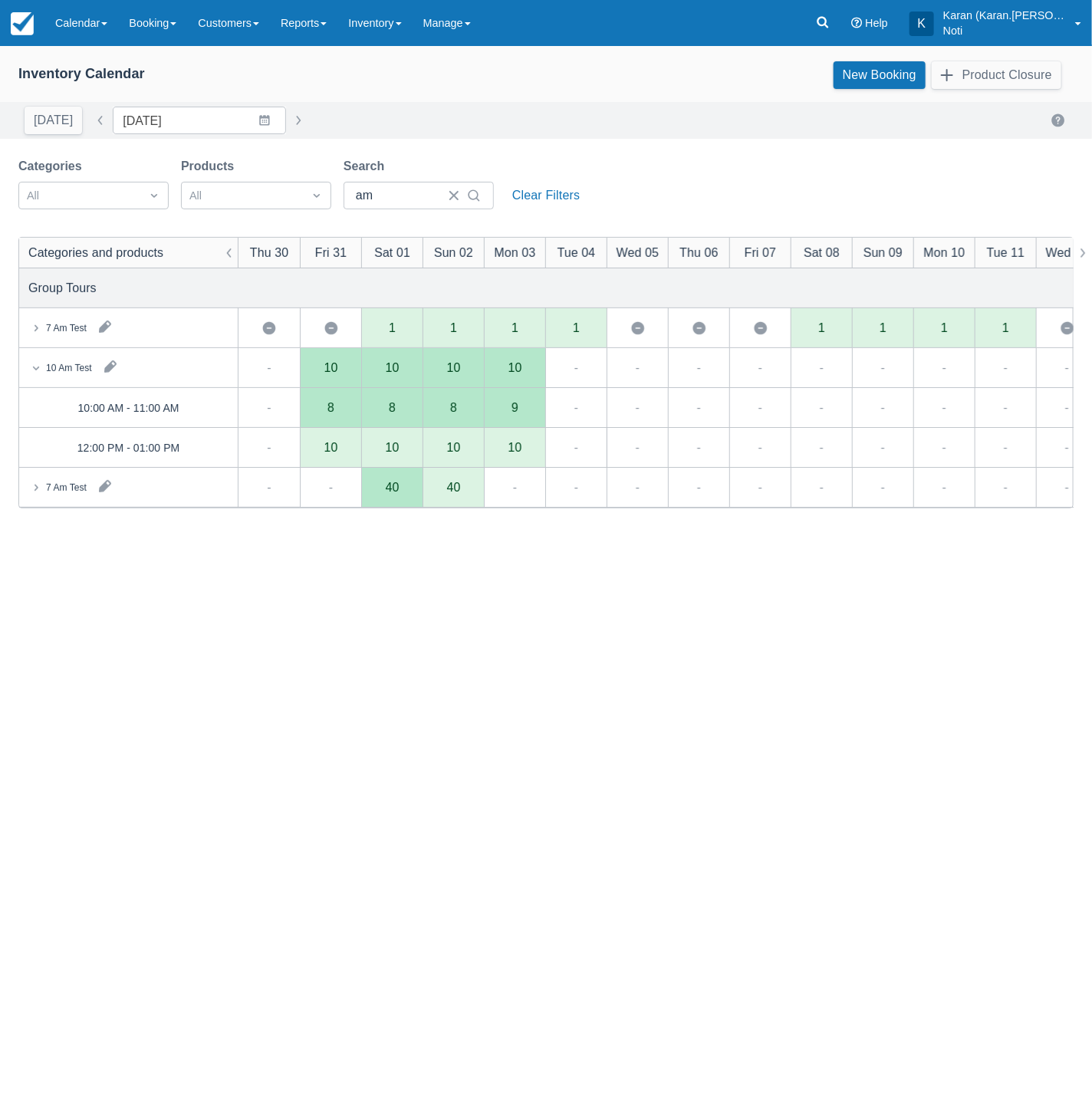
click at [334, 405] on div "8" at bounding box center [331, 408] width 61 height 40
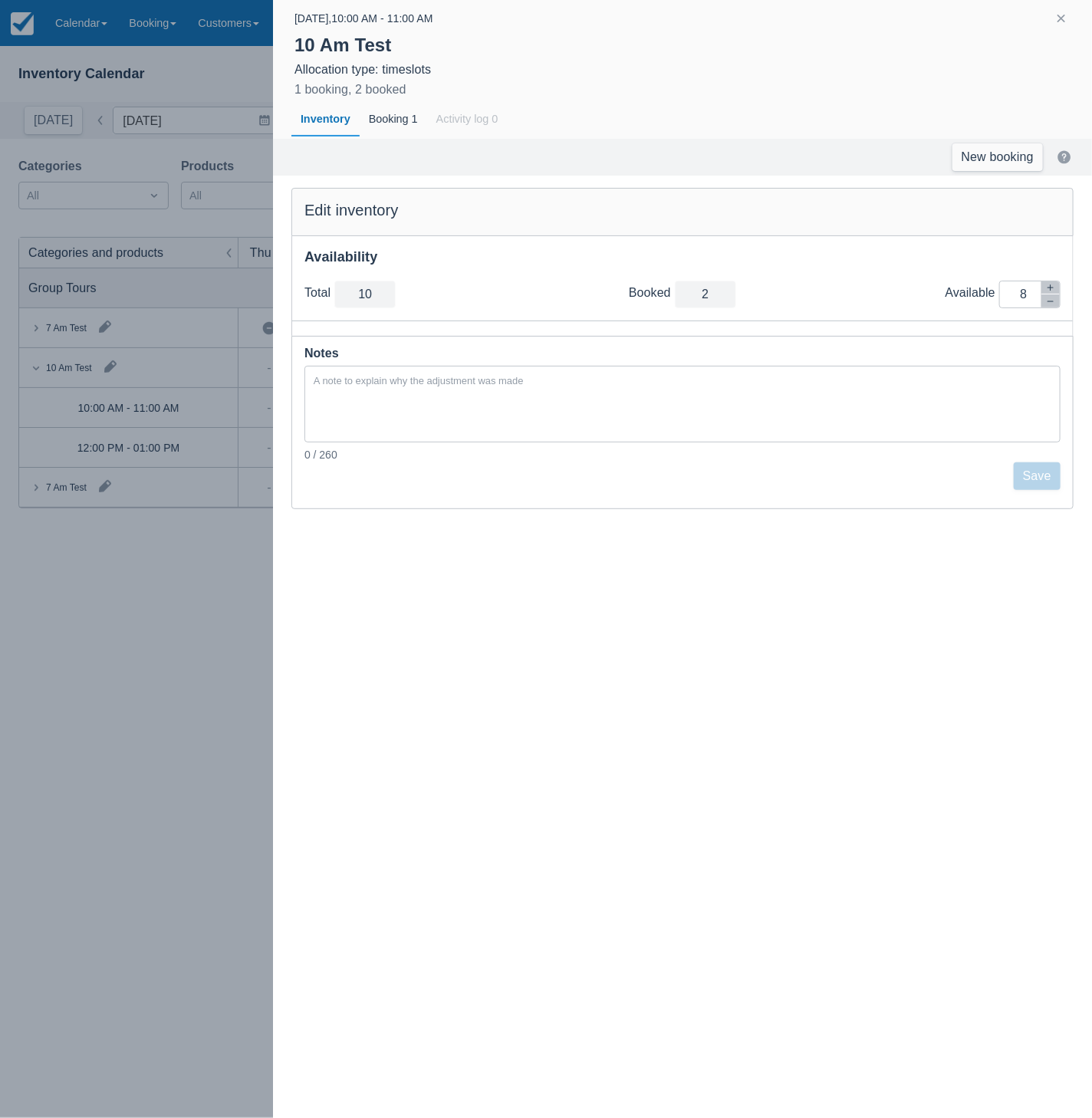
click at [241, 651] on div at bounding box center [546, 559] width 1092 height 1118
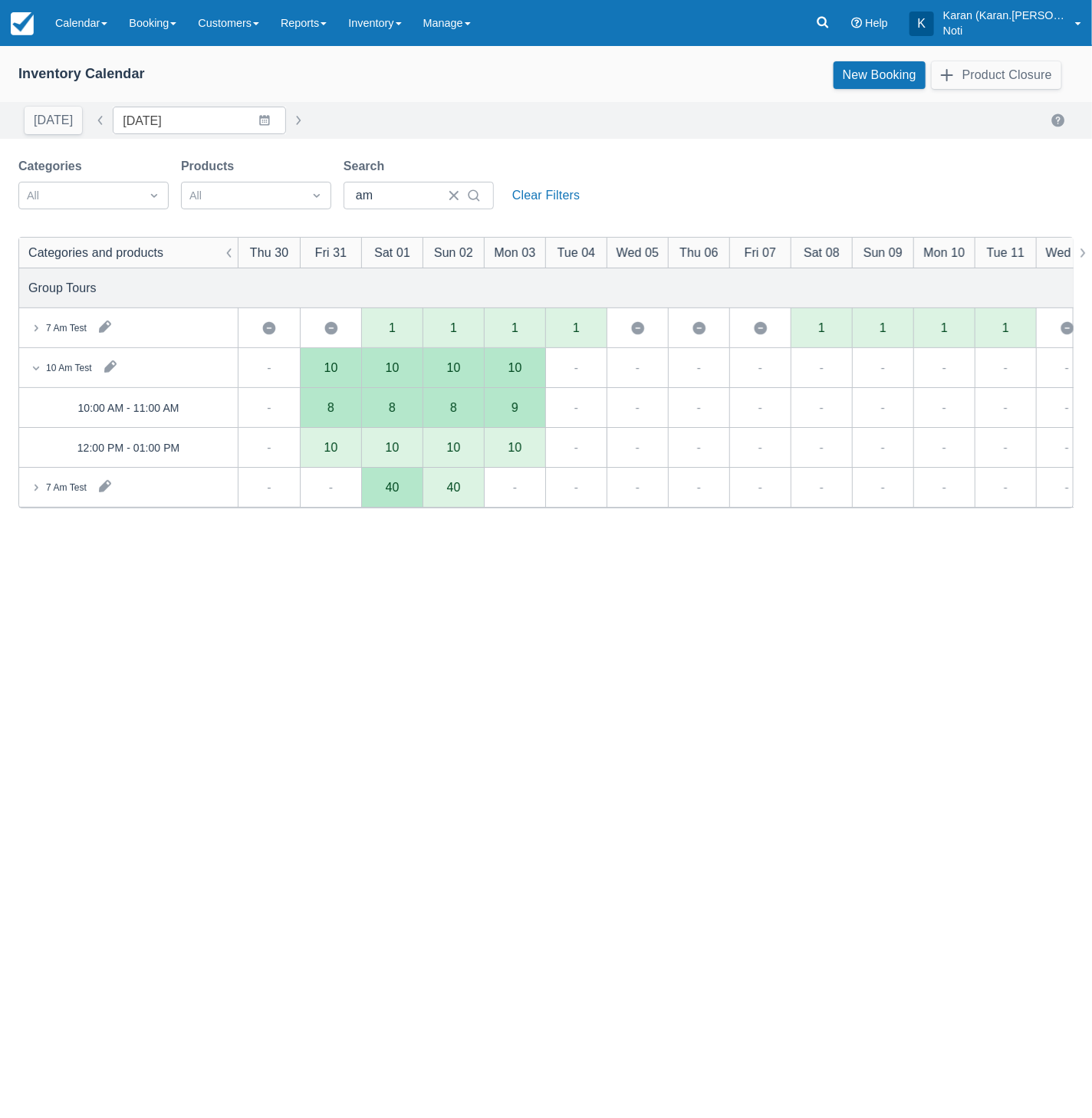
click at [462, 404] on div "8" at bounding box center [453, 408] width 61 height 40
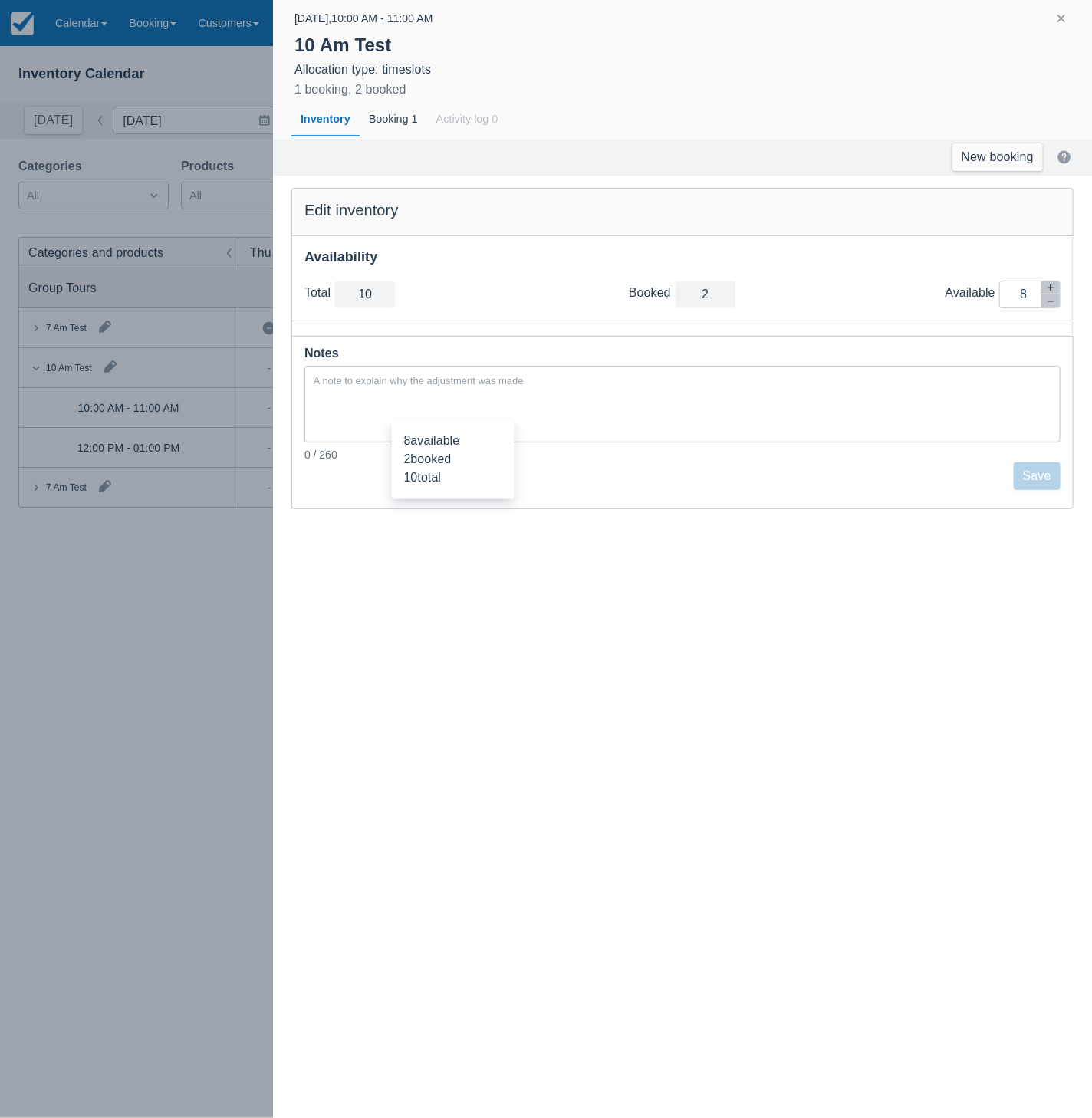
click at [209, 600] on div at bounding box center [546, 559] width 1092 height 1118
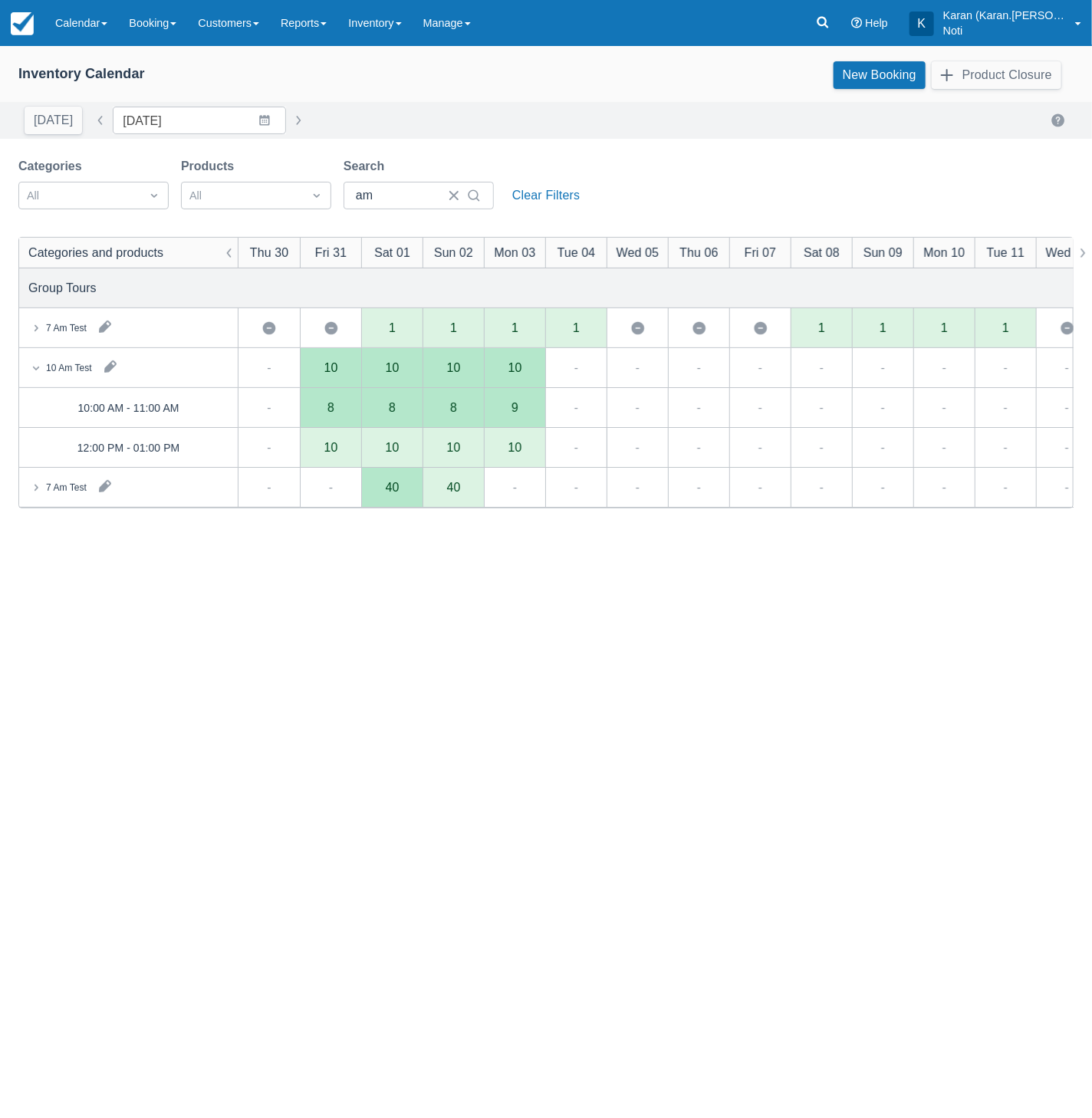
click at [521, 402] on div "9" at bounding box center [515, 408] width 61 height 40
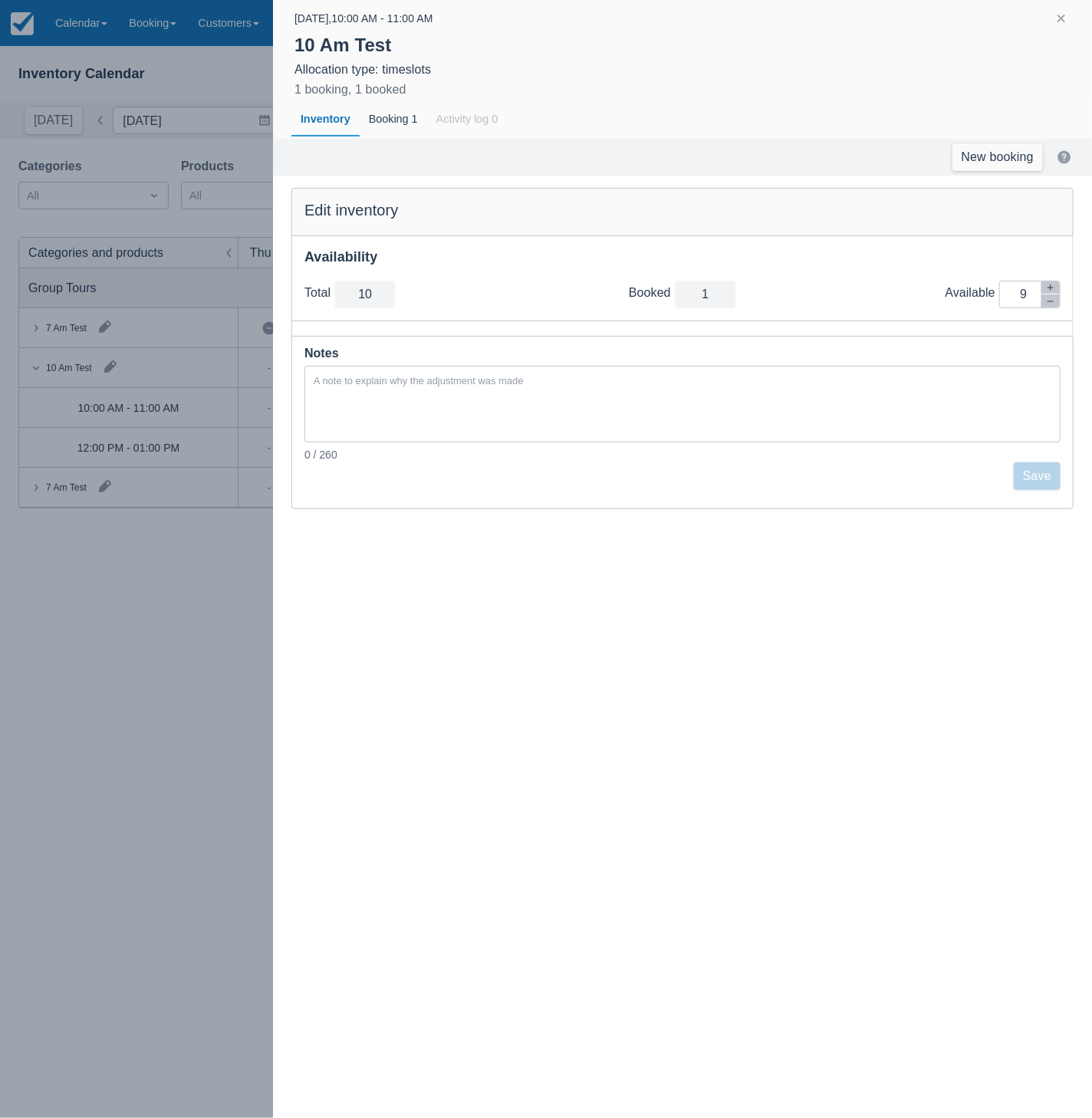
click at [154, 690] on div at bounding box center [546, 559] width 1092 height 1118
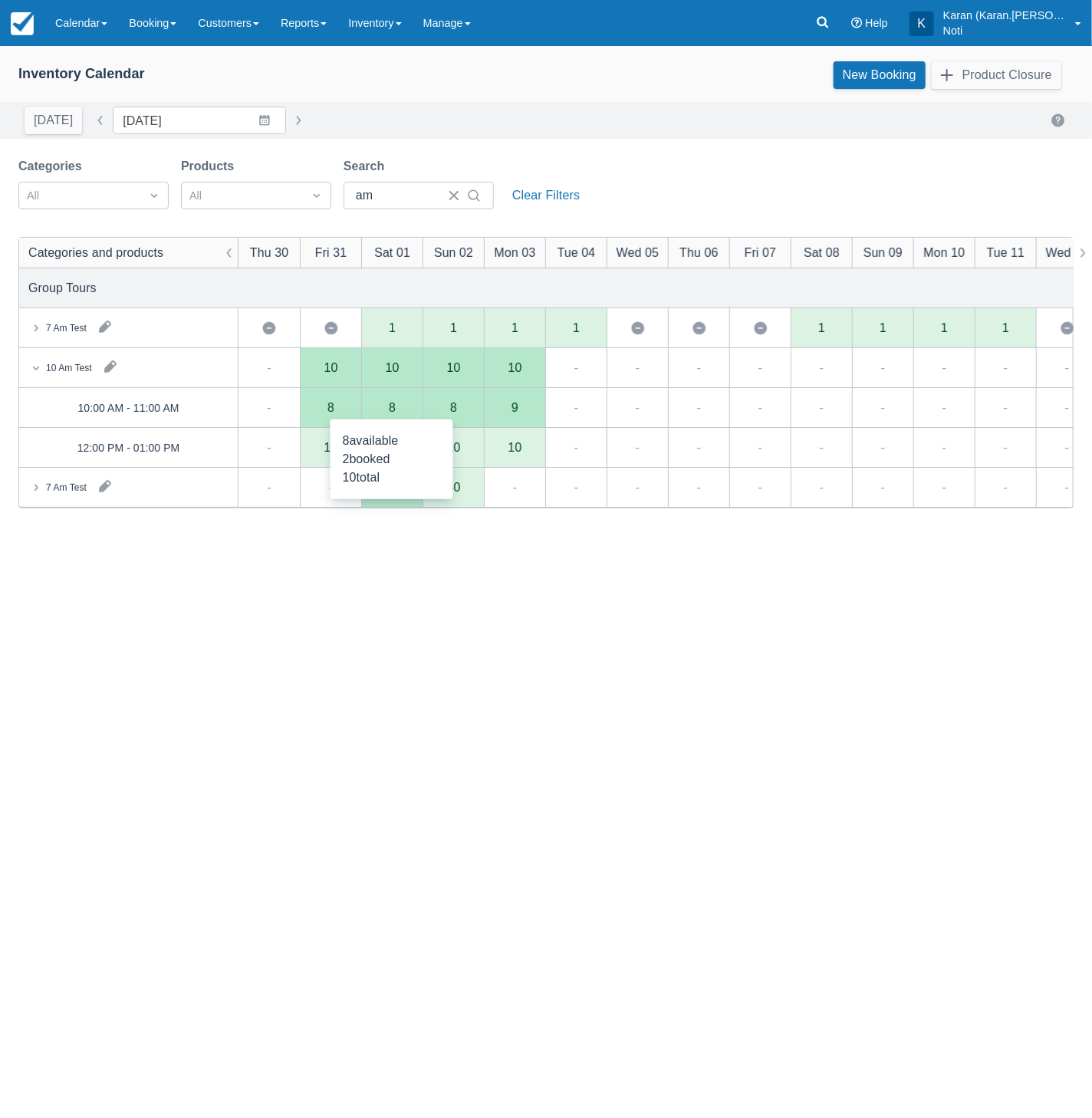
click at [402, 404] on div "8" at bounding box center [392, 408] width 61 height 40
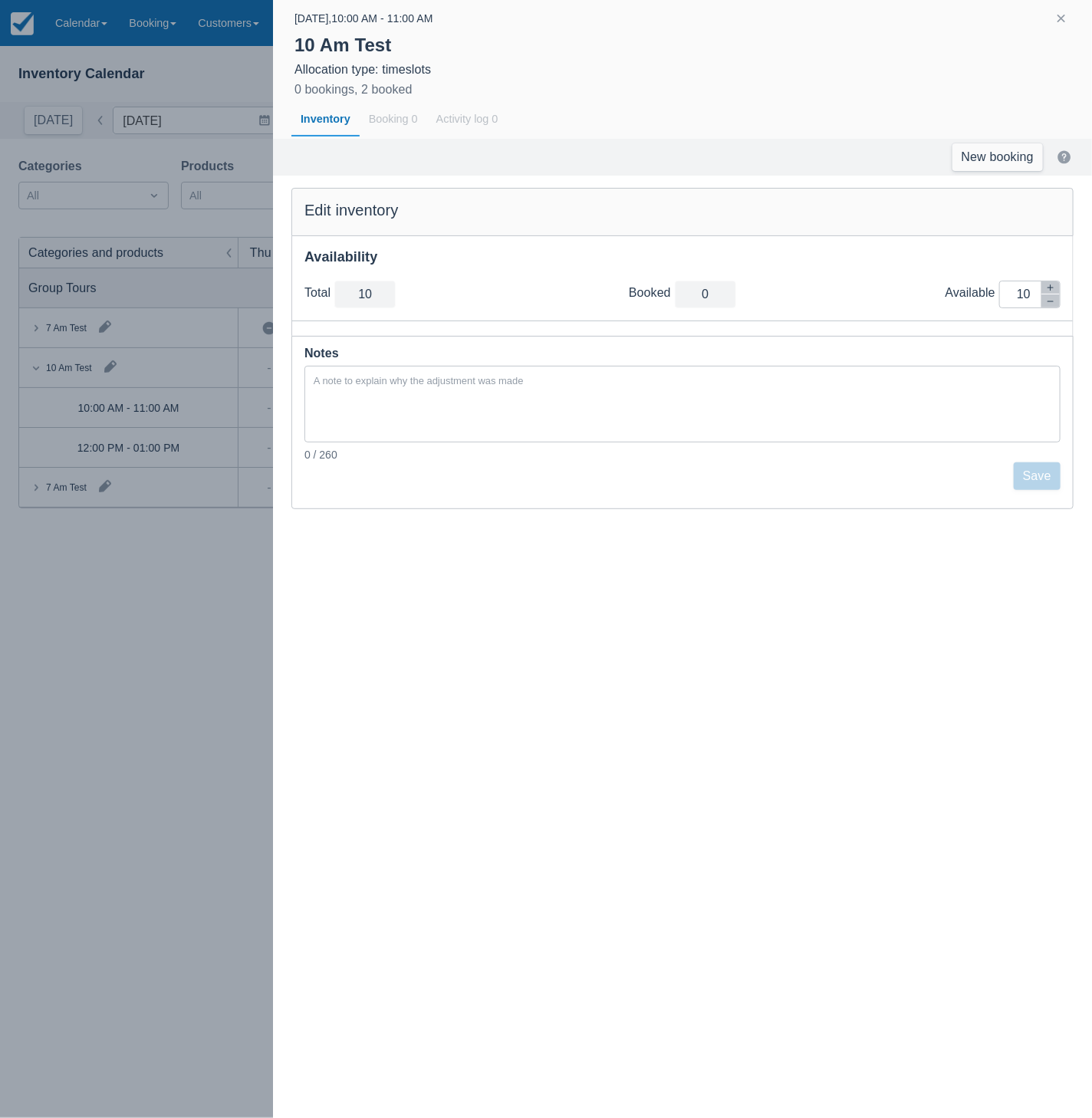
click at [191, 582] on div at bounding box center [546, 559] width 1092 height 1118
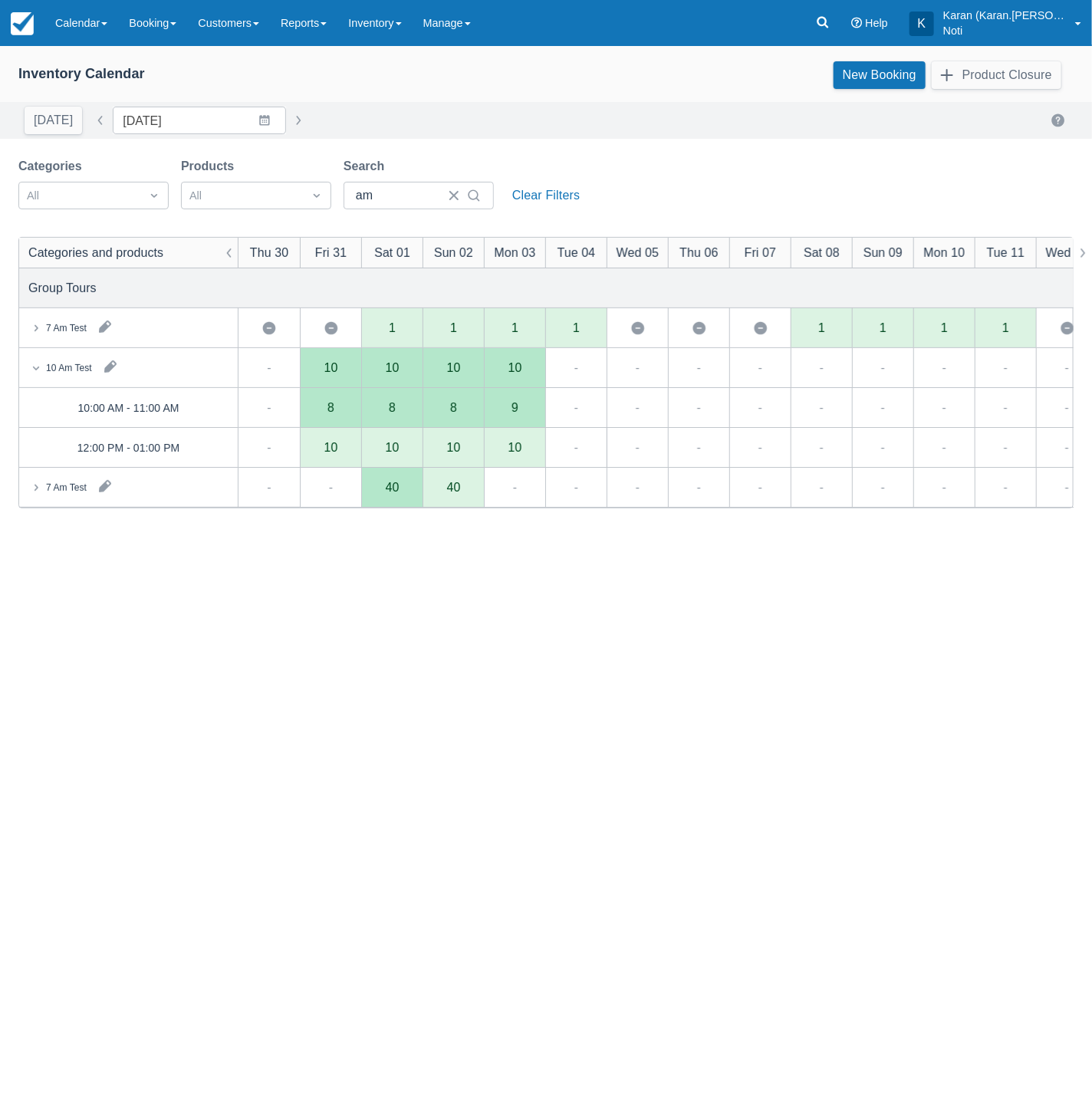
click at [38, 480] on icon at bounding box center [35, 487] width 15 height 15
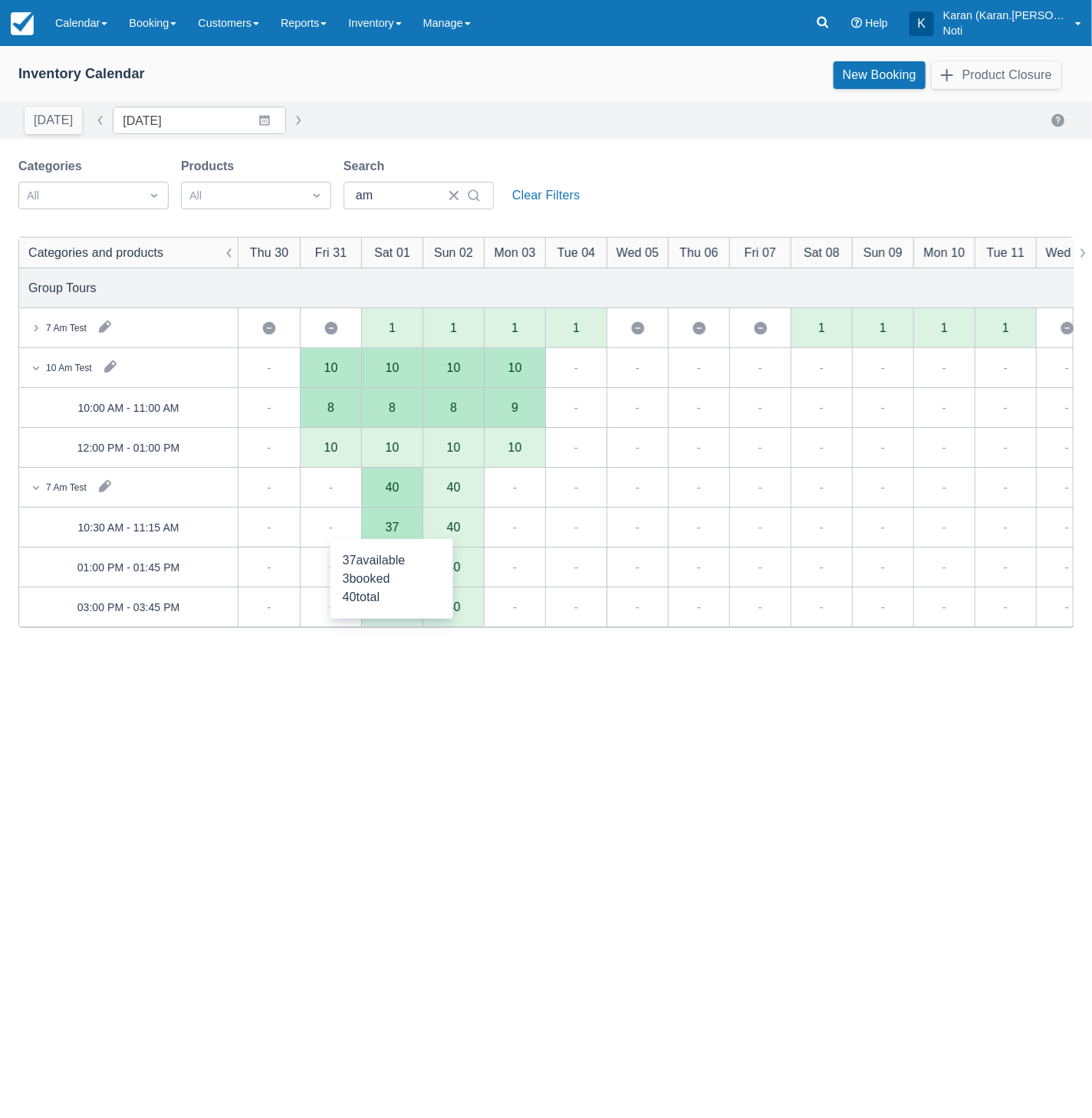
click at [386, 534] on div "37" at bounding box center [392, 527] width 61 height 40
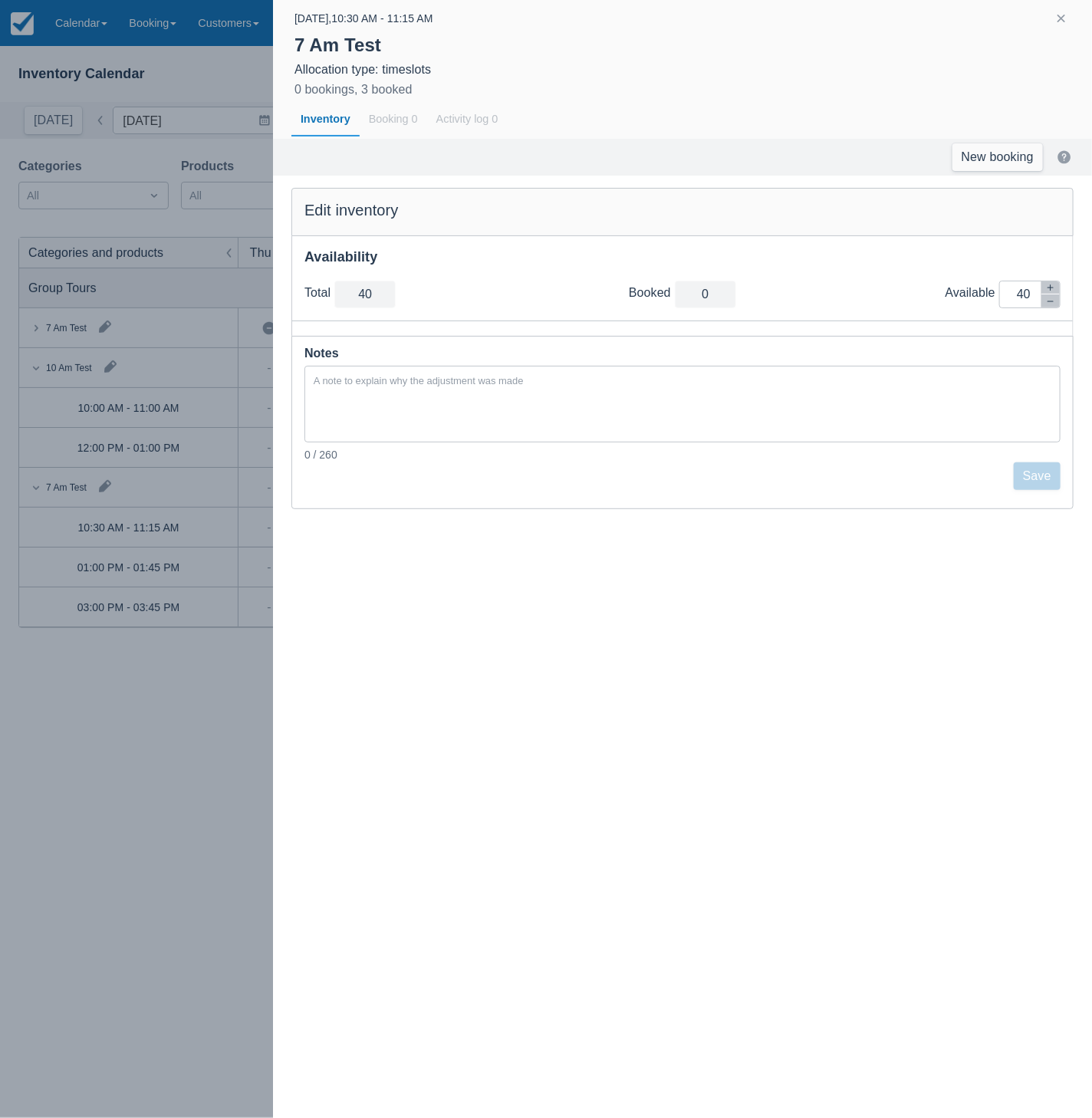
click at [191, 657] on div at bounding box center [546, 559] width 1092 height 1118
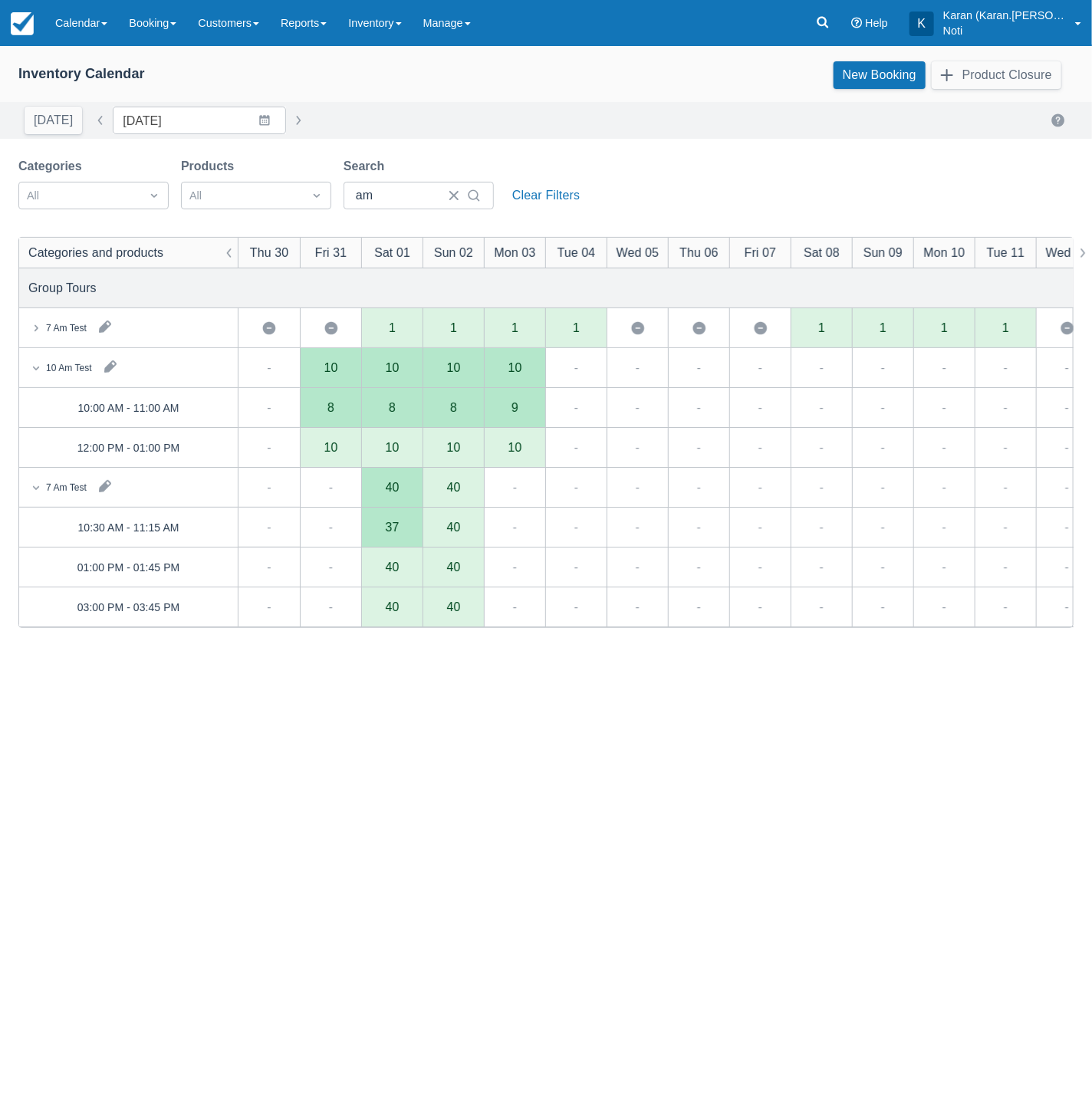
click at [343, 404] on div "8" at bounding box center [331, 408] width 61 height 40
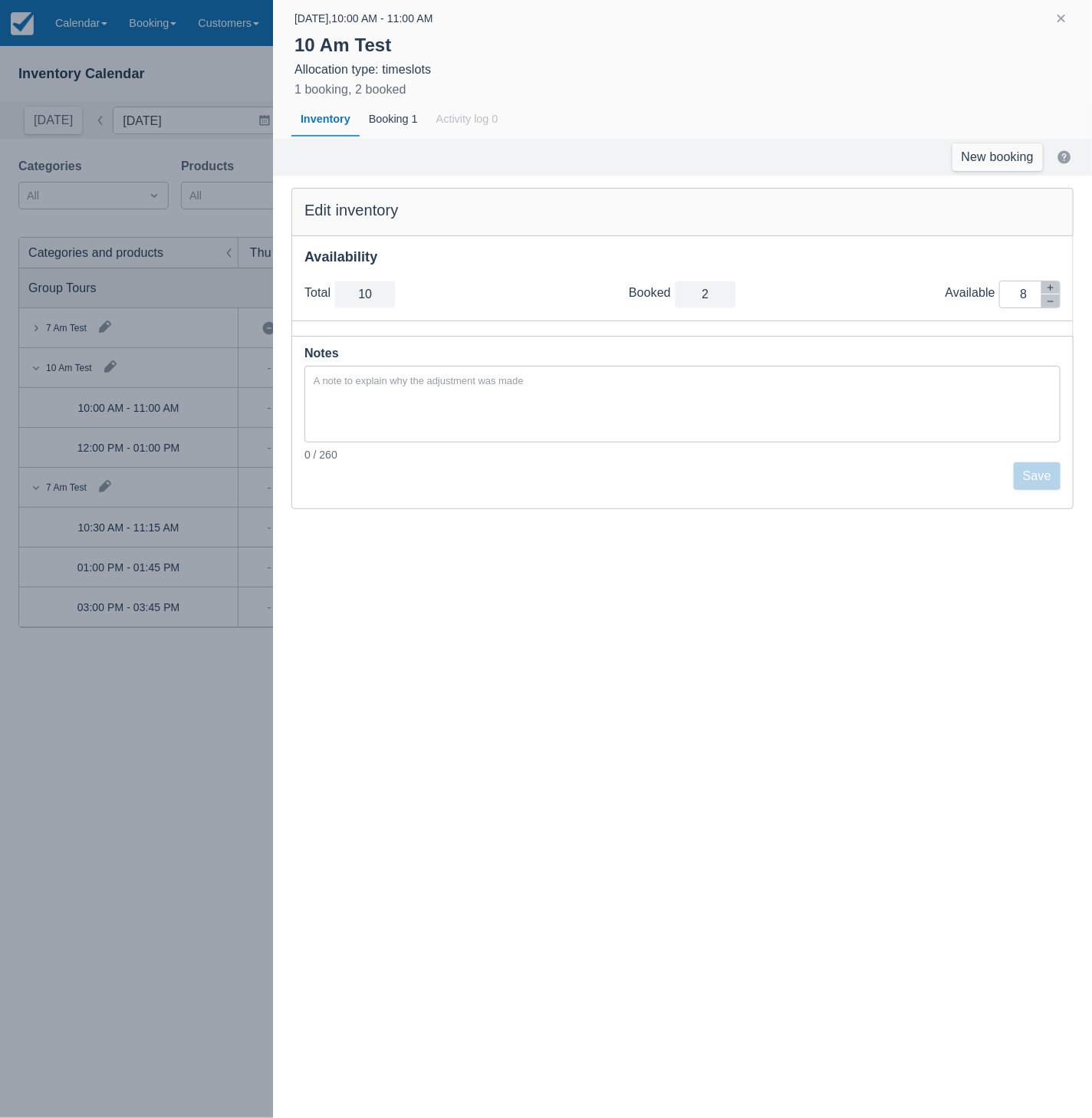
click at [200, 605] on div at bounding box center [546, 559] width 1092 height 1118
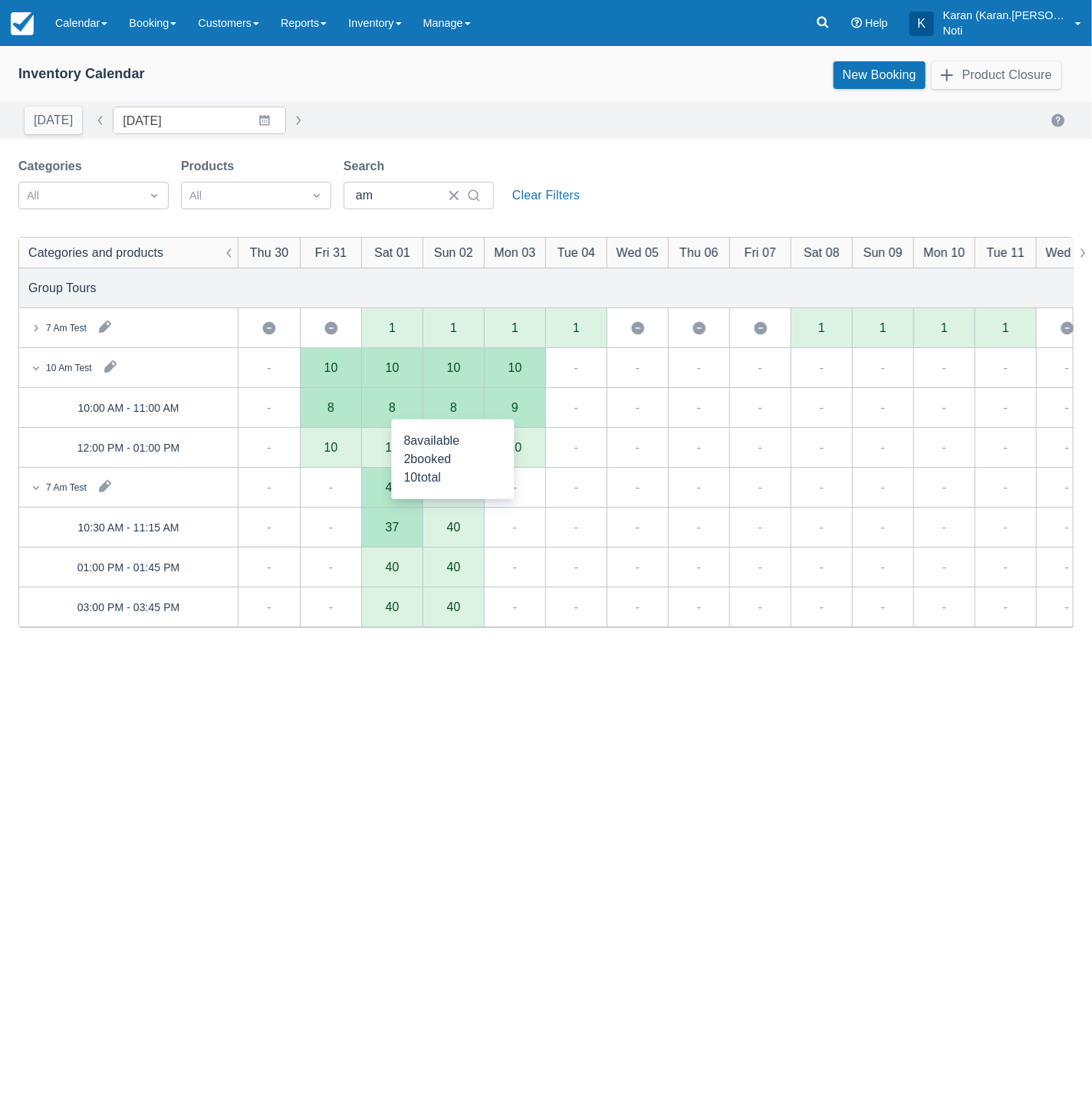
click at [452, 415] on div "8" at bounding box center [453, 408] width 61 height 40
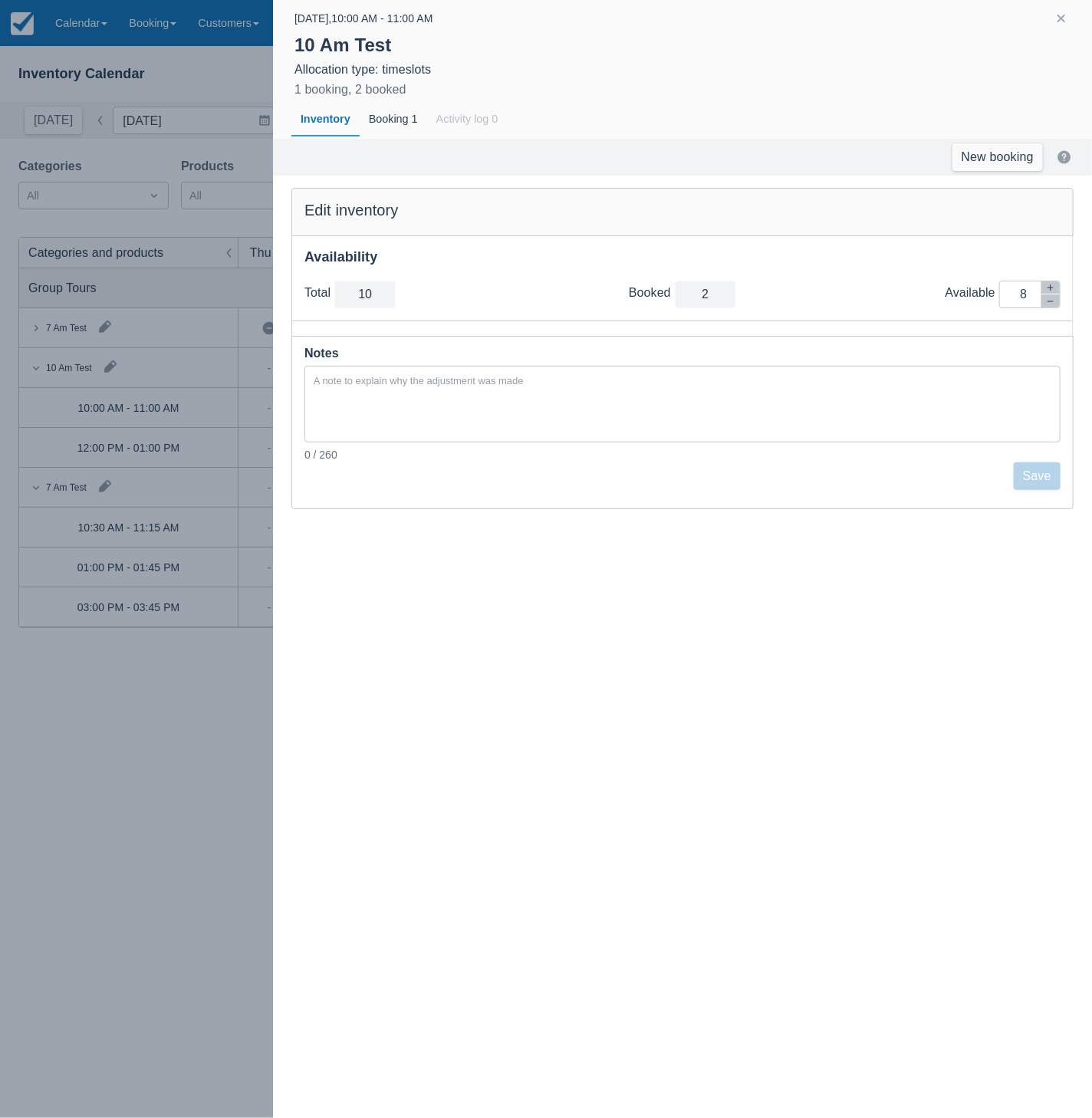
click at [216, 740] on div at bounding box center [546, 559] width 1092 height 1118
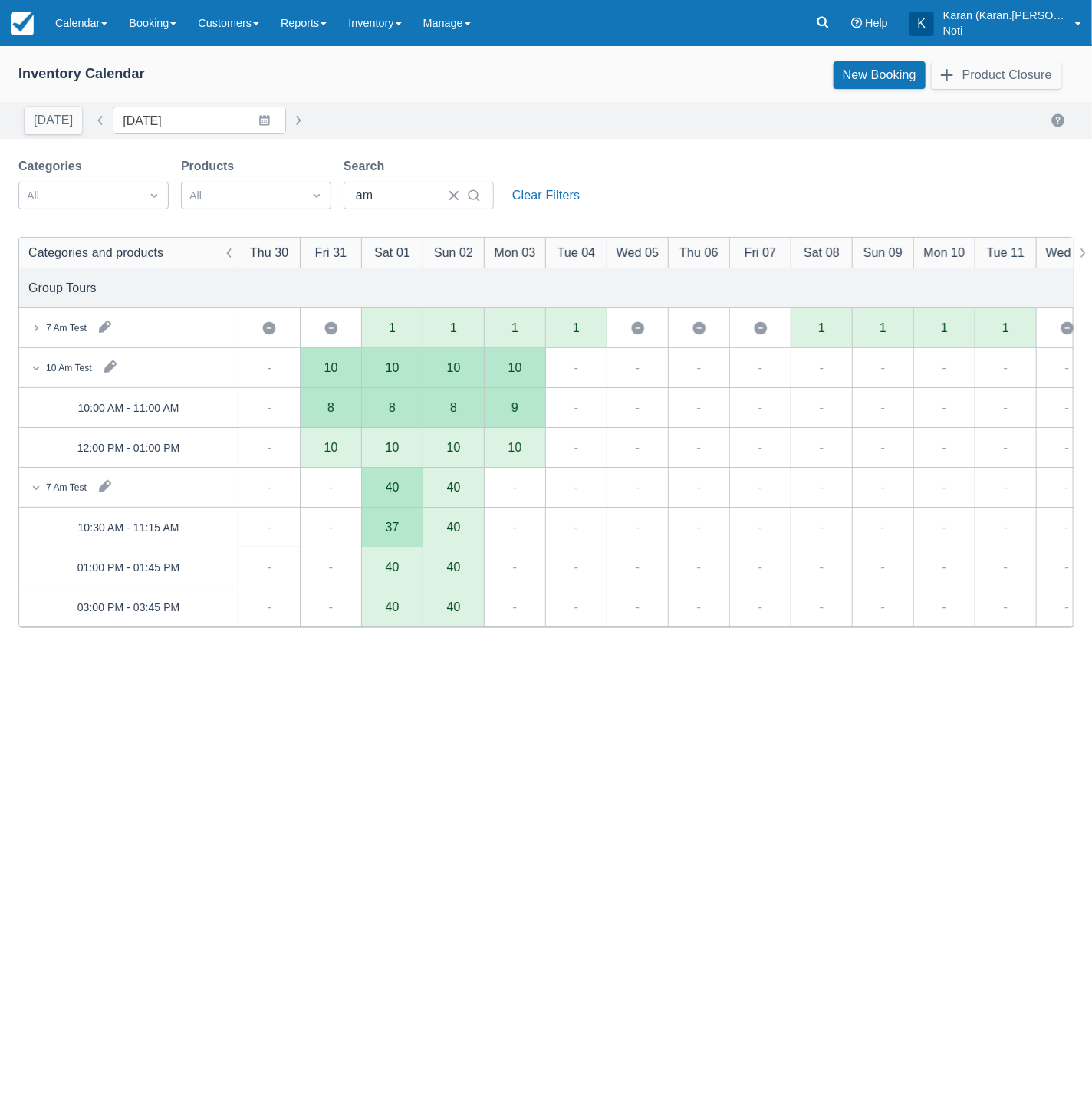
click at [456, 850] on div "Categories and products Thu 30 Fri 31 Sat 01 Sun 02 Mon 03 Tue 04 Wed 05 Thu 06…" at bounding box center [546, 797] width 1054 height 1118
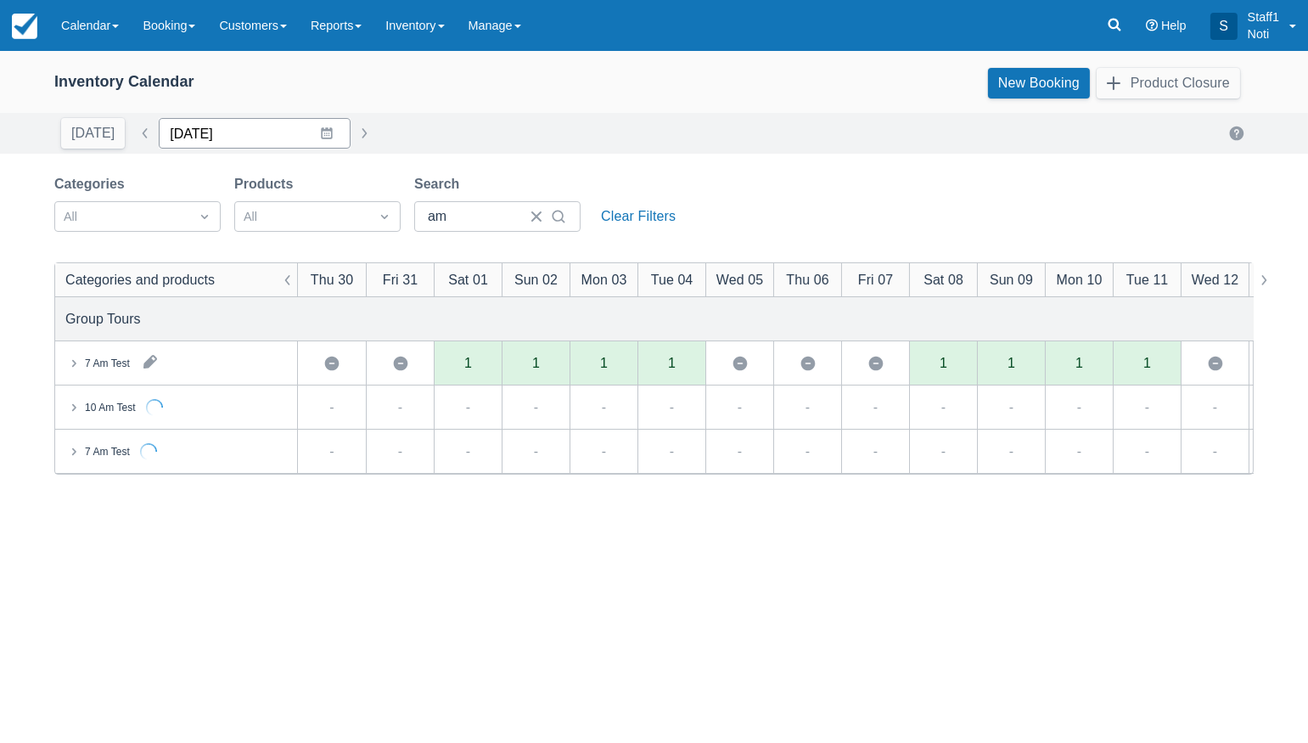
click at [231, 139] on input "[DATE]" at bounding box center [255, 133] width 192 height 31
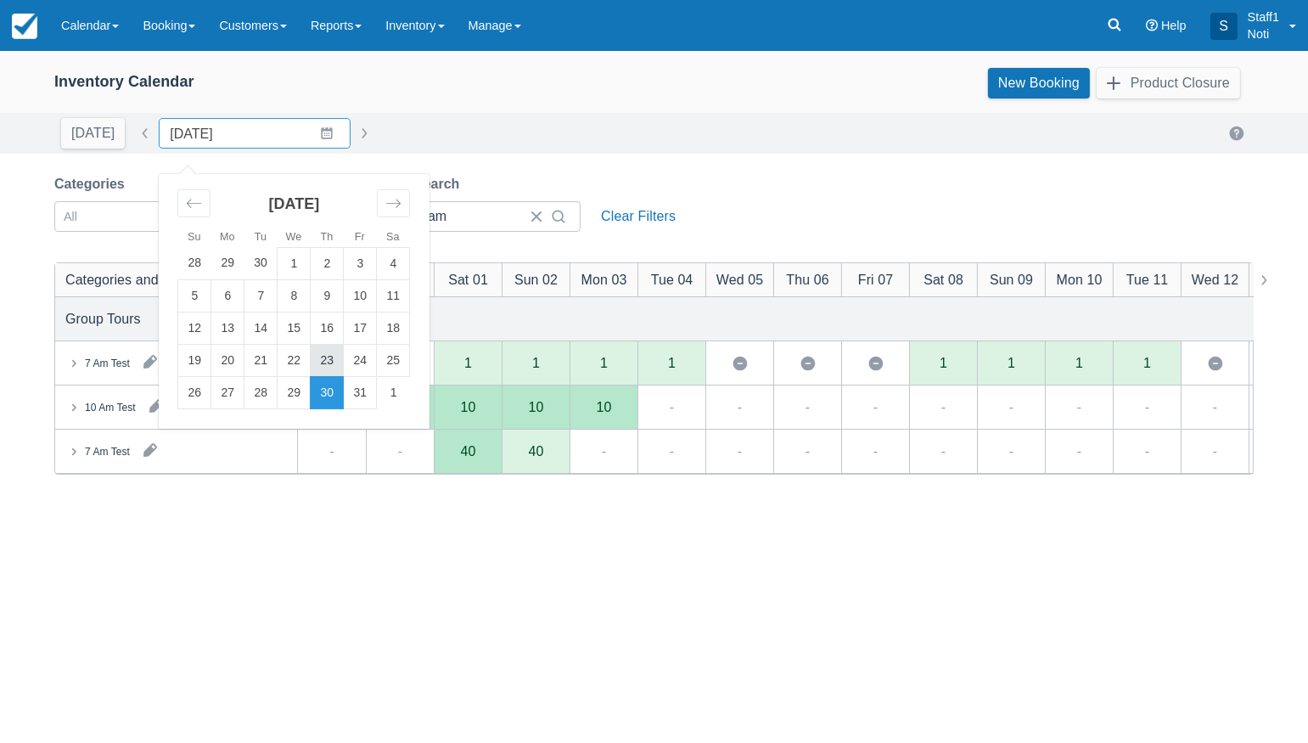
click at [312, 352] on td "23" at bounding box center [327, 360] width 33 height 32
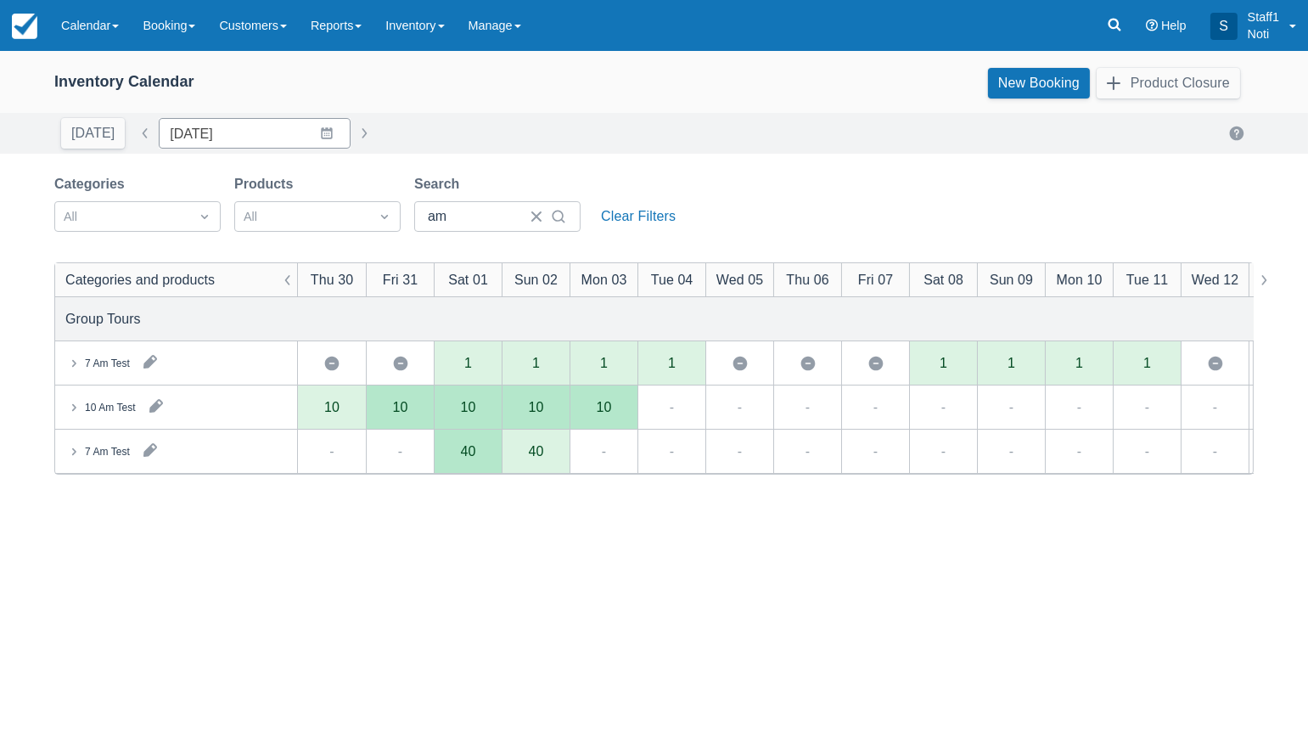
type input "[DATE]"
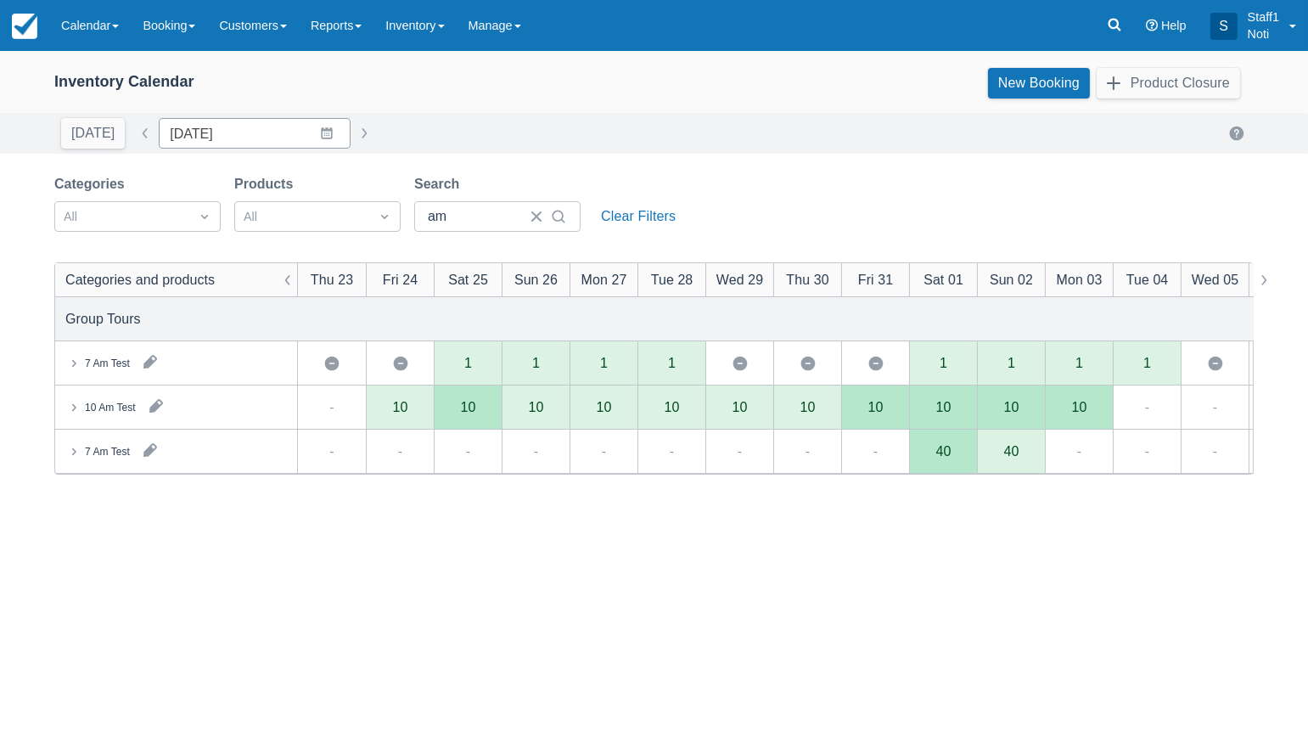
click at [78, 406] on icon at bounding box center [73, 407] width 17 height 17
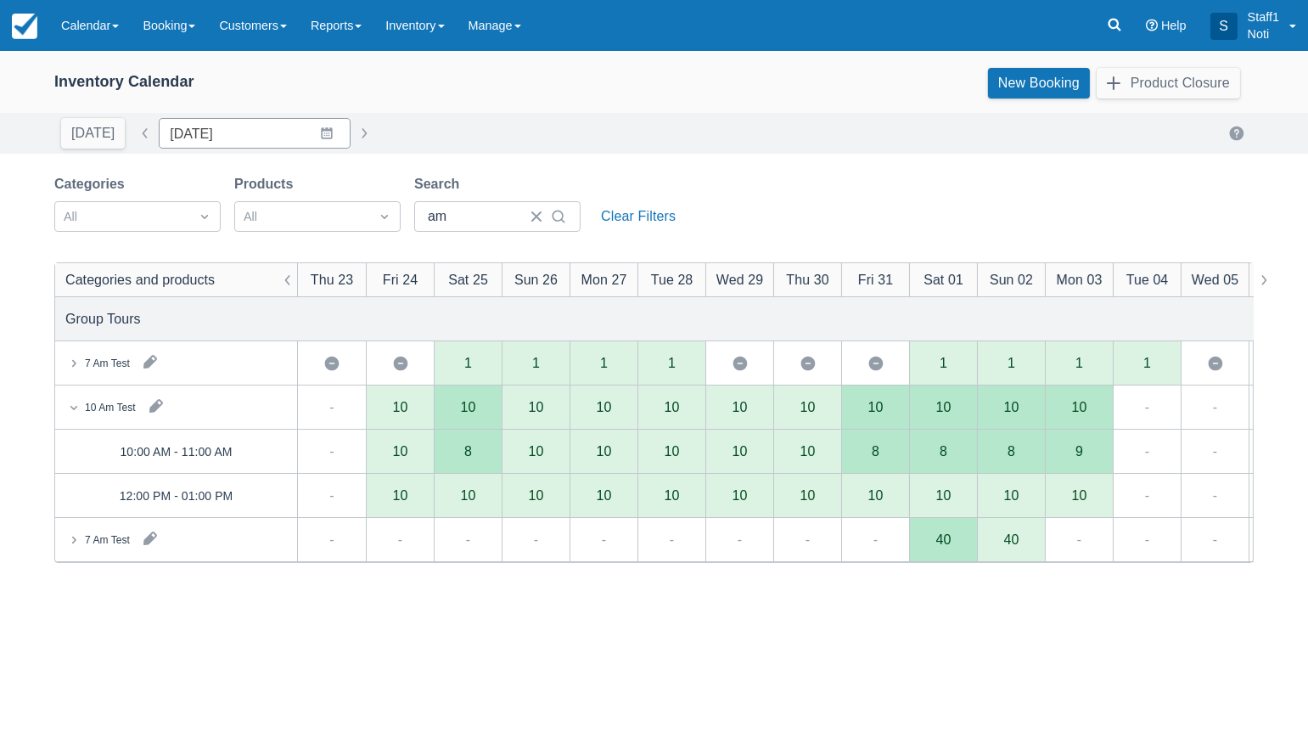
click at [474, 452] on div "8" at bounding box center [468, 452] width 68 height 44
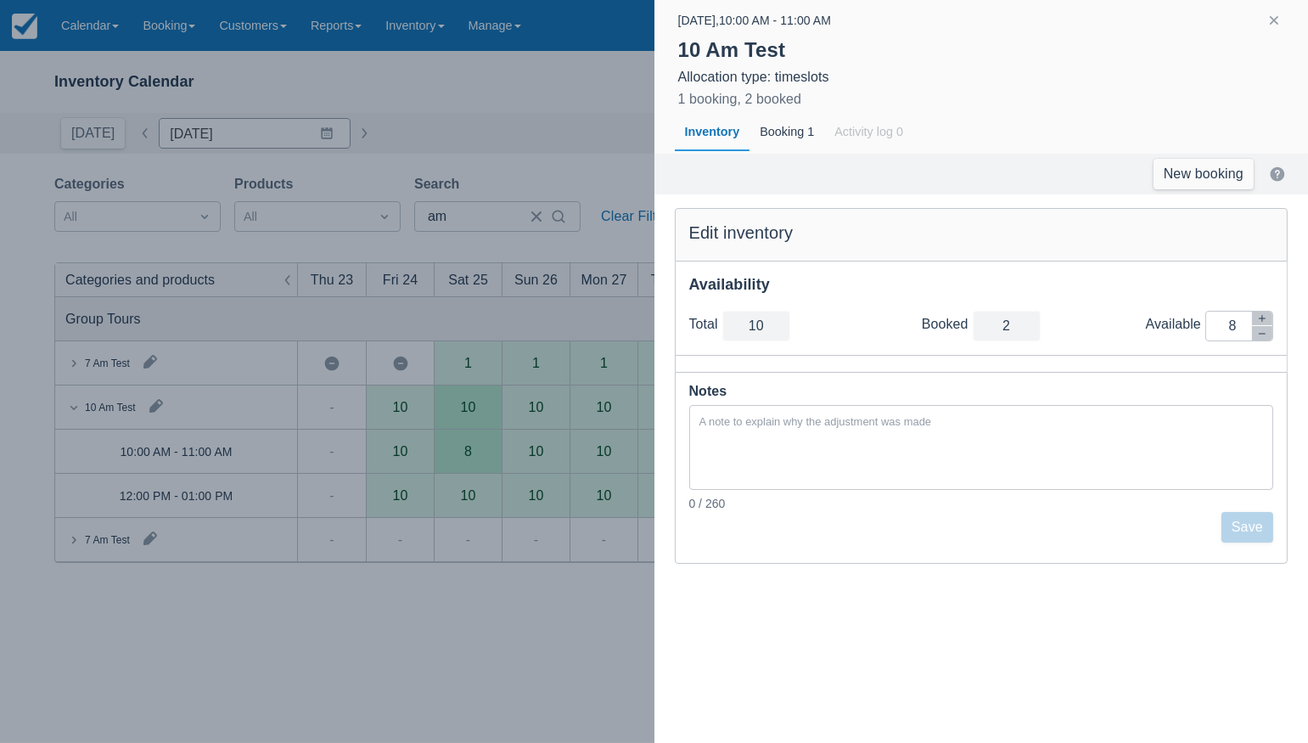
click at [483, 577] on div at bounding box center [654, 371] width 1308 height 743
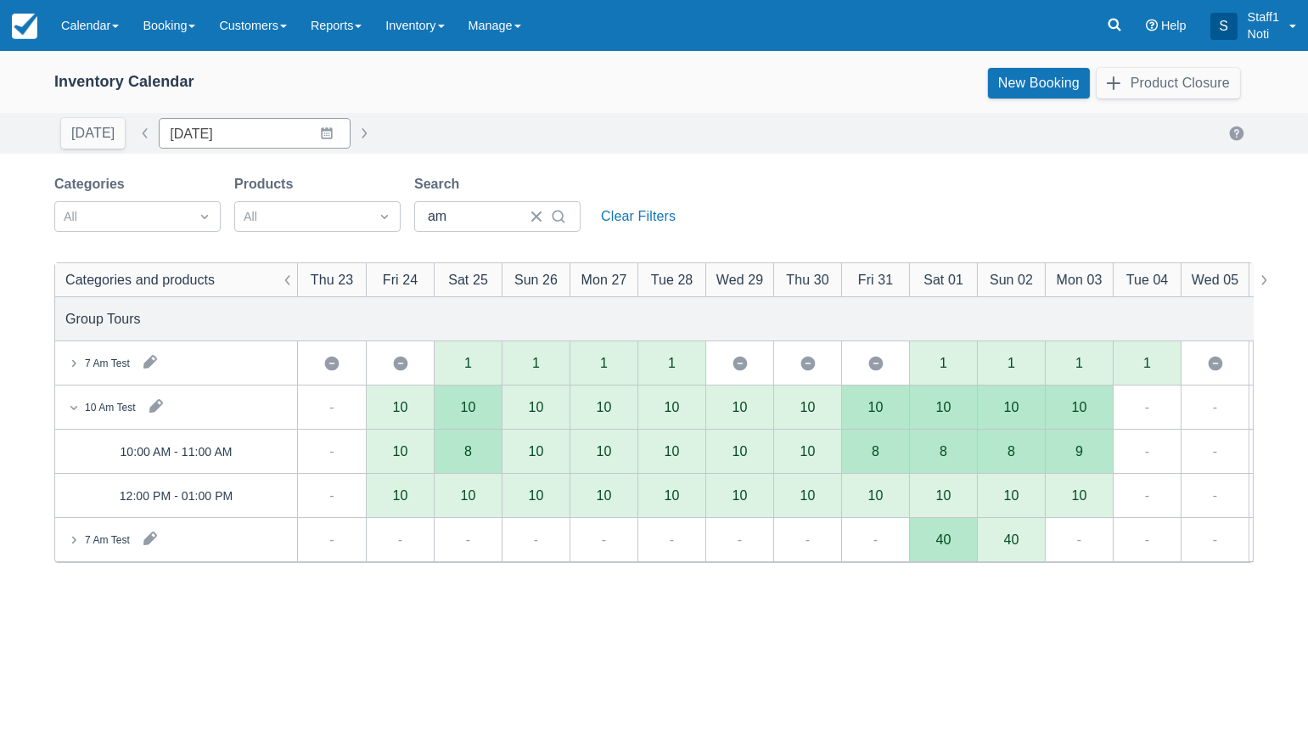
click at [109, 556] on div "7 Am Test" at bounding box center [176, 539] width 242 height 43
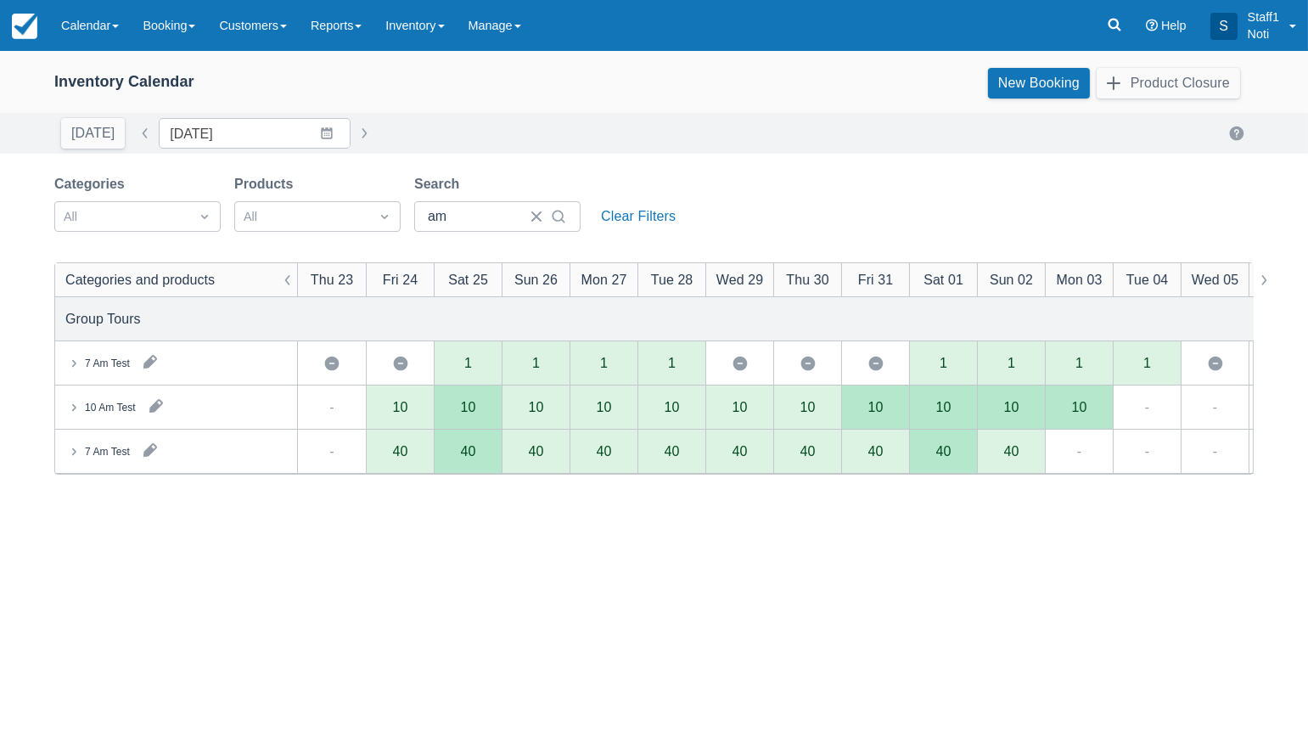
drag, startPoint x: 81, startPoint y: 453, endPoint x: 107, endPoint y: 467, distance: 29.6
click at [81, 453] on icon at bounding box center [73, 451] width 17 height 17
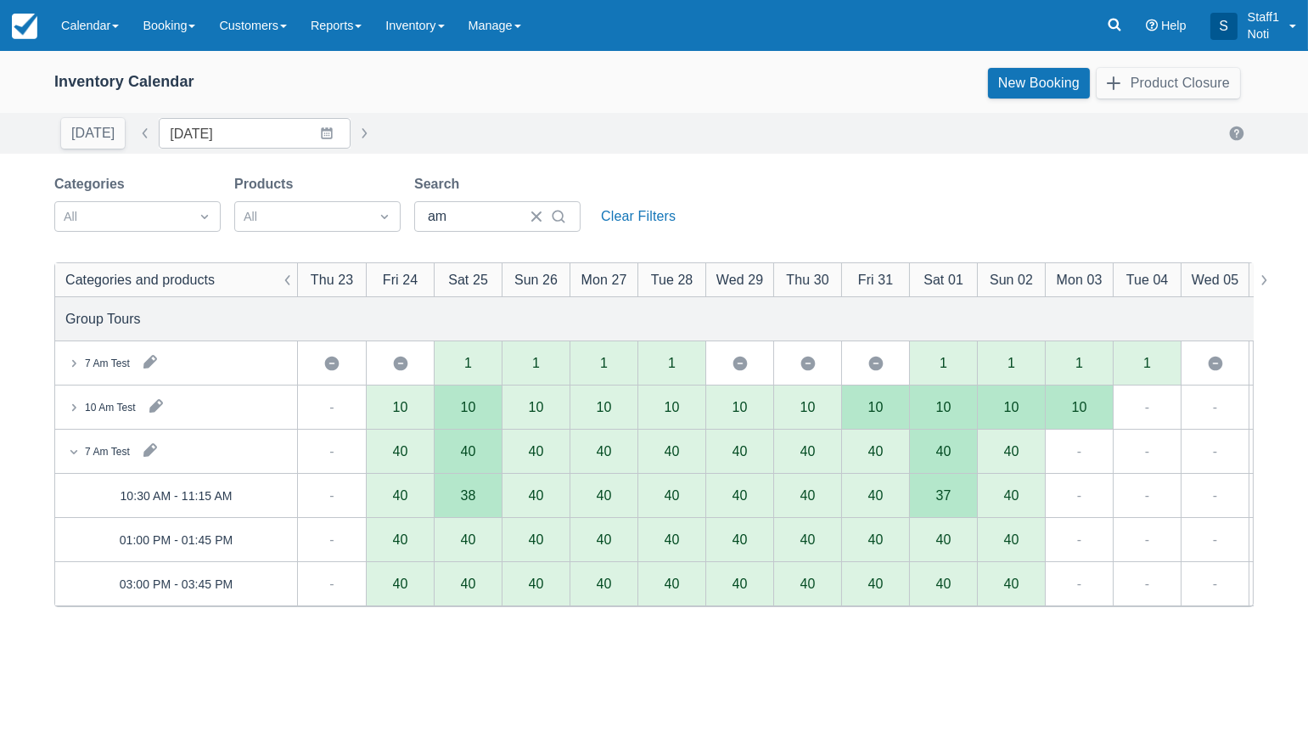
click at [477, 499] on div "38" at bounding box center [468, 496] width 68 height 44
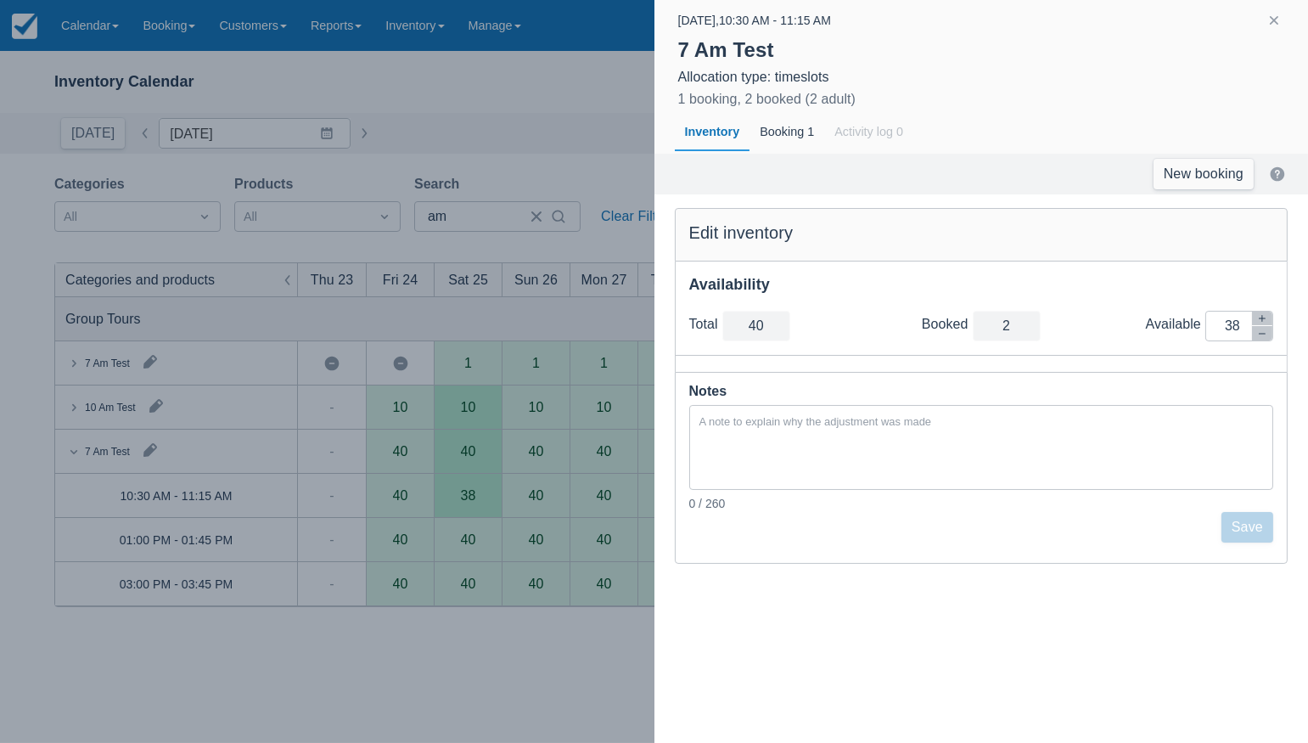
click at [517, 687] on div at bounding box center [654, 371] width 1308 height 743
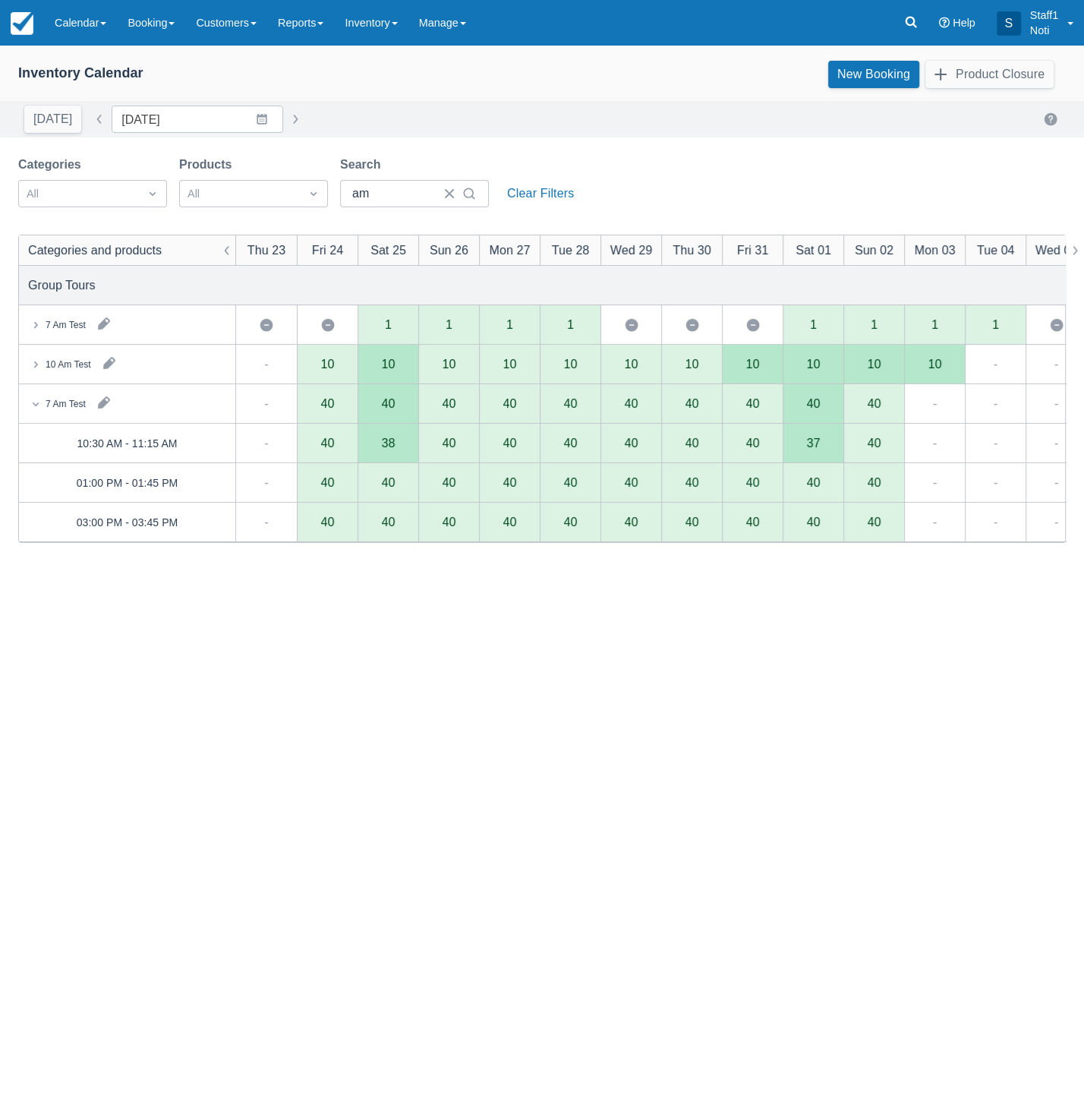
click at [612, 664] on div "Categories and products Thu 23 Fri 24 Sat 25 Sun 26 Mon 27 Tue 28 Wed 29 Thu 30…" at bounding box center [542, 795] width 1047 height 1120
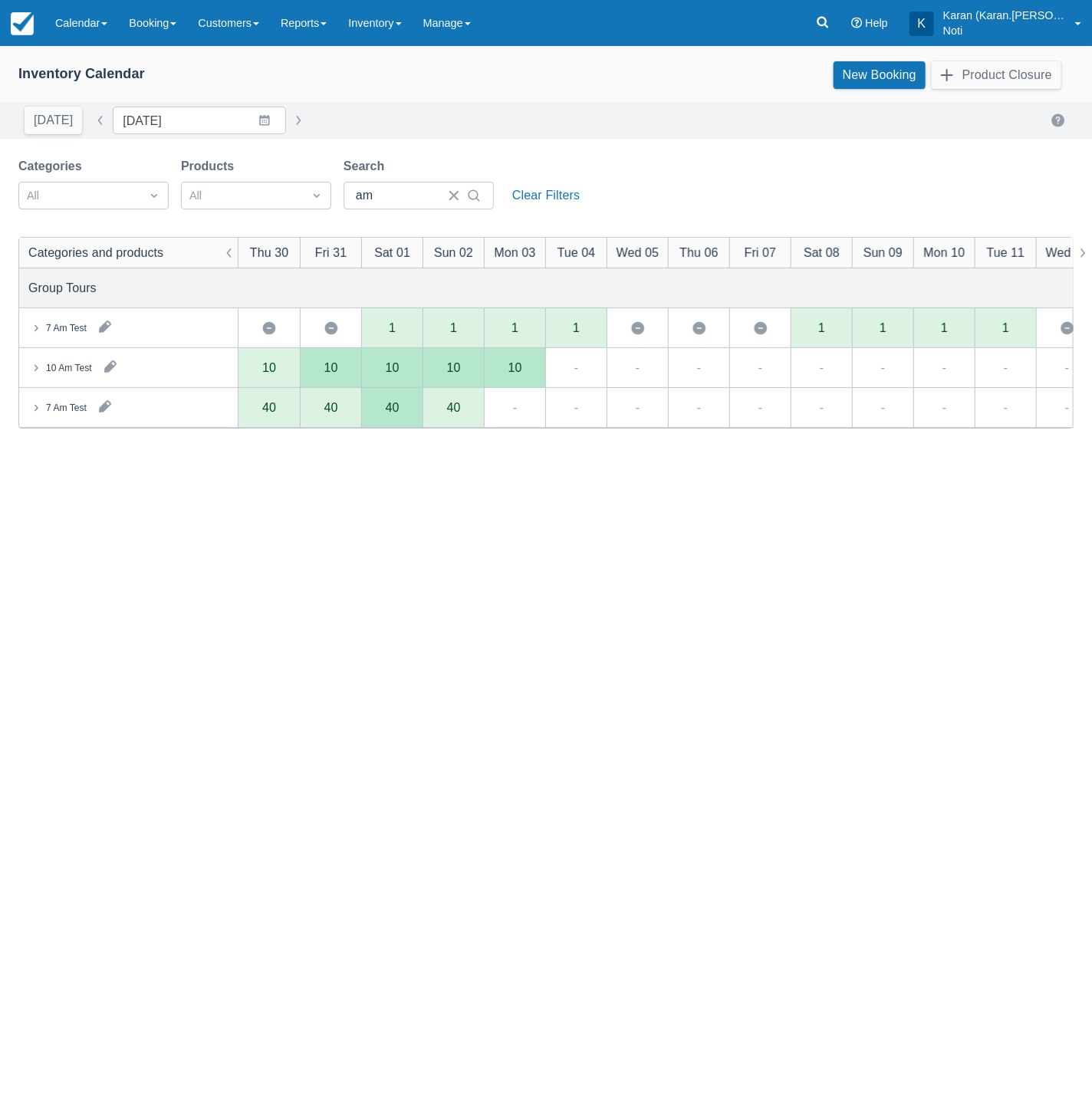
click at [59, 415] on div "7 Am Test" at bounding box center [128, 407] width 219 height 39
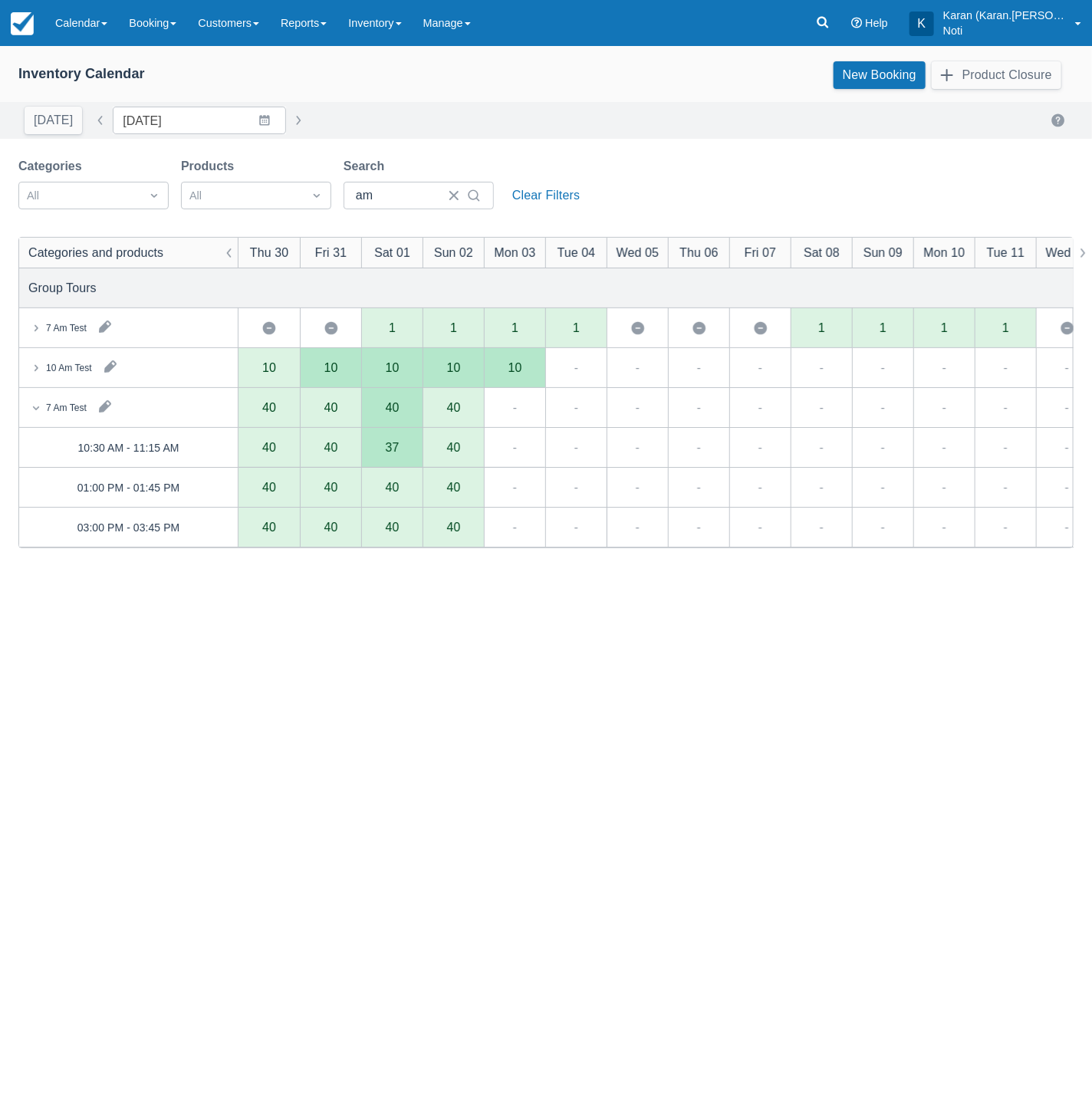
click at [381, 459] on div "7 Am Test 10 Am Test 7 Am Test Maximum available for the day Maximum available …" at bounding box center [546, 582] width 1092 height 1072
click at [394, 451] on div "37" at bounding box center [392, 448] width 14 height 13
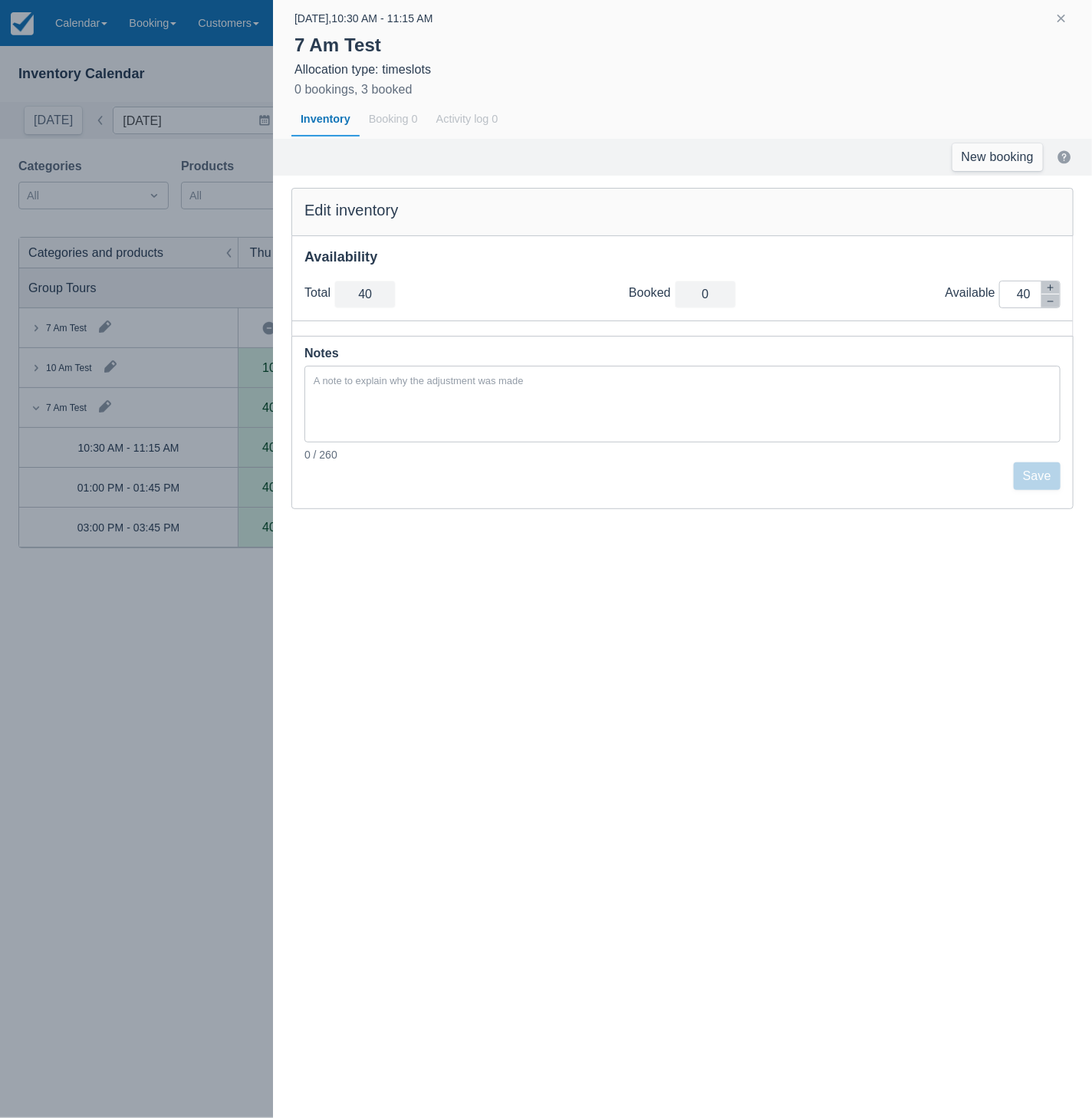
click at [155, 628] on div at bounding box center [546, 559] width 1092 height 1118
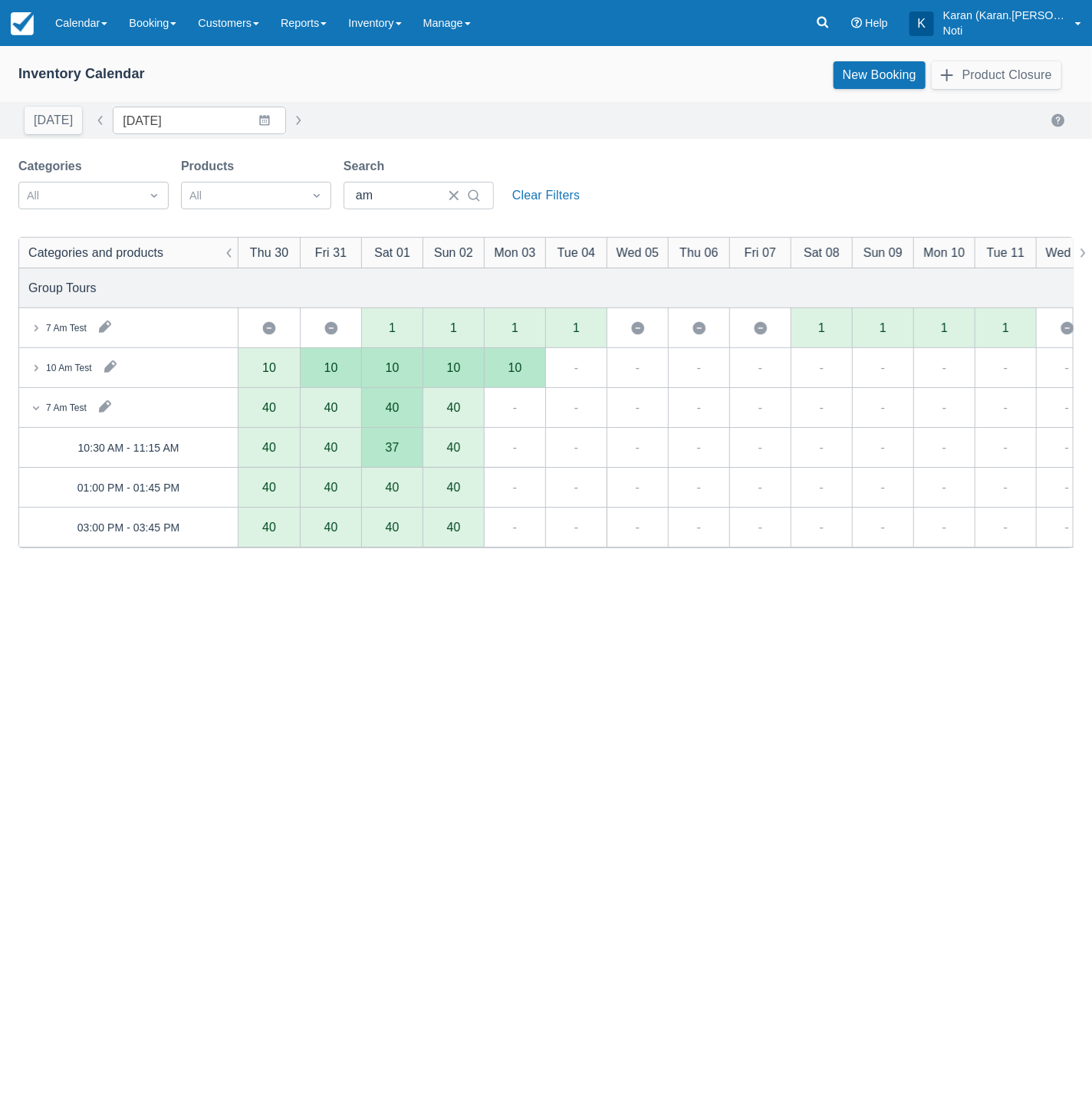
click at [63, 356] on div "10 Am Test" at bounding box center [128, 367] width 219 height 39
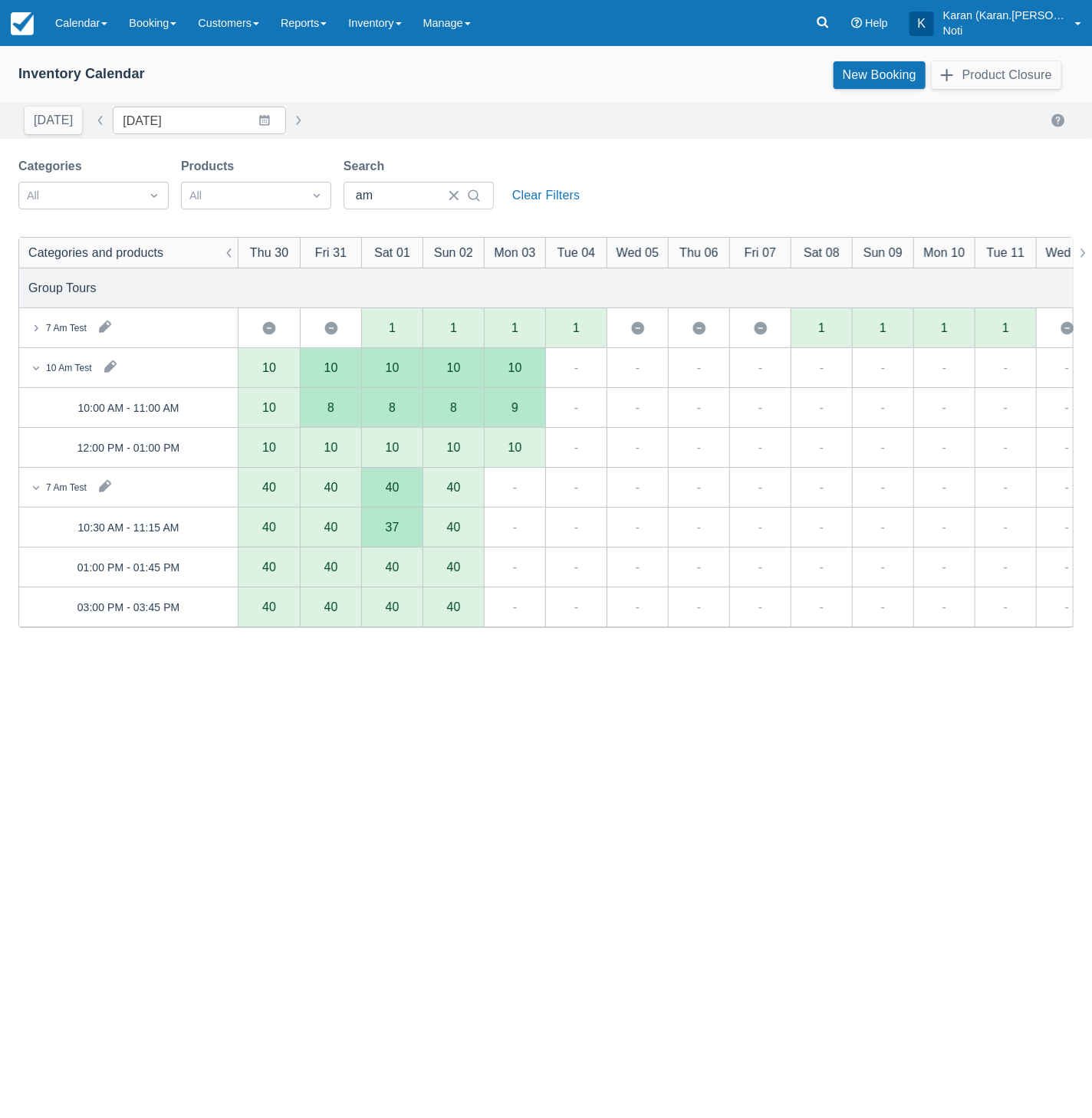
click at [212, 724] on div "Categories and products Thu 30 Fri 31 Sat 01 Sun 02 Mon 03 Tue 04 Wed 05 Thu 06…" at bounding box center [546, 797] width 1054 height 1118
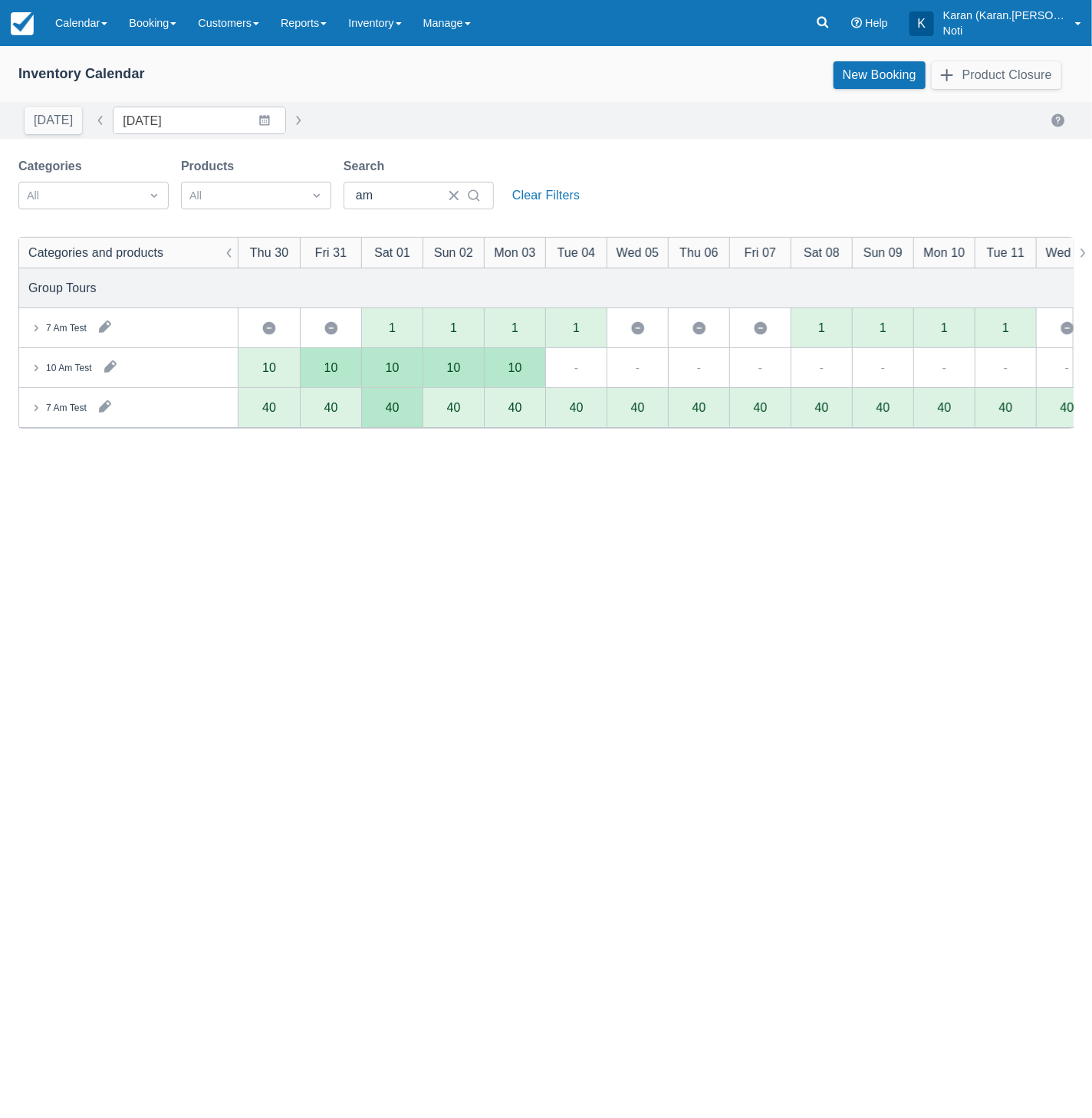
click at [70, 421] on div "7 Am Test" at bounding box center [128, 407] width 219 height 39
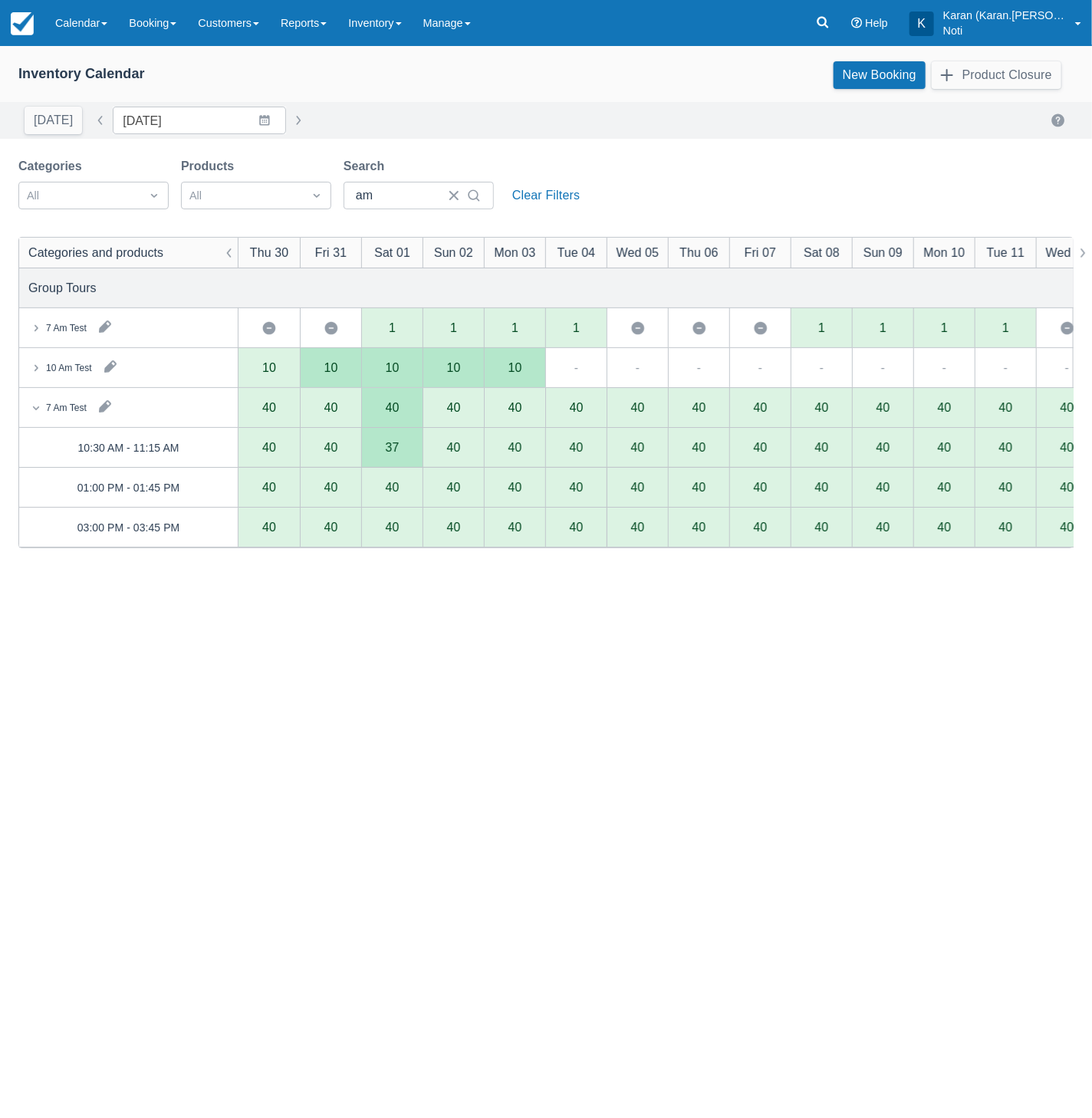
click at [388, 448] on div "37" at bounding box center [392, 448] width 14 height 13
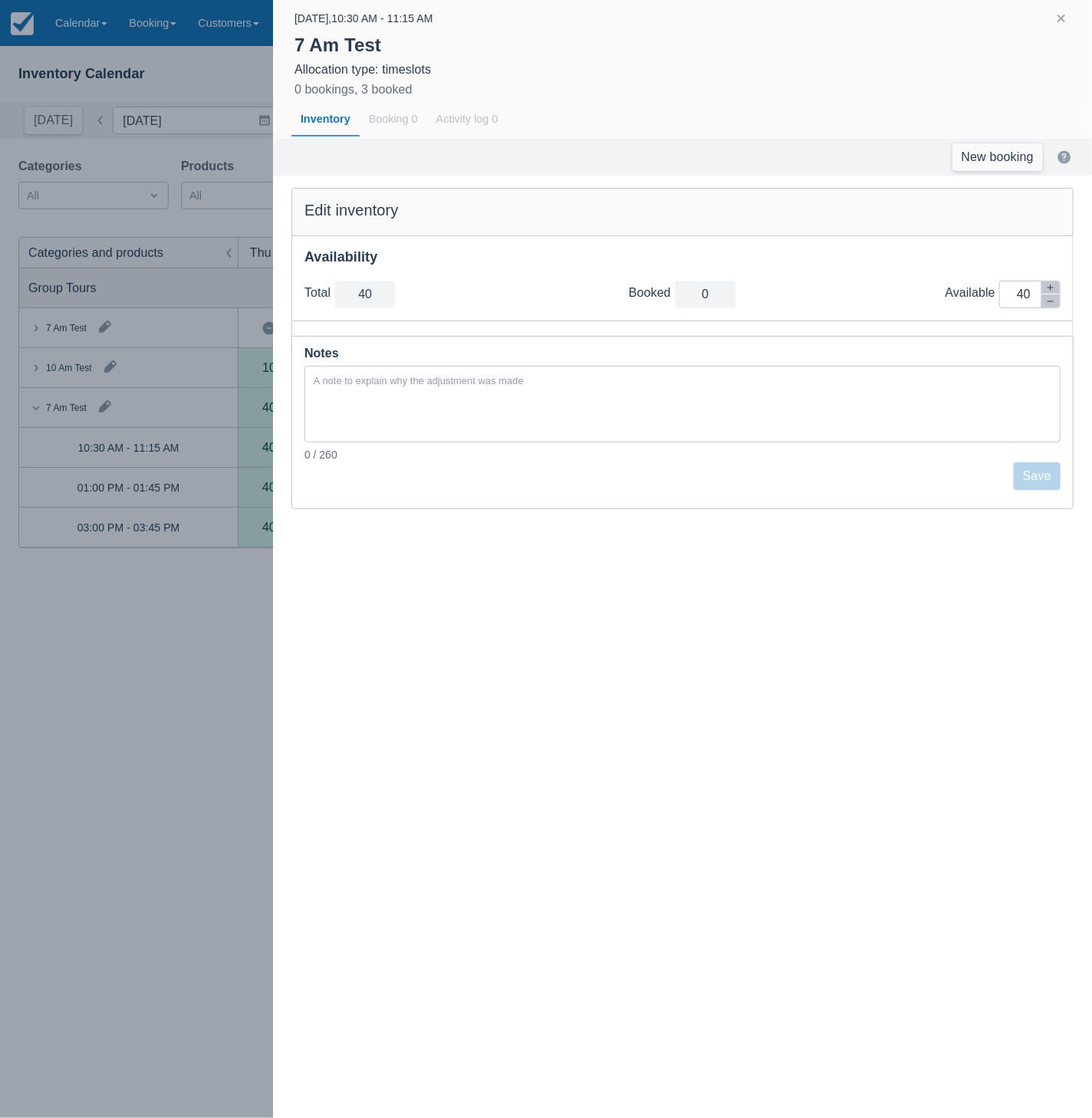
click at [228, 632] on div at bounding box center [546, 559] width 1092 height 1118
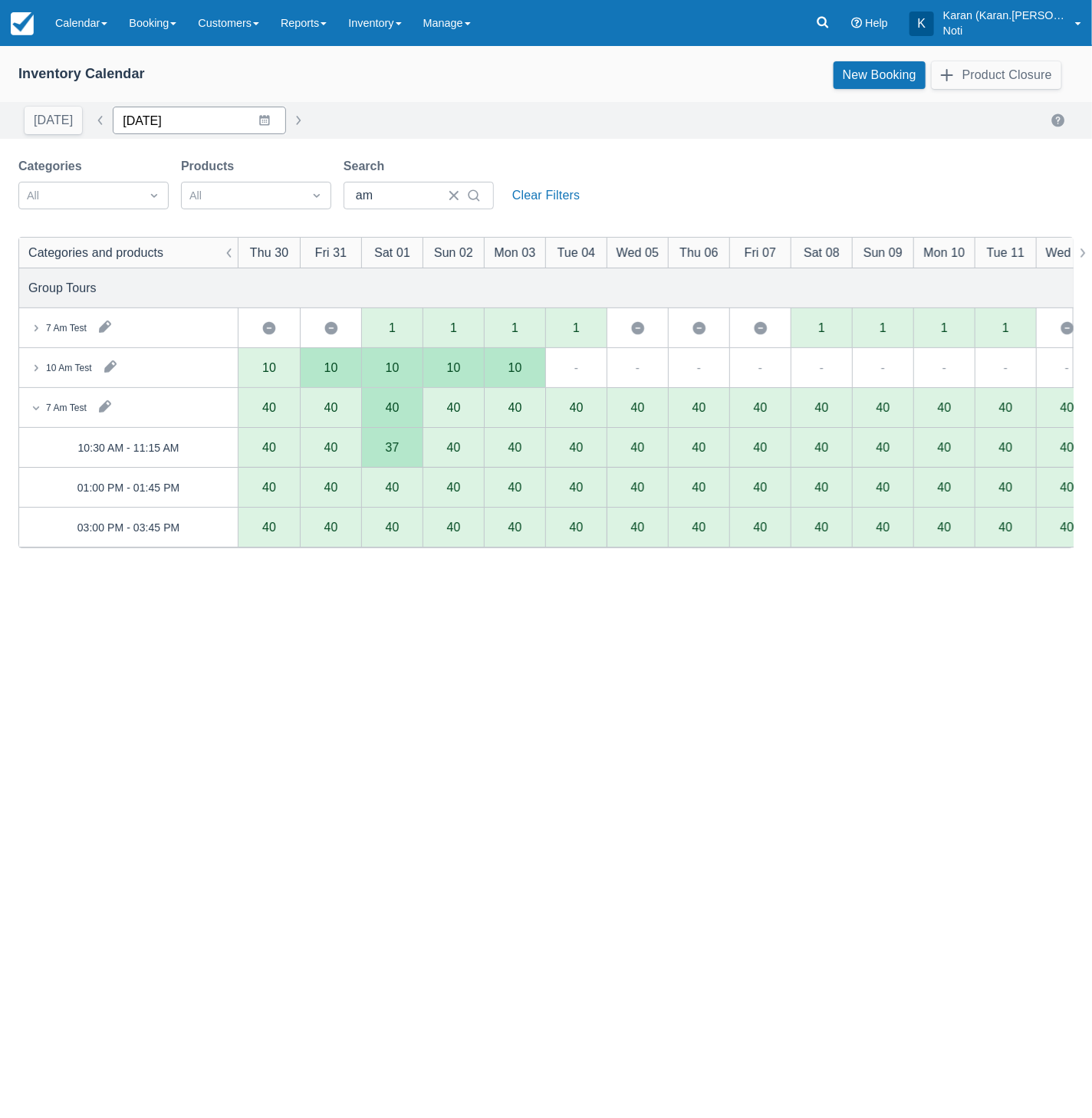
click at [154, 121] on input "[DATE]" at bounding box center [200, 120] width 173 height 28
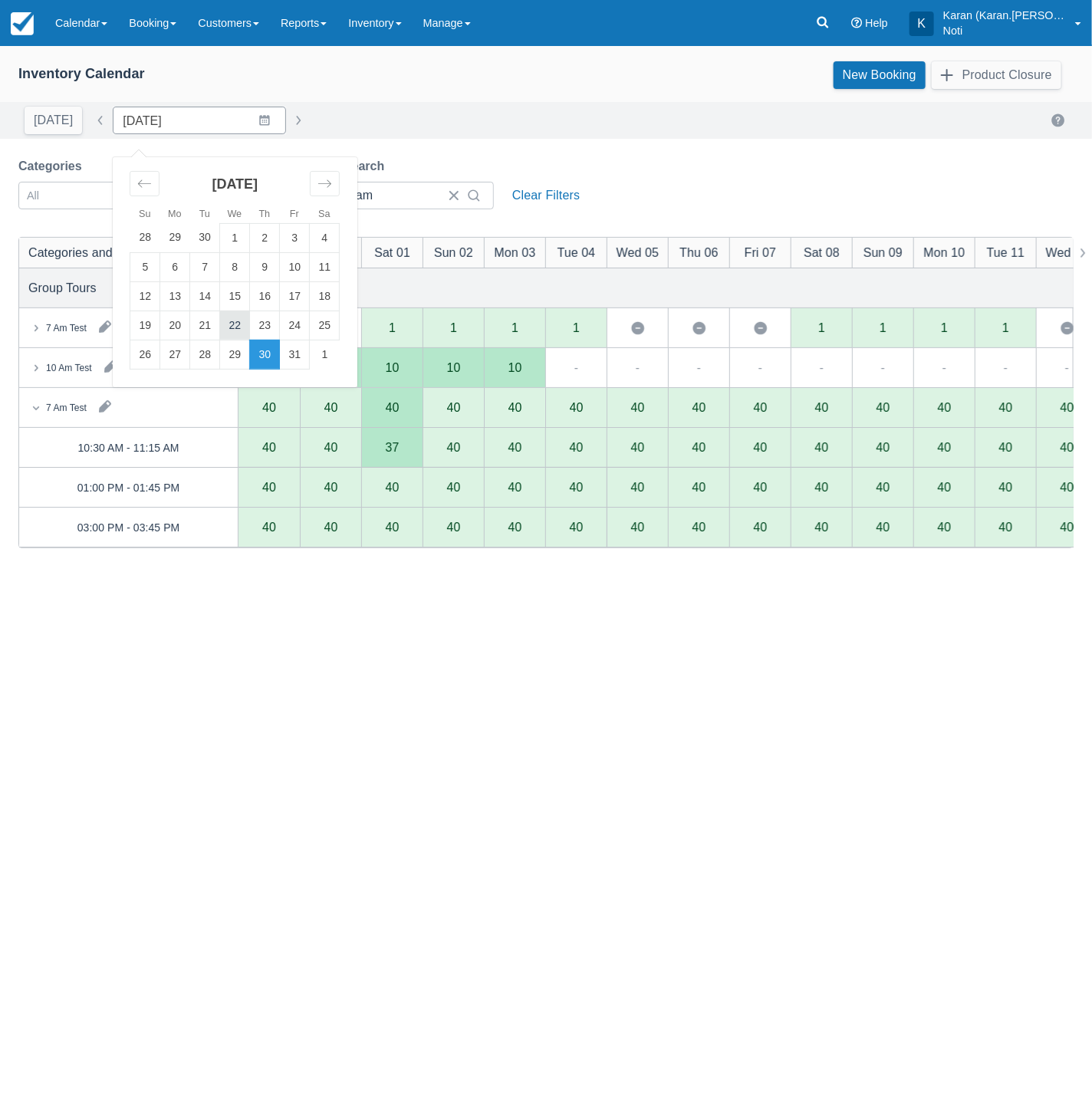
click at [237, 319] on td "22" at bounding box center [235, 325] width 30 height 29
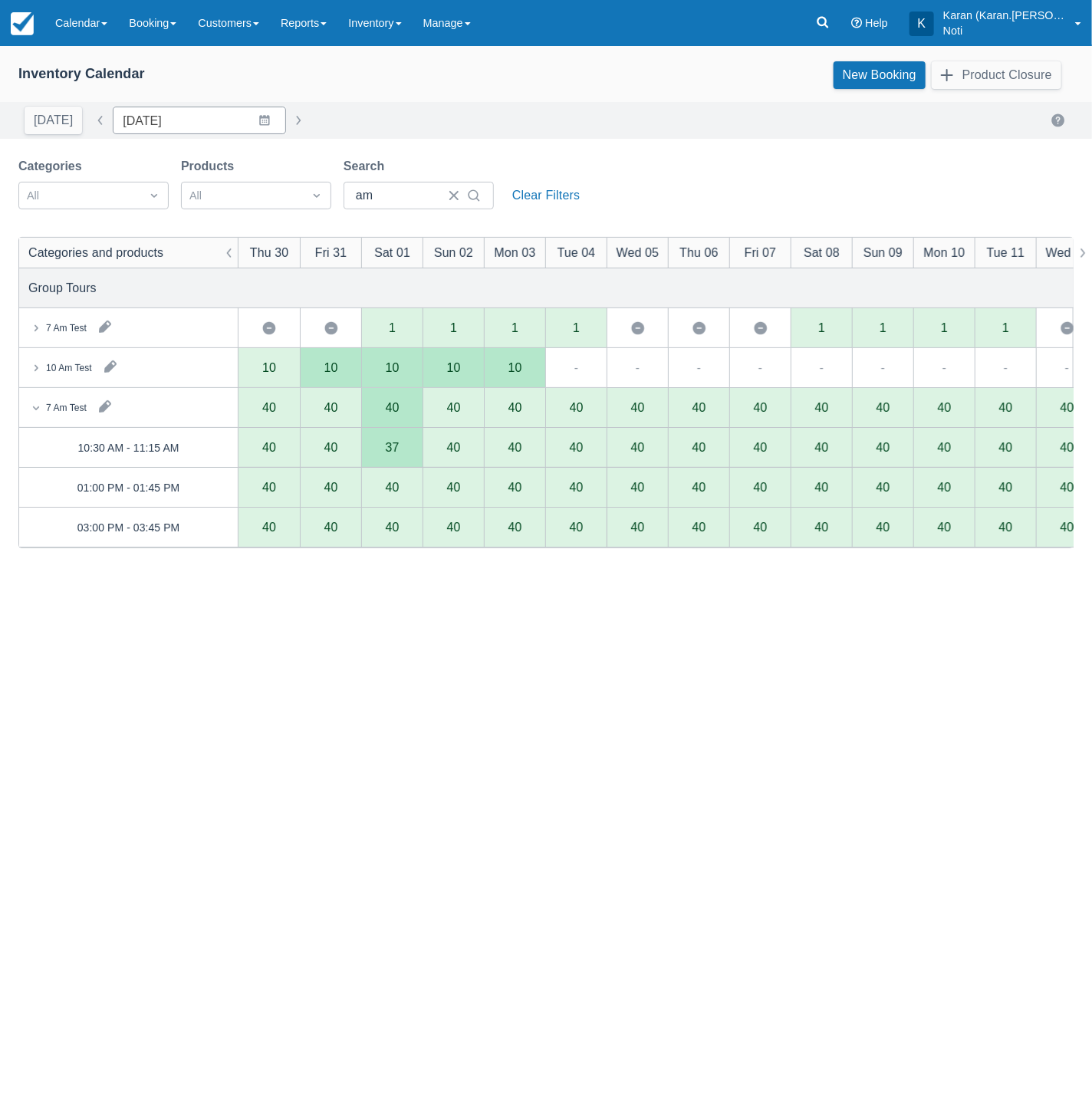
type input "22/10/25"
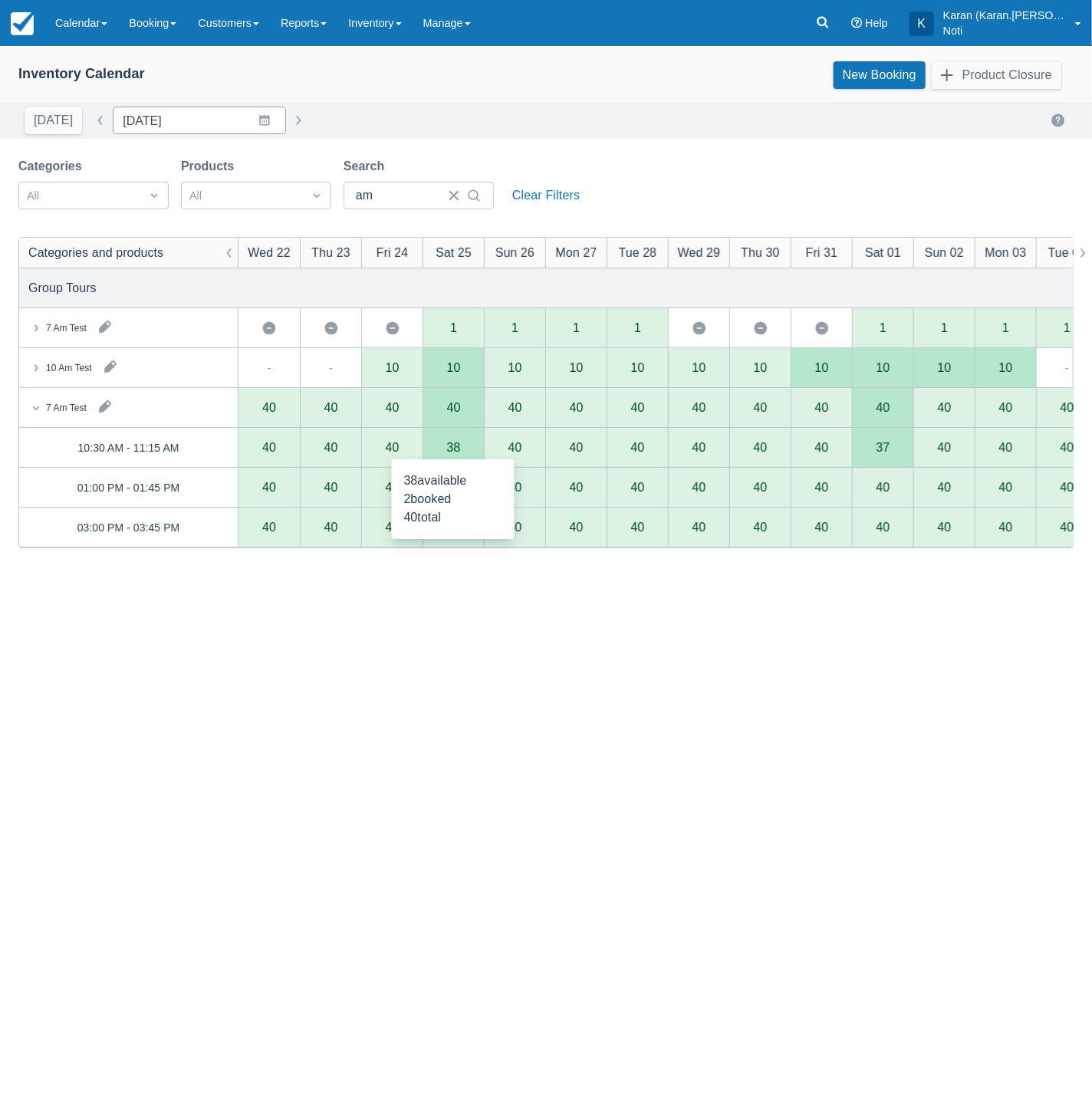
click at [459, 446] on div "38" at bounding box center [453, 448] width 14 height 13
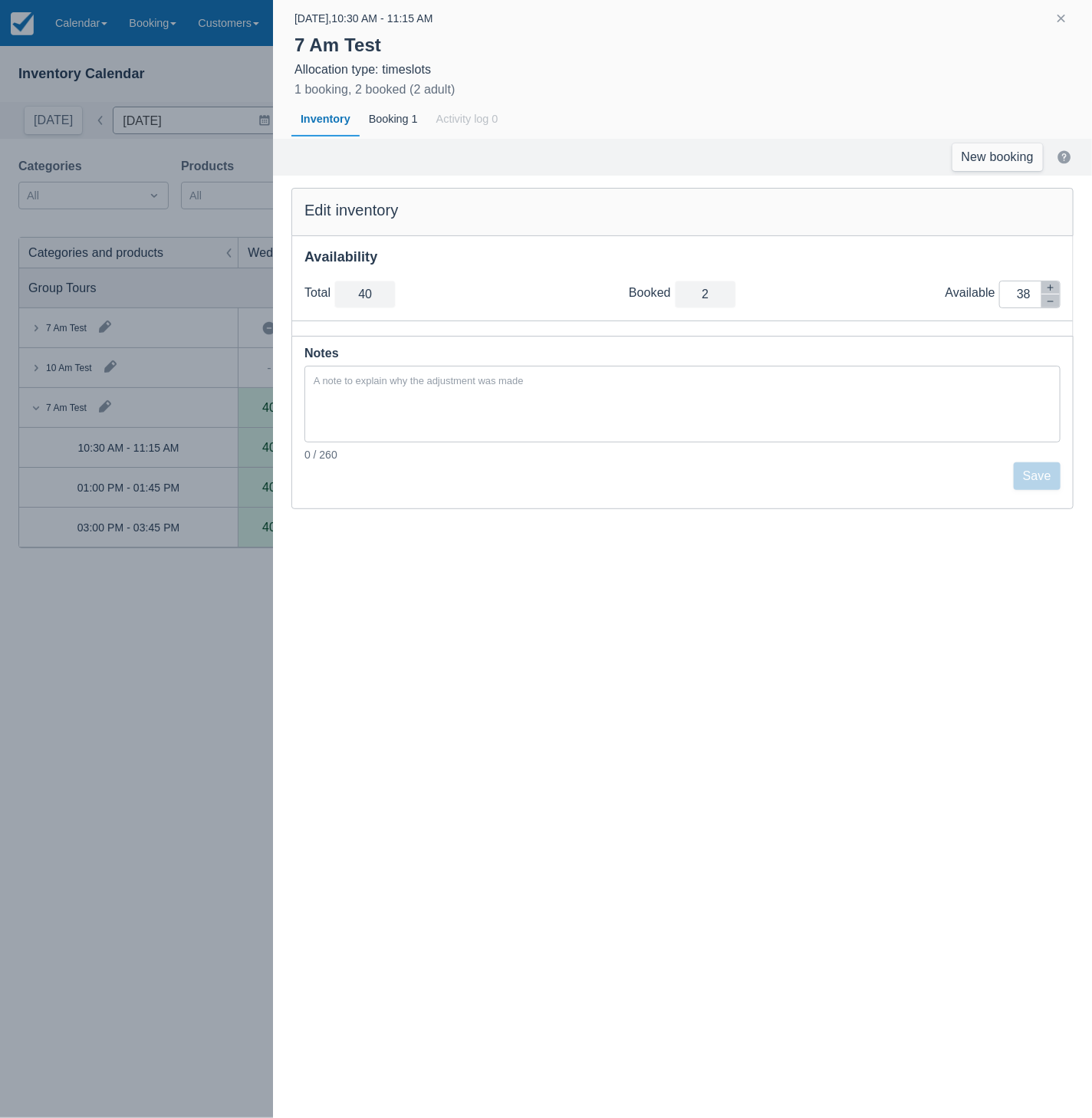
click at [219, 635] on div at bounding box center [546, 559] width 1092 height 1118
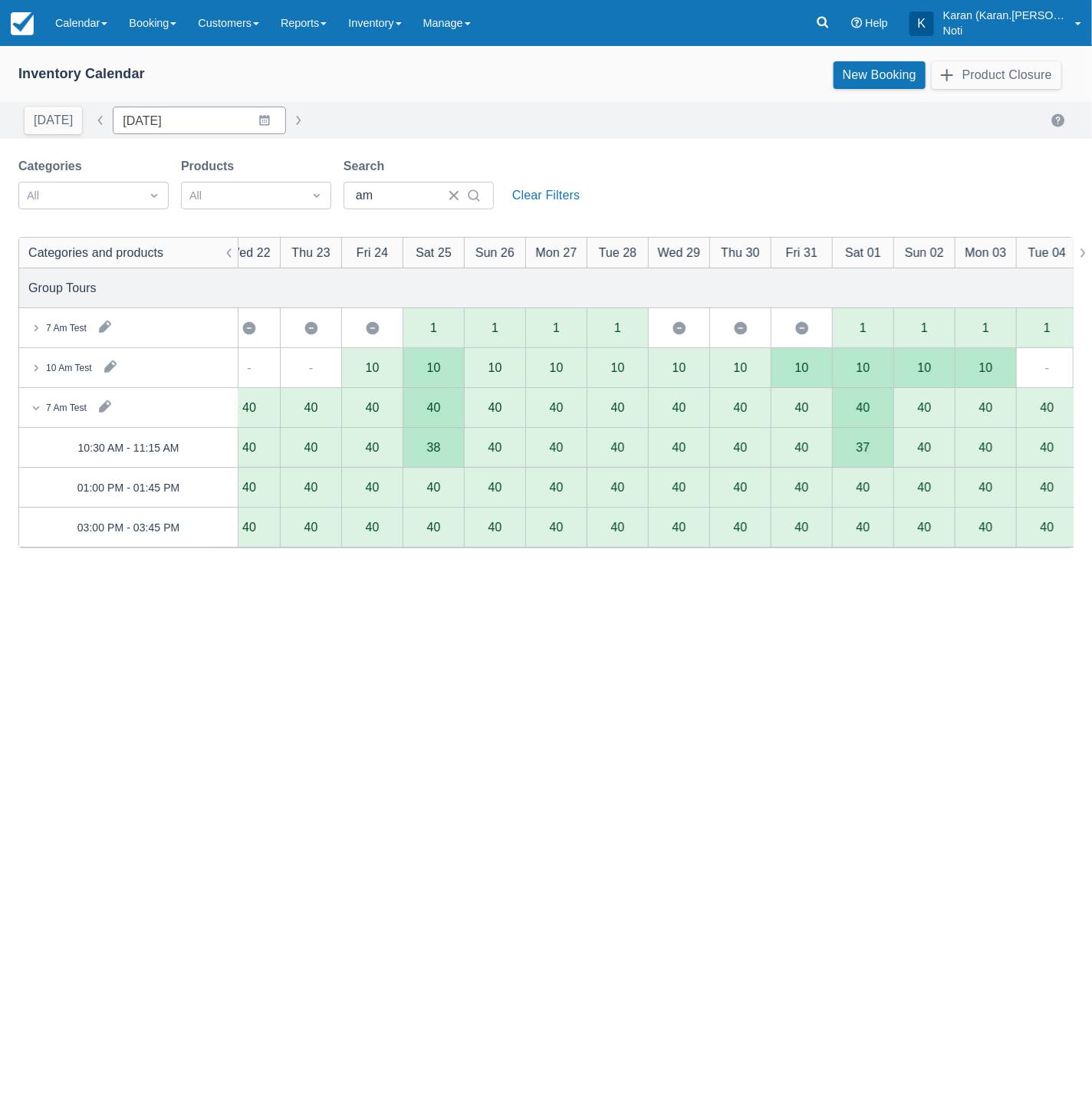
click at [37, 368] on icon at bounding box center [36, 368] width 4 height 6
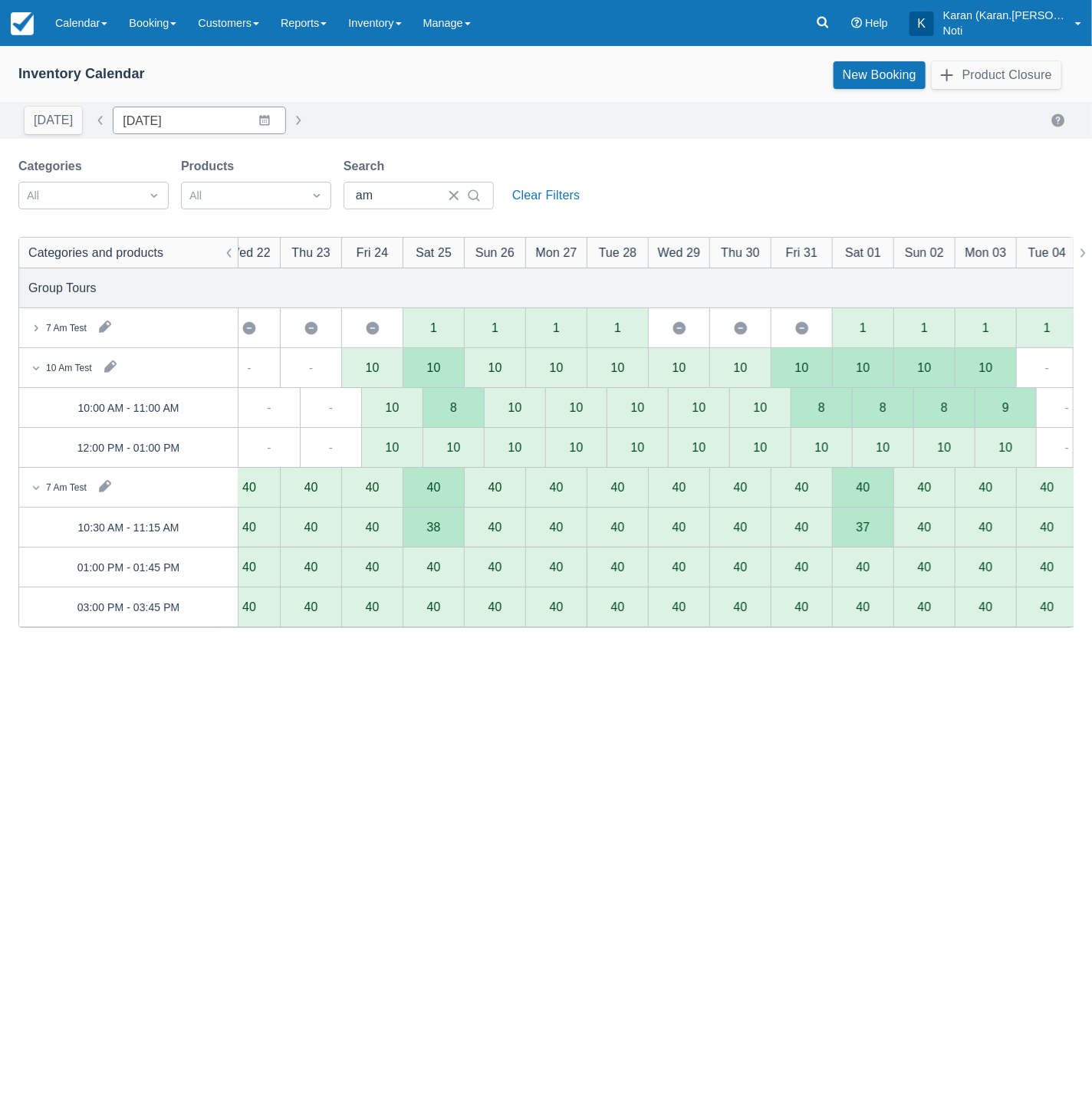
scroll to position [0, 33]
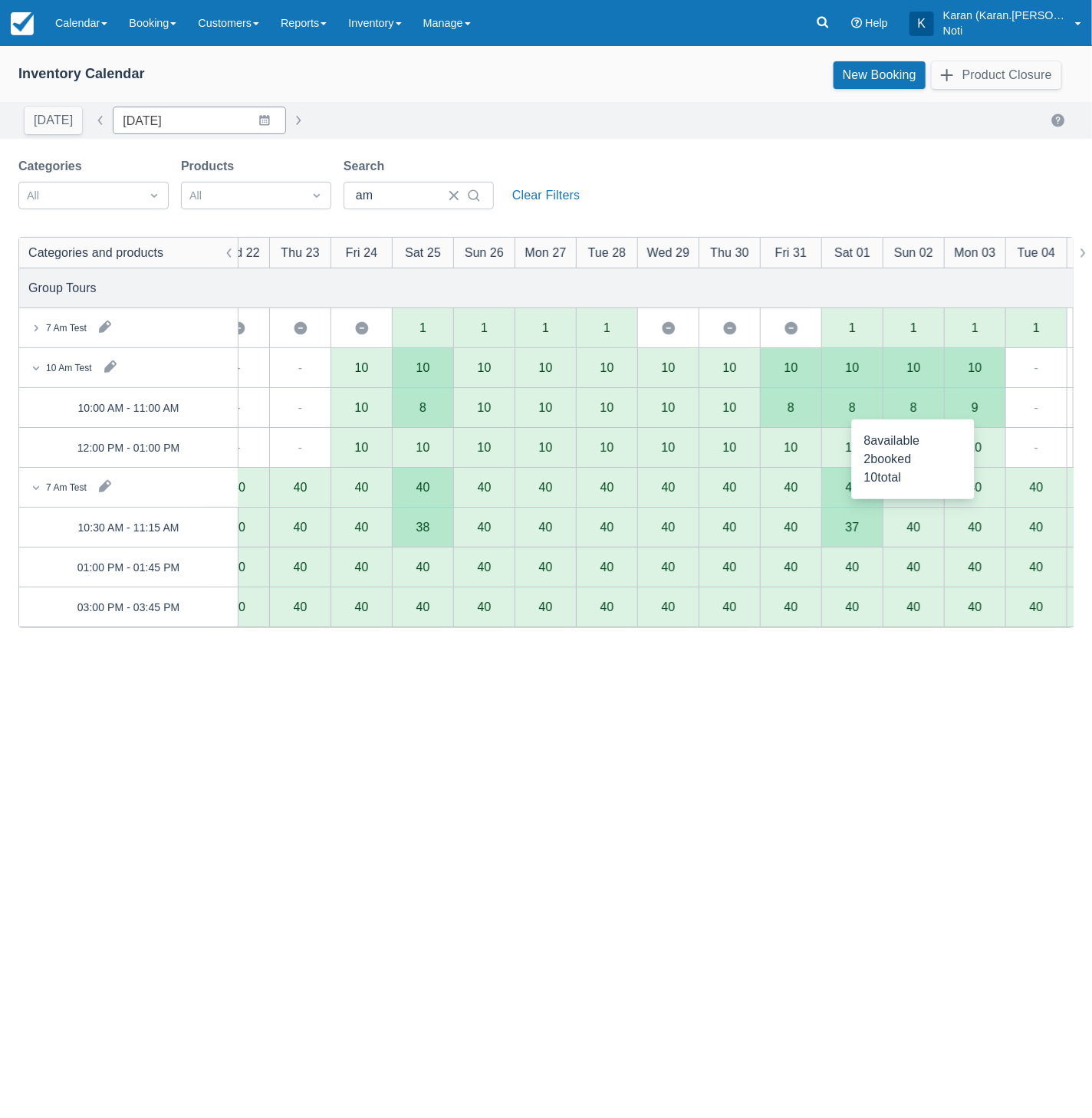
click at [928, 409] on div "8" at bounding box center [913, 408] width 61 height 40
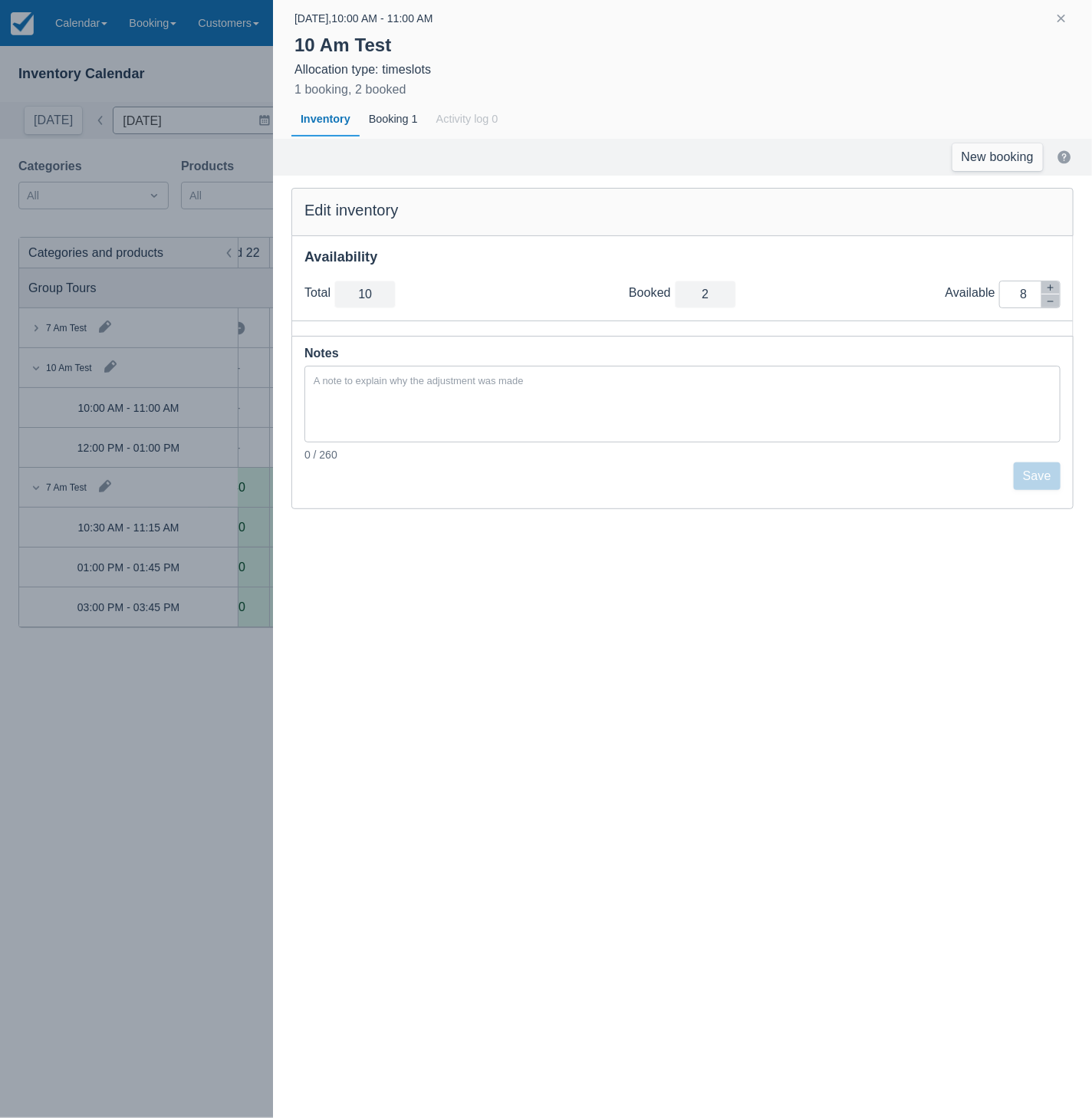
click at [234, 816] on div at bounding box center [546, 559] width 1092 height 1118
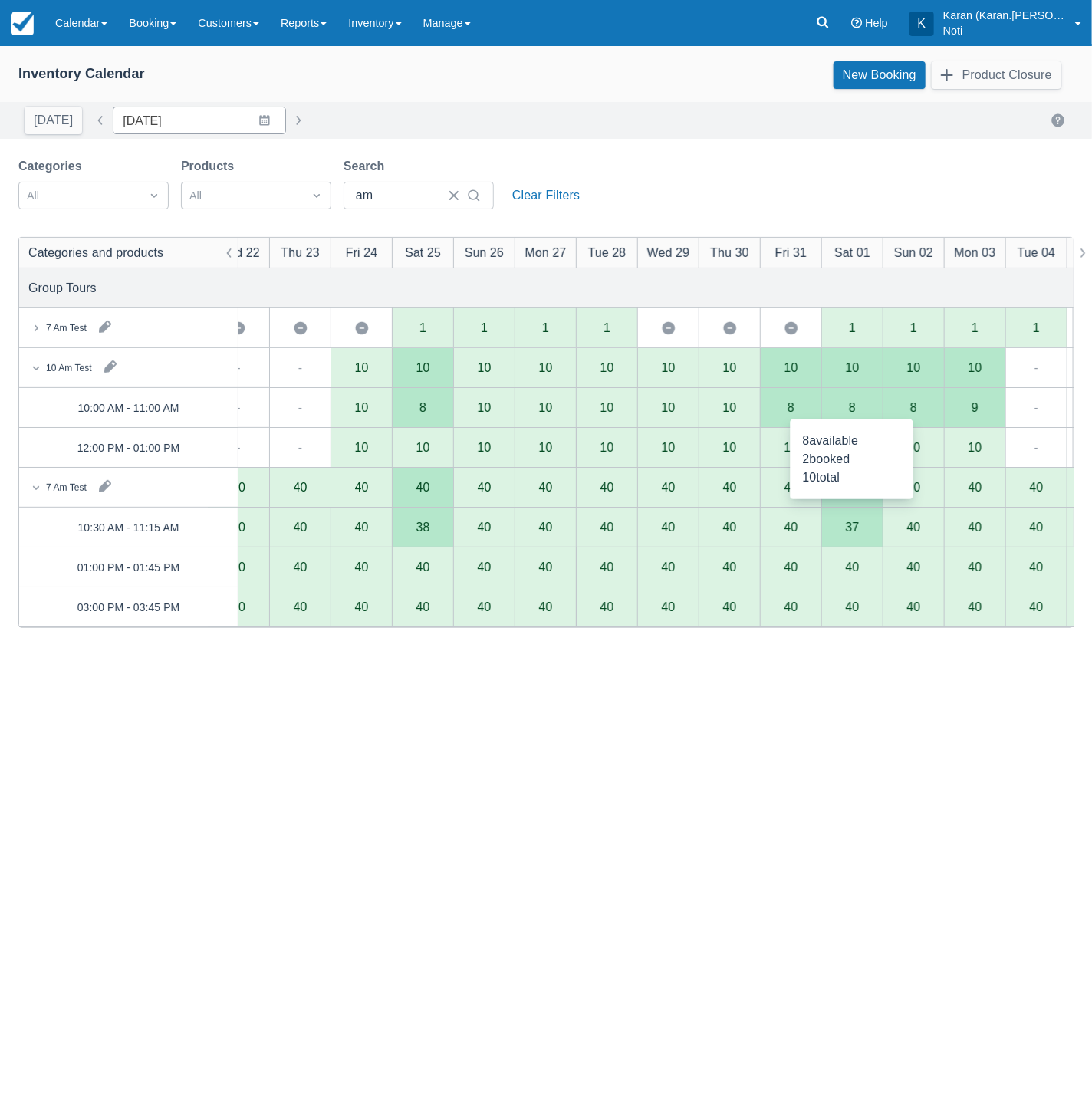
click at [859, 405] on div "8" at bounding box center [852, 408] width 61 height 40
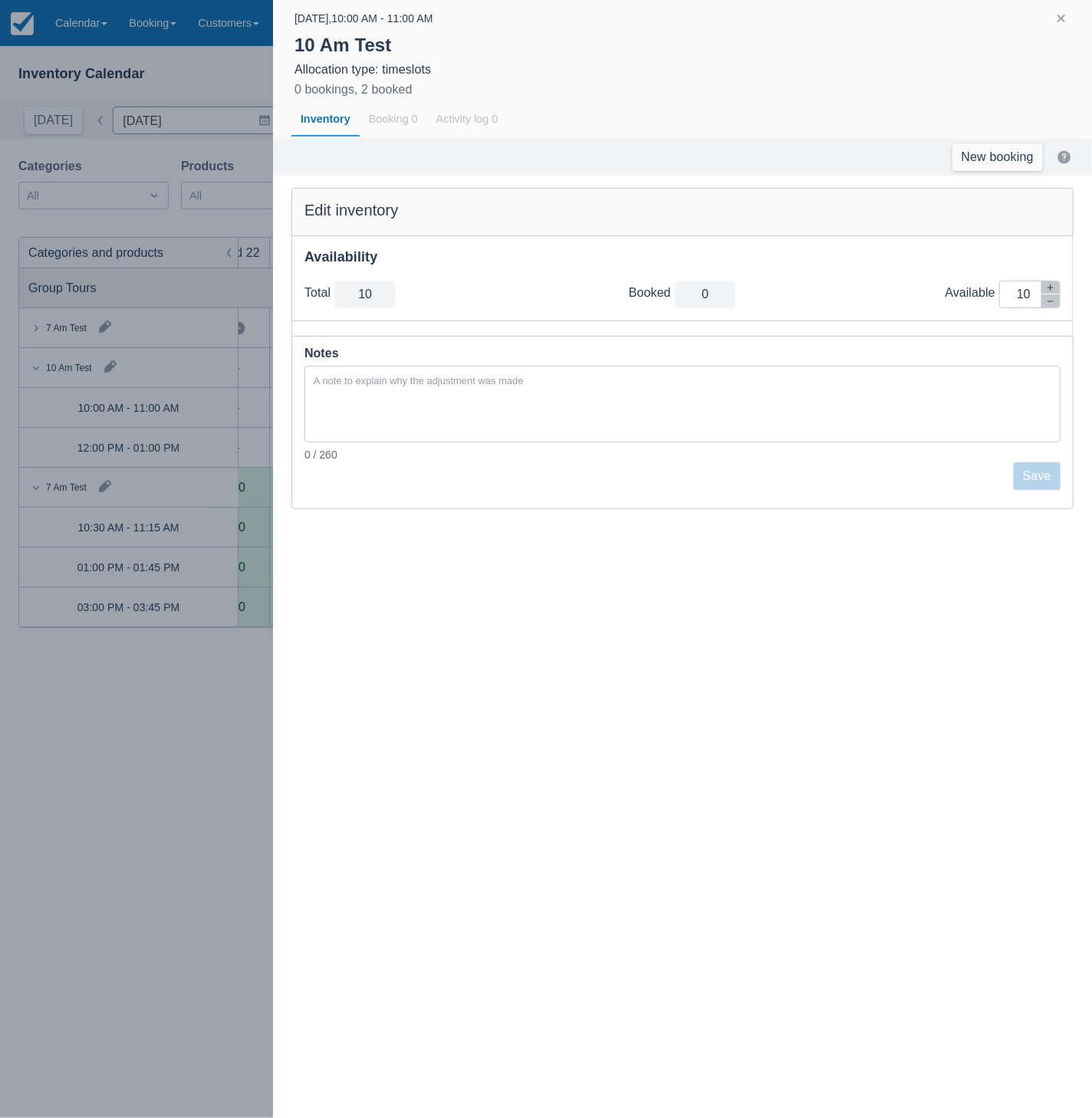
click at [201, 703] on div at bounding box center [546, 559] width 1092 height 1118
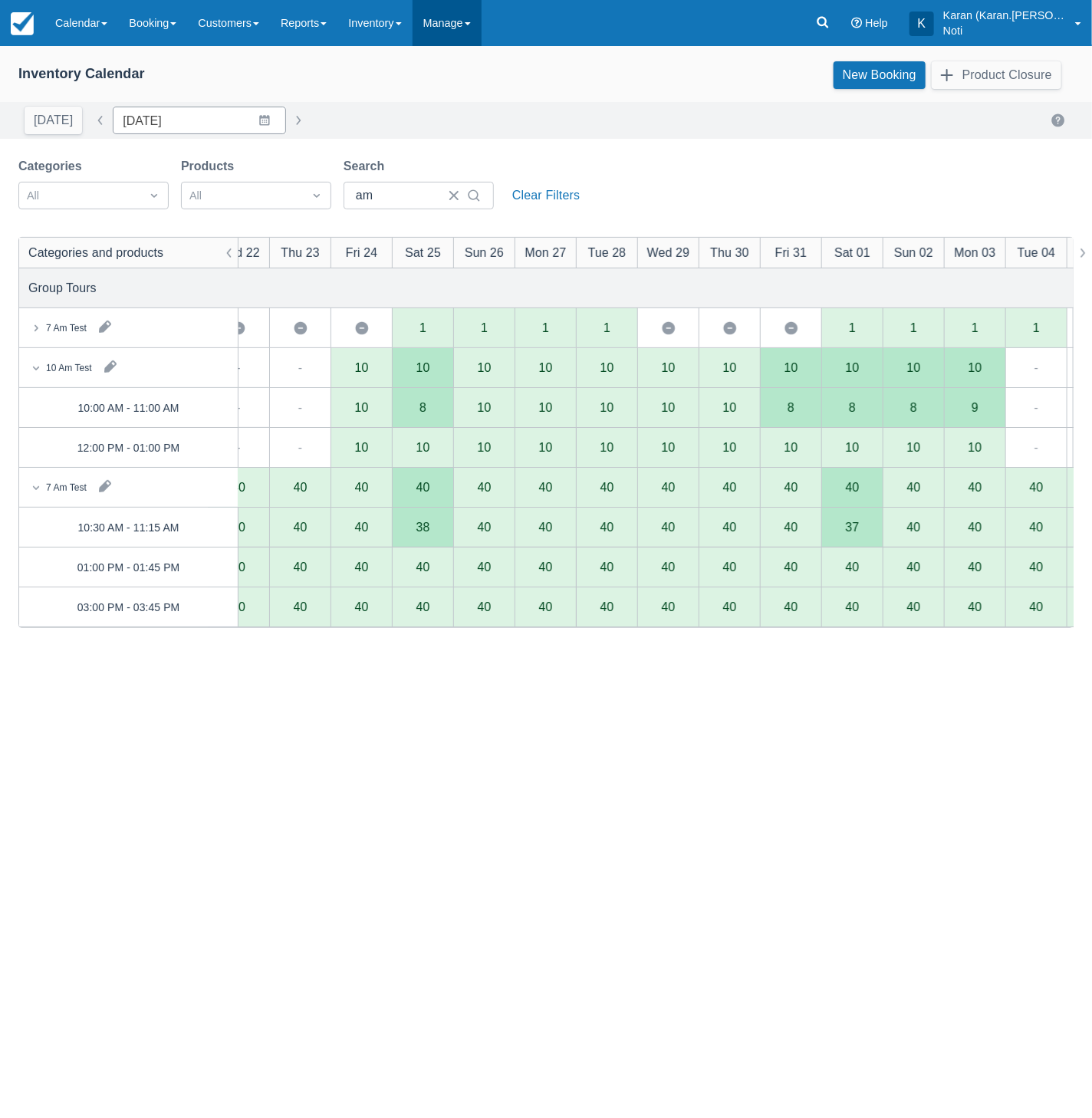
click at [453, 35] on link "Manage" at bounding box center [447, 23] width 69 height 46
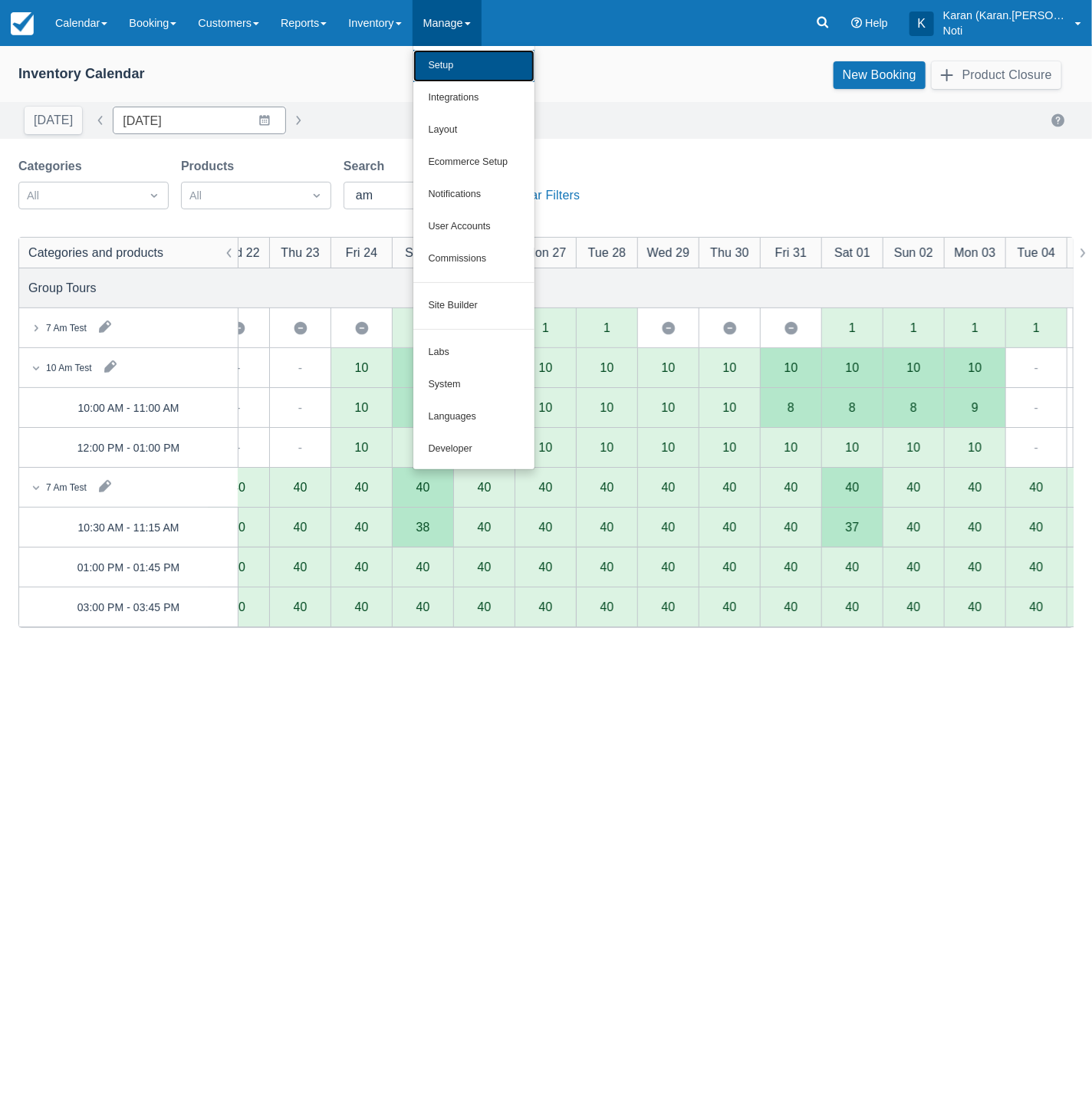
click at [452, 65] on link "Setup" at bounding box center [474, 66] width 121 height 33
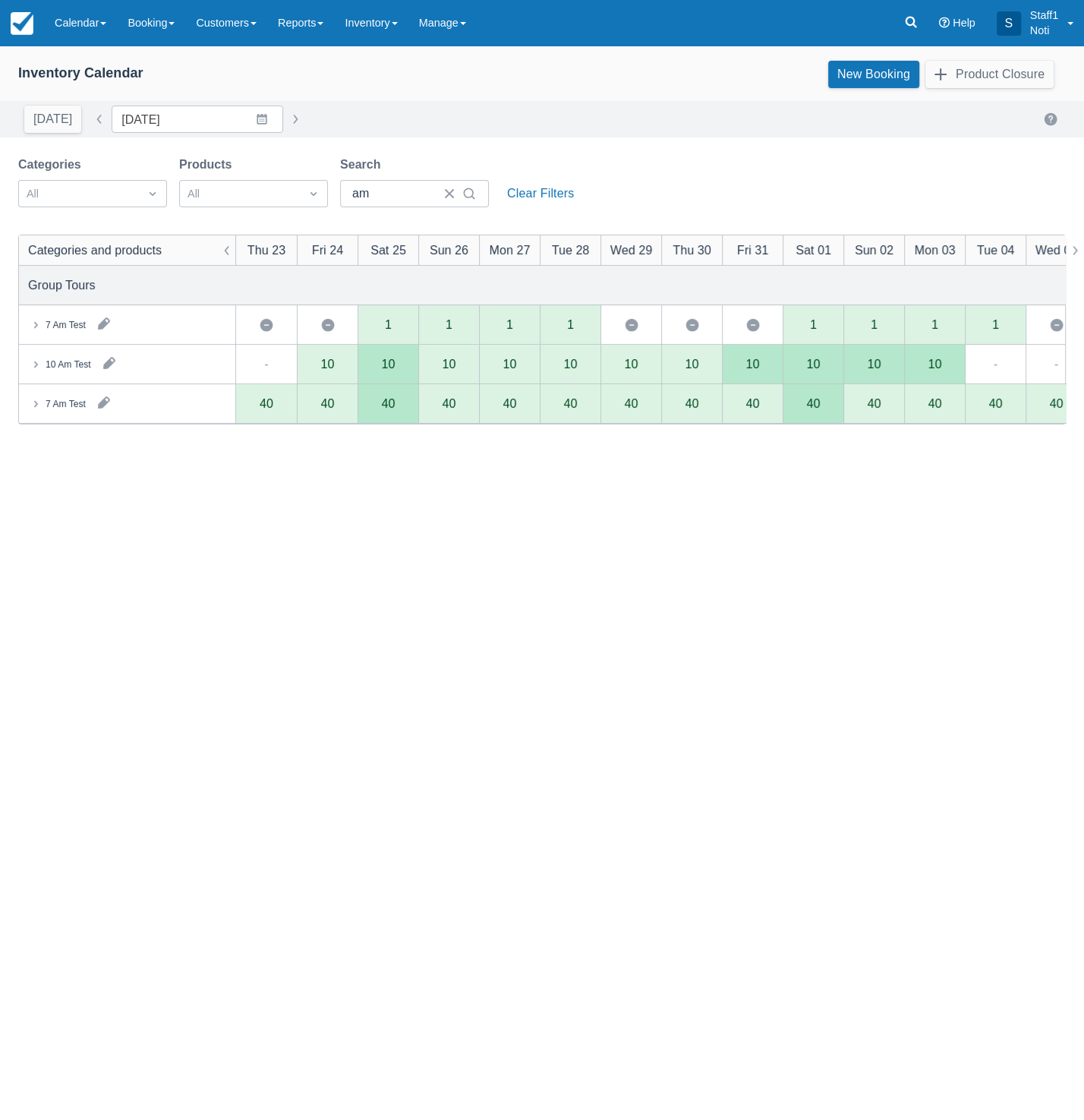
click at [31, 395] on div "7 Am Test" at bounding box center [127, 403] width 216 height 38
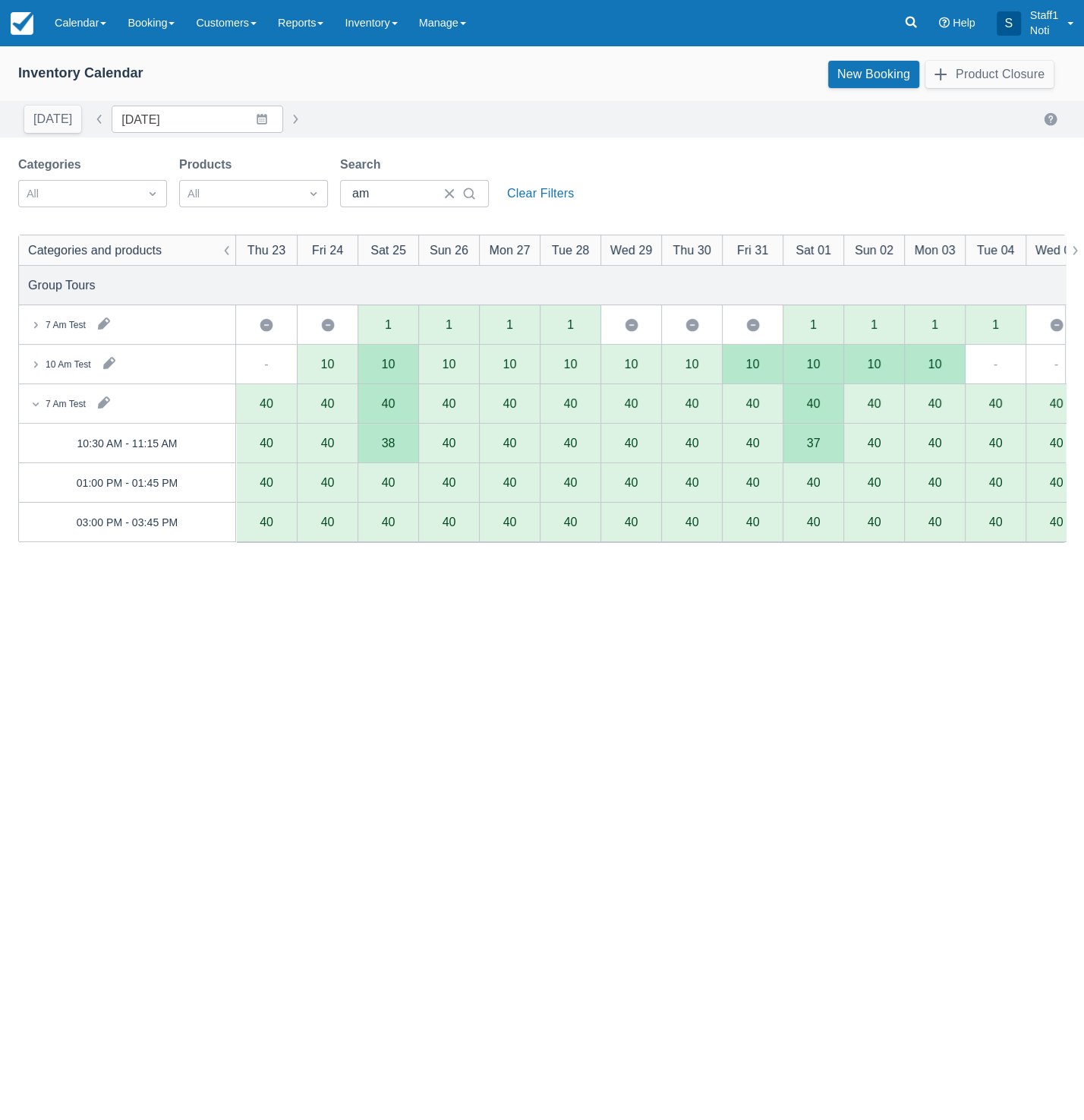
click at [39, 357] on icon at bounding box center [35, 364] width 15 height 15
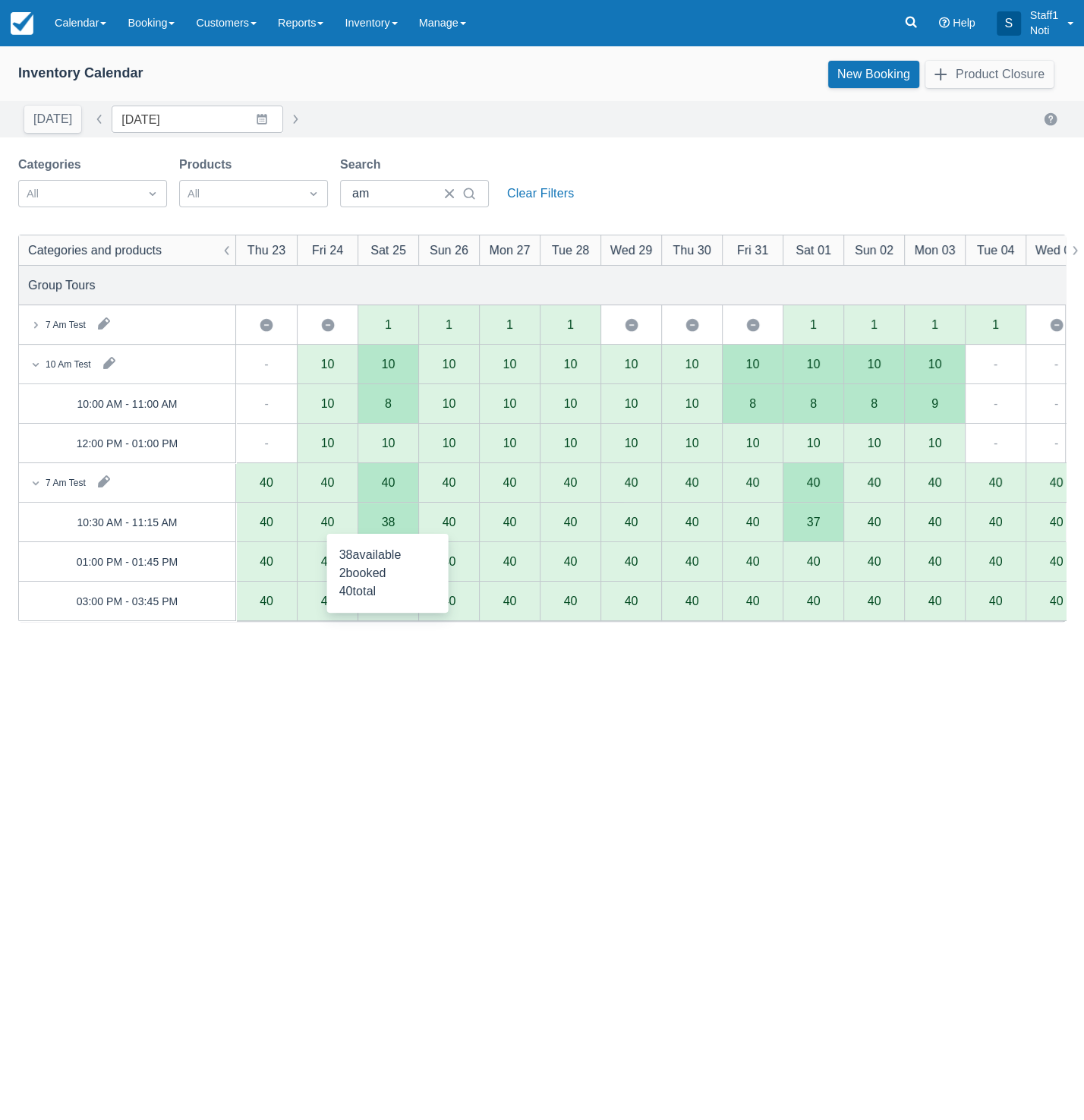
click at [390, 515] on div "38" at bounding box center [388, 522] width 61 height 39
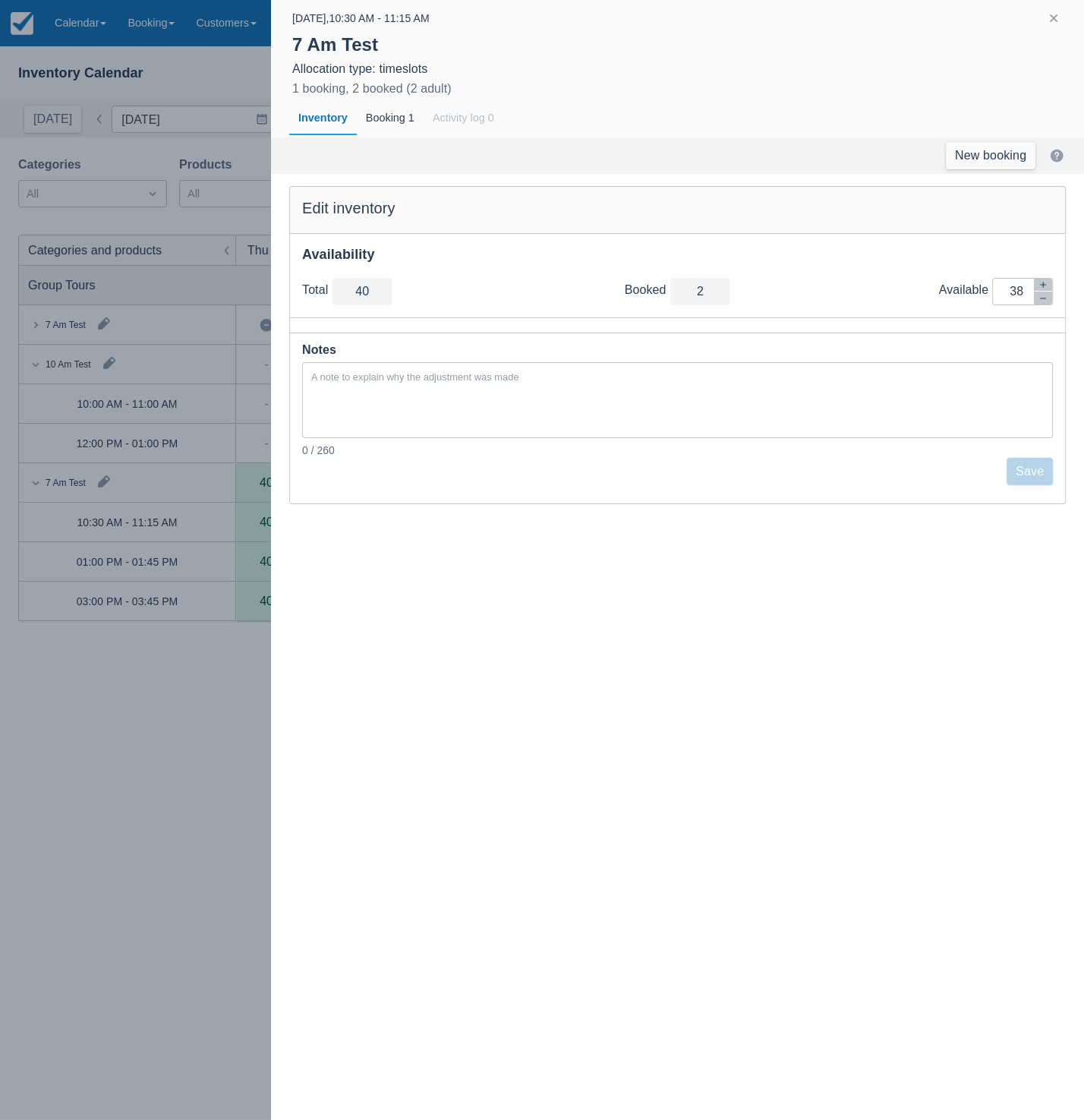
click at [183, 666] on div at bounding box center [542, 560] width 1084 height 1120
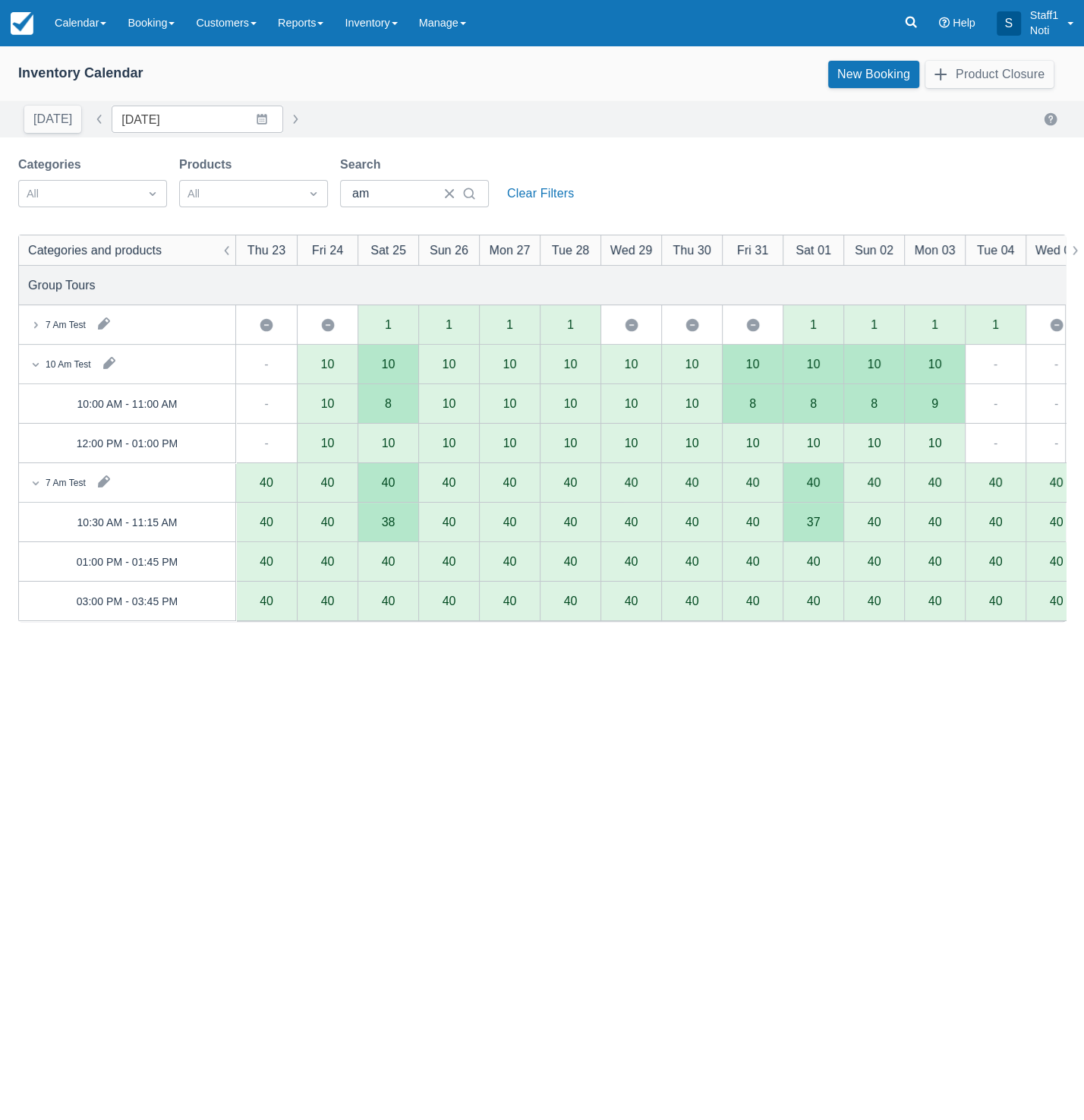
click at [817, 523] on div "37" at bounding box center [814, 522] width 13 height 13
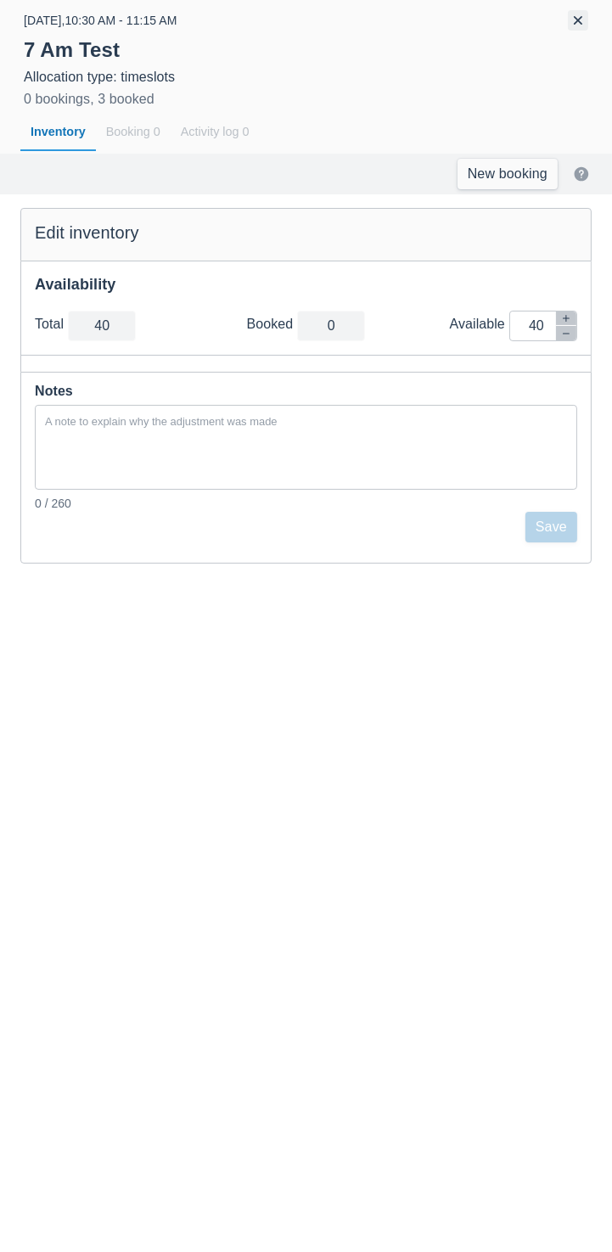
click at [579, 22] on button "button" at bounding box center [578, 20] width 20 height 20
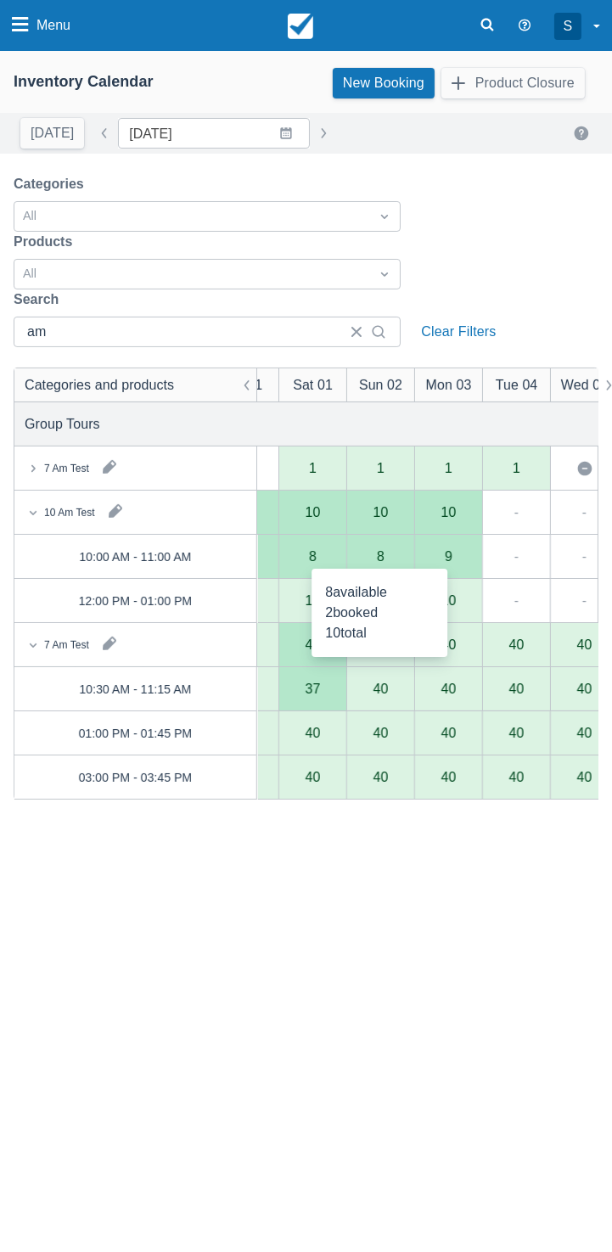
click at [385, 554] on div "8" at bounding box center [380, 557] width 68 height 44
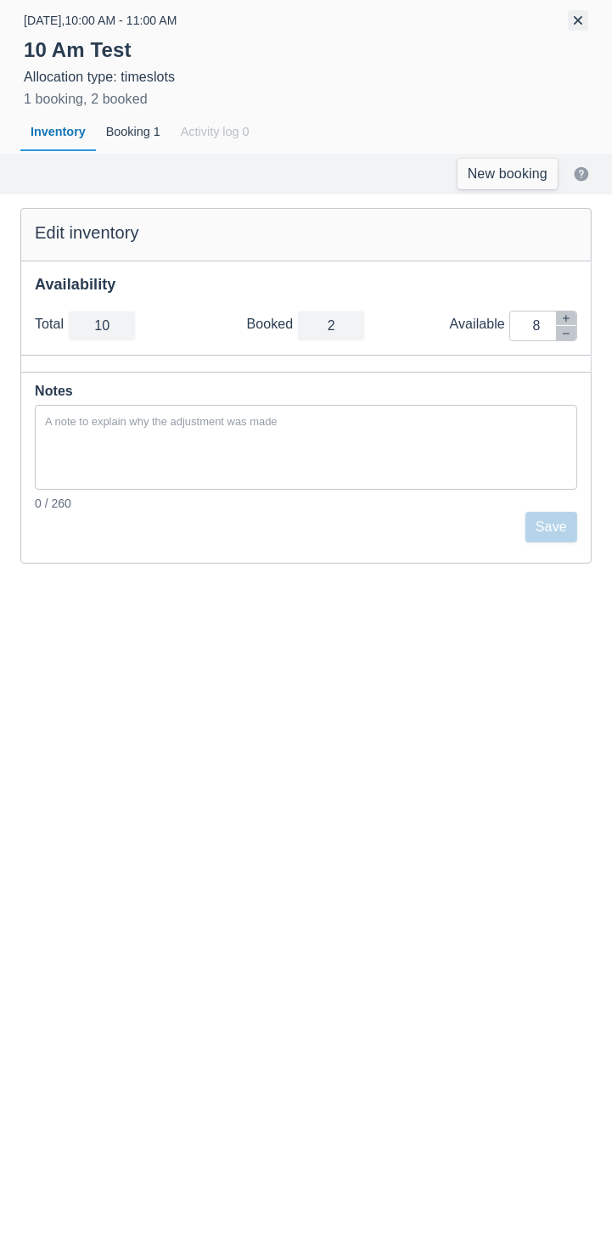
click at [576, 23] on button "button" at bounding box center [578, 20] width 20 height 20
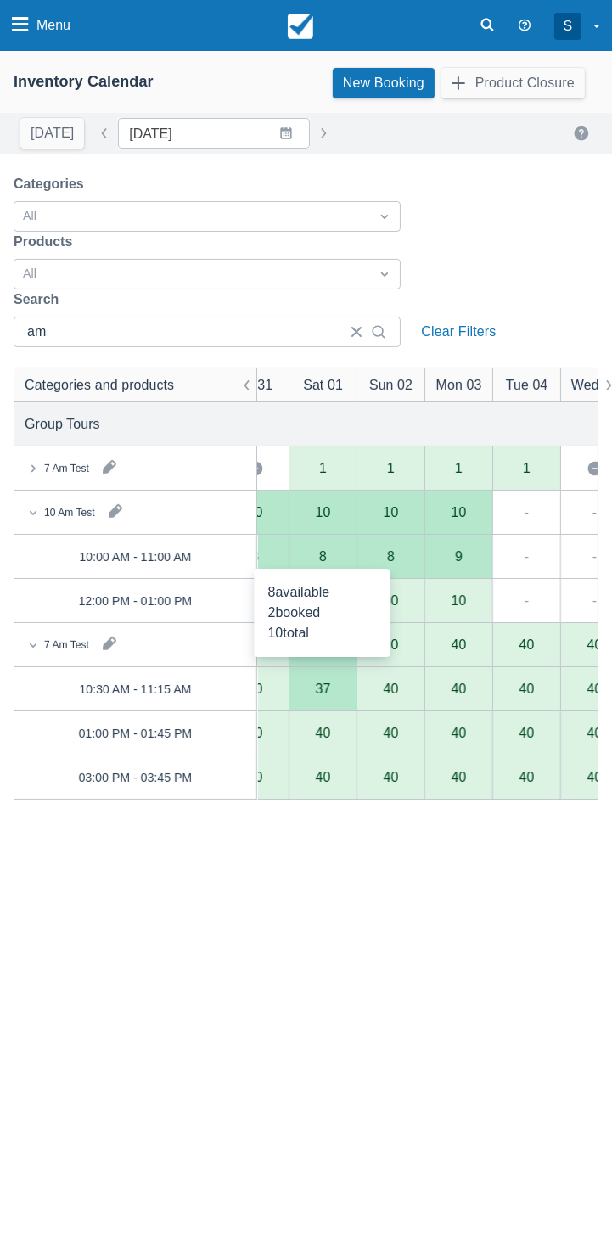
click at [335, 555] on div "8" at bounding box center [323, 557] width 68 height 44
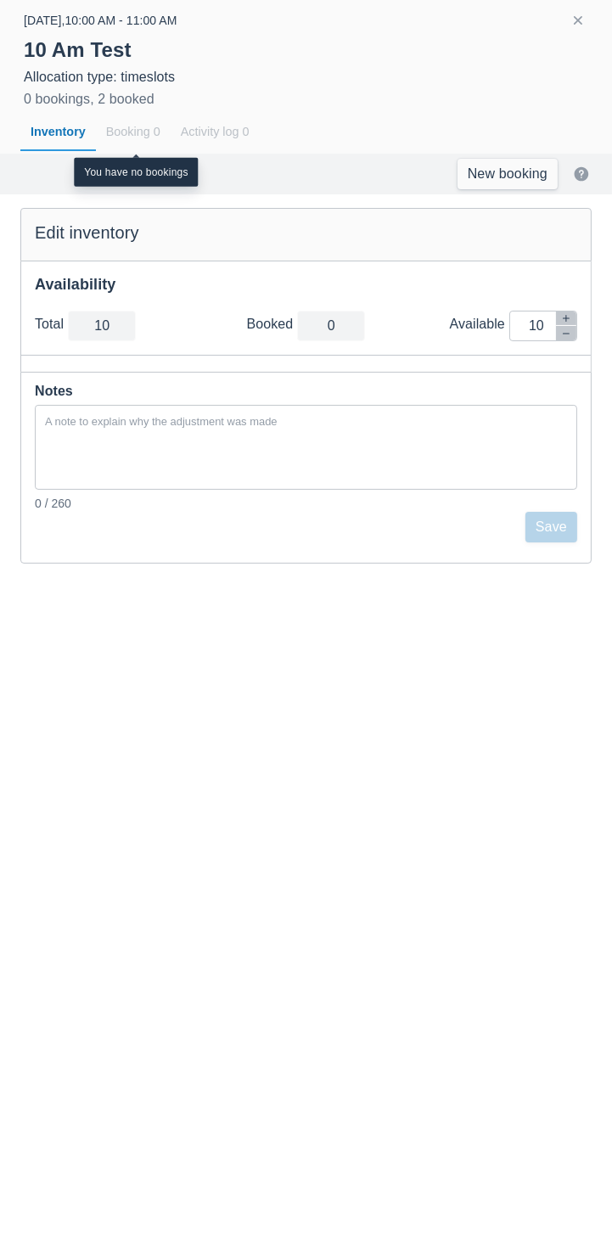
click at [137, 127] on div "Booking 0" at bounding box center [133, 132] width 75 height 39
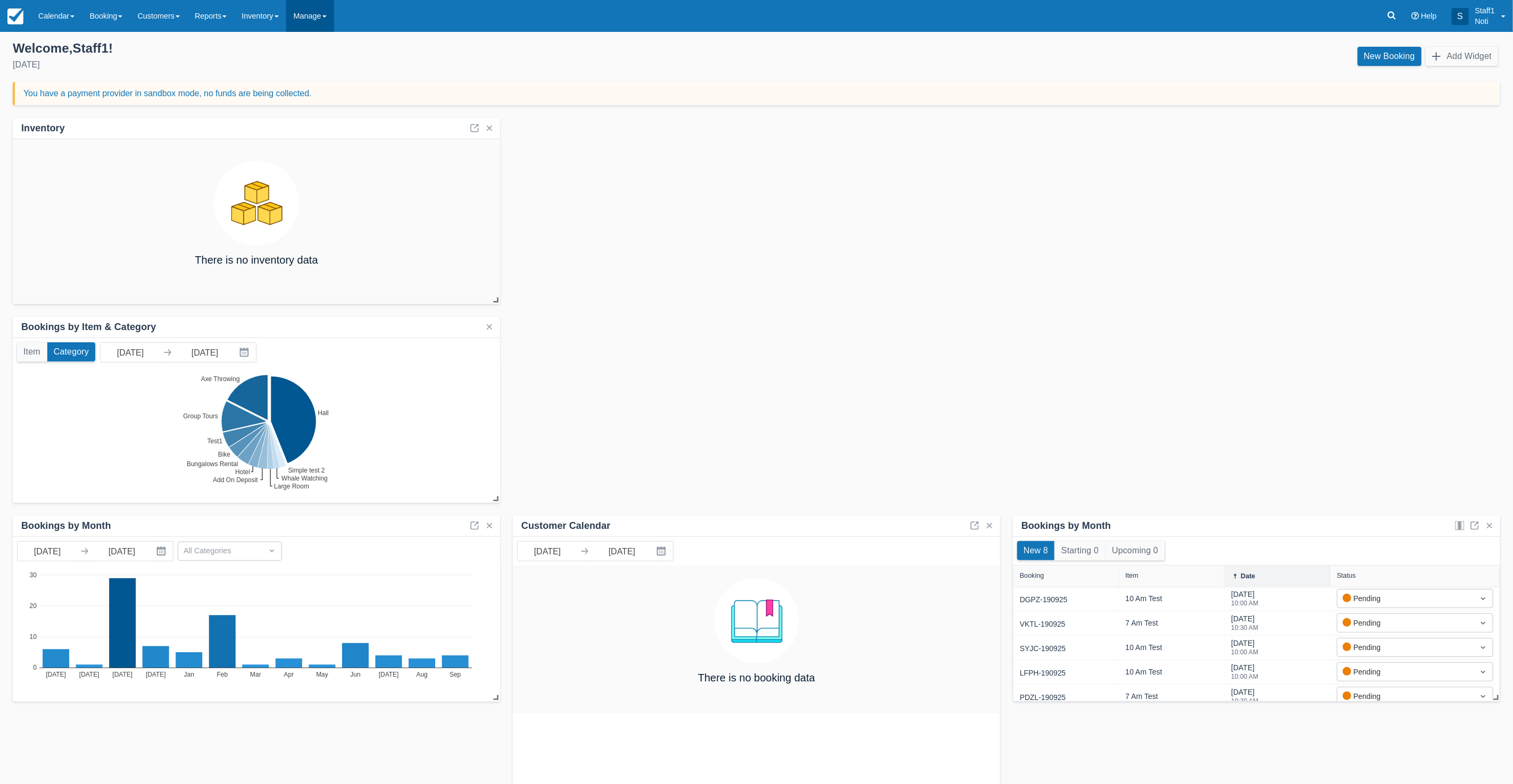
click at [311, 16] on link "Manage" at bounding box center [310, 16] width 48 height 32
click at [323, 37] on link "Setup" at bounding box center [329, 46] width 84 height 23
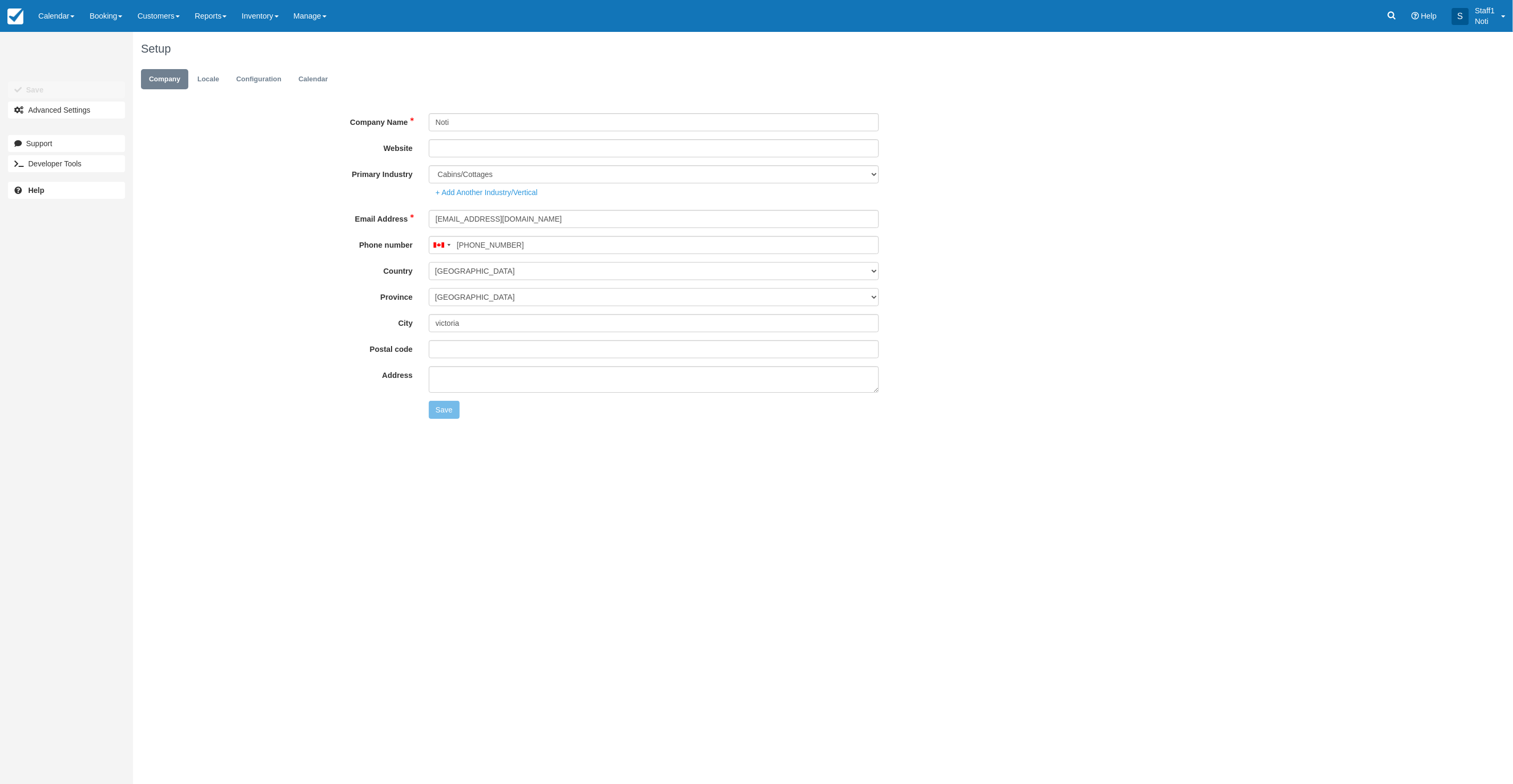
type input "[PHONE_NUMBER]"
click at [298, 80] on link "Calendar" at bounding box center [313, 79] width 45 height 21
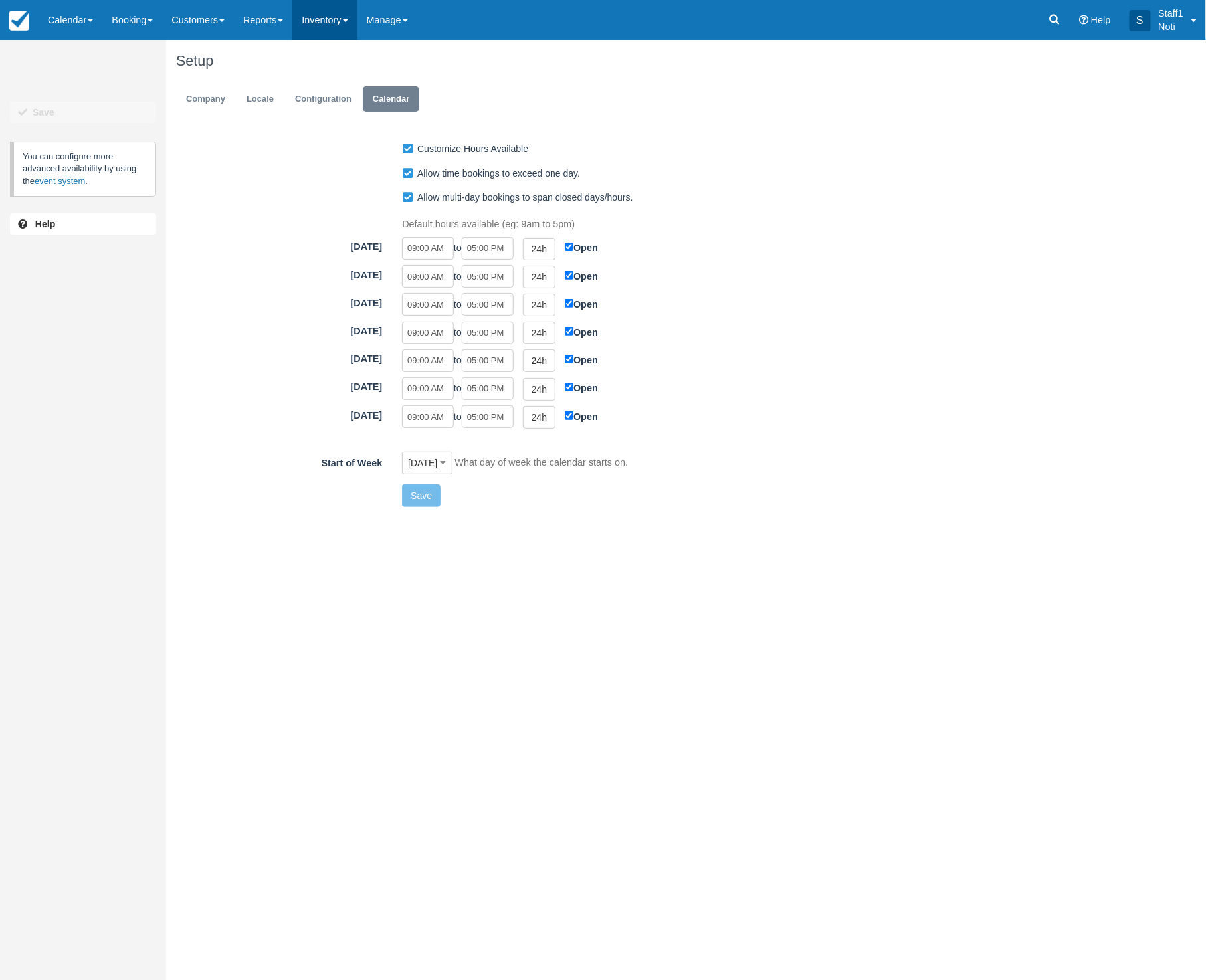
click at [340, 17] on link "Inventory" at bounding box center [325, 20] width 64 height 40
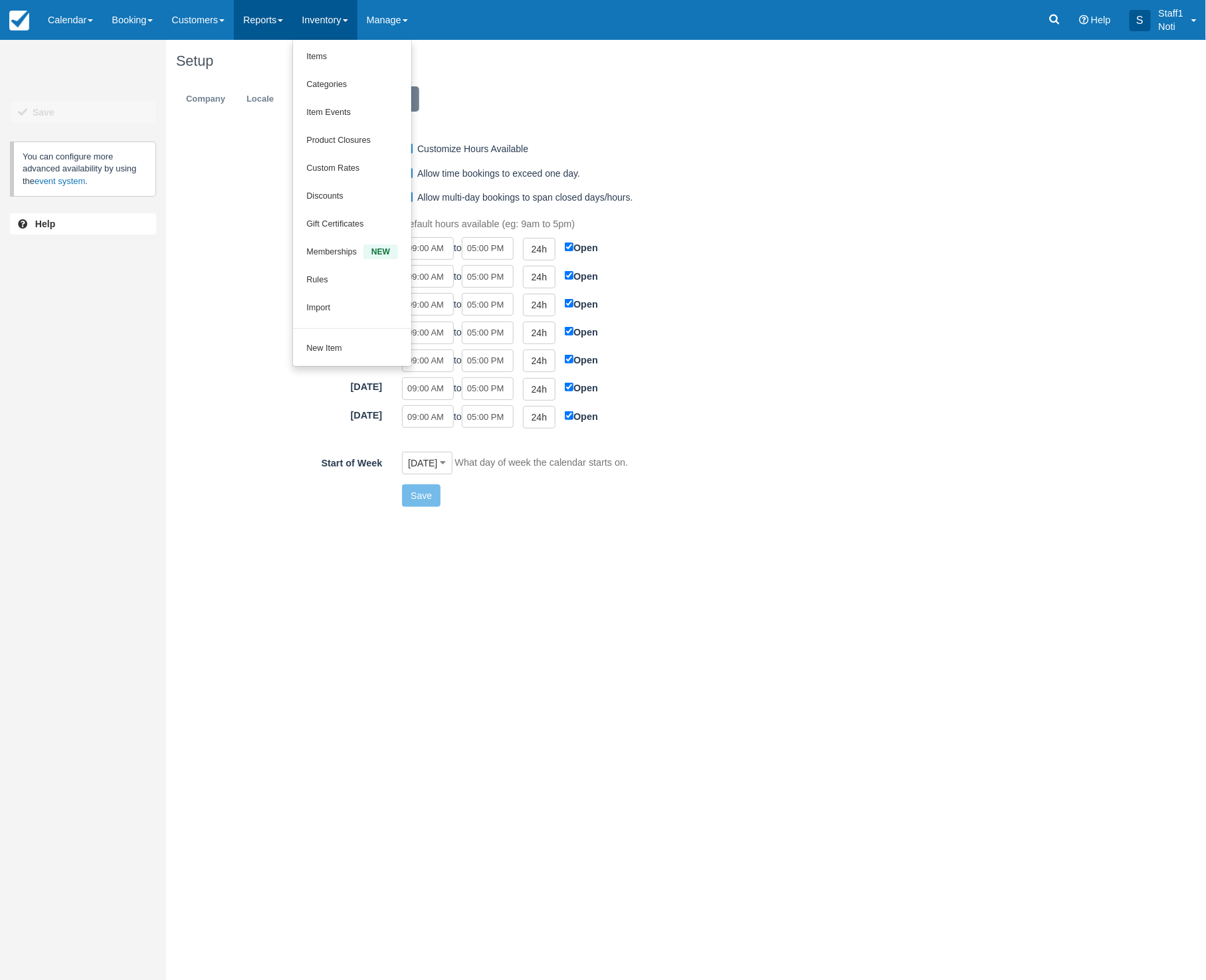
click at [279, 30] on link "Reports" at bounding box center [263, 20] width 59 height 40
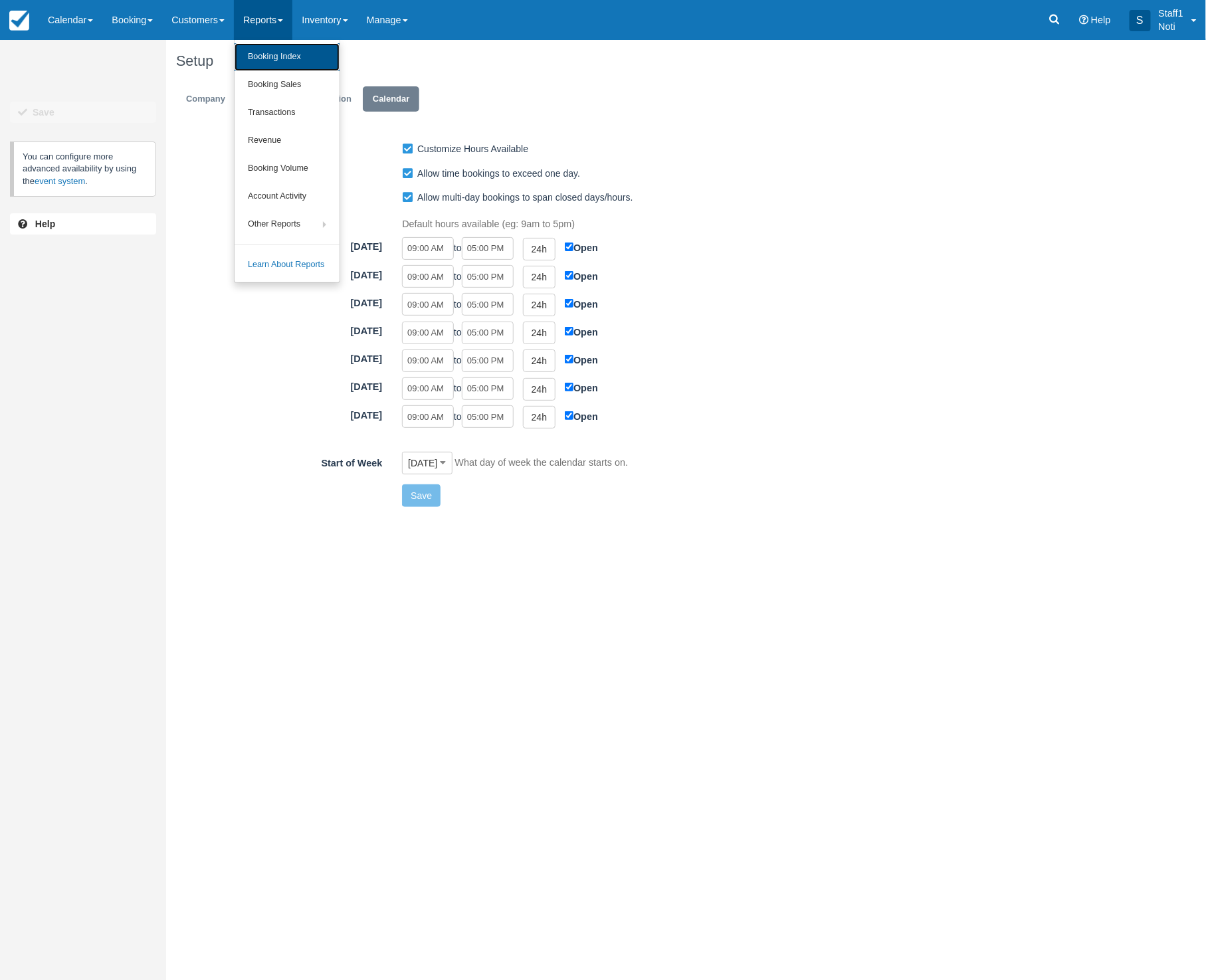
click at [288, 59] on link "Booking Index" at bounding box center [287, 57] width 105 height 28
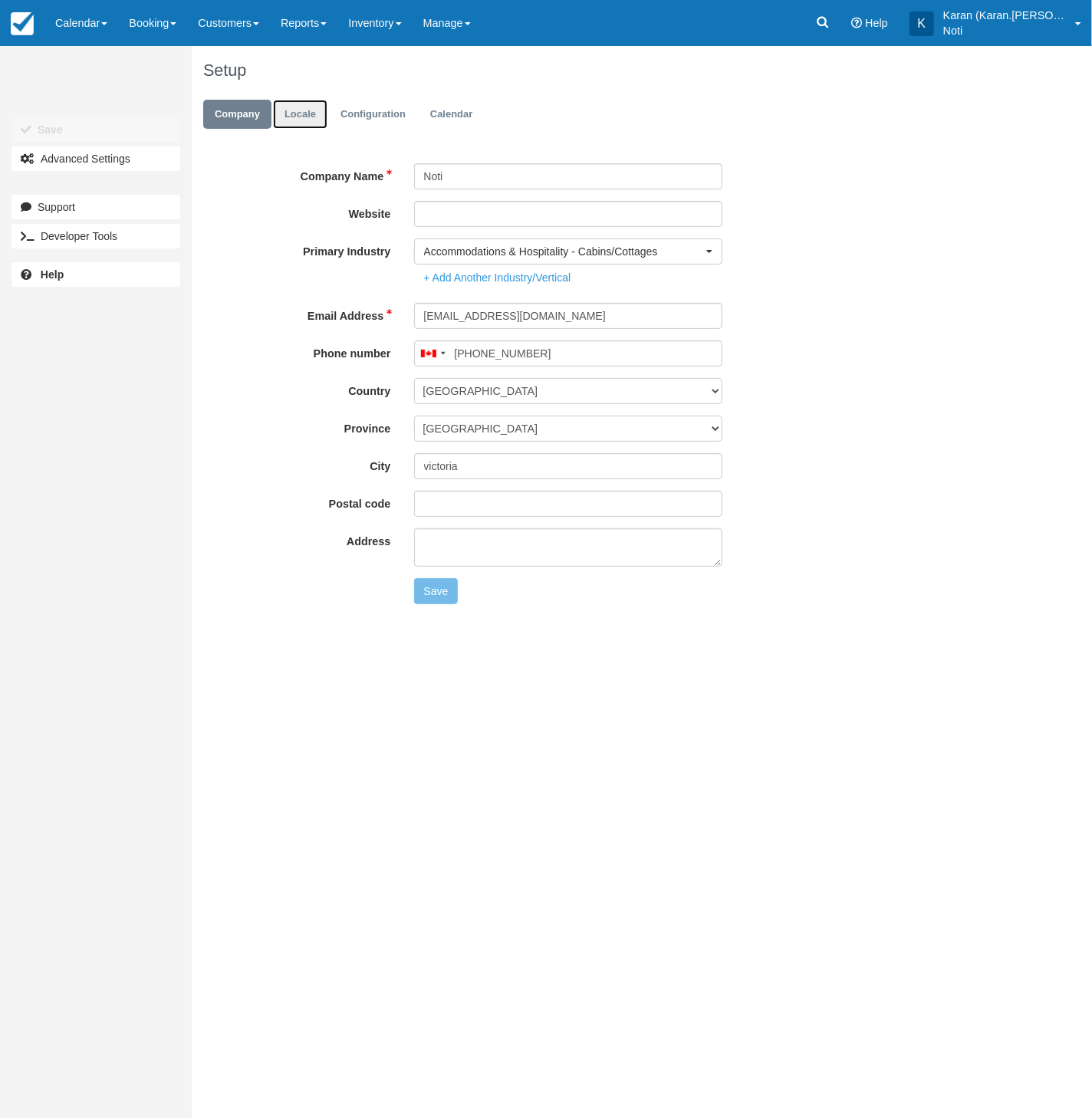
click at [305, 118] on link "Locale" at bounding box center [300, 114] width 54 height 30
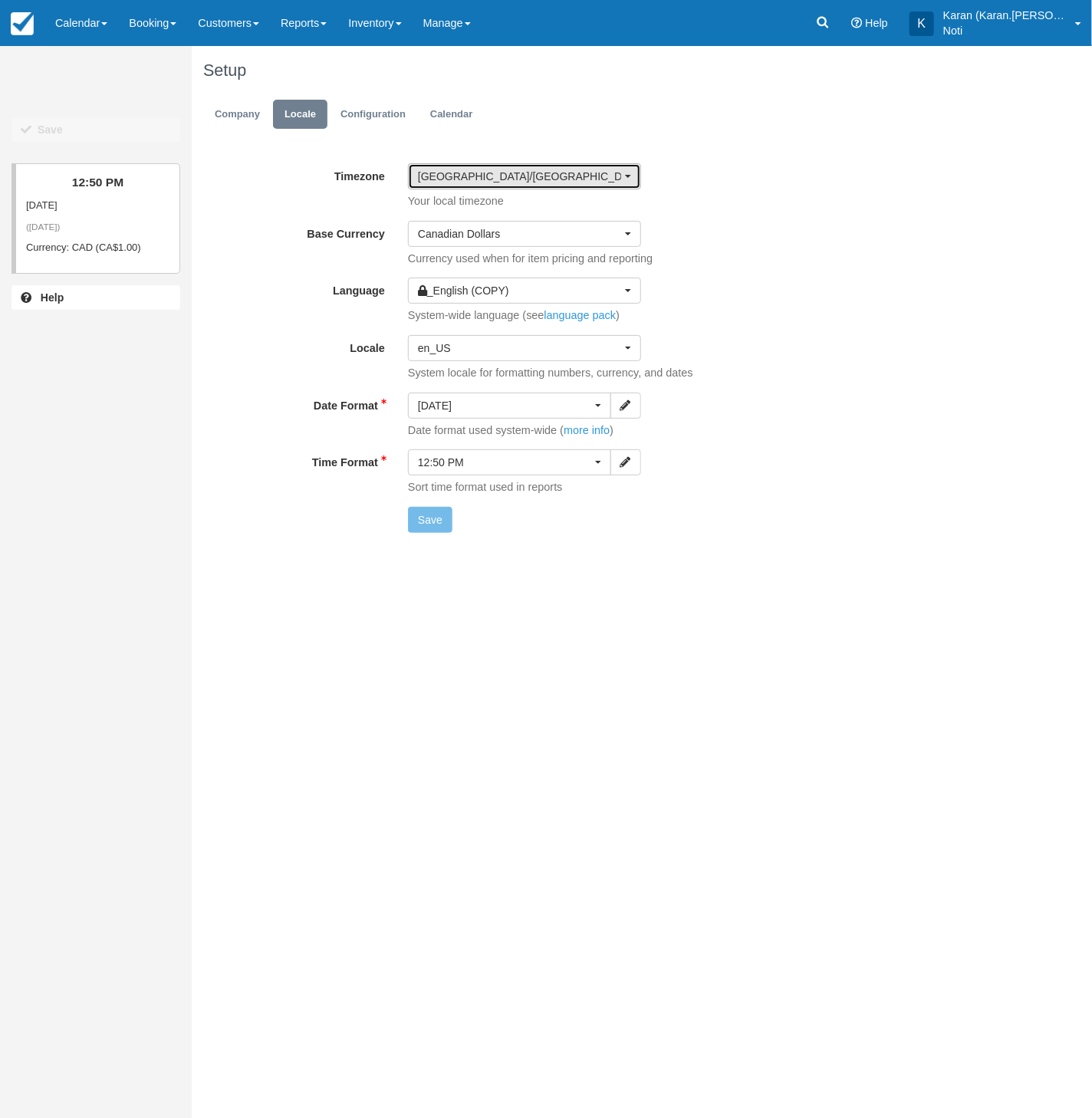
click at [507, 178] on span "Canada/Mountain" at bounding box center [519, 176] width 203 height 15
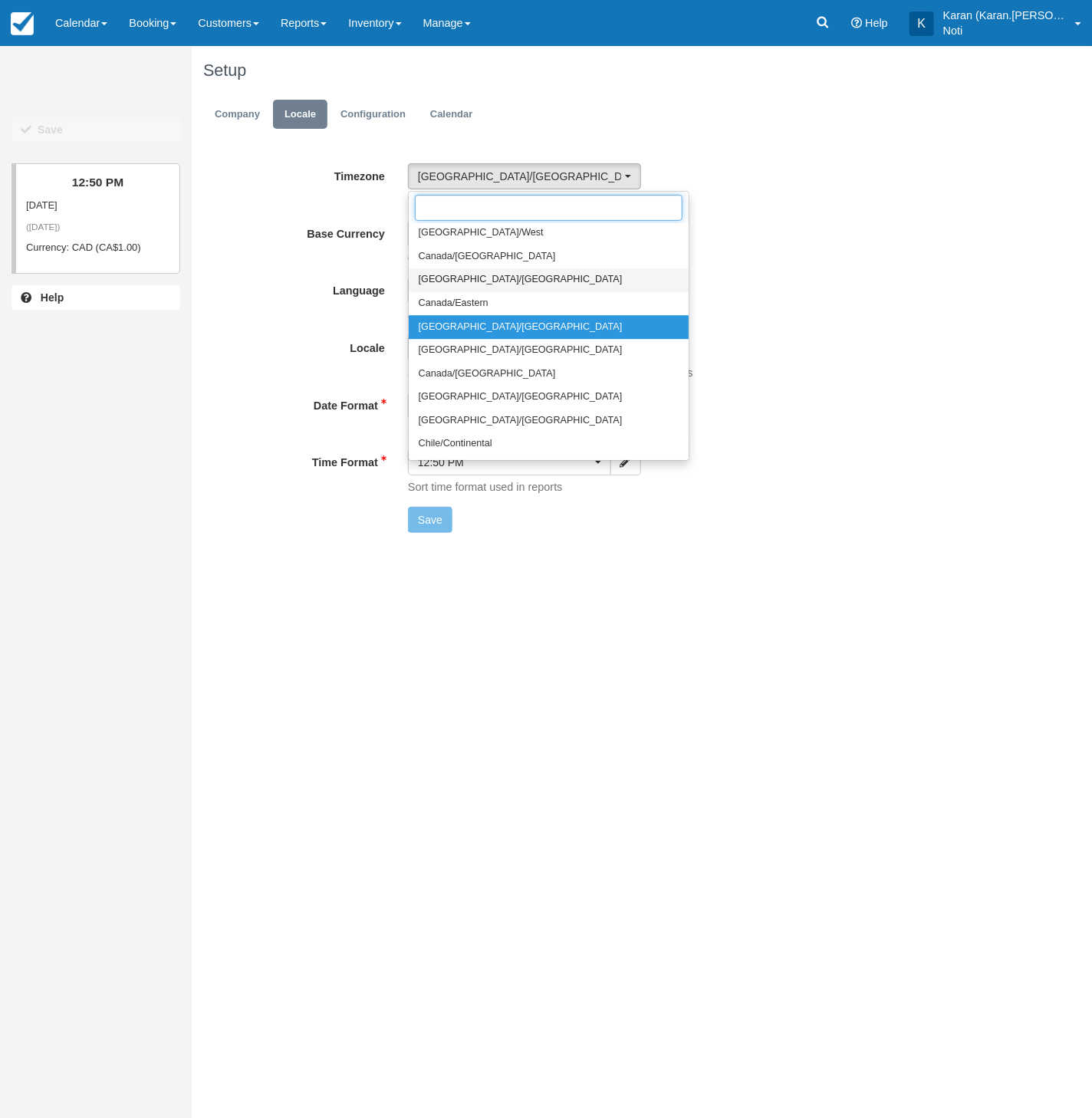
scroll to position [6798, 0]
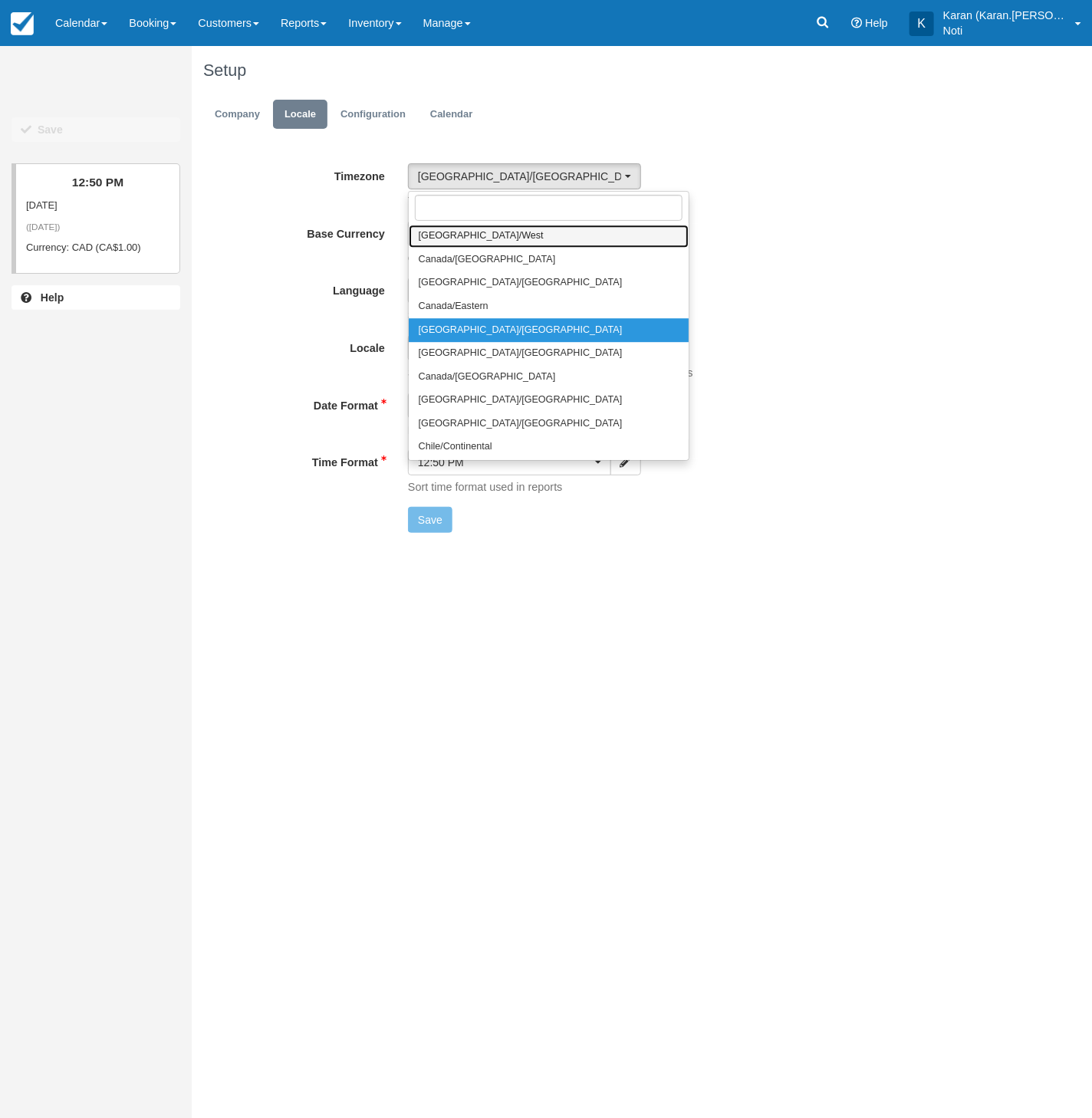
click at [484, 241] on link "Brazil/West" at bounding box center [549, 237] width 280 height 23
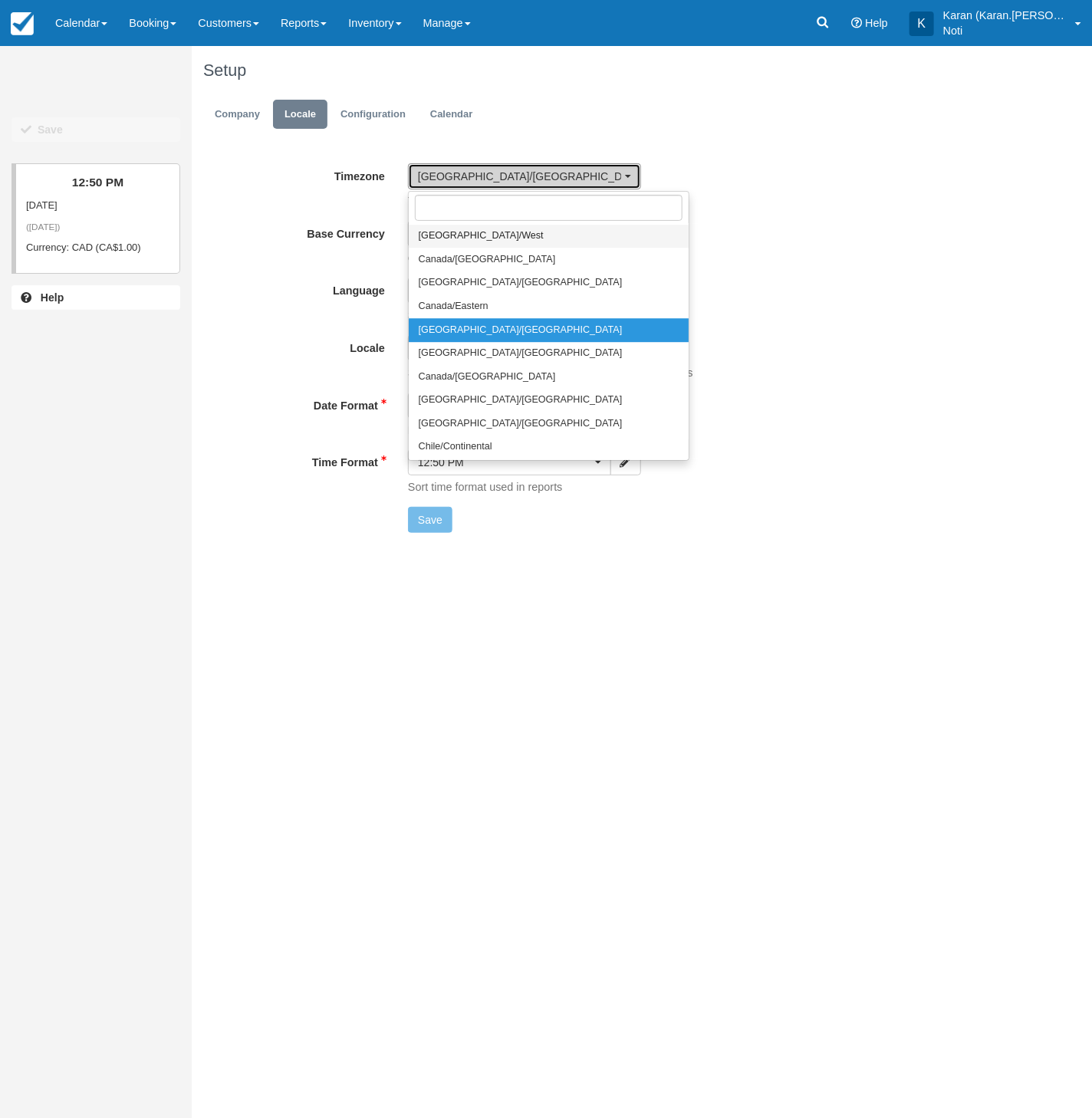
select select "Brazil/West"
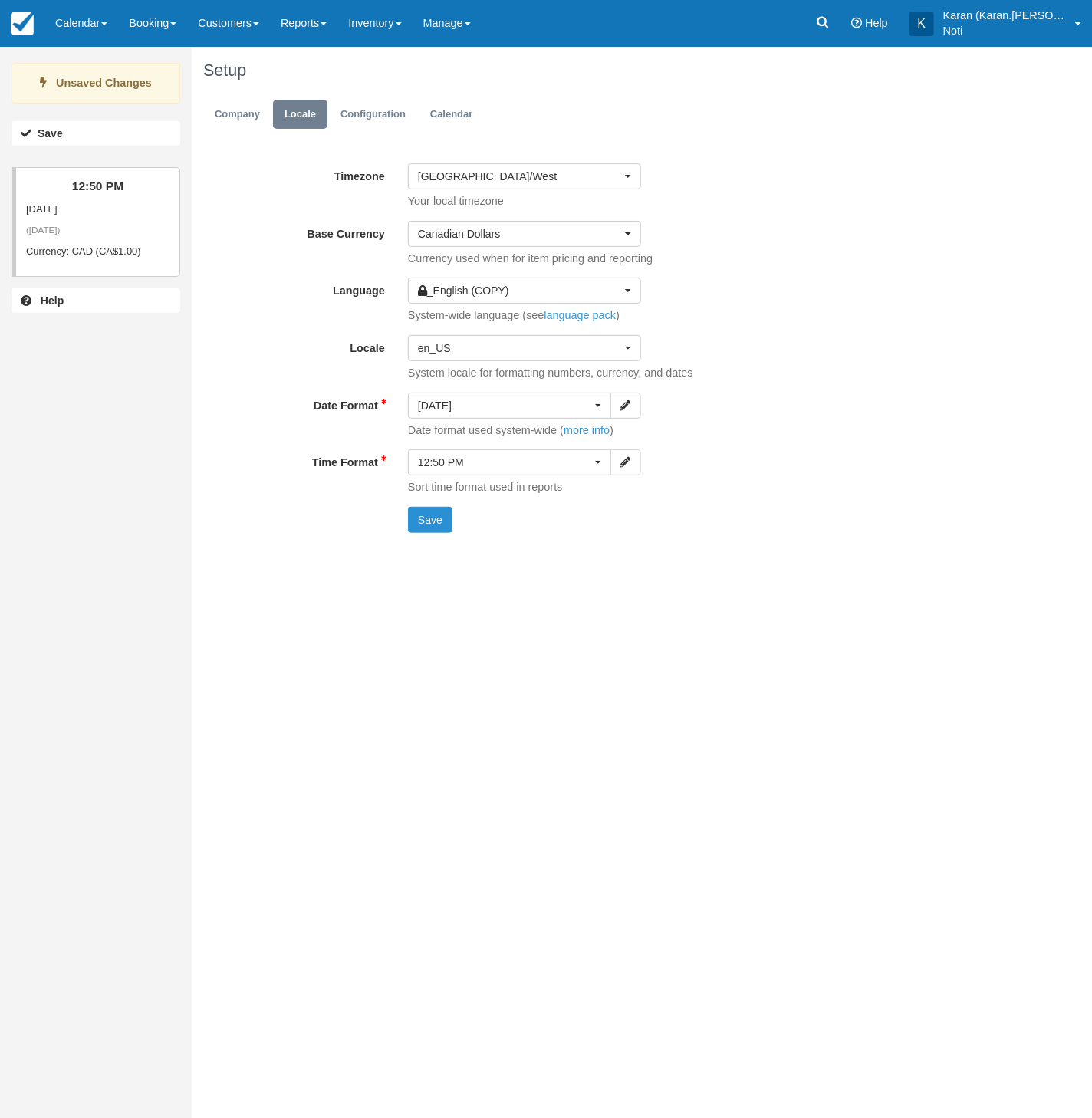
click at [425, 519] on button "Save" at bounding box center [430, 519] width 44 height 26
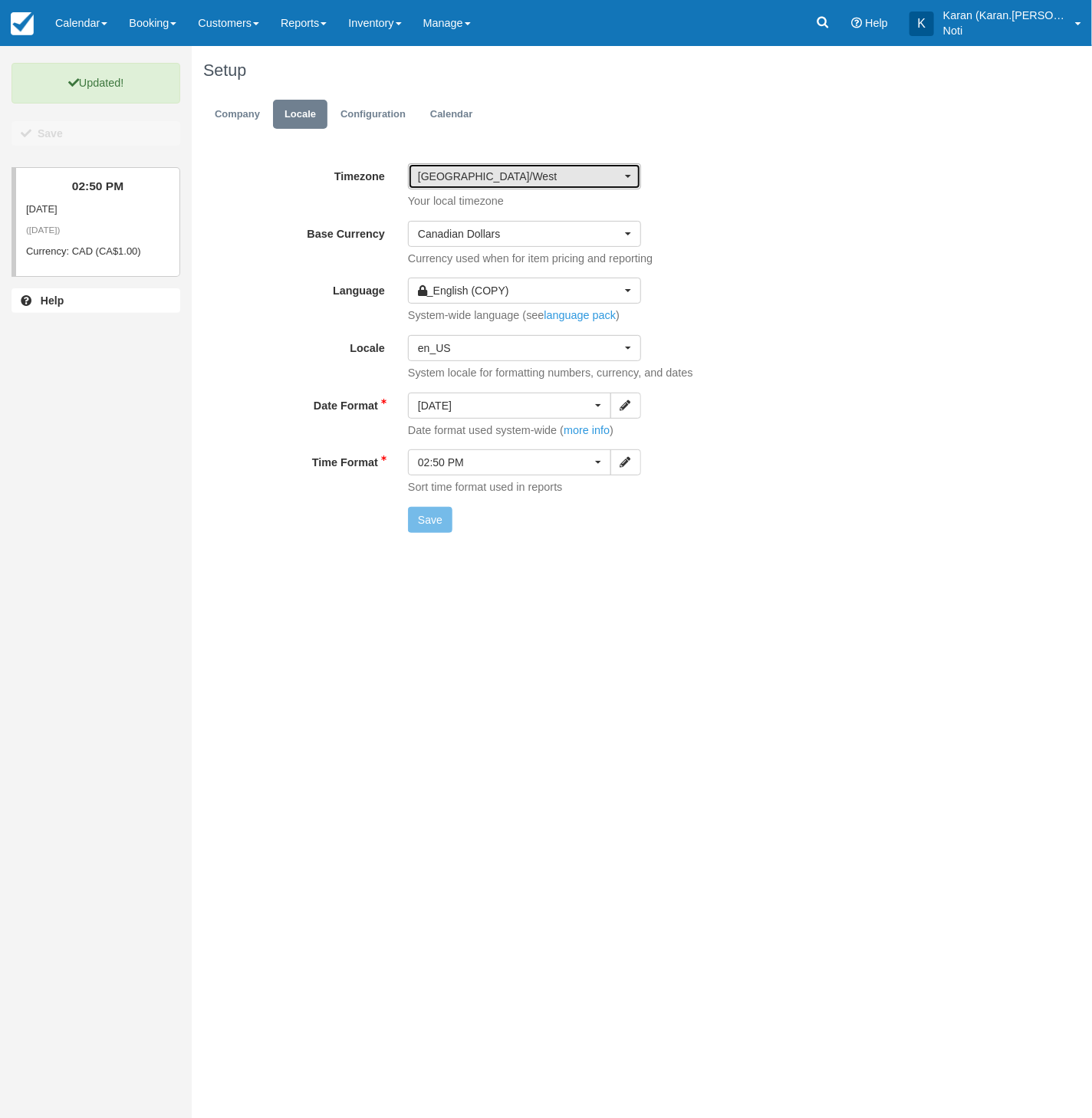
click at [468, 183] on button "Brazil/West" at bounding box center [525, 176] width 233 height 26
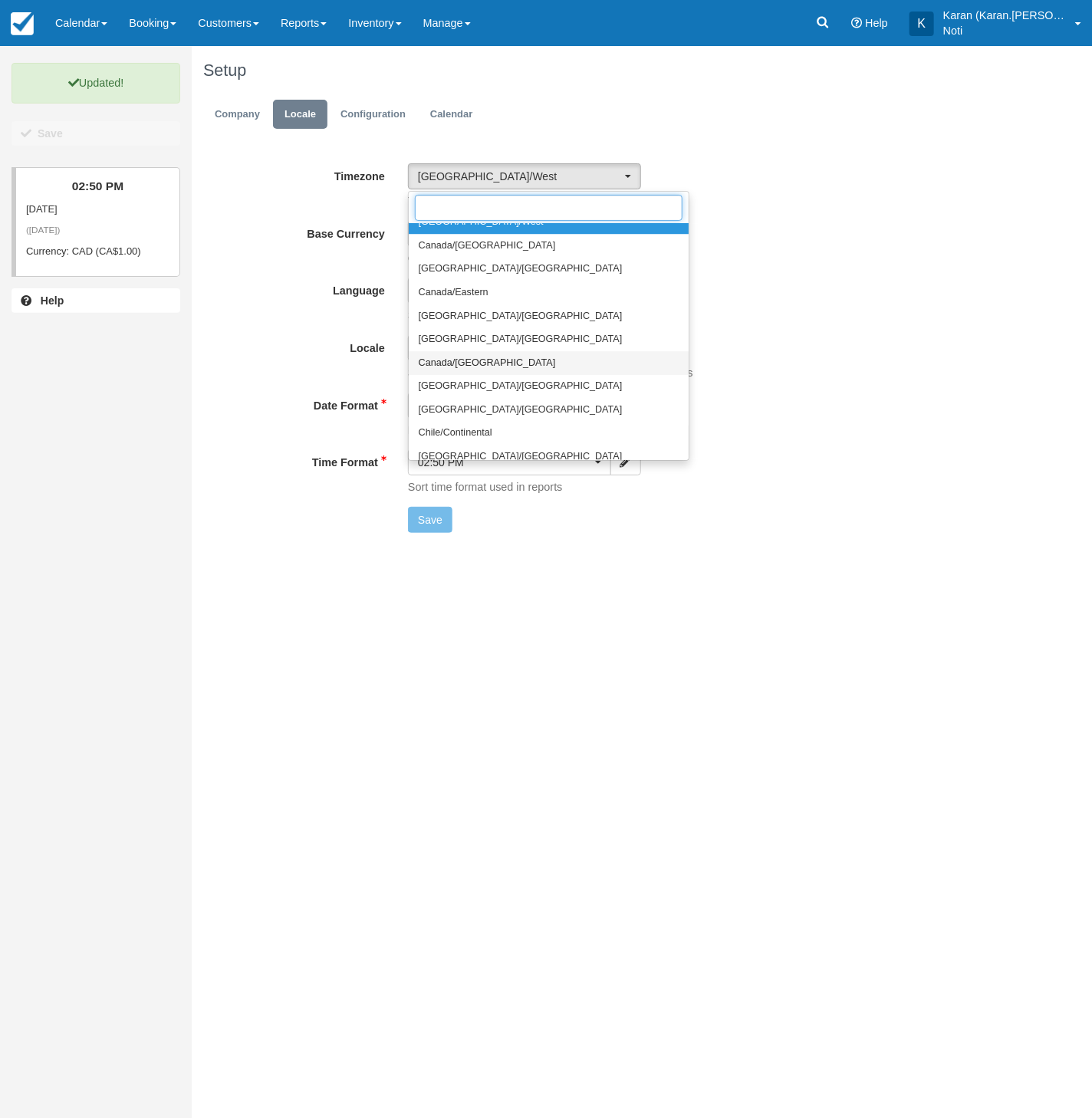
scroll to position [6797, 0]
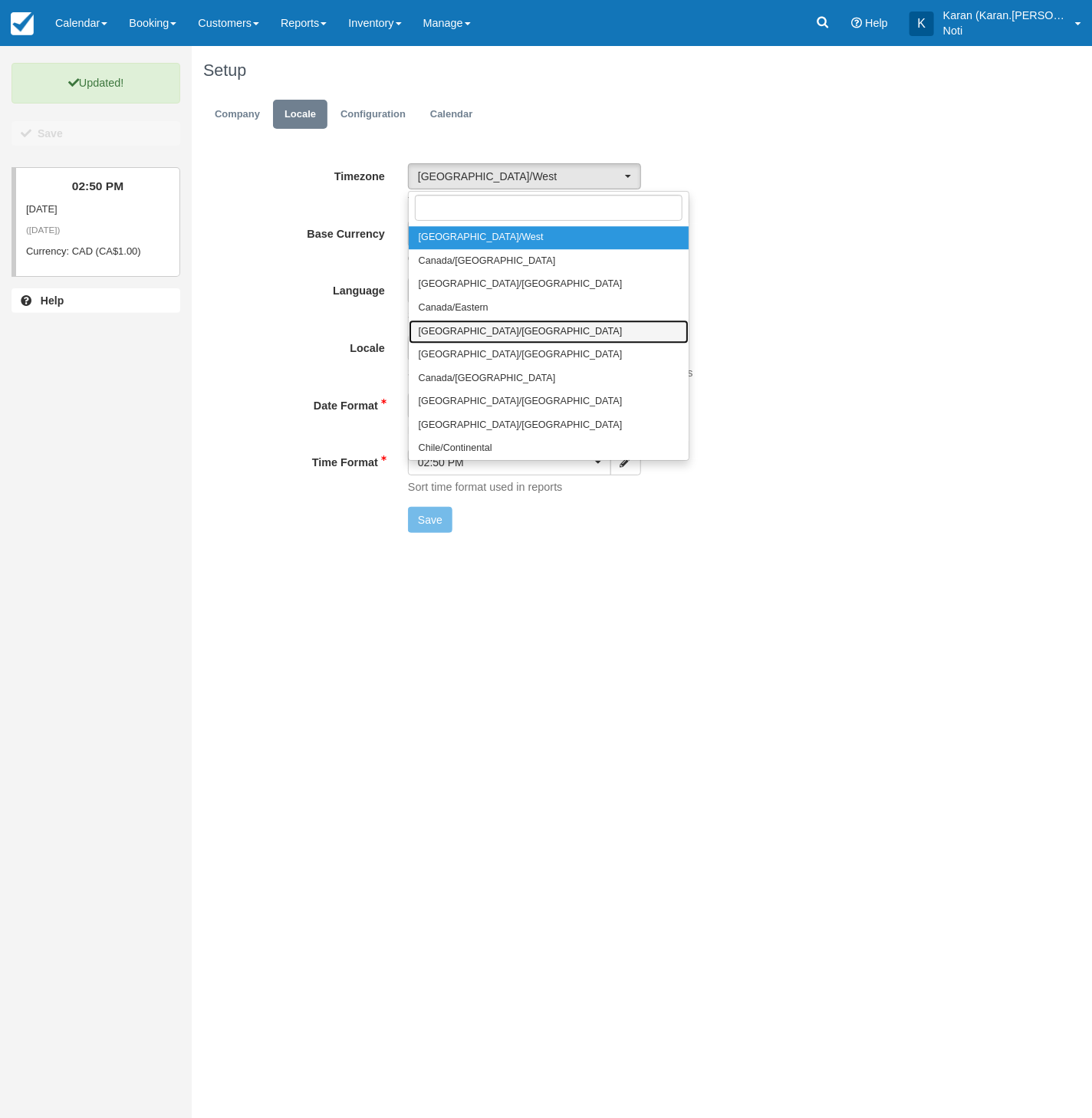
click at [551, 334] on link "Canada/Mountain" at bounding box center [549, 331] width 280 height 23
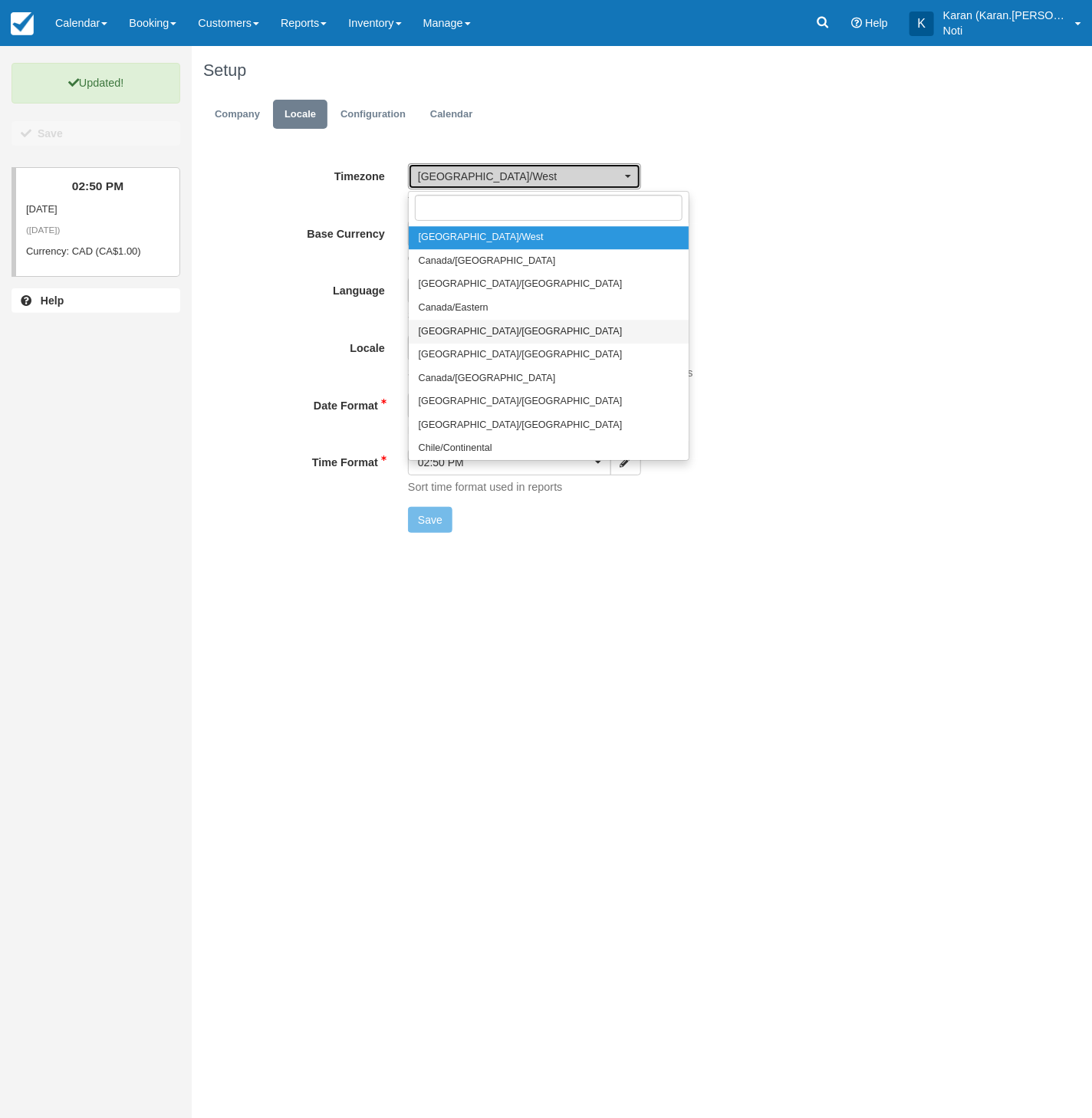
select select "Canada/Mountain"
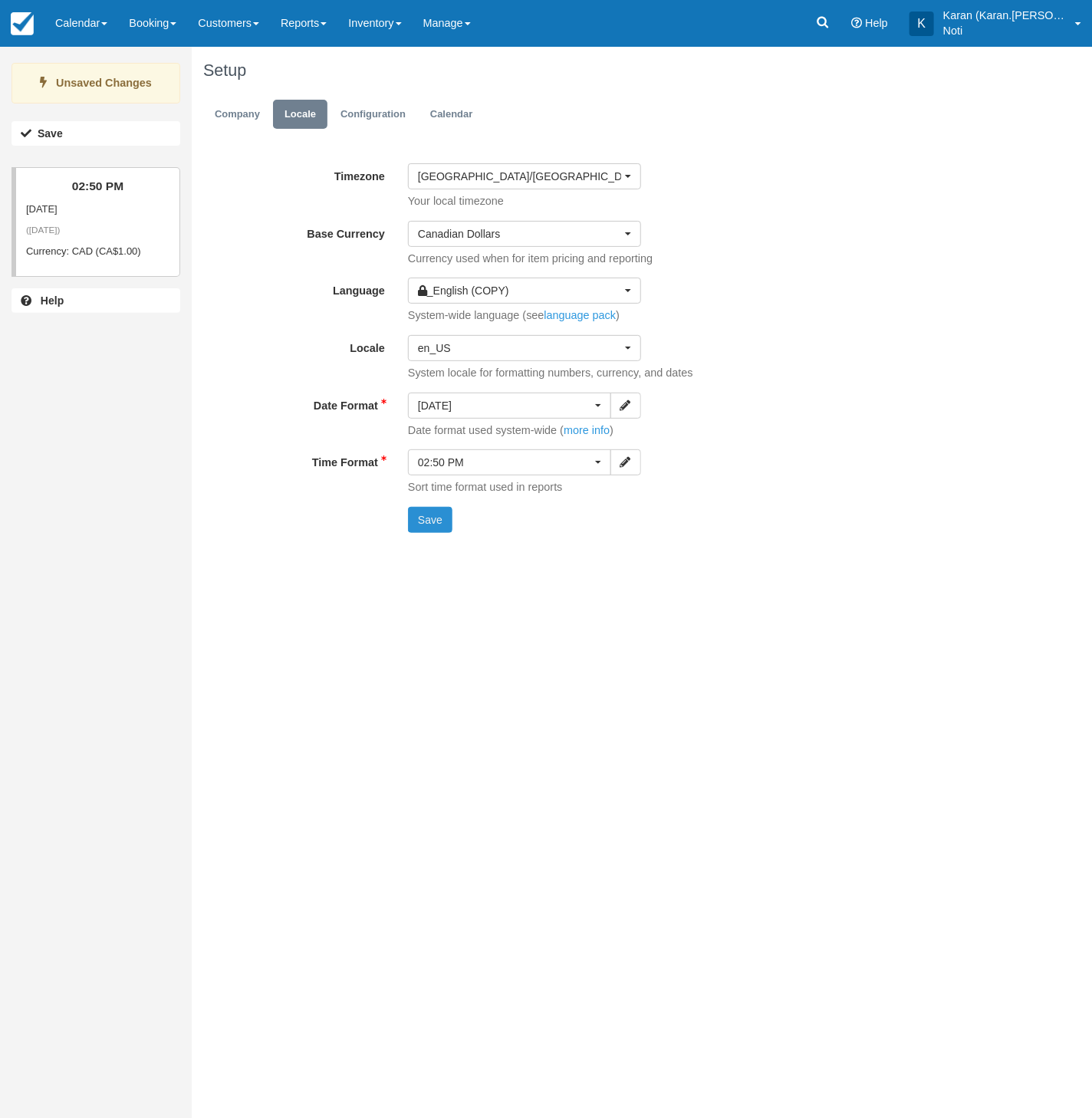
click at [437, 530] on button "Save" at bounding box center [430, 519] width 44 height 26
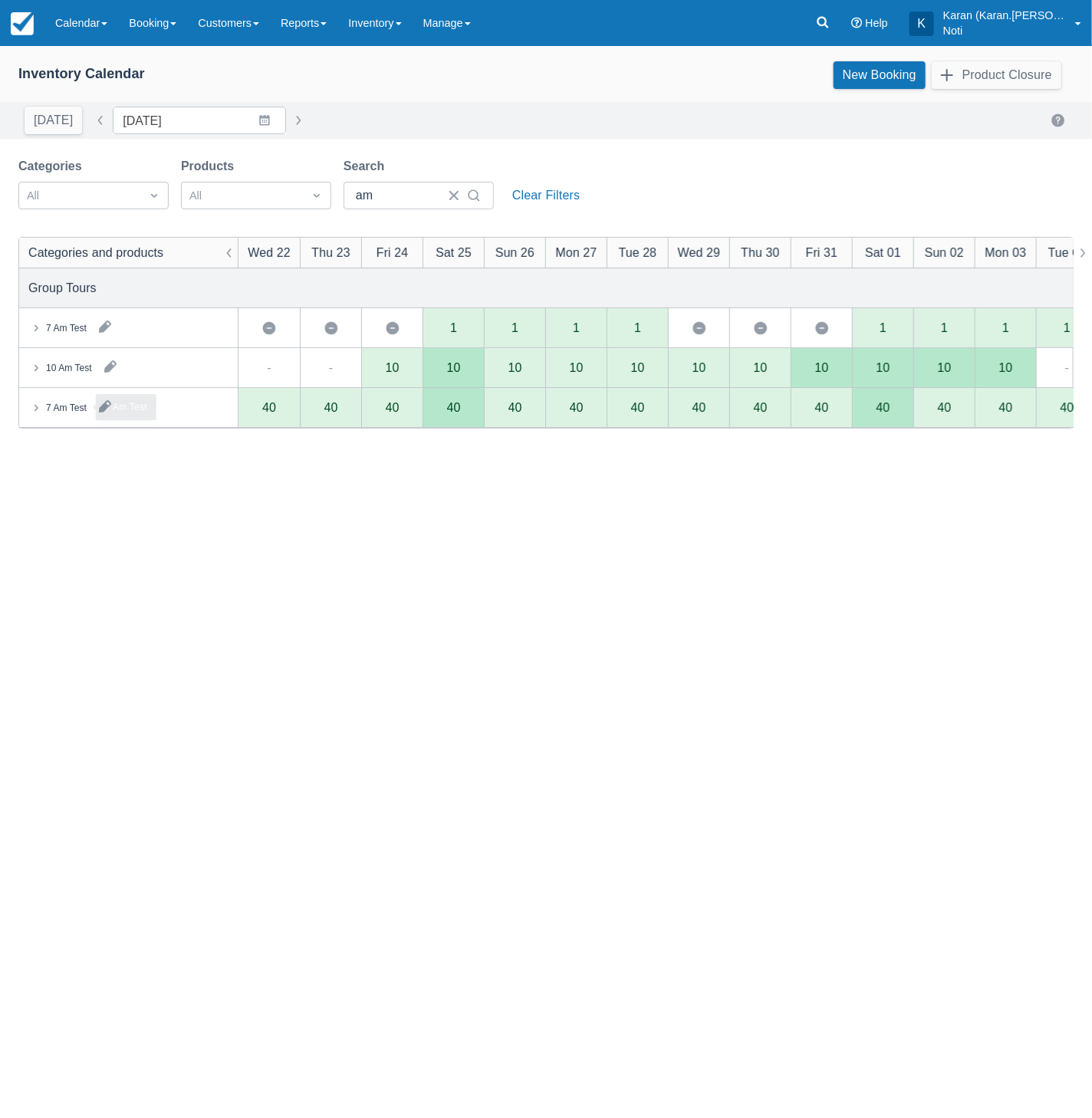
click at [56, 410] on div "7 Am Test" at bounding box center [66, 407] width 41 height 14
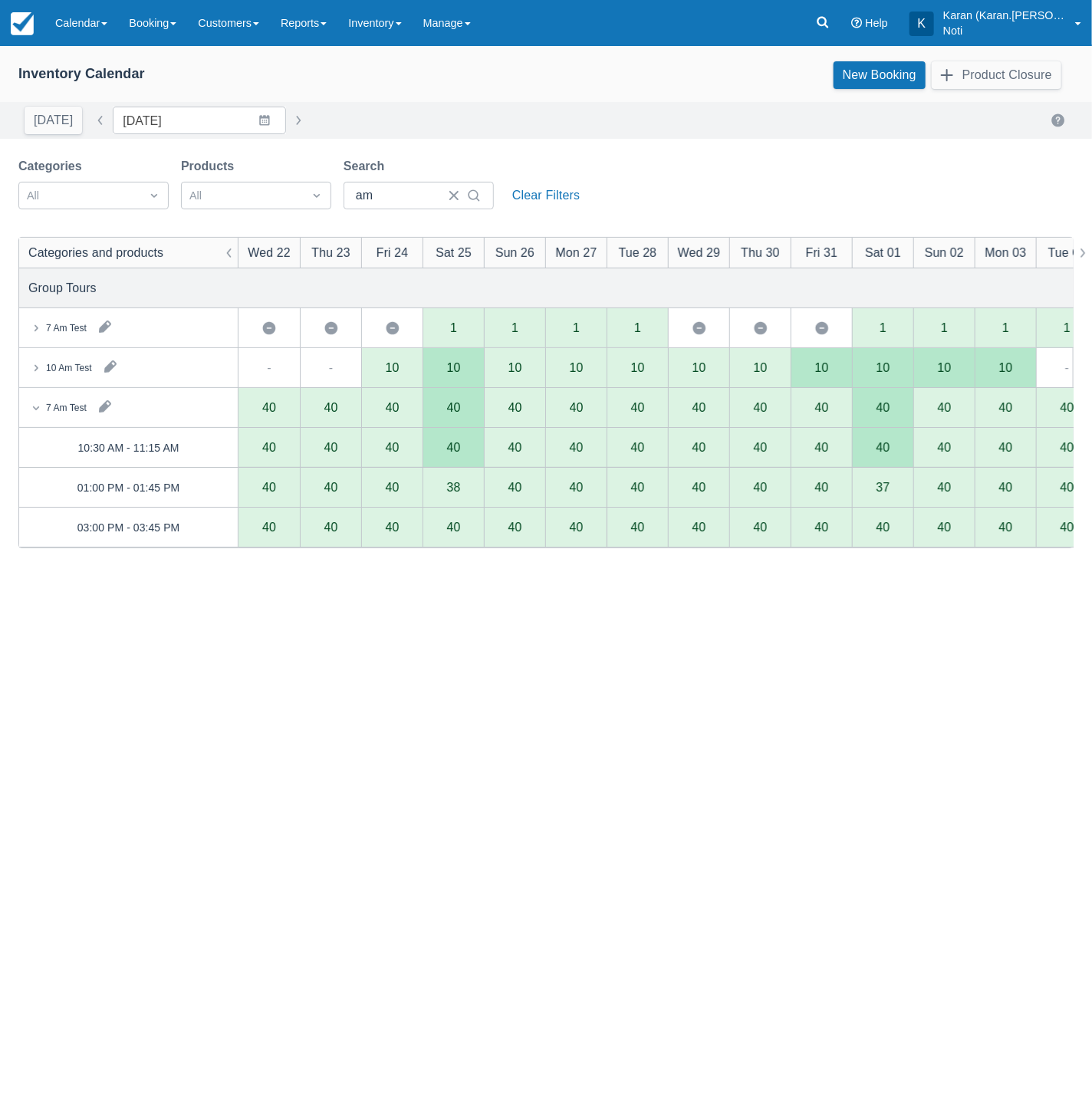
click at [456, 446] on div "40" at bounding box center [453, 448] width 14 height 13
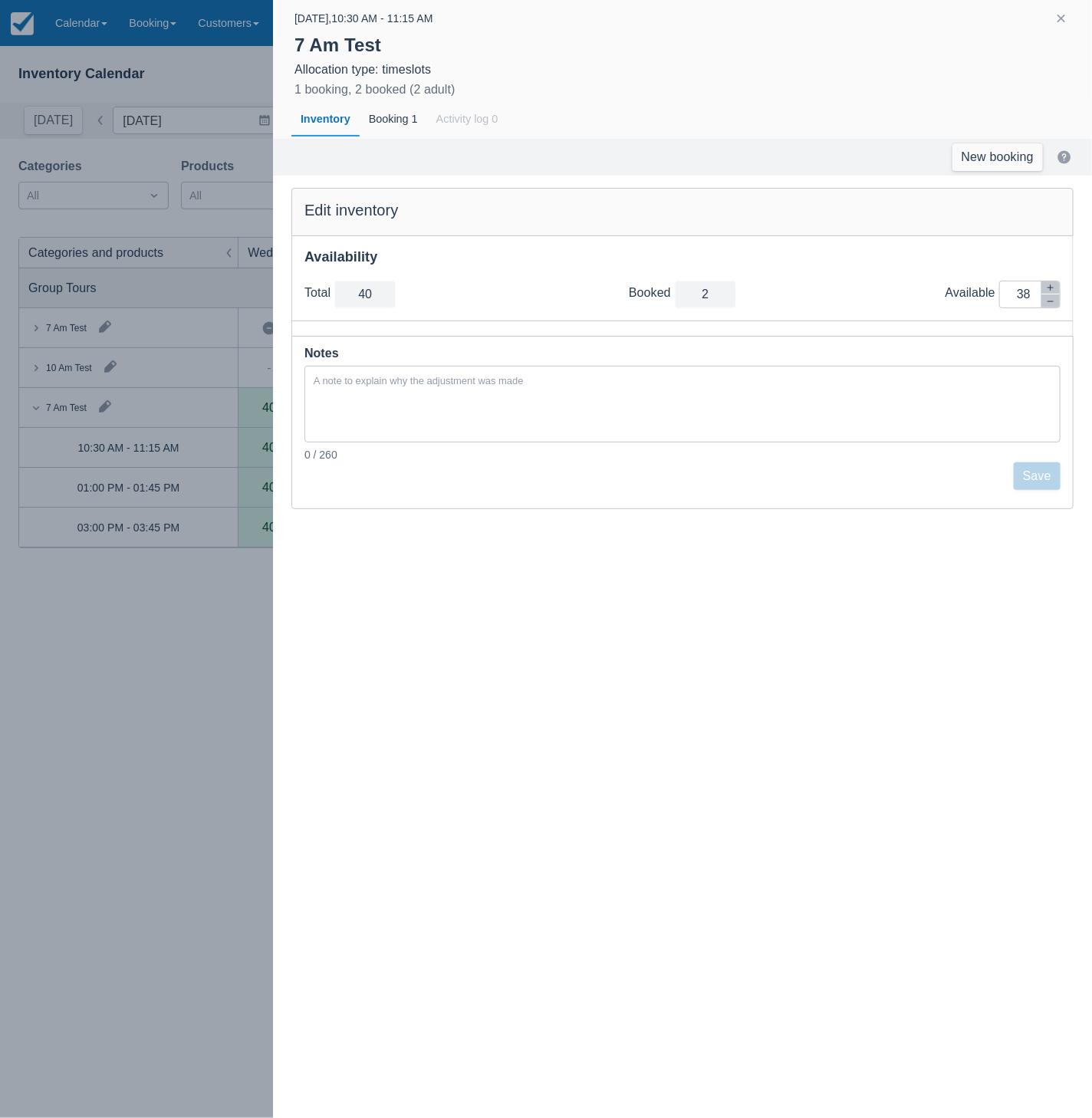
click at [226, 666] on div at bounding box center [546, 559] width 1092 height 1118
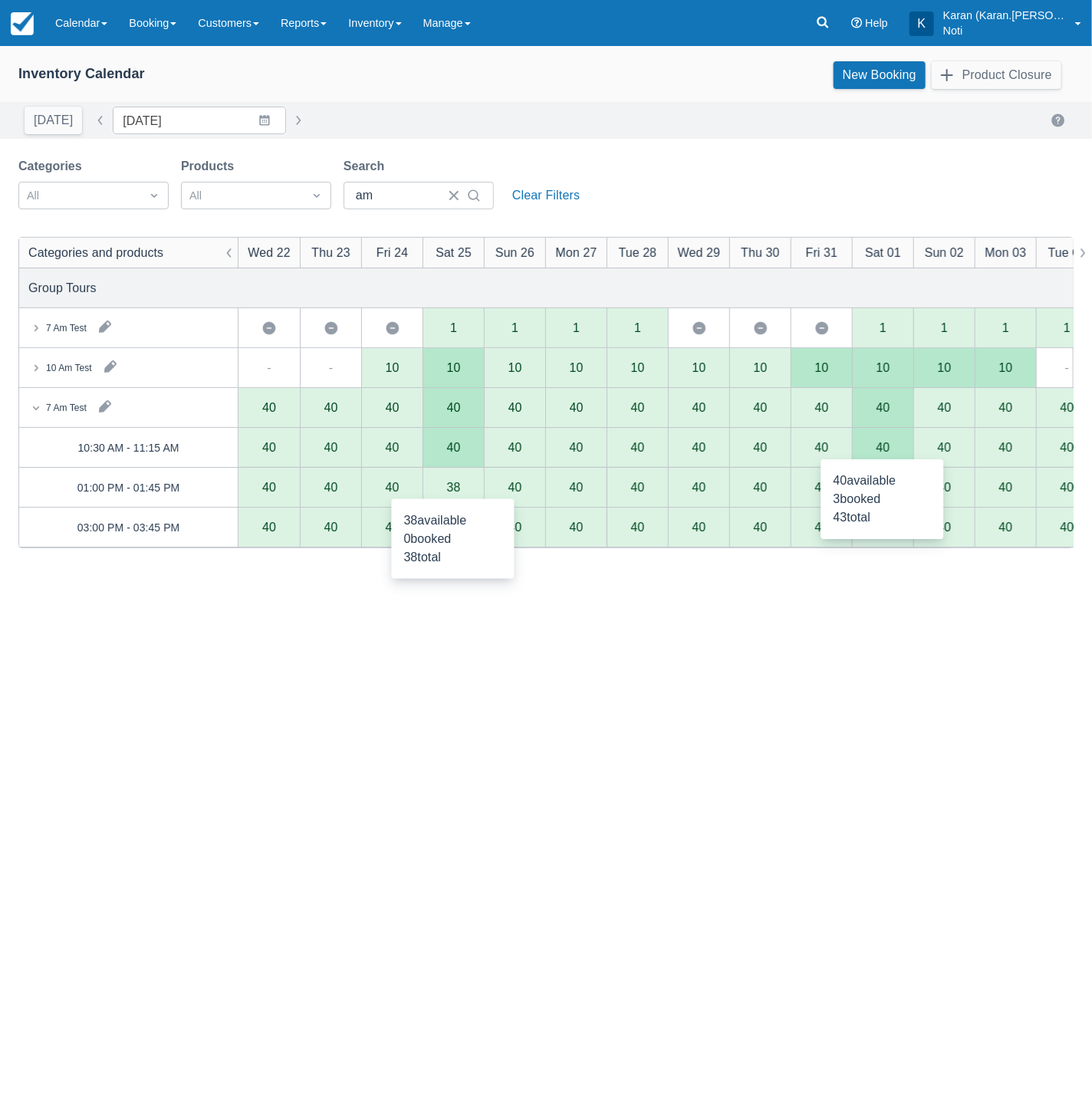
click at [454, 484] on div "38" at bounding box center [453, 488] width 14 height 13
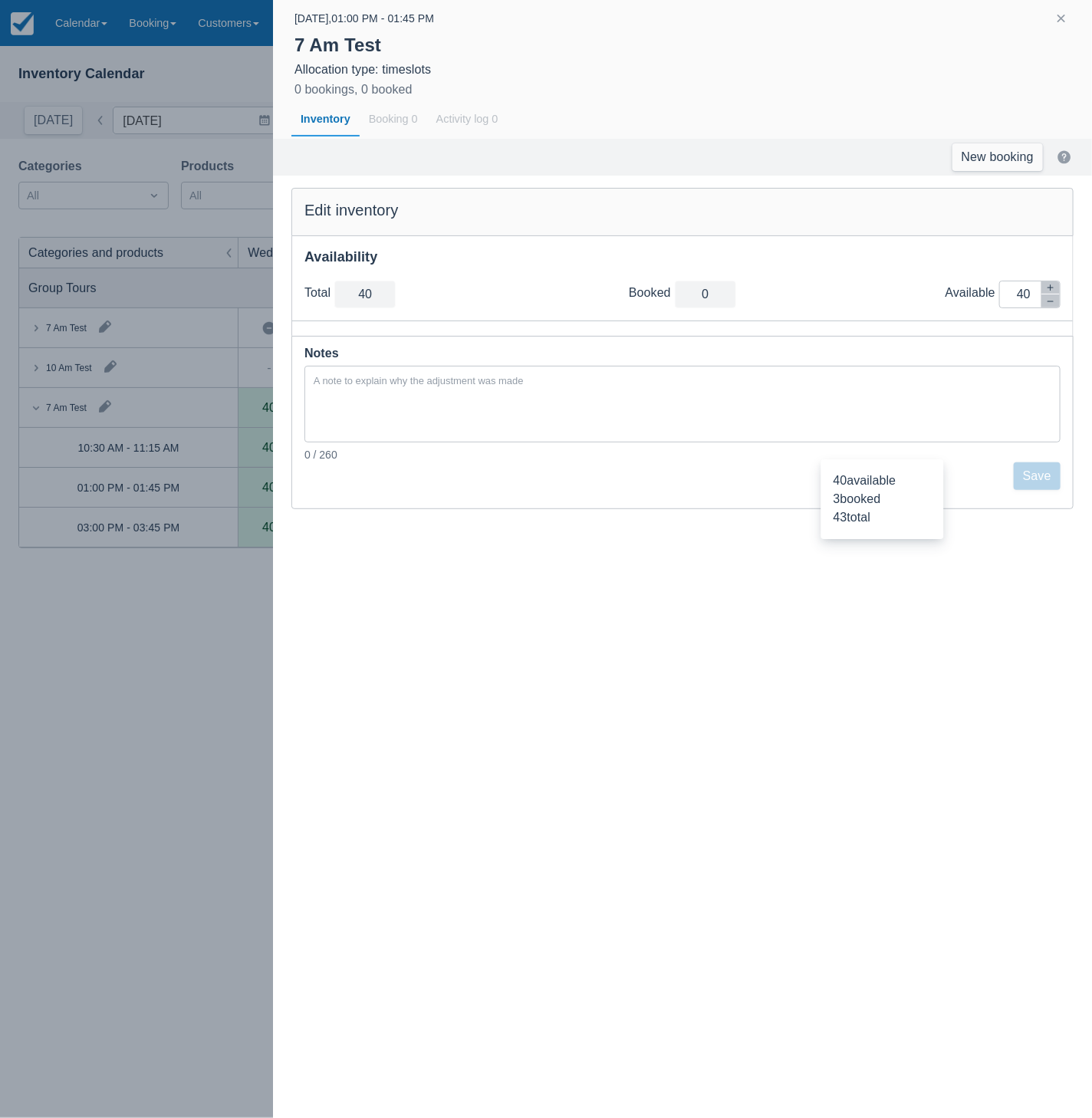
click at [193, 654] on div at bounding box center [546, 559] width 1092 height 1118
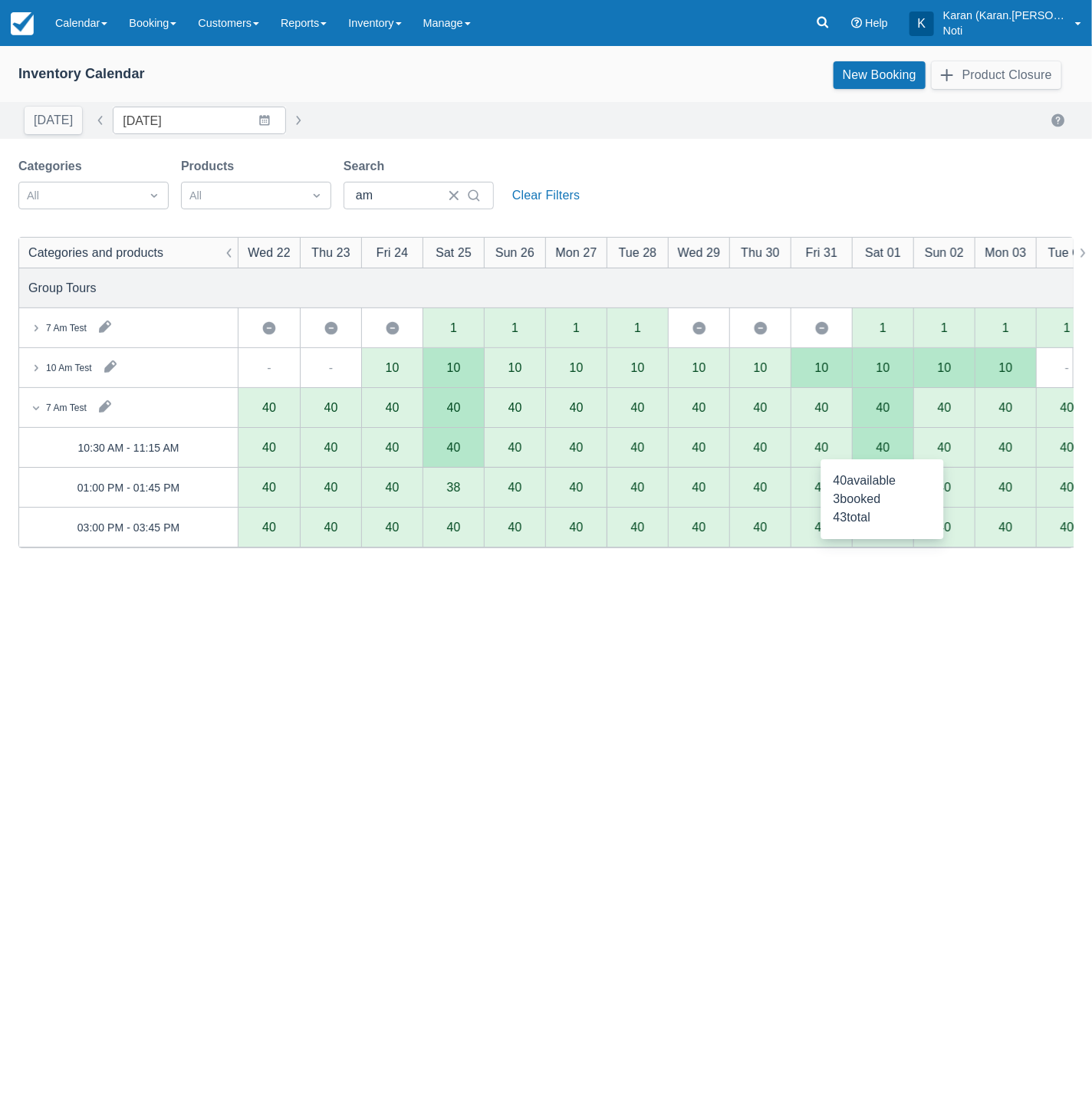
click at [447, 447] on div "40" at bounding box center [453, 448] width 14 height 13
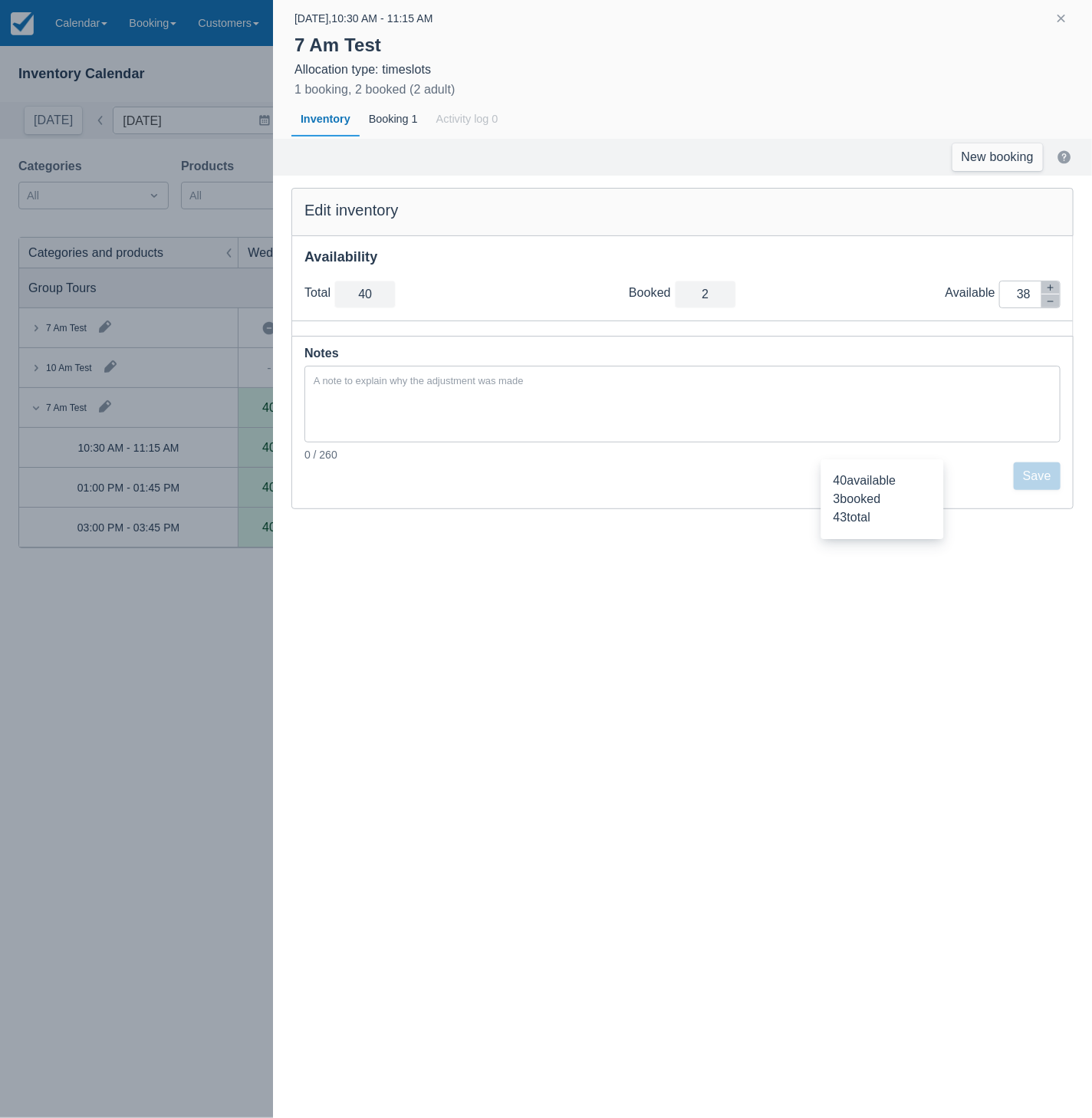
click at [170, 630] on div at bounding box center [546, 559] width 1092 height 1118
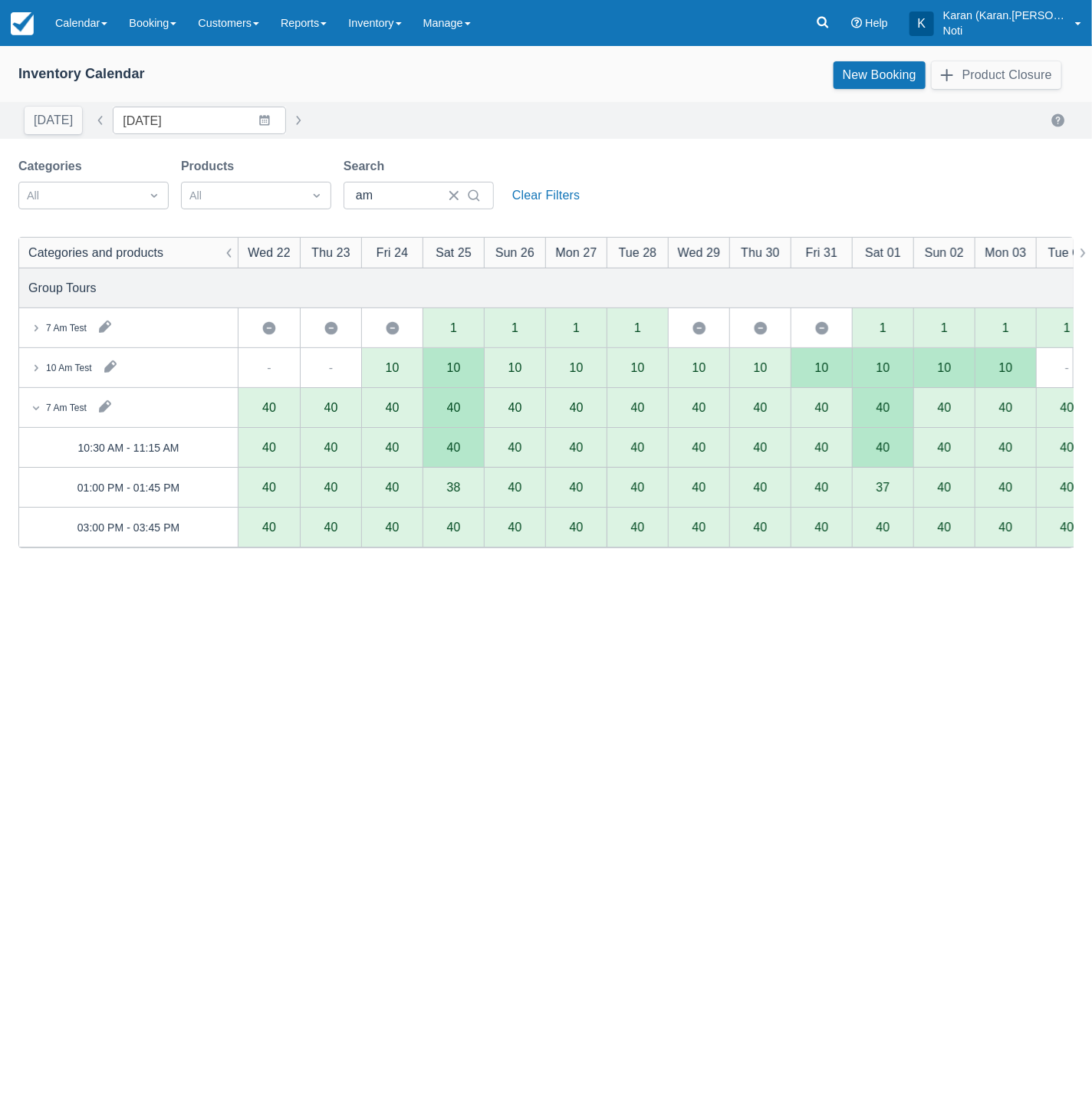
click at [899, 448] on div "40" at bounding box center [882, 448] width 61 height 40
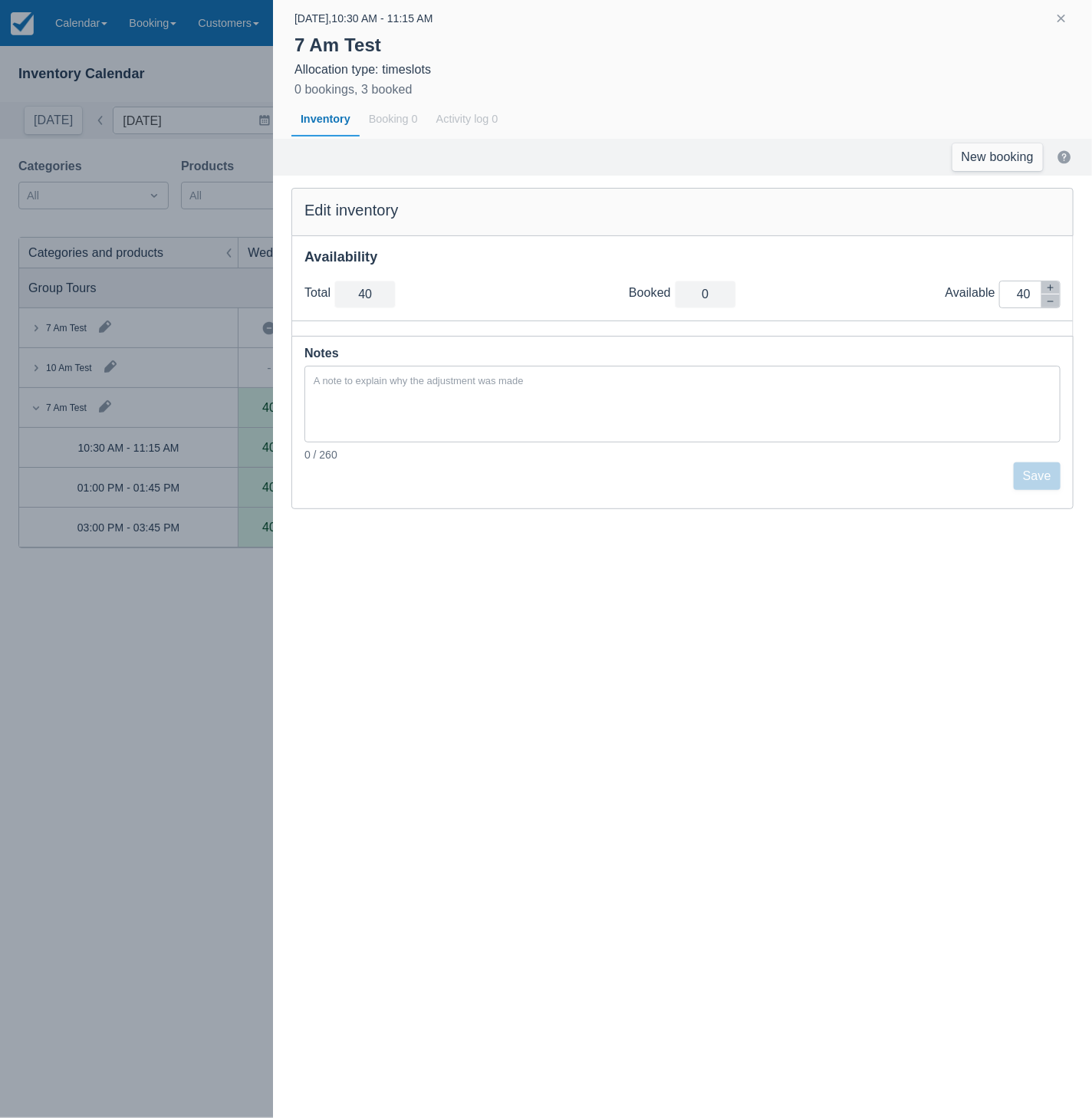
click at [175, 612] on div at bounding box center [546, 559] width 1092 height 1118
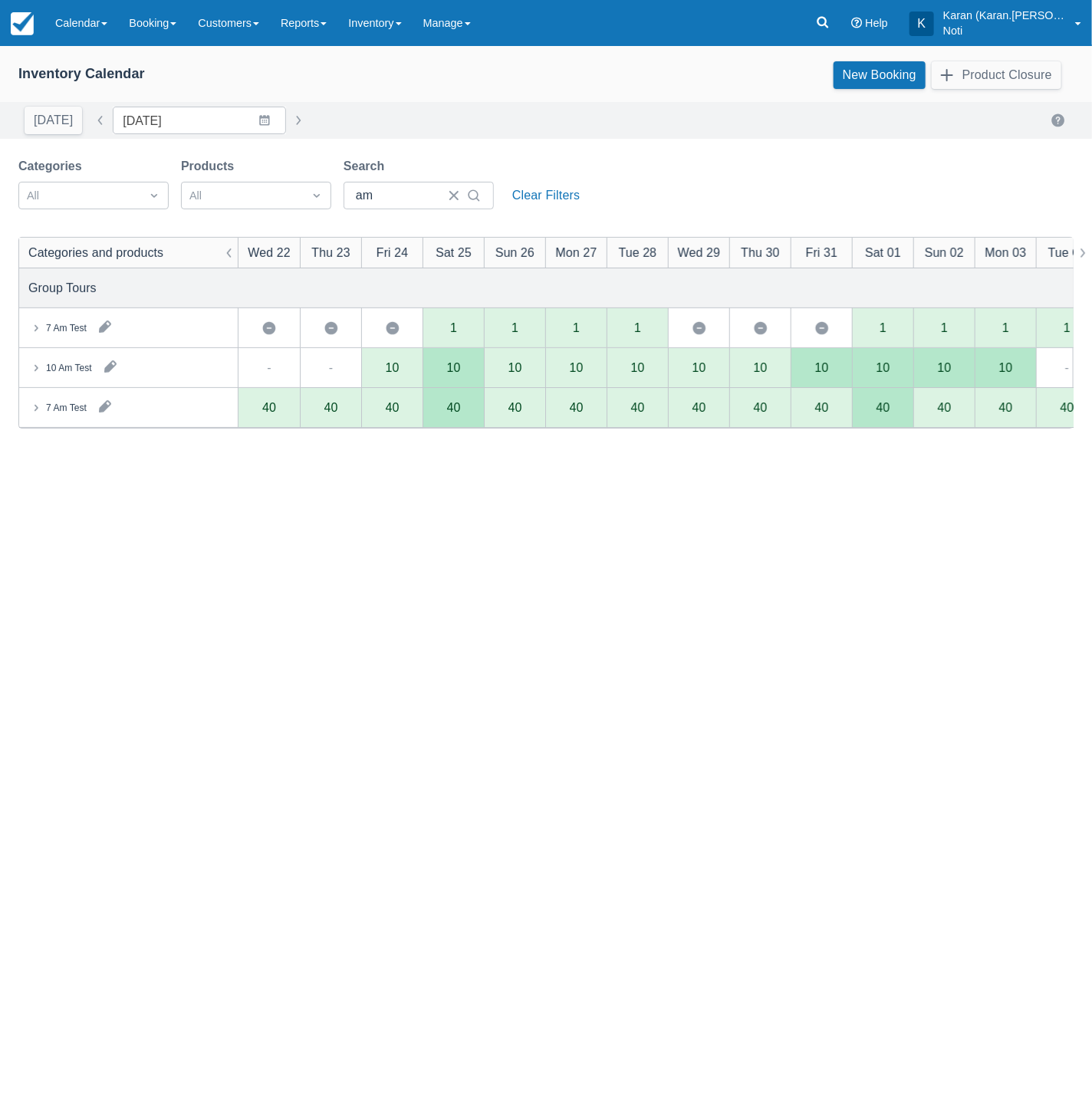
click at [34, 408] on icon at bounding box center [35, 407] width 15 height 15
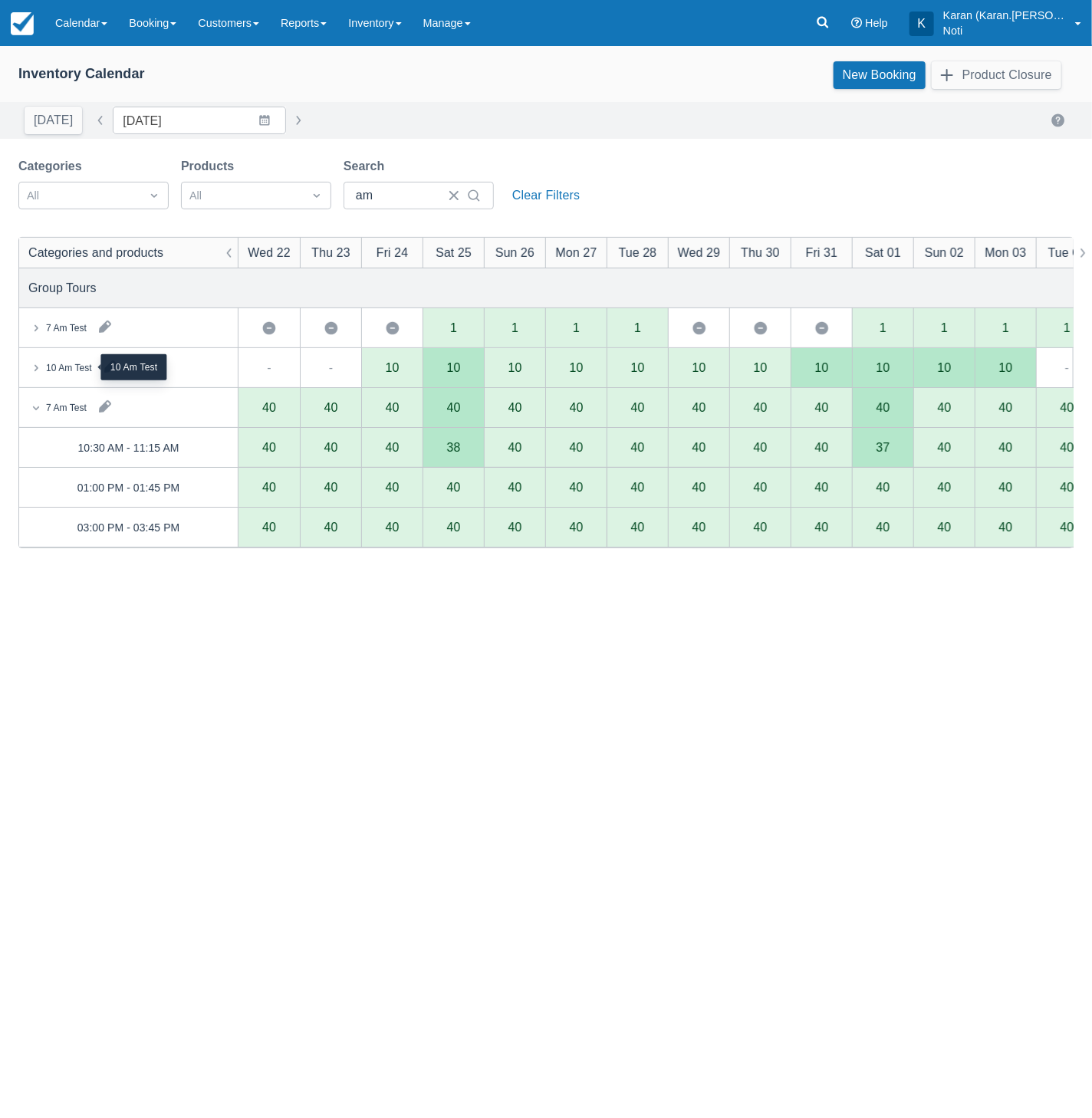
click at [53, 361] on div "10 Am Test" at bounding box center [69, 368] width 46 height 14
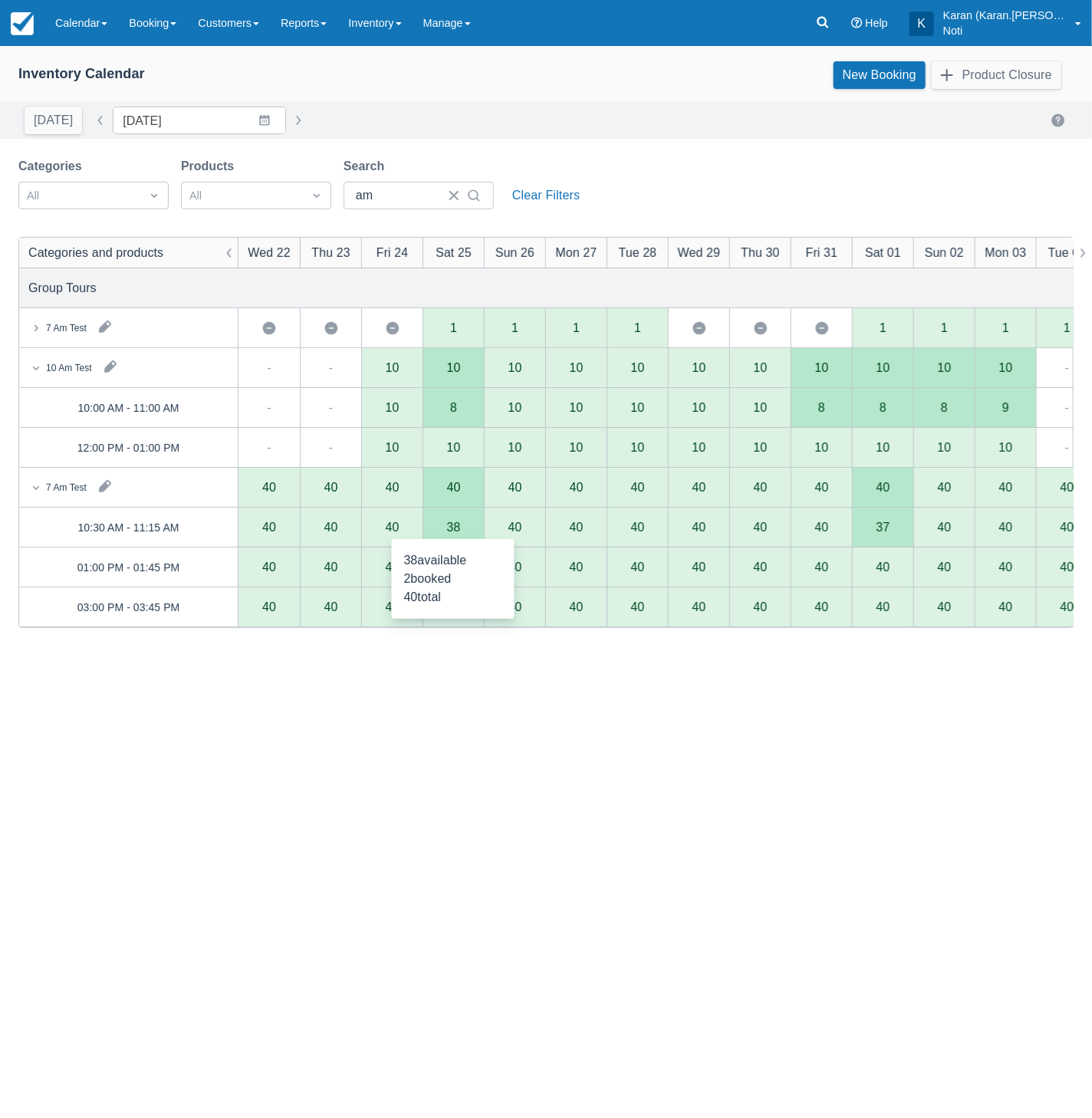
click at [458, 526] on div "38" at bounding box center [453, 527] width 14 height 13
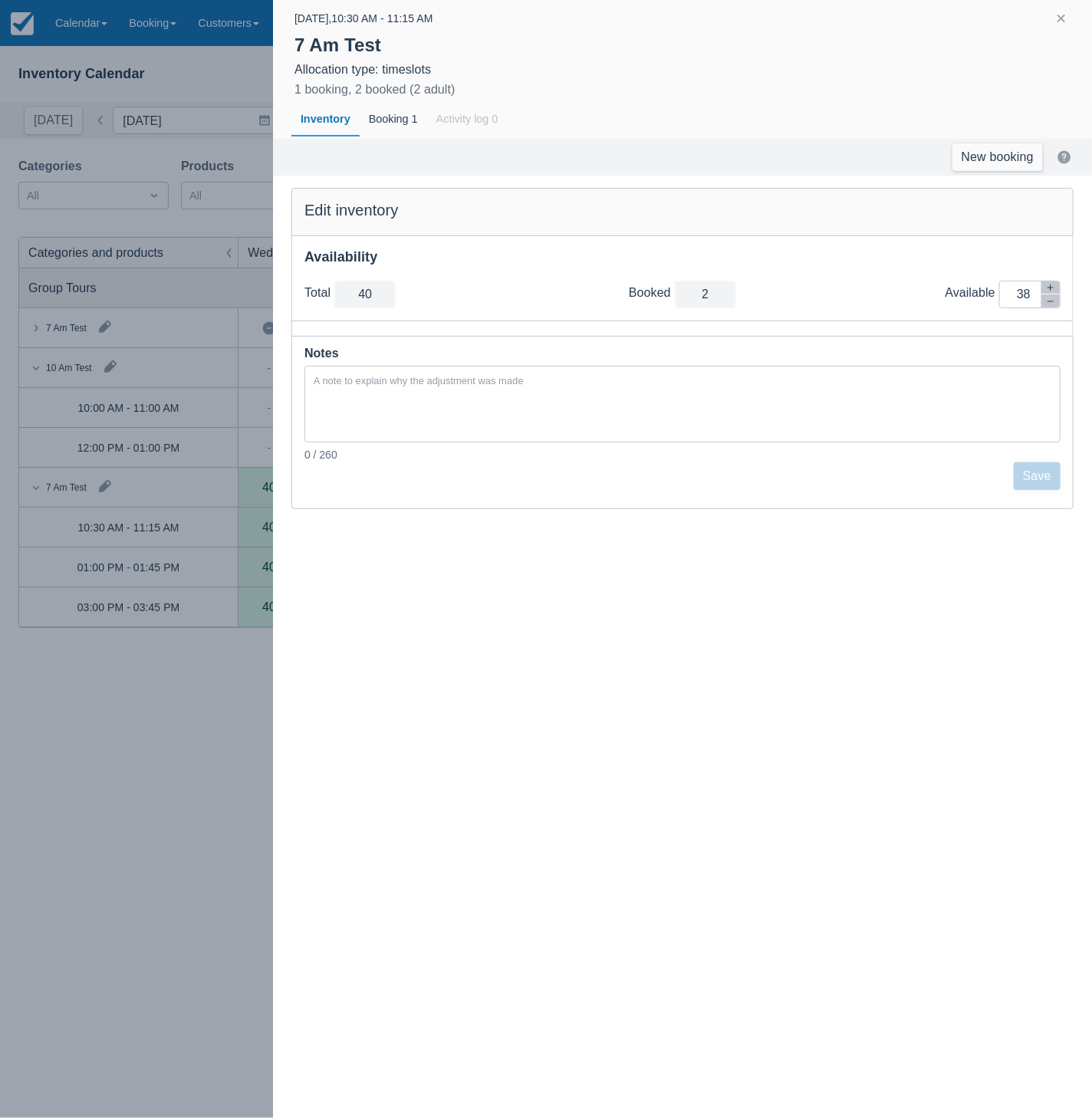
click at [270, 676] on div at bounding box center [546, 559] width 1092 height 1118
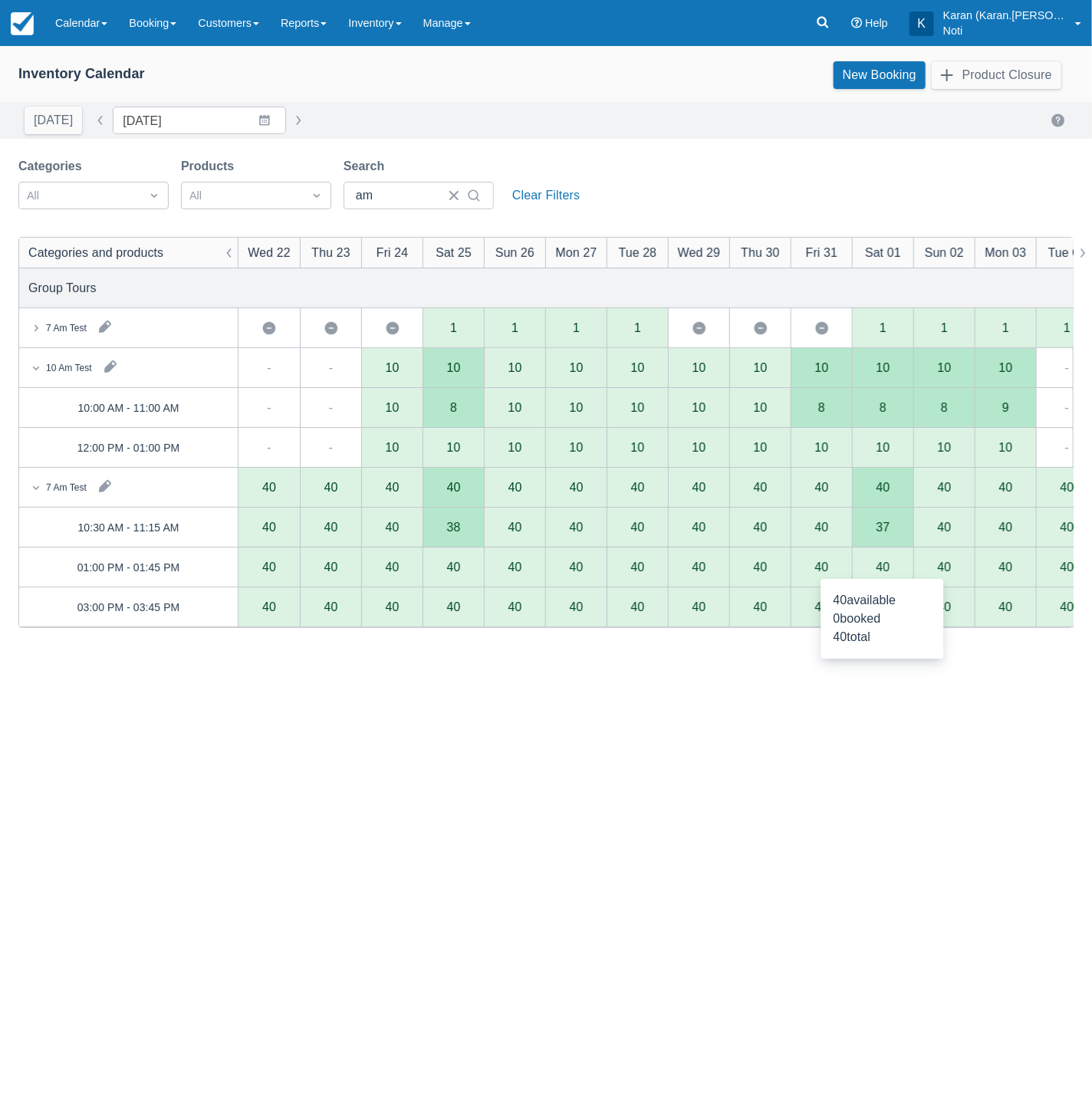
click at [893, 576] on div "40" at bounding box center [882, 567] width 61 height 40
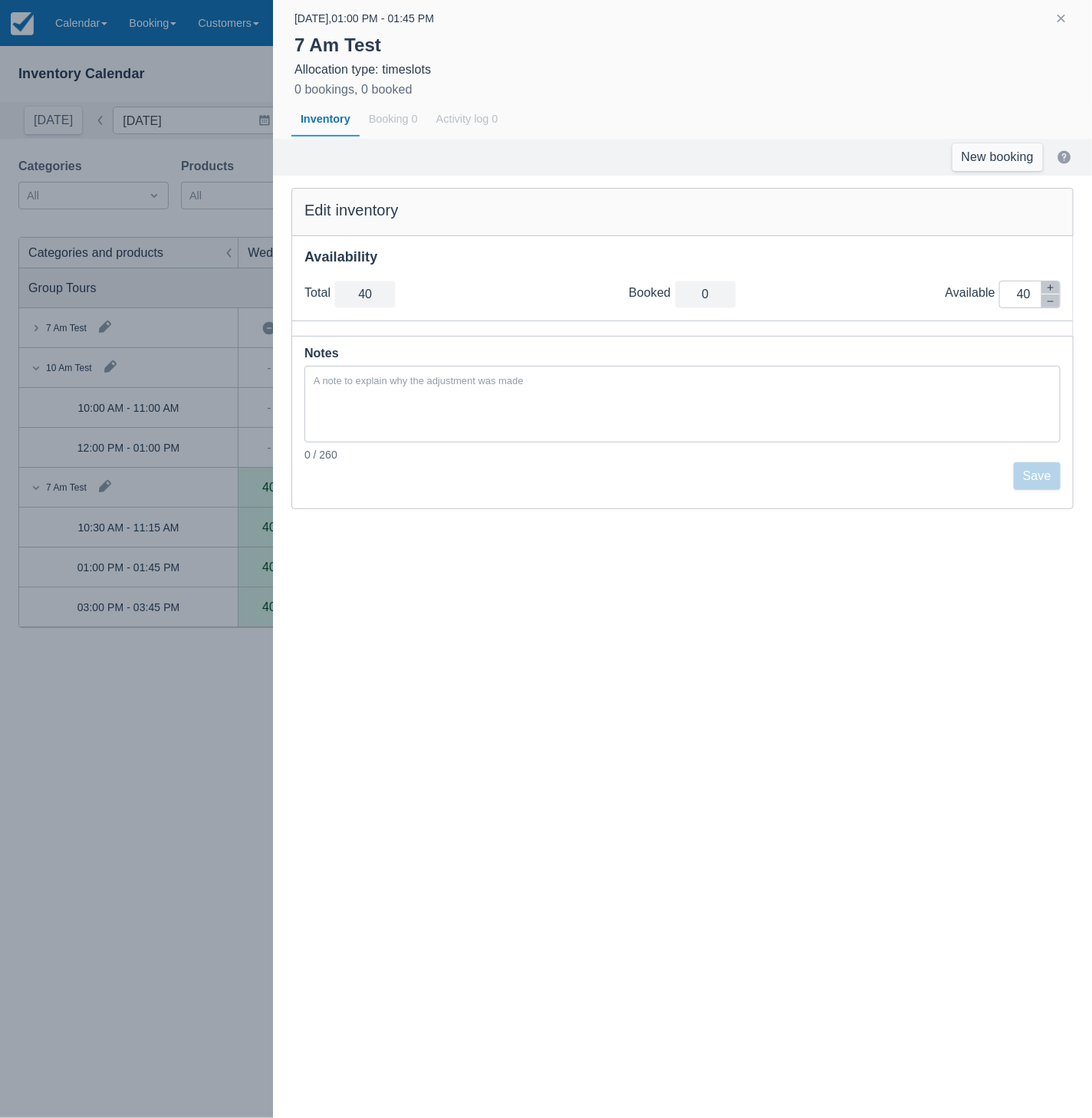
click at [210, 526] on div at bounding box center [546, 559] width 1092 height 1118
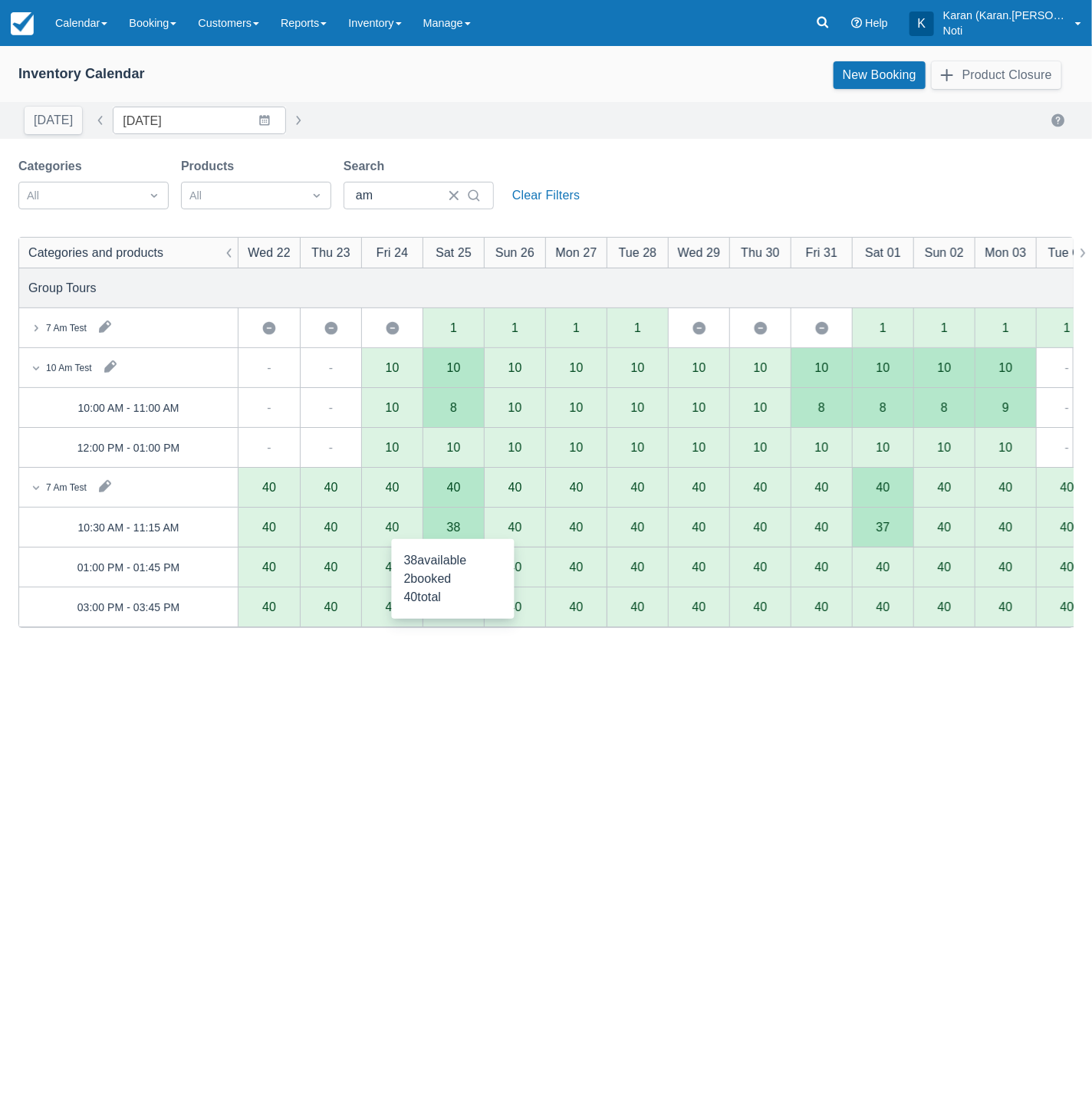
click at [447, 522] on div "38" at bounding box center [453, 527] width 14 height 13
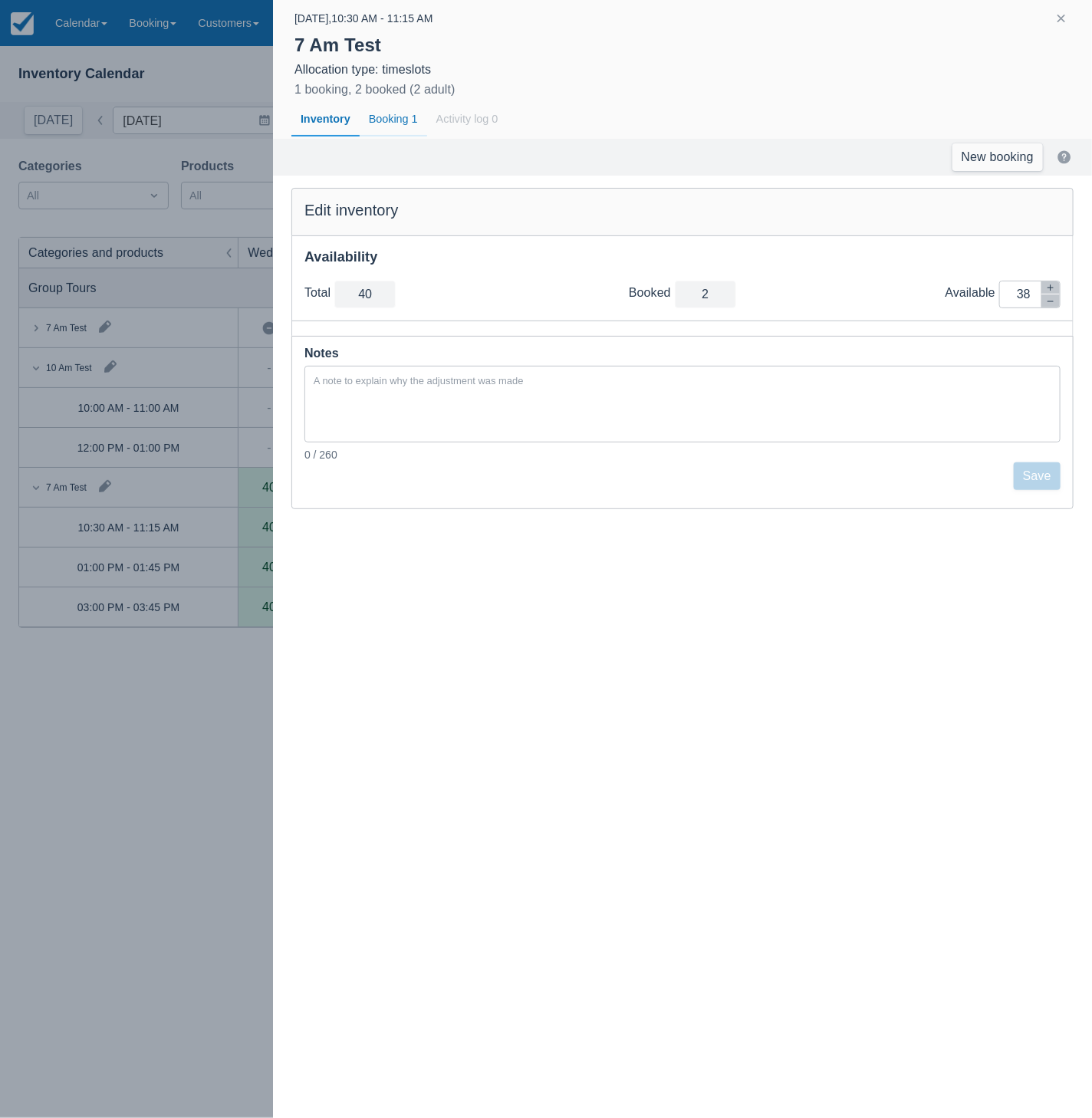
click at [405, 110] on div "Booking 1" at bounding box center [393, 119] width 68 height 35
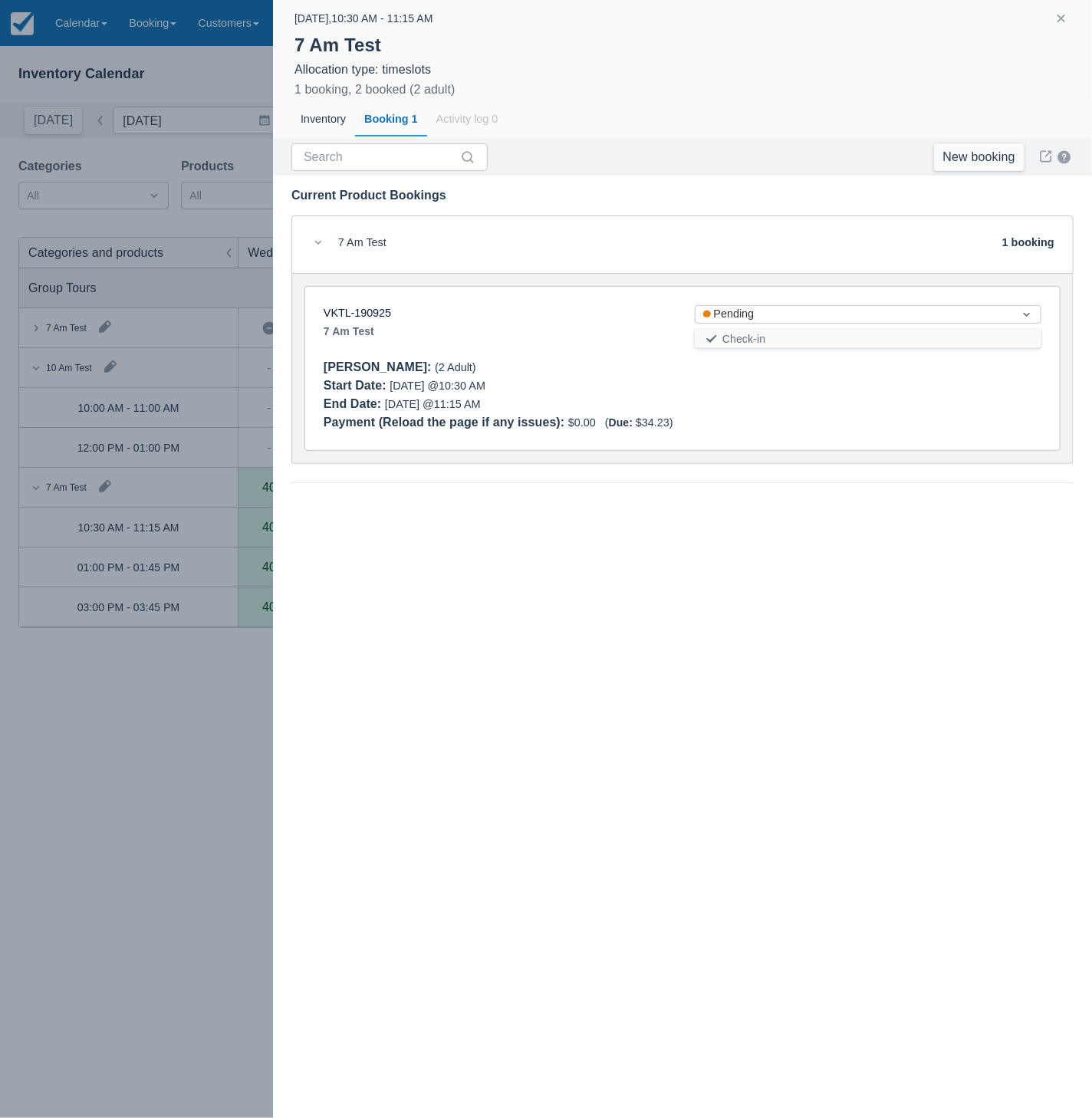
click at [71, 331] on div at bounding box center [546, 559] width 1092 height 1118
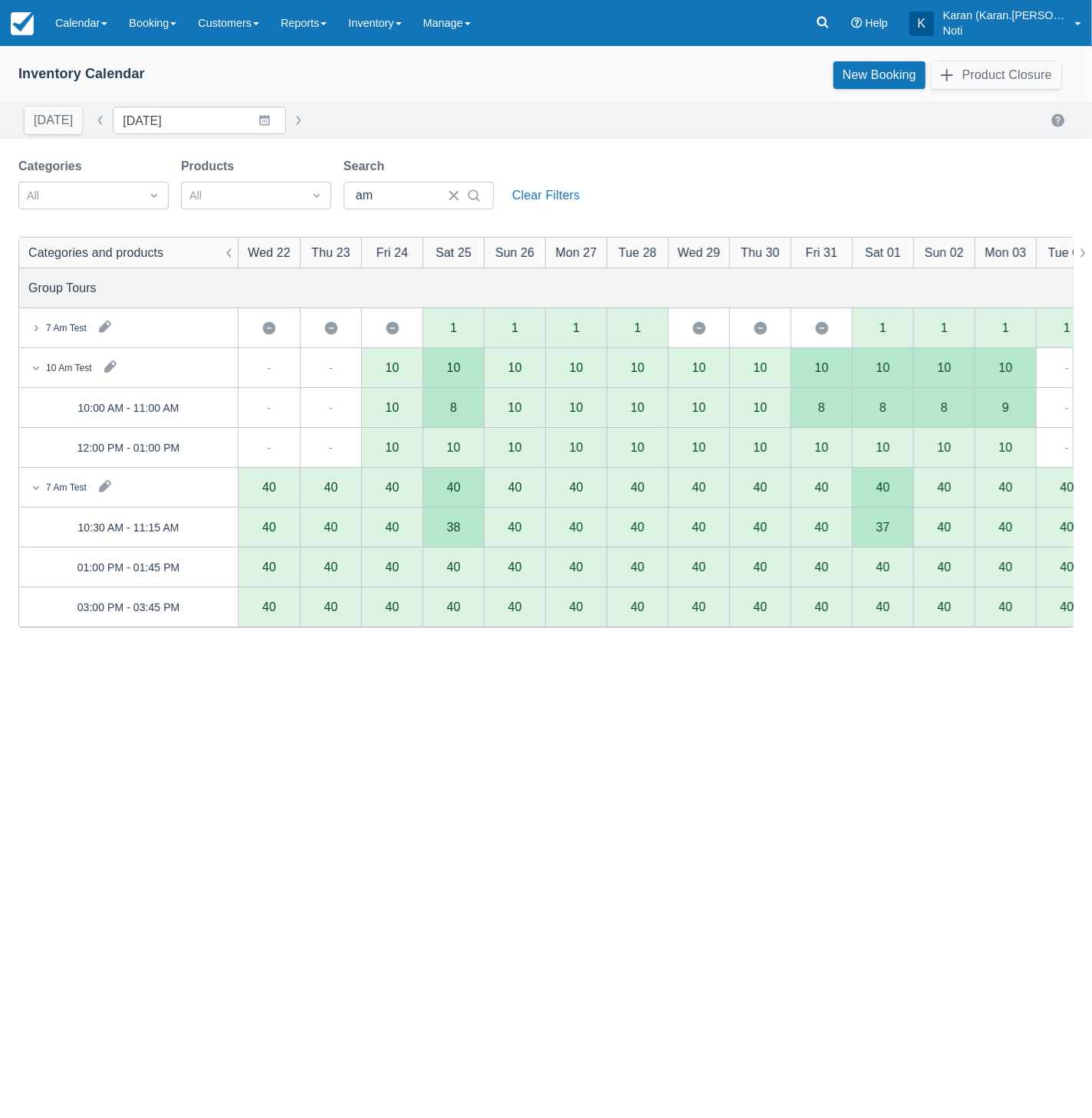
click at [68, 322] on div "7 Am Test" at bounding box center [66, 328] width 41 height 14
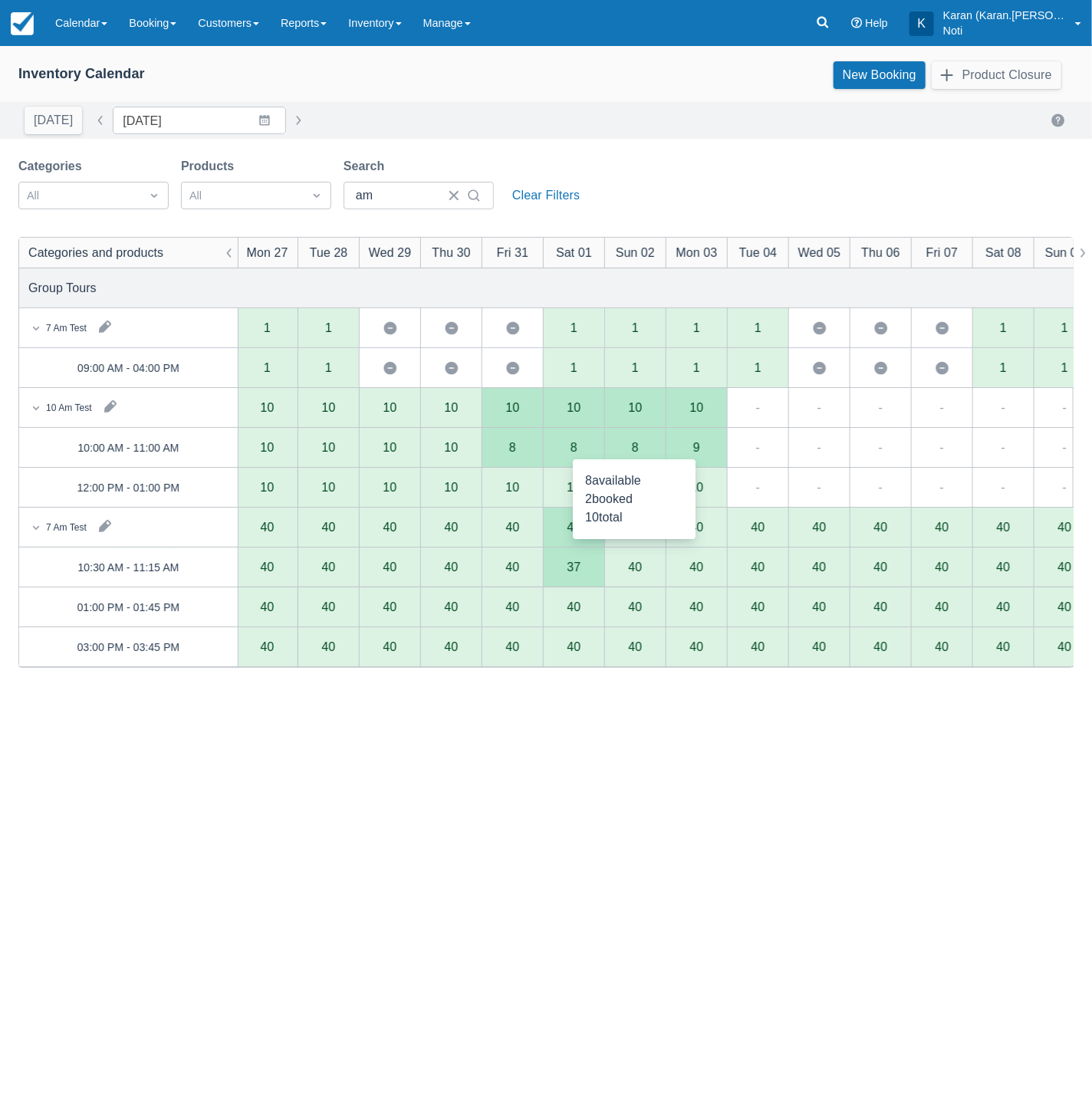
click at [636, 449] on div "8" at bounding box center [636, 448] width 7 height 13
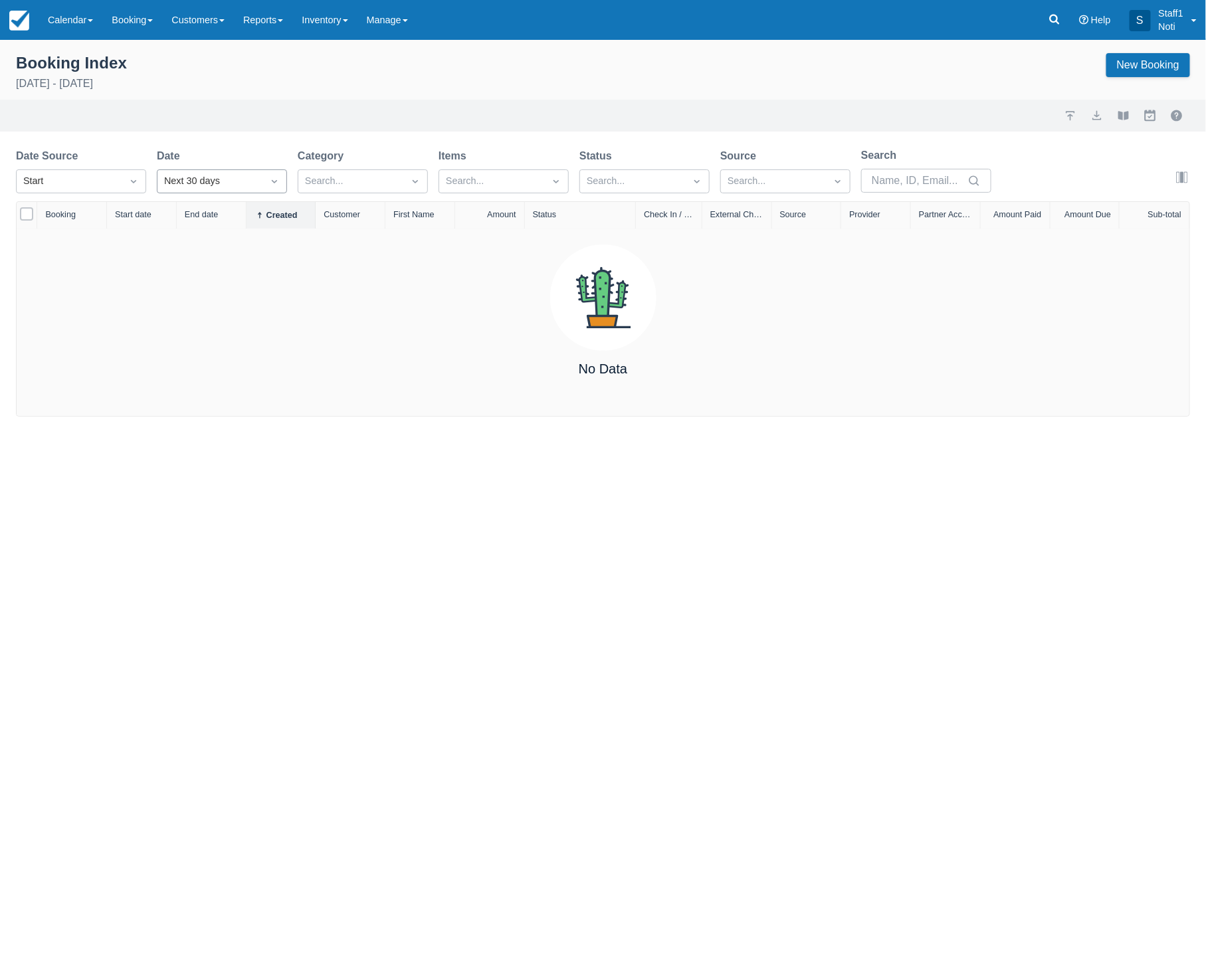
click at [217, 171] on div "Next 30 days" at bounding box center [210, 181] width 105 height 21
click at [222, 212] on div "Custom" at bounding box center [221, 214] width 130 height 26
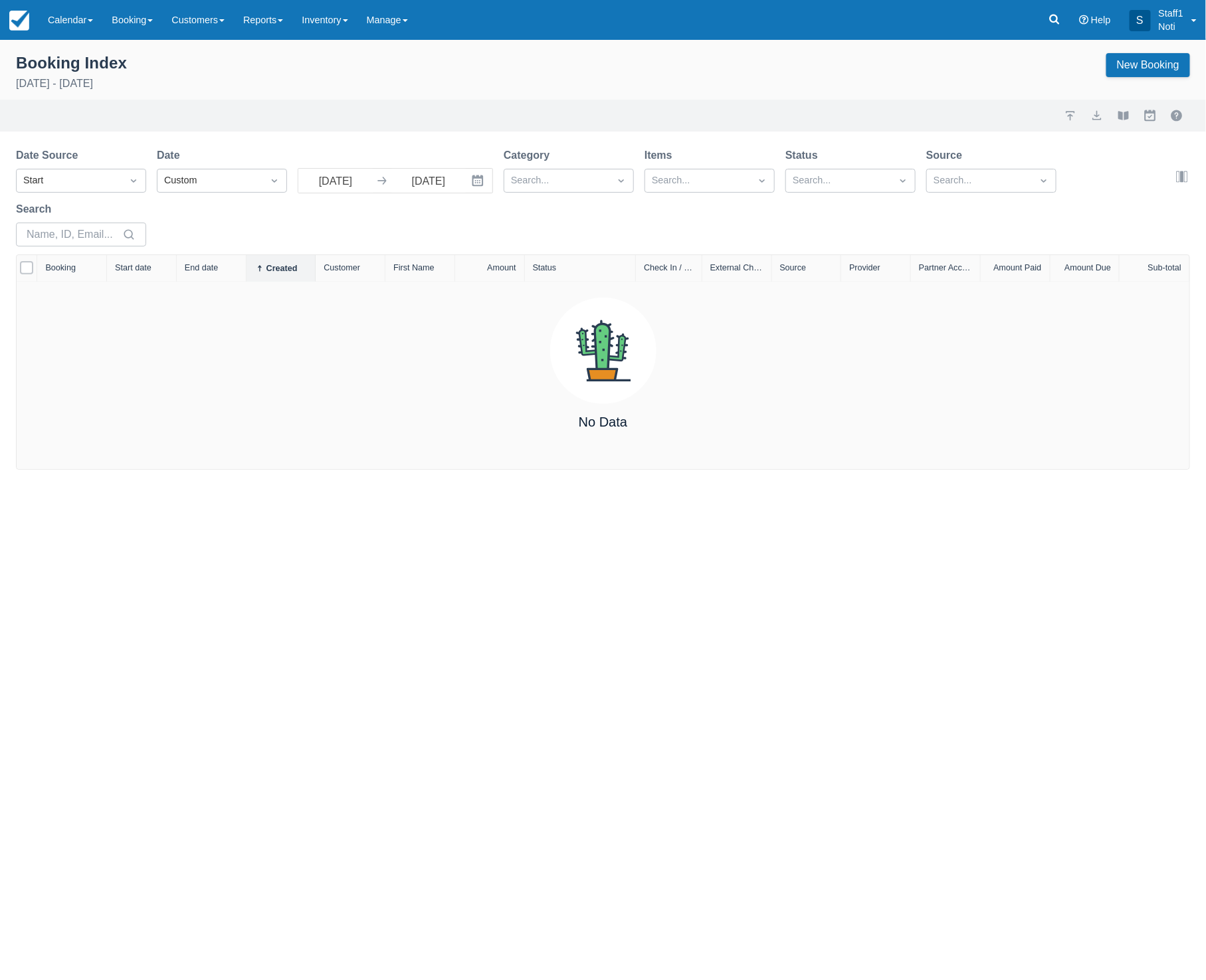
click at [319, 194] on div "Date Source Start Date Custom [DATE] Navigate forward to interact with the cale…" at bounding box center [595, 200] width 1158 height 107
click at [331, 188] on input "[DATE]" at bounding box center [335, 181] width 74 height 24
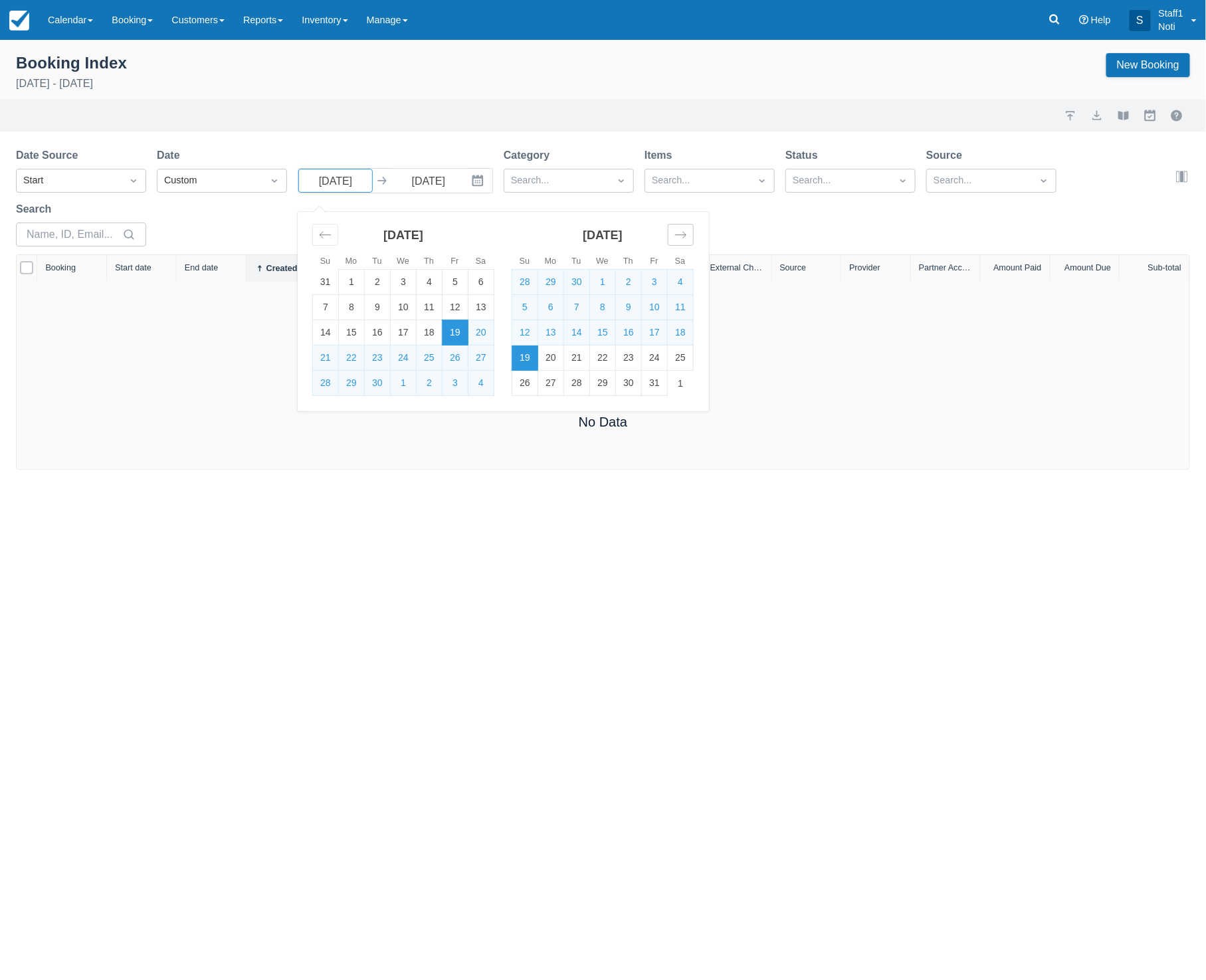
click at [677, 233] on icon "Move forward to switch to the next month." at bounding box center [681, 235] width 13 height 13
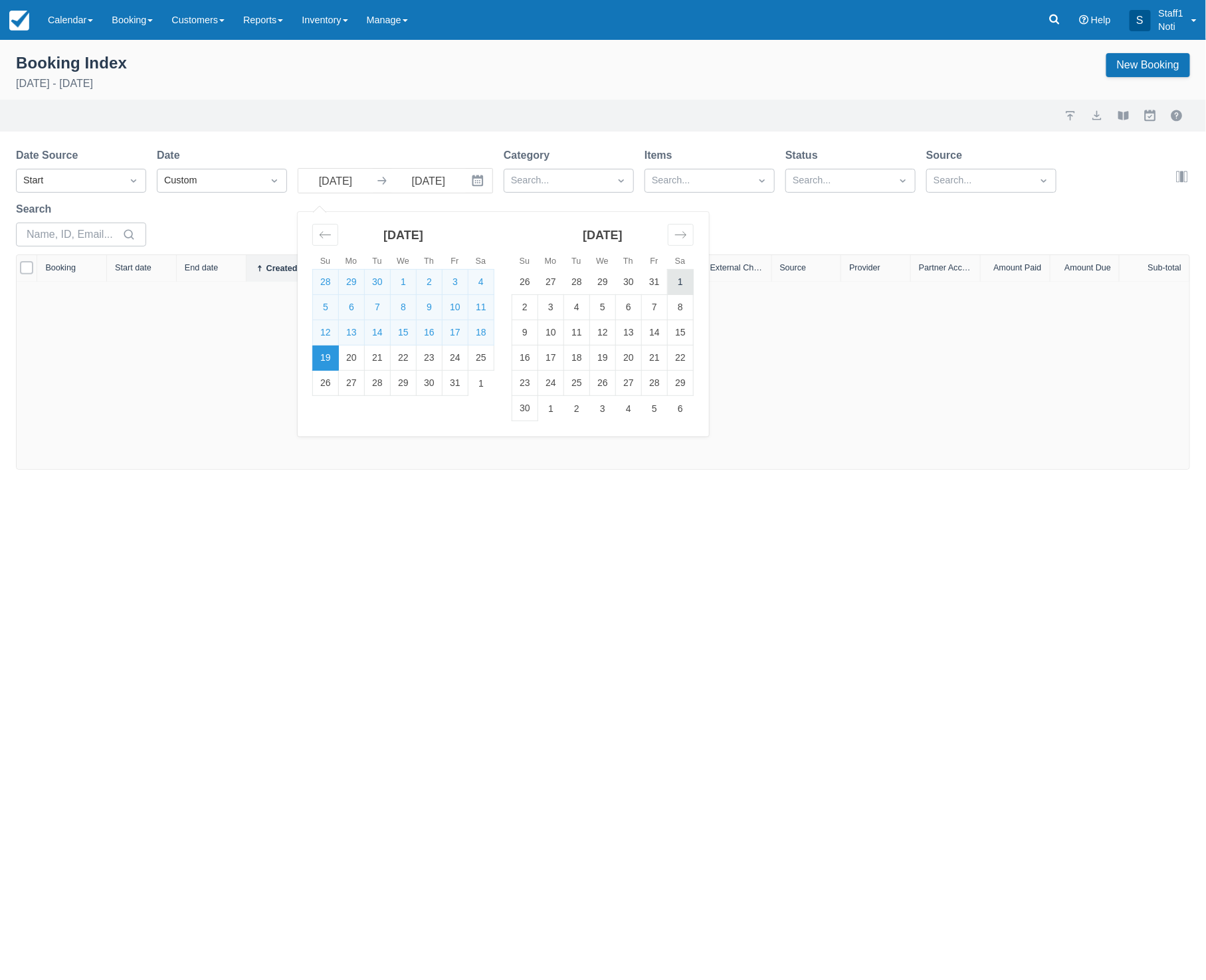
click at [669, 283] on td "1" at bounding box center [680, 283] width 26 height 25
type input "[DATE]"
click at [669, 283] on td "1" at bounding box center [680, 283] width 26 height 25
type input "[DATE]"
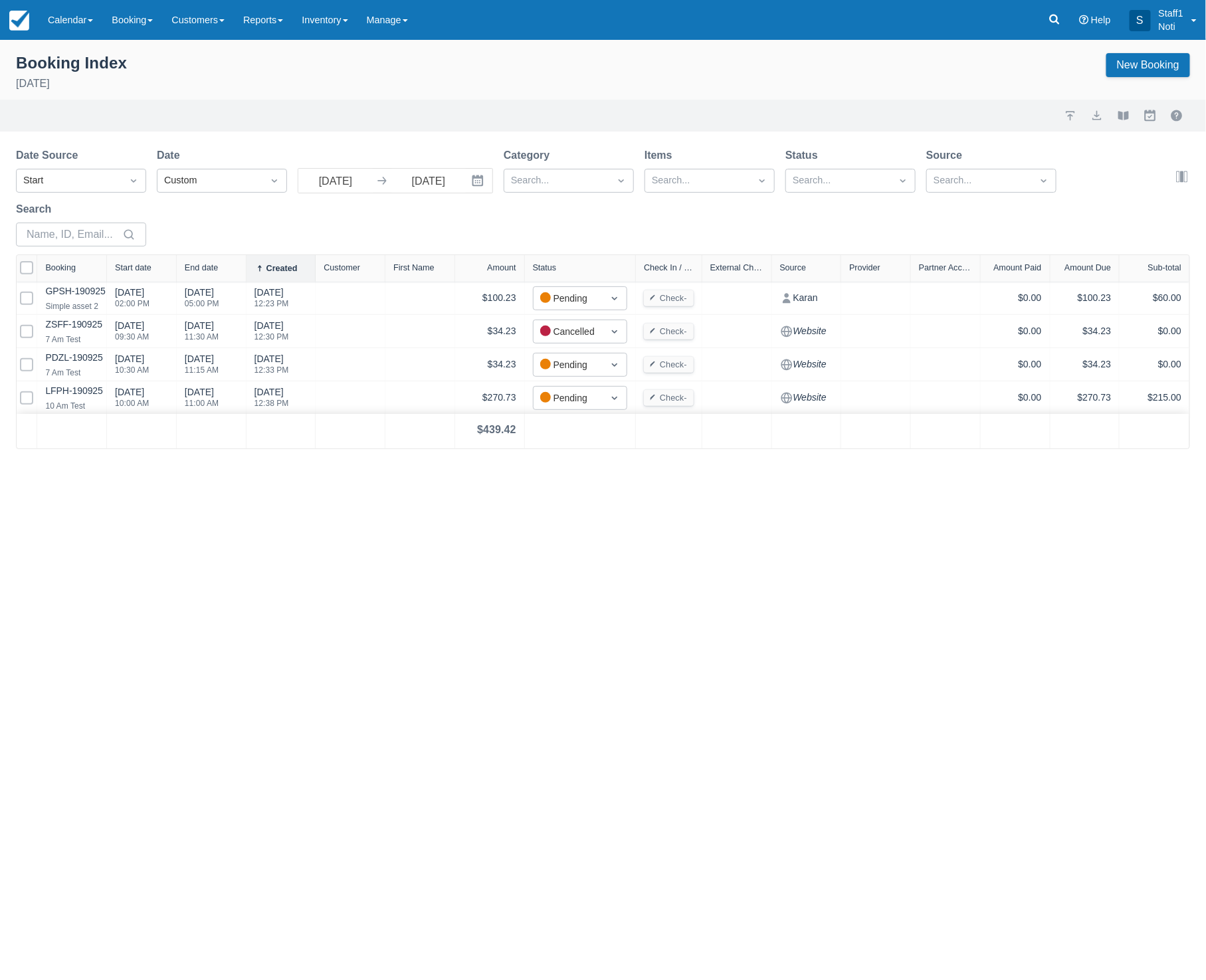
click at [383, 92] on div "Booking Index [DATE] New Booking" at bounding box center [603, 74] width 1174 height 41
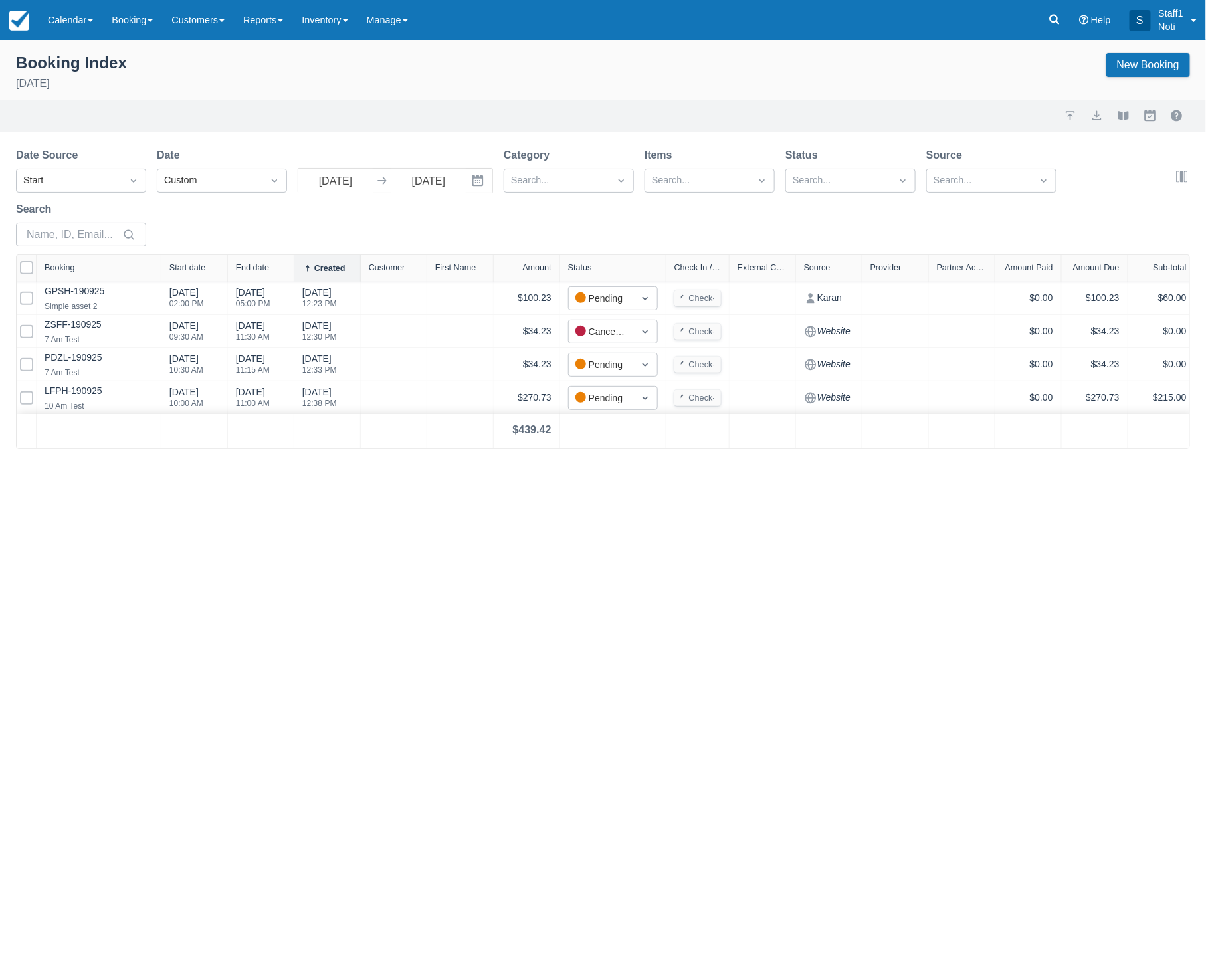
drag, startPoint x: 113, startPoint y: 264, endPoint x: 167, endPoint y: 270, distance: 54.3
click at [167, 270] on div at bounding box center [160, 268] width 24 height 27
click at [164, 459] on div "Booking Index [DATE] New Booking Import Export View booklet Myallocator Externa…" at bounding box center [603, 510] width 1206 height 940
